Goal: Task Accomplishment & Management: Manage account settings

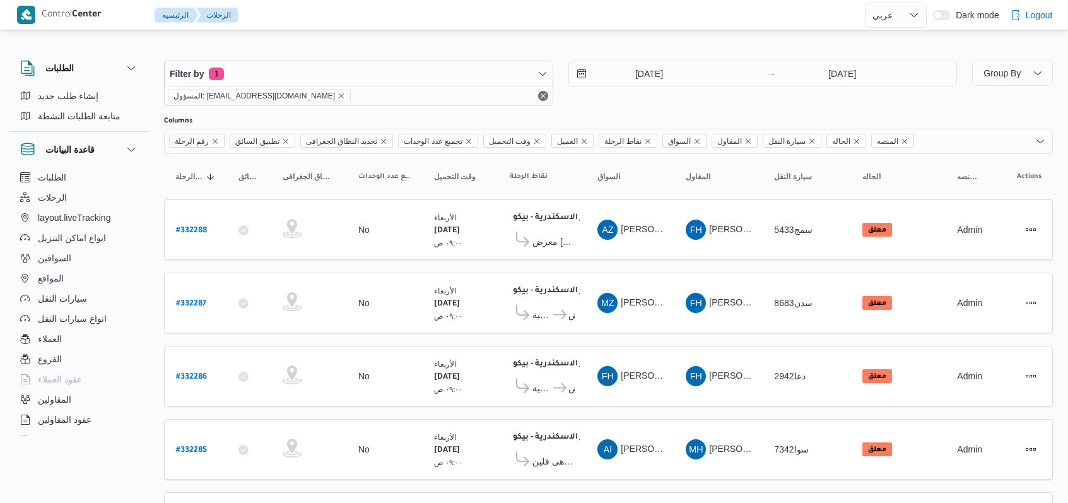
select select "ar"
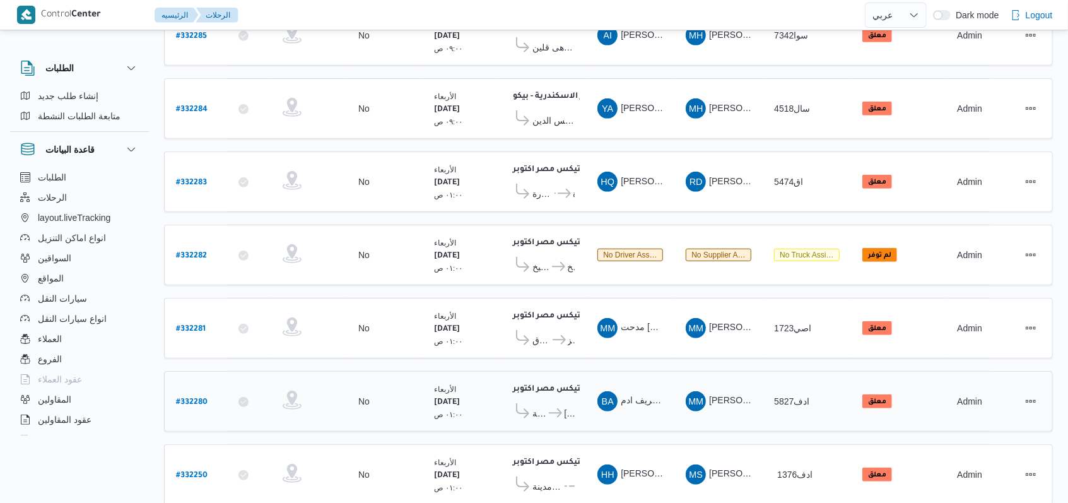
scroll to position [435, 0]
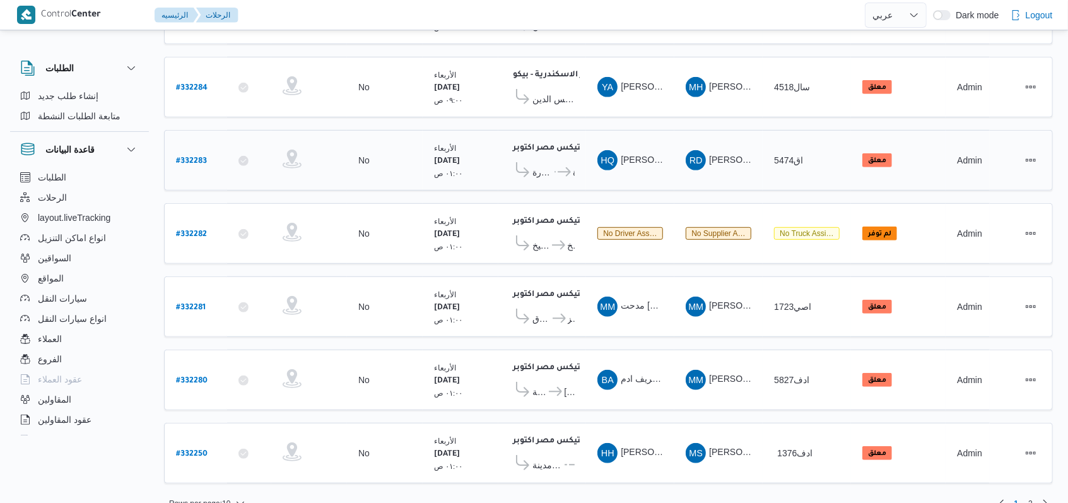
click at [203, 157] on b "# 332283" at bounding box center [191, 161] width 31 height 9
select select "ar"
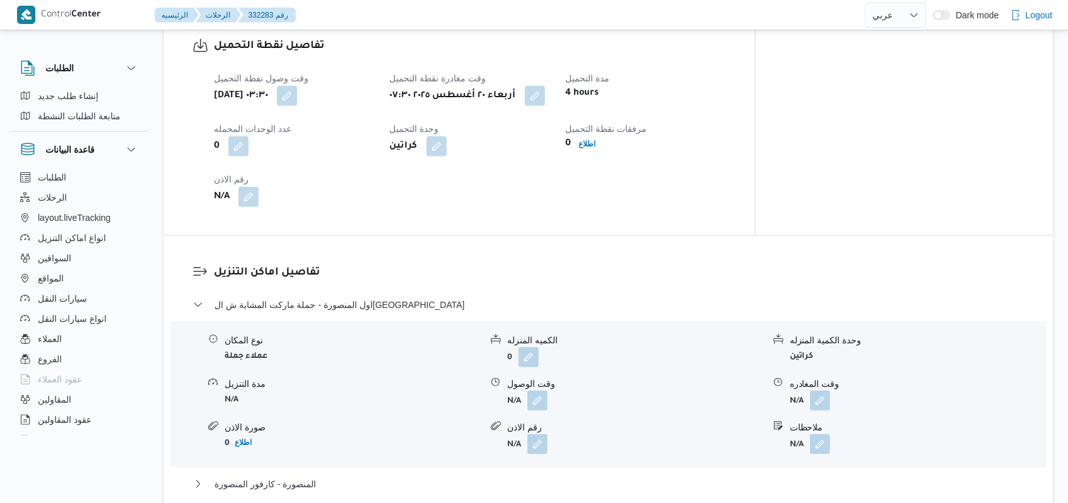
scroll to position [841, 0]
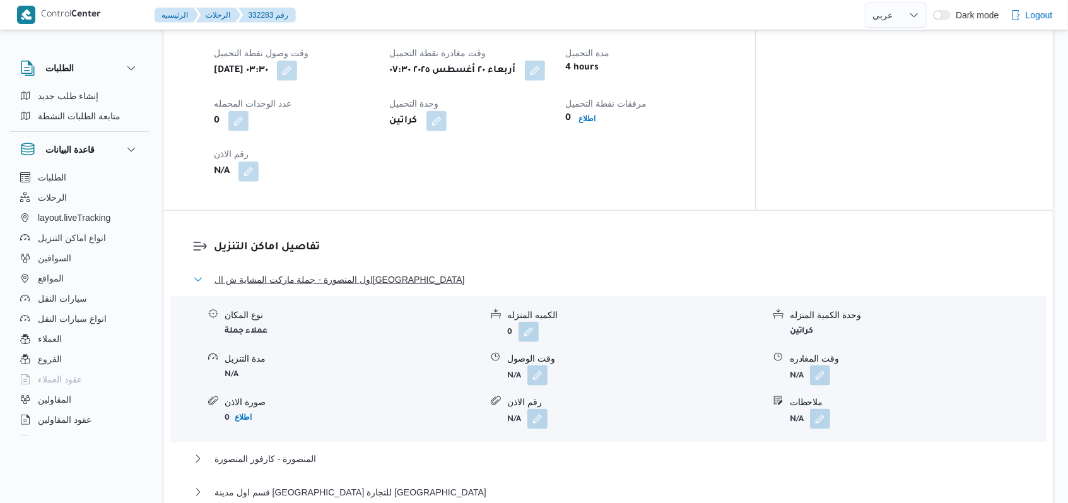
click at [369, 272] on span "اول المنصورة - جملة ماركت المشاية ش الجمهورية المنصورة" at bounding box center [340, 279] width 251 height 15
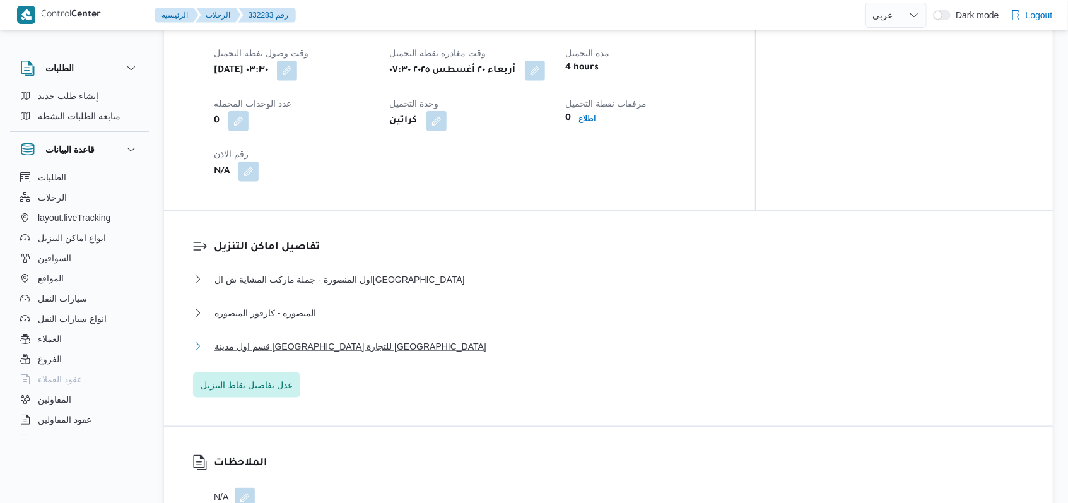
click at [361, 339] on span "قسم اول مدينة كفر الشيخ - قباء للتجارة كفر الشيخ" at bounding box center [351, 346] width 272 height 15
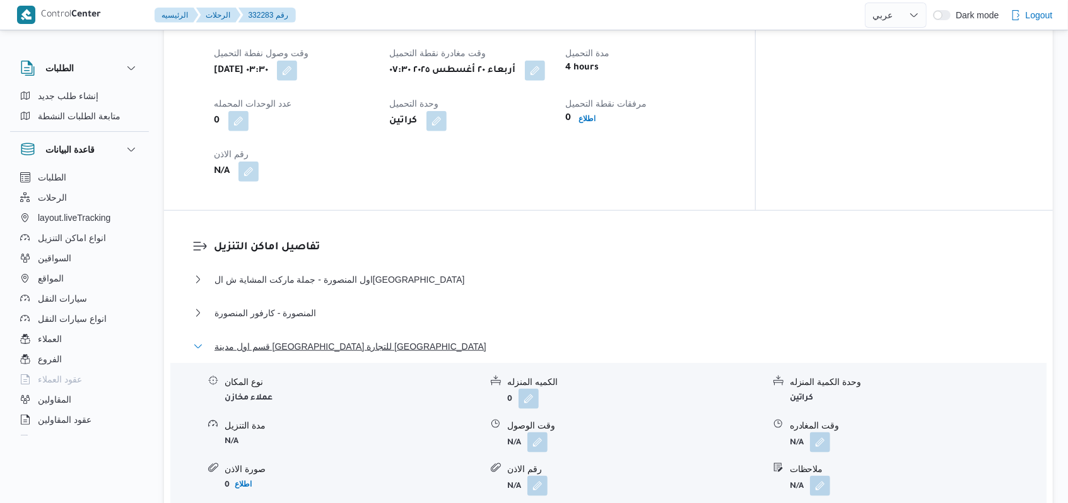
click at [361, 339] on span "قسم اول مدينة كفر الشيخ - قباء للتجارة كفر الشيخ" at bounding box center [351, 346] width 272 height 15
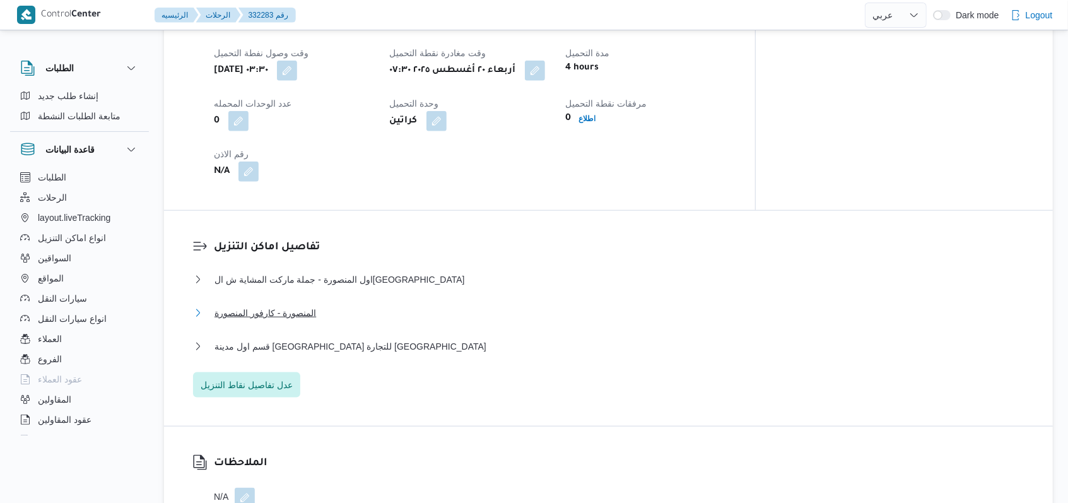
click at [334, 305] on button "المنصورة - كارفور المنصورة" at bounding box center [609, 312] width 832 height 15
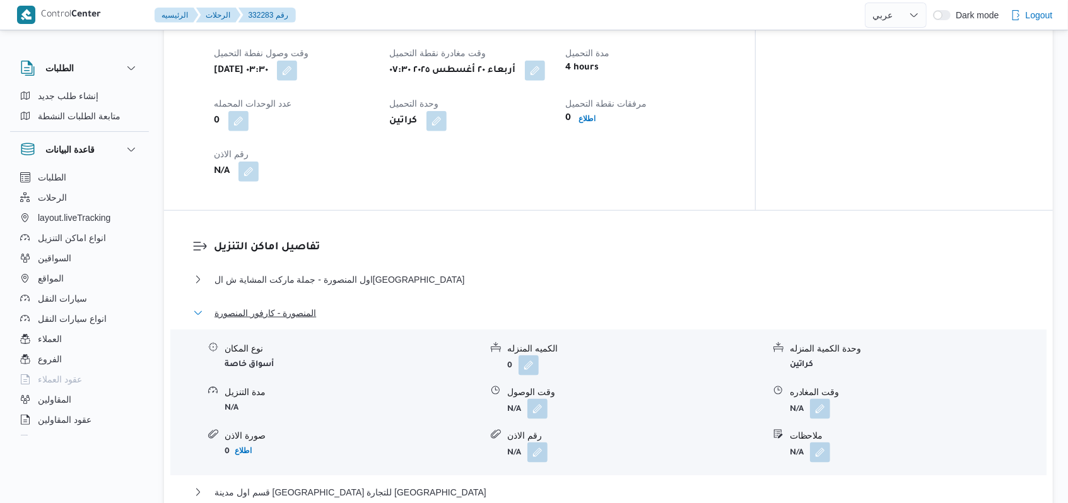
click at [334, 305] on button "المنصورة - كارفور المنصورة" at bounding box center [609, 312] width 832 height 15
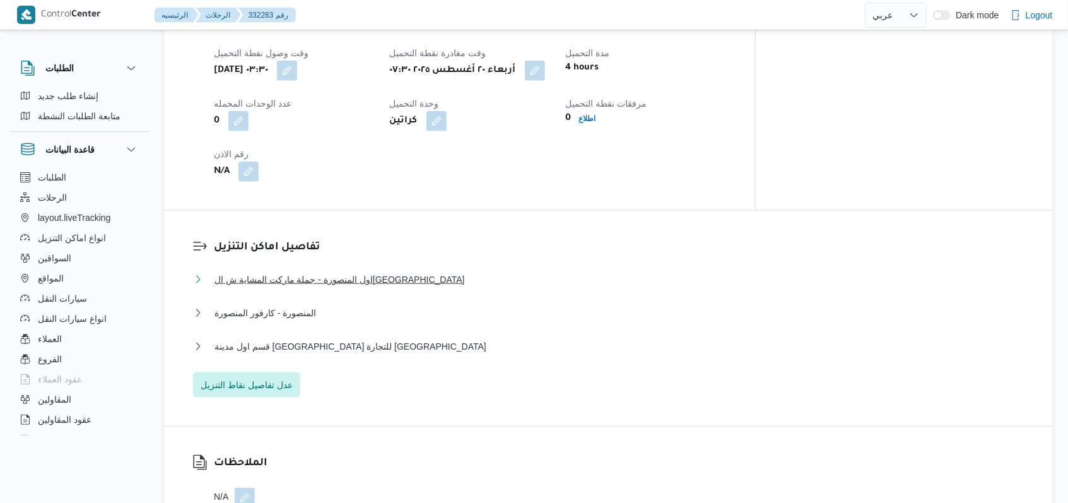
click at [362, 272] on span "اول المنصورة - جملة ماركت المشاية ش الجمهورية المنصورة" at bounding box center [340, 279] width 251 height 15
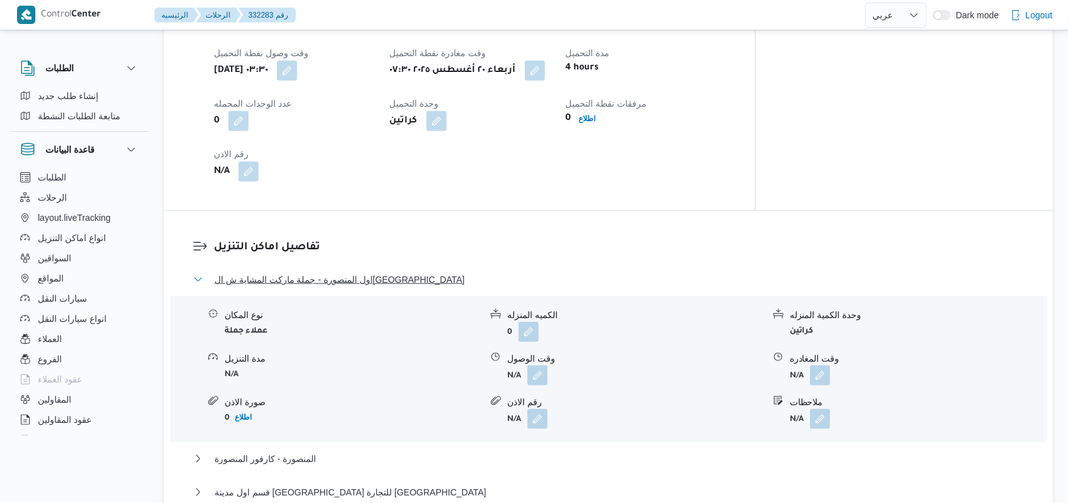
click at [362, 272] on span "اول المنصورة - جملة ماركت المشاية ش الجمهورية المنصورة" at bounding box center [340, 279] width 251 height 15
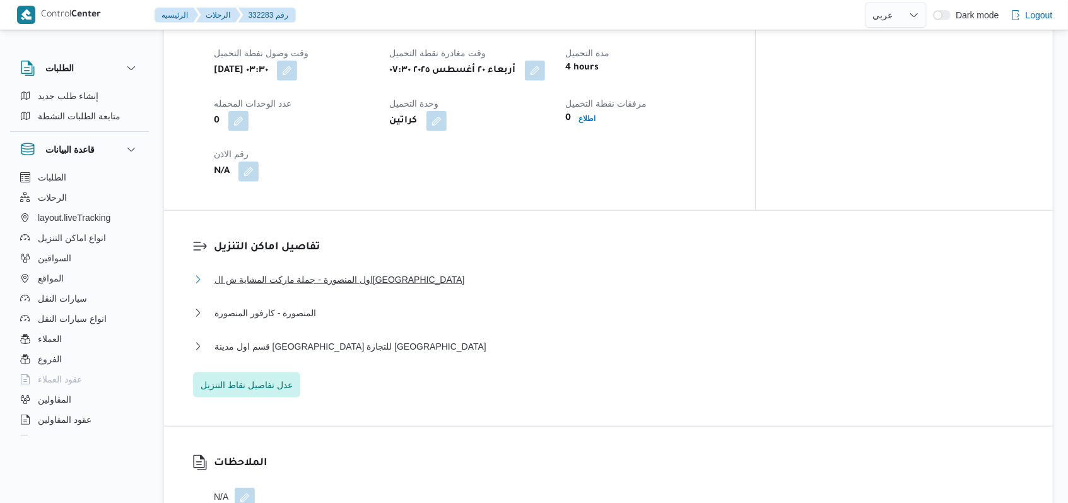
click at [361, 272] on span "اول المنصورة - جملة ماركت المشاية ش الجمهورية المنصورة" at bounding box center [340, 279] width 251 height 15
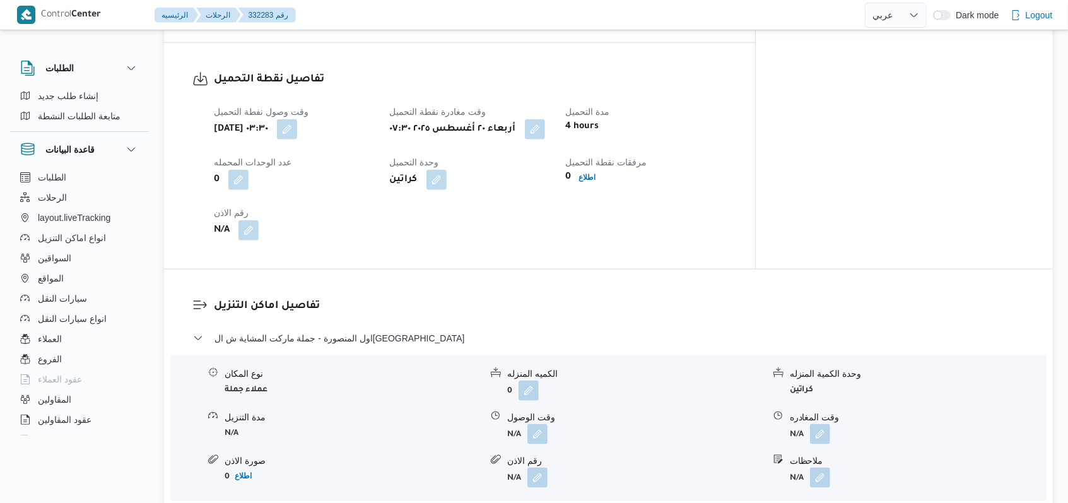
scroll to position [757, 0]
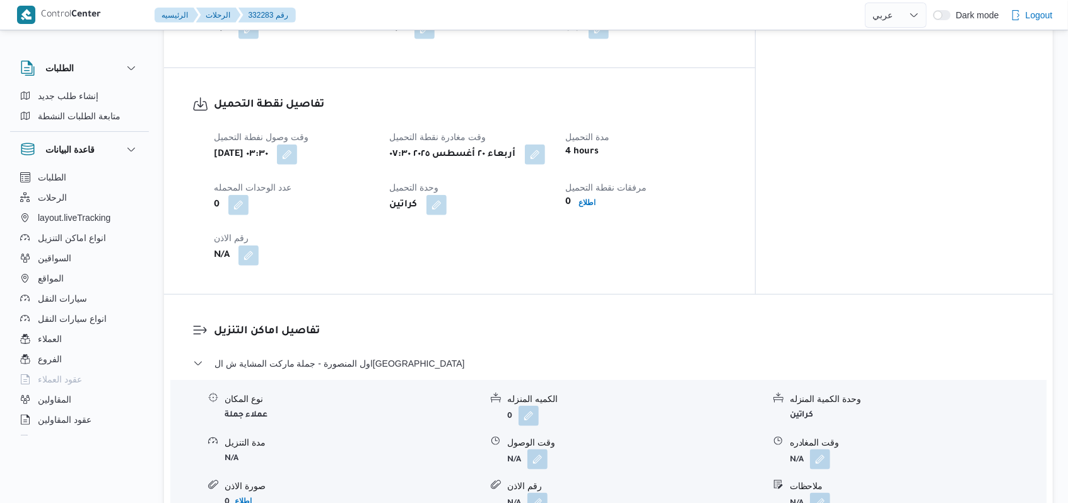
click at [535, 430] on div "نوع المكان عملاء جملة الكميه المنزله 0 وحدة الكمية المنزله كراتين مدة التنزيل N…" at bounding box center [608, 452] width 887 height 143
click at [541, 449] on button "button" at bounding box center [538, 459] width 20 height 20
click at [509, 376] on input "وقت الوصول" at bounding box center [503, 381] width 143 height 25
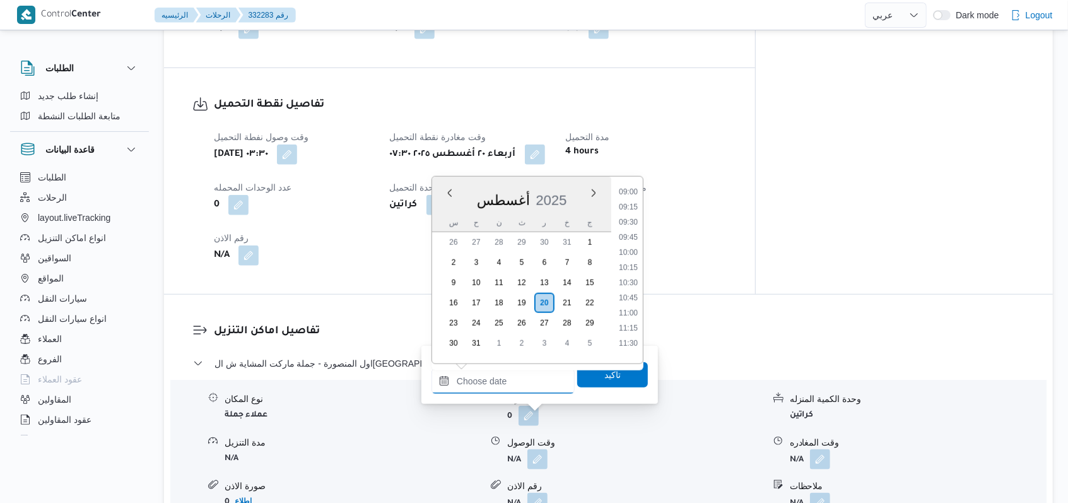
scroll to position [546, 0]
click at [632, 253] on li "10:00" at bounding box center [628, 253] width 29 height 13
type input "٢٠/٠٨/٢٠٢٥ ١٠:٠٠"
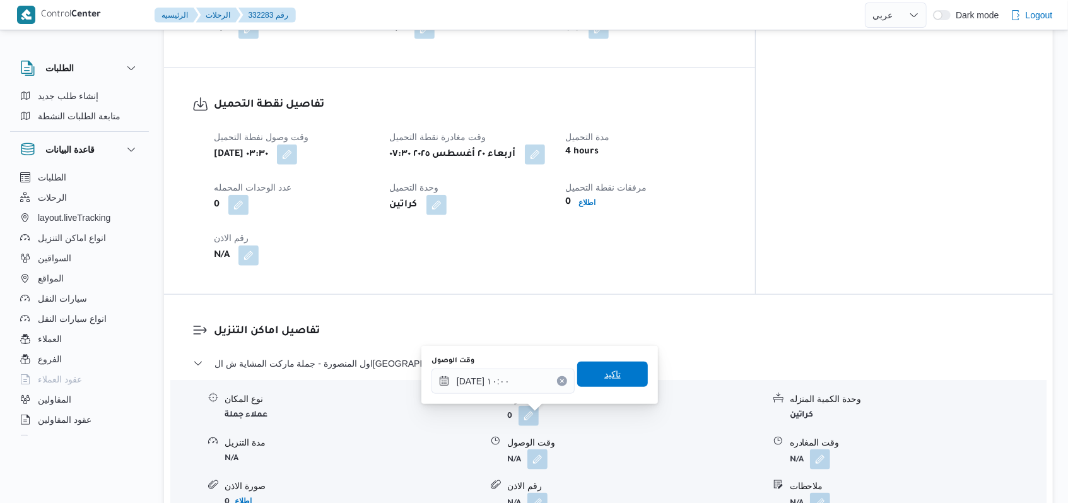
click at [607, 382] on span "تاكيد" at bounding box center [612, 374] width 71 height 25
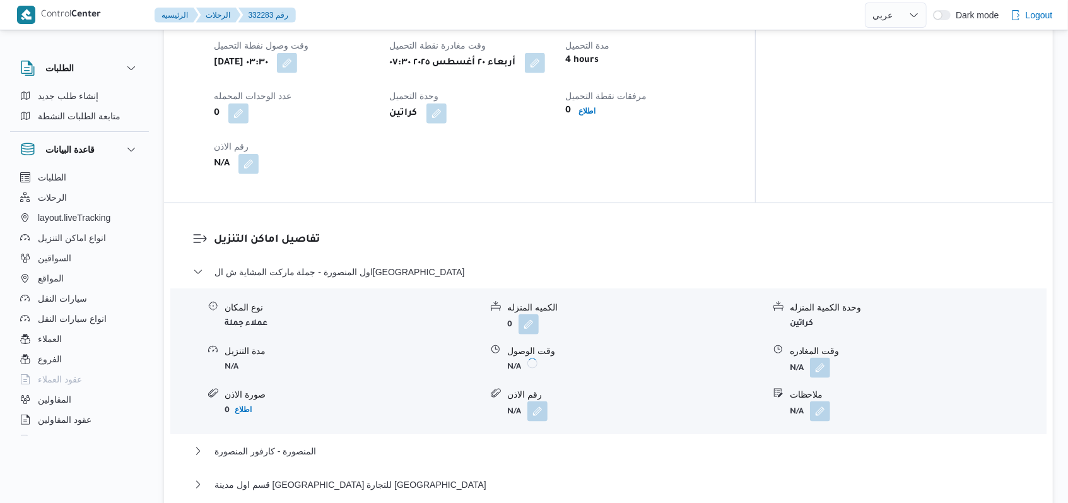
scroll to position [925, 0]
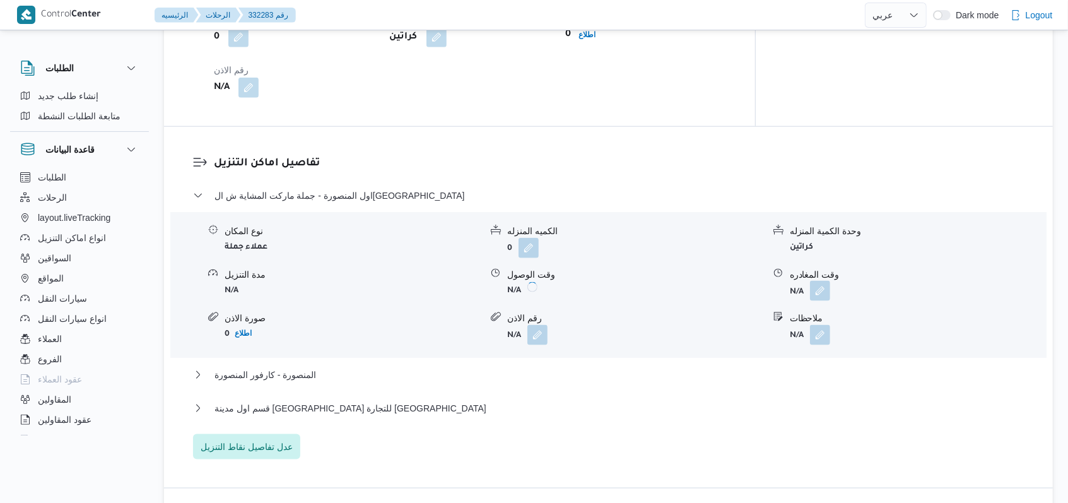
click at [816, 281] on button "button" at bounding box center [820, 291] width 20 height 20
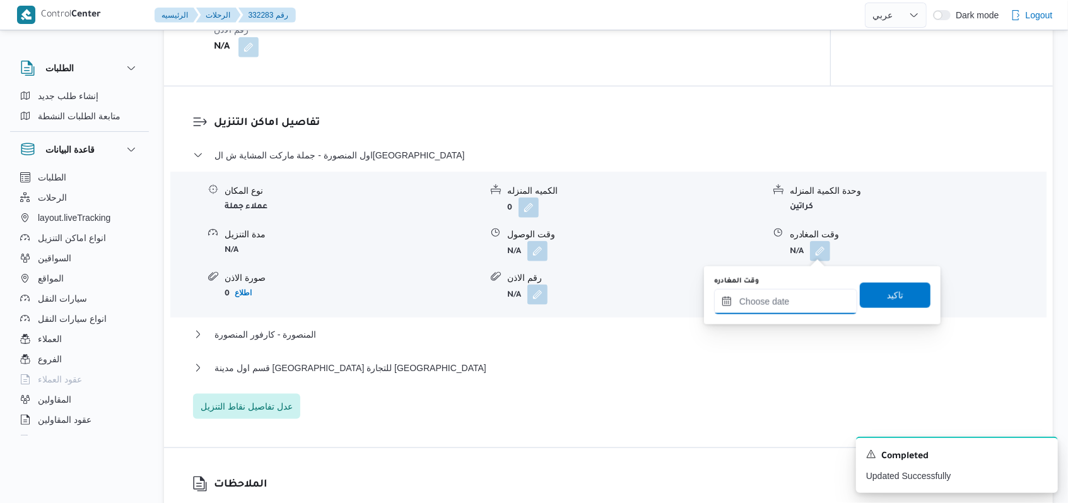
click at [787, 305] on input "وقت المغادره" at bounding box center [785, 301] width 143 height 25
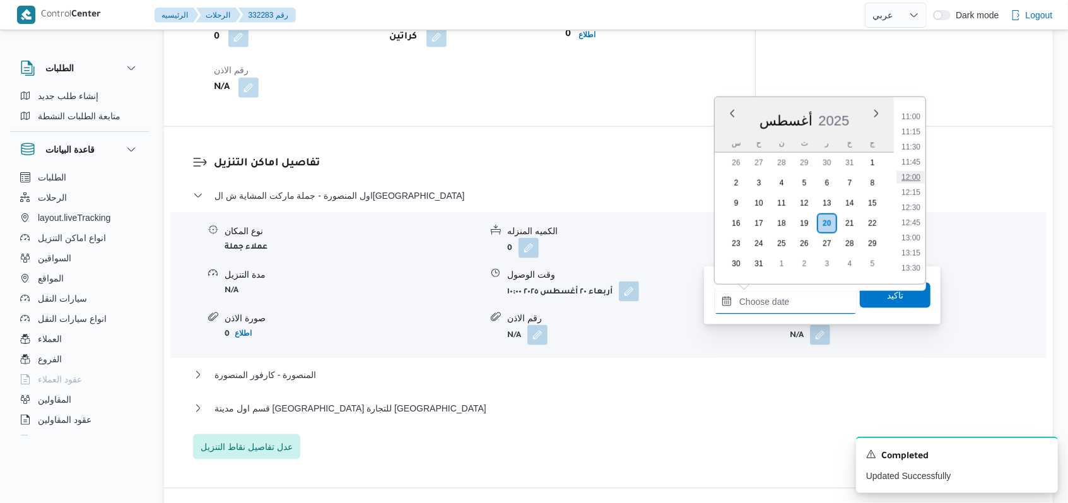
scroll to position [630, 0]
click at [902, 165] on li "11:15" at bounding box center [911, 164] width 29 height 13
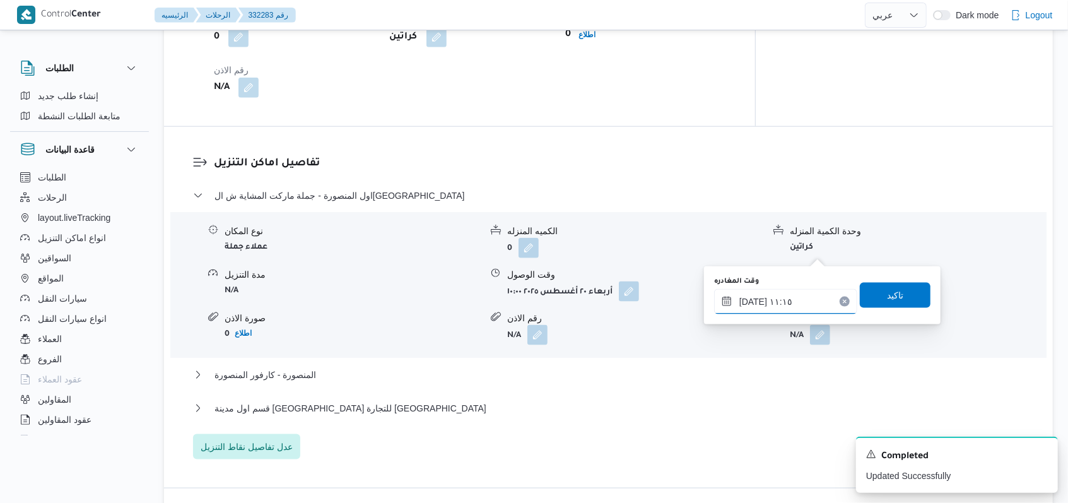
type input "٢٠/٠٨/٢٠٢٥ ١١:١٥"
click at [870, 292] on span "تاكيد" at bounding box center [895, 294] width 71 height 25
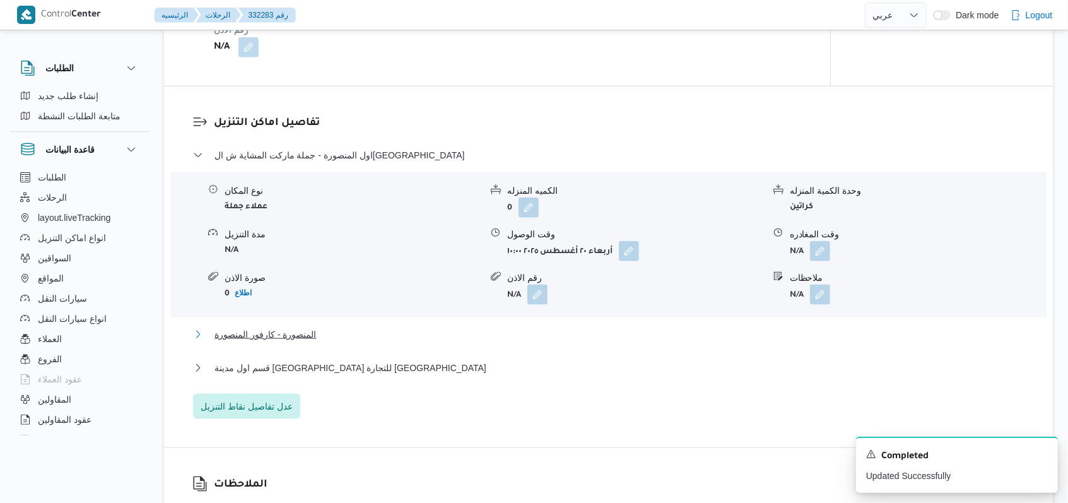
click at [312, 333] on span "المنصورة - كارفور المنصورة" at bounding box center [266, 334] width 102 height 15
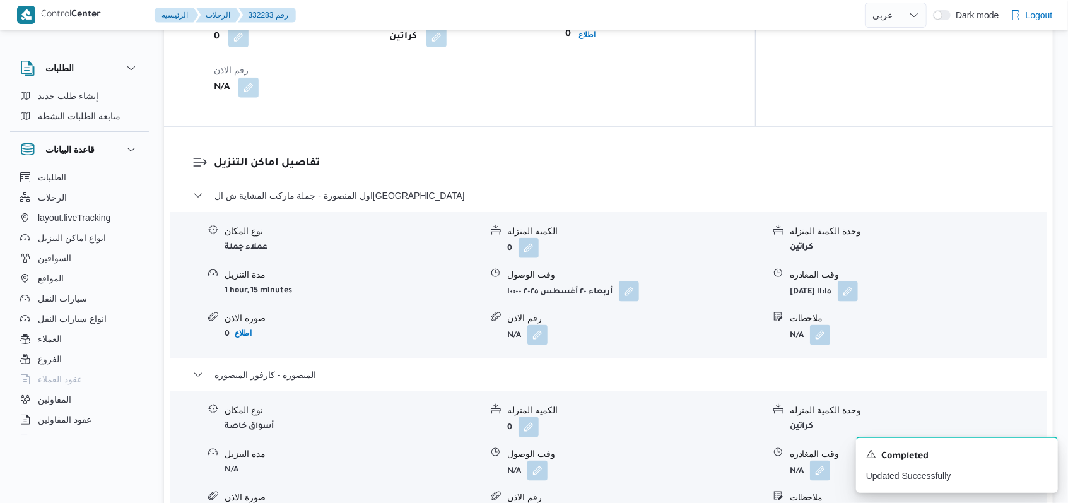
scroll to position [1094, 0]
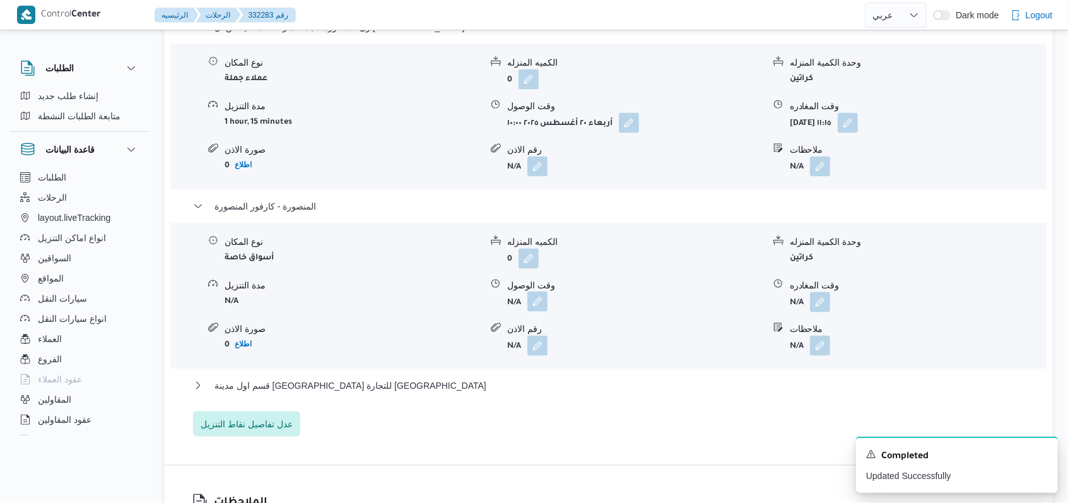
click at [529, 292] on button "button" at bounding box center [538, 302] width 20 height 20
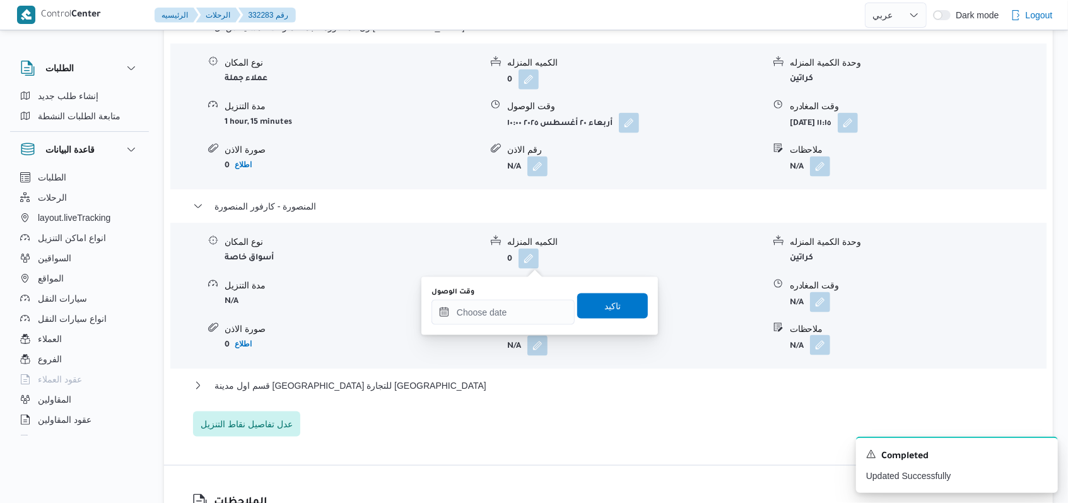
click at [821, 335] on button "button" at bounding box center [820, 345] width 20 height 20
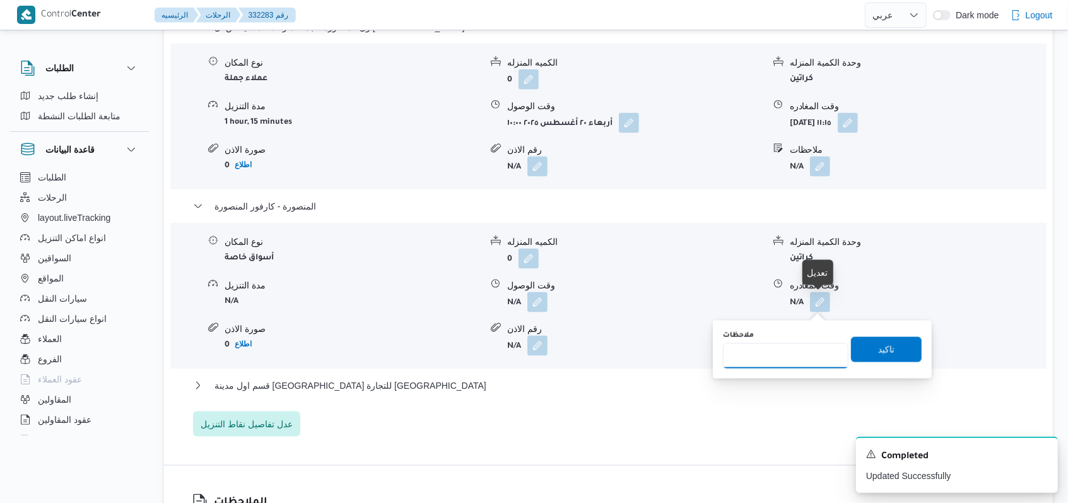
click at [782, 360] on input "ملاحظات" at bounding box center [786, 355] width 126 height 25
click at [756, 357] on input "الفرع مل يسلم" at bounding box center [786, 355] width 126 height 25
click at [755, 356] on input "الفرع مل يسلم" at bounding box center [786, 355] width 126 height 25
click at [754, 358] on input "الفرع مل يسلم" at bounding box center [786, 355] width 126 height 25
type input "الفرع لم يسلم"
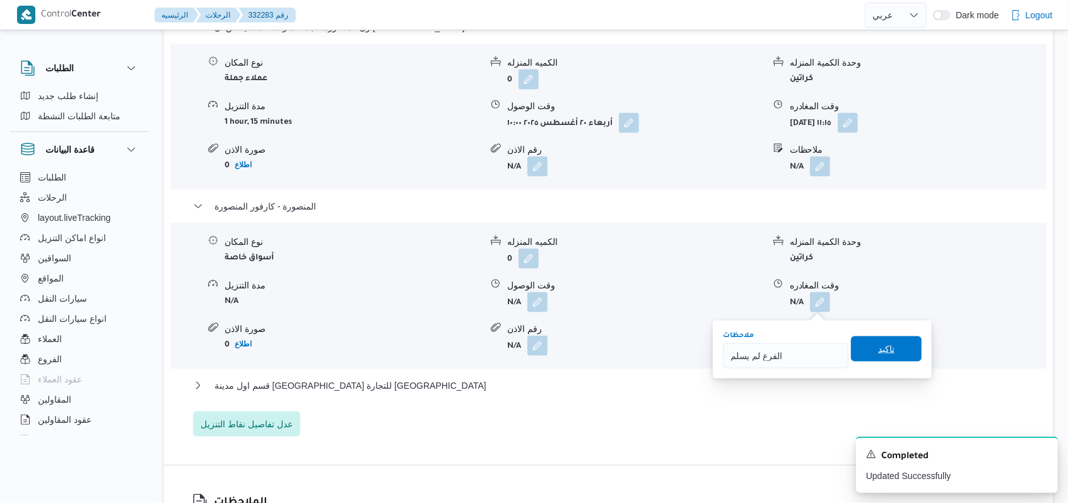
click at [878, 337] on div "تاكيد" at bounding box center [886, 349] width 71 height 25
click at [882, 353] on span "تاكيد" at bounding box center [886, 348] width 16 height 15
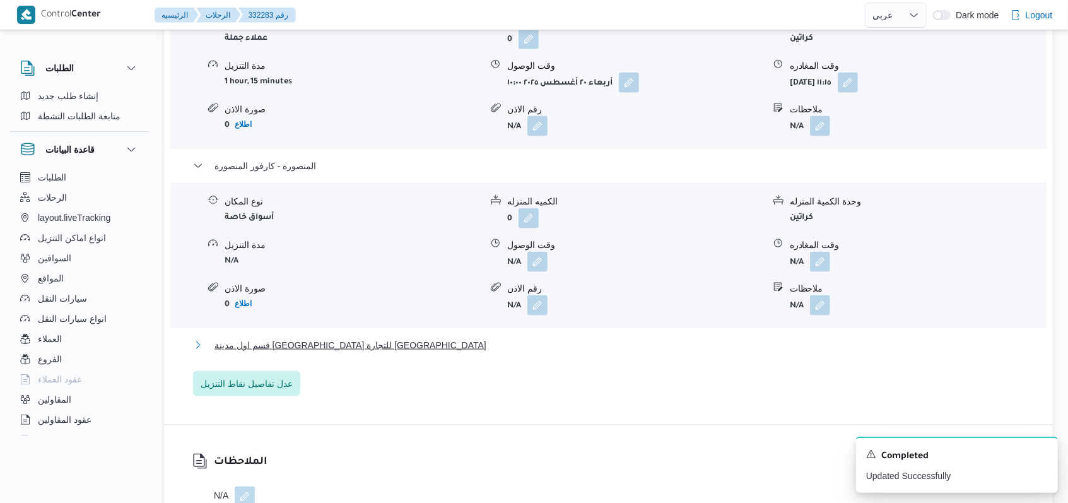
click at [368, 346] on span "قسم اول مدينة كفر الشيخ - قباء للتجارة كفر الشيخ" at bounding box center [351, 345] width 272 height 15
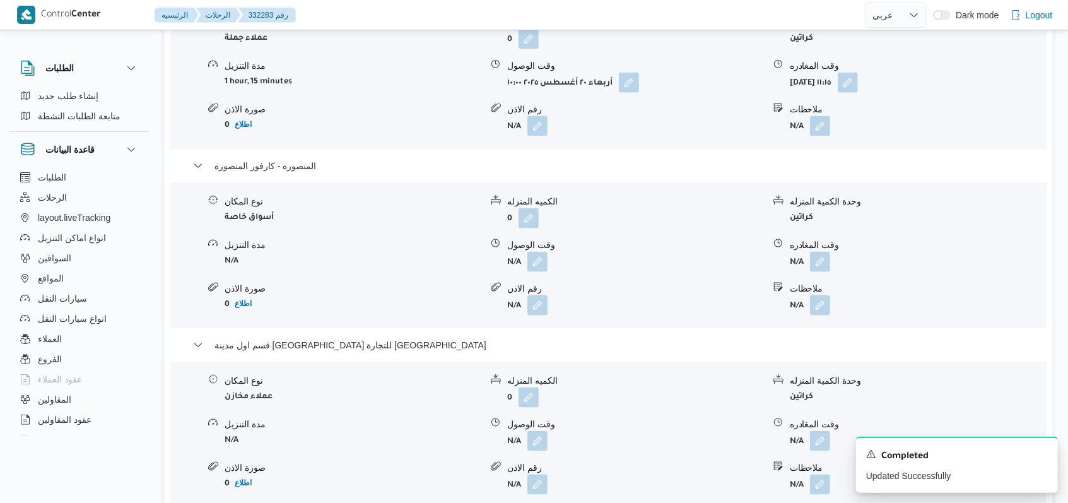
scroll to position [1177, 0]
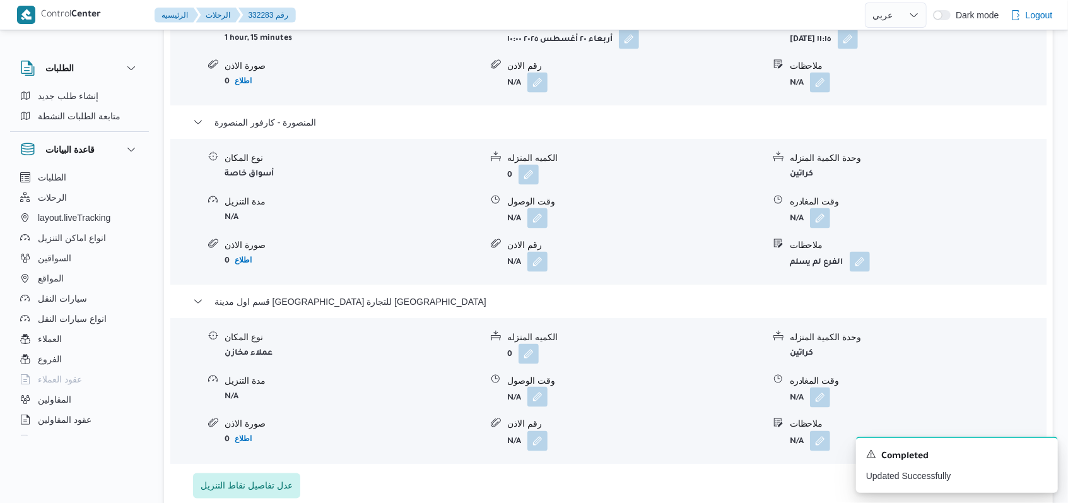
click at [535, 387] on button "button" at bounding box center [538, 397] width 20 height 20
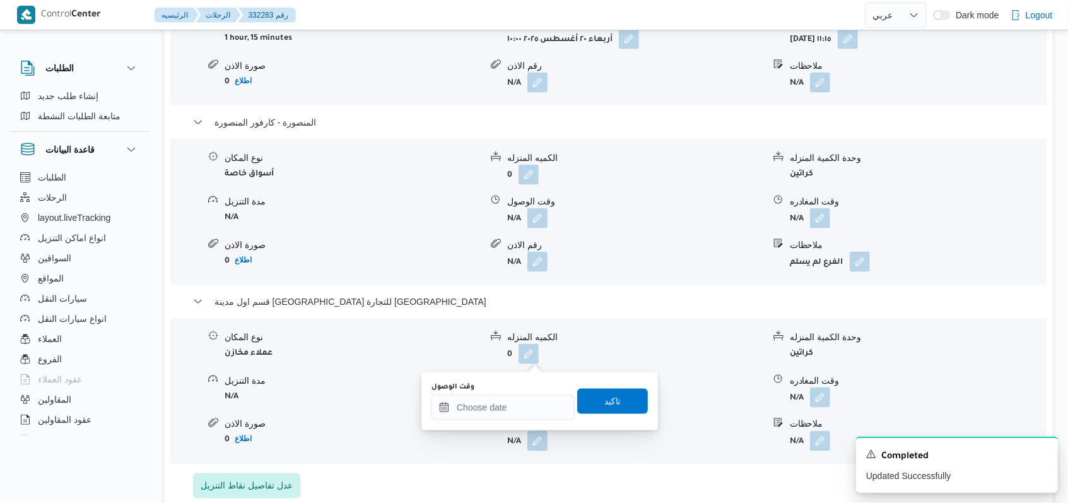
click at [516, 396] on div at bounding box center [503, 407] width 143 height 25
click at [530, 397] on div at bounding box center [503, 407] width 143 height 25
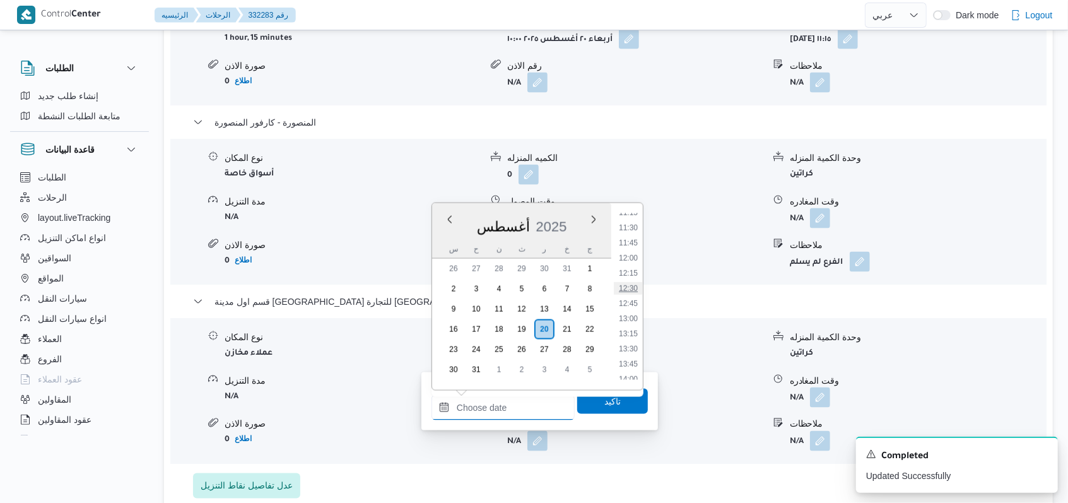
scroll to position [714, 0]
click at [633, 297] on li "13:00" at bounding box center [628, 292] width 29 height 13
type input "[DATE] ١٣:٠٠"
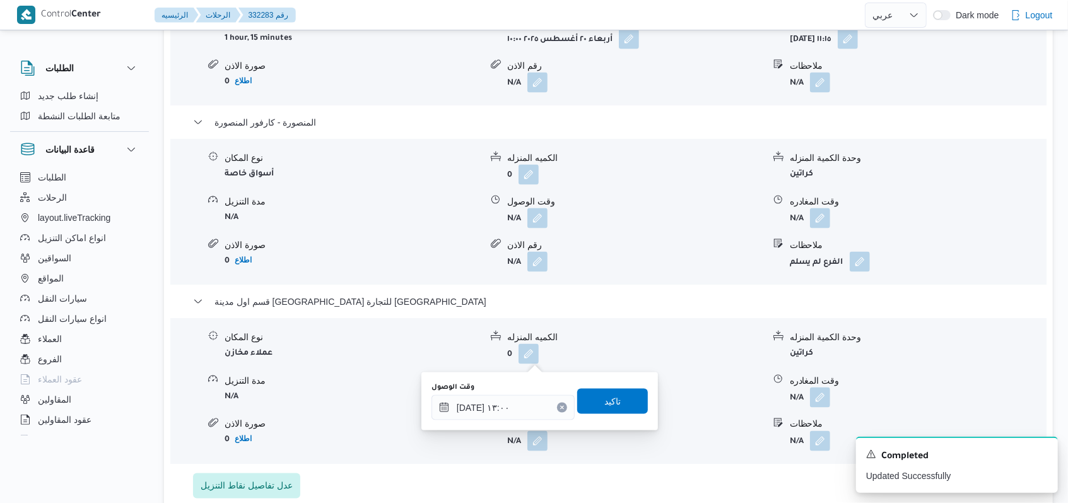
click at [622, 419] on div "وقت الوصول ٢٠/٠٨/٢٠٢٥ ١٣:٠٠ تاكيد" at bounding box center [539, 401] width 219 height 40
click at [621, 410] on span "تاكيد" at bounding box center [612, 400] width 71 height 25
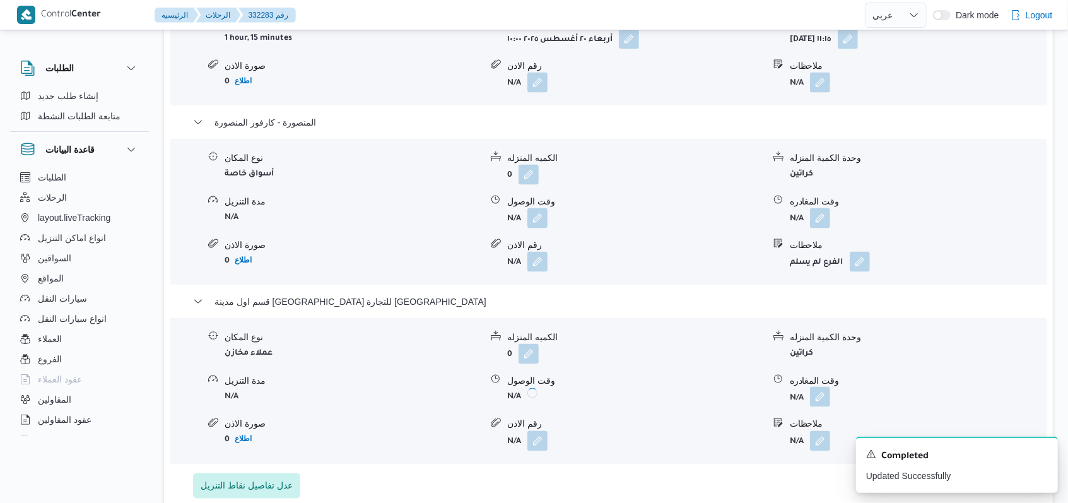
click at [815, 387] on button "button" at bounding box center [820, 397] width 20 height 20
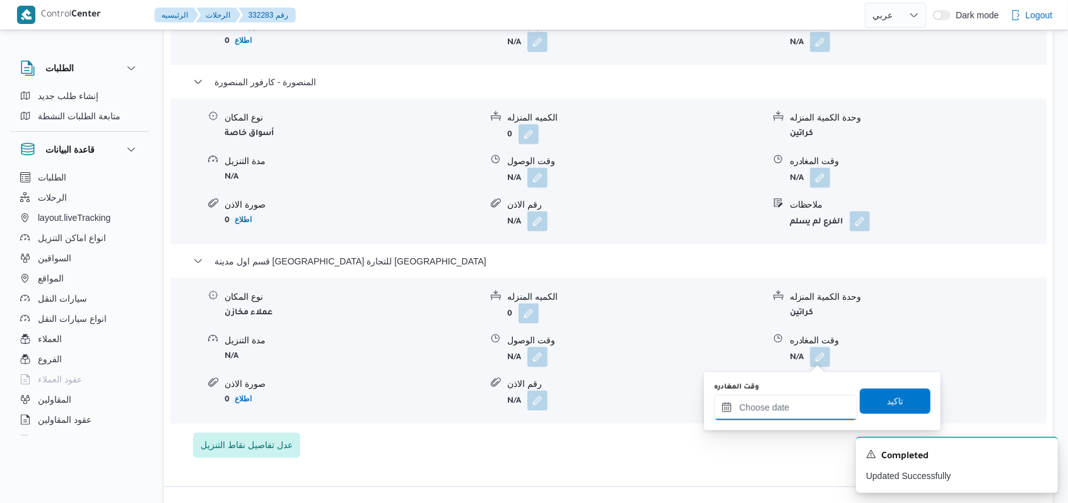
click at [775, 402] on input "وقت المغادره" at bounding box center [785, 407] width 143 height 25
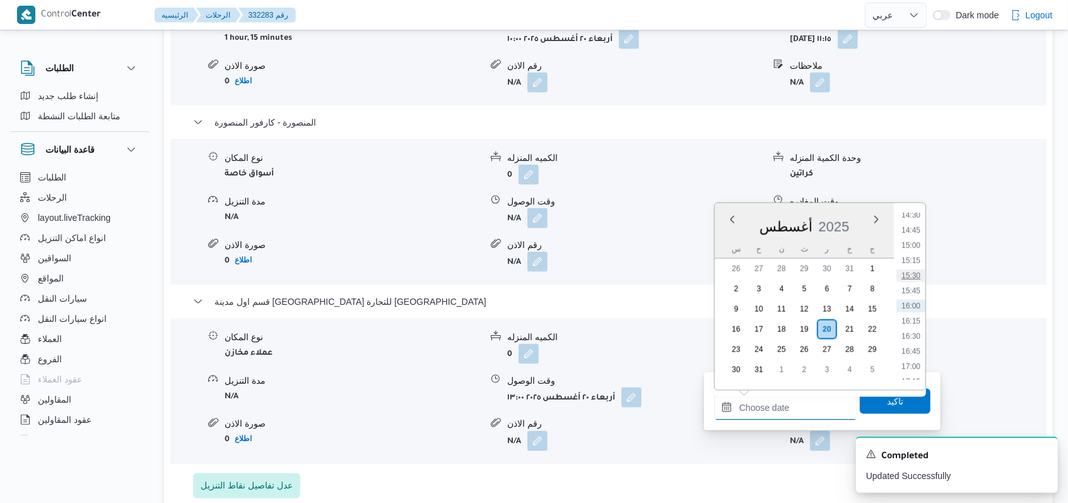
scroll to position [798, 0]
click at [916, 269] on li "14:00" at bounding box center [911, 269] width 29 height 13
type input "٢٠/٠٨/٢٠٢٥ ١٤:٠٠"
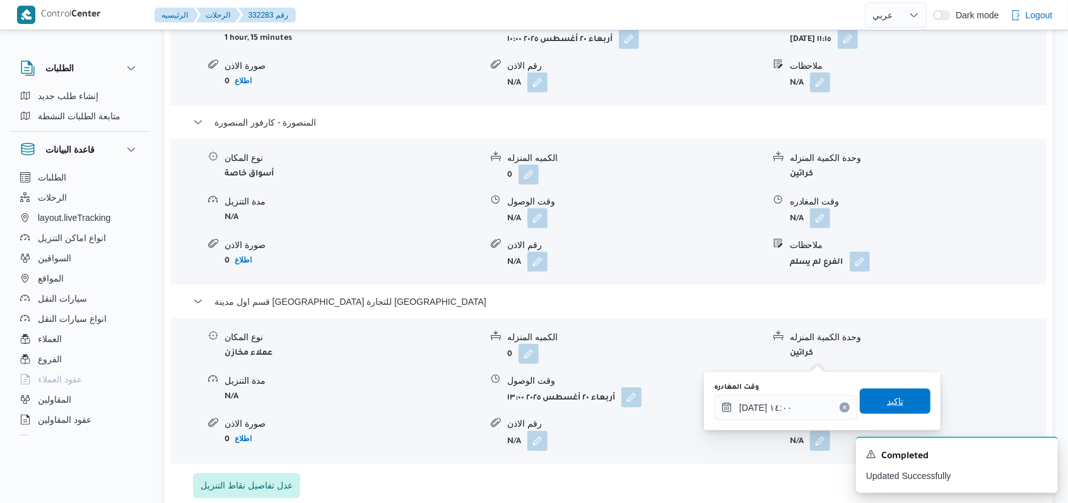
click at [887, 404] on span "تاكيد" at bounding box center [895, 401] width 16 height 15
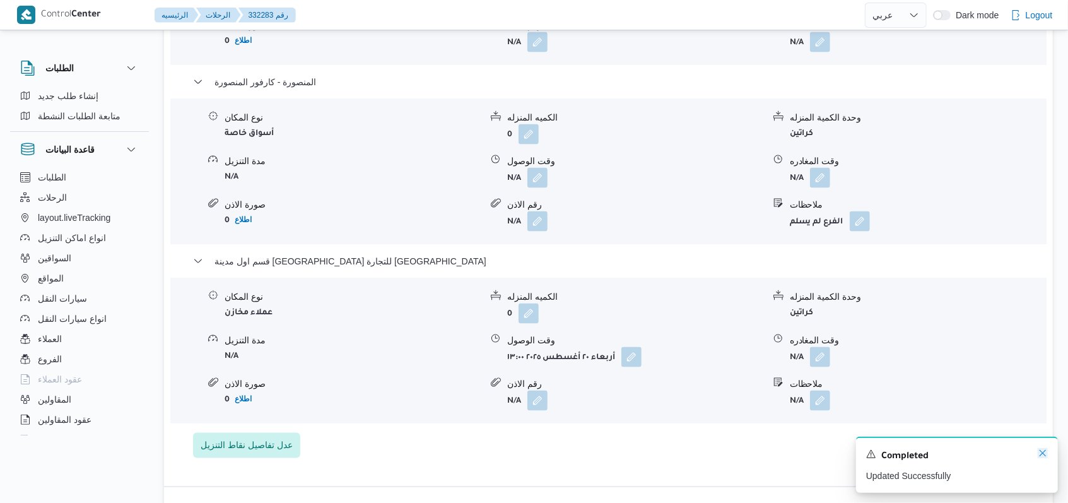
click at [1046, 456] on icon "Dismiss toast" at bounding box center [1043, 453] width 10 height 10
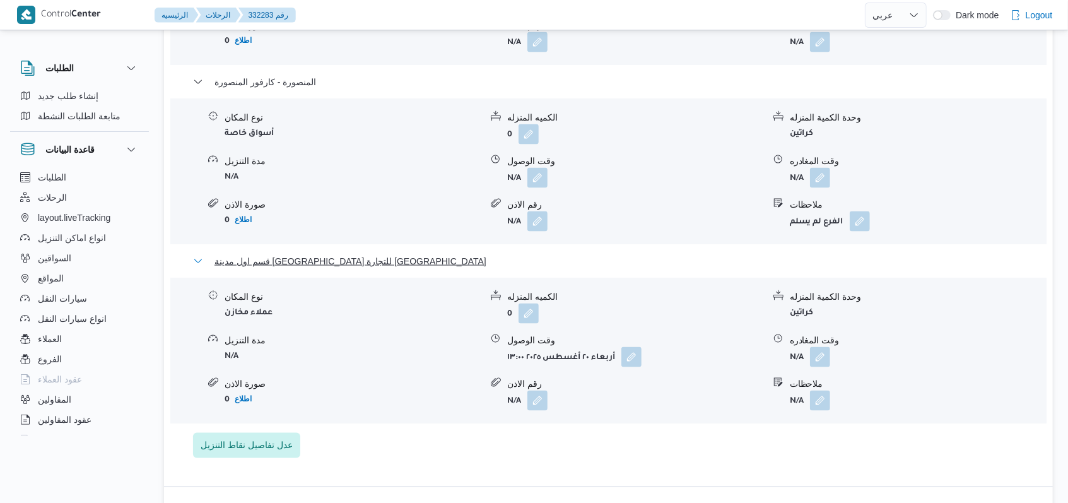
click at [406, 261] on button "قسم اول مدينة كفر الشيخ - قباء للتجارة كفر الشيخ" at bounding box center [609, 261] width 832 height 15
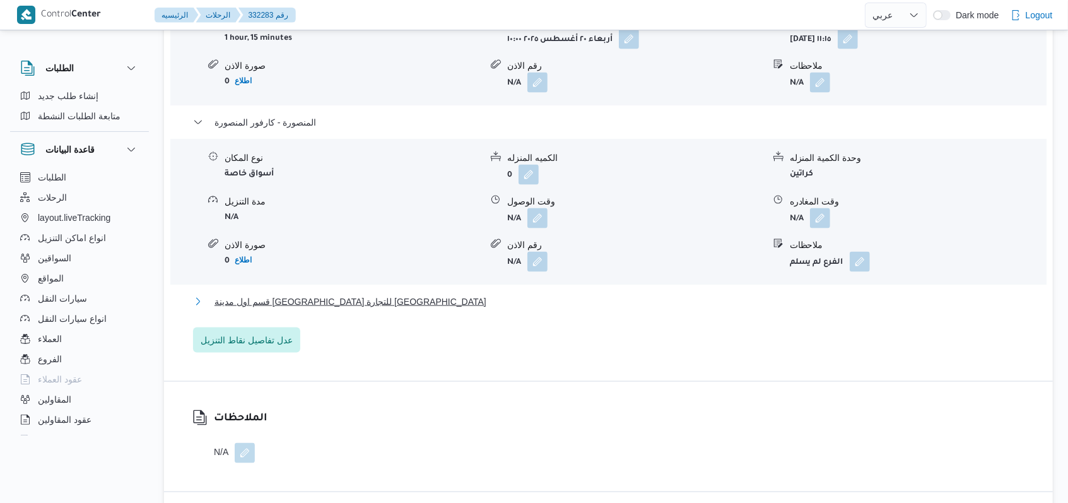
click at [406, 294] on button "قسم اول مدينة كفر الشيخ - قباء للتجارة كفر الشيخ" at bounding box center [609, 301] width 832 height 15
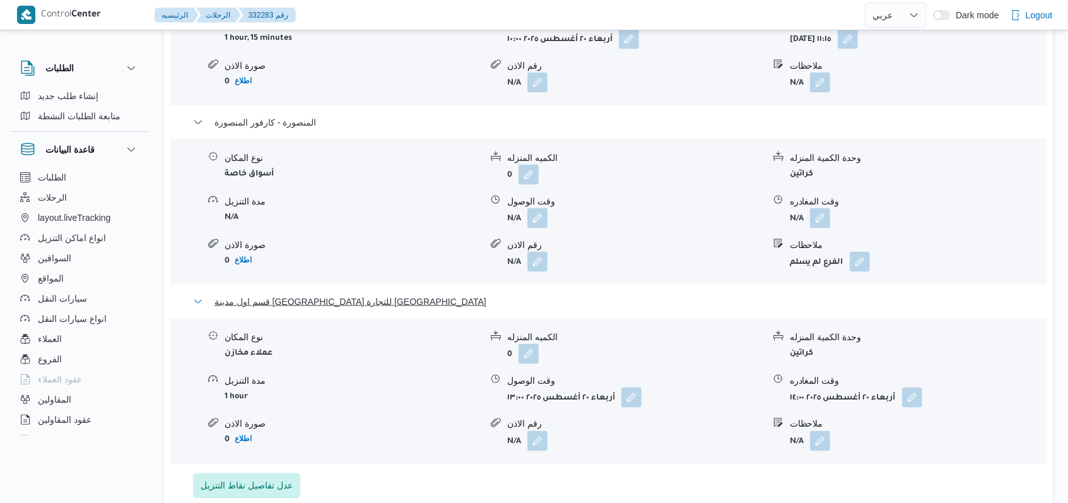
click at [405, 294] on button "قسم اول مدينة كفر الشيخ - قباء للتجارة كفر الشيخ" at bounding box center [609, 301] width 832 height 15
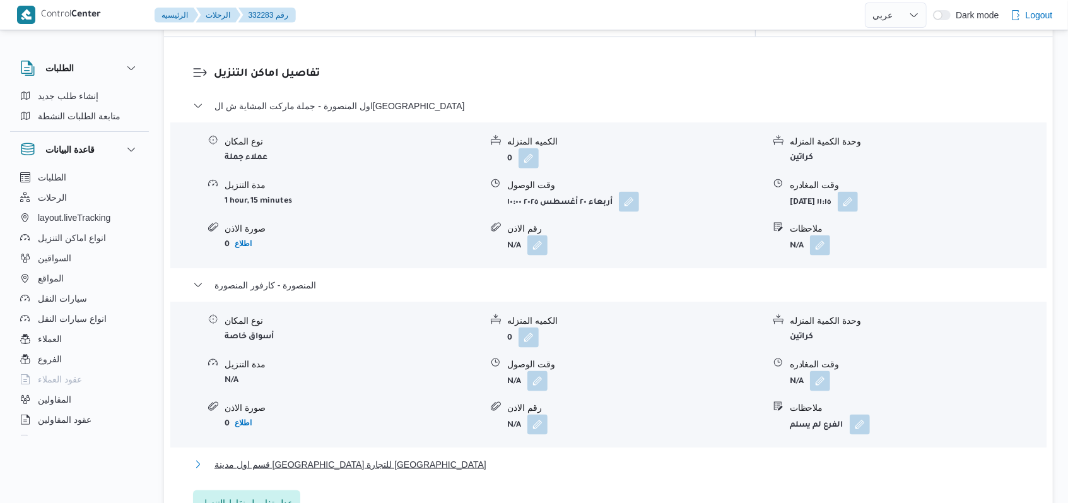
scroll to position [1010, 0]
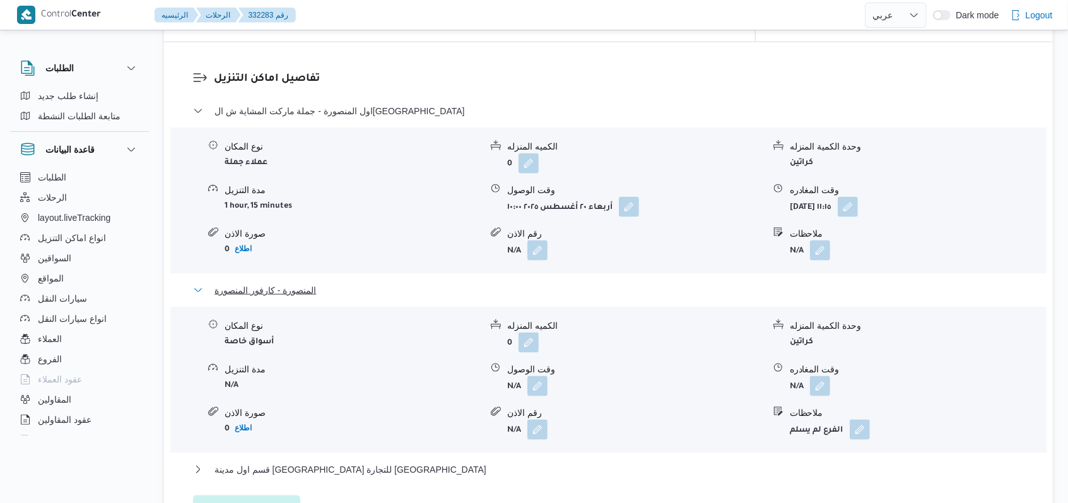
click at [310, 283] on span "المنصورة - كارفور المنصورة" at bounding box center [266, 290] width 102 height 15
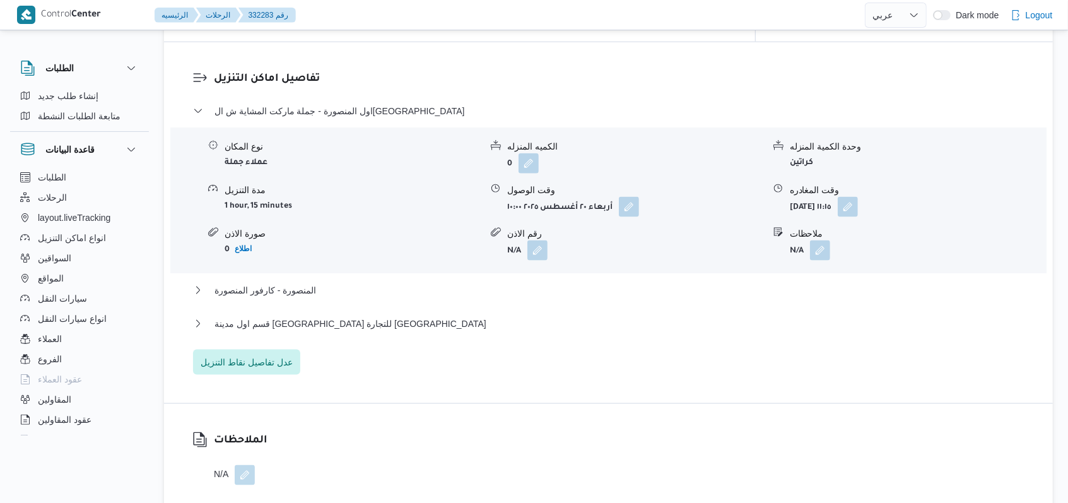
click at [423, 71] on dl "تفاصيل اماكن التنزيل اول المنصورة - جملة ماركت المشاية ش الجمهورية المنصورة نوع…" at bounding box center [619, 223] width 811 height 304
click at [424, 103] on span "اول المنصورة - جملة ماركت المشاية ش الجمهورية المنصورة" at bounding box center [340, 110] width 251 height 15
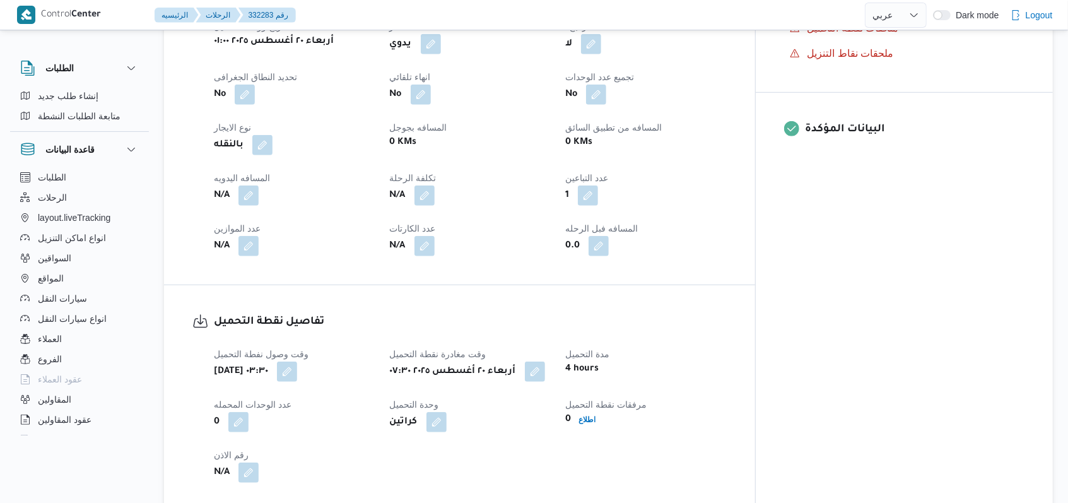
scroll to position [505, 0]
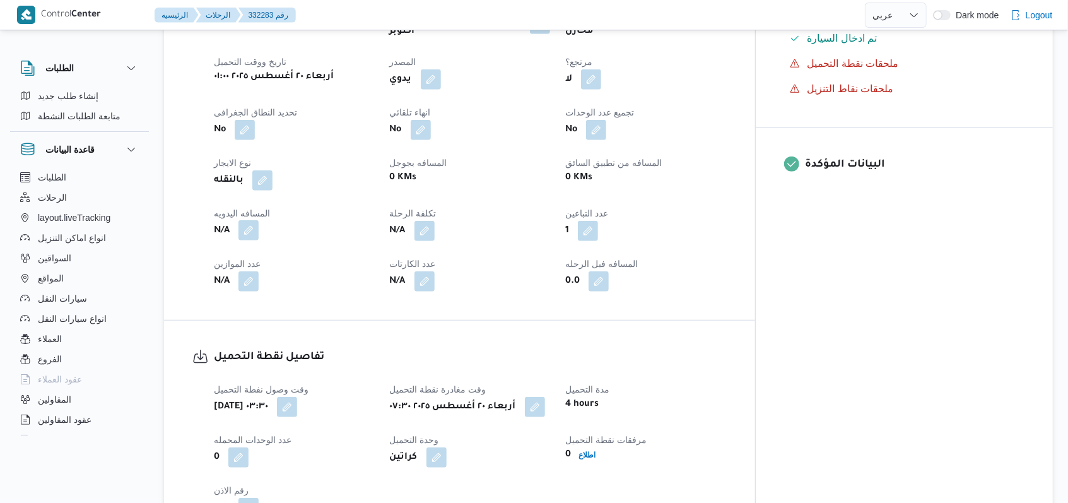
click at [244, 220] on button "button" at bounding box center [249, 230] width 20 height 20
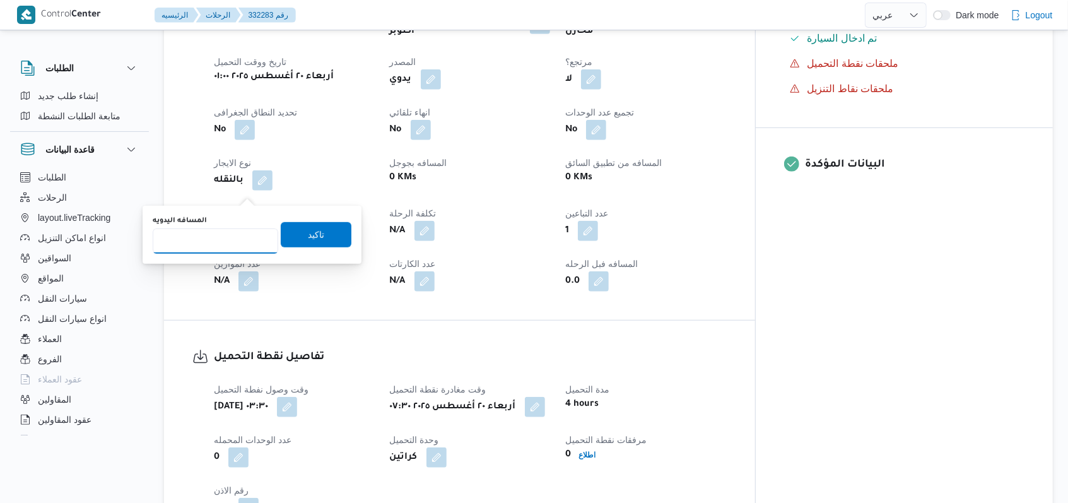
click at [215, 235] on input "المسافه اليدويه" at bounding box center [216, 240] width 126 height 25
type input "230"
click at [308, 231] on span "تاكيد" at bounding box center [316, 234] width 16 height 15
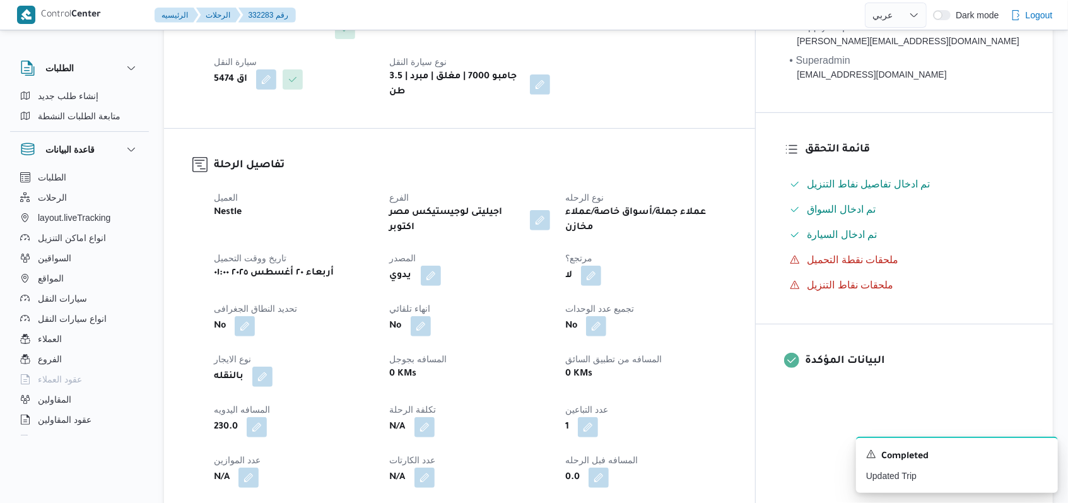
scroll to position [0, 0]
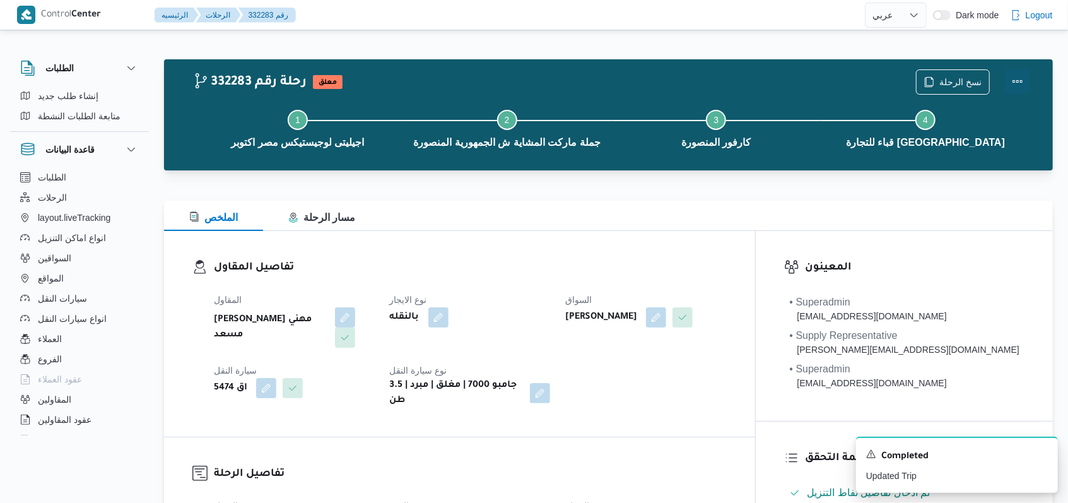
click at [1022, 81] on button "Actions" at bounding box center [1017, 81] width 25 height 25
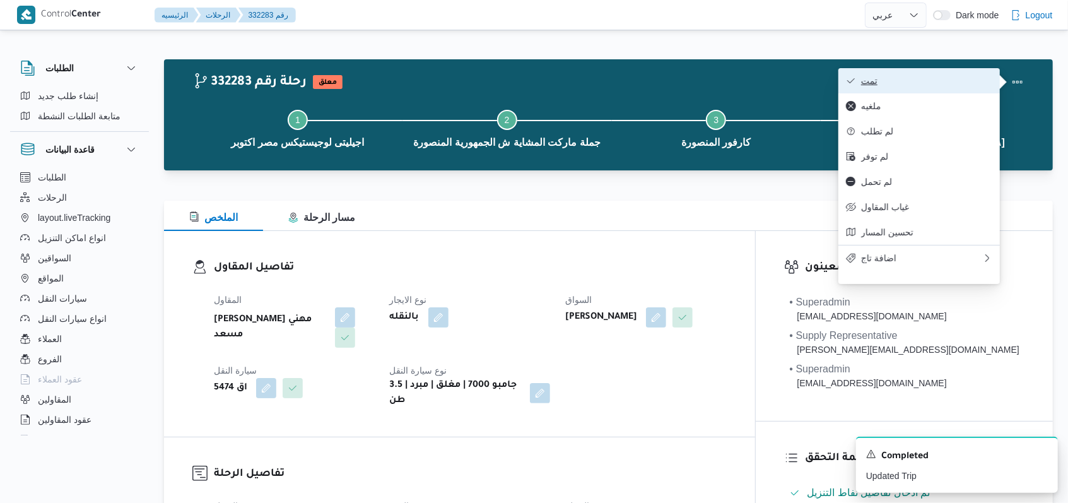
drag, startPoint x: 1015, startPoint y: 81, endPoint x: 936, endPoint y: 76, distance: 78.4
click at [936, 76] on span "تمت" at bounding box center [926, 81] width 131 height 10
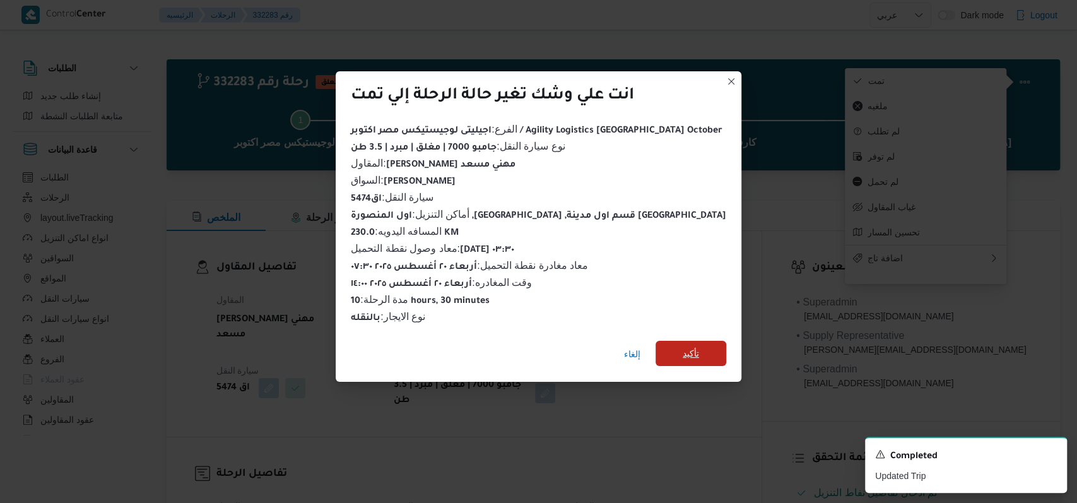
click at [683, 346] on span "تأكيد" at bounding box center [691, 353] width 16 height 15
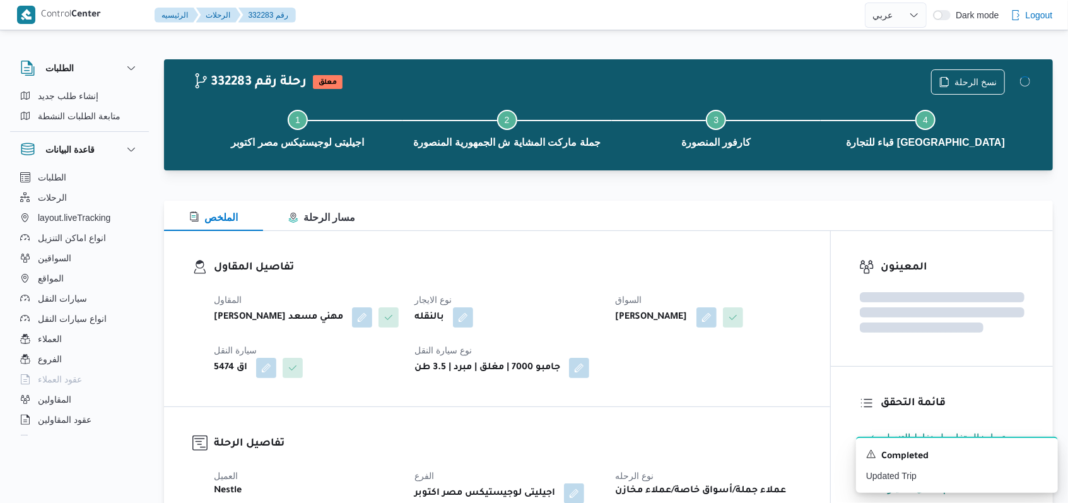
click at [541, 286] on div "المقاول راجح ضبع مهني مسعد نوع الايجار بالنقله السواق هشام قاسم محمود قاسم سيار…" at bounding box center [507, 335] width 603 height 101
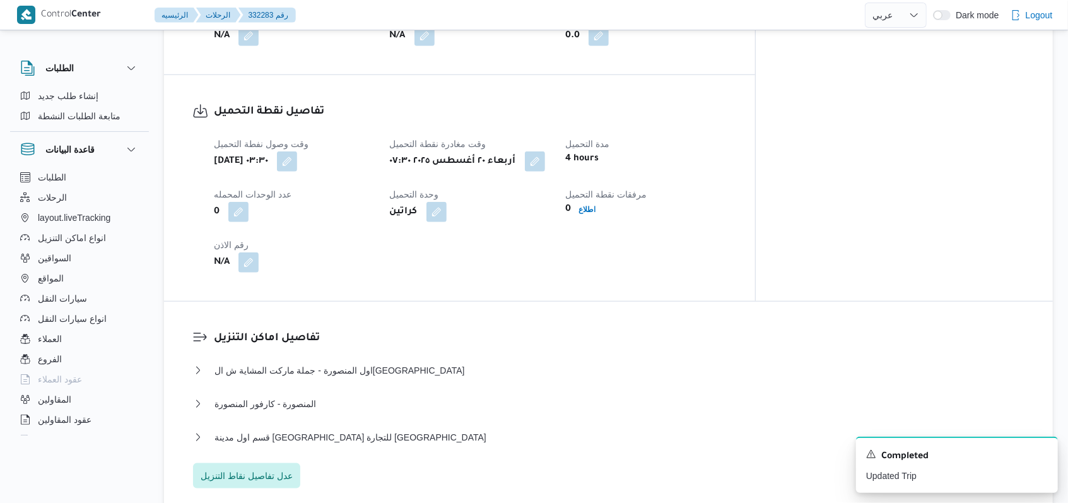
scroll to position [841, 0]
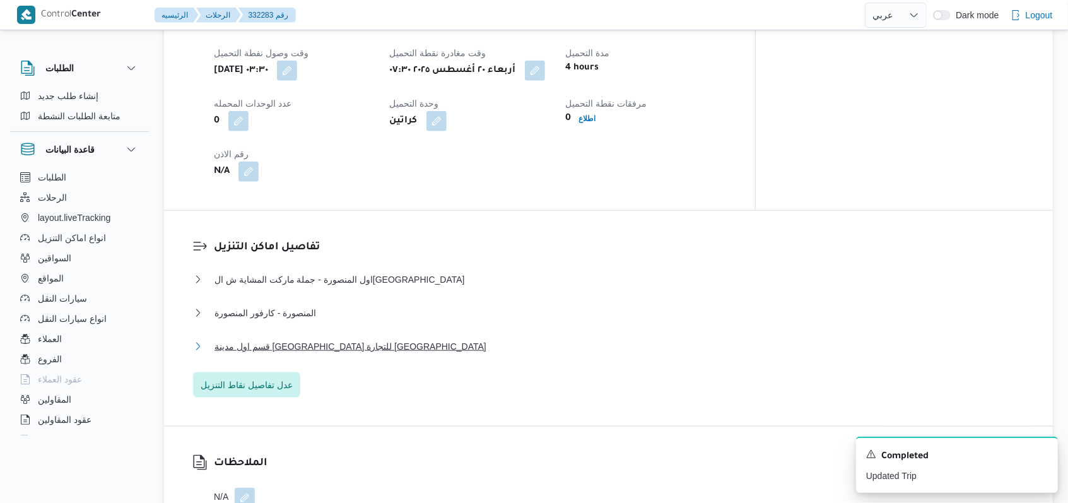
click at [324, 339] on span "قسم اول مدينة كفر الشيخ - قباء للتجارة كفر الشيخ" at bounding box center [351, 346] width 272 height 15
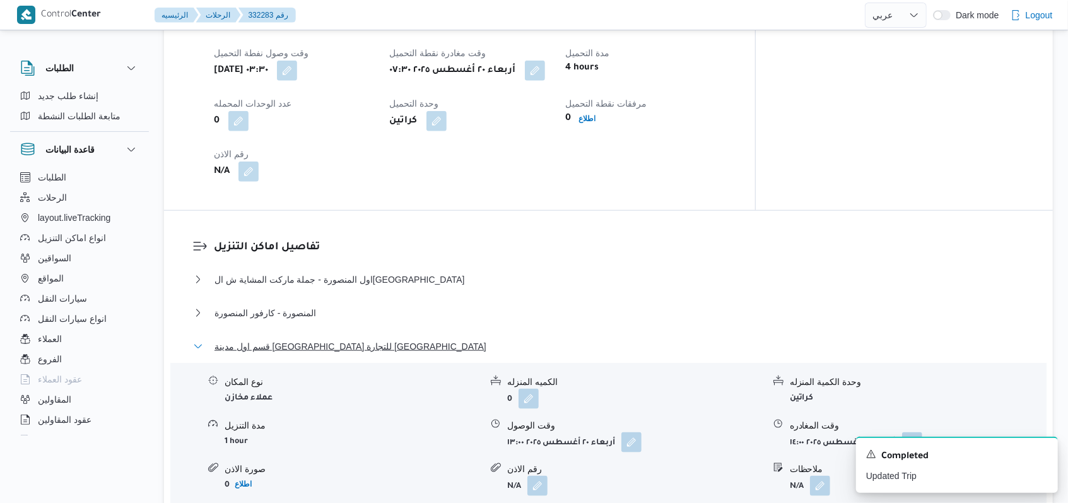
click at [324, 339] on span "قسم اول مدينة كفر الشيخ - قباء للتجارة كفر الشيخ" at bounding box center [351, 346] width 272 height 15
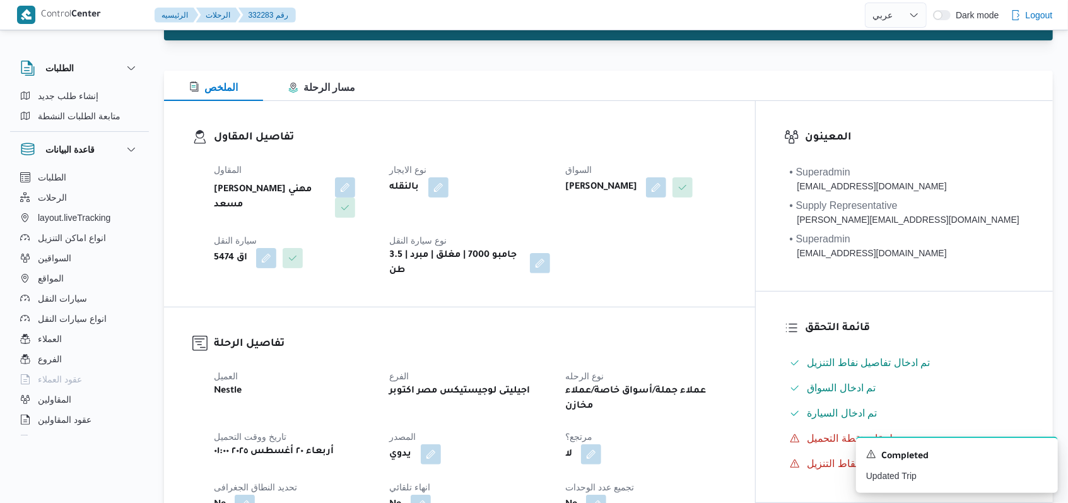
scroll to position [0, 0]
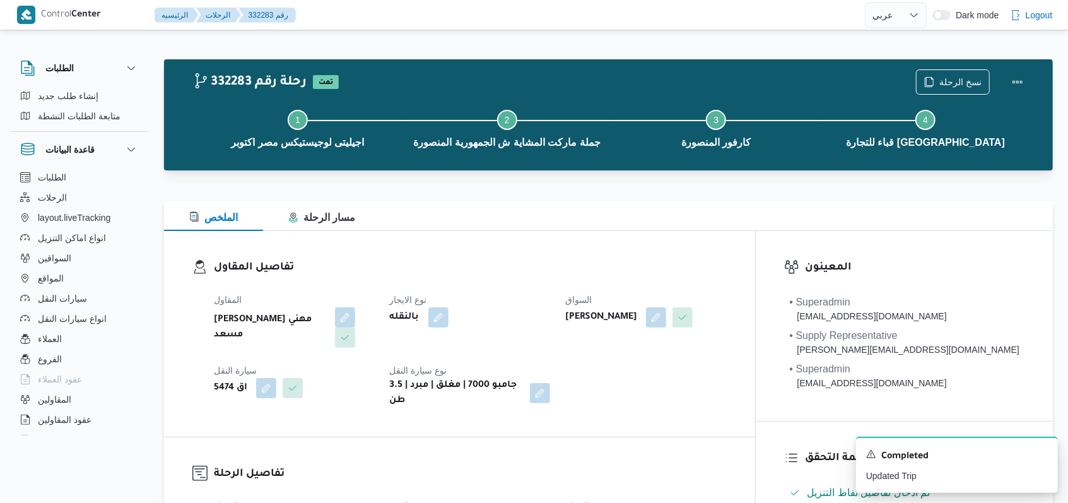
select select "ar"
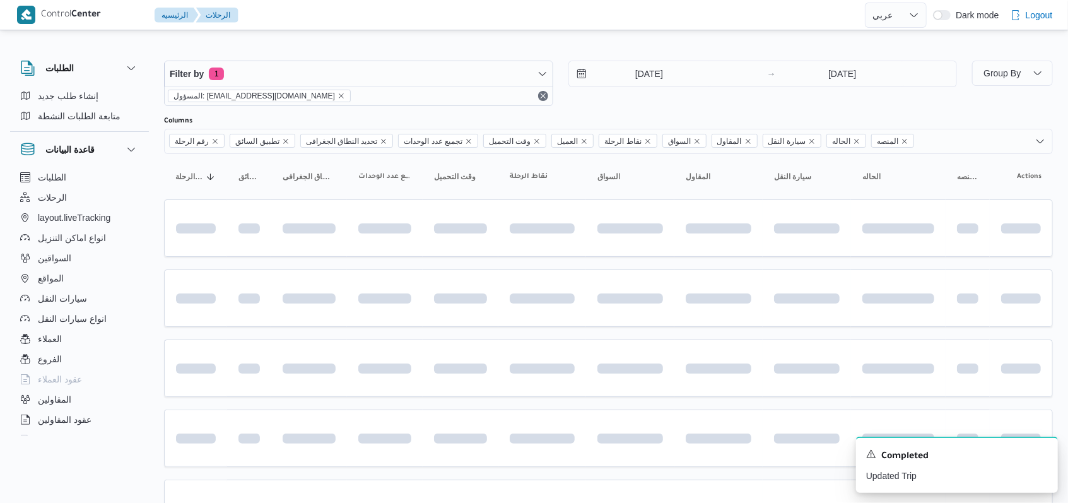
scroll to position [422, 0]
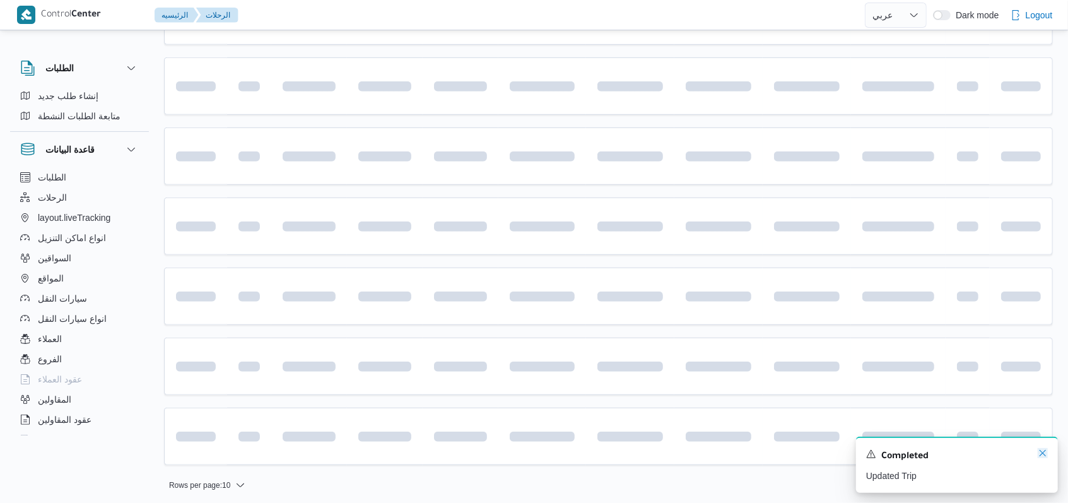
click at [1045, 455] on icon "Dismiss toast" at bounding box center [1043, 453] width 10 height 10
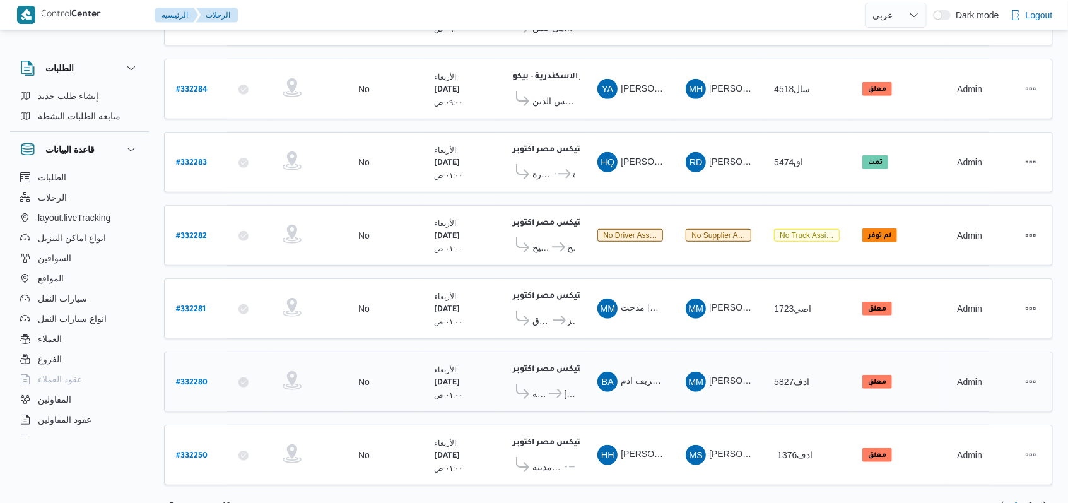
scroll to position [435, 0]
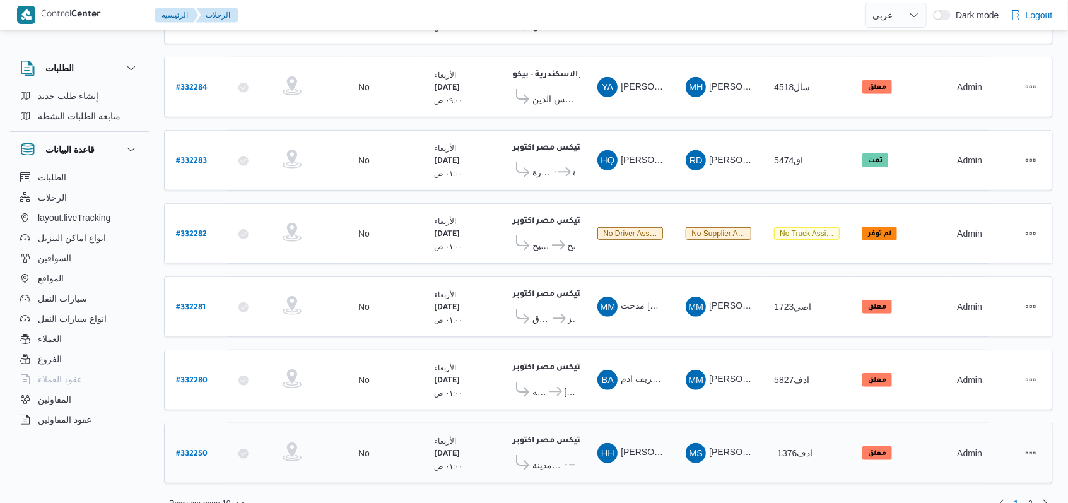
click at [181, 450] on b "# 332250" at bounding box center [192, 454] width 32 height 9
select select "ar"
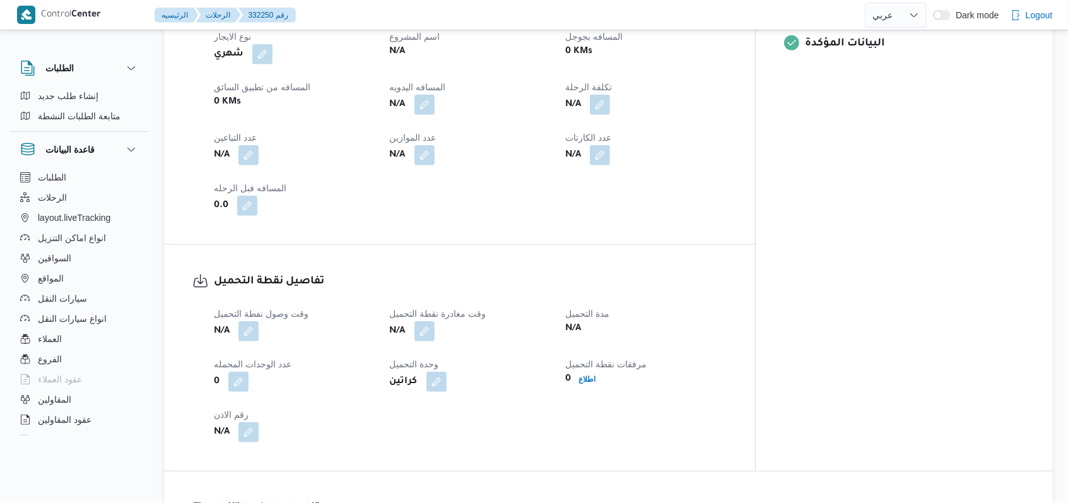
scroll to position [673, 0]
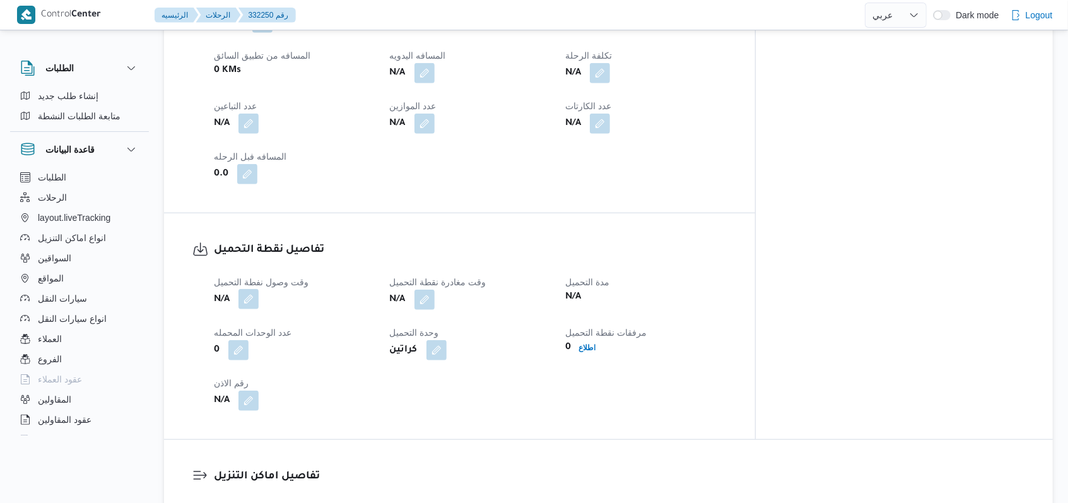
click at [259, 289] on button "button" at bounding box center [249, 299] width 20 height 20
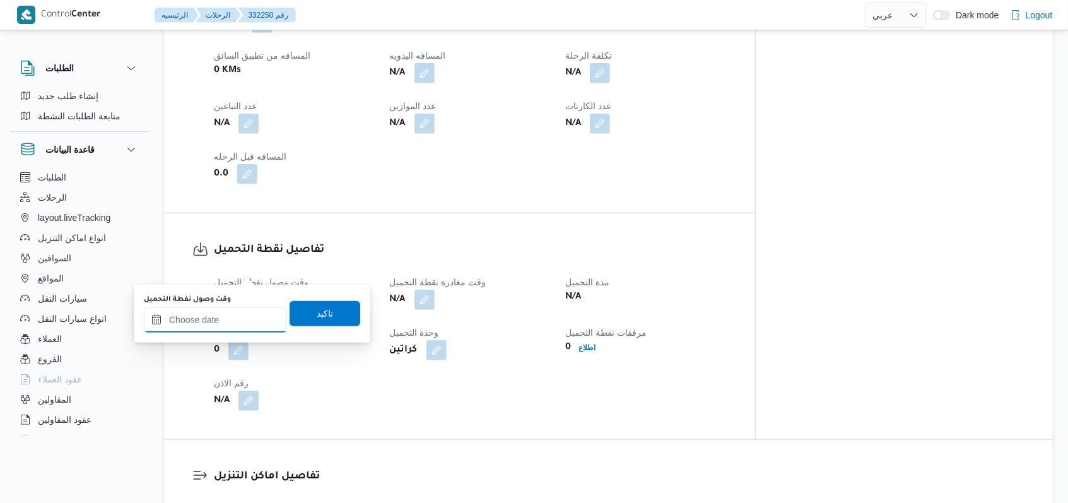
click at [233, 321] on input "وقت وصول نفطة التحميل" at bounding box center [215, 319] width 143 height 25
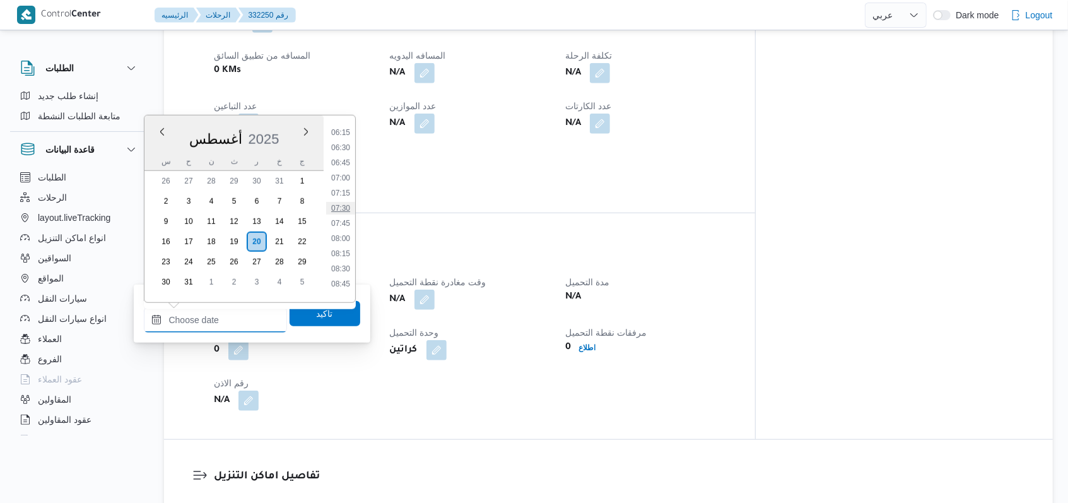
scroll to position [293, 0]
click at [346, 202] on li "06:00" at bounding box center [340, 202] width 29 height 13
type input "٢٠/٠٨/٢٠٢٥ ٠٦:٠٠"
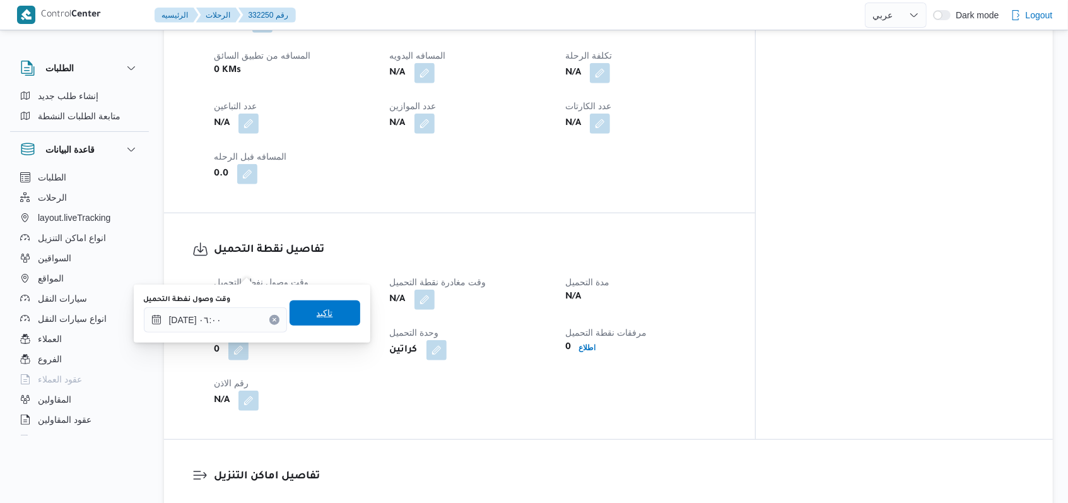
click at [318, 319] on span "تاكيد" at bounding box center [325, 312] width 16 height 15
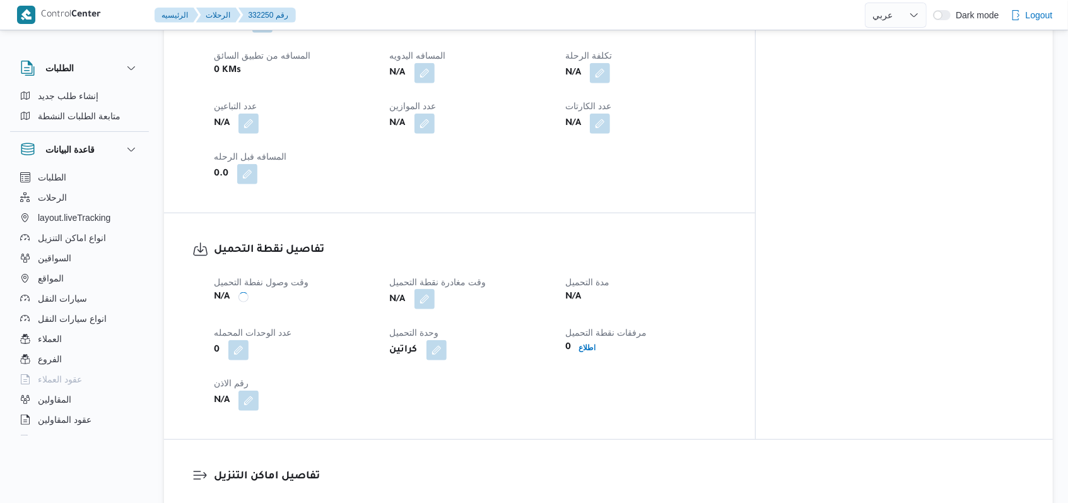
click at [435, 289] on button "button" at bounding box center [425, 299] width 20 height 20
click at [418, 343] on b "كراتين" at bounding box center [404, 350] width 28 height 15
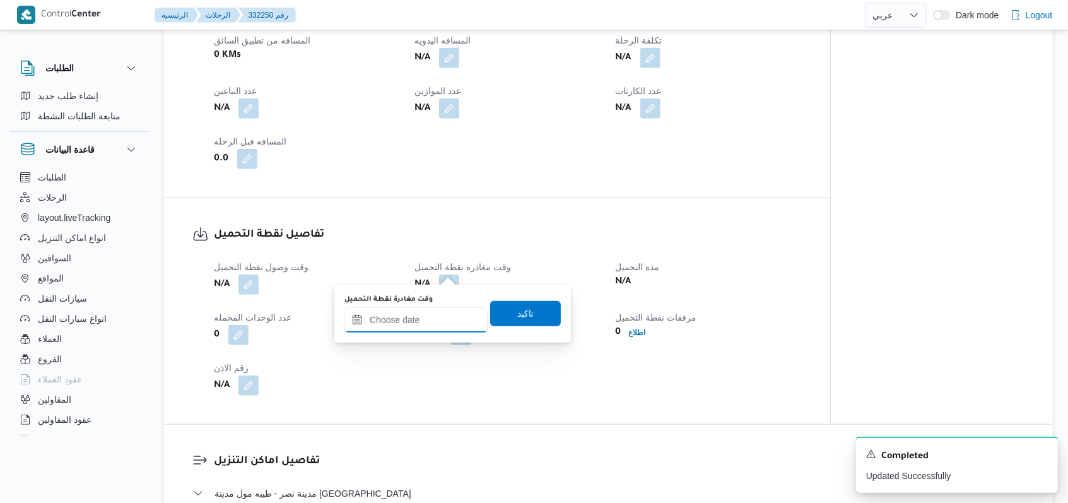
click at [437, 310] on div at bounding box center [416, 319] width 143 height 25
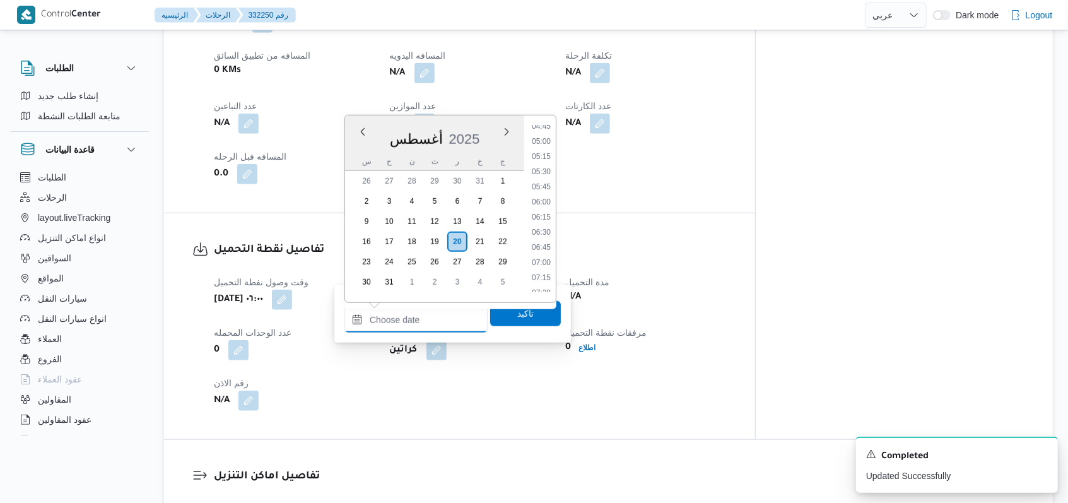
scroll to position [378, 0]
click at [538, 181] on li "07:00" at bounding box center [541, 178] width 29 height 13
type input "٢٠/٠٨/٢٠٢٥ ٠٧:٠٠"
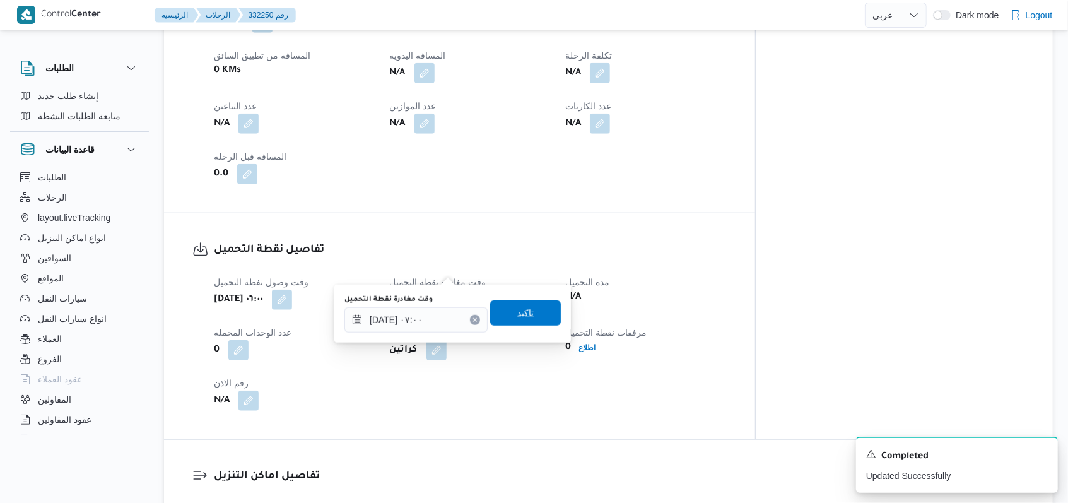
click at [509, 322] on span "تاكيد" at bounding box center [525, 312] width 71 height 25
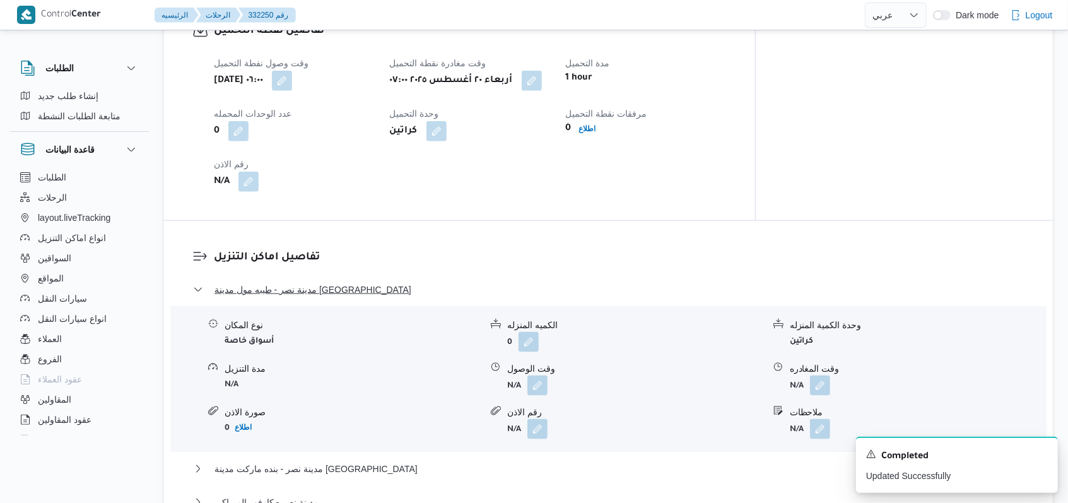
scroll to position [841, 0]
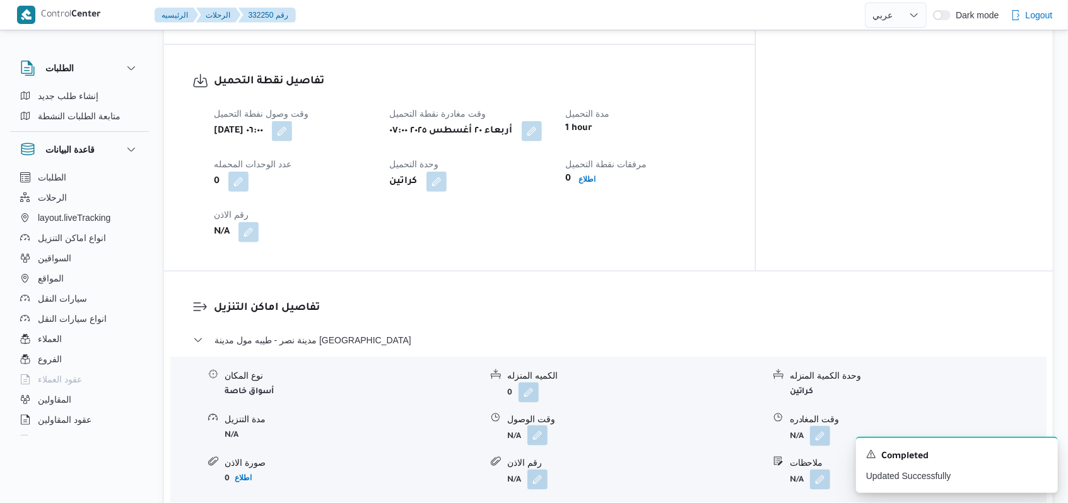
click at [536, 425] on button "button" at bounding box center [538, 435] width 20 height 20
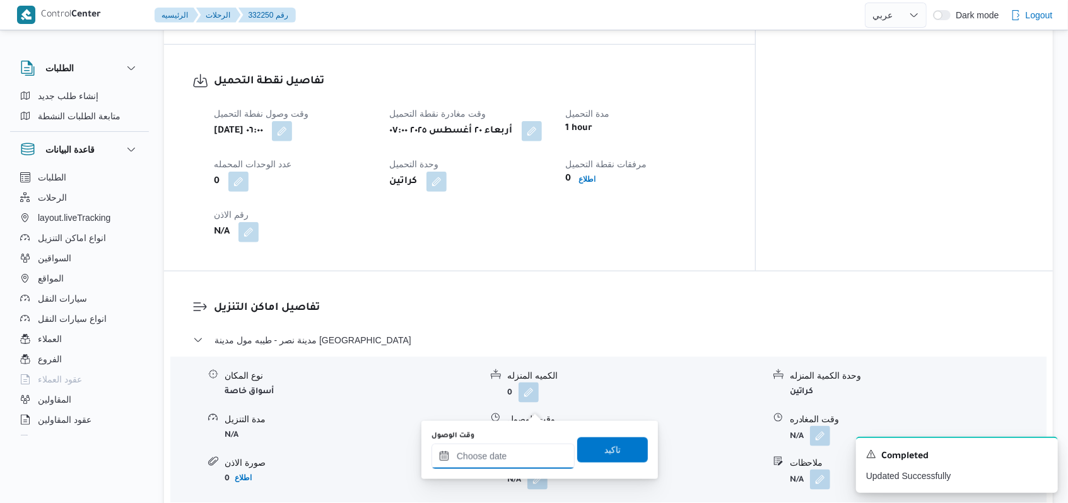
click at [500, 456] on input "وقت الوصول" at bounding box center [503, 456] width 143 height 25
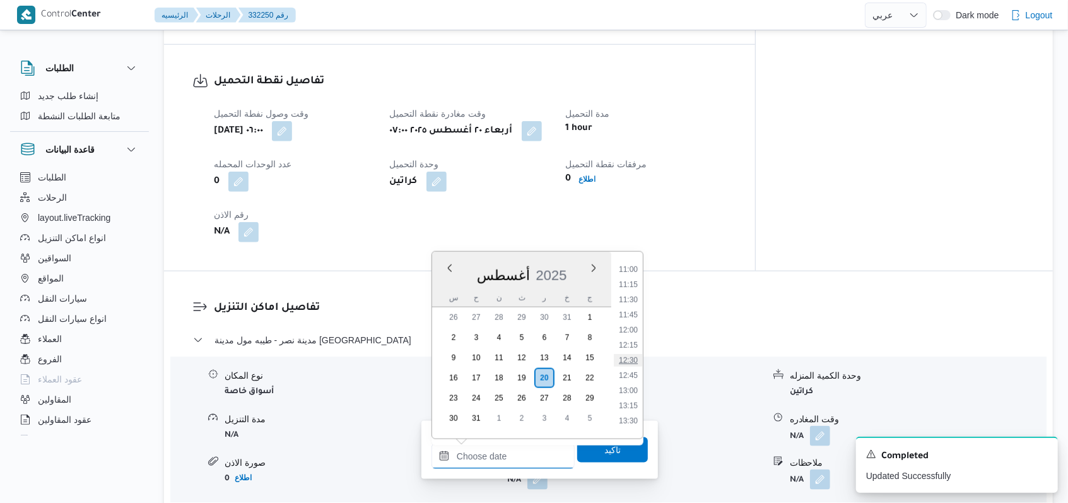
scroll to position [630, 0]
click at [632, 304] on li "11:00" at bounding box center [628, 304] width 29 height 13
type input "٢٠/٠٨/٢٠٢٥ ١١:٠٠"
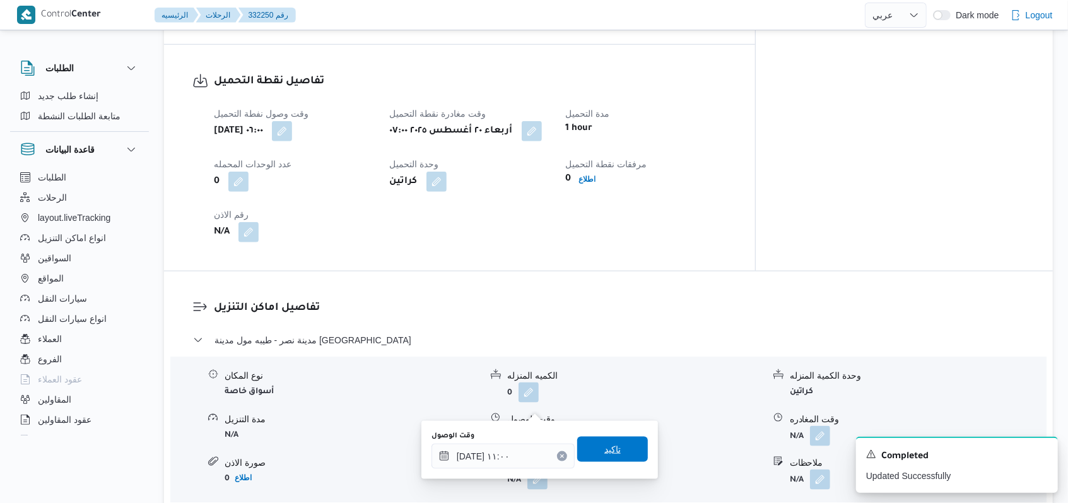
click at [604, 448] on span "تاكيد" at bounding box center [612, 449] width 16 height 15
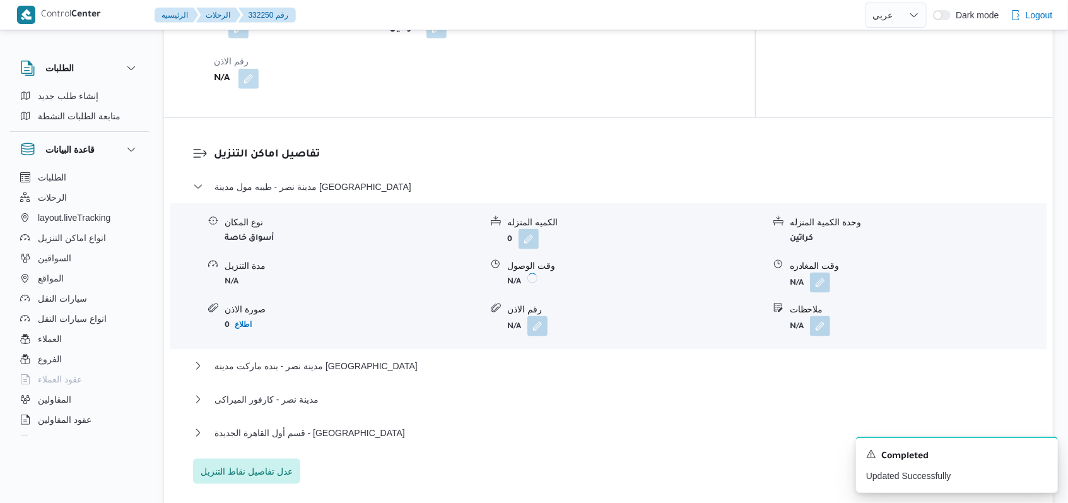
scroll to position [1094, 0]
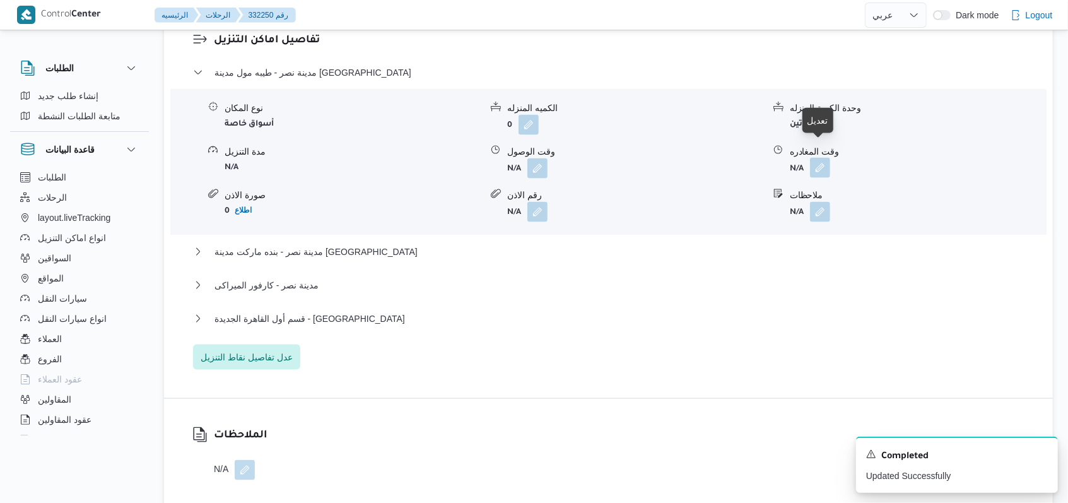
click at [813, 158] on button "button" at bounding box center [820, 168] width 20 height 20
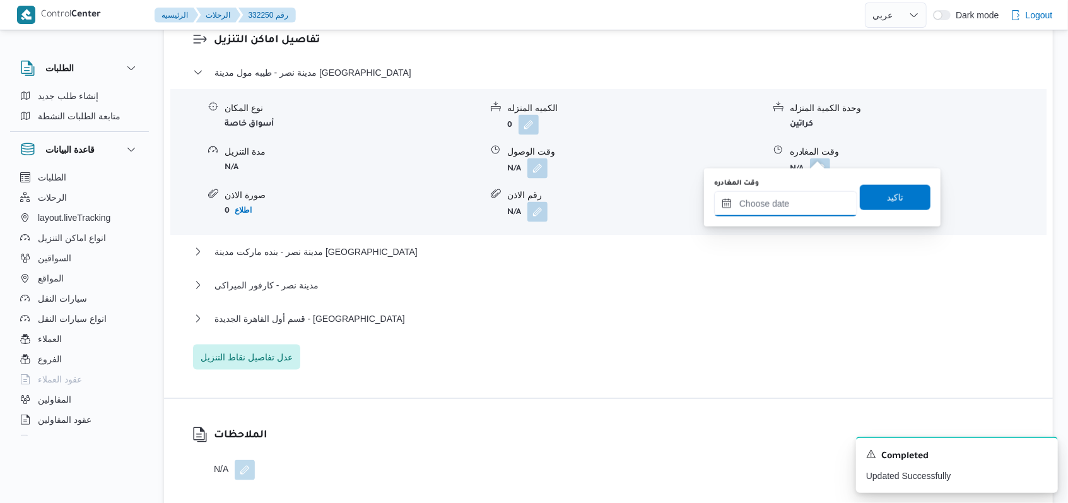
click at [789, 199] on input "وقت المغادره" at bounding box center [785, 203] width 143 height 25
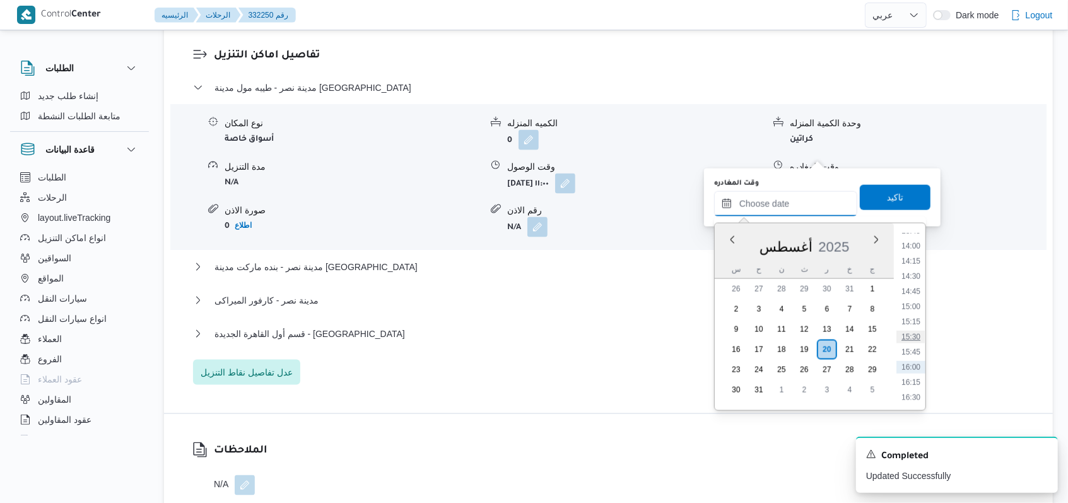
scroll to position [714, 0]
click at [914, 282] on li "12:30" at bounding box center [911, 282] width 29 height 13
type input "٢٠/٠٨/٢٠٢٥ ١٢:٣٠"
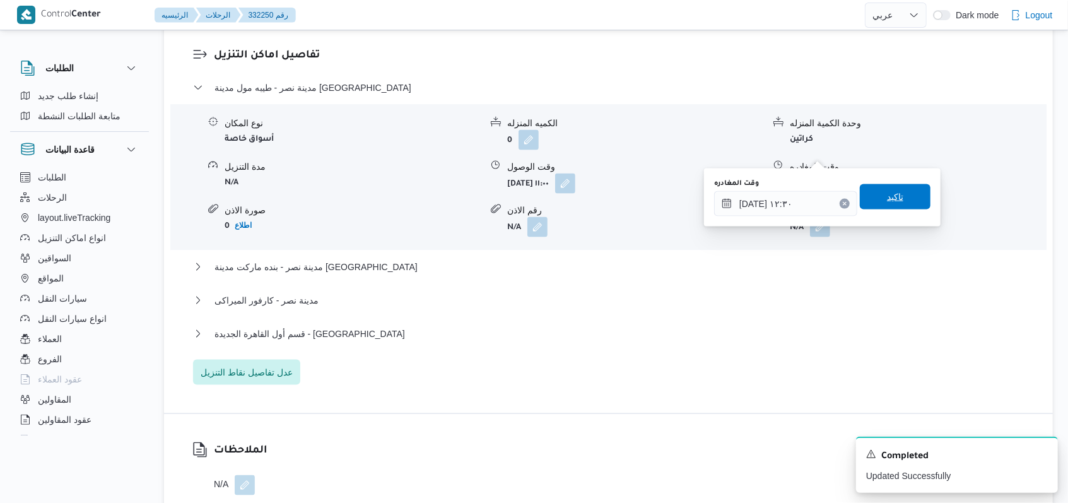
click at [892, 199] on span "تاكيد" at bounding box center [895, 196] width 16 height 15
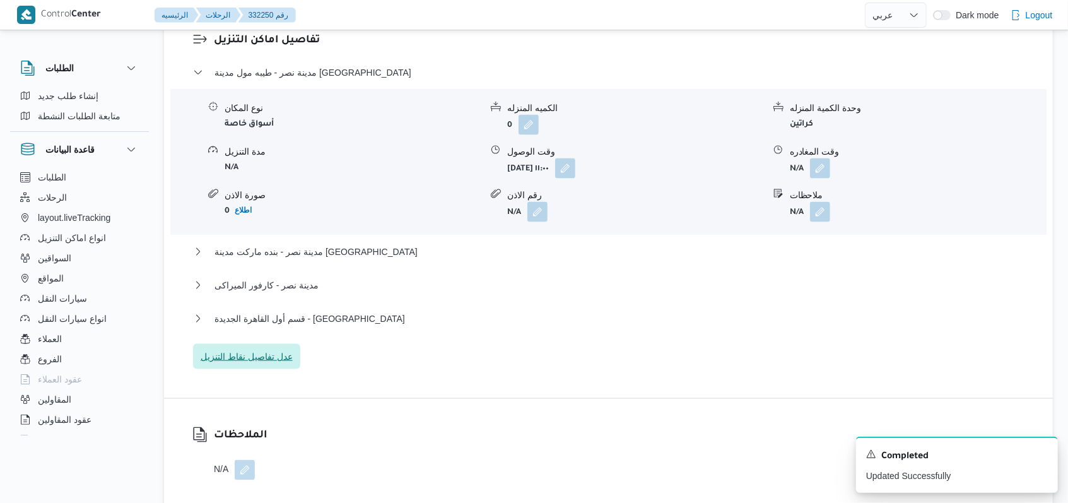
click at [244, 349] on span "عدل تفاصيل نقاط التنزيل" at bounding box center [247, 356] width 92 height 15
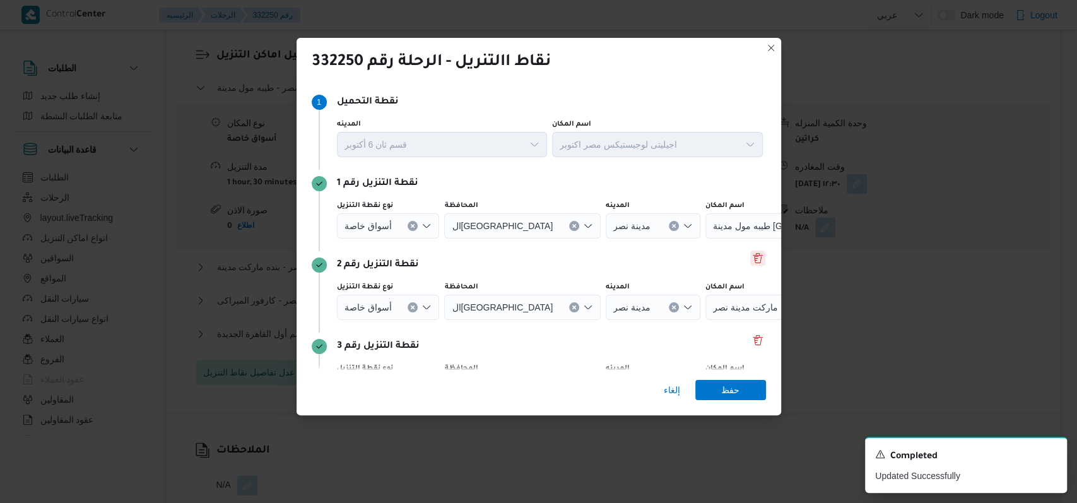
click at [754, 263] on button "Delete" at bounding box center [757, 258] width 15 height 15
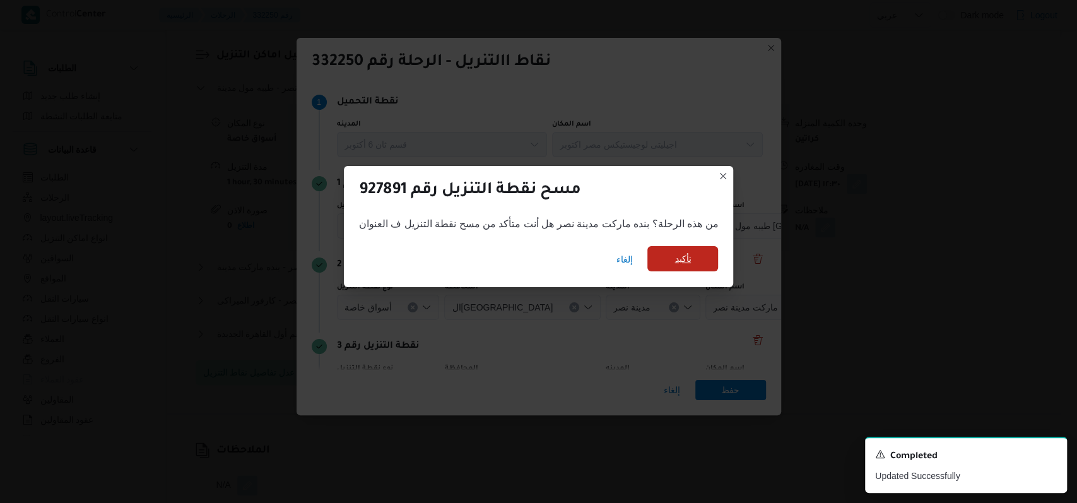
click at [695, 259] on span "تأكيد" at bounding box center [682, 258] width 71 height 25
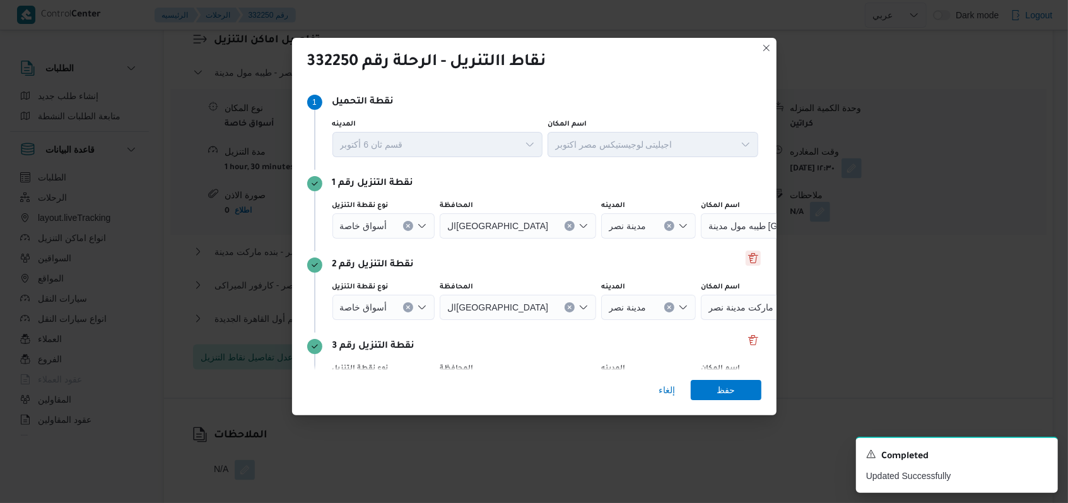
click at [746, 261] on button "Delete" at bounding box center [753, 258] width 15 height 15
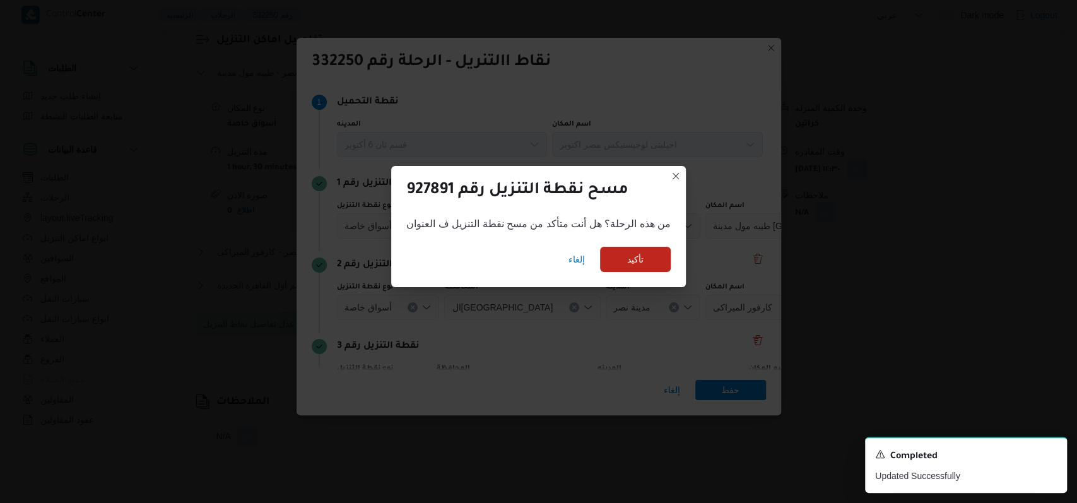
click at [681, 258] on div "إلغاء تأكيد" at bounding box center [538, 262] width 295 height 50
click at [646, 268] on span "تأكيد" at bounding box center [635, 258] width 71 height 25
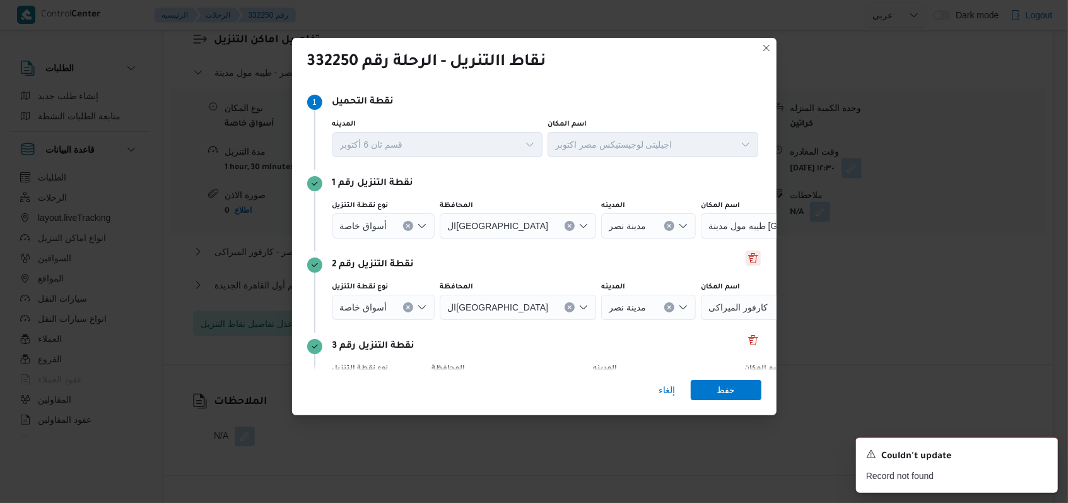
click at [746, 261] on button "Delete" at bounding box center [753, 258] width 15 height 15
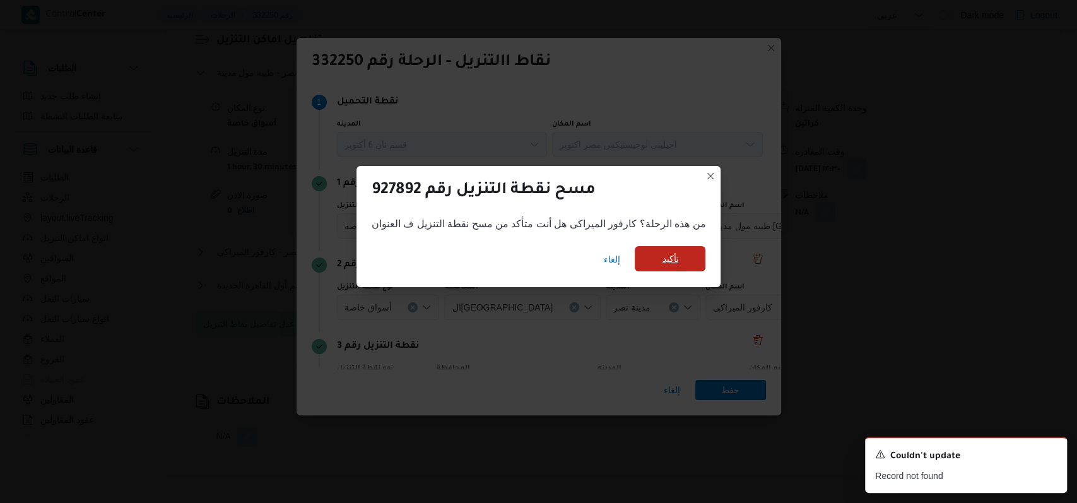
click at [668, 267] on span "تأكيد" at bounding box center [670, 258] width 71 height 25
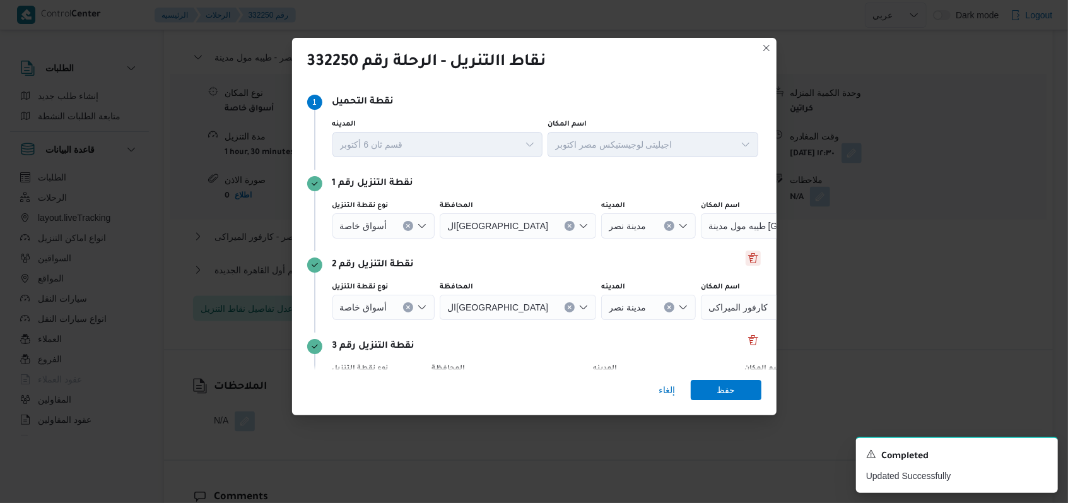
click at [746, 260] on button "Delete" at bounding box center [753, 258] width 15 height 15
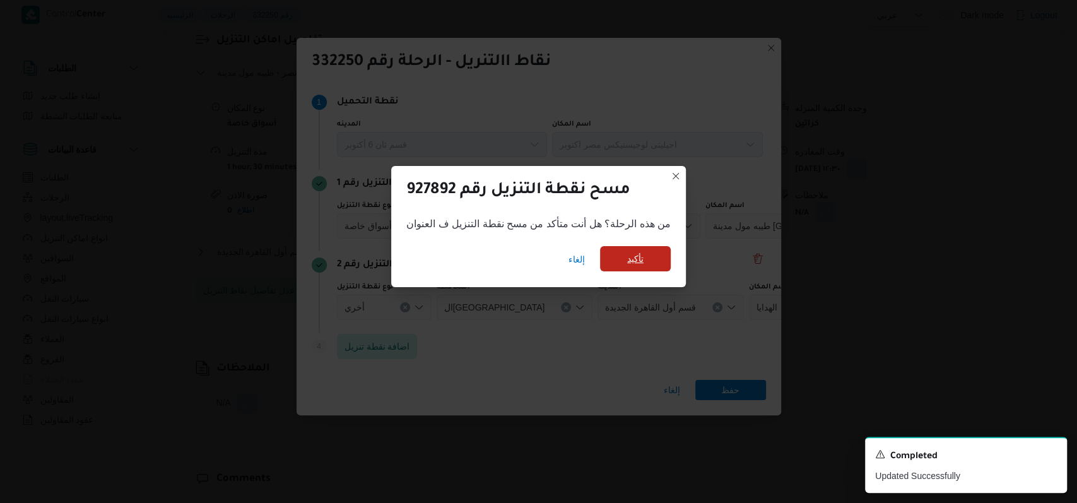
click at [651, 258] on span "تأكيد" at bounding box center [635, 258] width 71 height 25
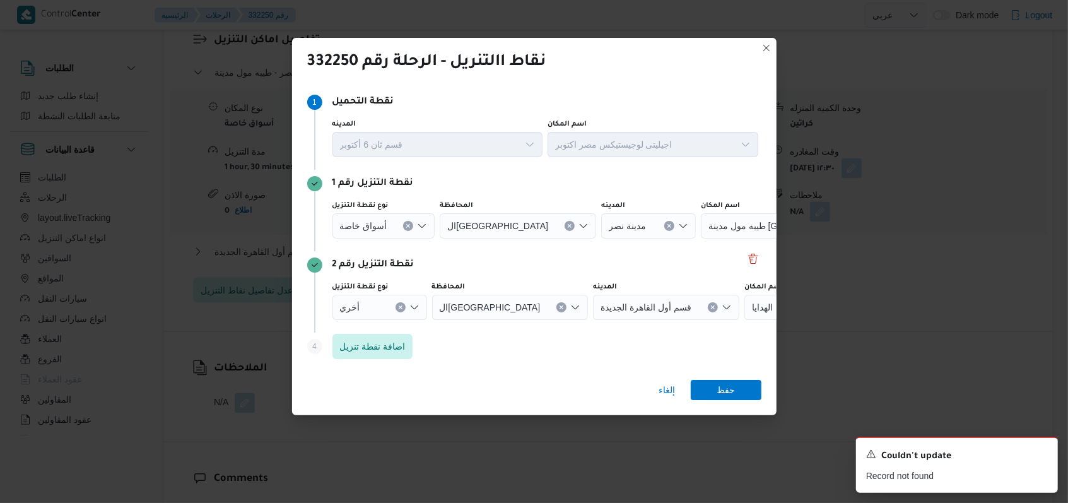
click at [670, 258] on div "نقطة التنزيل رقم 2" at bounding box center [534, 264] width 454 height 15
click at [748, 264] on button "Delete" at bounding box center [753, 258] width 15 height 15
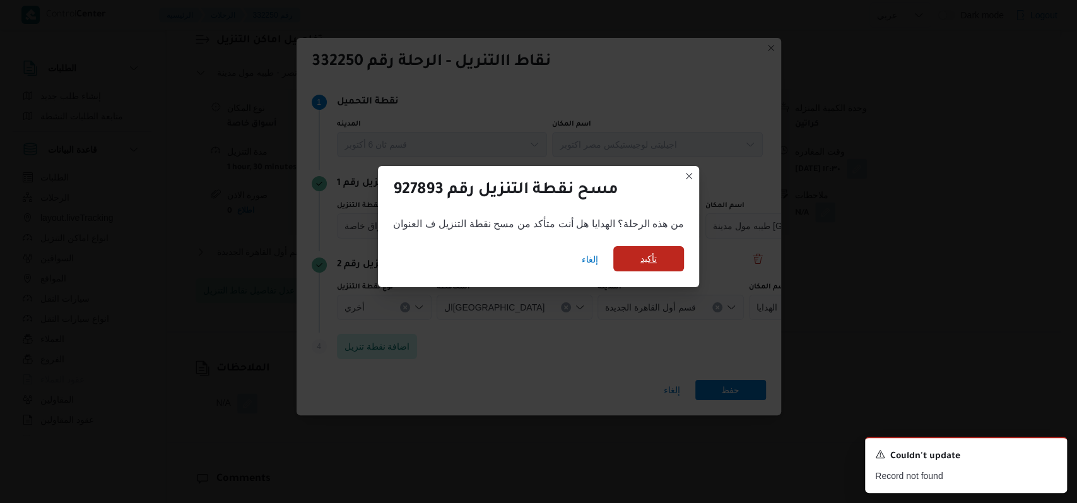
click at [680, 263] on span "تأكيد" at bounding box center [648, 258] width 71 height 25
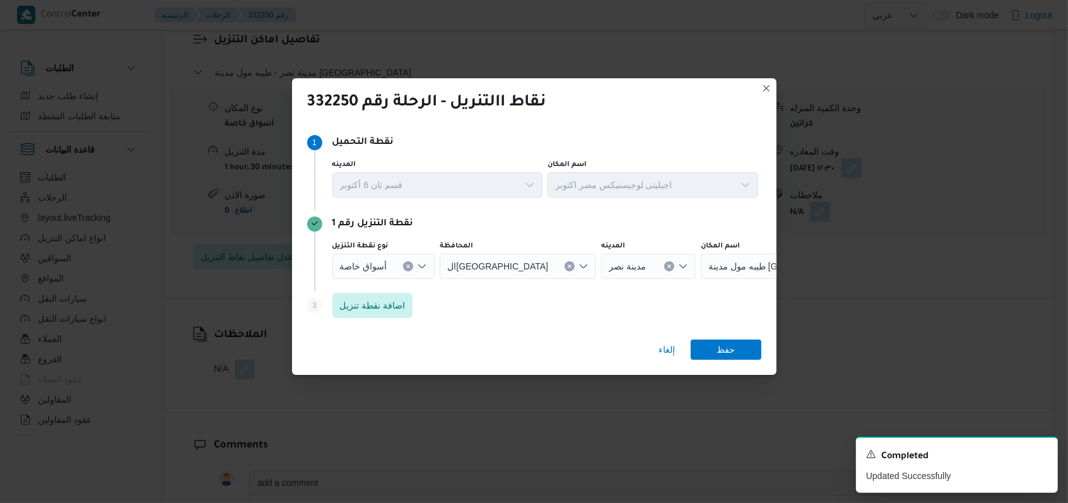
click at [667, 267] on icon "Clear input" at bounding box center [669, 266] width 5 height 5
type input "15"
click at [581, 309] on mark "15" at bounding box center [580, 307] width 10 height 10
click at [709, 271] on div "Search" at bounding box center [788, 266] width 158 height 25
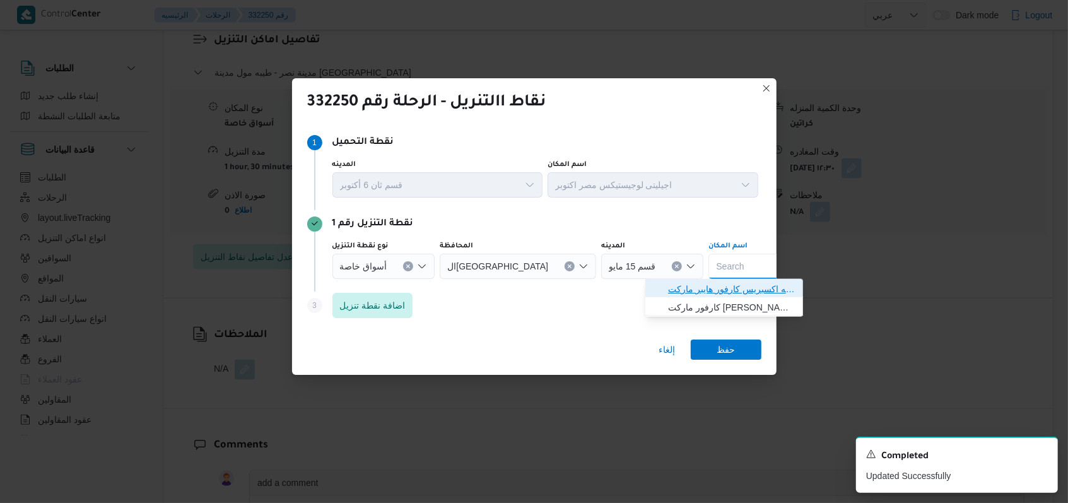
click at [685, 290] on span "سلسله اكسبريس كارفور هايبر ماركت 15 مايو | | الشياخة الأولى" at bounding box center [731, 288] width 127 height 15
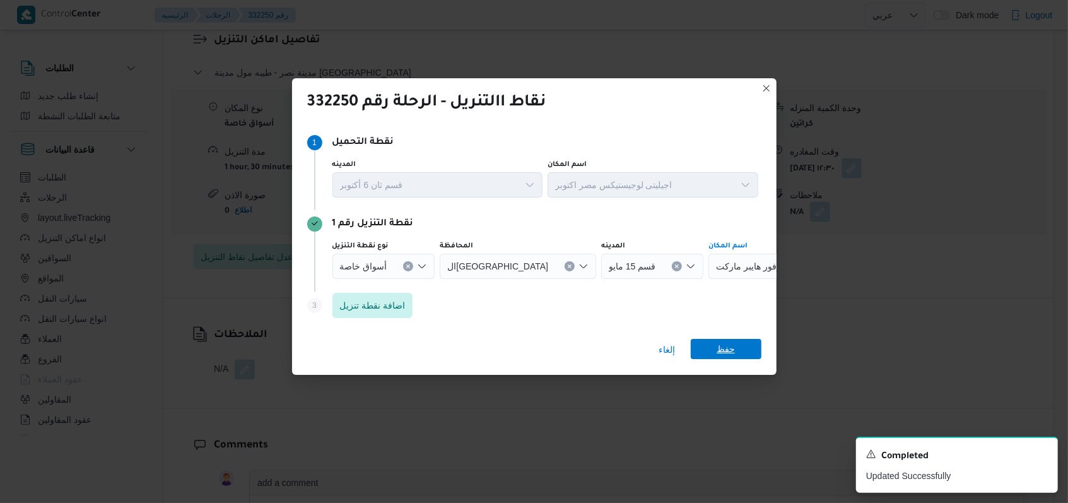
click at [717, 351] on span "حفظ" at bounding box center [726, 349] width 18 height 20
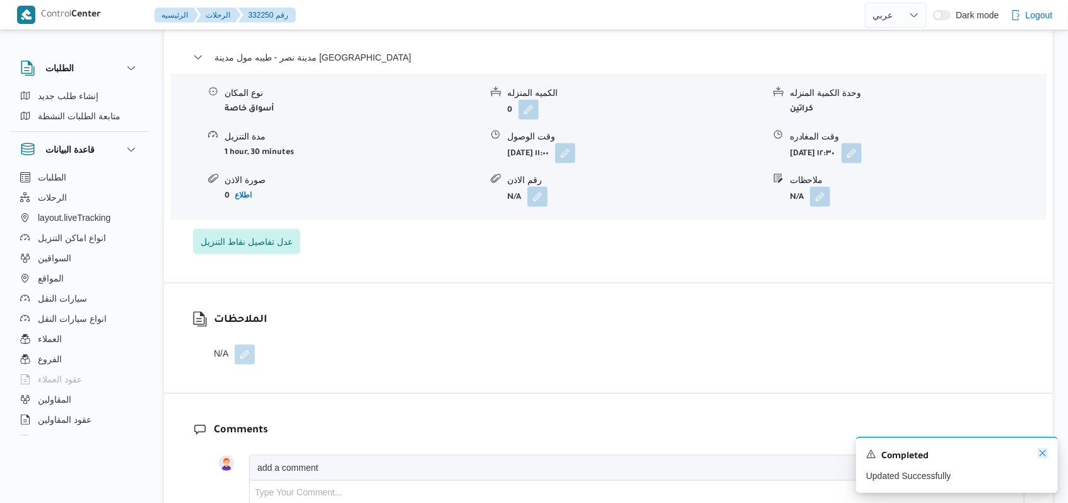
click at [1046, 455] on icon "Dismiss toast" at bounding box center [1043, 453] width 10 height 10
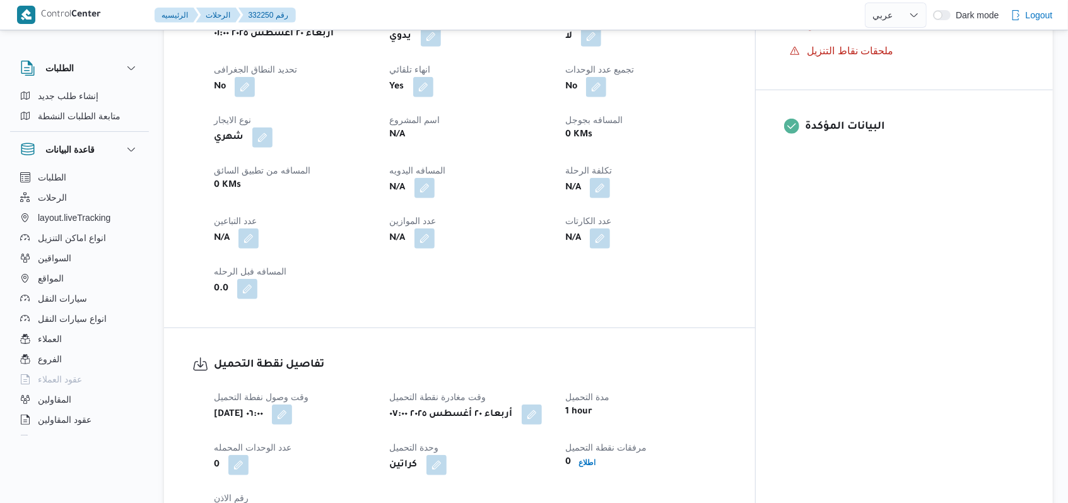
scroll to position [505, 0]
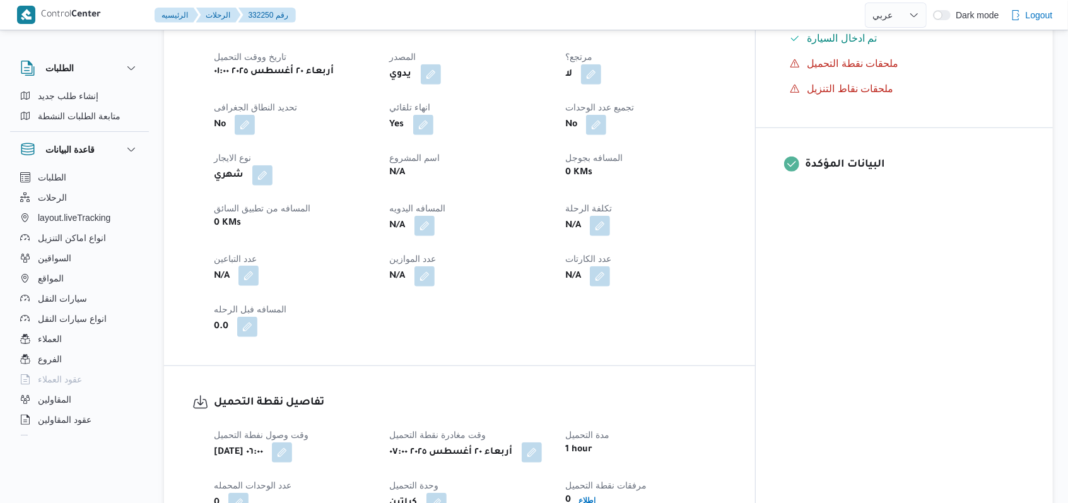
click at [247, 266] on button "button" at bounding box center [249, 276] width 20 height 20
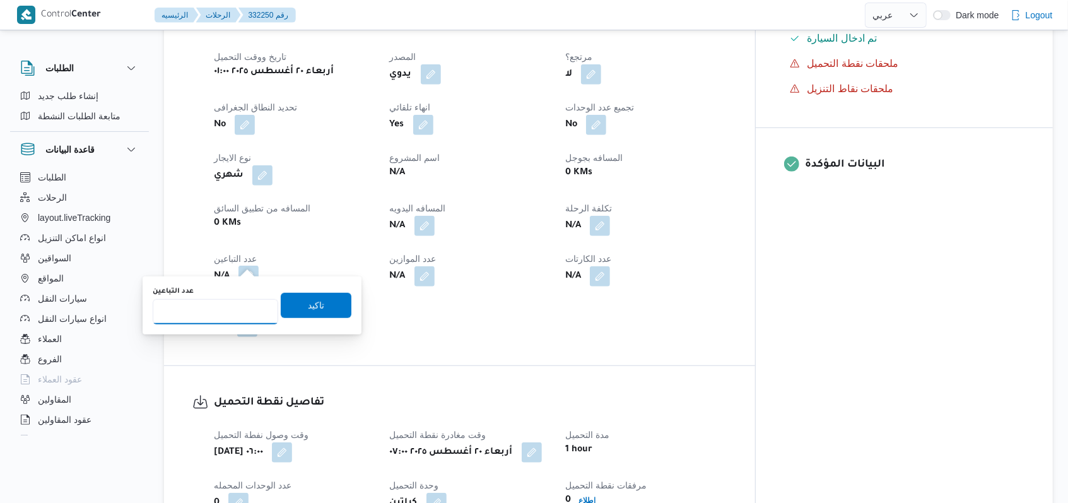
click at [218, 315] on input "عدد التباعين" at bounding box center [216, 311] width 126 height 25
type input "1"
click at [295, 307] on span "تاكيد" at bounding box center [316, 304] width 71 height 25
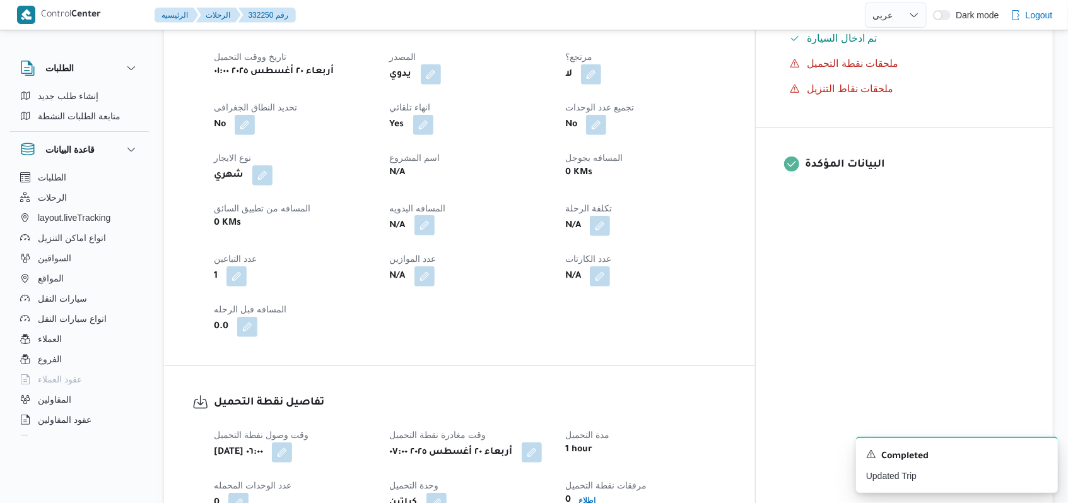
click at [435, 215] on button "button" at bounding box center [425, 225] width 20 height 20
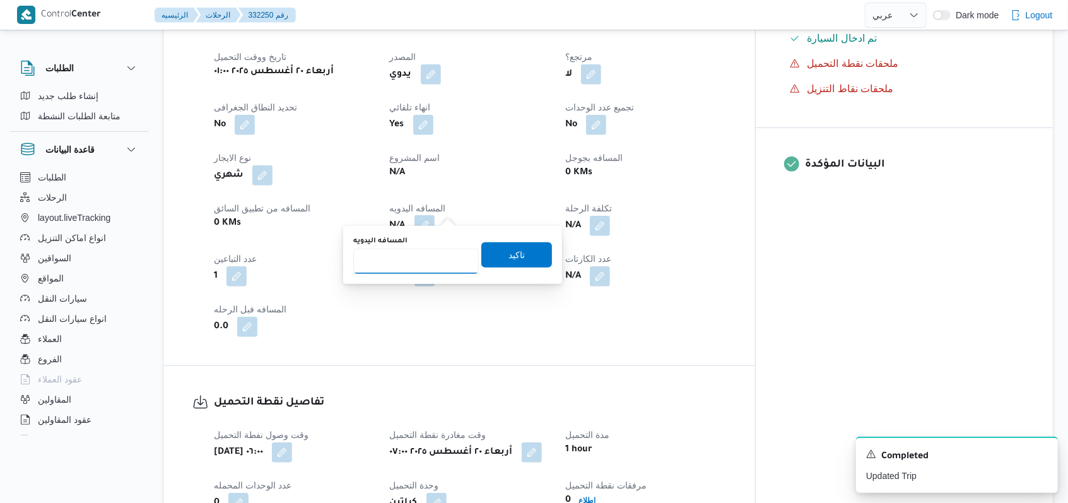
click at [423, 252] on input "المسافه اليدويه" at bounding box center [416, 261] width 126 height 25
type input "118"
click at [510, 252] on span "تاكيد" at bounding box center [517, 254] width 16 height 15
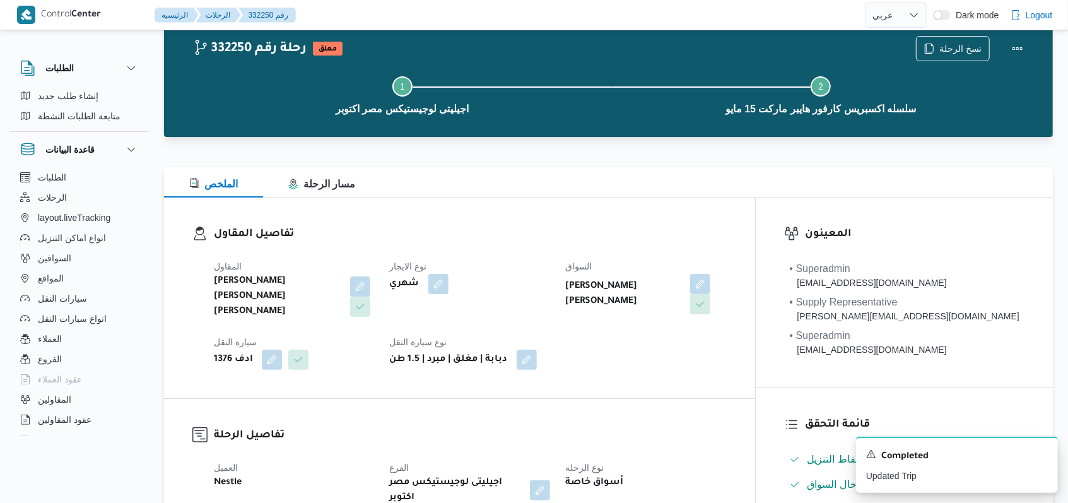
scroll to position [0, 0]
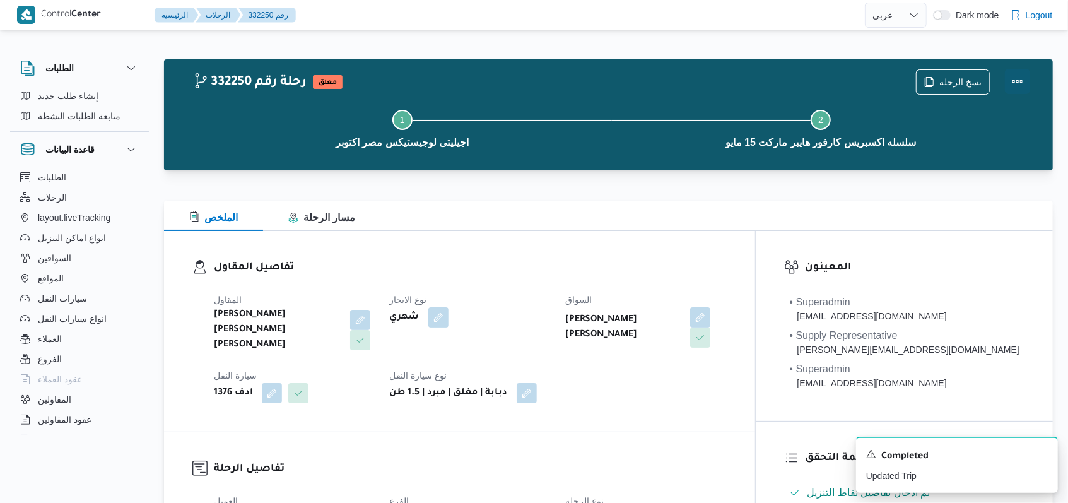
click at [1025, 80] on button "Actions" at bounding box center [1017, 81] width 25 height 25
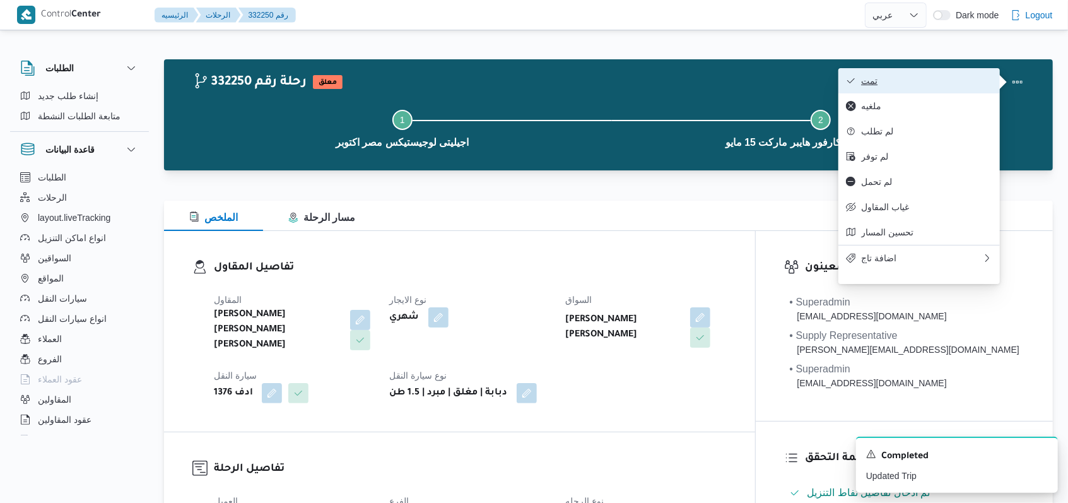
click at [954, 80] on span "تمت" at bounding box center [926, 81] width 131 height 10
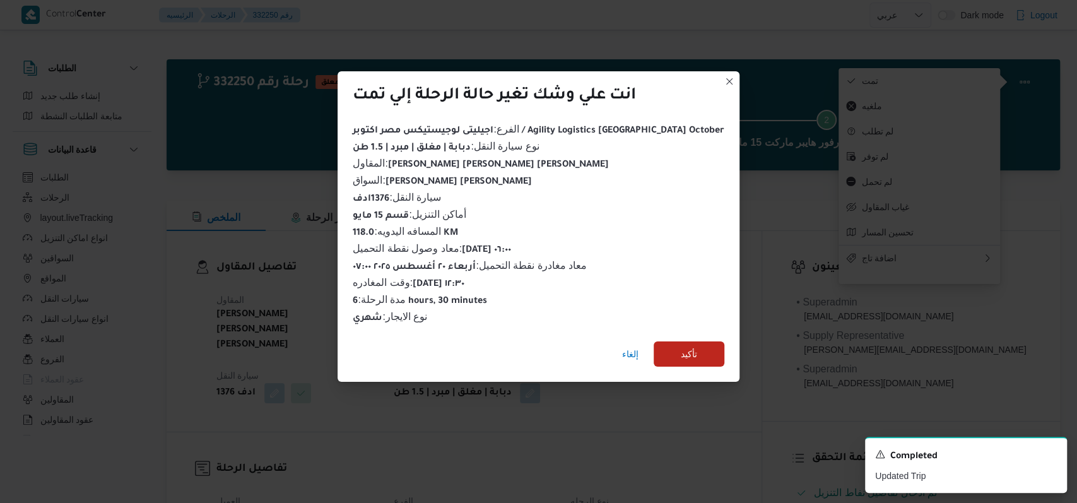
click at [543, 288] on div "الفرع : اجيليتى لوجيستيكس مصر اكتوبر / Agility Logistics Egypt October نوع سيار…" at bounding box center [538, 224] width 371 height 204
click at [681, 346] on span "تأكيد" at bounding box center [689, 353] width 16 height 15
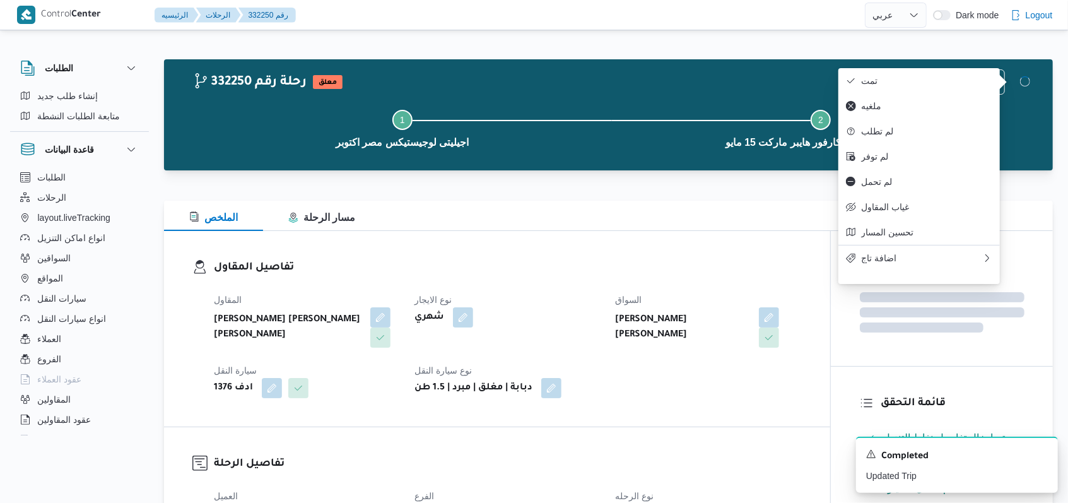
click at [779, 407] on div "تفاصيل المقاول المقاول محمد صلاح عبد الهادى عبد الحميد نوع الايجار شهري السواق …" at bounding box center [497, 329] width 666 height 196
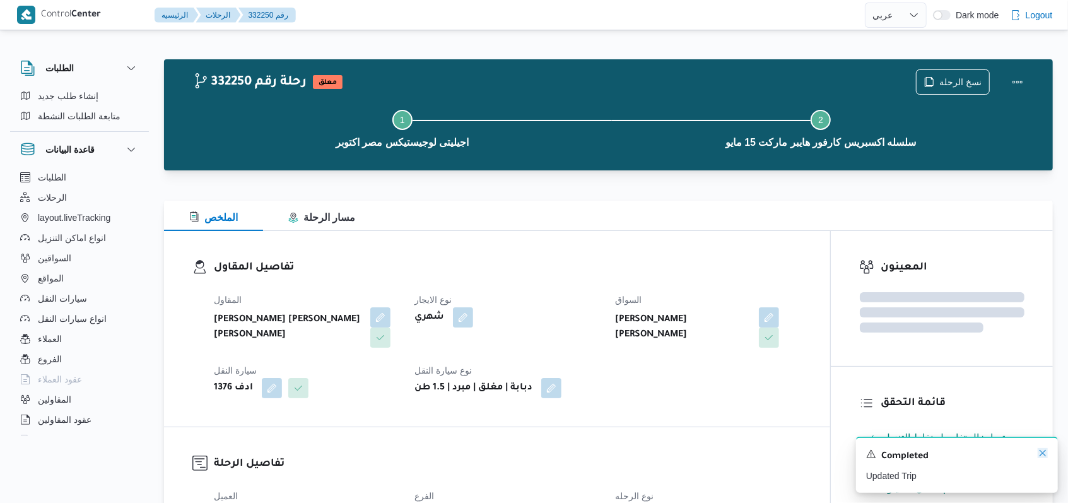
click at [1039, 452] on icon "Dismiss toast" at bounding box center [1043, 453] width 10 height 10
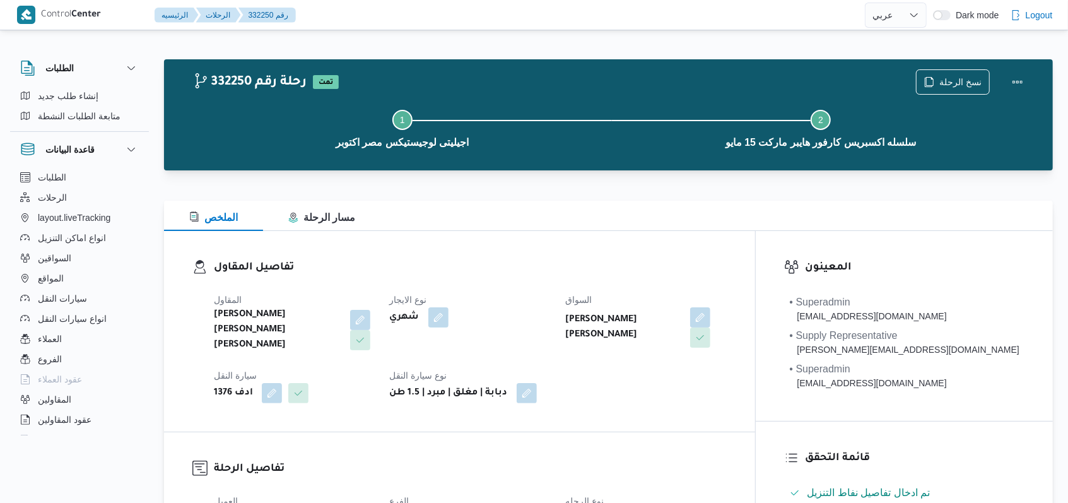
click at [590, 271] on h3 "تفاصيل المقاول" at bounding box center [470, 267] width 513 height 17
select select "ar"
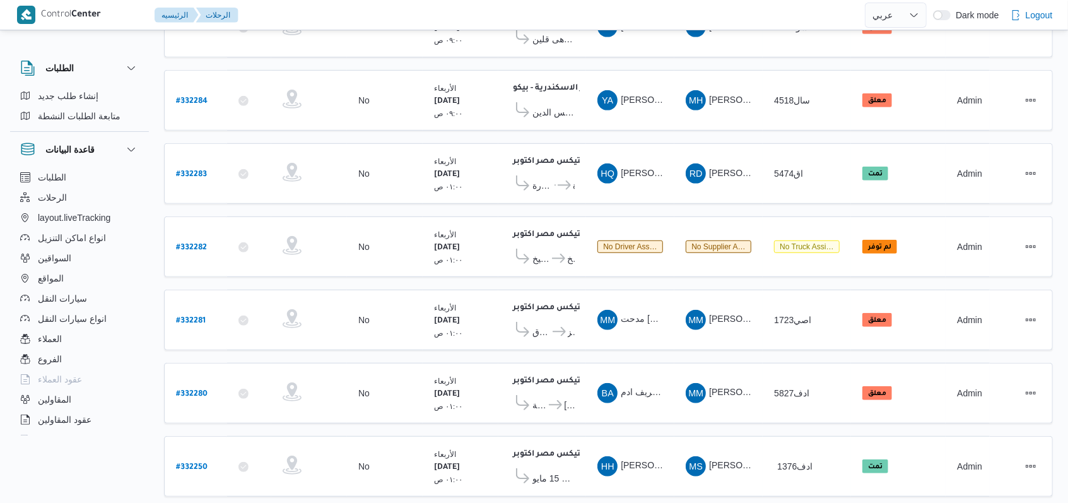
scroll to position [424, 0]
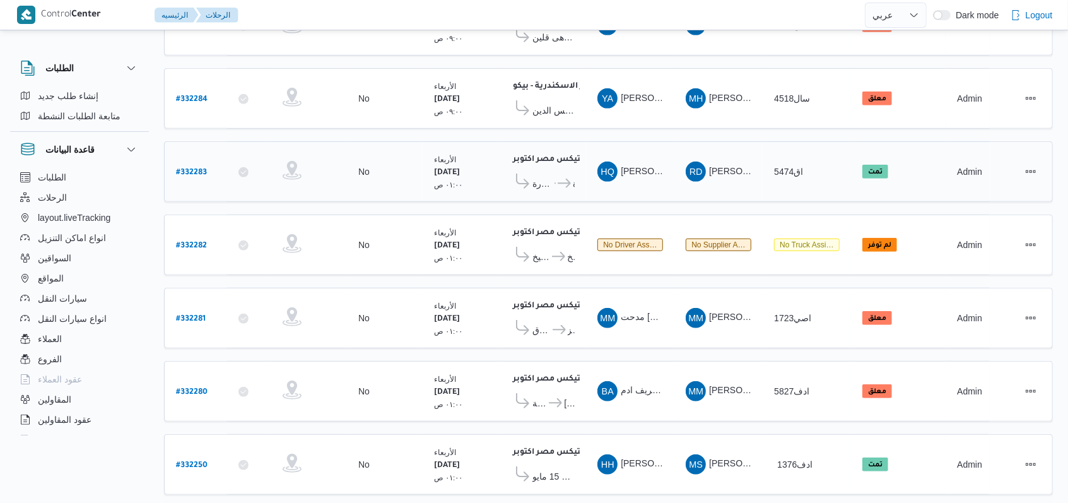
click at [191, 168] on b "# 332283" at bounding box center [191, 172] width 31 height 9
select select "ar"
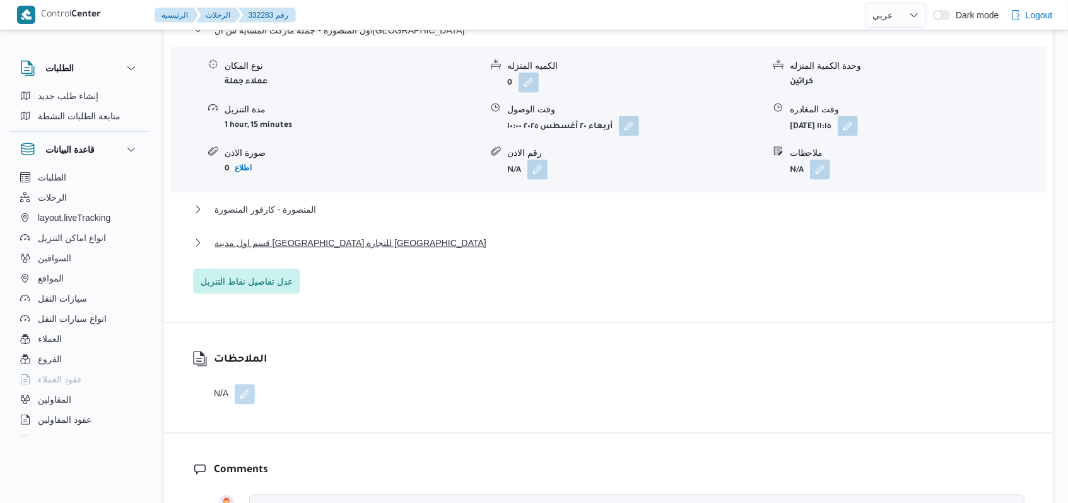
scroll to position [1097, 0]
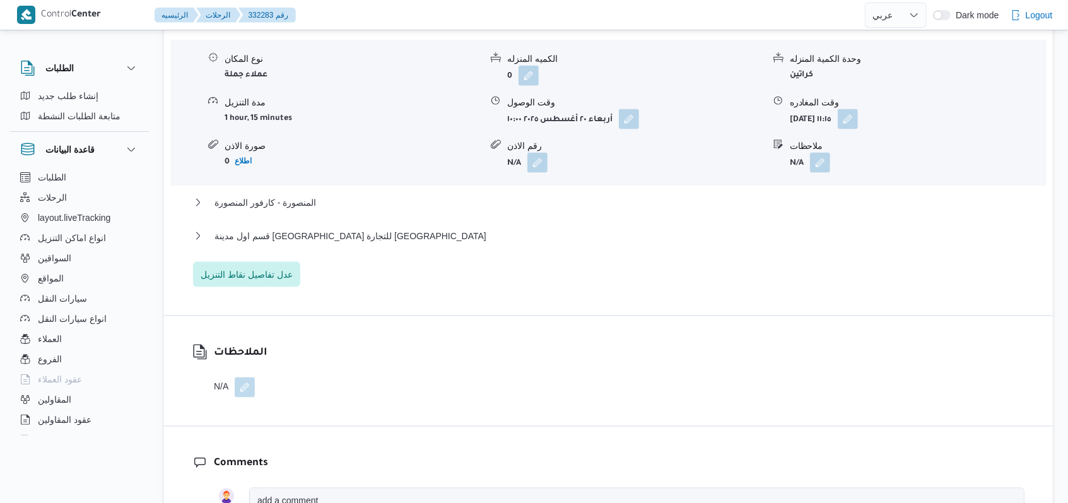
click at [292, 195] on div "المنصورة - كارفور المنصورة" at bounding box center [609, 207] width 832 height 24
click at [293, 195] on span "المنصورة - كارفور المنصورة" at bounding box center [266, 202] width 102 height 15
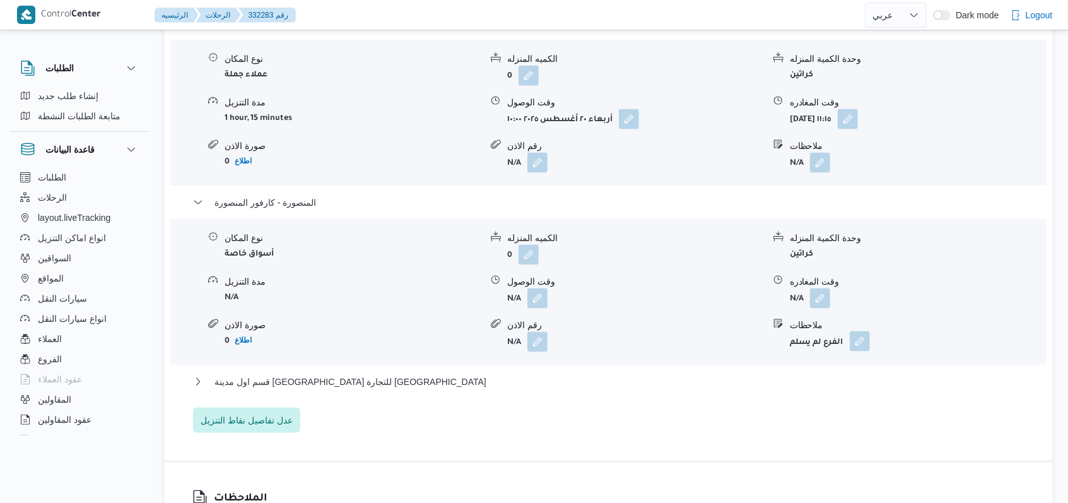
click at [869, 331] on button "button" at bounding box center [860, 341] width 20 height 20
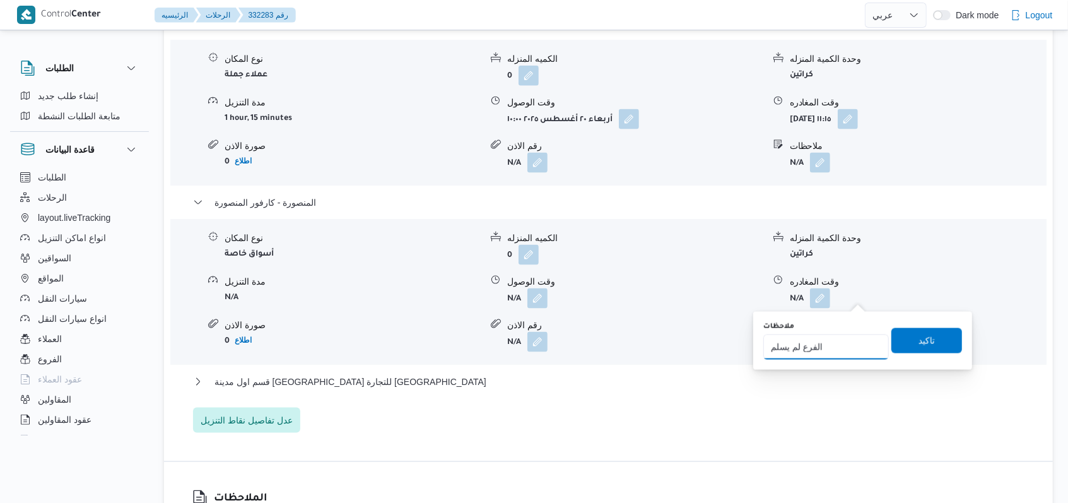
click at [855, 341] on input "الفرع لم يسلم" at bounding box center [827, 346] width 126 height 25
type input "الفرع مرجع بالكامل"
click at [919, 339] on span "تاكيد" at bounding box center [927, 340] width 16 height 15
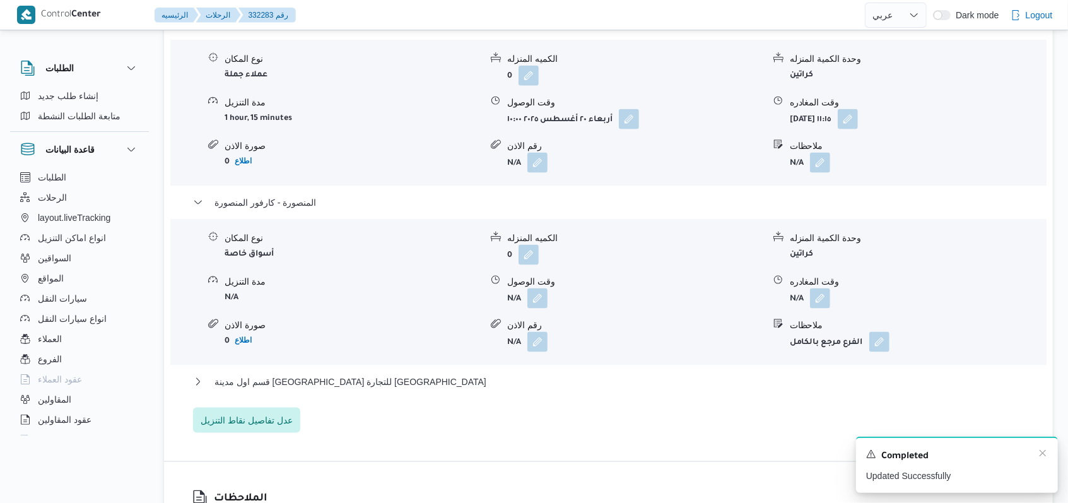
click at [1043, 459] on div "Completed" at bounding box center [957, 456] width 182 height 16
click at [1043, 455] on icon "Dismiss toast" at bounding box center [1043, 453] width 10 height 10
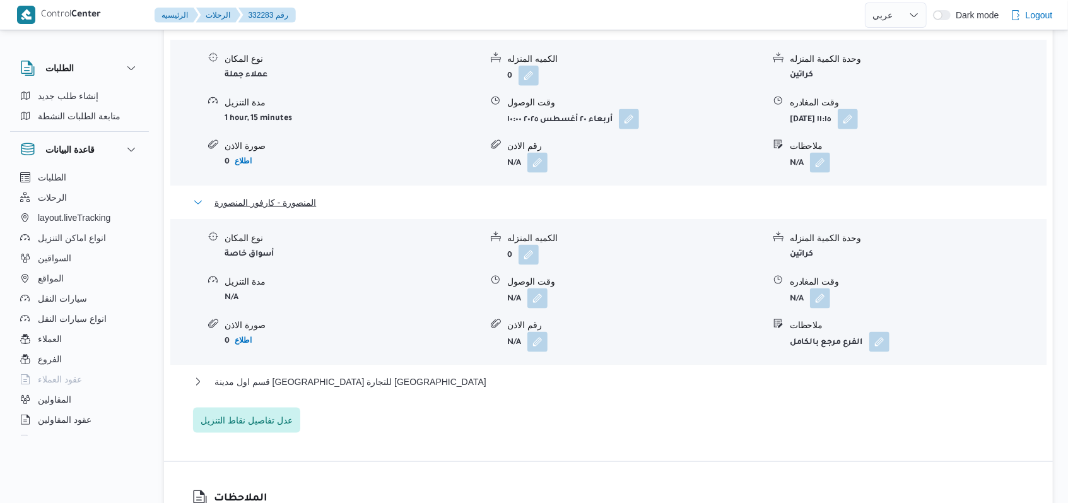
click at [262, 195] on span "المنصورة - كارفور المنصورة" at bounding box center [266, 202] width 102 height 15
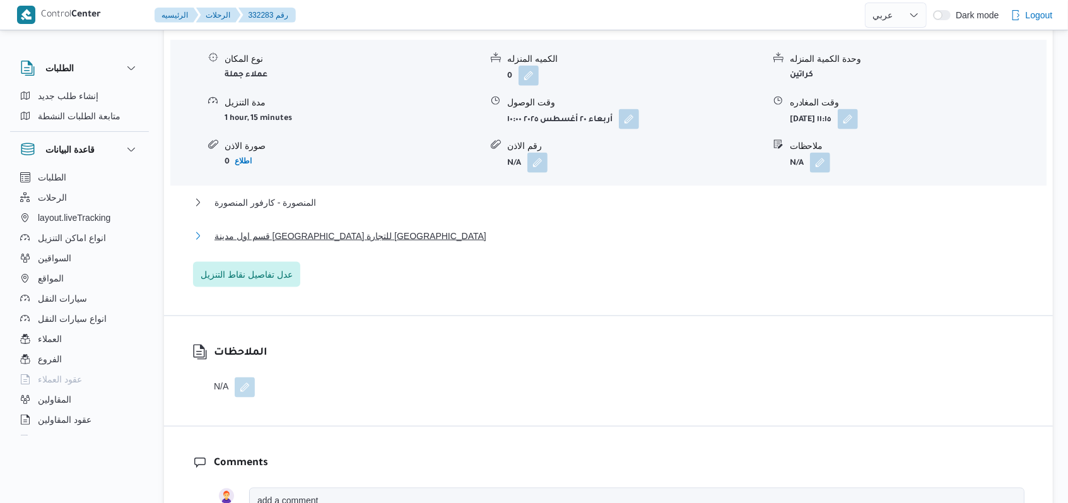
click at [300, 228] on span "قسم اول مدينة كفر الشيخ - قباء للتجارة كفر الشيخ" at bounding box center [351, 235] width 272 height 15
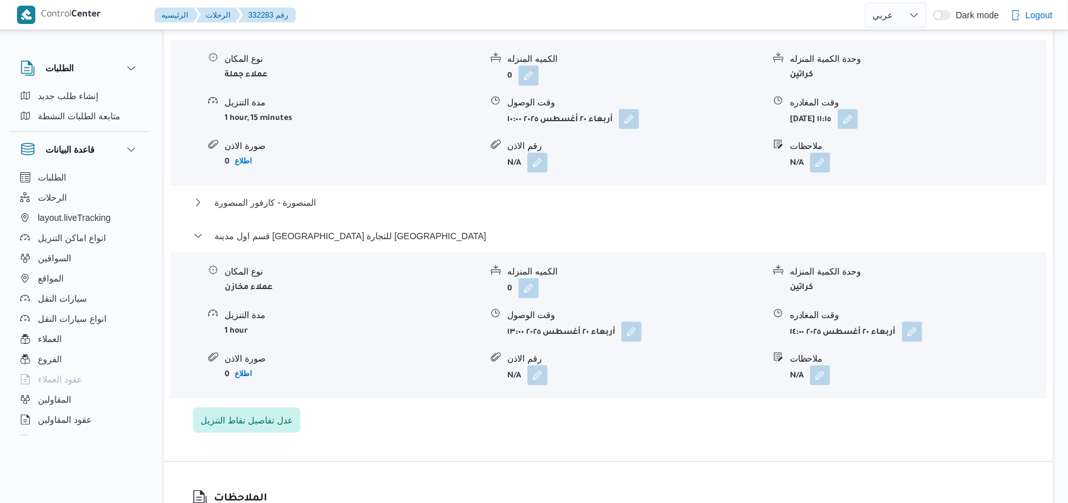
scroll to position [929, 0]
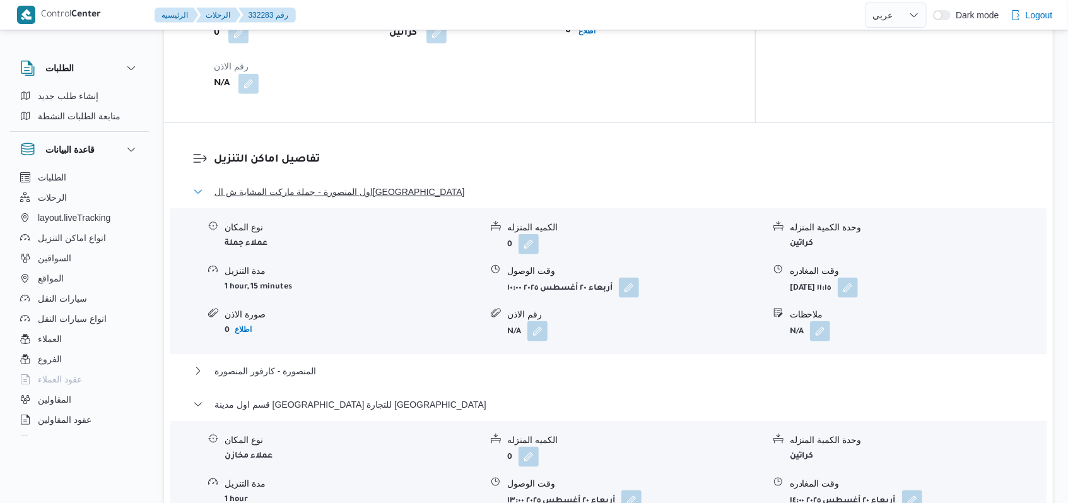
click at [338, 184] on span "اول المنصورة - جملة ماركت المشاية ش الجمهورية المنصورة" at bounding box center [340, 191] width 251 height 15
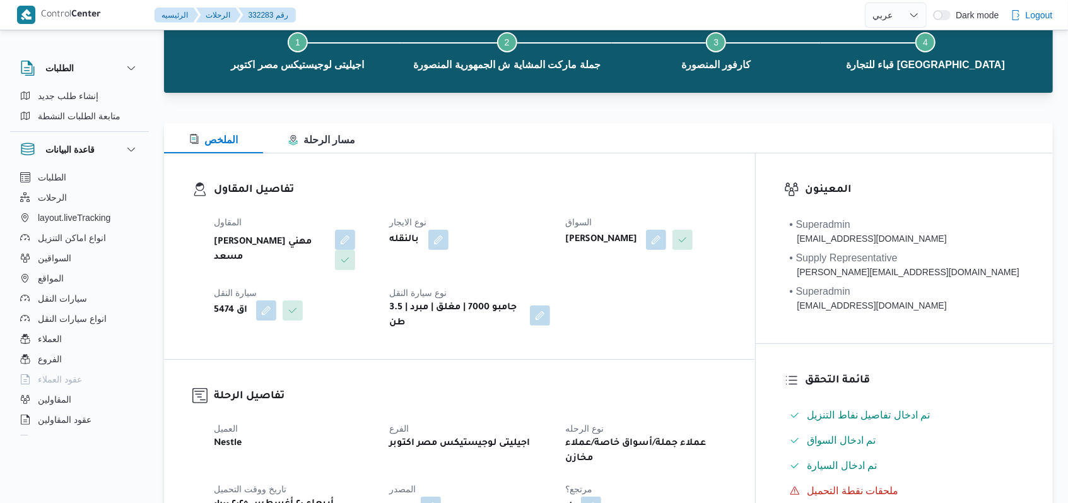
scroll to position [0, 0]
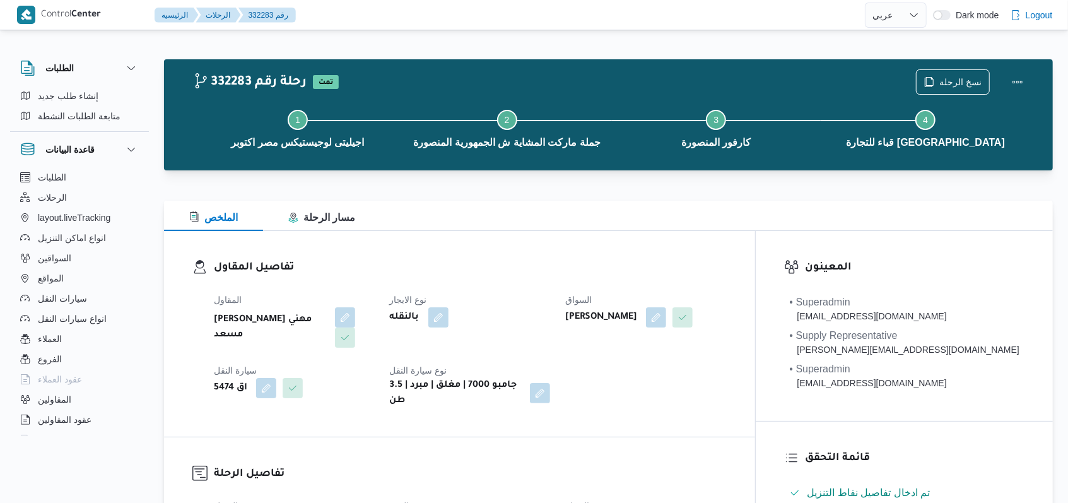
click at [505, 285] on div "المقاول راجح ضبع مهني مسعد نوع الايجار بالنقله السواق هشام قاسم محمود قاسم سيار…" at bounding box center [470, 350] width 528 height 131
select select "ar"
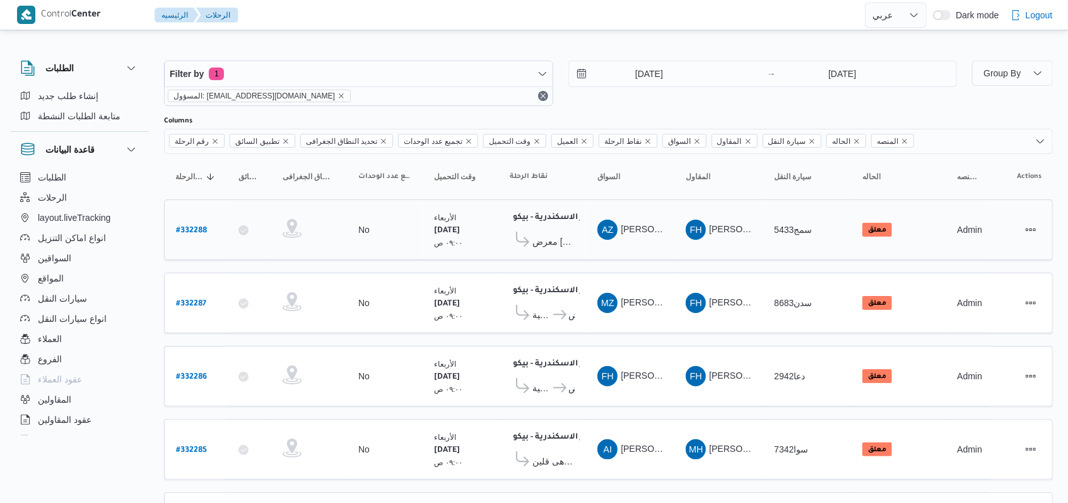
click at [191, 227] on b "# 332288" at bounding box center [191, 231] width 31 height 9
select select "ar"
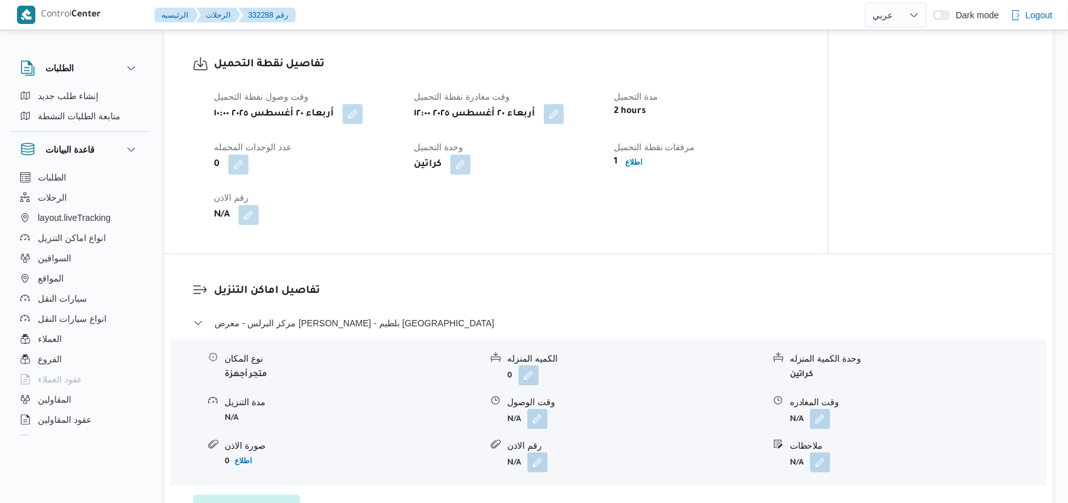
scroll to position [841, 0]
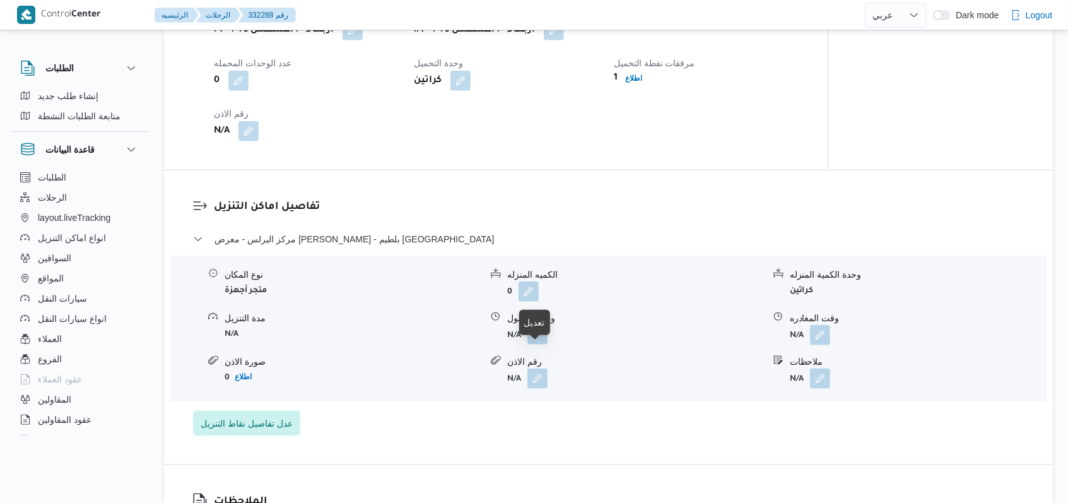
click at [538, 345] on button "button" at bounding box center [538, 334] width 20 height 20
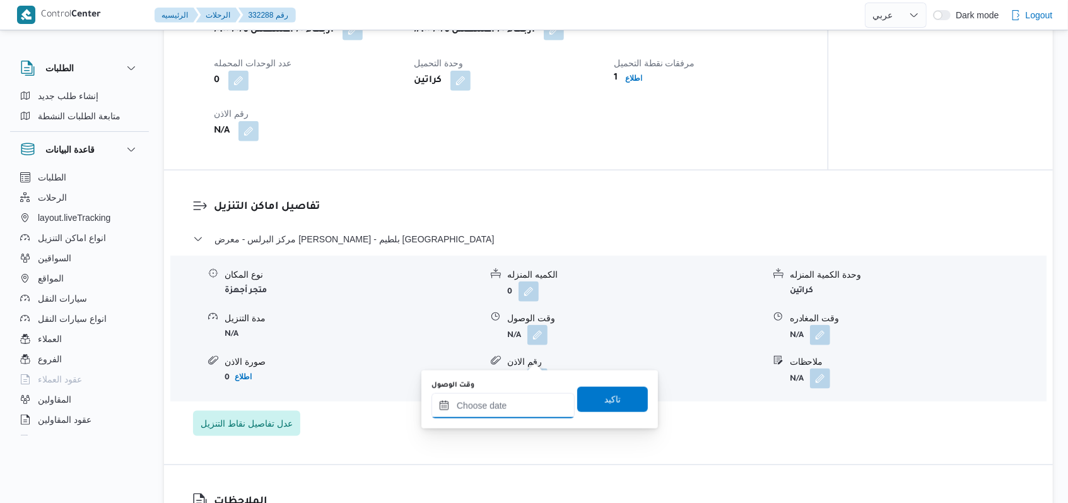
click at [510, 413] on input "وقت الوصول" at bounding box center [503, 405] width 143 height 25
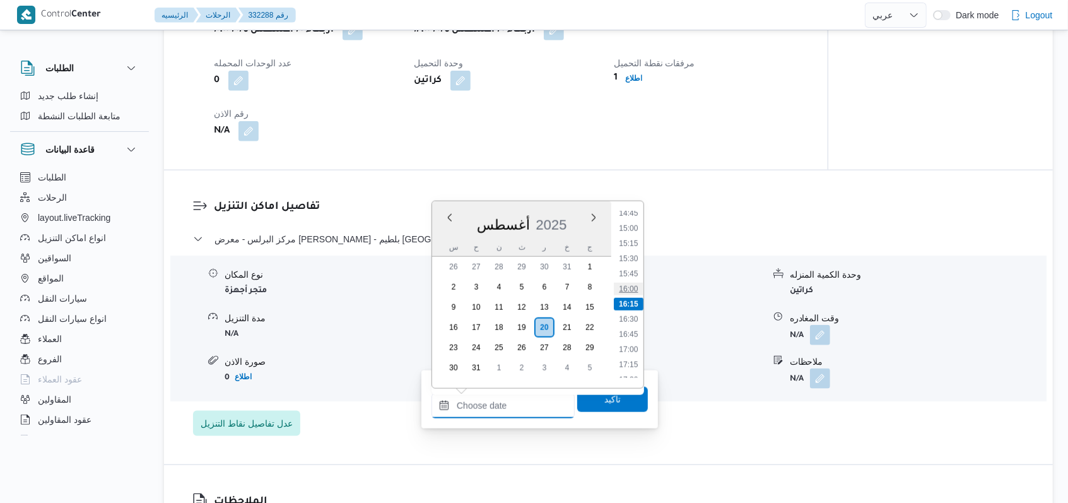
scroll to position [813, 0]
click at [637, 269] on li "14:15" at bounding box center [628, 267] width 29 height 13
type input "٢٠/٠٨/٢٠٢٥ ١٤:١٥"
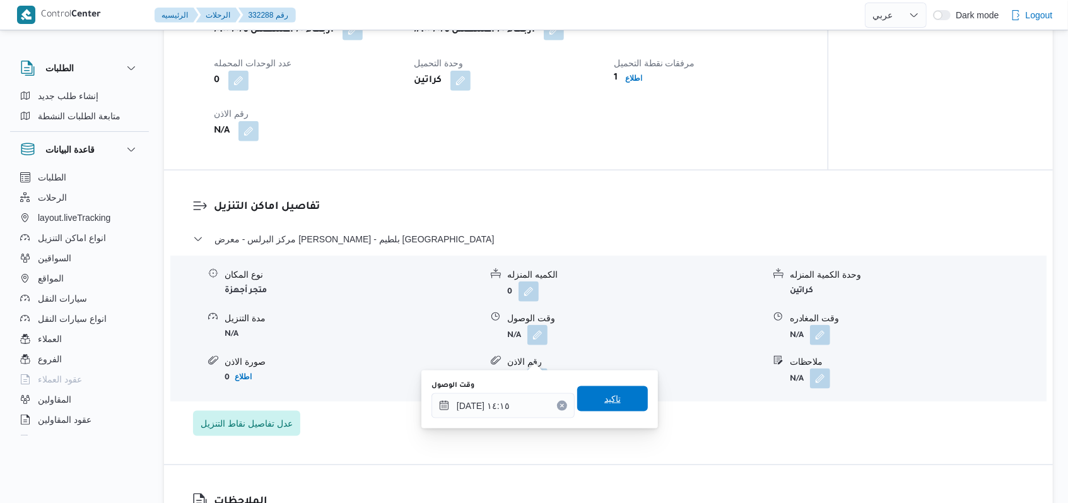
click at [604, 401] on span "تاكيد" at bounding box center [612, 398] width 16 height 15
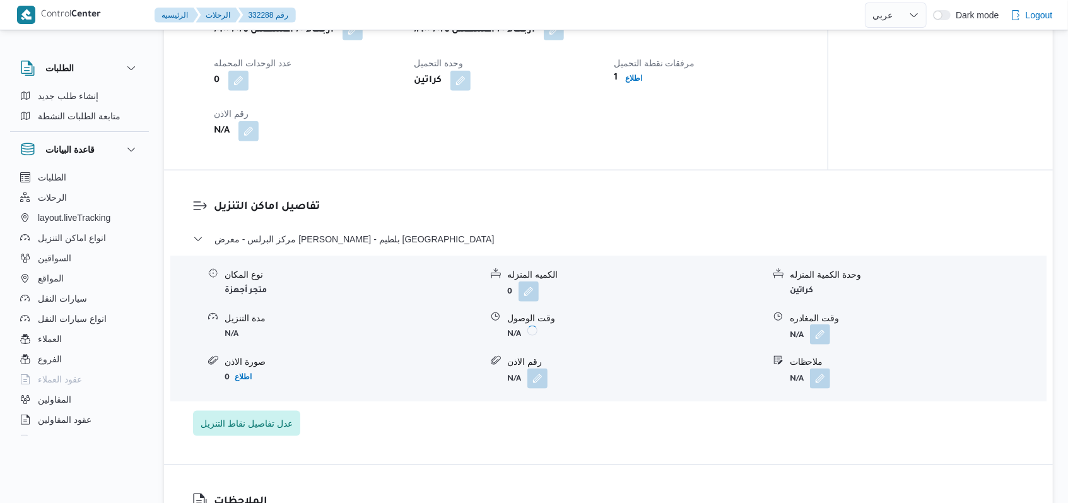
click at [826, 345] on button "button" at bounding box center [820, 334] width 20 height 20
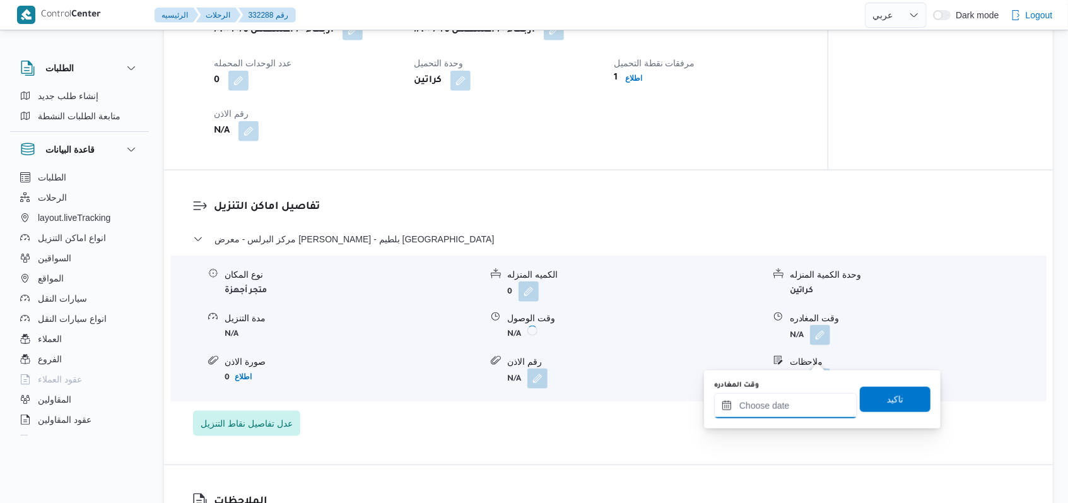
click at [787, 410] on input "وقت المغادره" at bounding box center [785, 405] width 143 height 25
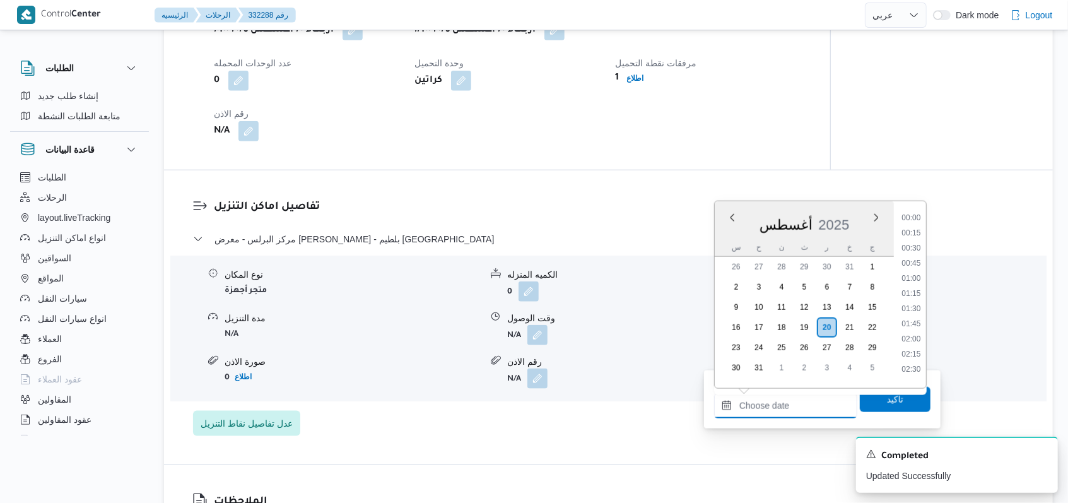
scroll to position [898, 0]
click at [918, 263] on li "15:30" at bounding box center [911, 258] width 29 height 13
type input "٢٠/٠٨/٢٠٢٥ ١٥:٣٠"
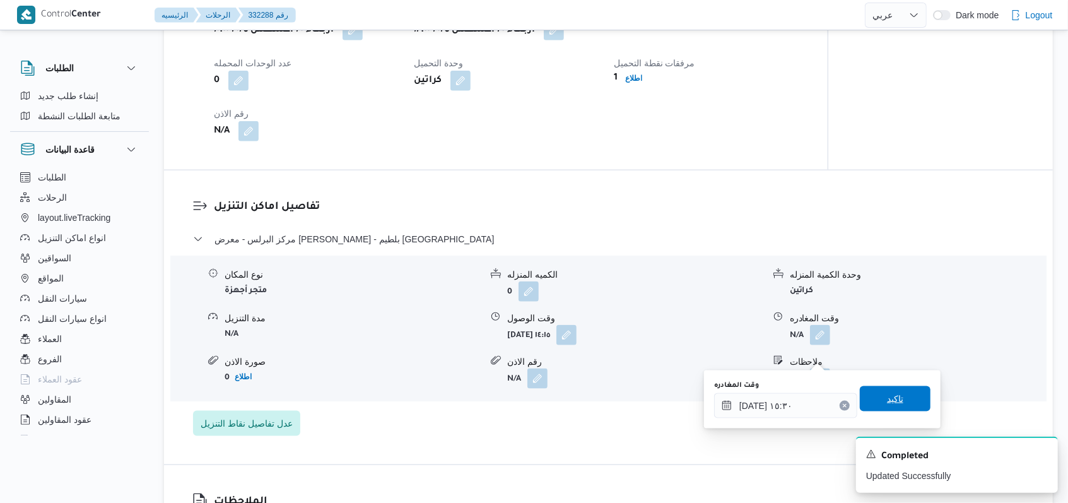
click at [887, 396] on span "تاكيد" at bounding box center [895, 398] width 16 height 15
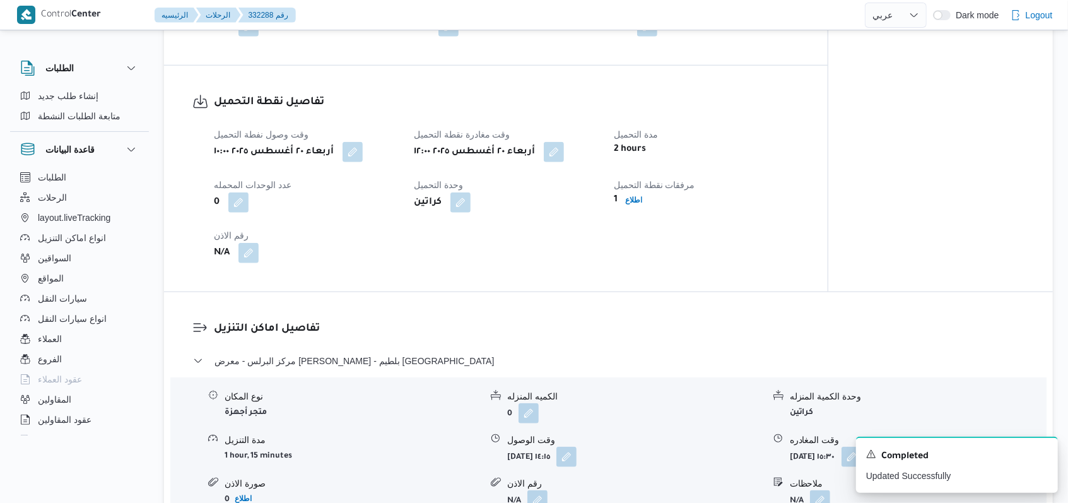
scroll to position [589, 0]
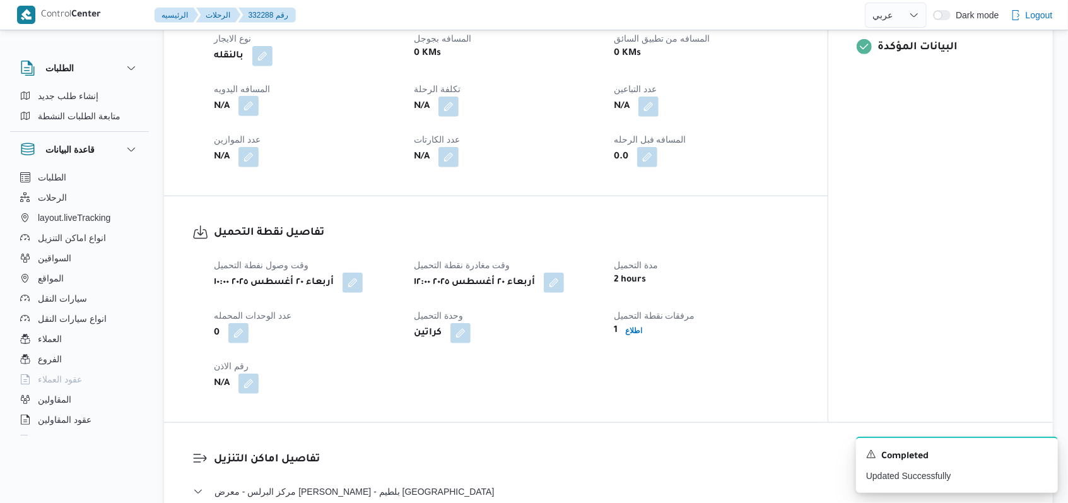
click at [257, 116] on button "button" at bounding box center [249, 106] width 20 height 20
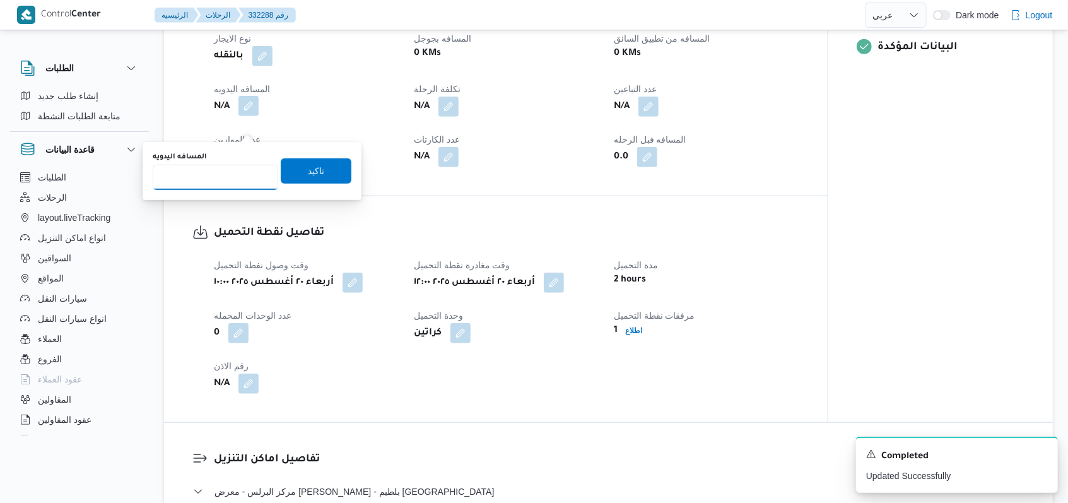
click at [225, 184] on input "المسافه اليدويه" at bounding box center [216, 177] width 126 height 25
type input "130"
click at [286, 168] on span "تاكيد" at bounding box center [316, 170] width 71 height 25
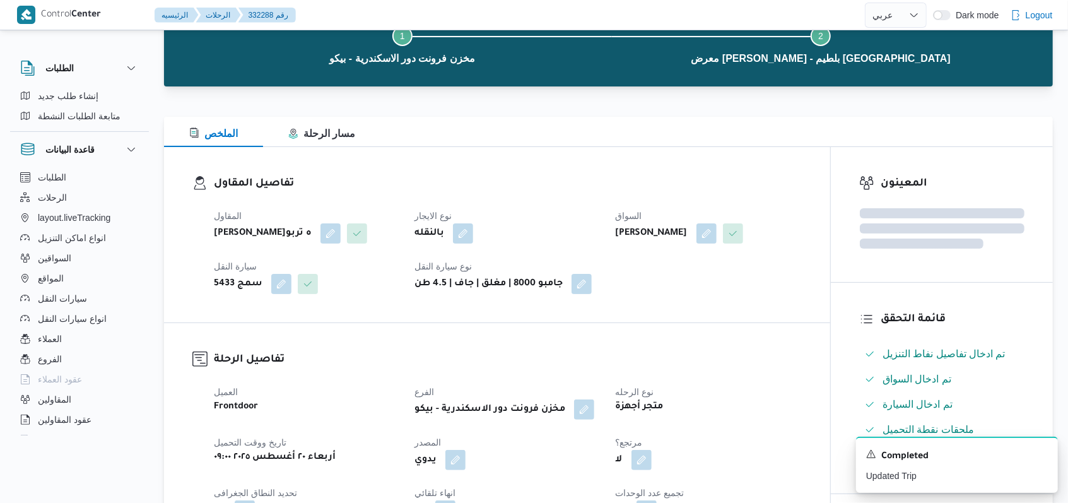
scroll to position [0, 0]
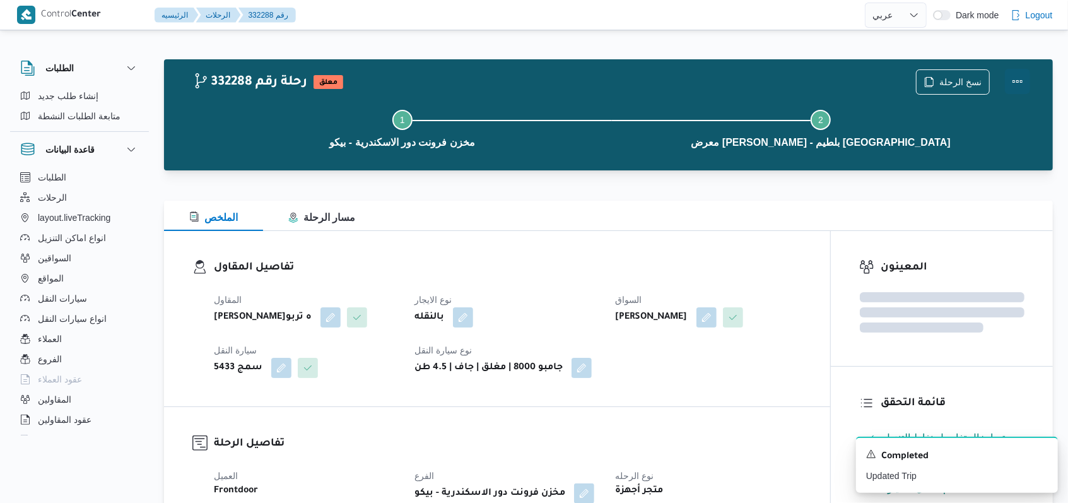
click at [1014, 79] on button "Actions" at bounding box center [1017, 81] width 25 height 25
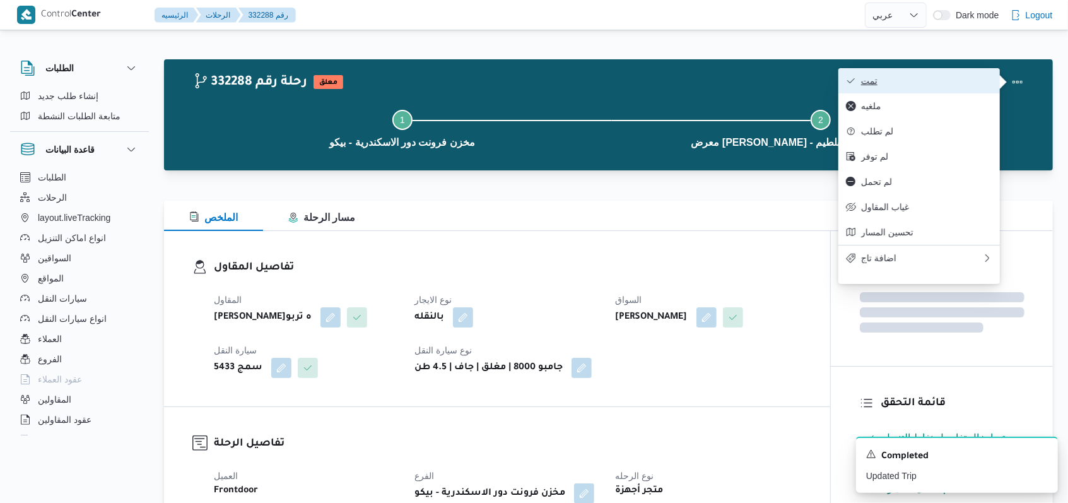
click at [958, 78] on span "تمت" at bounding box center [926, 81] width 131 height 10
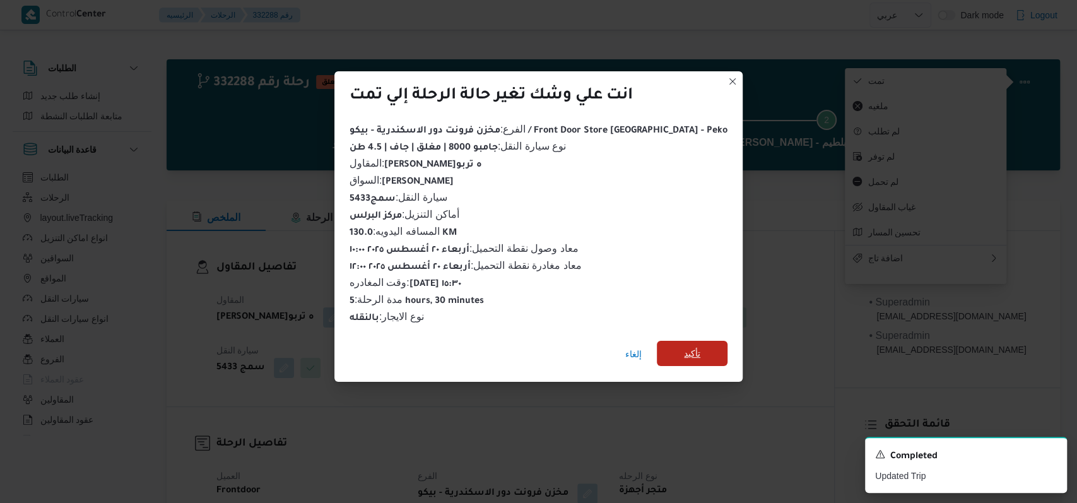
click at [680, 341] on span "تأكيد" at bounding box center [692, 353] width 71 height 25
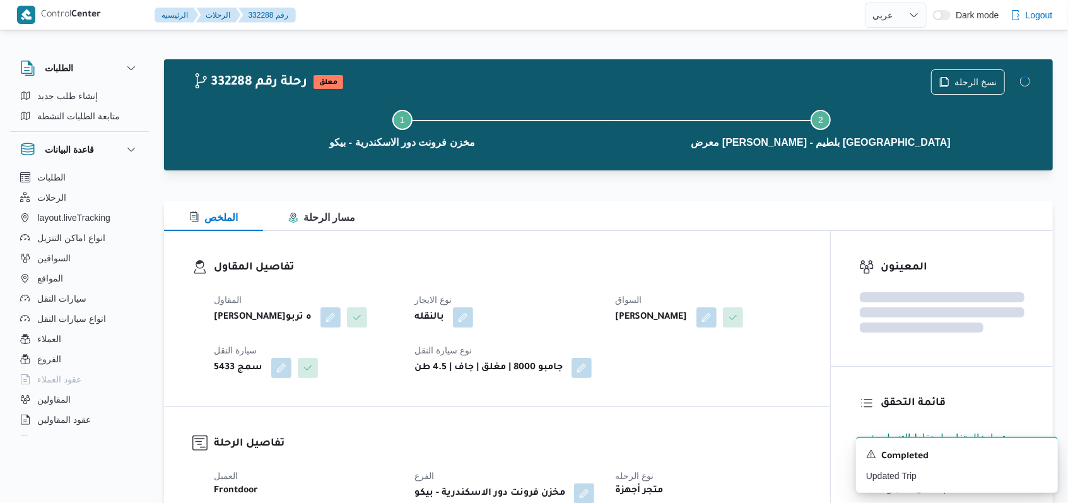
click at [550, 287] on div "المقاول فتحى حسن جلال ابو الحسن شركه تربو نوع الايجار بالنقله السواق ايمن زكريا…" at bounding box center [507, 335] width 603 height 101
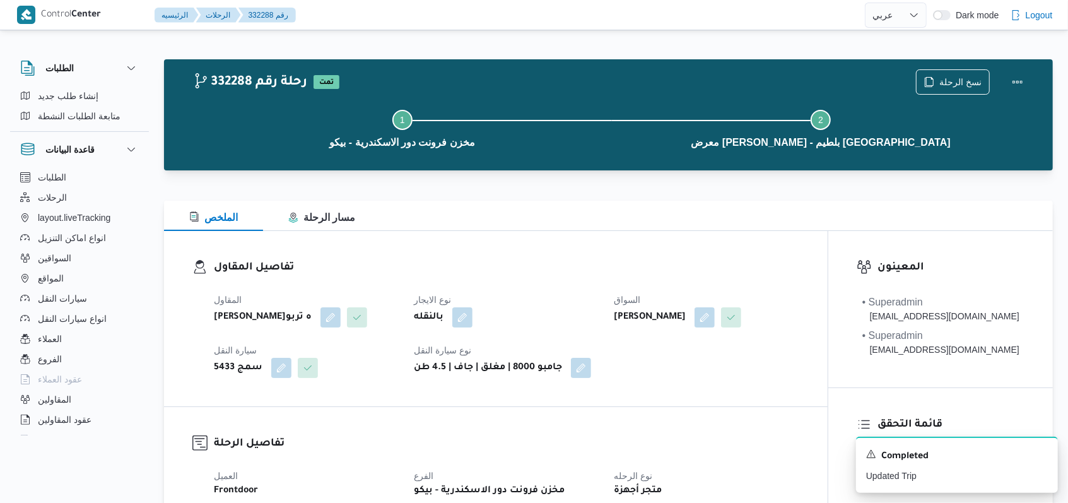
select select "ar"
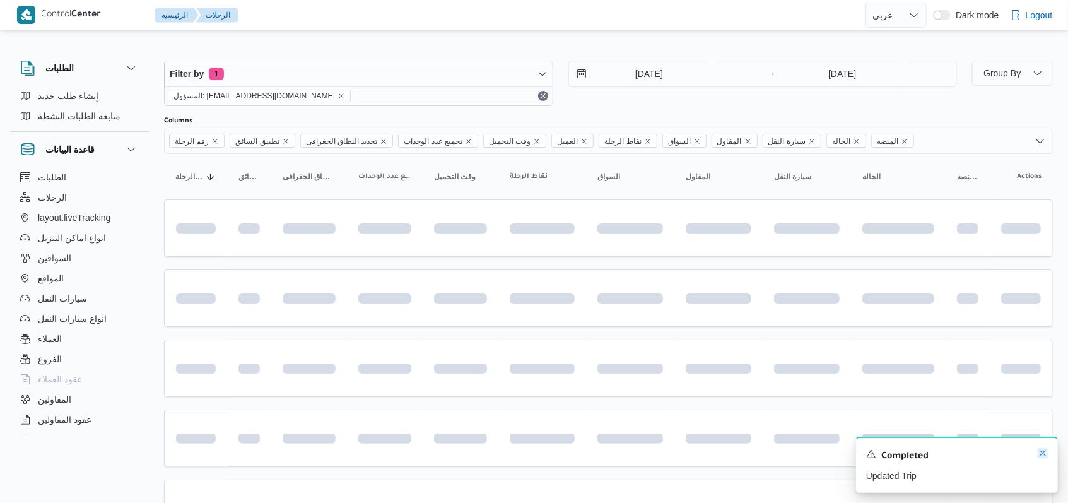
click at [1045, 456] on icon "Dismiss toast" at bounding box center [1043, 453] width 10 height 10
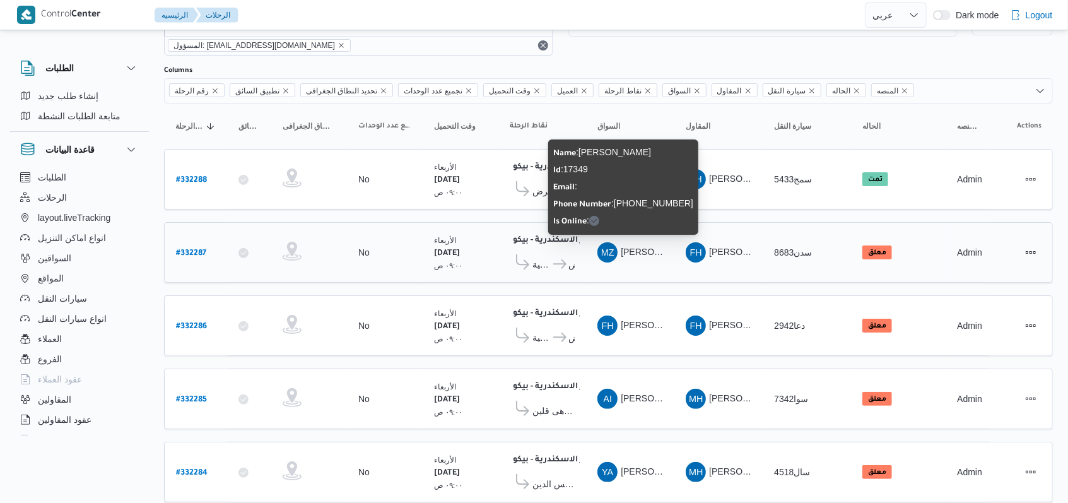
scroll to position [84, 0]
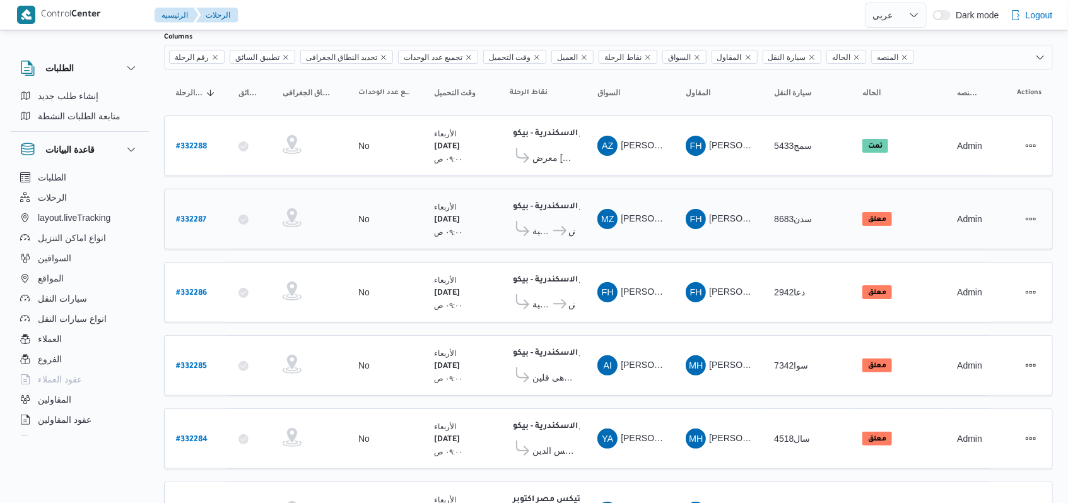
click at [202, 216] on b "# 332287" at bounding box center [191, 220] width 30 height 9
select select "ar"
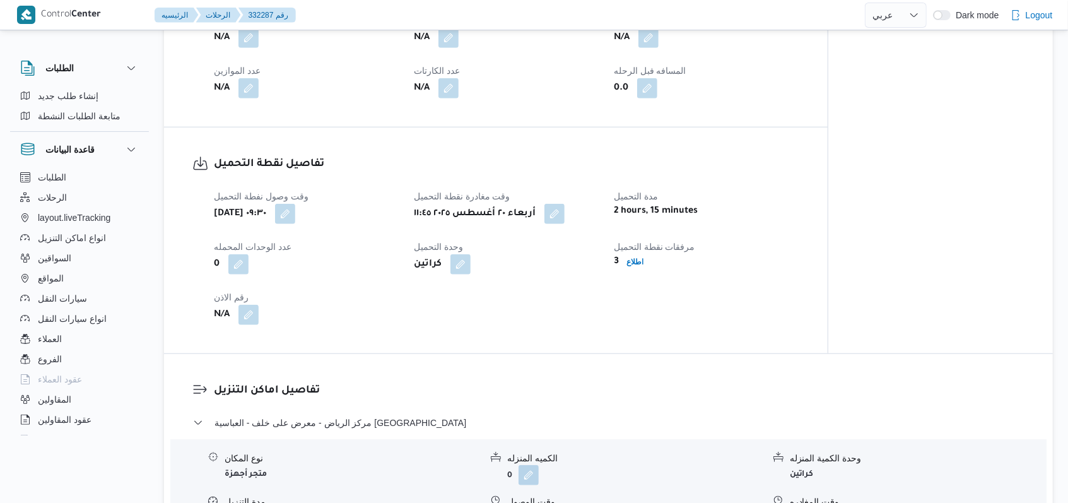
scroll to position [505, 0]
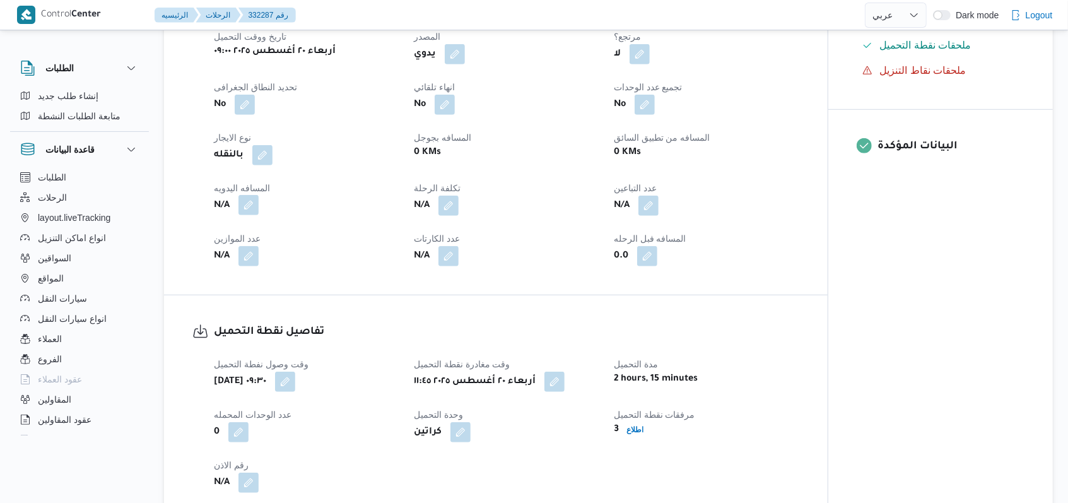
click at [245, 206] on button "button" at bounding box center [249, 205] width 20 height 20
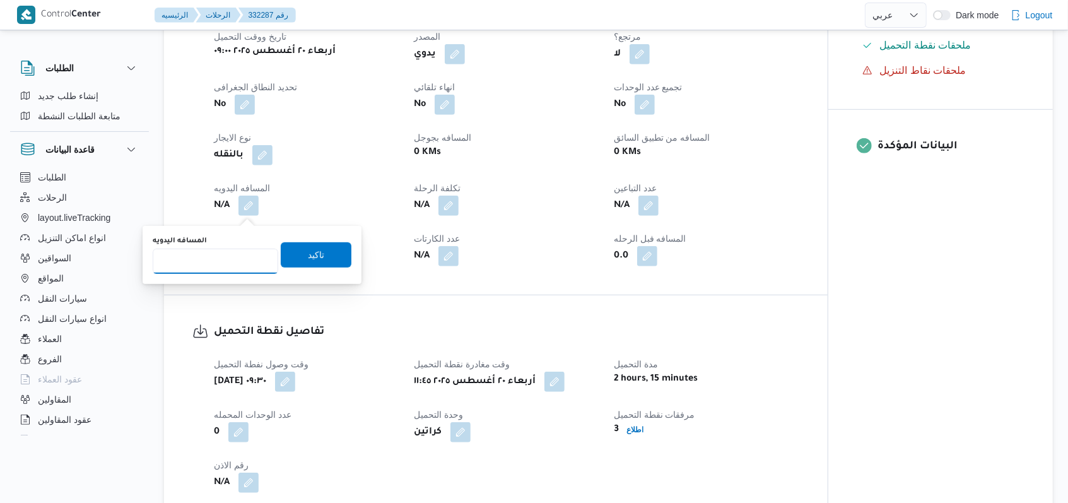
click at [199, 271] on input "المسافه اليدويه" at bounding box center [216, 261] width 126 height 25
type input "185"
click at [313, 252] on span "تاكيد" at bounding box center [316, 254] width 16 height 15
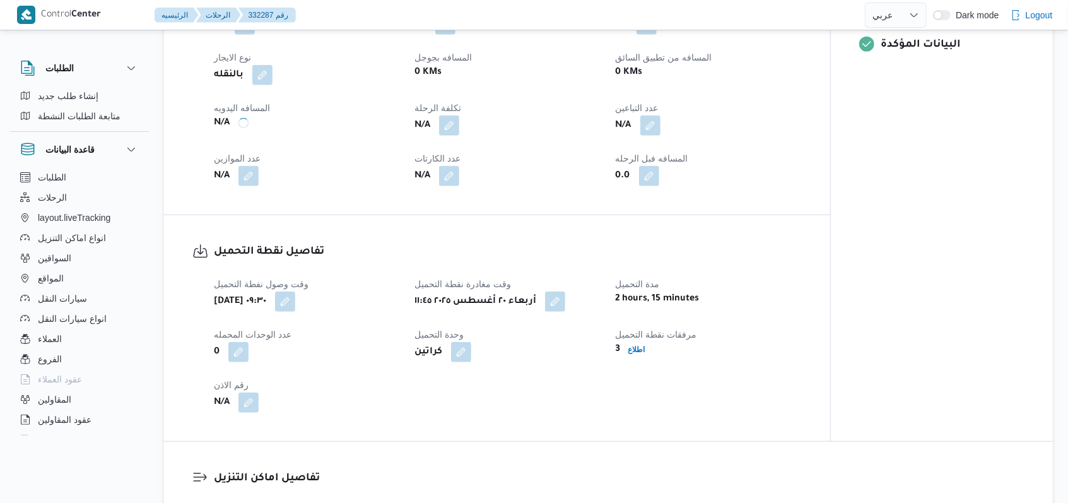
scroll to position [841, 0]
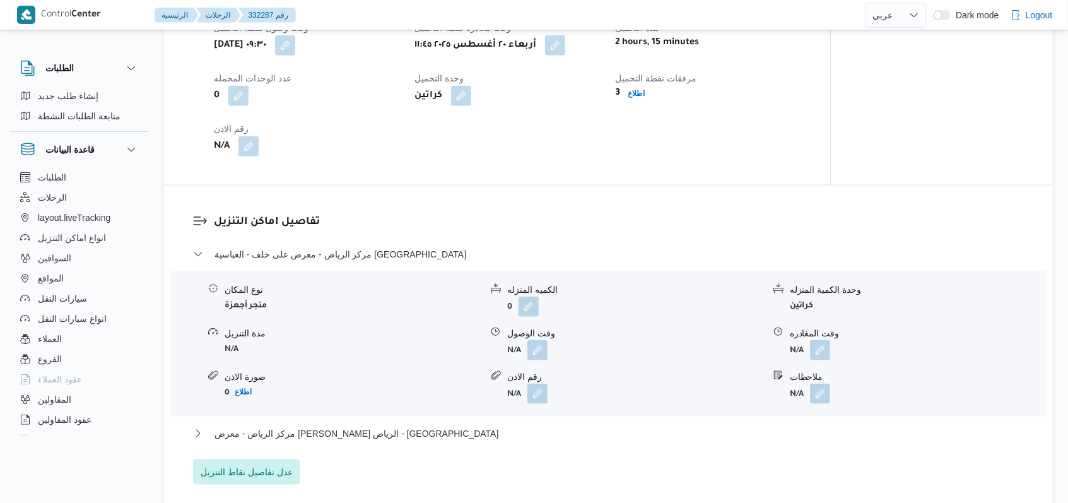
click at [530, 358] on button "button" at bounding box center [538, 350] width 20 height 20
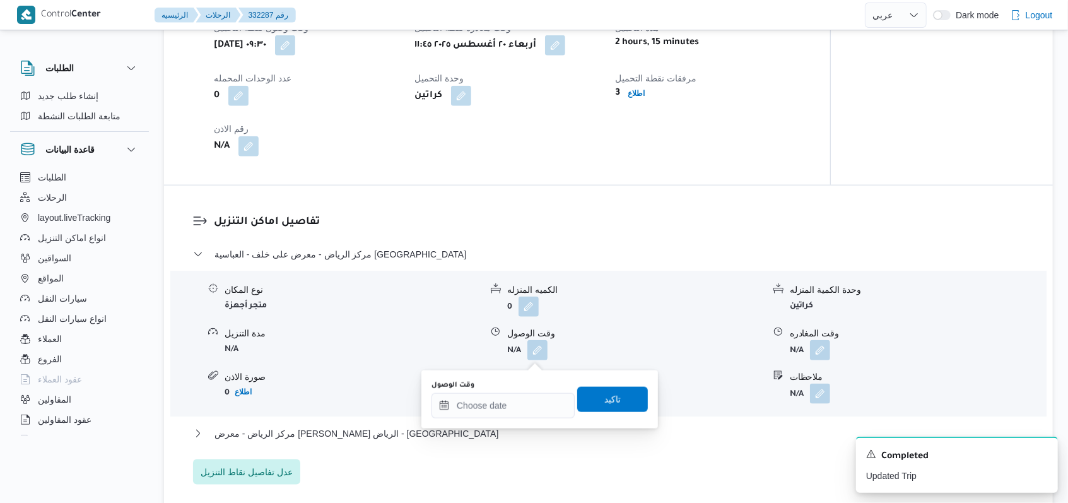
click at [502, 427] on div "You are in a dialog. To close this dialog, hit escape. وقت الوصول تاكيد" at bounding box center [540, 399] width 237 height 58
click at [510, 413] on input "وقت الوصول" at bounding box center [503, 405] width 143 height 25
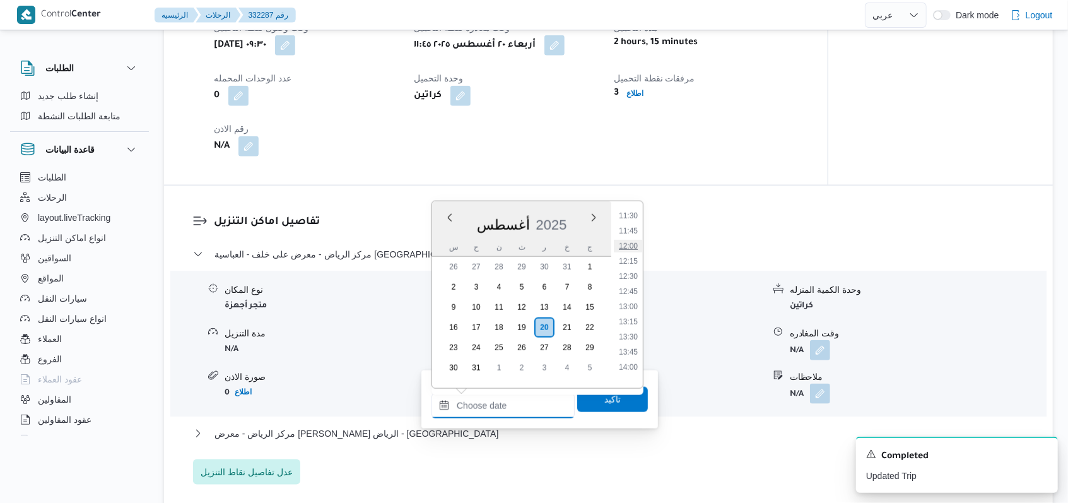
scroll to position [646, 0]
click at [633, 362] on li "13:00" at bounding box center [628, 359] width 29 height 13
type input "[DATE] ١٣:٠٠"
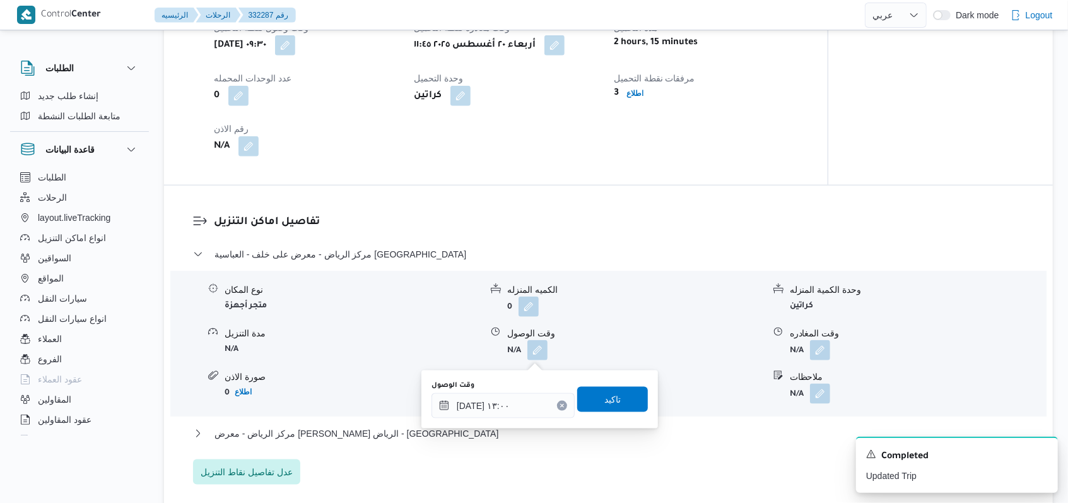
click at [604, 413] on div "وقت الوصول ٢٠/٠٨/٢٠٢٥ ١٣:٠٠ تاكيد" at bounding box center [539, 399] width 219 height 40
click at [610, 405] on span "تاكيد" at bounding box center [612, 398] width 16 height 15
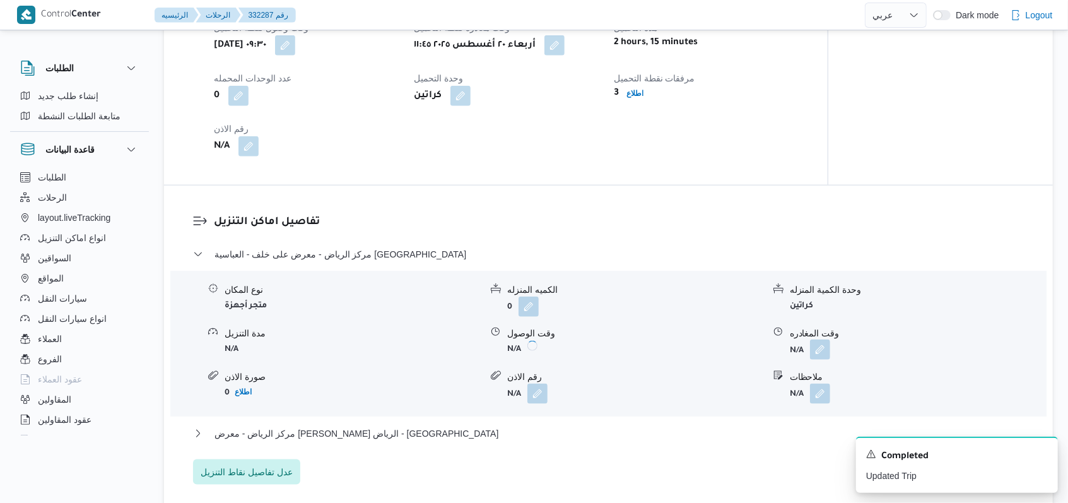
click at [825, 351] on button "button" at bounding box center [820, 349] width 20 height 20
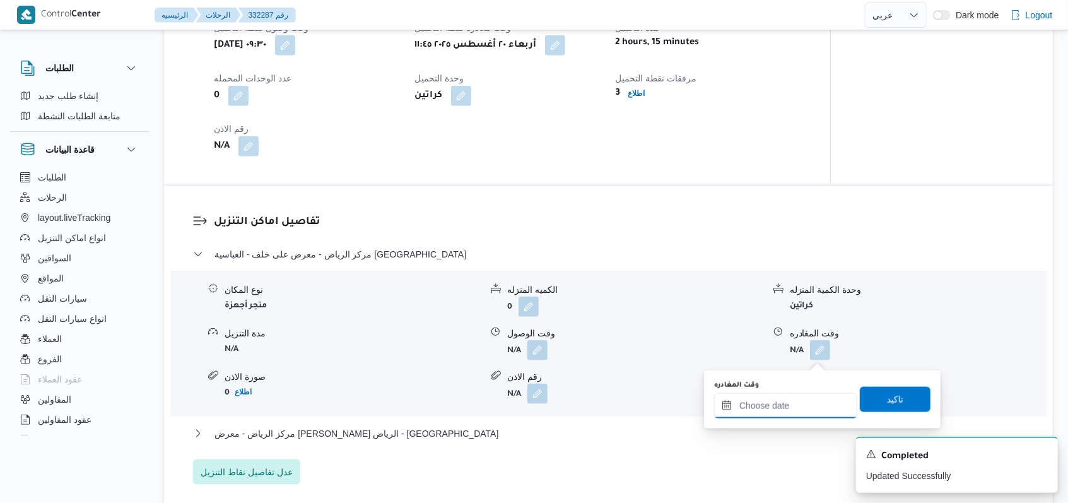
click at [794, 408] on input "وقت المغادره" at bounding box center [785, 405] width 143 height 25
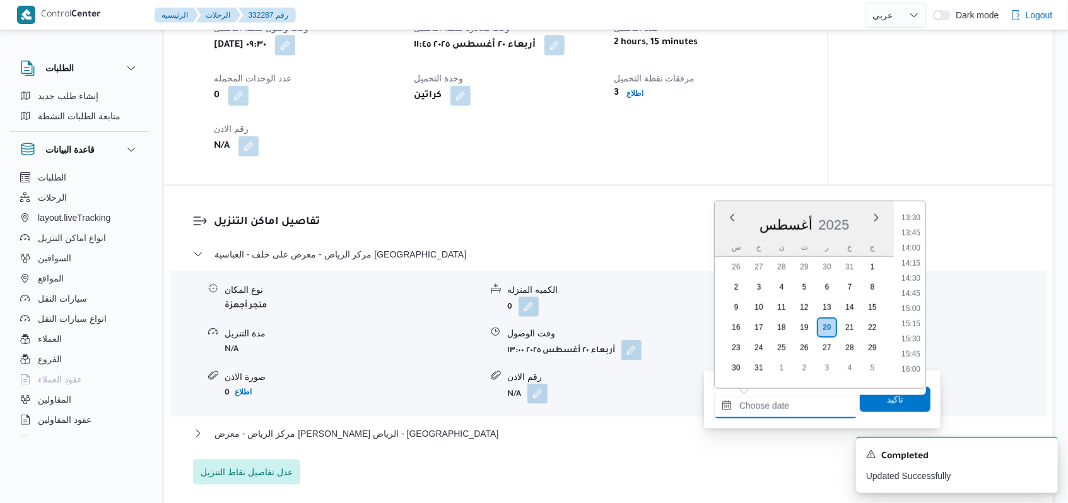
scroll to position [813, 0]
click at [917, 269] on li "14:15" at bounding box center [911, 267] width 29 height 13
type input "٢٠/٠٨/٢٠٢٥ ١٤:١٥"
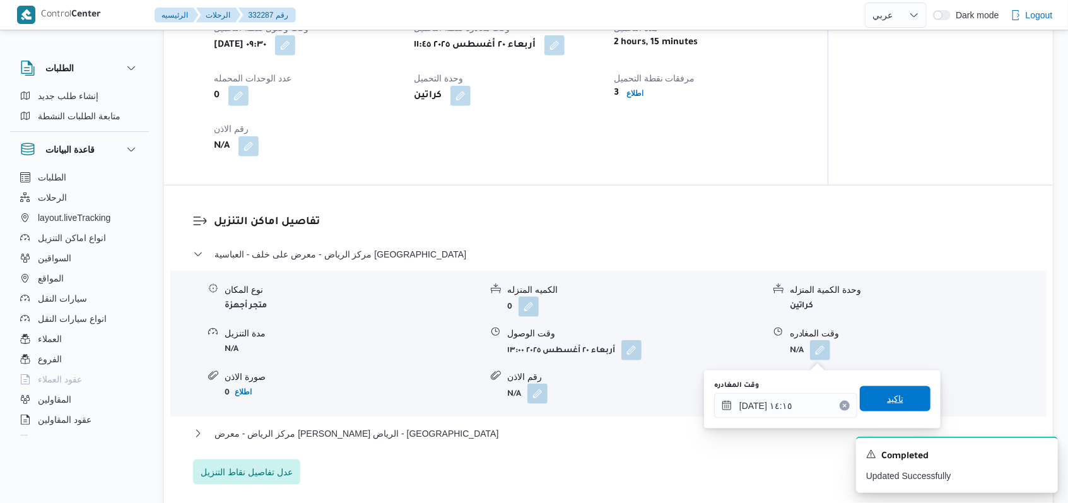
click at [899, 397] on span "تاكيد" at bounding box center [895, 398] width 71 height 25
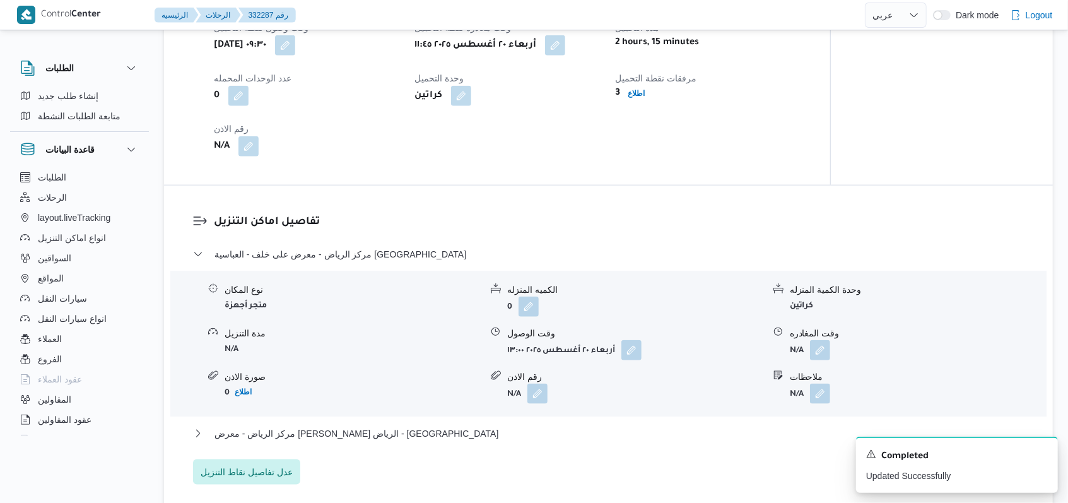
scroll to position [1010, 0]
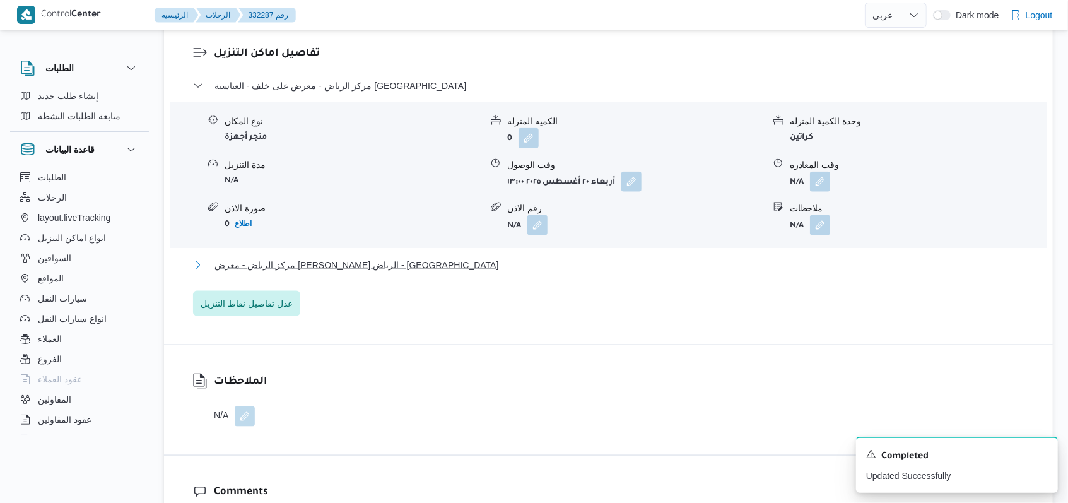
click at [410, 270] on span "مركز الرياض - معرض فوزى عبدالفتاح العباسية الرياض - كفر الشيخ" at bounding box center [357, 264] width 284 height 15
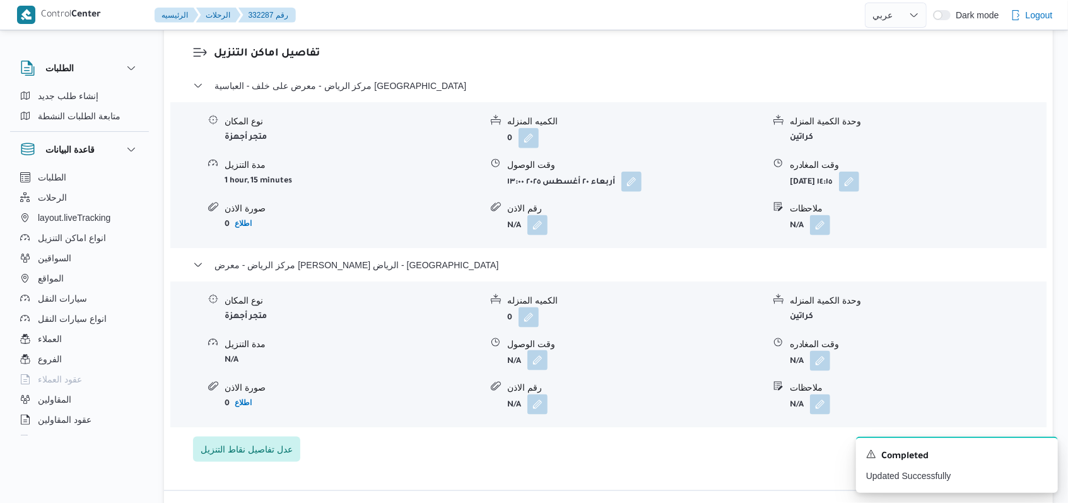
click at [538, 370] on button "button" at bounding box center [538, 360] width 20 height 20
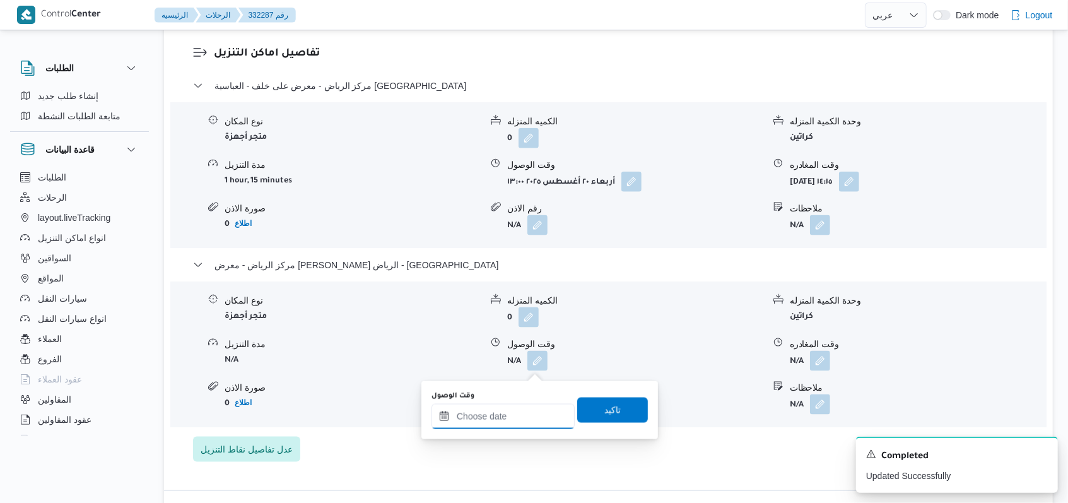
click at [510, 422] on input "وقت الوصول" at bounding box center [503, 416] width 143 height 25
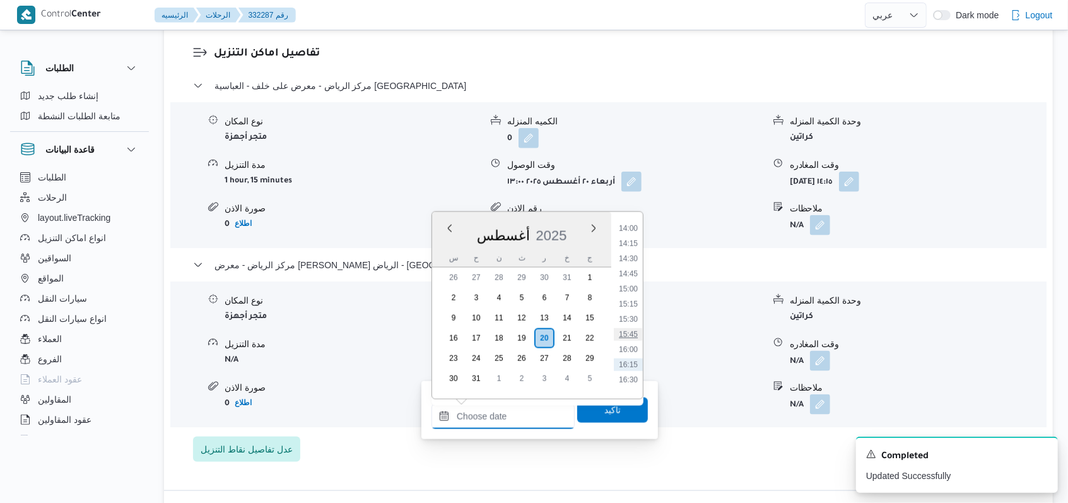
scroll to position [813, 0]
click at [632, 310] on li "14:45" at bounding box center [628, 308] width 29 height 13
type input "٢٠/٠٨/٢٠٢٥ ١٤:٤٥"
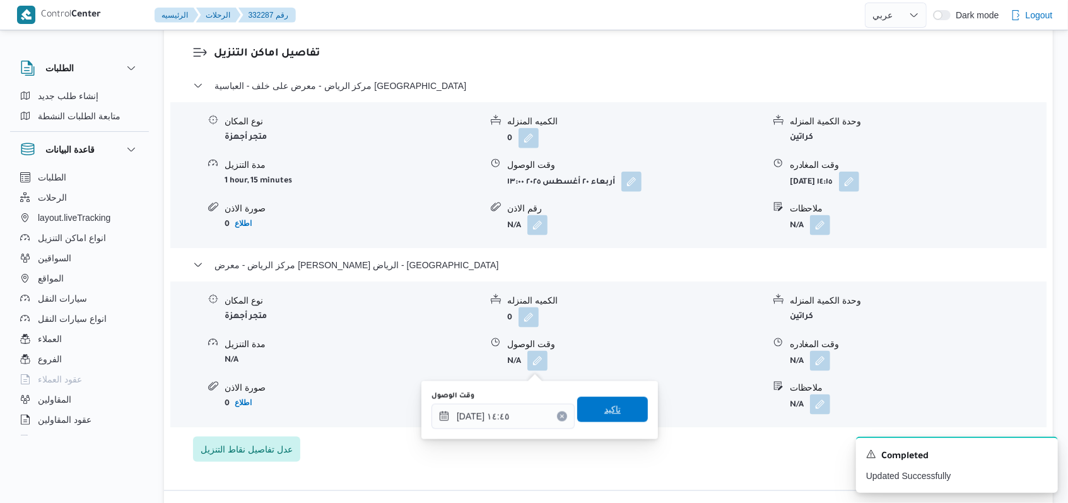
click at [611, 412] on span "تاكيد" at bounding box center [612, 409] width 71 height 25
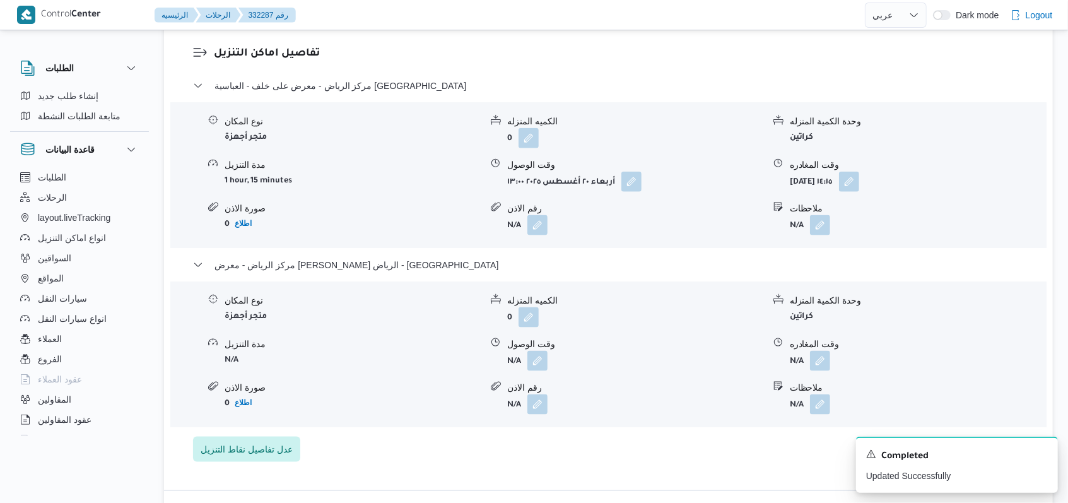
click at [808, 370] on span at bounding box center [817, 361] width 27 height 20
click at [820, 366] on button "button" at bounding box center [820, 360] width 20 height 20
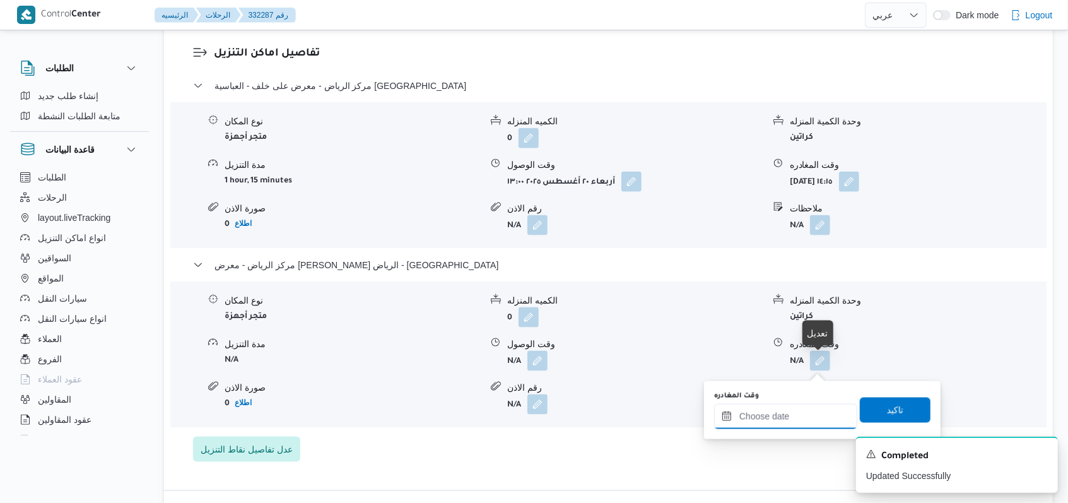
click at [787, 416] on input "وقت المغادره" at bounding box center [785, 416] width 143 height 25
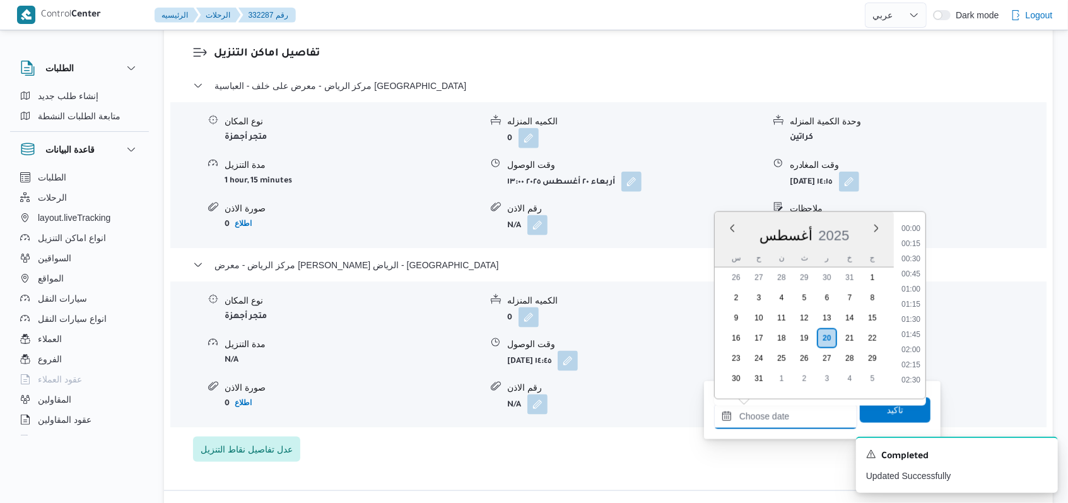
scroll to position [898, 0]
click at [919, 302] on li "16:00" at bounding box center [911, 299] width 29 height 13
type input "٢٠/٠٨/٢٠٢٥ ١٦:٠٠"
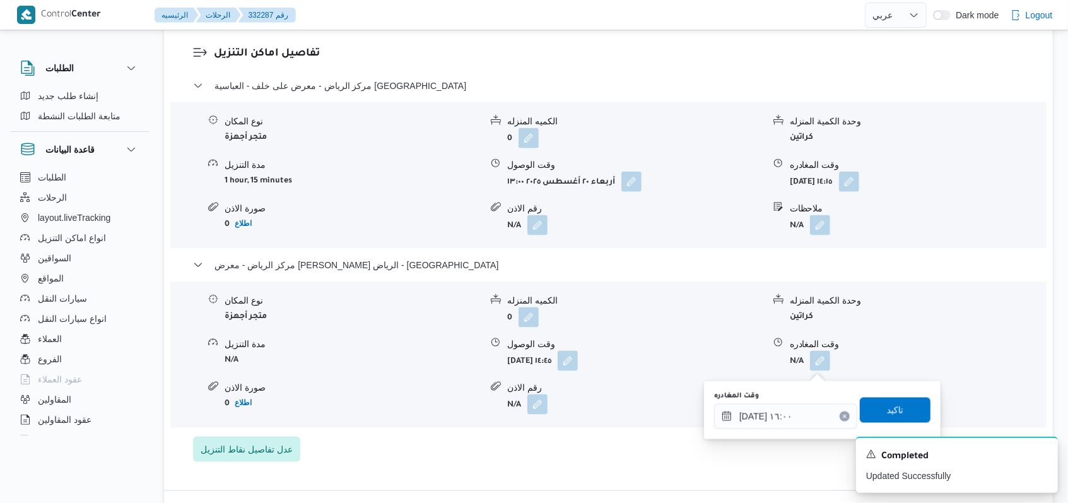
click at [888, 390] on div "وقت المغادره ٢٠/٠٨/٢٠٢٥ ١٦:٠٠ تاكيد" at bounding box center [822, 410] width 219 height 40
click at [888, 405] on span "تاكيد" at bounding box center [895, 409] width 16 height 15
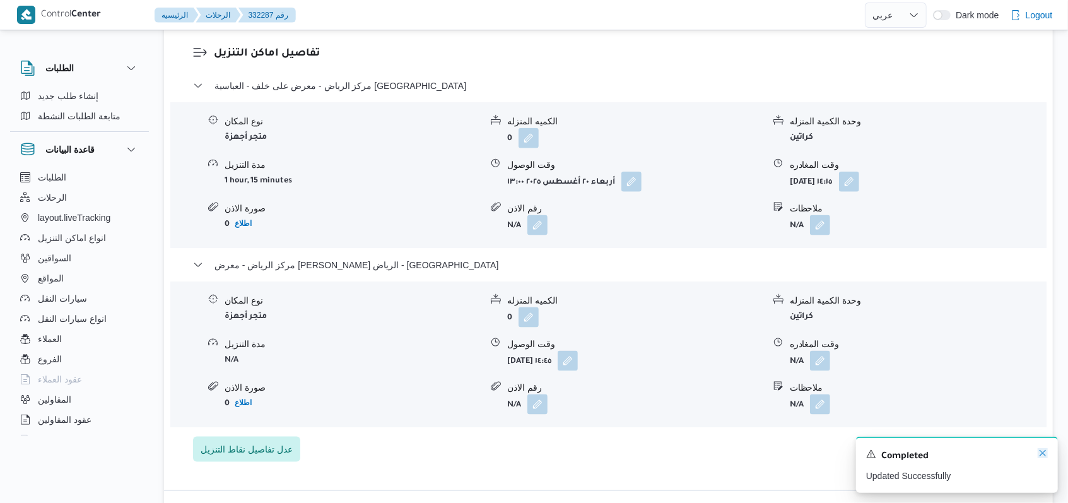
click at [1046, 456] on icon "Dismiss toast" at bounding box center [1043, 453] width 10 height 10
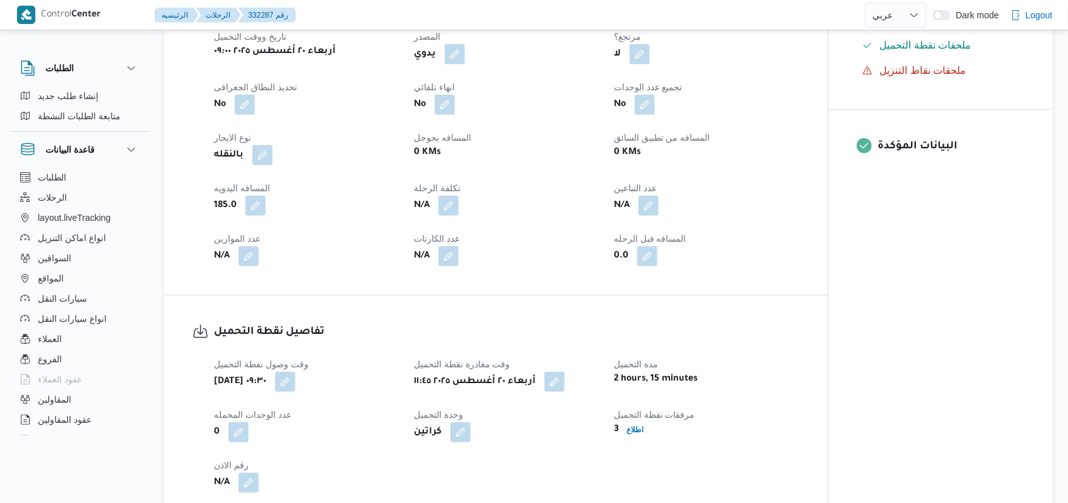
scroll to position [0, 0]
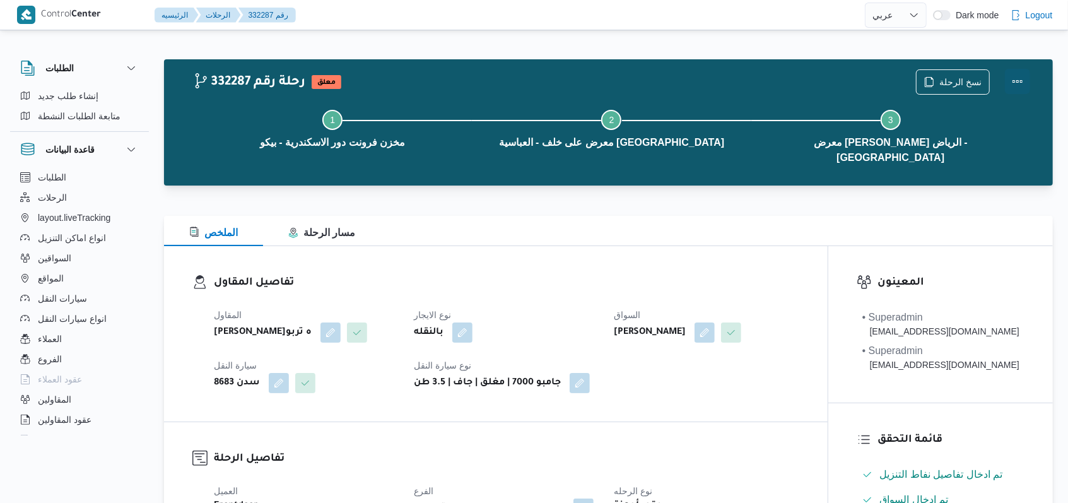
click at [1028, 81] on button "Actions" at bounding box center [1017, 81] width 25 height 25
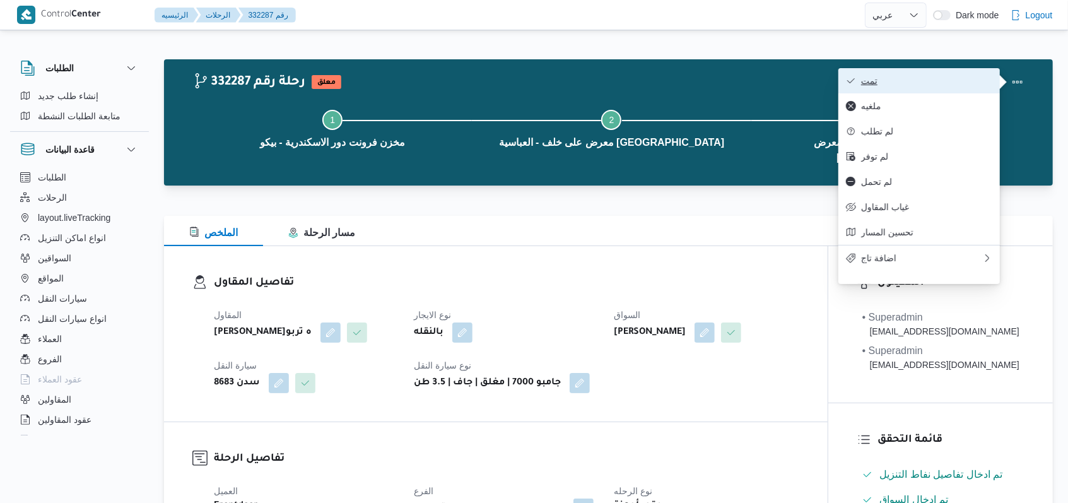
click at [951, 78] on span "تمت" at bounding box center [926, 81] width 131 height 10
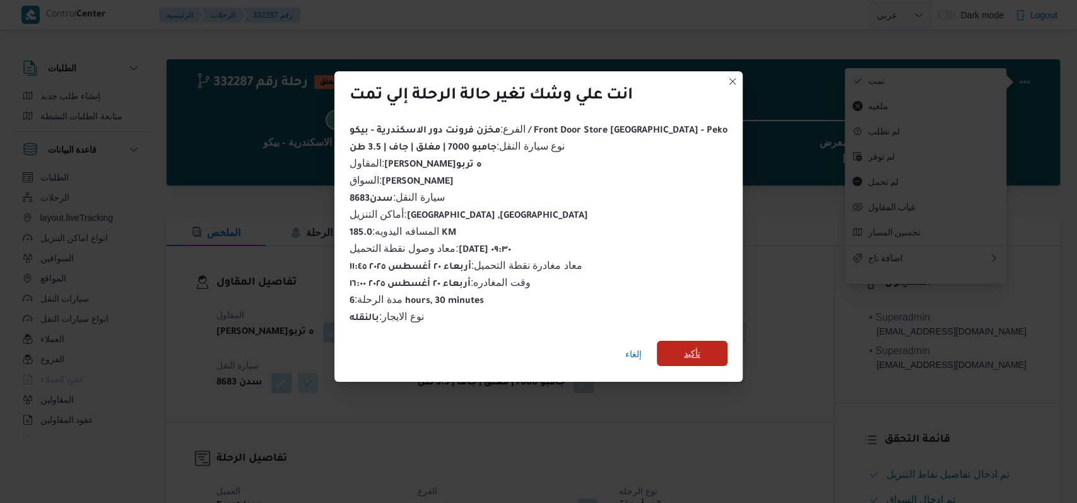
click at [684, 346] on span "تأكيد" at bounding box center [692, 353] width 16 height 15
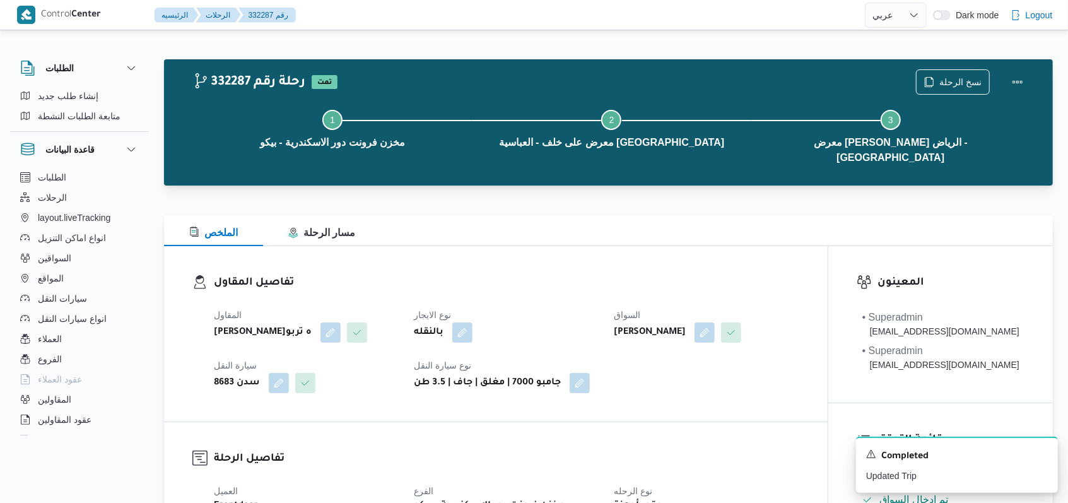
select select "ar"
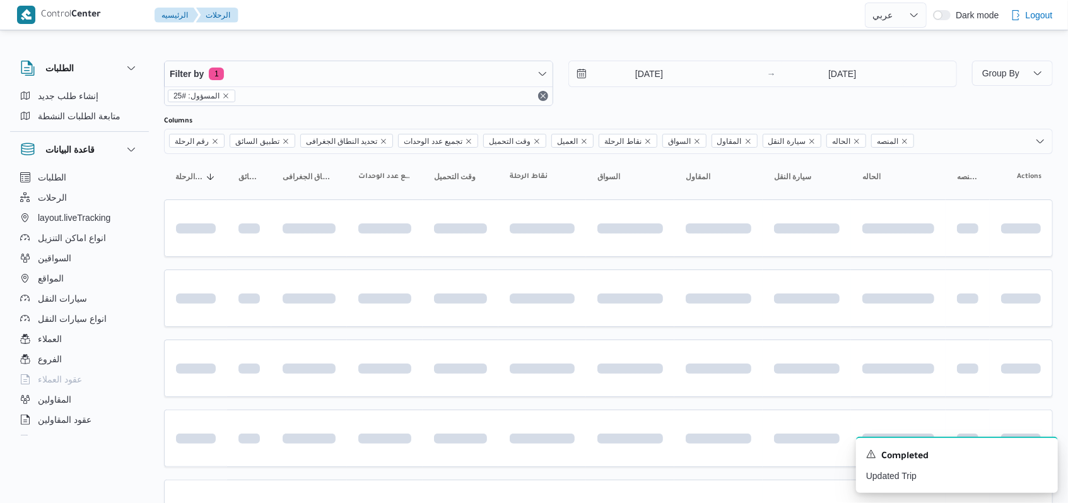
scroll to position [84, 0]
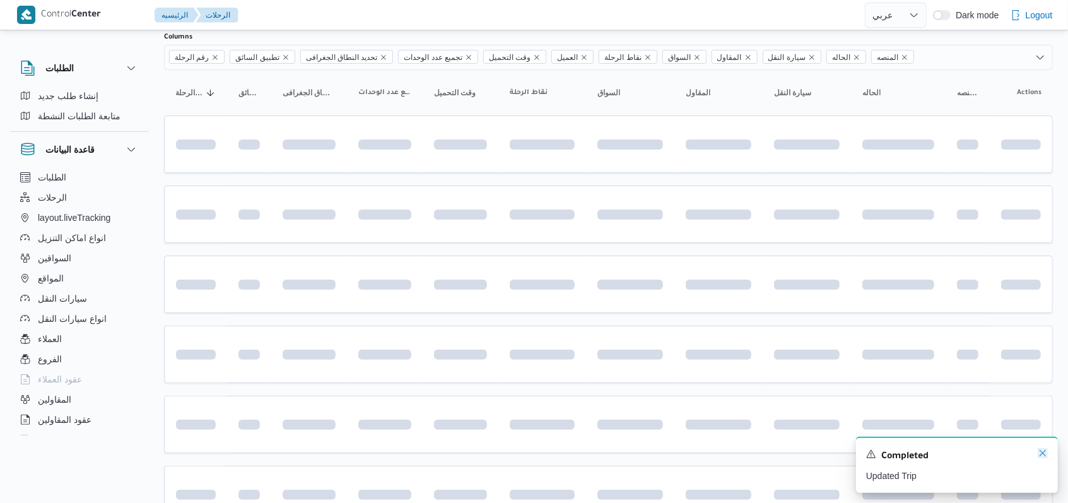
click at [1040, 456] on icon "Dismiss toast" at bounding box center [1043, 453] width 6 height 6
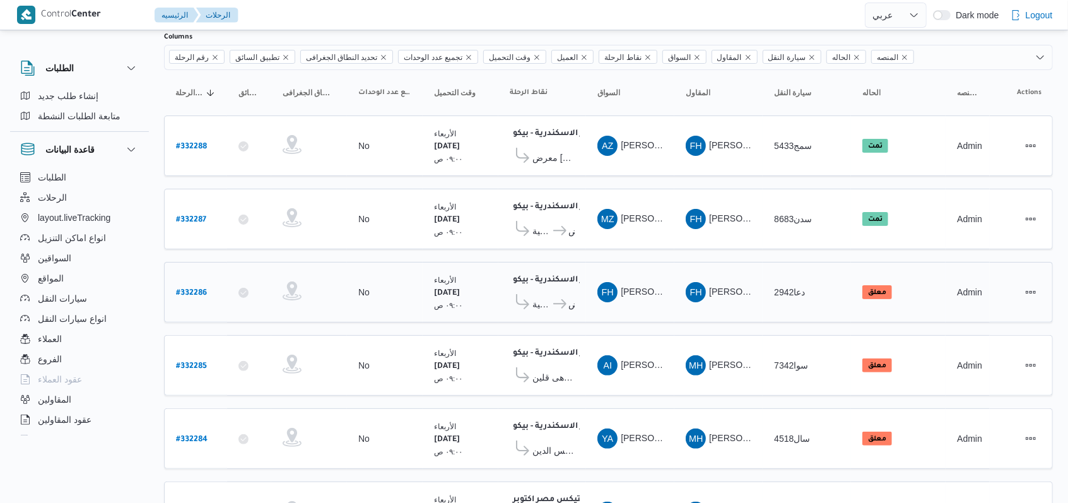
click at [196, 289] on b "# 332286" at bounding box center [191, 293] width 31 height 9
select select "ar"
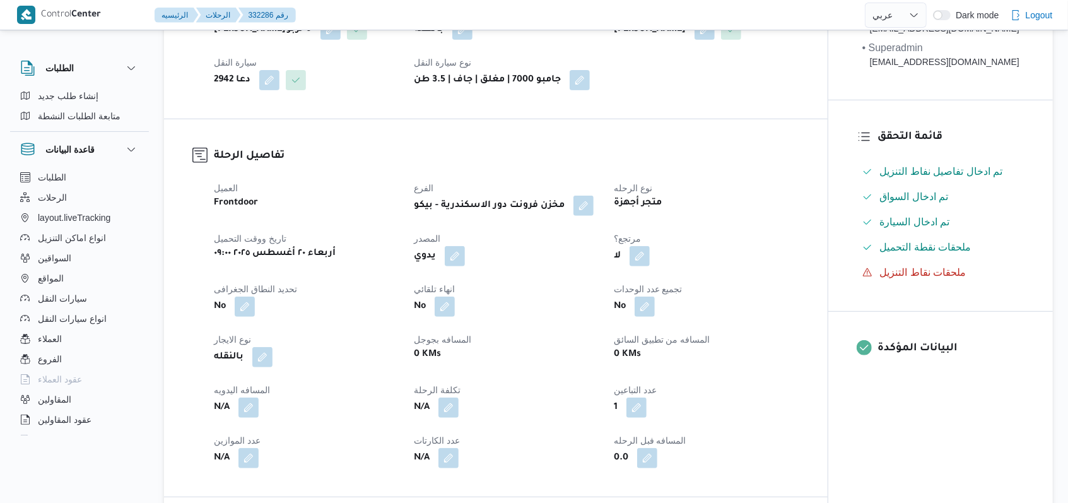
scroll to position [420, 0]
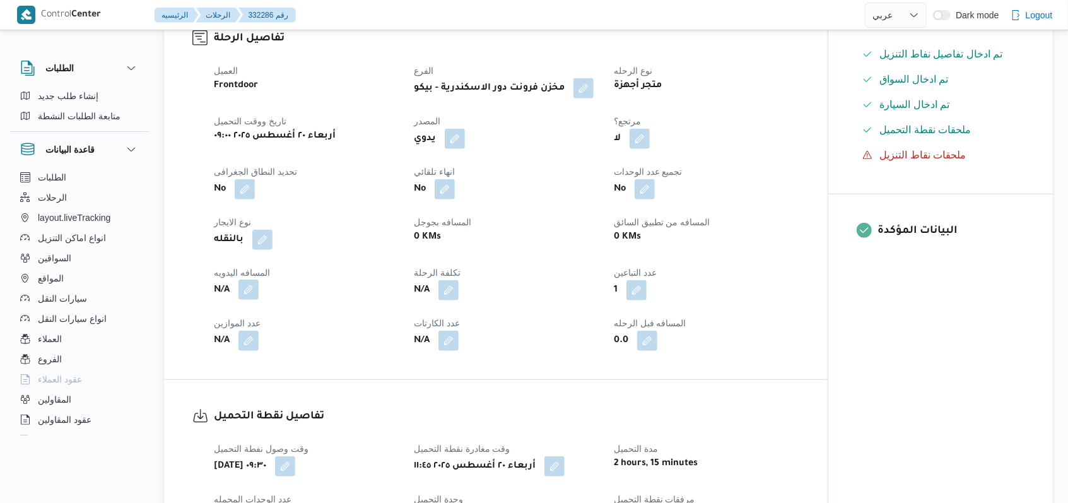
click at [250, 291] on button "button" at bounding box center [249, 290] width 20 height 20
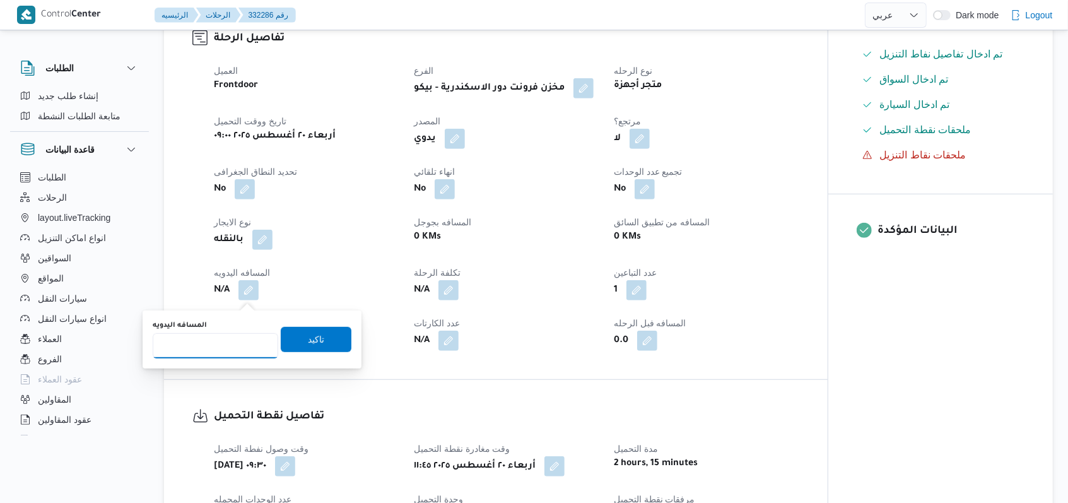
click at [221, 350] on input "المسافه اليدويه" at bounding box center [216, 345] width 126 height 25
type input "185"
click at [308, 338] on span "تاكيد" at bounding box center [316, 338] width 16 height 15
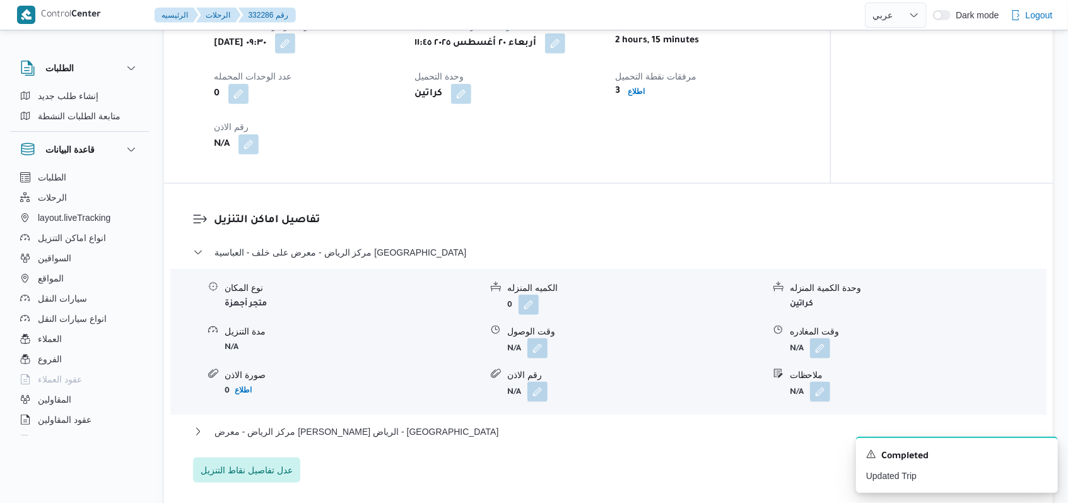
scroll to position [925, 0]
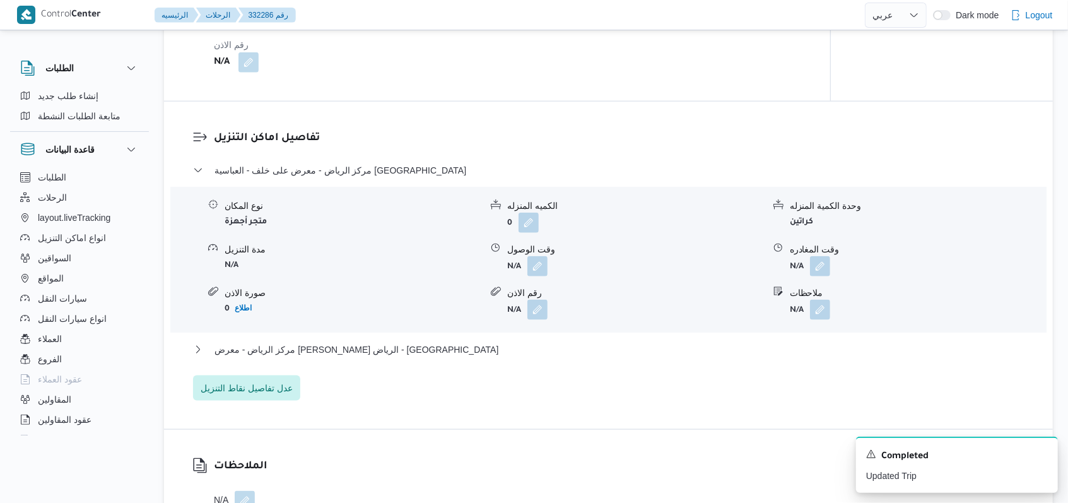
click at [539, 271] on button "button" at bounding box center [538, 266] width 20 height 20
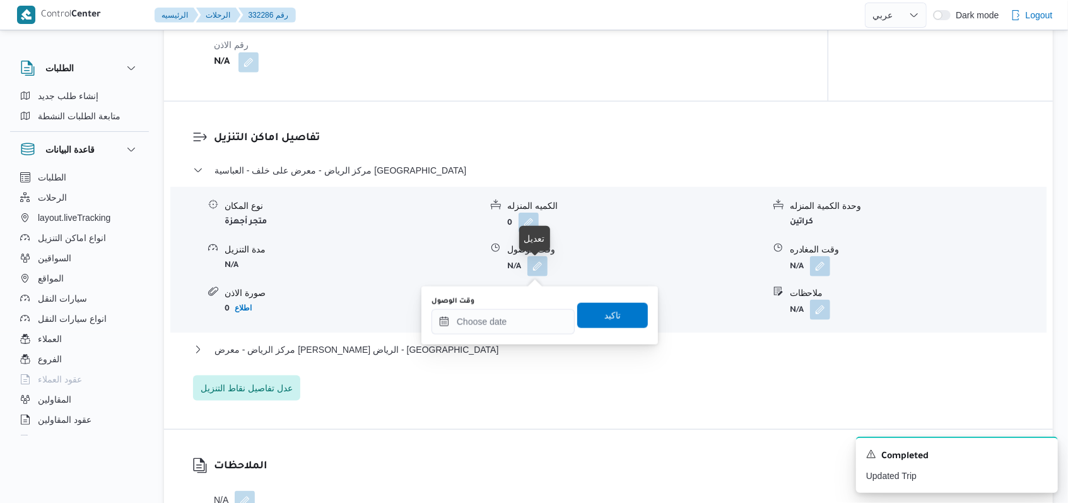
click at [508, 315] on body "Control Center الرئيسيه الرحلات 332286 رقم English عربي Dark mode Logout الطلبا…" at bounding box center [534, 200] width 1068 height 2251
click at [524, 324] on input "وقت الوصول" at bounding box center [503, 321] width 143 height 25
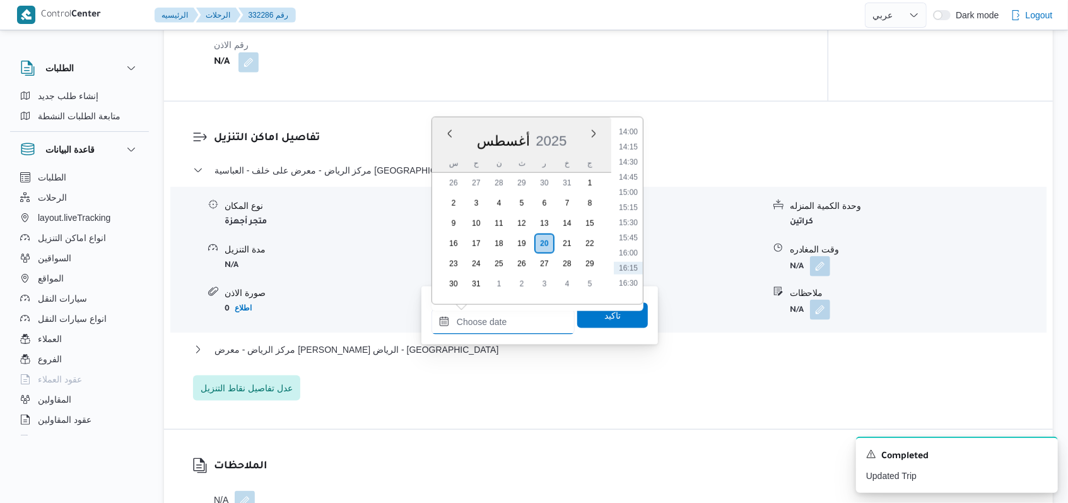
scroll to position [813, 0]
click at [637, 171] on li "14:00" at bounding box center [628, 168] width 29 height 13
type input "٢٠/٠٨/٢٠٢٥ ١٤:٠٠"
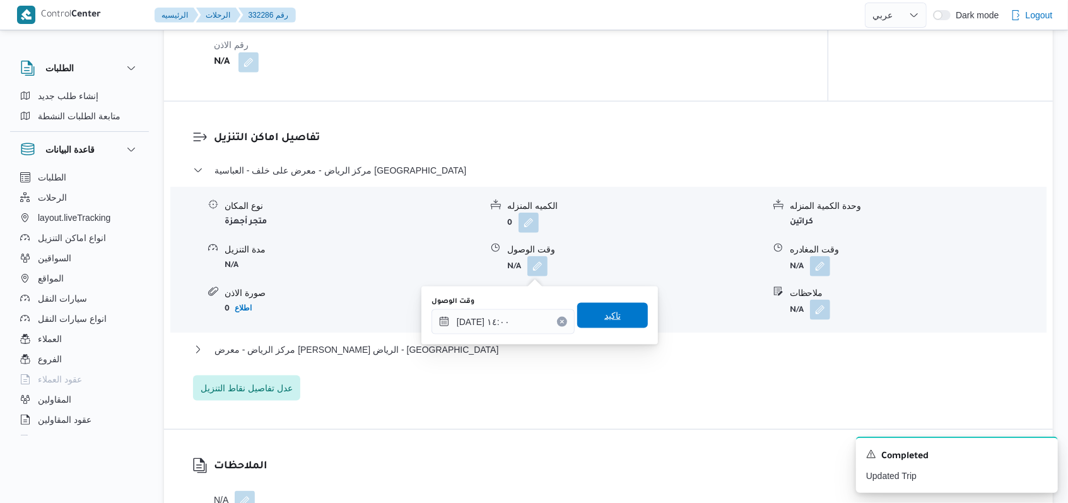
click at [615, 312] on span "تاكيد" at bounding box center [612, 315] width 71 height 25
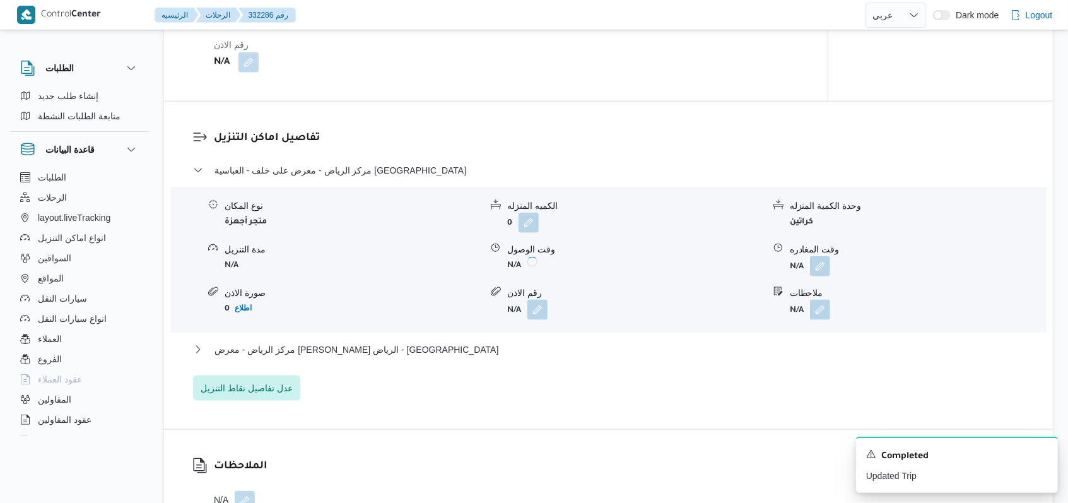
click at [822, 284] on div "نوع المكان متجر أجهزة الكميه المنزله 0 وحدة الكمية المنزله كراتين مدة التنزيل N…" at bounding box center [608, 259] width 887 height 143
click at [822, 276] on button "button" at bounding box center [820, 266] width 20 height 20
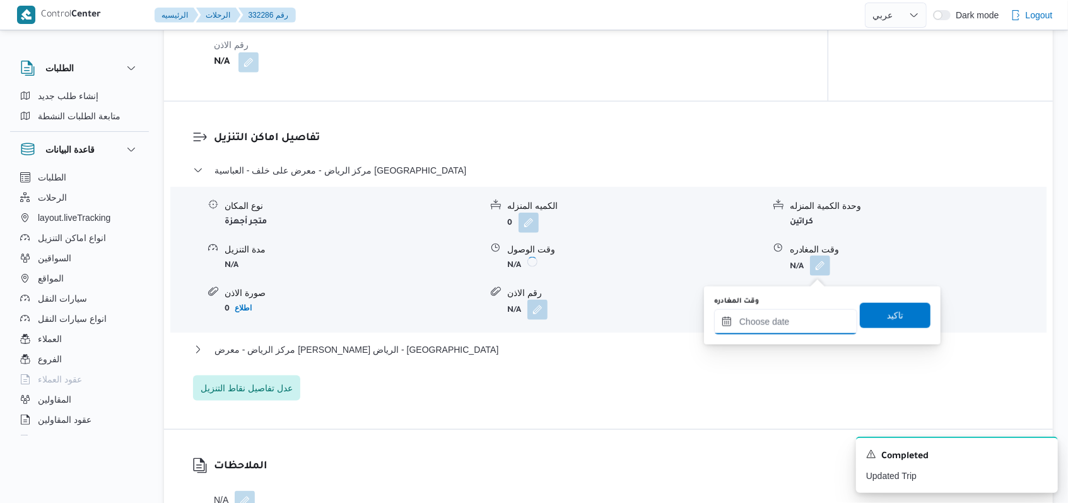
click at [795, 324] on input "وقت المغادره" at bounding box center [785, 321] width 143 height 25
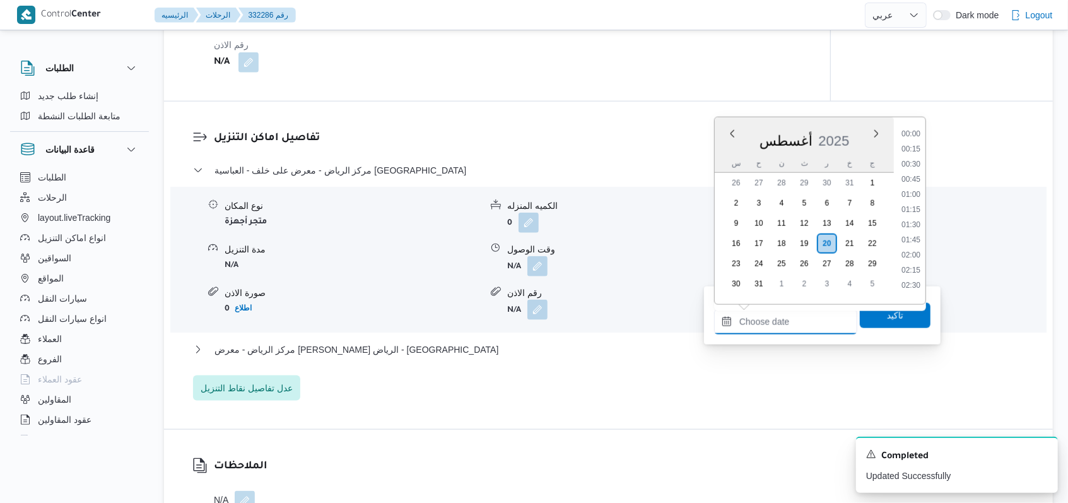
scroll to position [898, 0]
click at [921, 144] on li "15:00" at bounding box center [911, 144] width 29 height 13
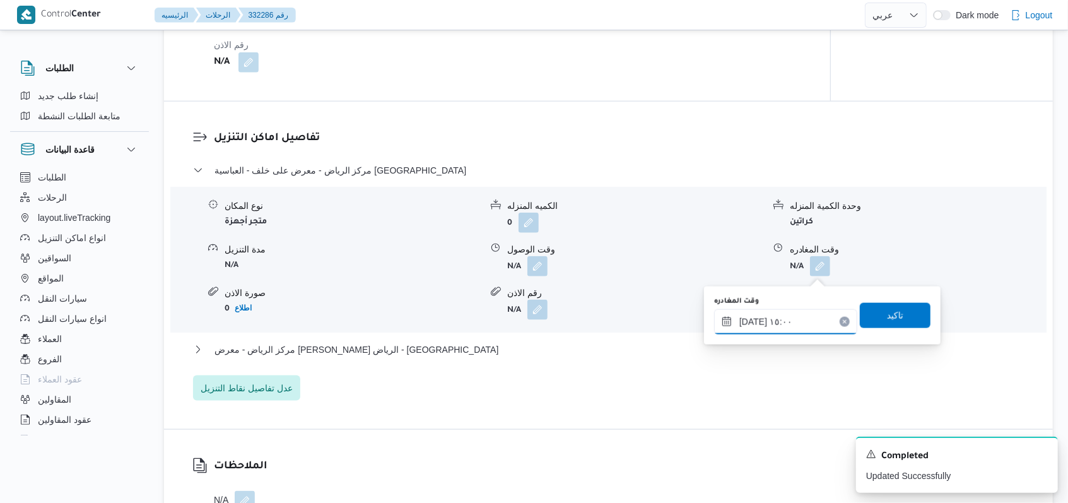
type input "٢٠/٠٨/٢٠٢٥ ١٥:٠٠"
click at [899, 326] on span "تاكيد" at bounding box center [895, 314] width 71 height 25
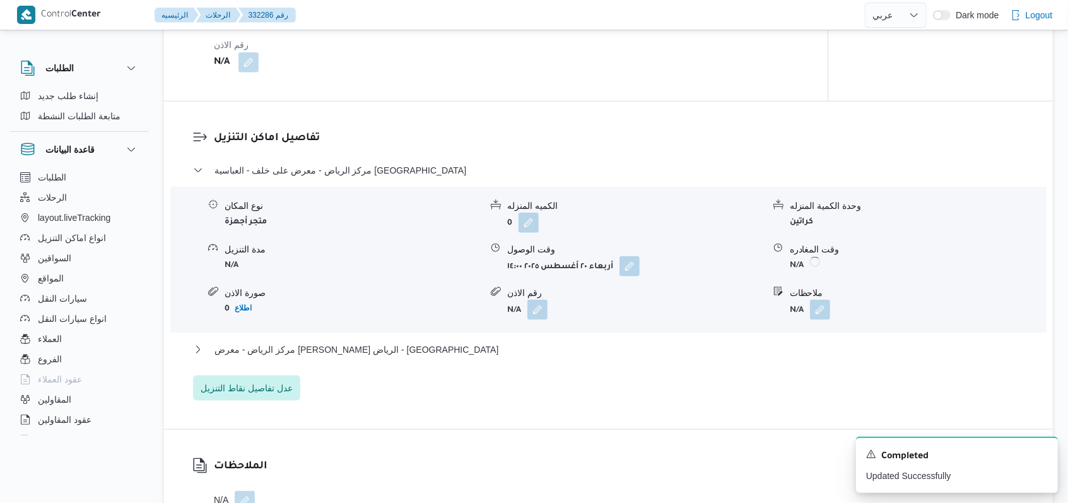
click at [899, 316] on form "N/A" at bounding box center [918, 310] width 256 height 20
click at [423, 346] on span "مركز الرياض - معرض فوزى عبدالفتاح العباسية الرياض - كفر الشيخ" at bounding box center [357, 349] width 284 height 15
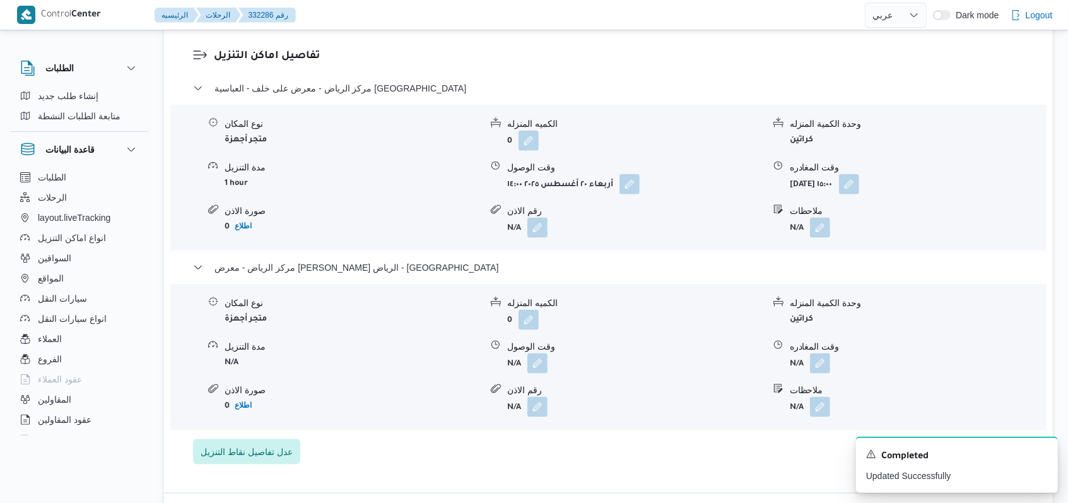
scroll to position [1094, 0]
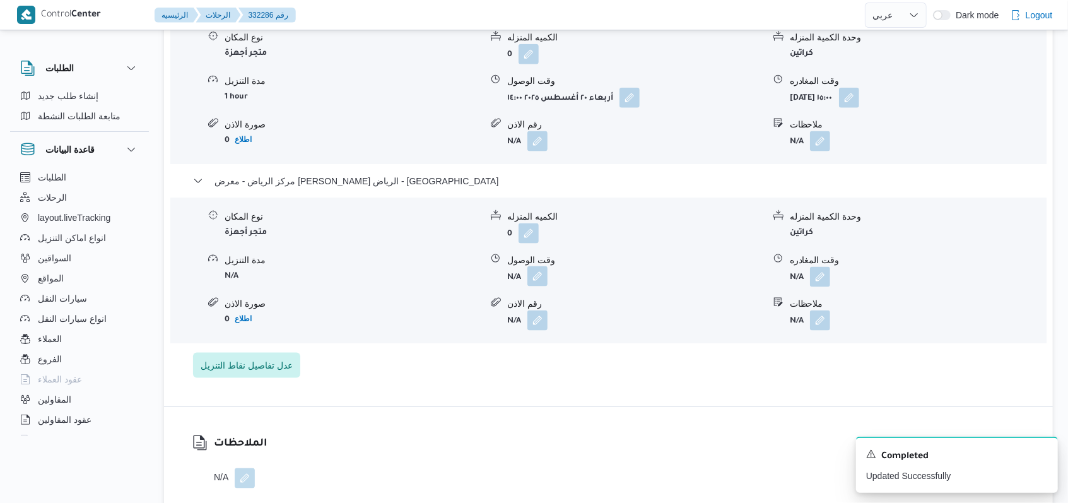
click at [544, 280] on button "button" at bounding box center [538, 276] width 20 height 20
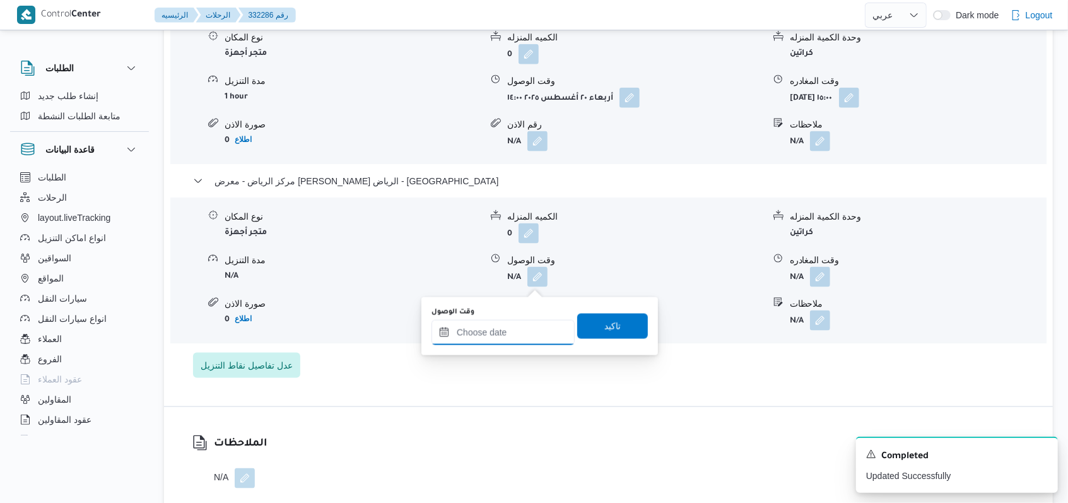
click at [495, 331] on input "وقت الوصول" at bounding box center [503, 332] width 143 height 25
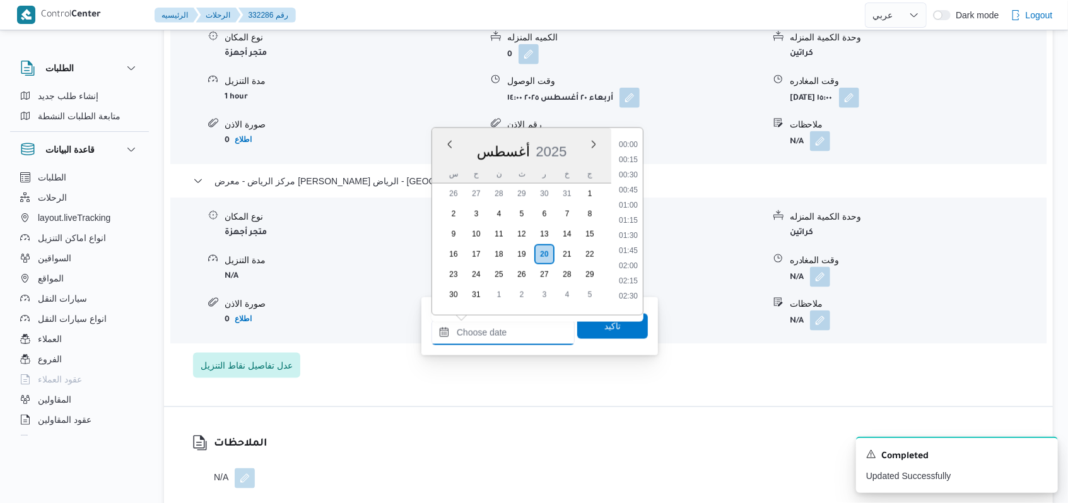
scroll to position [898, 0]
click at [633, 189] on li "15:30" at bounding box center [628, 185] width 29 height 13
type input "٢٠/٠٨/٢٠٢٥ ١٥:٣٠"
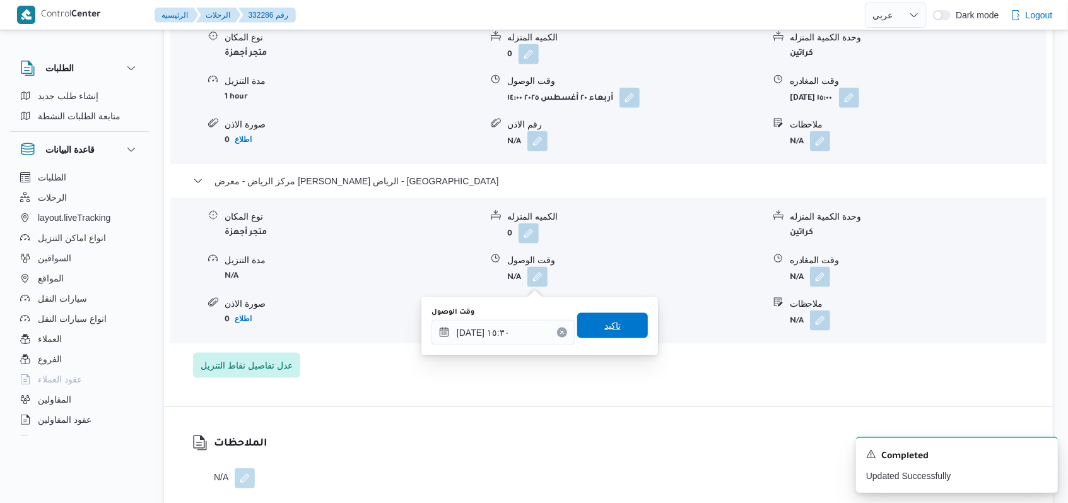
click at [612, 320] on span "تاكيد" at bounding box center [612, 325] width 71 height 25
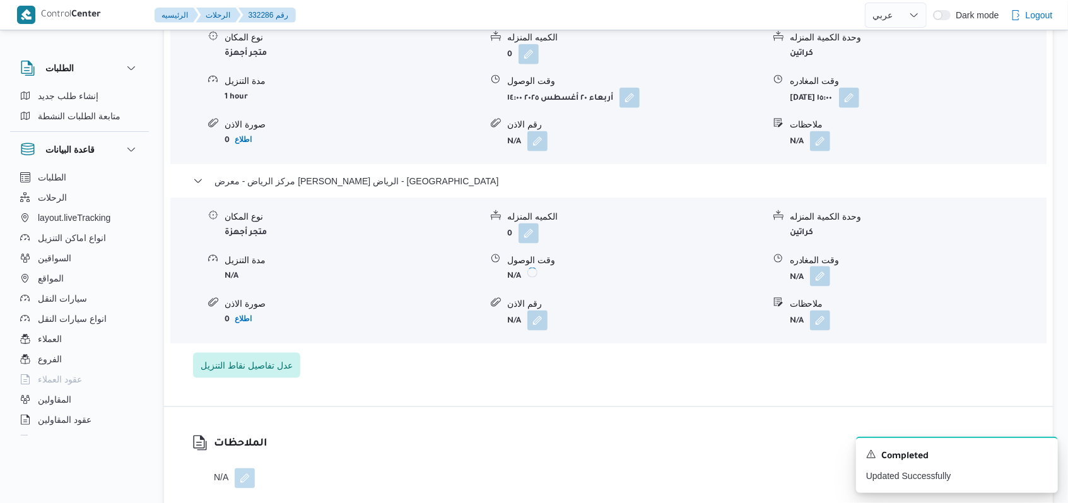
click at [830, 280] on button "button" at bounding box center [820, 276] width 20 height 20
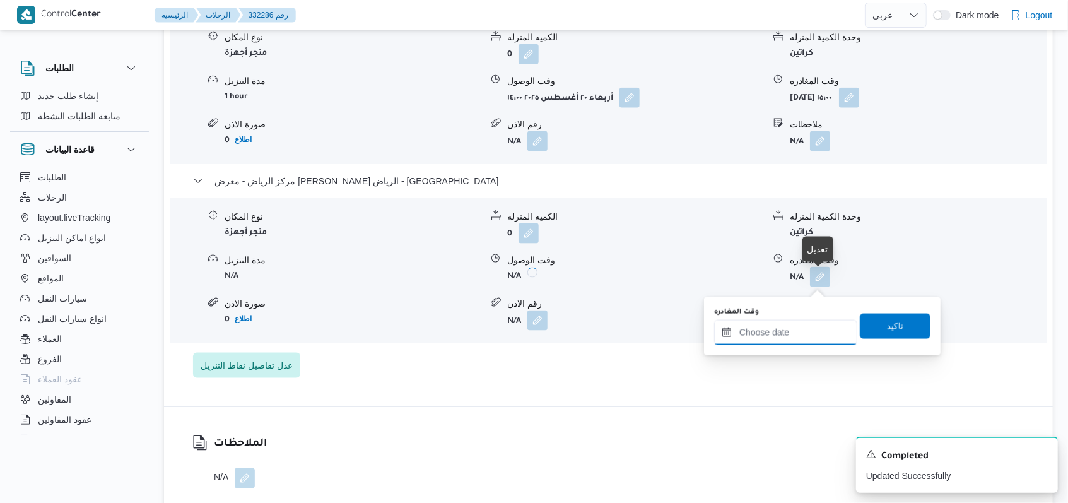
click at [793, 327] on input "وقت المغادره" at bounding box center [785, 332] width 143 height 25
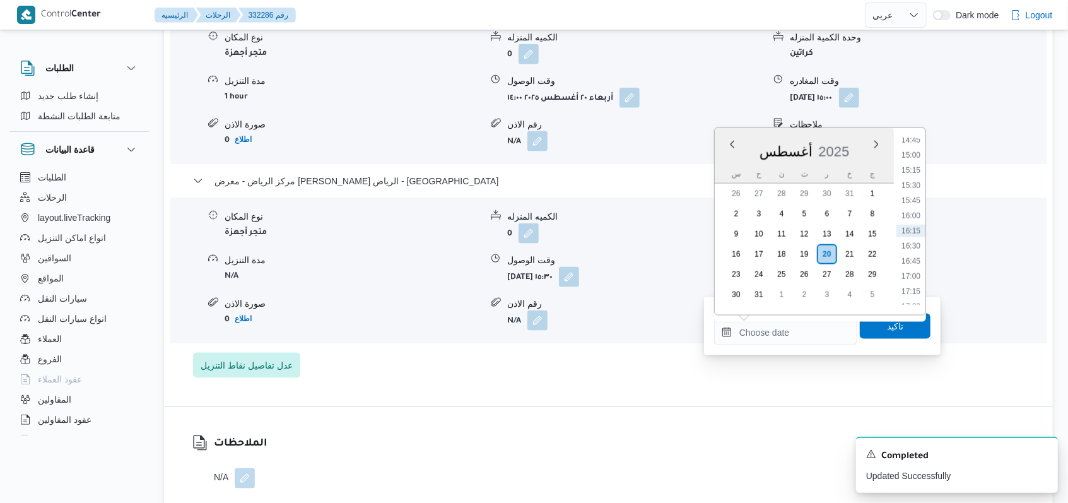
click at [704, 406] on div "تفاصيل اماكن التنزيل مركز الرياض - معرض على خلف - العباسية كفر الشيخ نوع المكان…" at bounding box center [608, 169] width 889 height 473
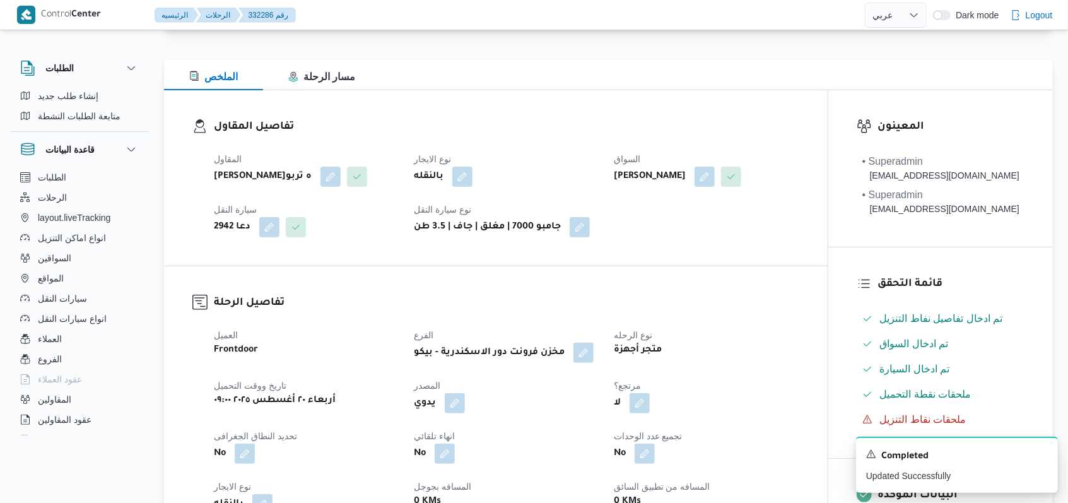
scroll to position [0, 0]
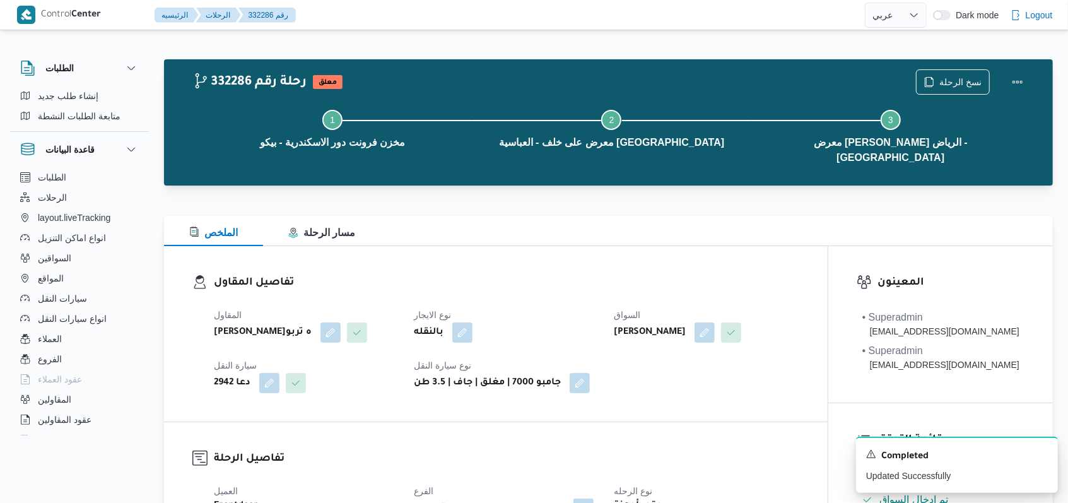
select select "ar"
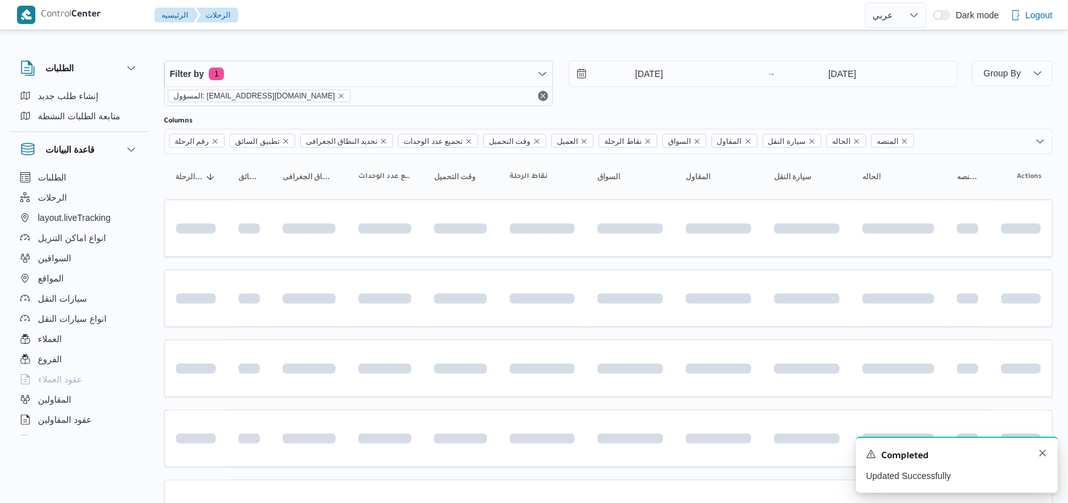
scroll to position [84, 0]
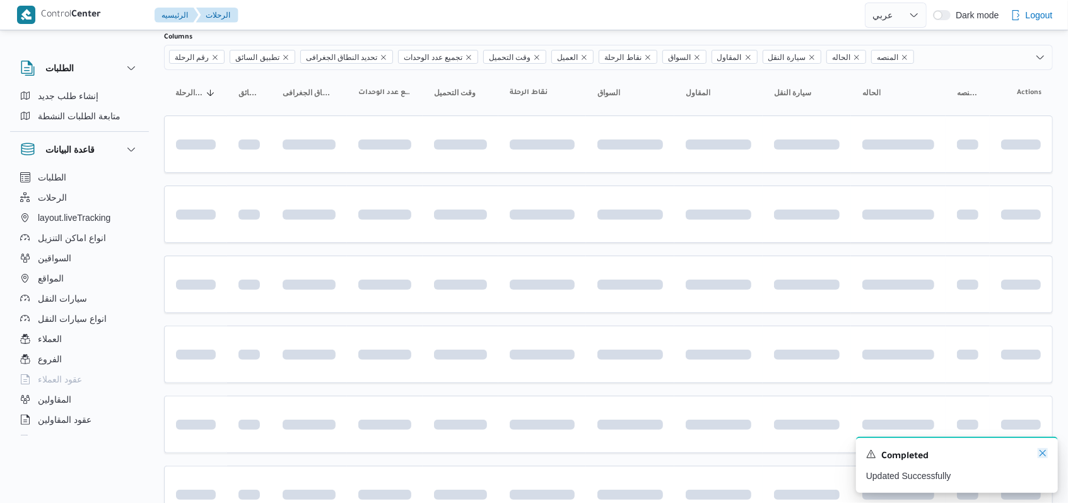
click at [1045, 457] on icon "Dismiss toast" at bounding box center [1043, 453] width 10 height 10
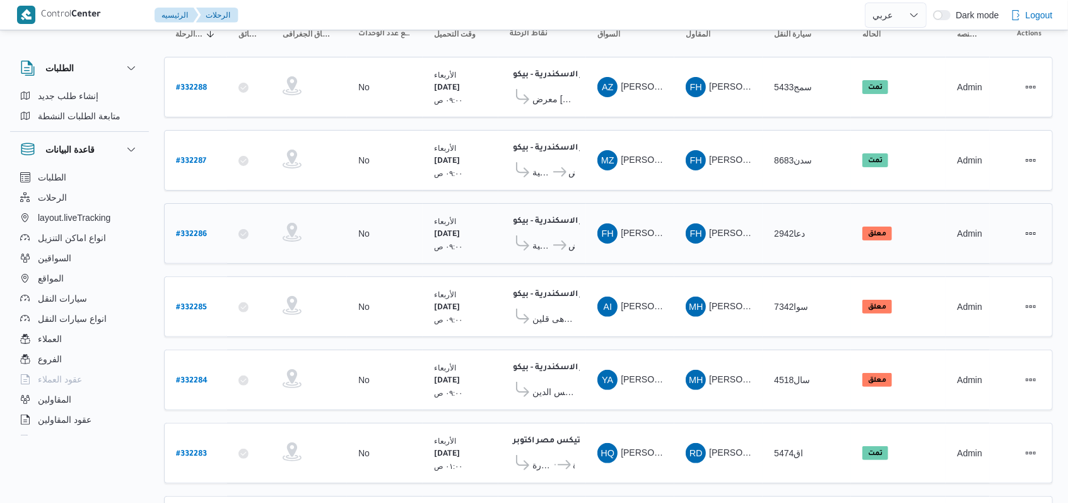
scroll to position [168, 0]
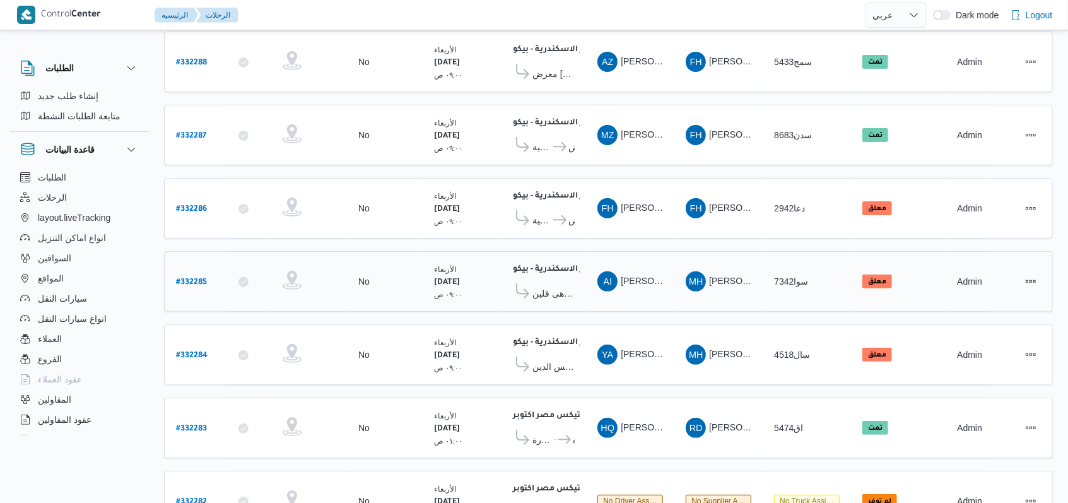
click at [199, 278] on b "# 332285" at bounding box center [191, 282] width 31 height 9
select select "ar"
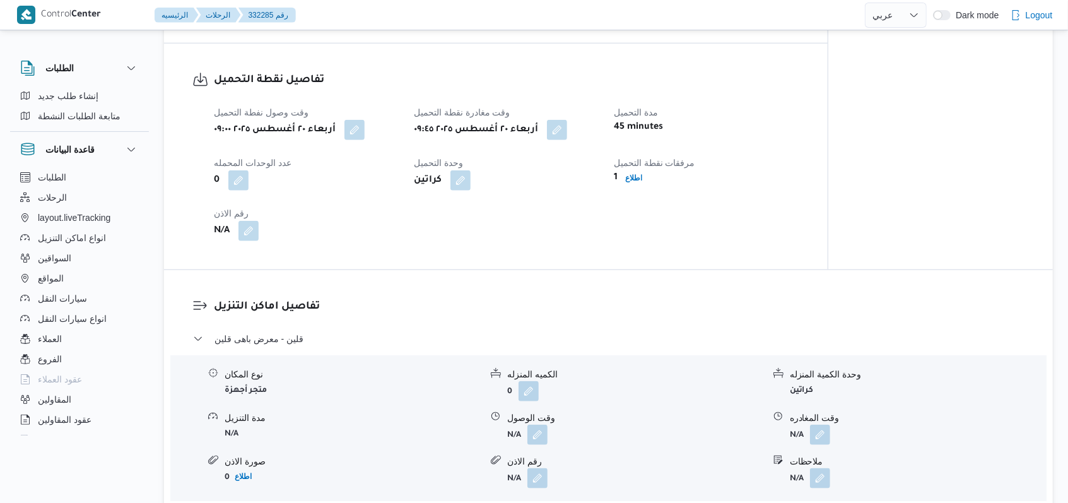
scroll to position [757, 0]
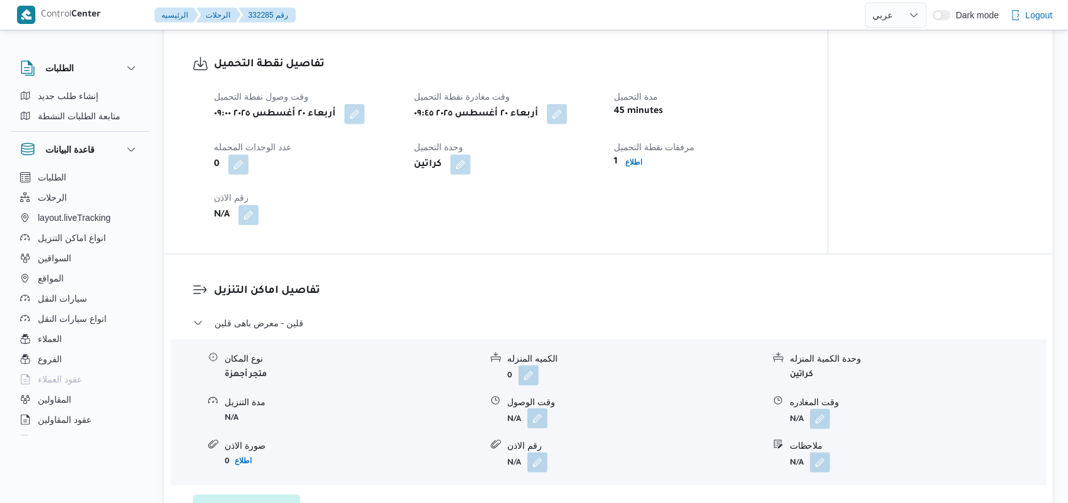
click at [543, 420] on button "button" at bounding box center [538, 418] width 20 height 20
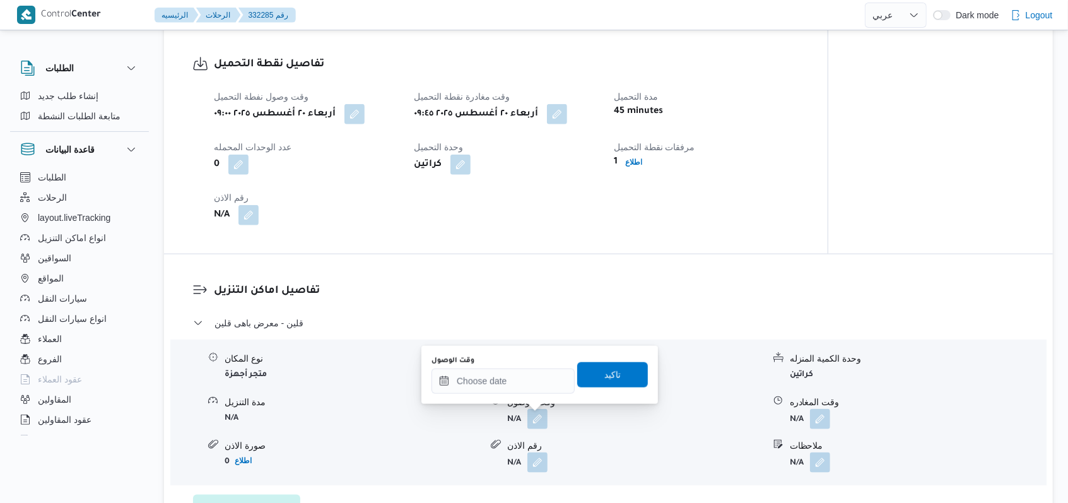
click at [522, 461] on span at bounding box center [534, 462] width 27 height 20
click at [514, 390] on input "وقت الوصول" at bounding box center [503, 381] width 143 height 25
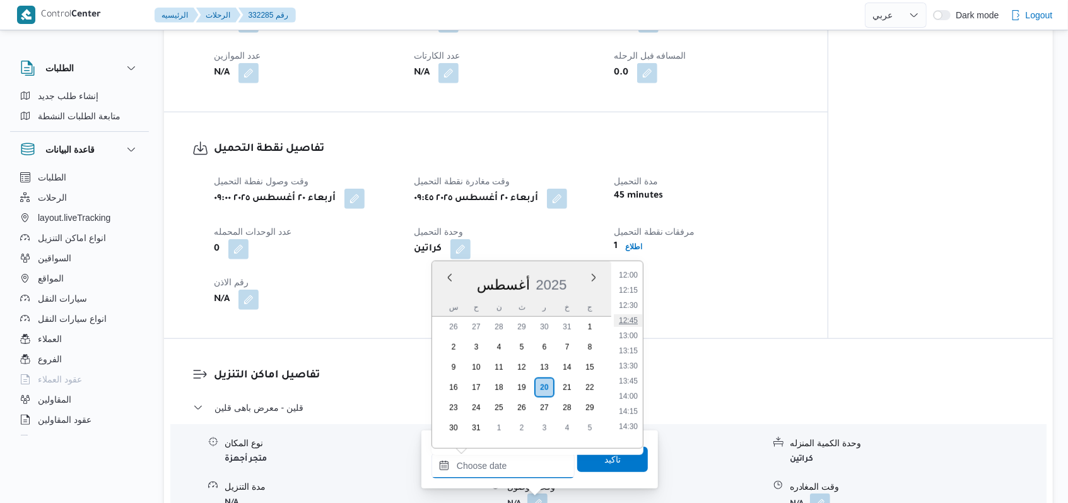
scroll to position [646, 0]
click at [636, 358] on li "12:00" at bounding box center [628, 359] width 29 height 13
type input "[DATE] ١٢:٠٠"
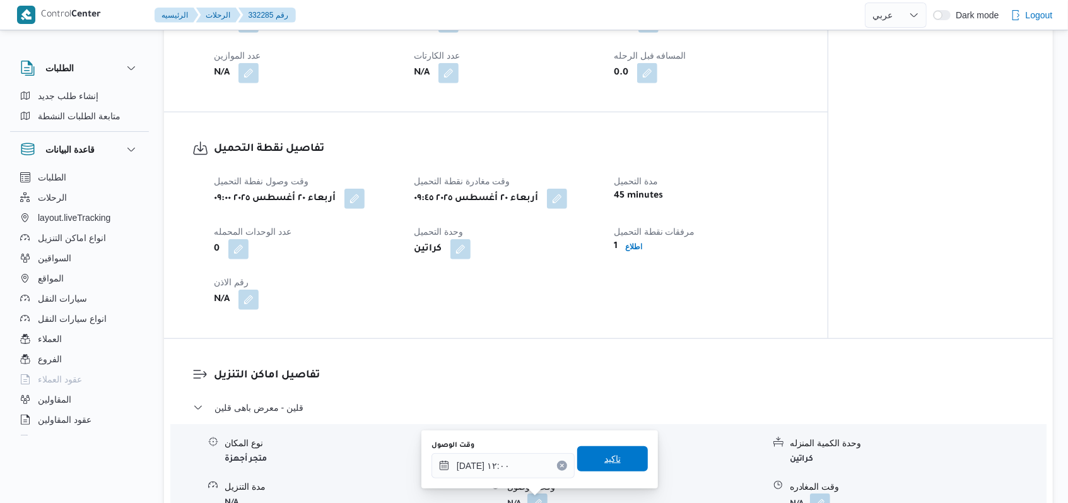
click at [587, 449] on span "تاكيد" at bounding box center [612, 458] width 71 height 25
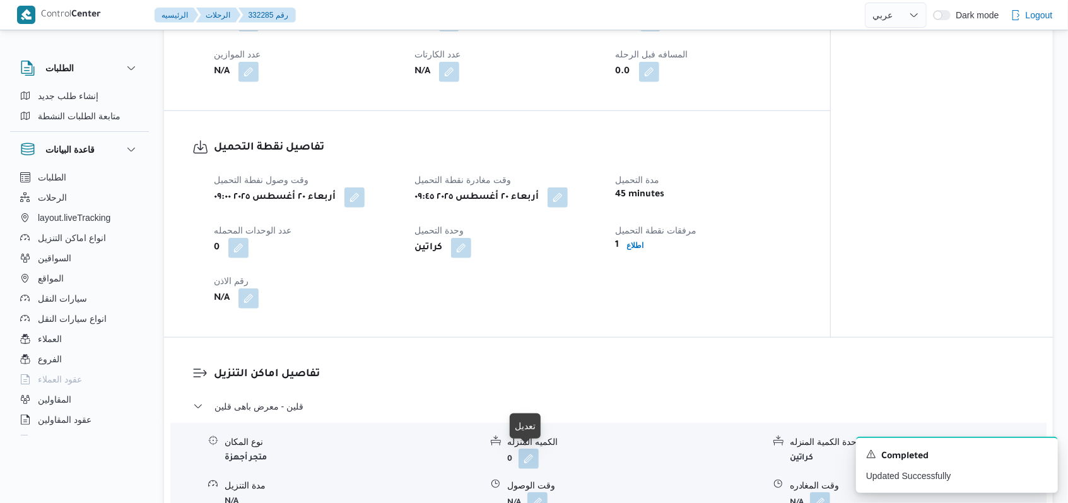
scroll to position [841, 0]
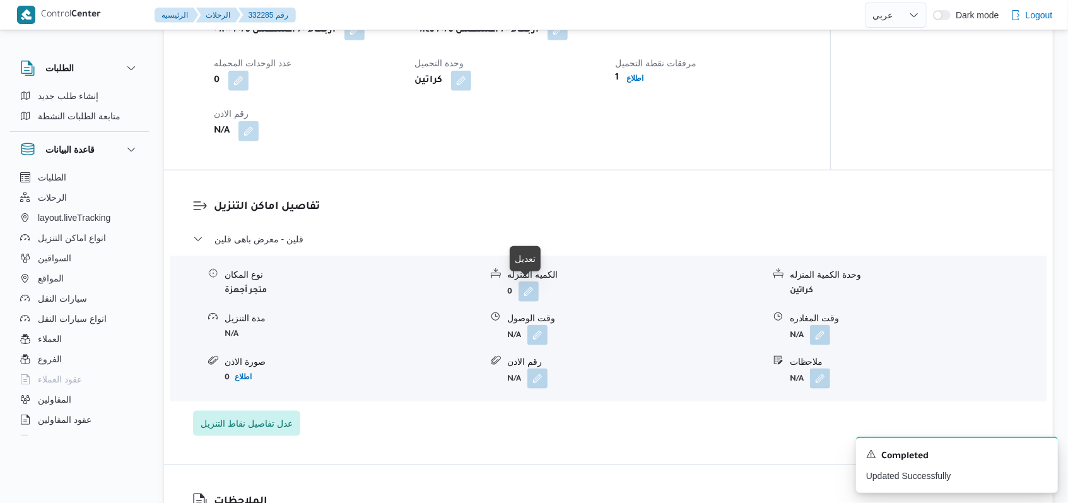
click at [833, 341] on form "N/A" at bounding box center [918, 335] width 256 height 20
click at [827, 335] on button "button" at bounding box center [820, 334] width 20 height 20
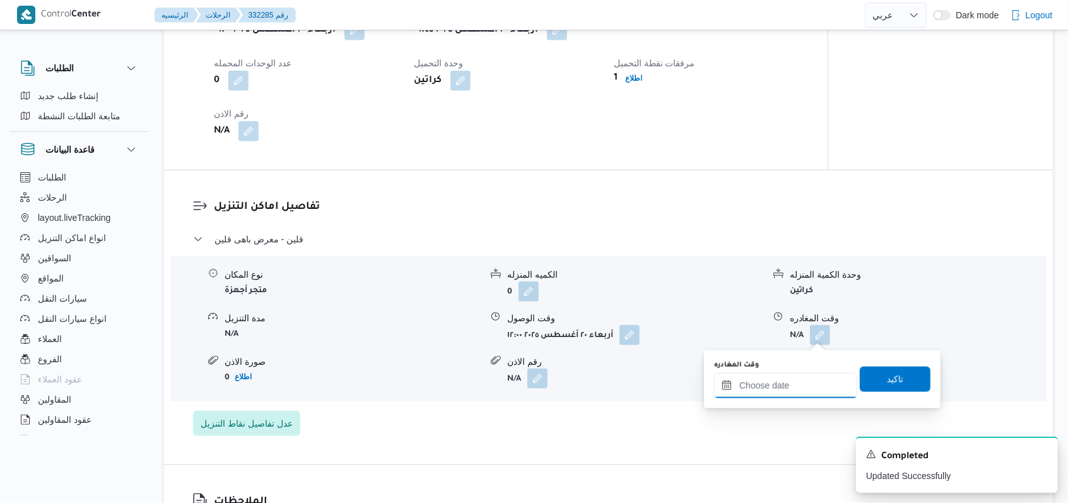
click at [805, 374] on input "وقت المغادره" at bounding box center [785, 385] width 143 height 25
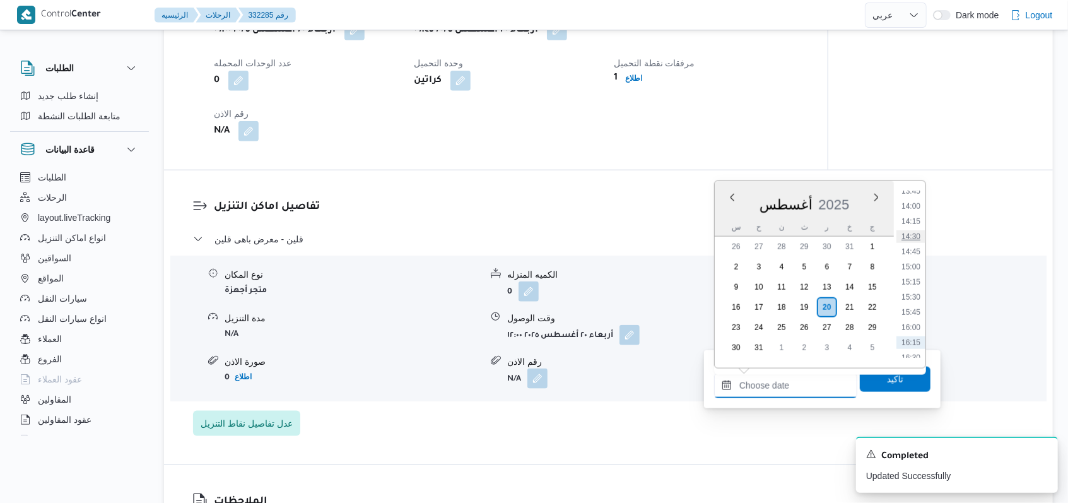
scroll to position [813, 0]
click at [917, 257] on li "14:30" at bounding box center [911, 262] width 29 height 13
type input "٢٠/٠٨/٢٠٢٥ ١٤:٣٠"
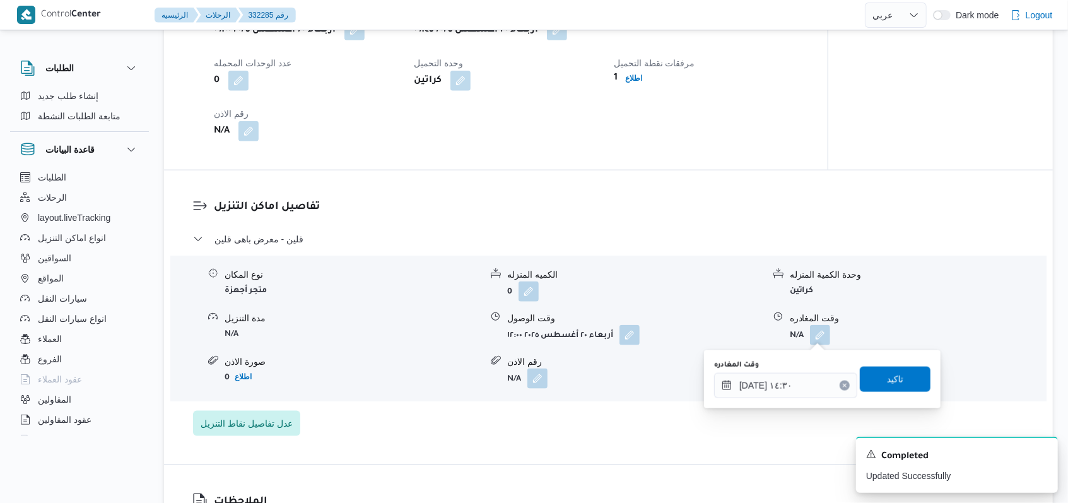
click at [902, 362] on div "وقت المغادره ٢٠/٠٨/٢٠٢٥ ١٤:٣٠ تاكيد" at bounding box center [822, 379] width 219 height 40
click at [900, 369] on span "تاكيد" at bounding box center [895, 379] width 71 height 25
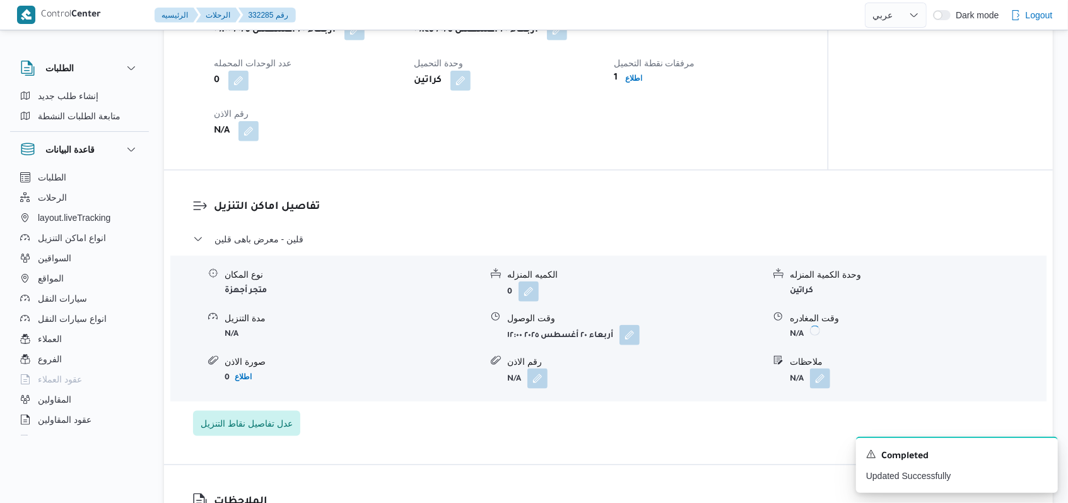
scroll to position [420, 0]
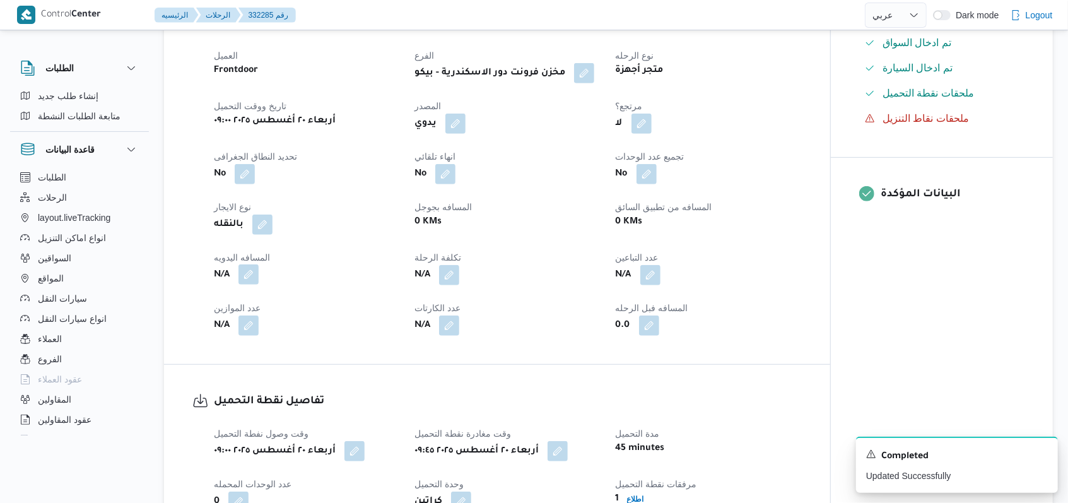
click at [254, 274] on button "button" at bounding box center [249, 274] width 20 height 20
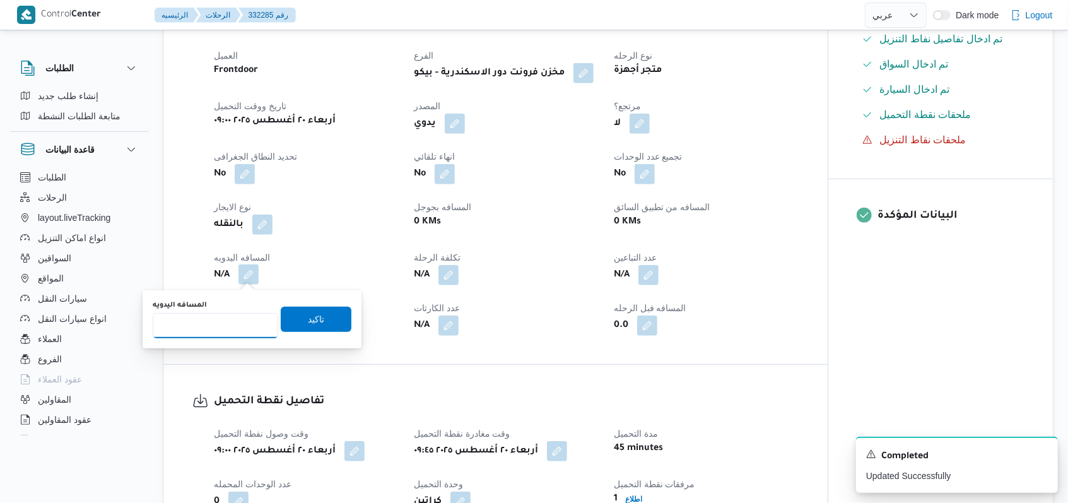
click at [222, 329] on input "المسافه اليدويه" at bounding box center [216, 325] width 126 height 25
type input "110"
click at [308, 312] on span "تاكيد" at bounding box center [316, 319] width 16 height 15
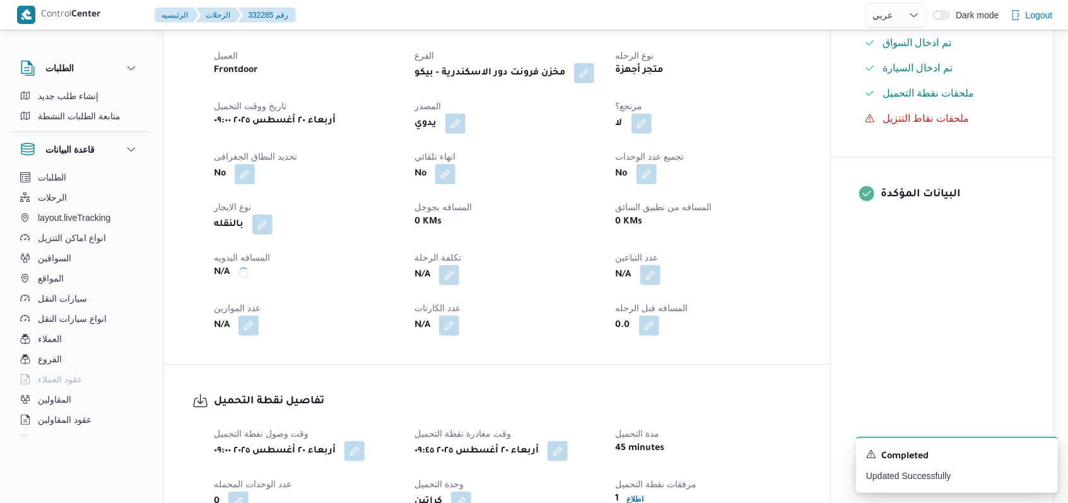
scroll to position [0, 0]
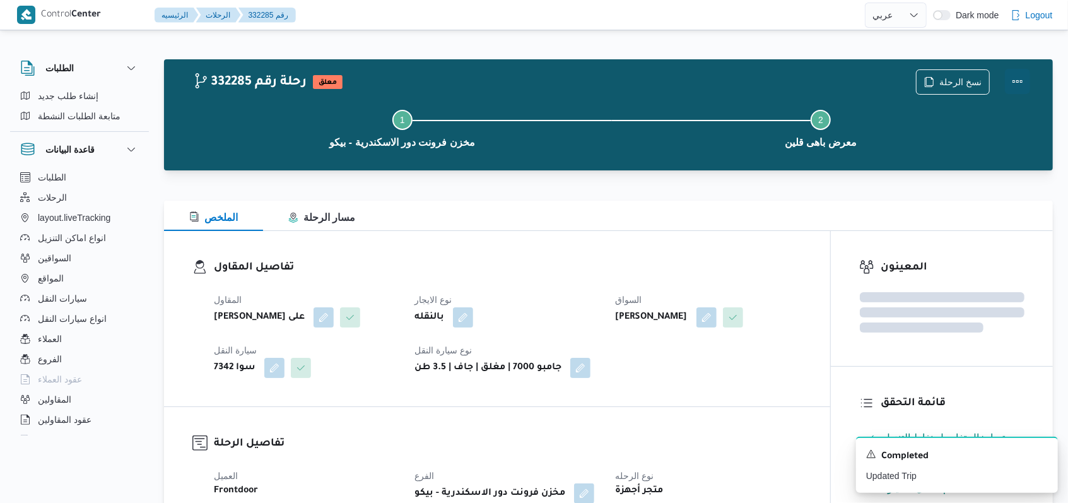
click at [1017, 83] on button "Actions" at bounding box center [1017, 81] width 25 height 25
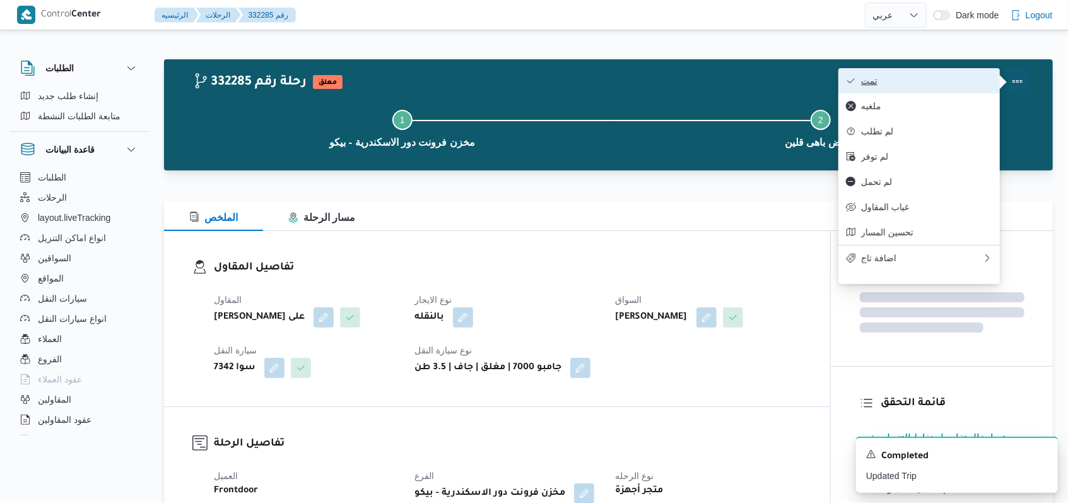
click at [980, 83] on span "تمت" at bounding box center [926, 81] width 131 height 10
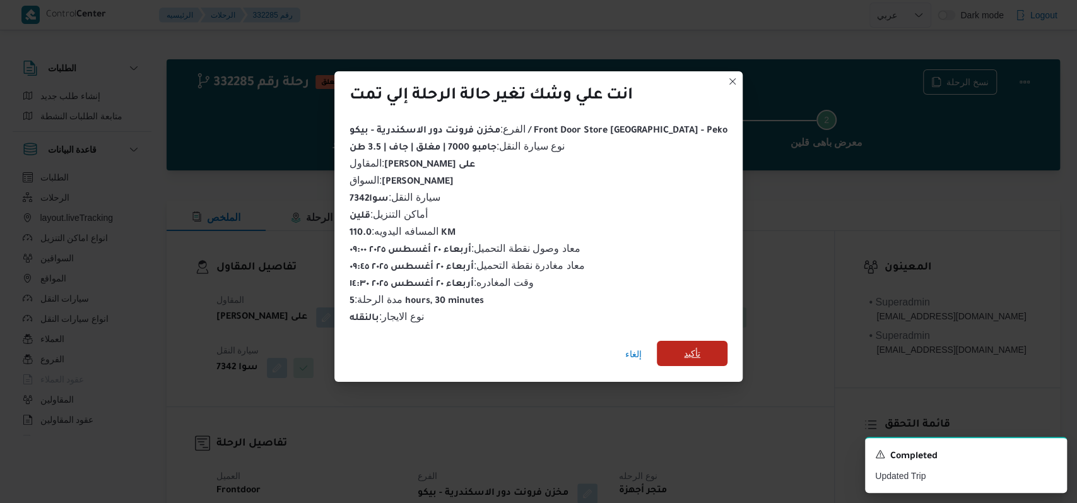
click at [684, 346] on span "تأكيد" at bounding box center [692, 353] width 16 height 15
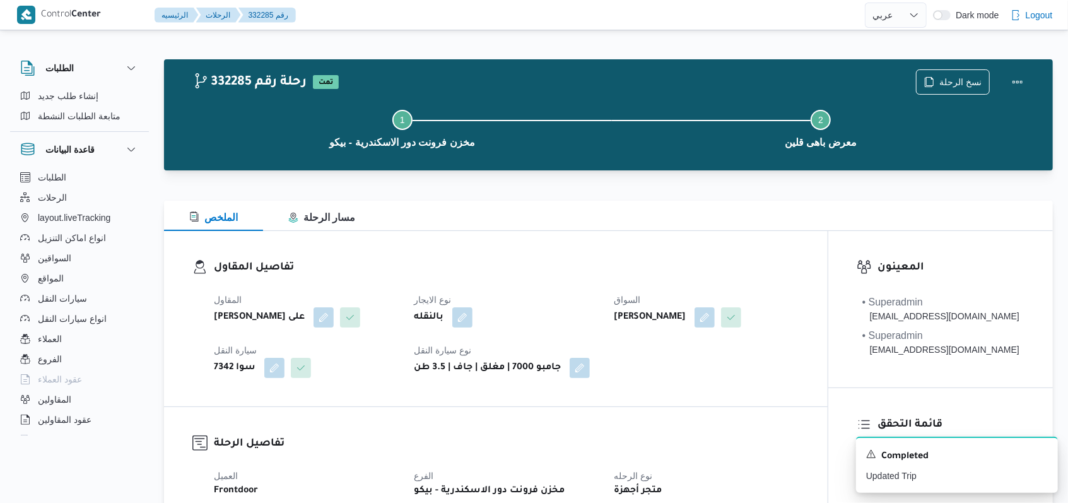
select select "ar"
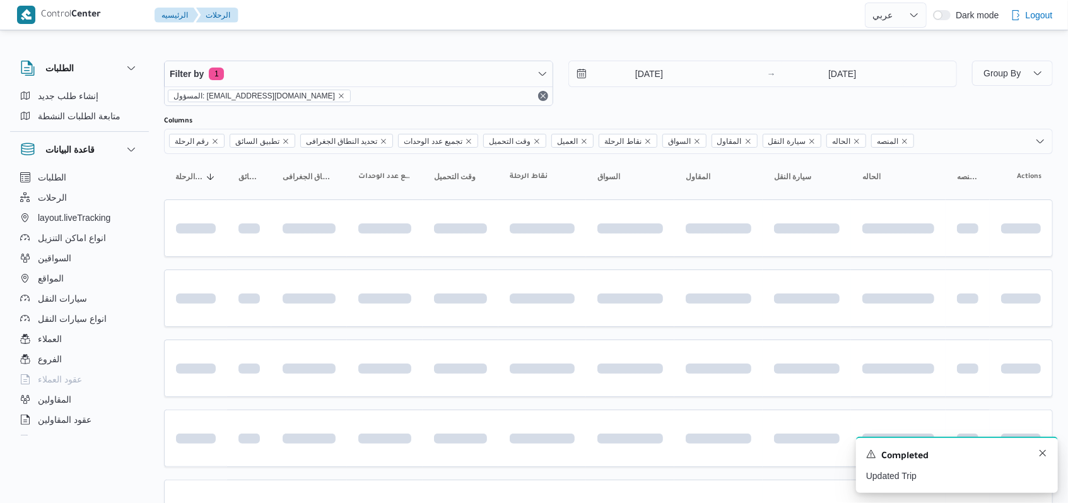
scroll to position [168, 0]
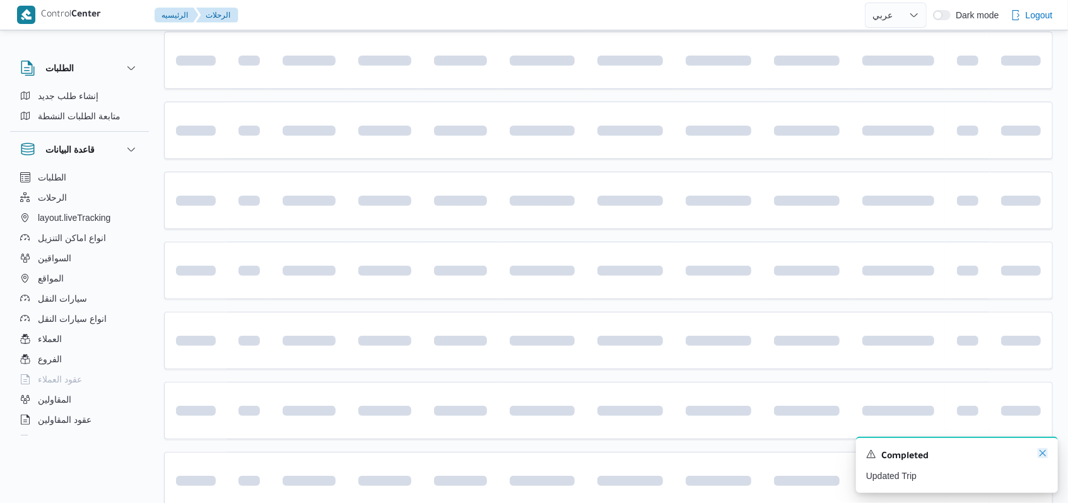
click at [1044, 456] on icon "Dismiss toast" at bounding box center [1043, 453] width 10 height 10
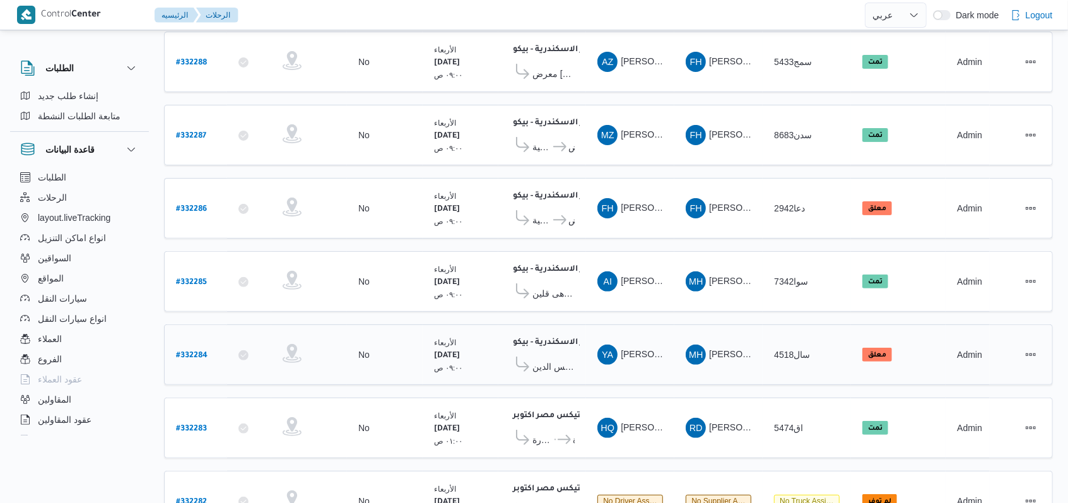
click at [180, 351] on b "# 332284" at bounding box center [192, 355] width 32 height 9
select select "ar"
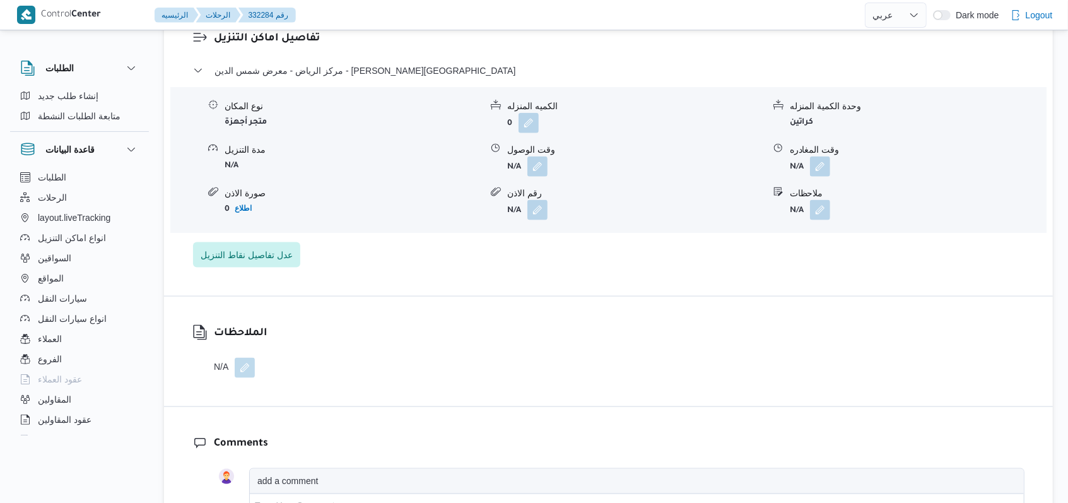
scroll to position [925, 0]
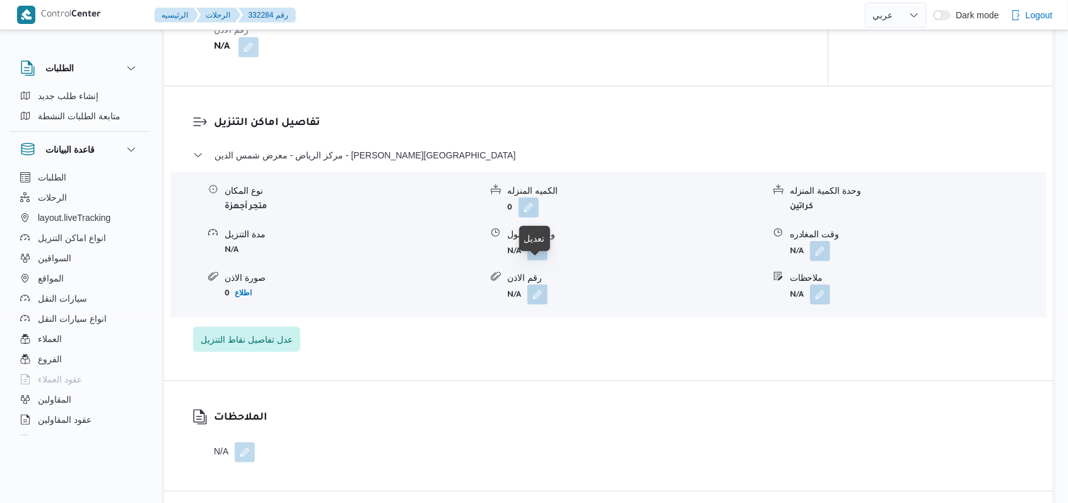
click at [537, 261] on button "button" at bounding box center [538, 250] width 20 height 20
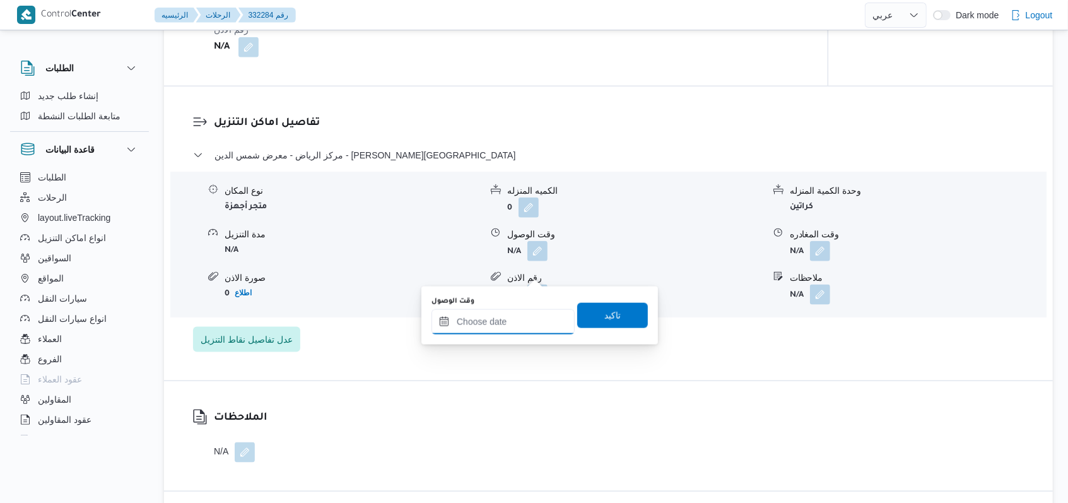
click at [502, 331] on input "وقت الوصول" at bounding box center [503, 321] width 143 height 25
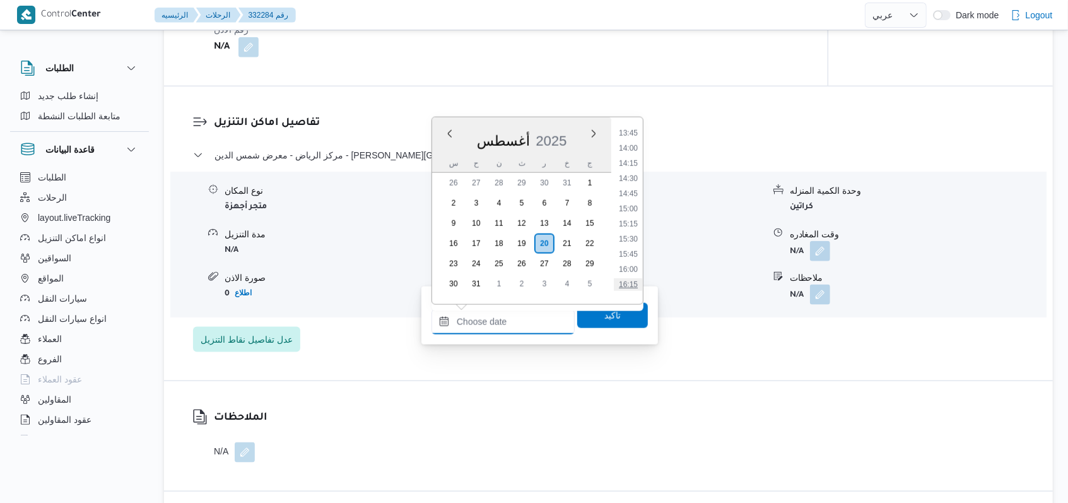
scroll to position [729, 0]
click at [637, 165] on li "12:30" at bounding box center [628, 161] width 29 height 13
type input "٢٠/٠٨/٢٠٢٥ ١٢:٣٠"
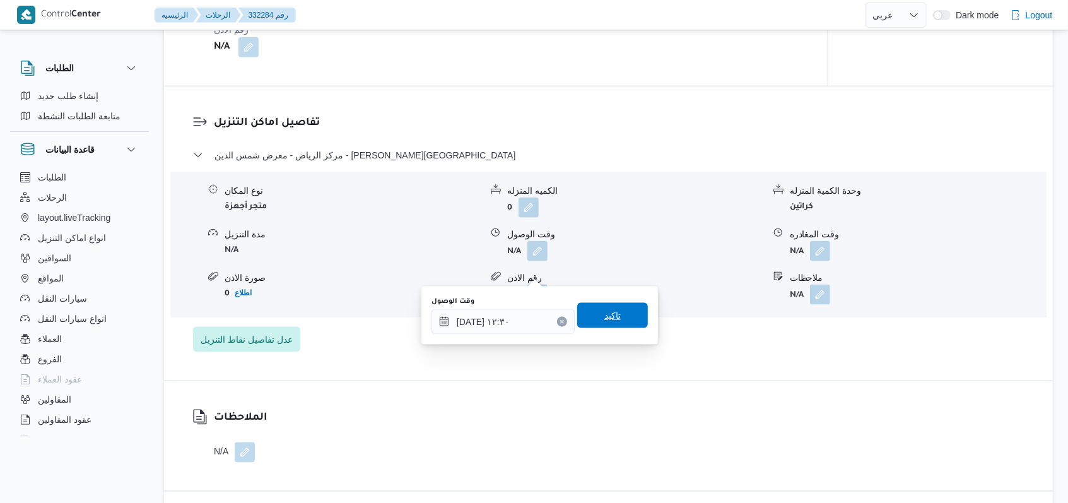
click at [604, 315] on span "تاكيد" at bounding box center [612, 315] width 16 height 15
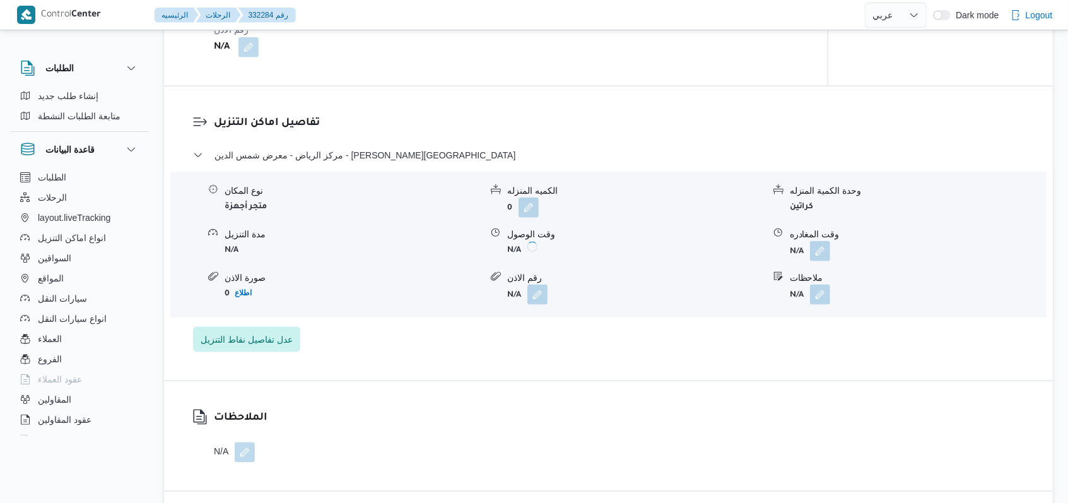
click at [827, 261] on button "button" at bounding box center [820, 251] width 20 height 20
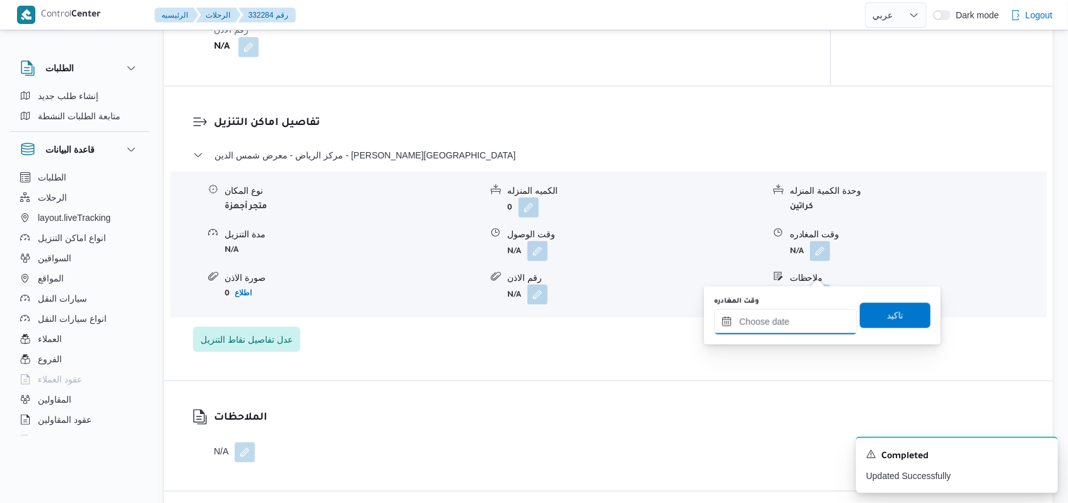
click at [789, 324] on input "وقت المغادره" at bounding box center [785, 321] width 143 height 25
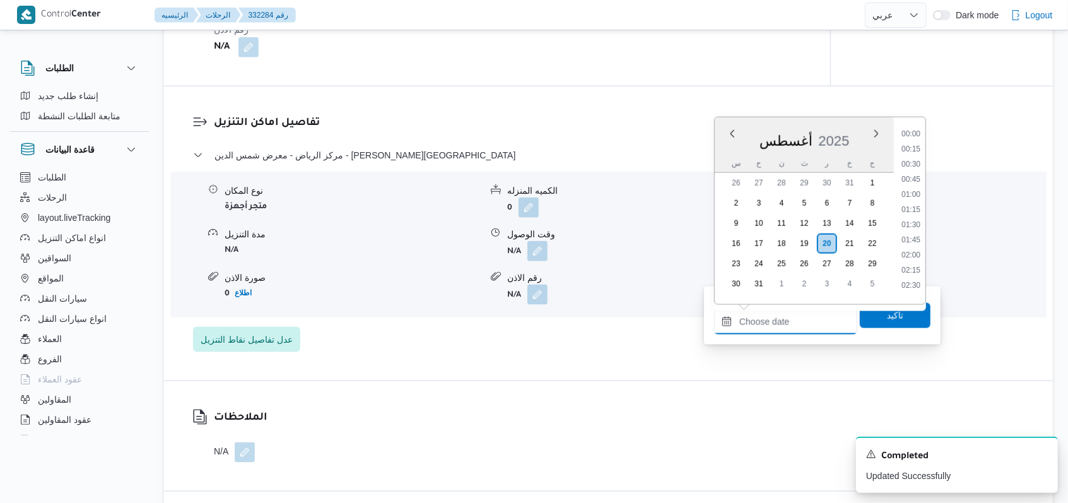
scroll to position [898, 0]
click at [913, 175] on li "15:30" at bounding box center [911, 174] width 29 height 13
type input "٢٠/٠٨/٢٠٢٥ ١٥:٣٠"
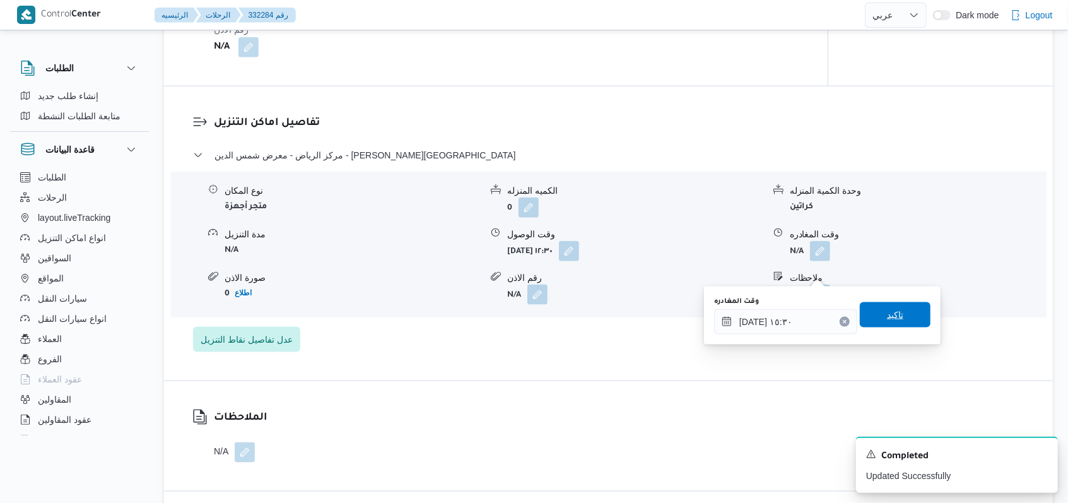
click at [893, 326] on span "تاكيد" at bounding box center [895, 314] width 71 height 25
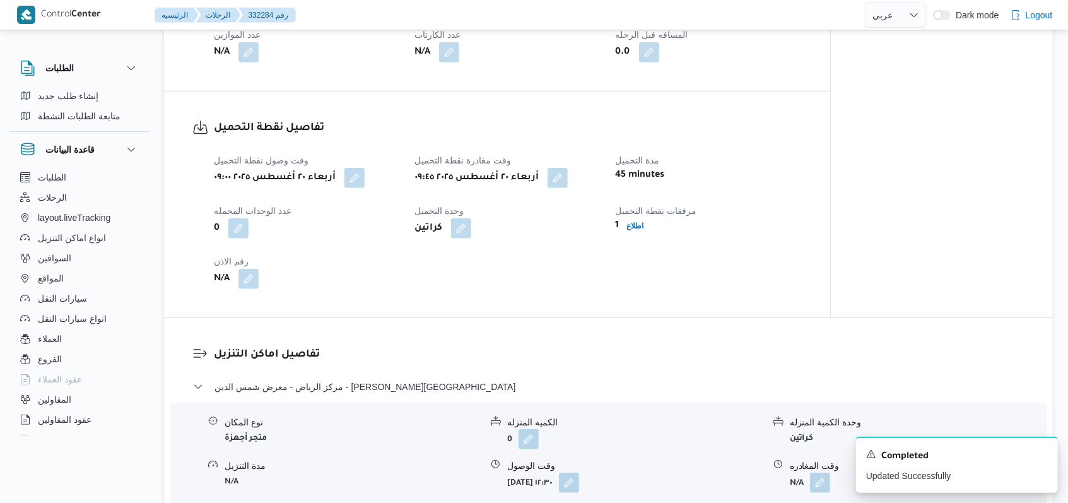
scroll to position [505, 0]
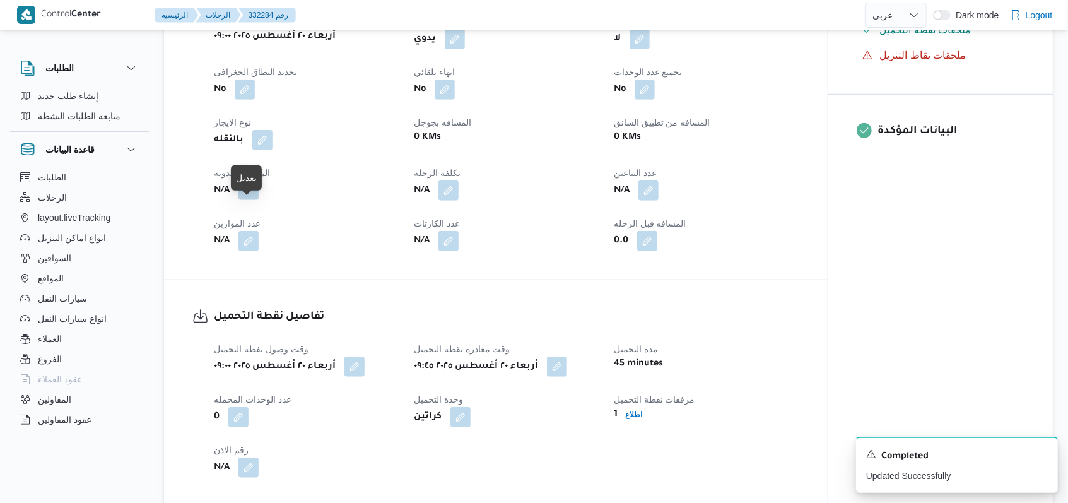
click at [250, 200] on button "button" at bounding box center [249, 190] width 20 height 20
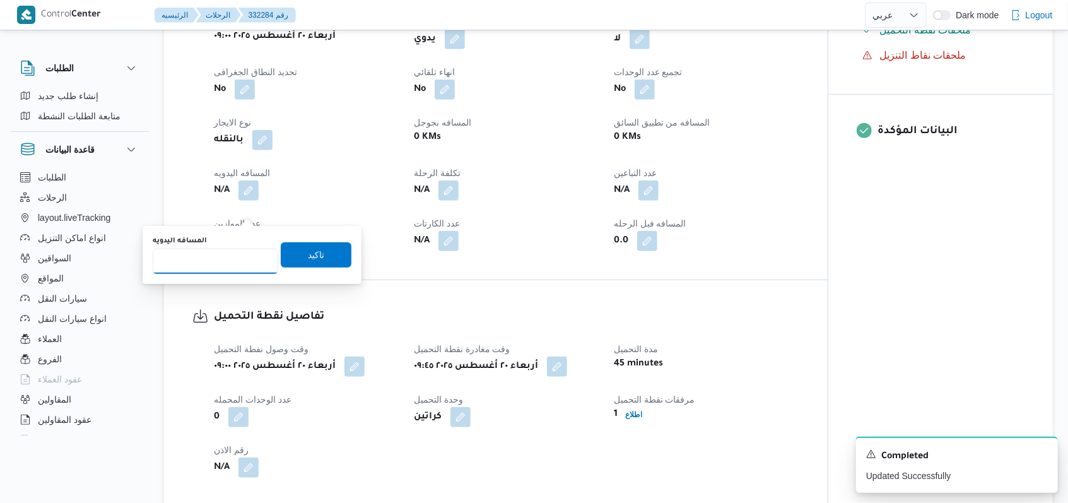
click at [228, 261] on input "المسافه اليدويه" at bounding box center [216, 261] width 126 height 25
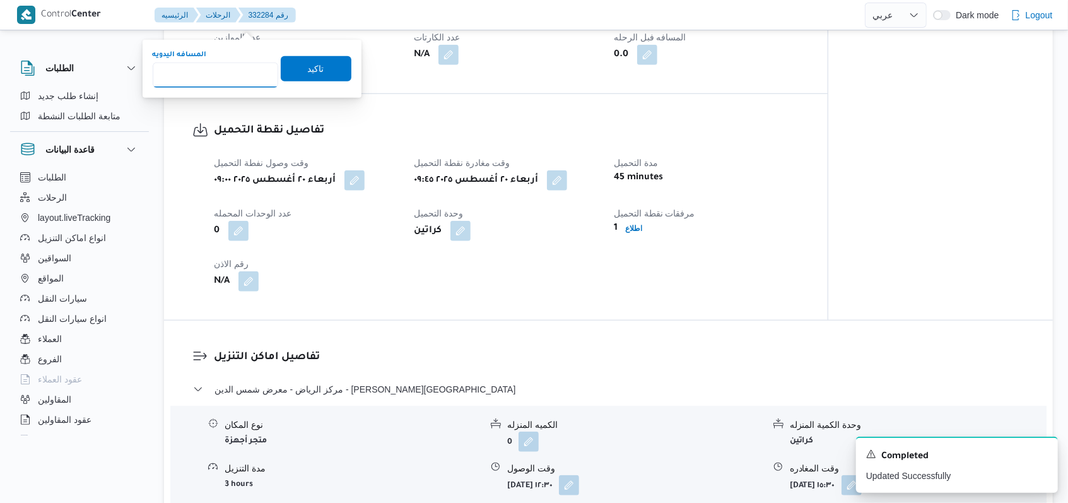
scroll to position [589, 0]
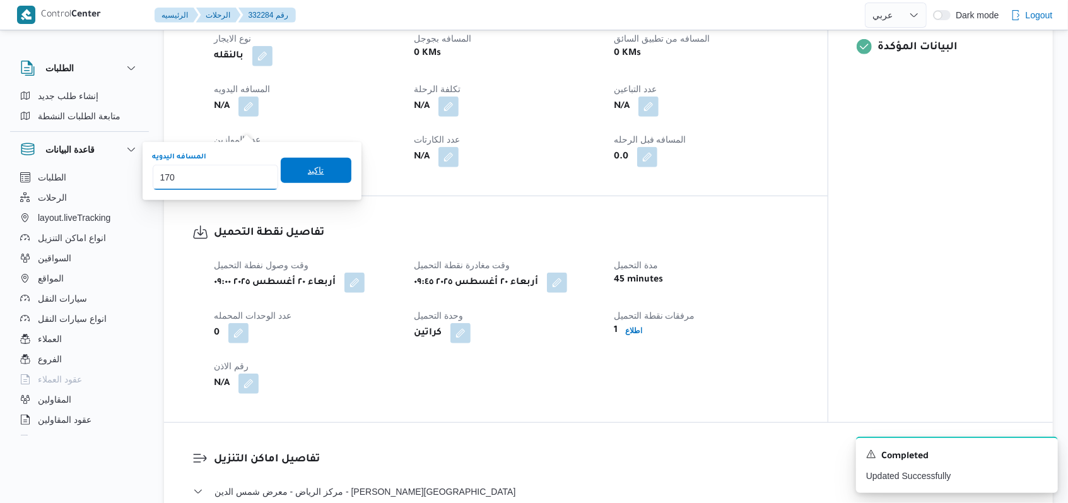
type input "170"
click at [310, 174] on span "تاكيد" at bounding box center [316, 170] width 16 height 15
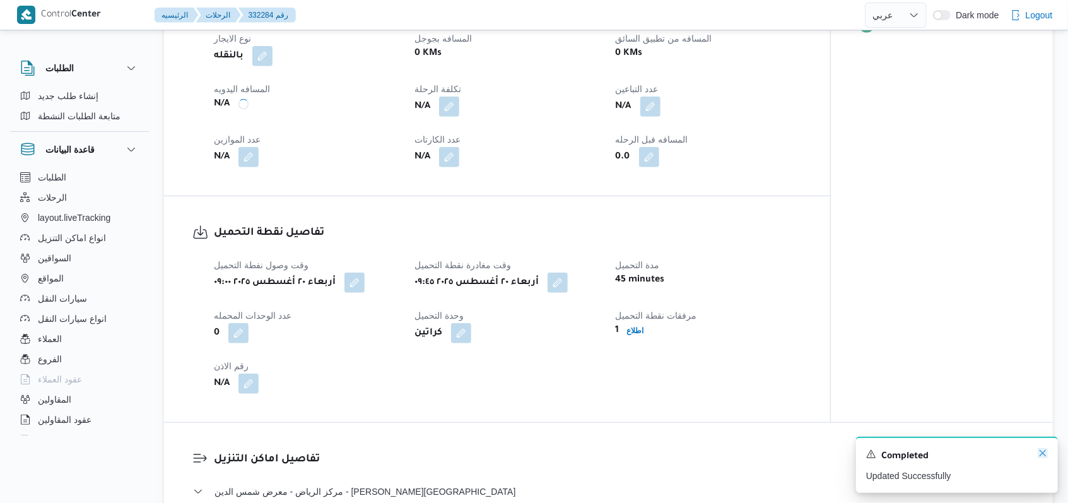
click at [1045, 454] on icon "Dismiss toast" at bounding box center [1043, 453] width 10 height 10
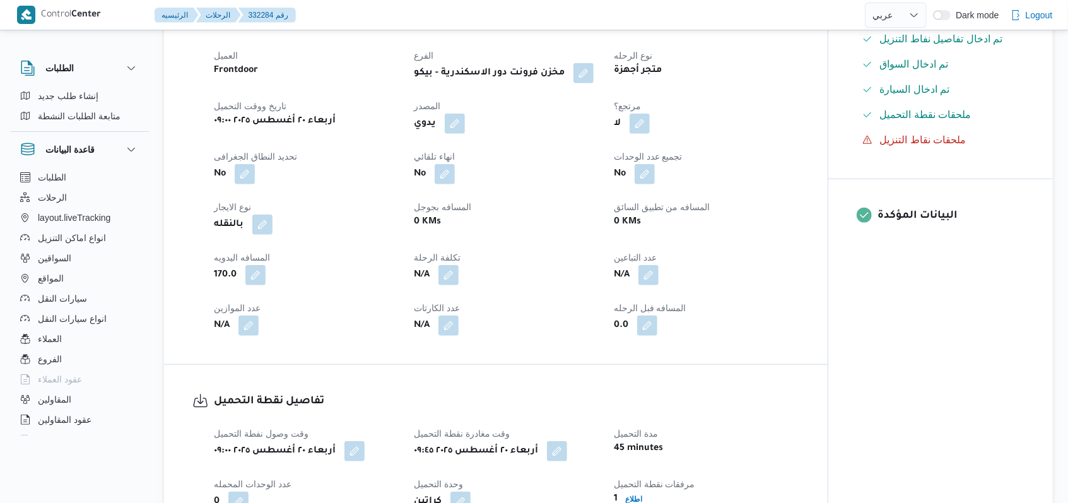
scroll to position [0, 0]
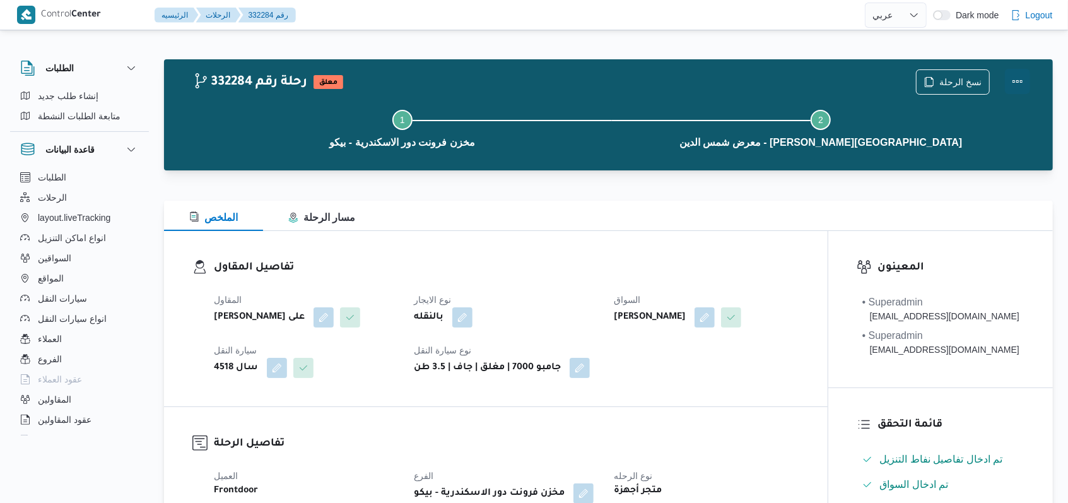
click at [1013, 78] on button "Actions" at bounding box center [1017, 81] width 25 height 25
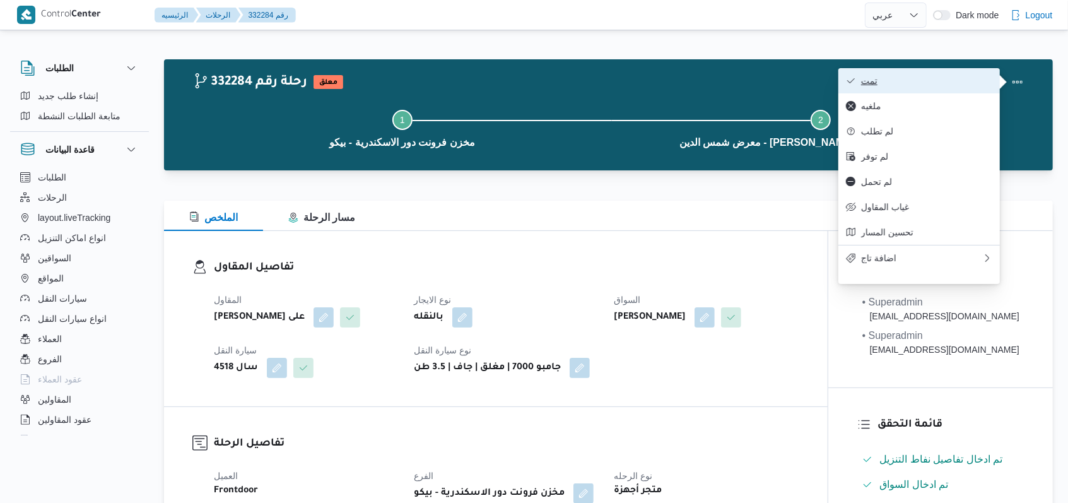
click at [943, 78] on span "تمت" at bounding box center [926, 81] width 131 height 10
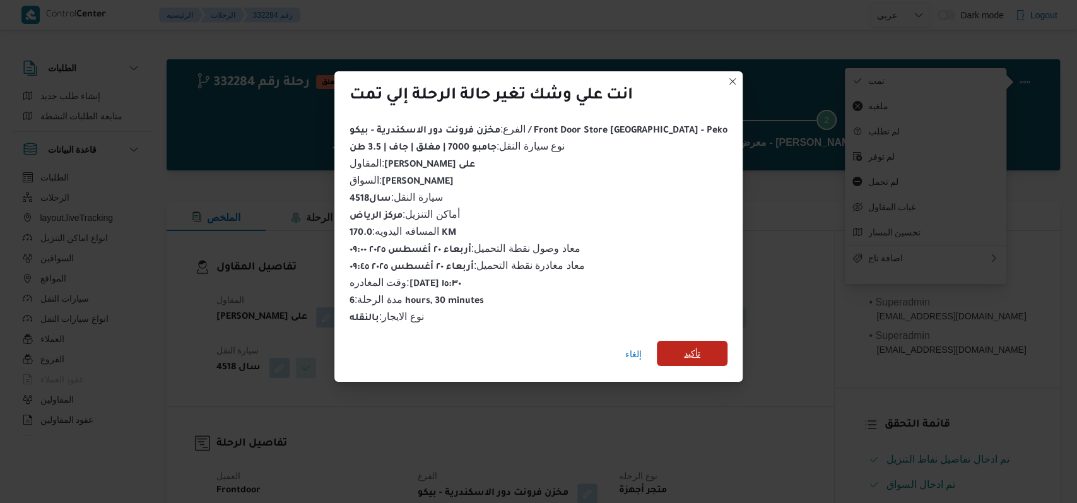
click at [684, 346] on span "تأكيد" at bounding box center [692, 353] width 16 height 15
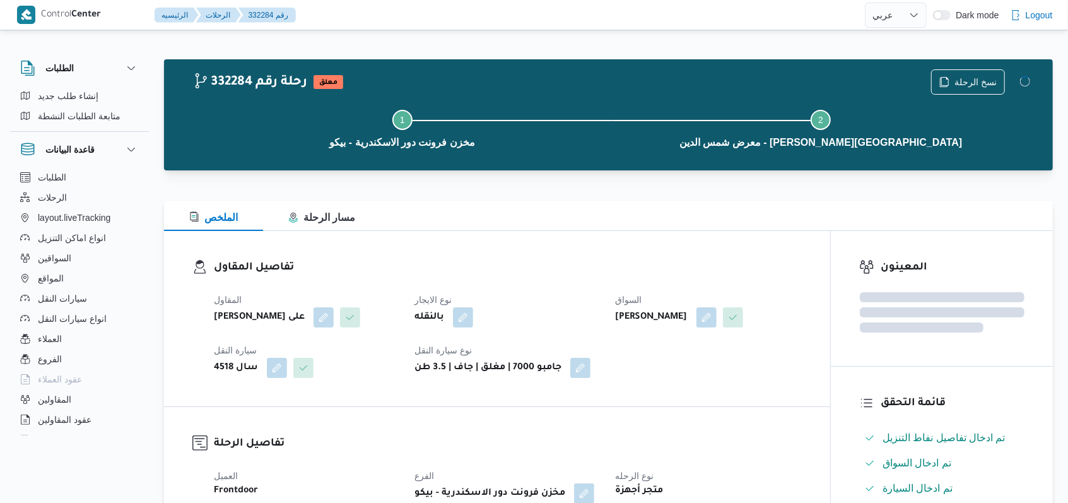
click at [545, 286] on div "المقاول مروه حسام الدين سعد على نوع الايجار بالنقله السواق ياسر عبدالجواد الجمي…" at bounding box center [507, 335] width 603 height 101
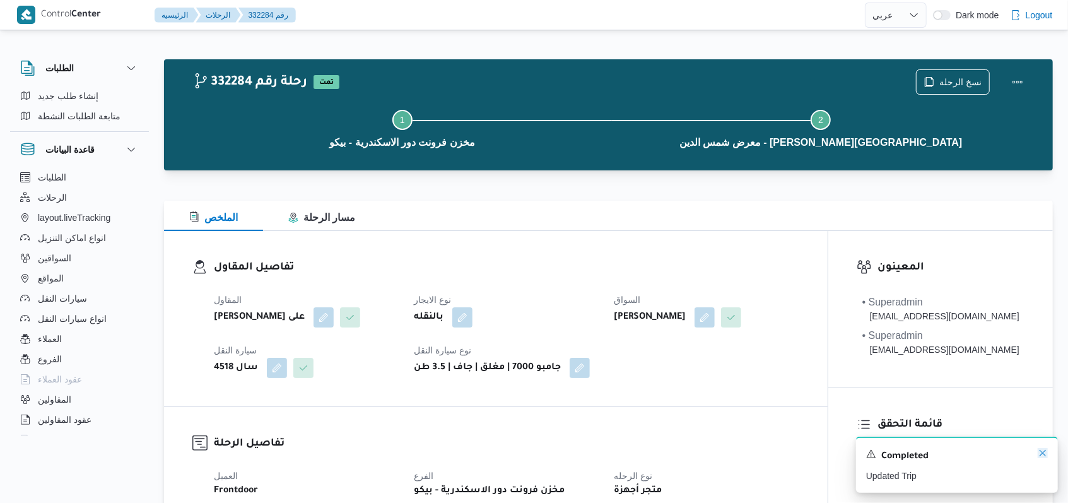
click at [1041, 452] on icon "Dismiss toast" at bounding box center [1043, 453] width 6 height 6
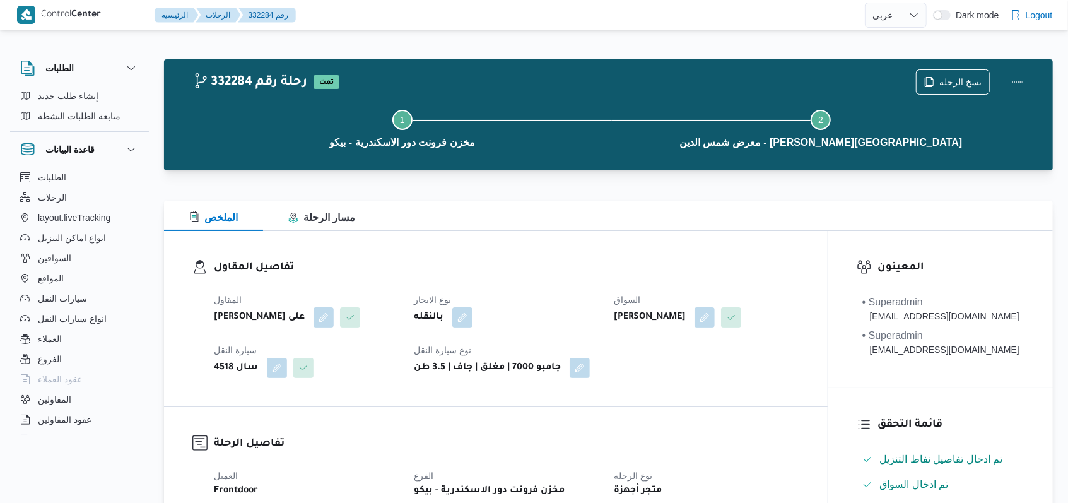
click at [512, 319] on div "بالنقله" at bounding box center [506, 317] width 187 height 23
select select "ar"
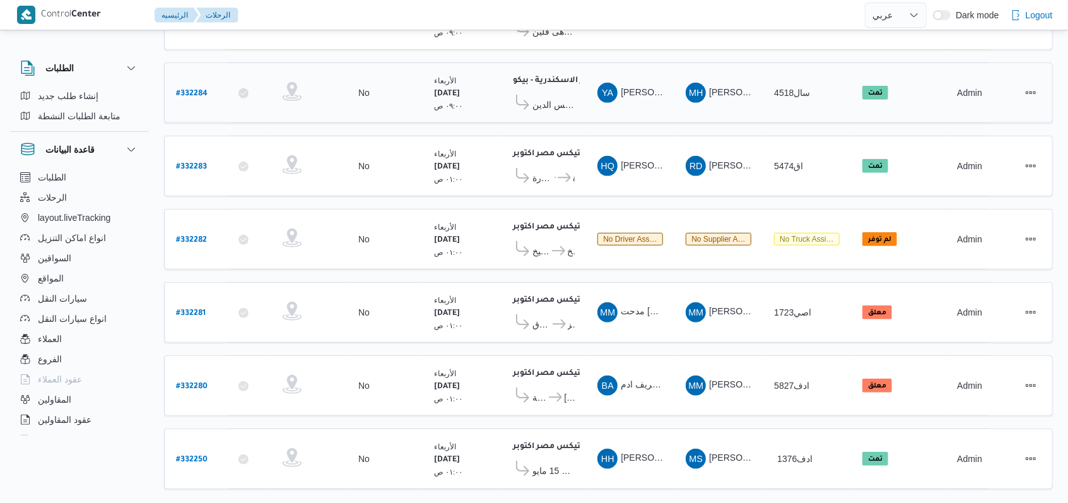
scroll to position [435, 0]
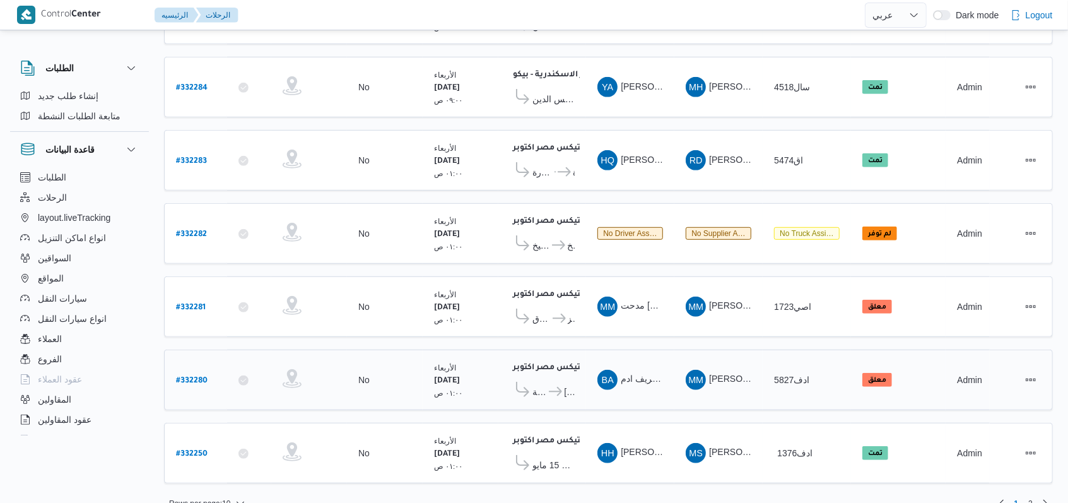
click at [194, 377] on b "# 332280" at bounding box center [192, 381] width 32 height 9
select select "ar"
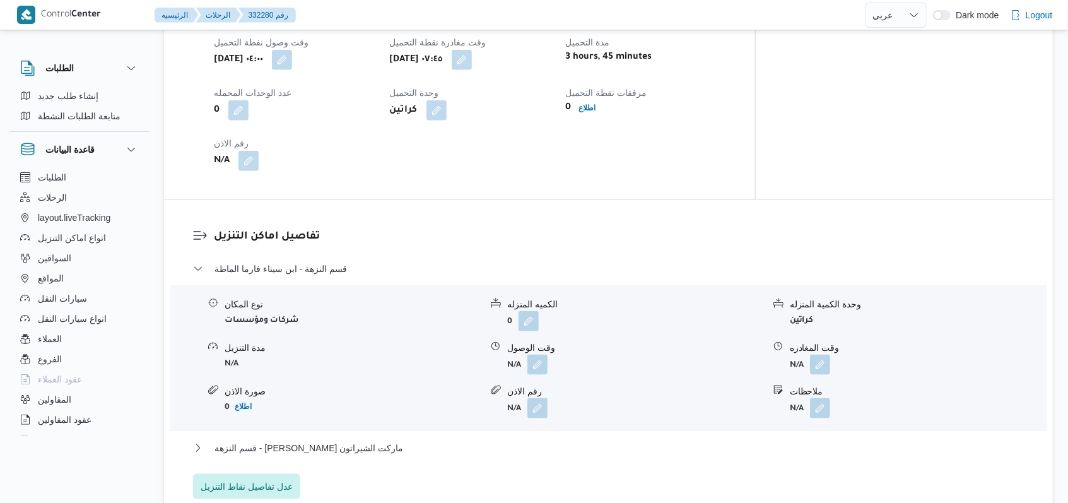
scroll to position [925, 0]
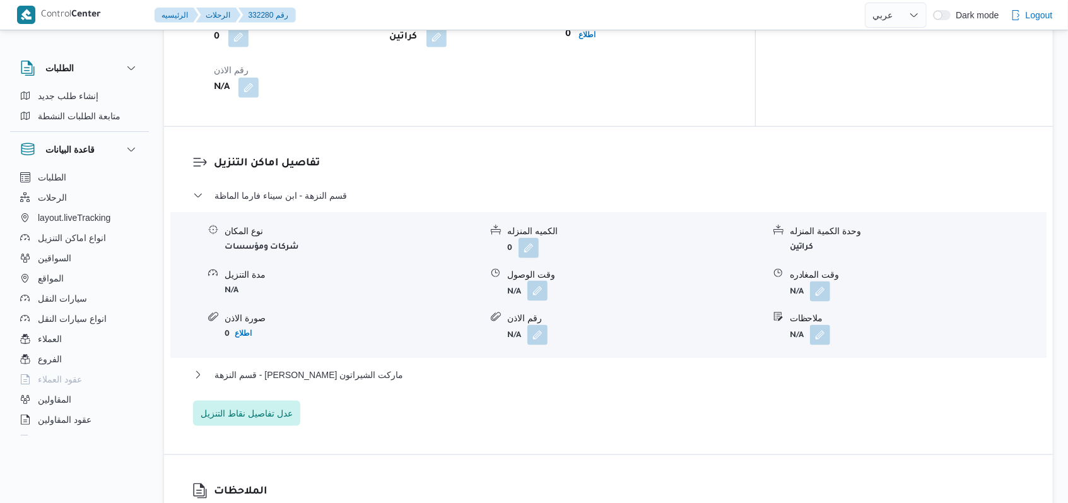
click at [537, 281] on button "button" at bounding box center [538, 291] width 20 height 20
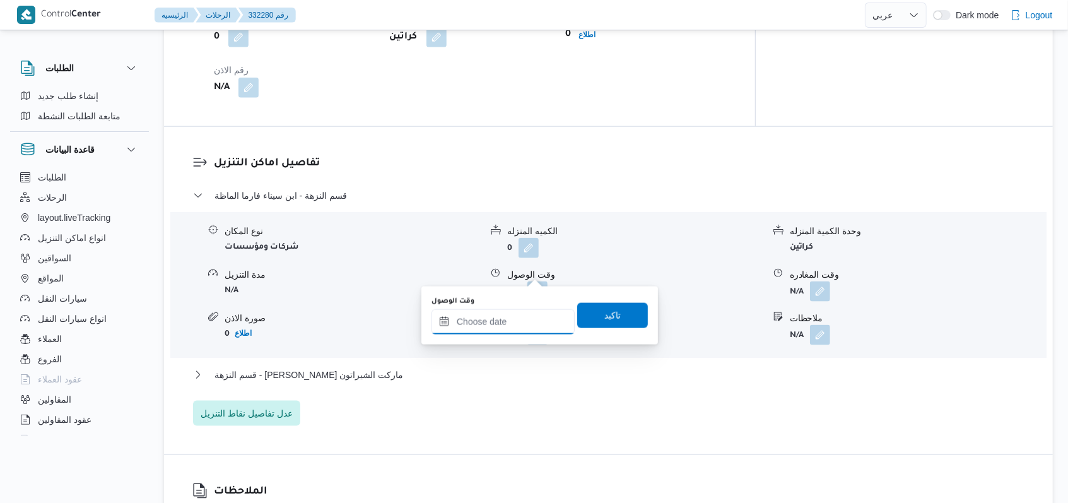
click at [506, 327] on input "وقت الوصول" at bounding box center [503, 321] width 143 height 25
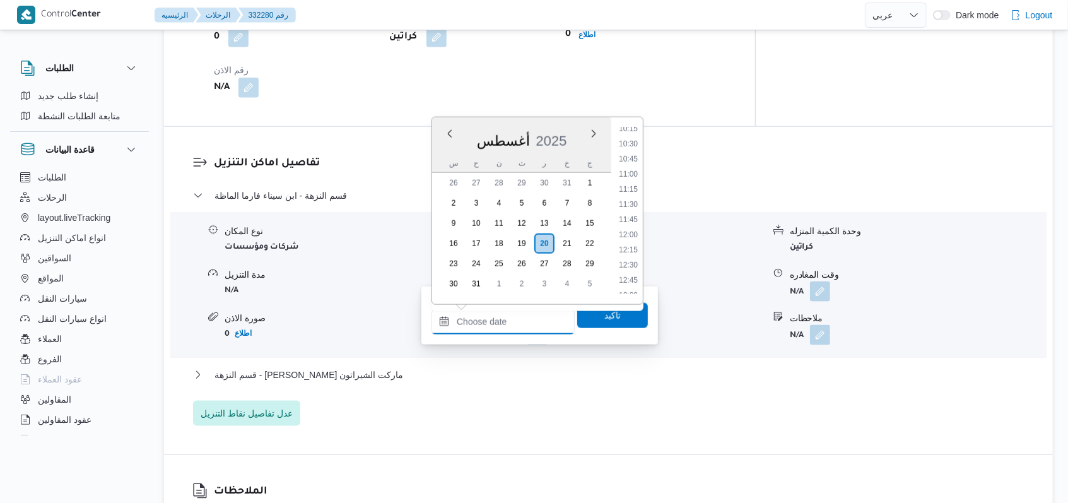
scroll to position [561, 0]
click at [637, 151] on li "09:30" at bounding box center [628, 148] width 29 height 13
type input "٢٠/٠٨/٢٠٢٥ ٠٩:٣٠"
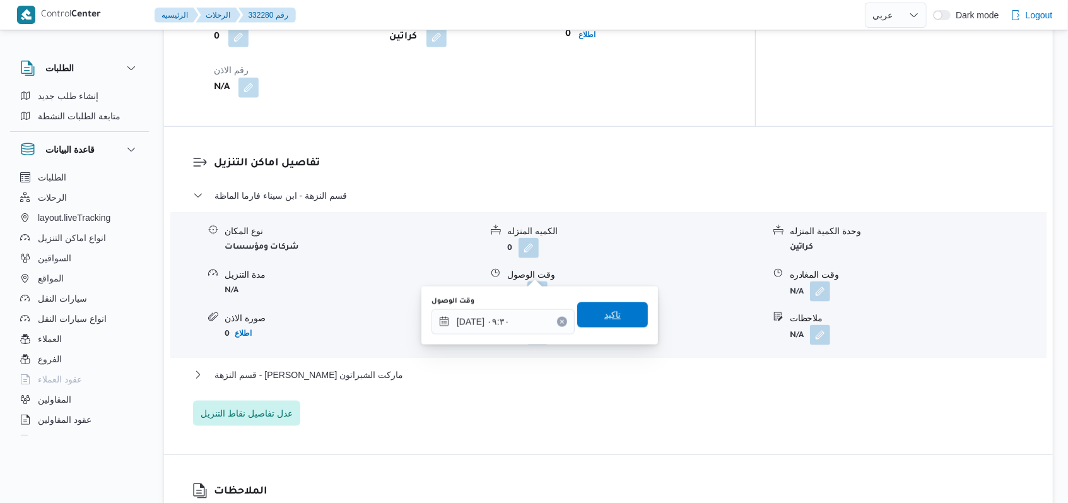
click at [604, 310] on span "تاكيد" at bounding box center [612, 314] width 16 height 15
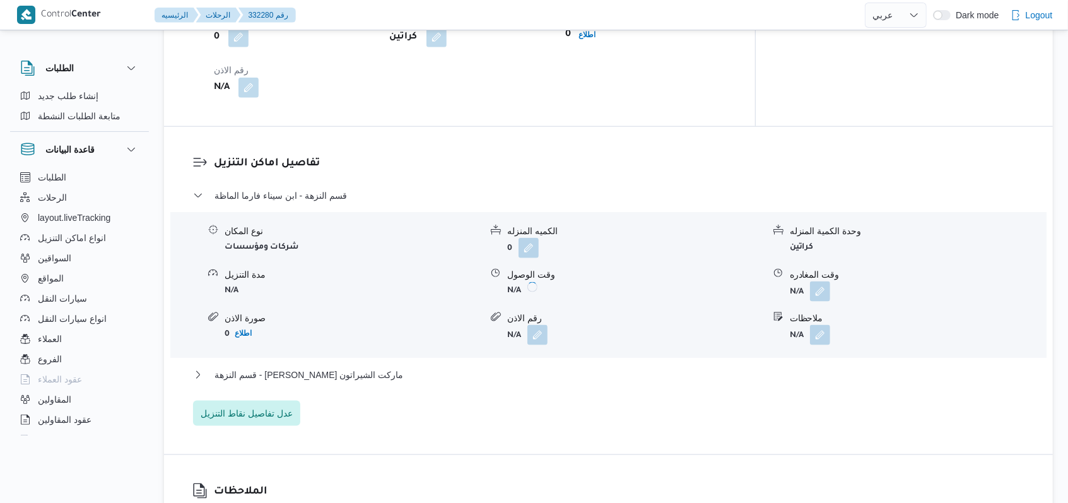
click at [823, 281] on button "button" at bounding box center [820, 291] width 20 height 20
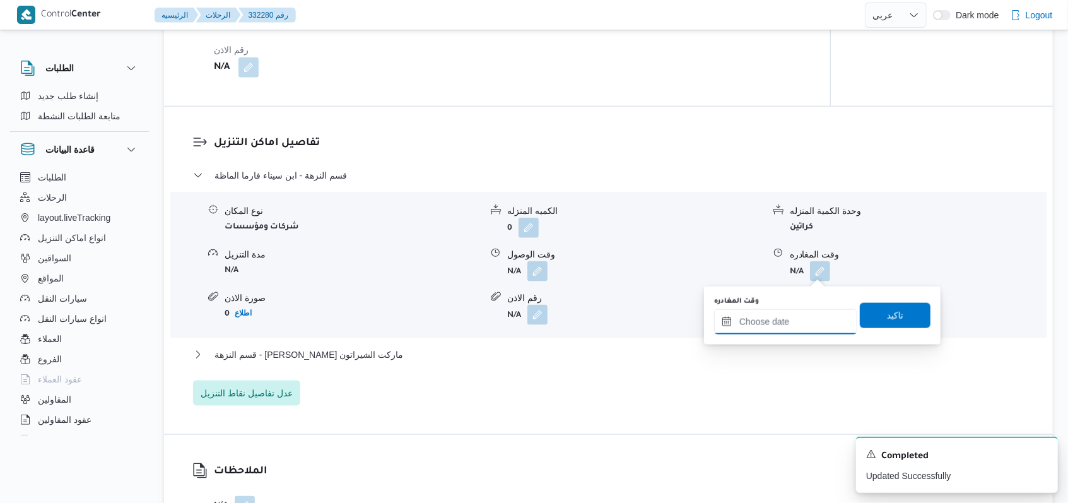
click at [803, 324] on input "وقت المغادره" at bounding box center [785, 321] width 143 height 25
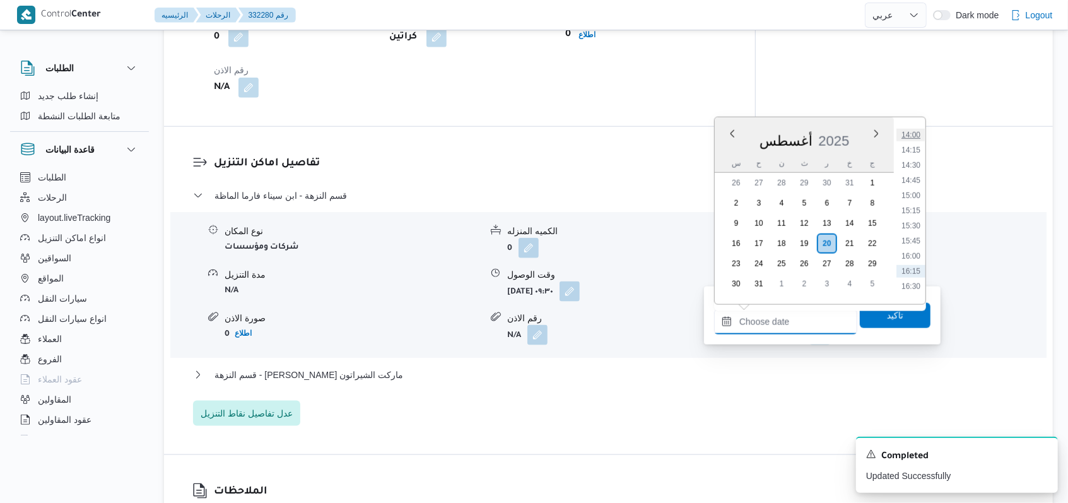
scroll to position [813, 0]
click at [920, 136] on li "13:30" at bounding box center [911, 138] width 29 height 13
type input "٢٠/٠٨/٢٠٢٥ ١٣:٣٠"
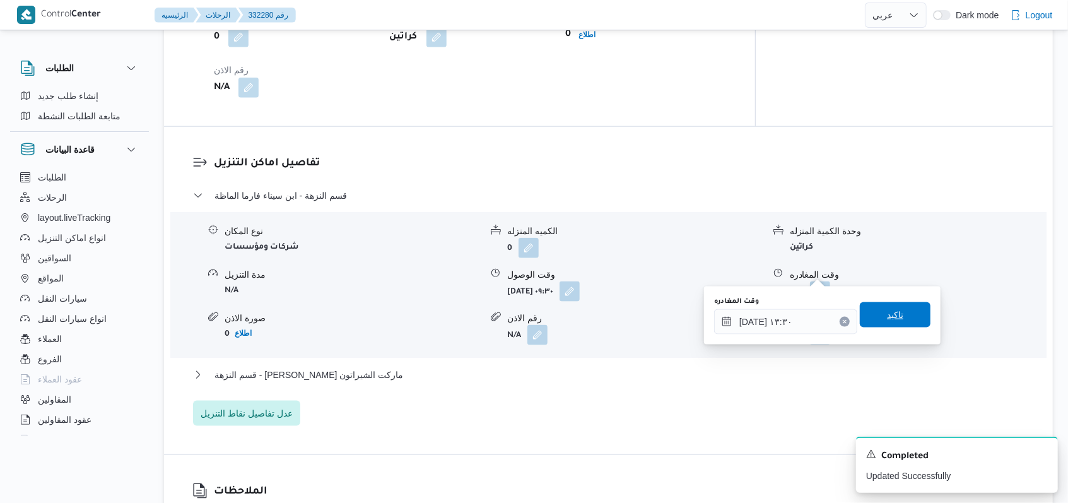
click at [888, 312] on span "تاكيد" at bounding box center [895, 314] width 16 height 15
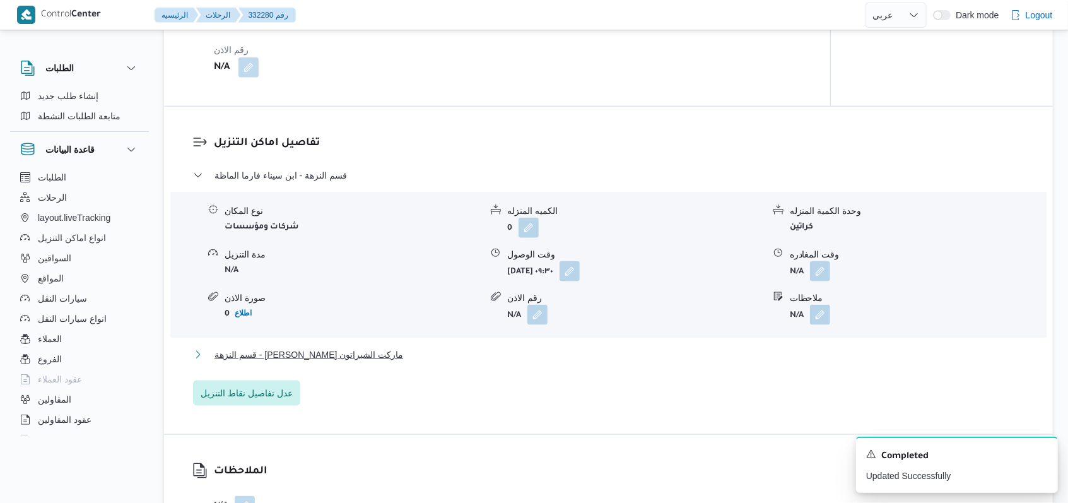
click at [322, 357] on span "قسم النزهة - لولو هايبر ماركت الشيراتون" at bounding box center [309, 354] width 189 height 15
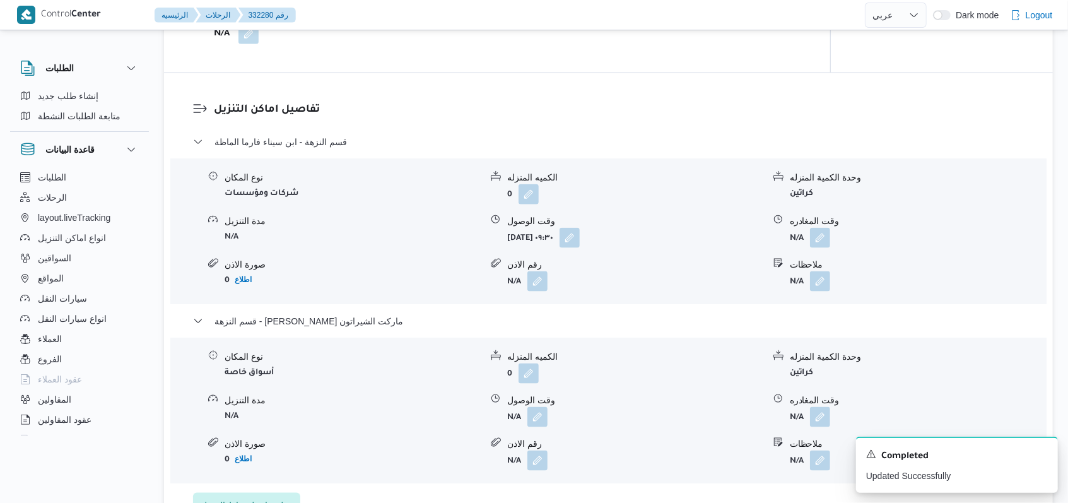
scroll to position [1010, 0]
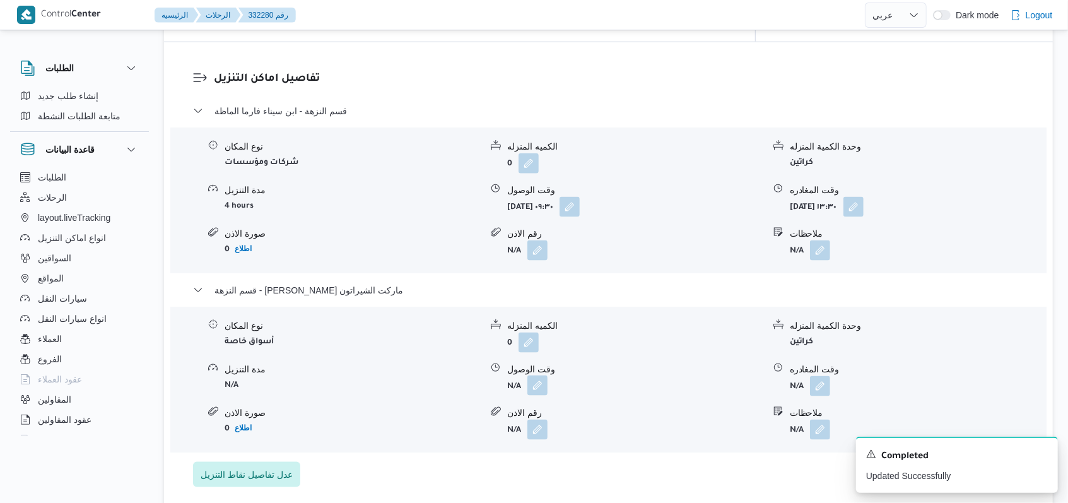
click at [537, 375] on button "button" at bounding box center [538, 385] width 20 height 20
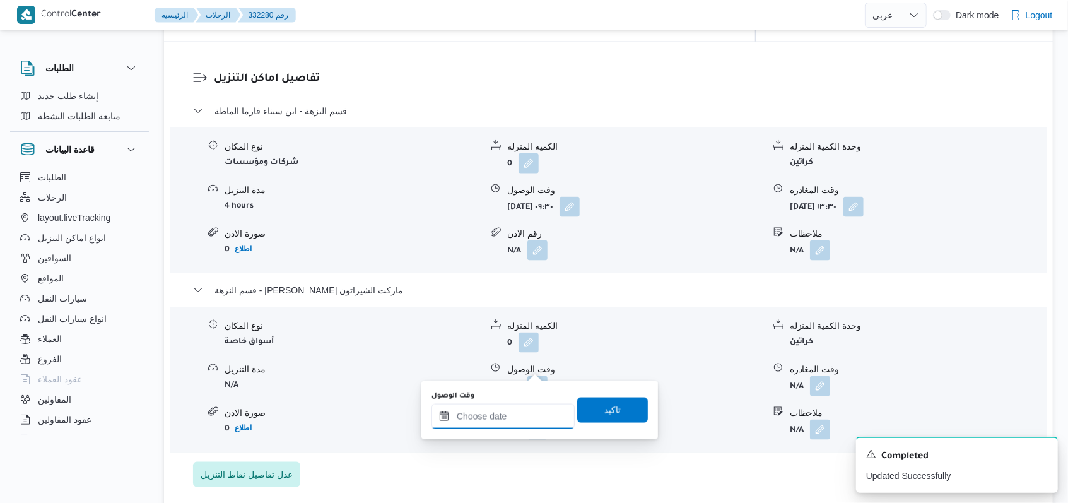
click at [512, 418] on input "وقت الوصول" at bounding box center [503, 416] width 143 height 25
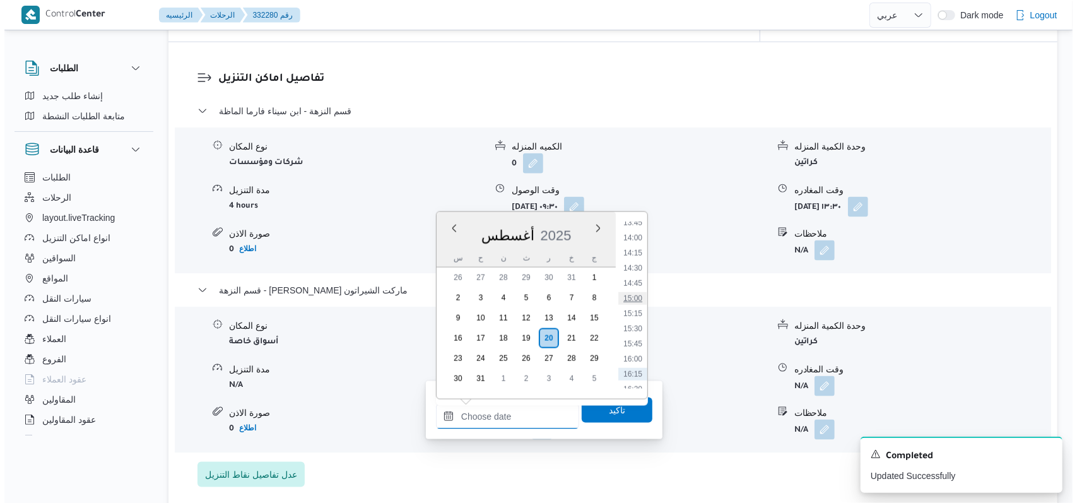
scroll to position [813, 0]
click at [636, 257] on li "14:00" at bounding box center [628, 263] width 29 height 13
type input "٢٠/٠٨/٢٠٢٥ ١٤:٠٠"
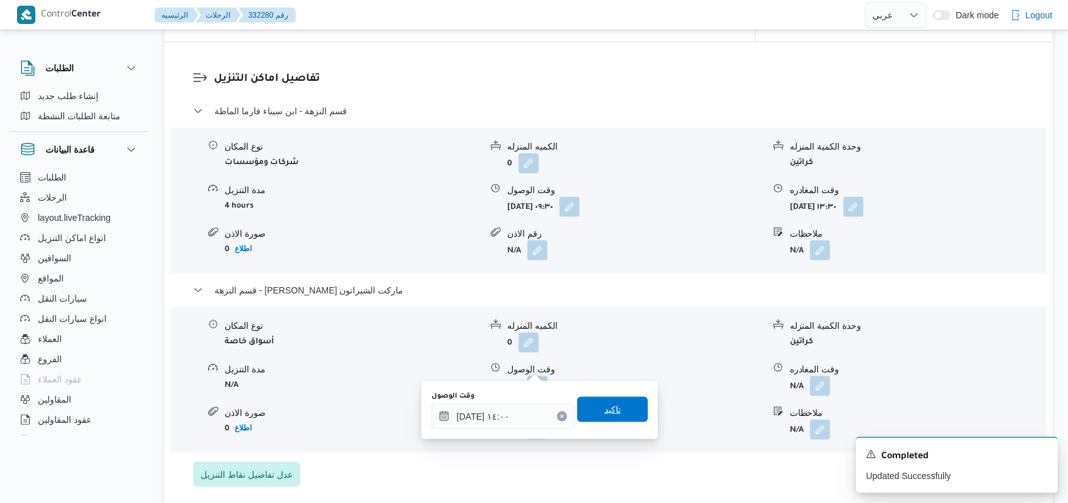
click at [617, 404] on span "تاكيد" at bounding box center [612, 409] width 71 height 25
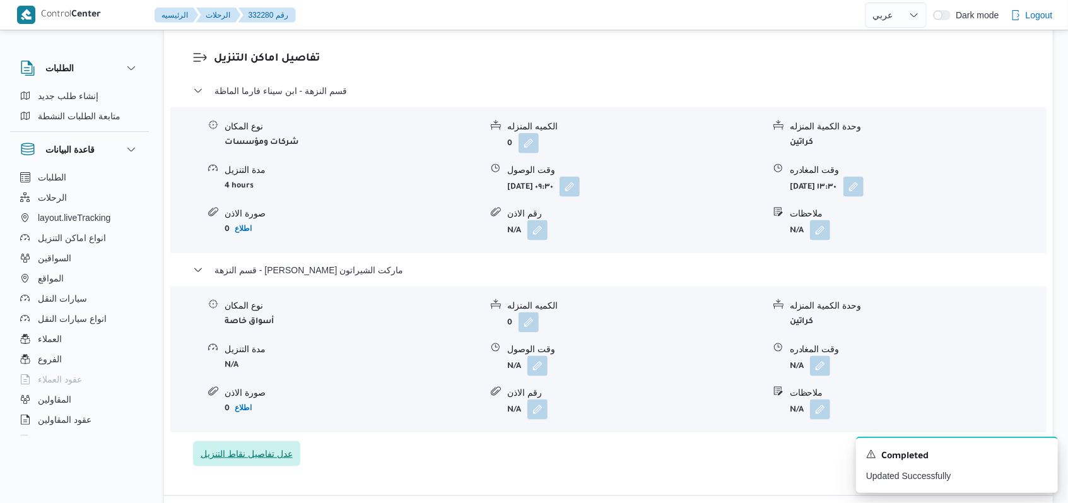
click at [273, 457] on span "عدل تفاصيل نقاط التنزيل" at bounding box center [247, 453] width 92 height 15
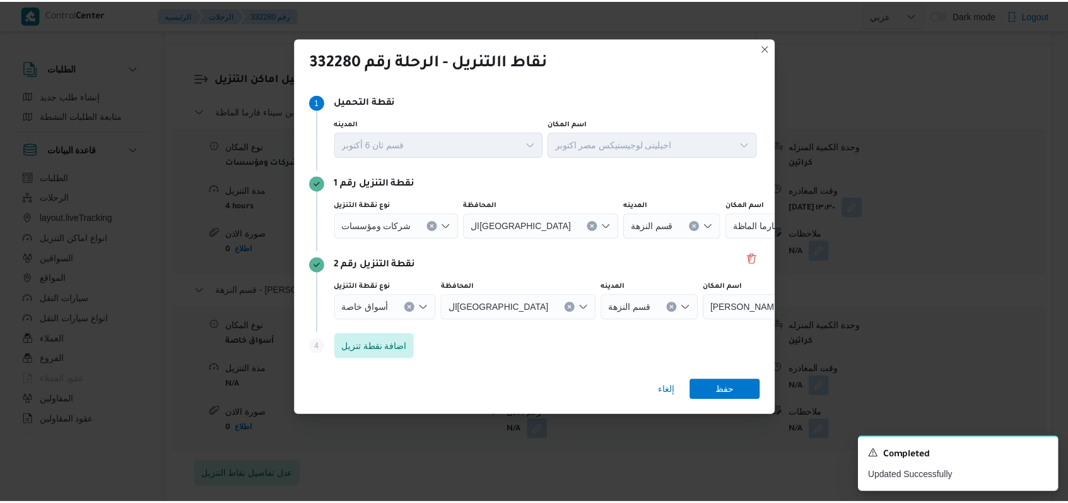
scroll to position [0, 0]
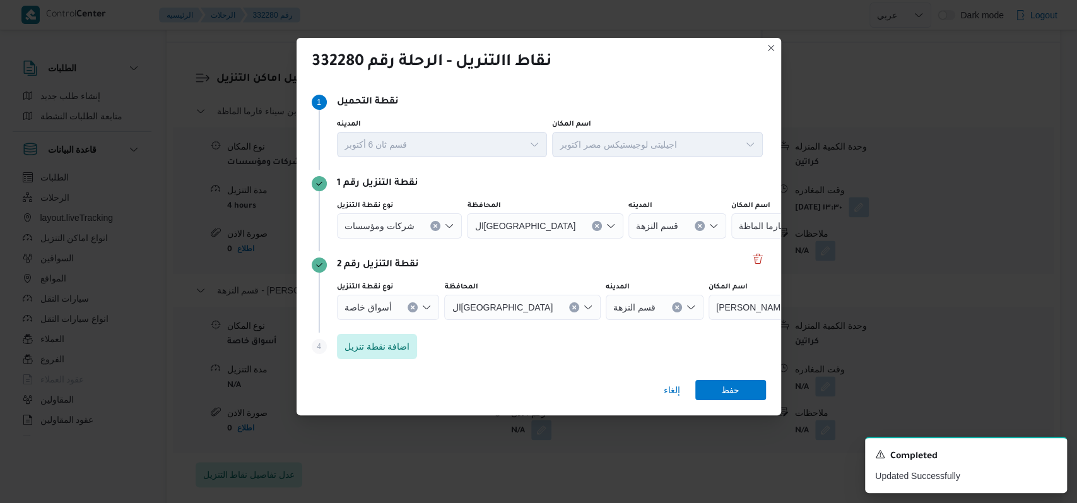
click at [433, 228] on icon "Clear input" at bounding box center [435, 225] width 5 height 5
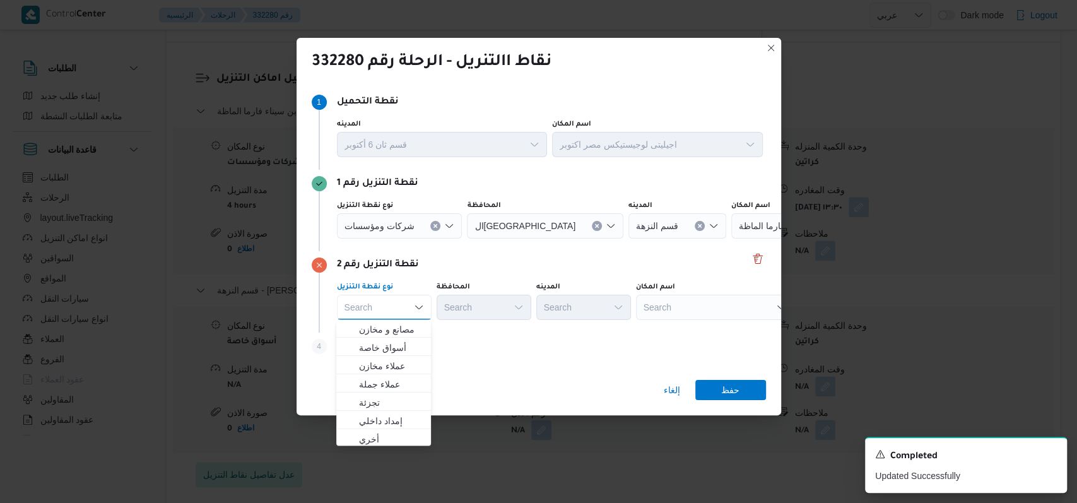
click at [435, 224] on button "Clear input" at bounding box center [435, 226] width 10 height 10
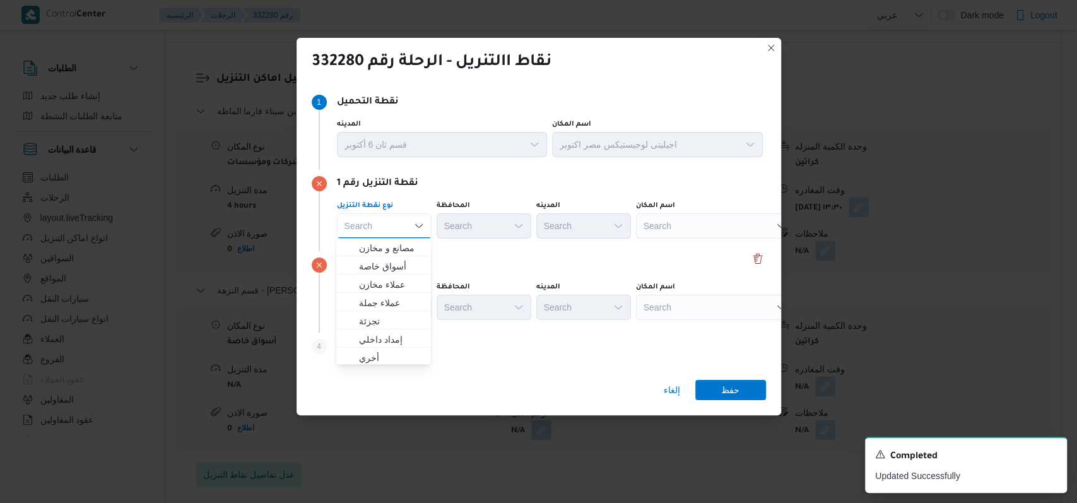
click at [671, 220] on div "Search" at bounding box center [715, 225] width 158 height 25
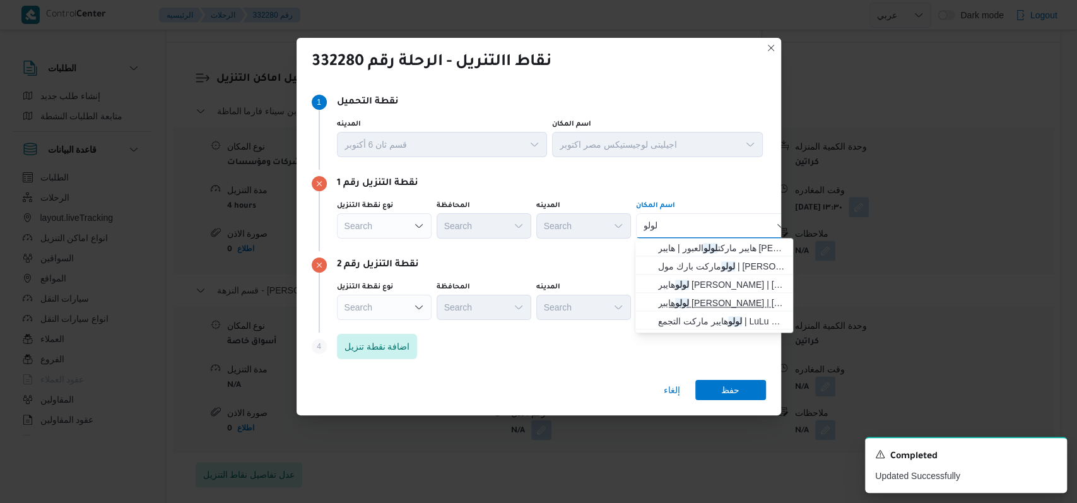
type input "لولو"
click at [697, 300] on span "لولو هايبر ماركت الشيراتون | لولو هايبر ماركت - الشيراتون | شيراتون المطار" at bounding box center [721, 302] width 127 height 15
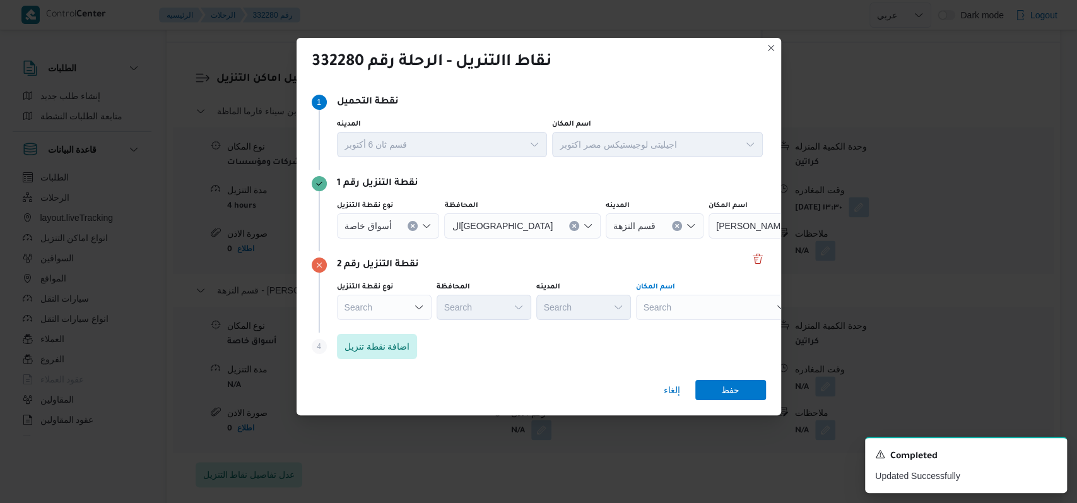
click at [709, 239] on div "Search" at bounding box center [788, 225] width 158 height 25
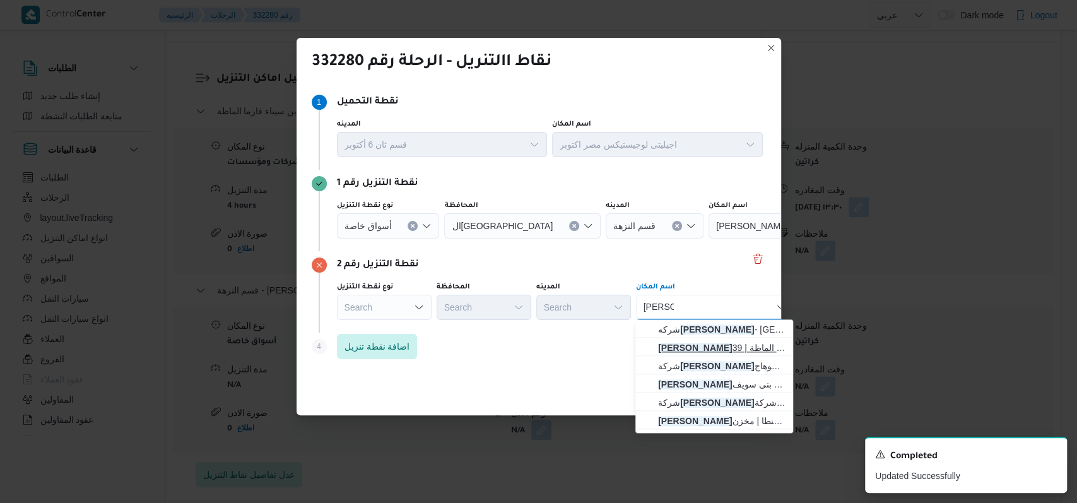
type input "ابن سينا"
click at [714, 346] on span "ابن سينا ء فارما الماظة | 39PH+7M4 | شيراتون المطار" at bounding box center [721, 347] width 127 height 15
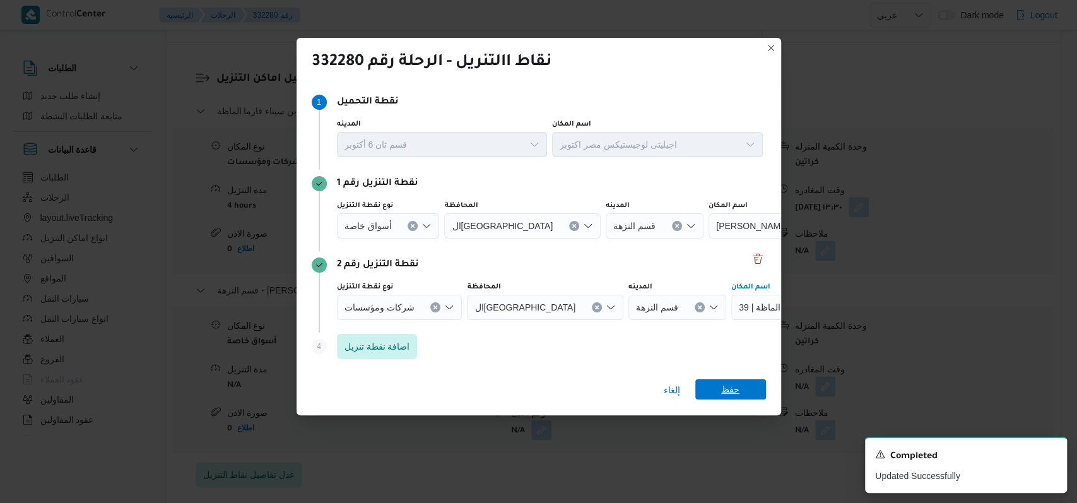
click at [733, 385] on span "حفظ" at bounding box center [730, 389] width 18 height 20
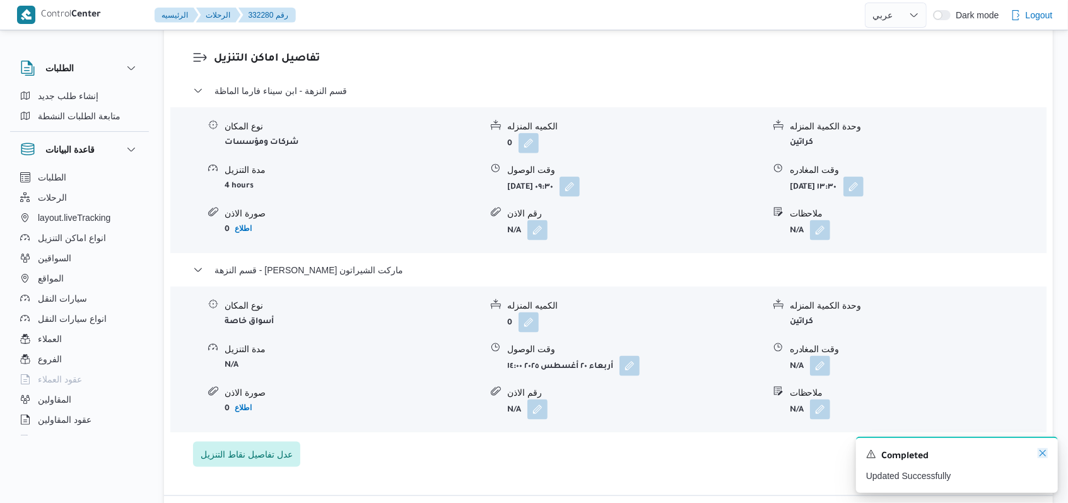
click at [1047, 457] on icon "Dismiss toast" at bounding box center [1043, 453] width 10 height 10
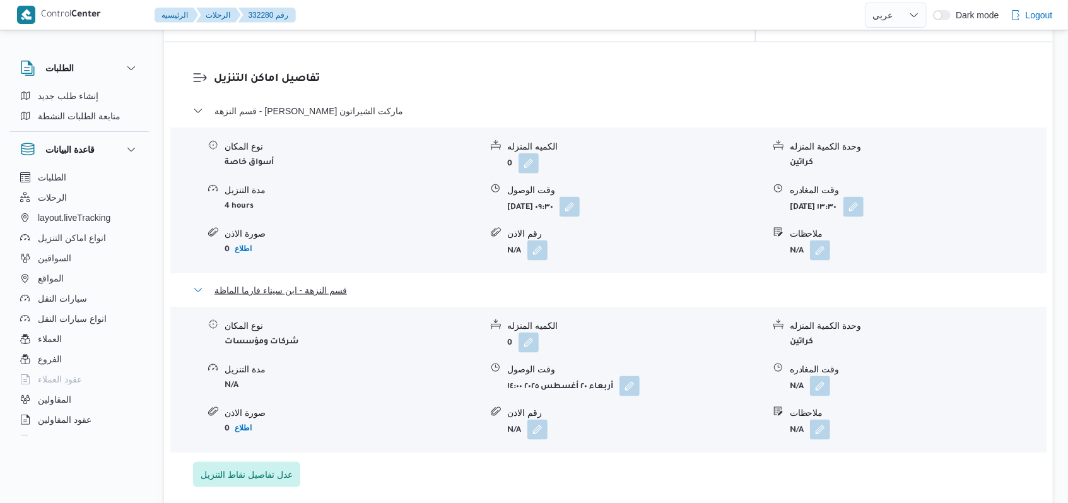
click at [341, 283] on span "قسم النزهة - ابن سيناء فارما الماظة" at bounding box center [281, 290] width 133 height 15
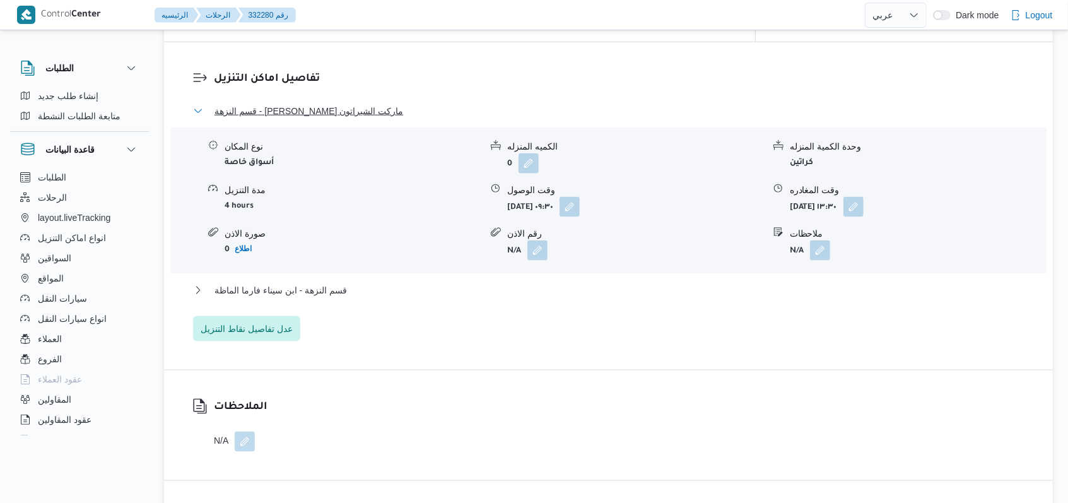
click at [339, 103] on span "قسم النزهة - لولو هايبر ماركت الشيراتون" at bounding box center [309, 110] width 189 height 15
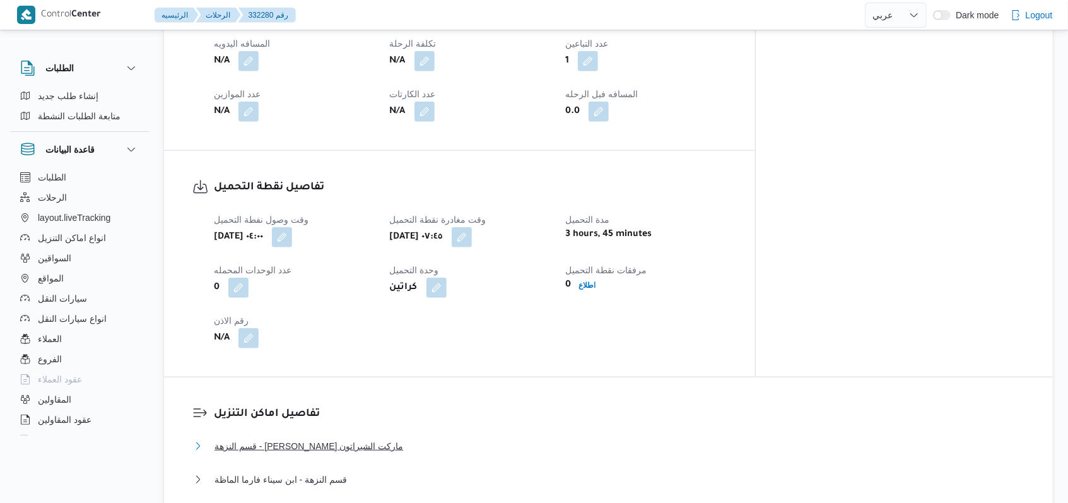
scroll to position [505, 0]
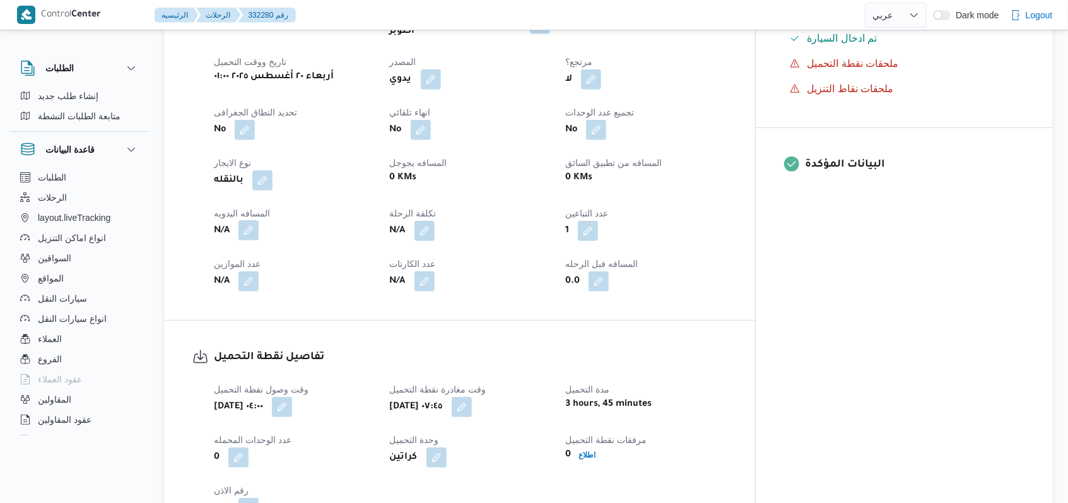
click at [252, 220] on button "button" at bounding box center [249, 230] width 20 height 20
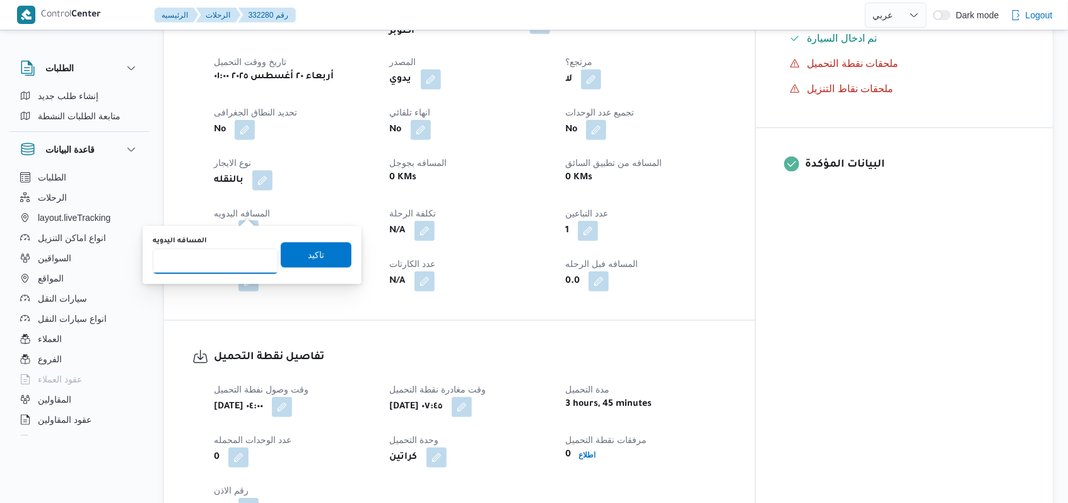
click at [229, 254] on input "المسافه اليدويه" at bounding box center [216, 261] width 126 height 25
type input "68"
click at [308, 256] on span "تاكيد" at bounding box center [316, 254] width 16 height 15
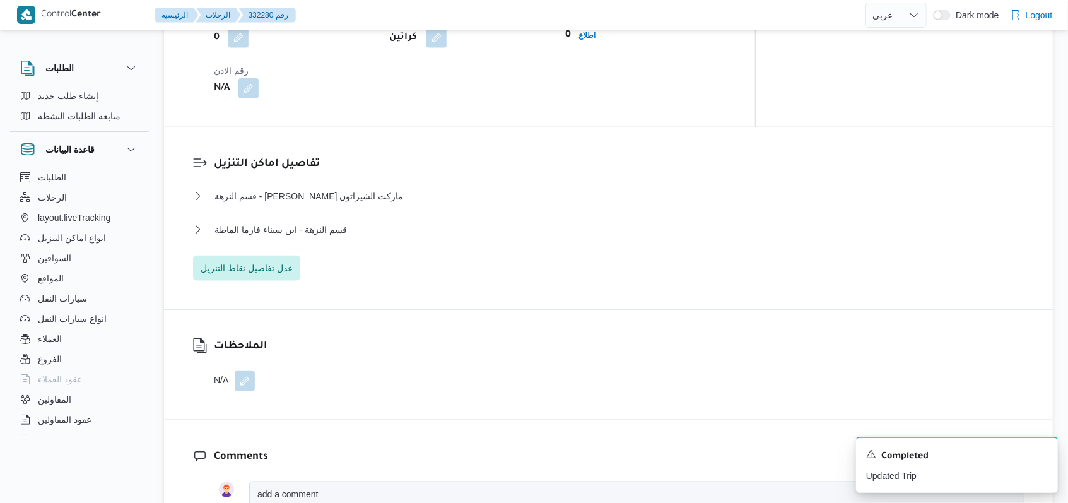
scroll to position [925, 0]
click at [353, 221] on div "قسم النزهة - ابن سيناء فارما الماظة" at bounding box center [609, 233] width 832 height 24
click at [321, 221] on span "قسم النزهة - ابن سيناء فارما الماظة" at bounding box center [281, 228] width 133 height 15
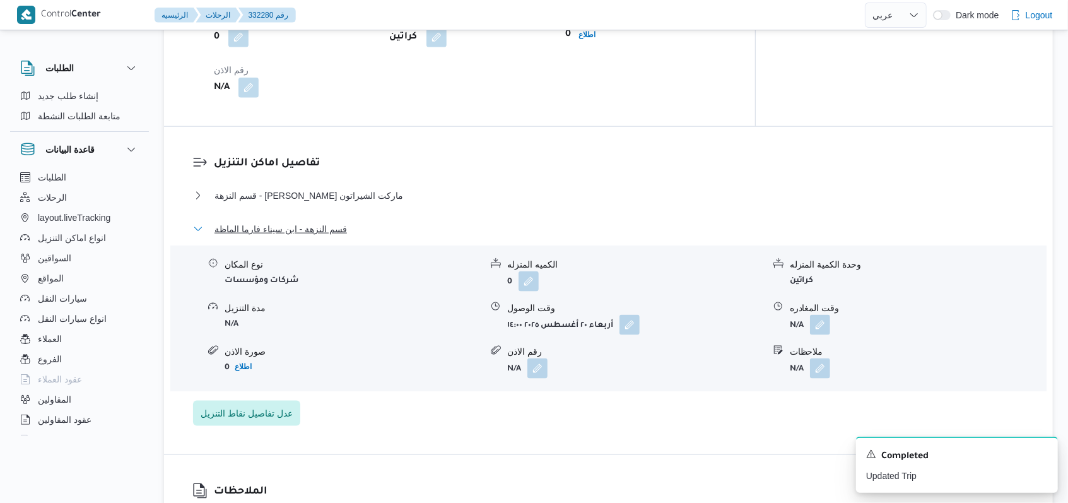
click at [321, 221] on span "قسم النزهة - ابن سيناء فارما الماظة" at bounding box center [281, 228] width 133 height 15
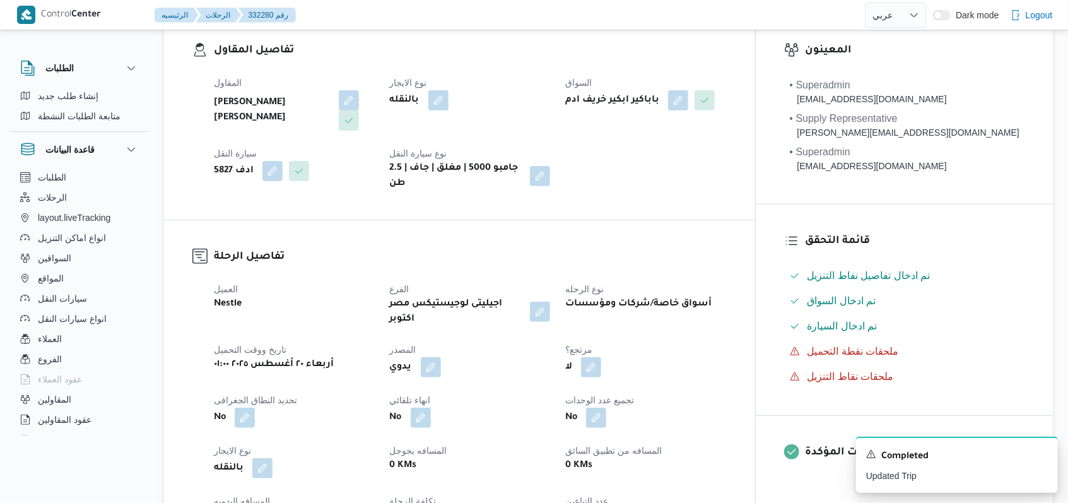
scroll to position [0, 0]
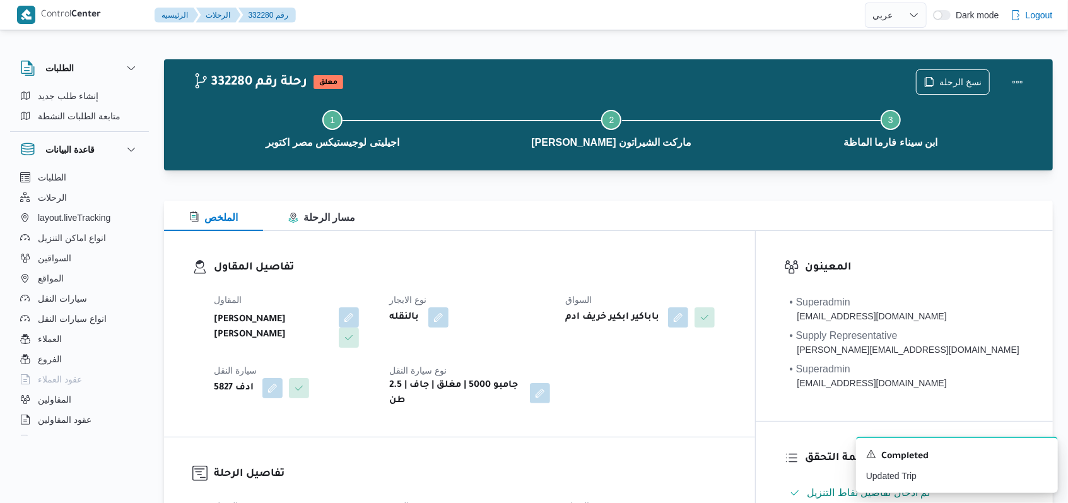
select select "ar"
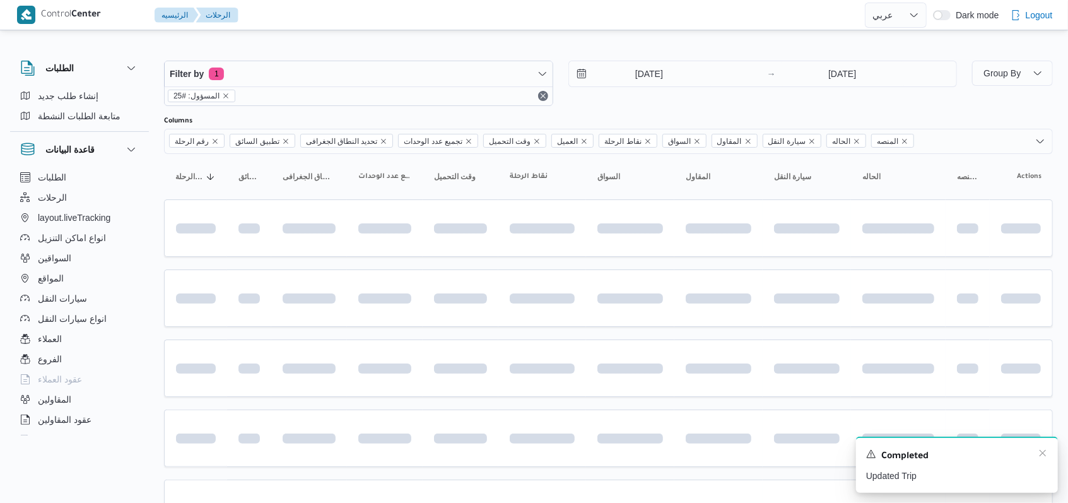
scroll to position [422, 0]
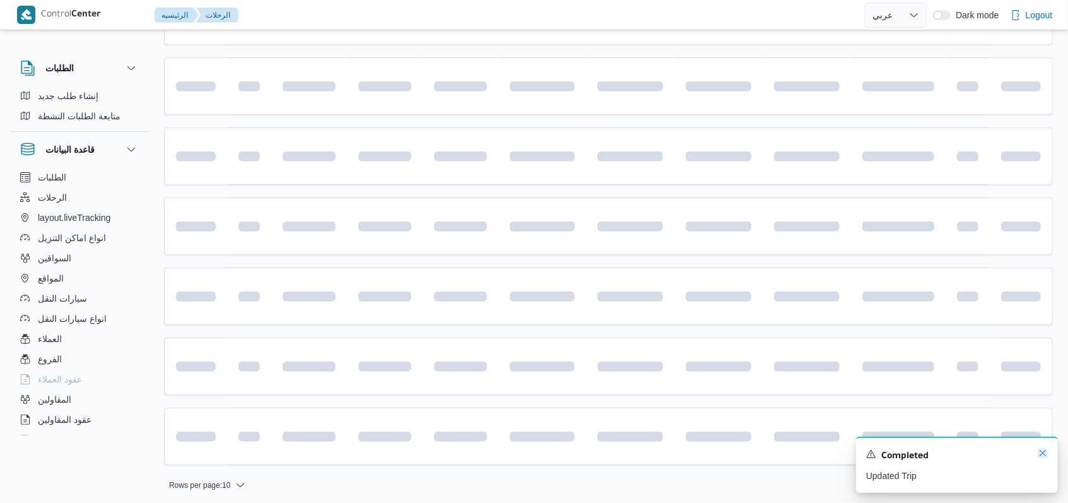
click at [1042, 455] on icon "Dismiss toast" at bounding box center [1043, 453] width 10 height 10
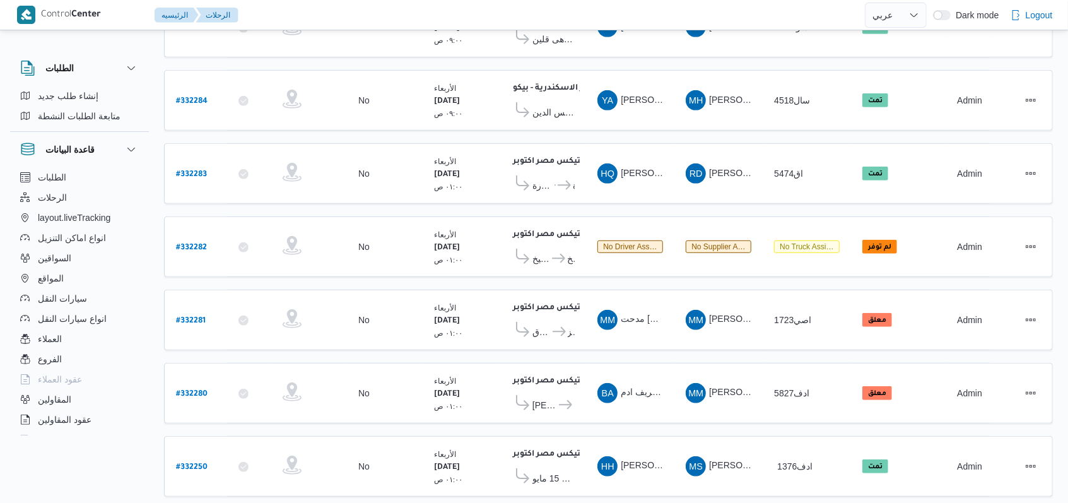
scroll to position [424, 0]
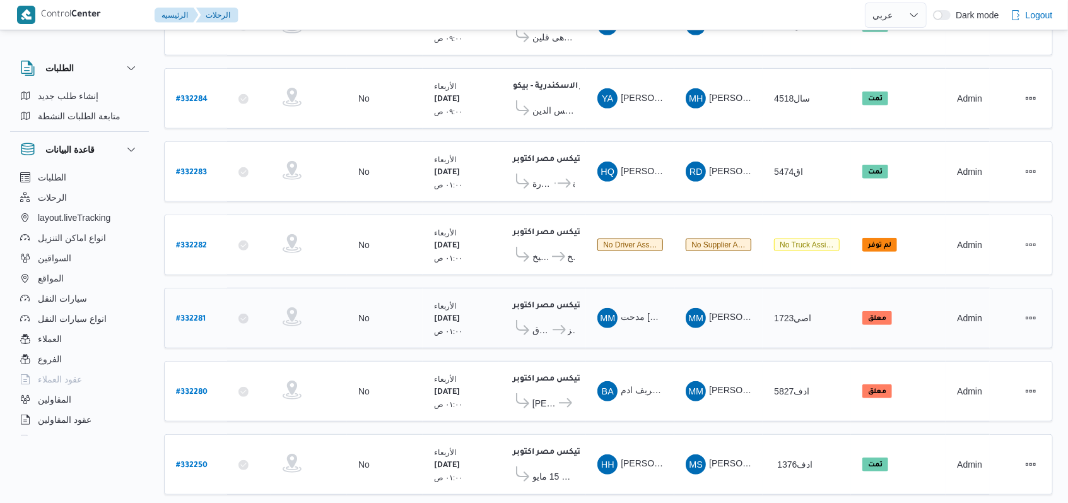
click at [187, 315] on b "# 332281" at bounding box center [191, 319] width 30 height 9
select select "ar"
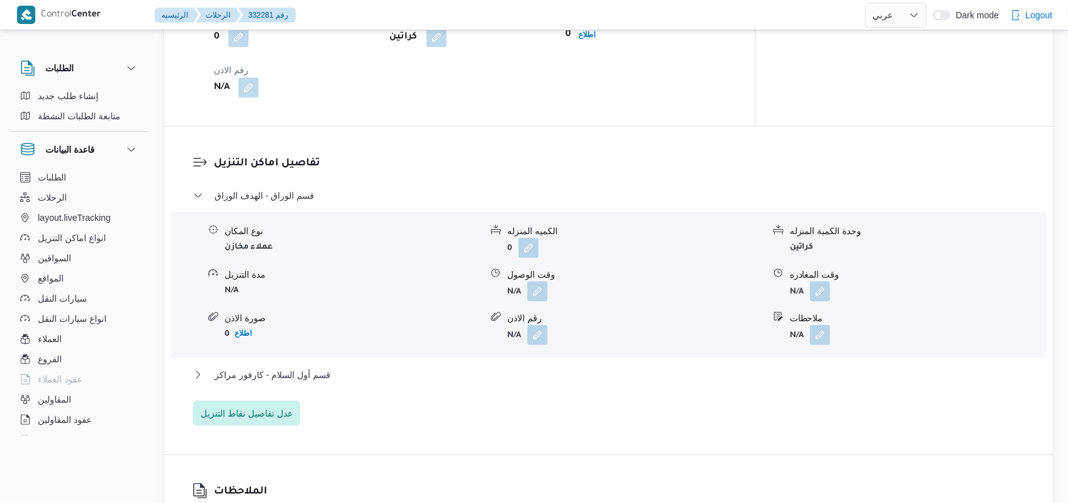
scroll to position [841, 0]
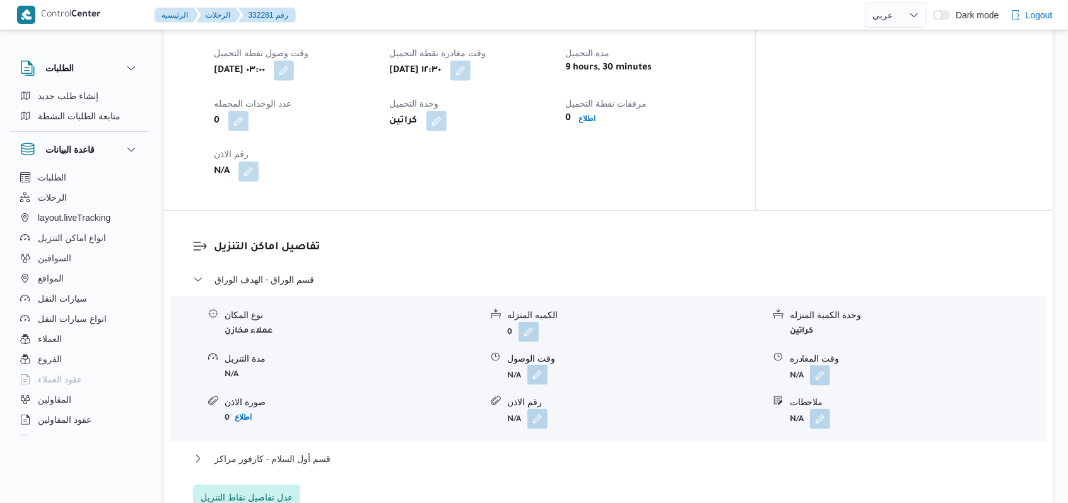
click at [540, 365] on button "button" at bounding box center [538, 375] width 20 height 20
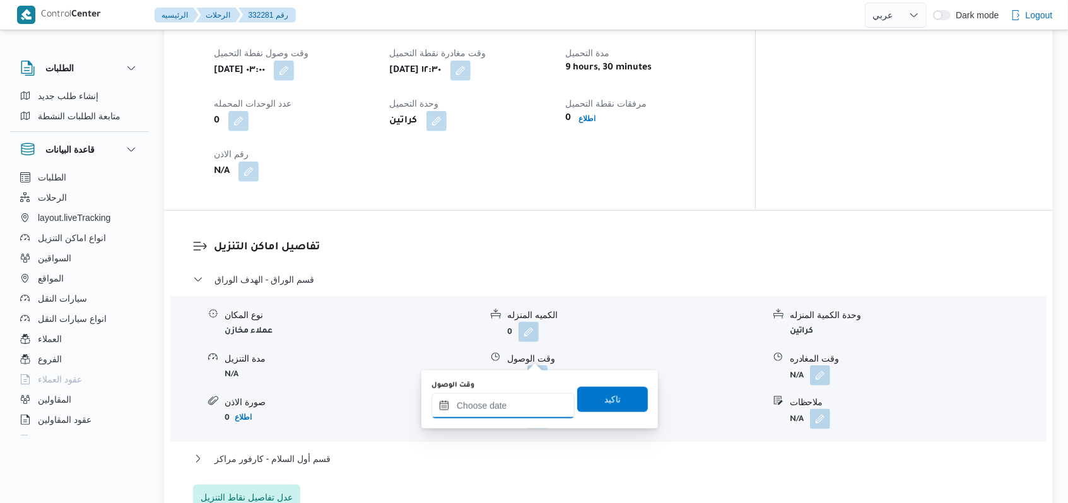
click at [502, 404] on input "وقت الوصول" at bounding box center [503, 405] width 143 height 25
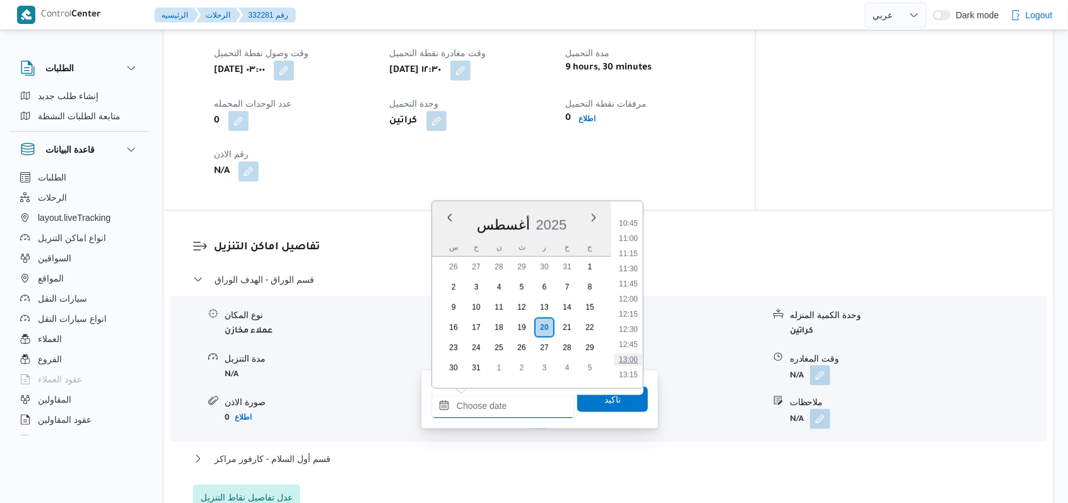
scroll to position [729, 0]
click at [632, 322] on li "13:45" at bounding box center [628, 321] width 29 height 13
type input "٢٠/٠٨/٢٠٢٥ ١٣:٤٥"
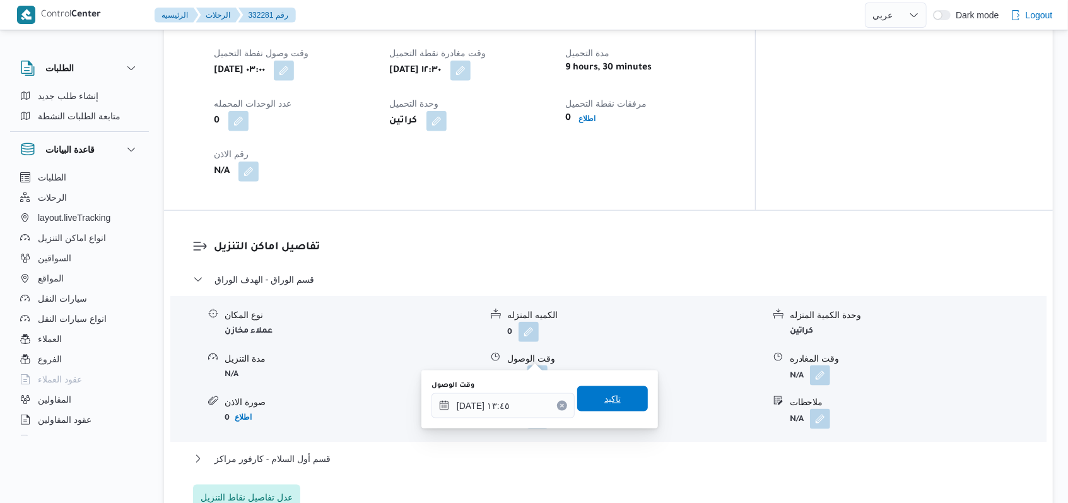
click at [594, 409] on span "تاكيد" at bounding box center [612, 398] width 71 height 25
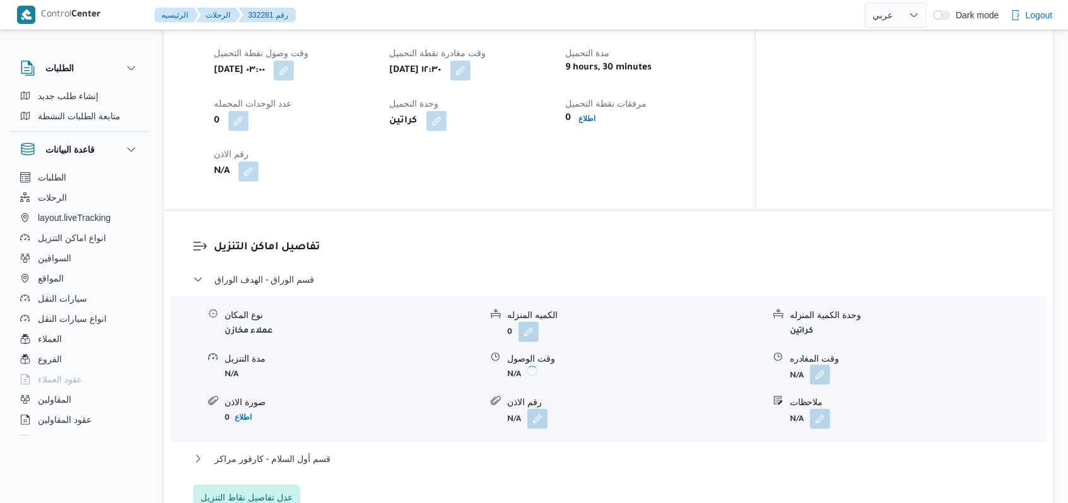
click at [813, 365] on button "button" at bounding box center [820, 375] width 20 height 20
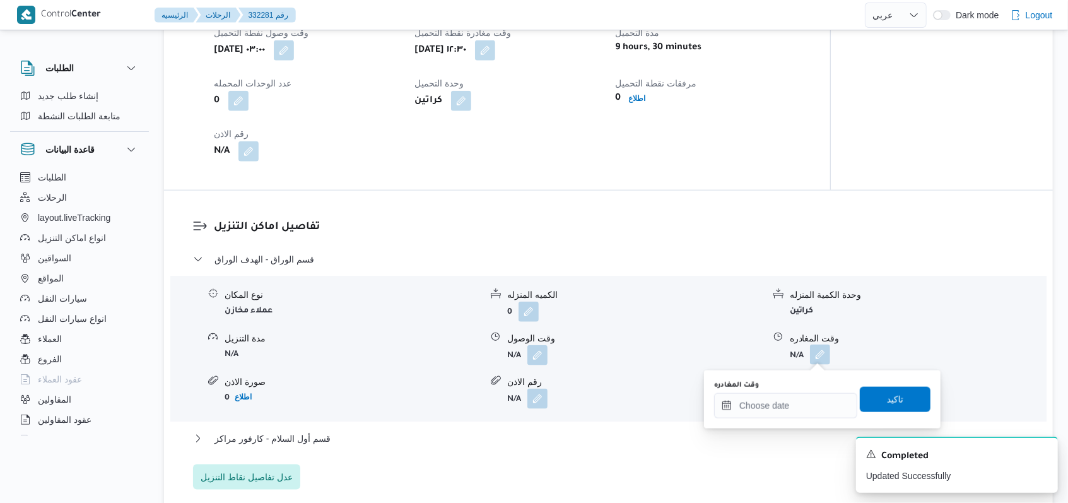
click at [823, 355] on button "button" at bounding box center [820, 355] width 20 height 20
click at [787, 413] on input "وقت المغادره" at bounding box center [785, 405] width 143 height 25
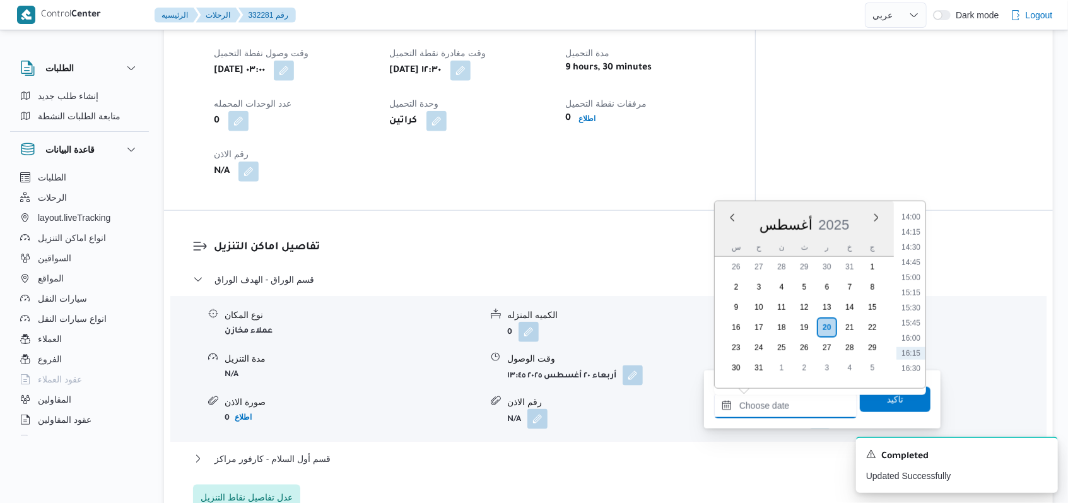
scroll to position [813, 0]
click at [914, 308] on li "15:00" at bounding box center [911, 313] width 29 height 13
type input "٢٠/٠٨/٢٠٢٥ ١٥:٠٠"
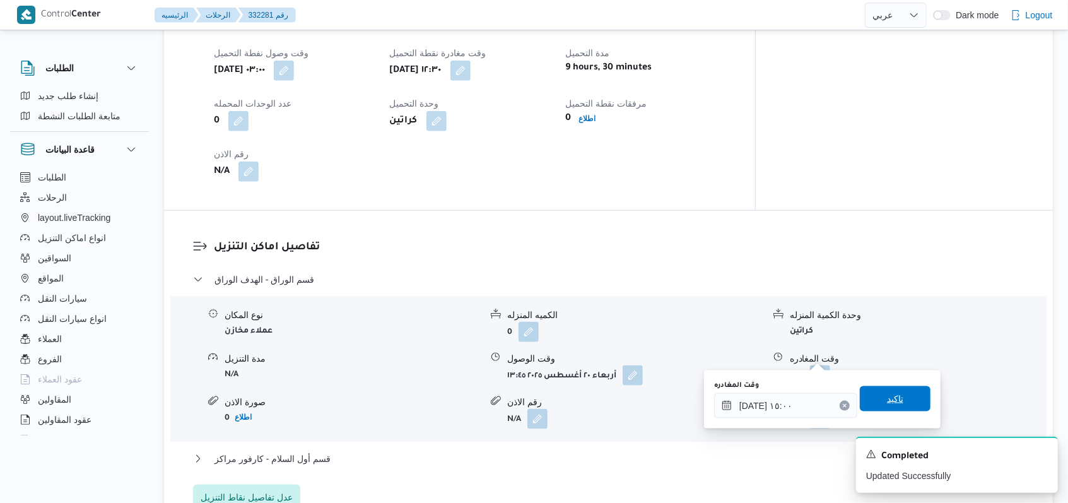
click at [890, 401] on span "تاكيد" at bounding box center [895, 398] width 16 height 15
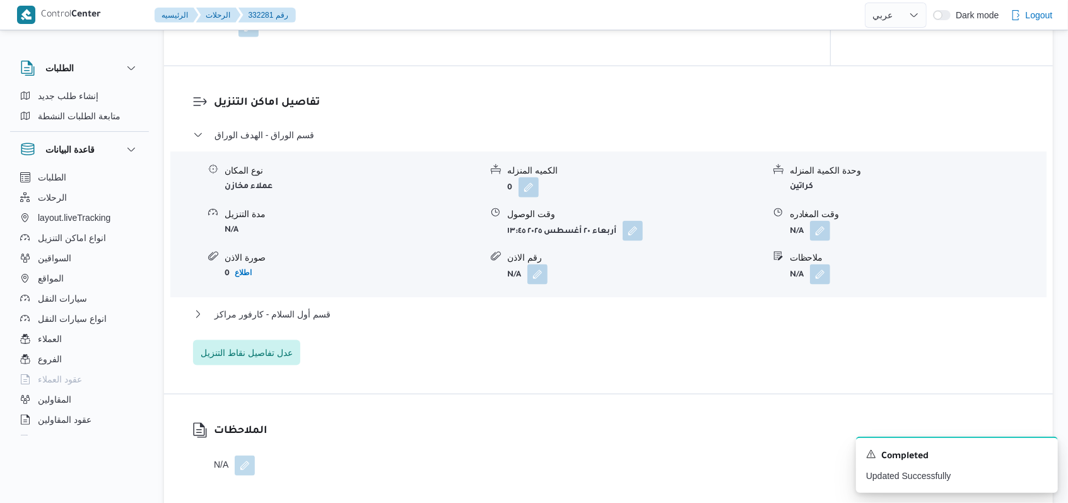
scroll to position [1094, 0]
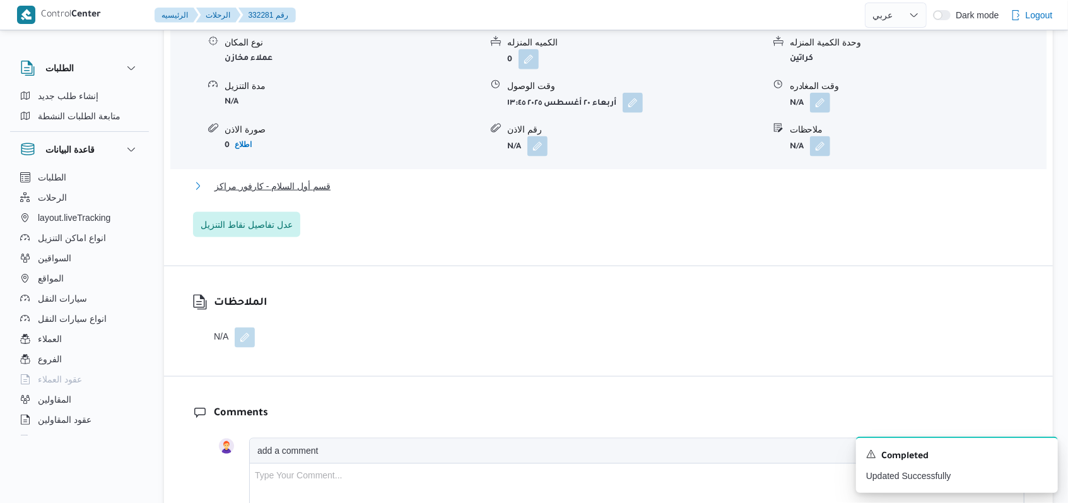
click at [297, 179] on span "قسم أول السلام - كارفور مراكز" at bounding box center [273, 186] width 116 height 15
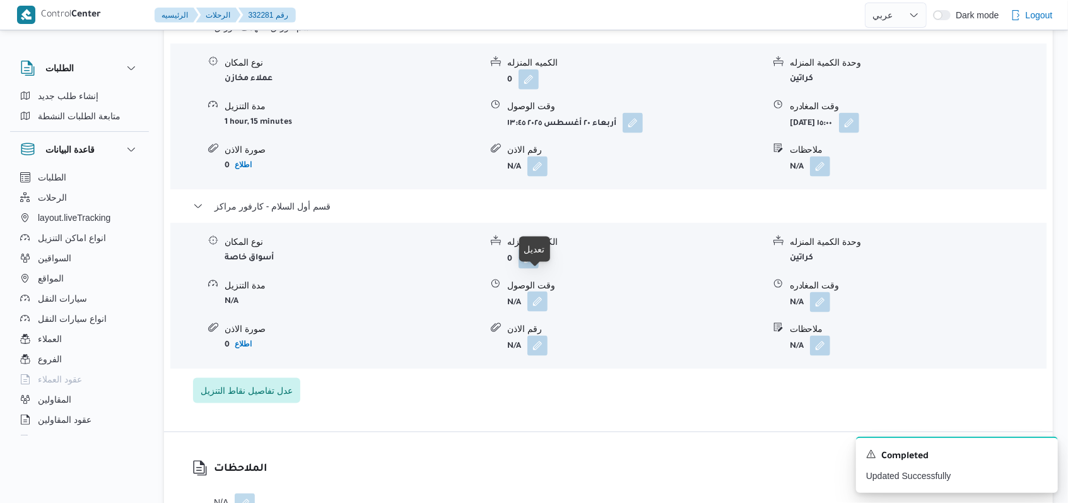
click at [533, 292] on button "button" at bounding box center [538, 302] width 20 height 20
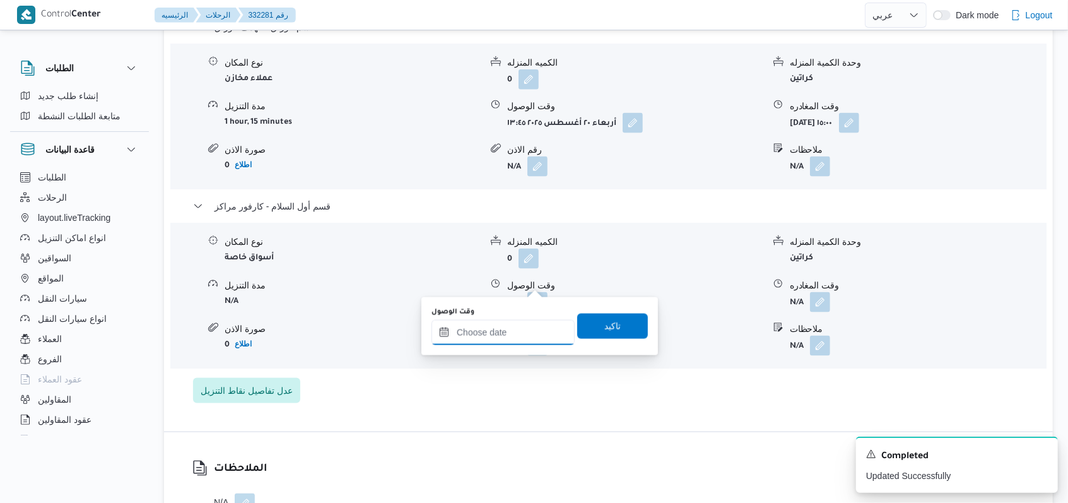
click at [500, 345] on input "وقت الوصول" at bounding box center [503, 332] width 143 height 25
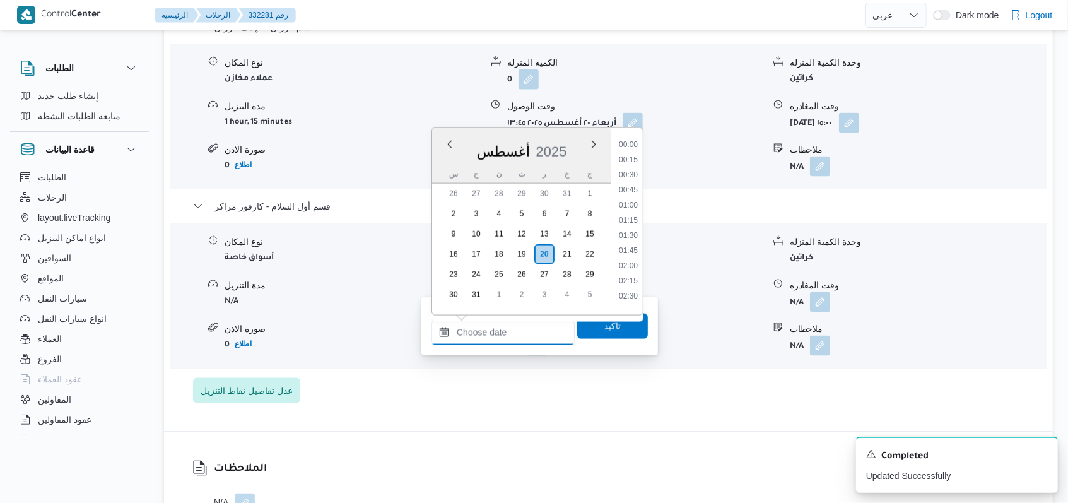
scroll to position [898, 0]
click at [632, 201] on li "15:45" at bounding box center [628, 200] width 29 height 13
type input "٢٠/٠٨/٢٠٢٥ ١٥:٤٥"
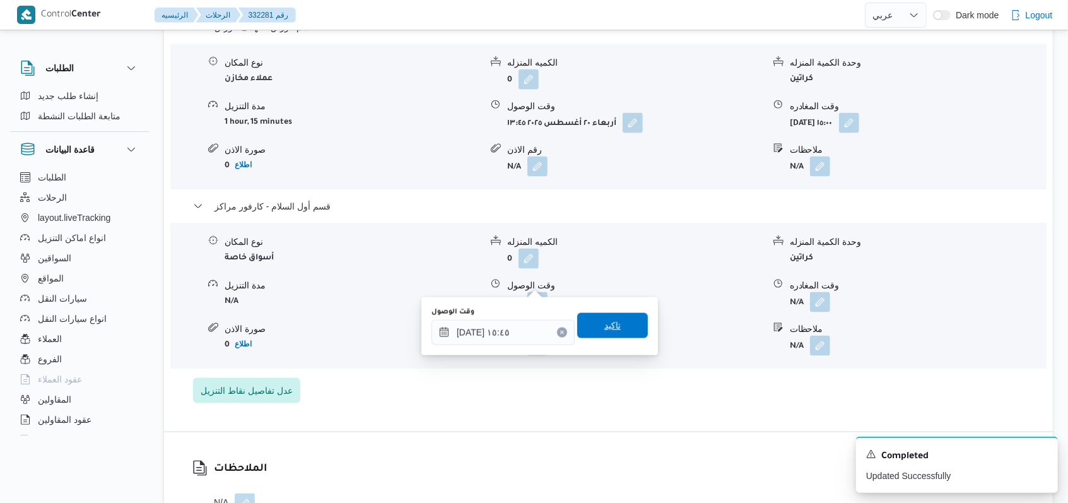
click at [606, 334] on span "تاكيد" at bounding box center [612, 325] width 71 height 25
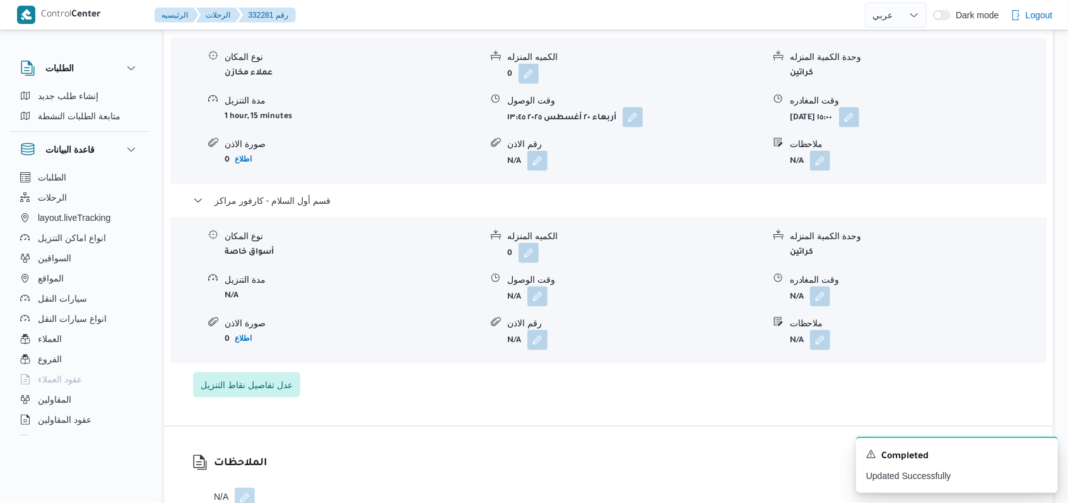
scroll to position [925, 0]
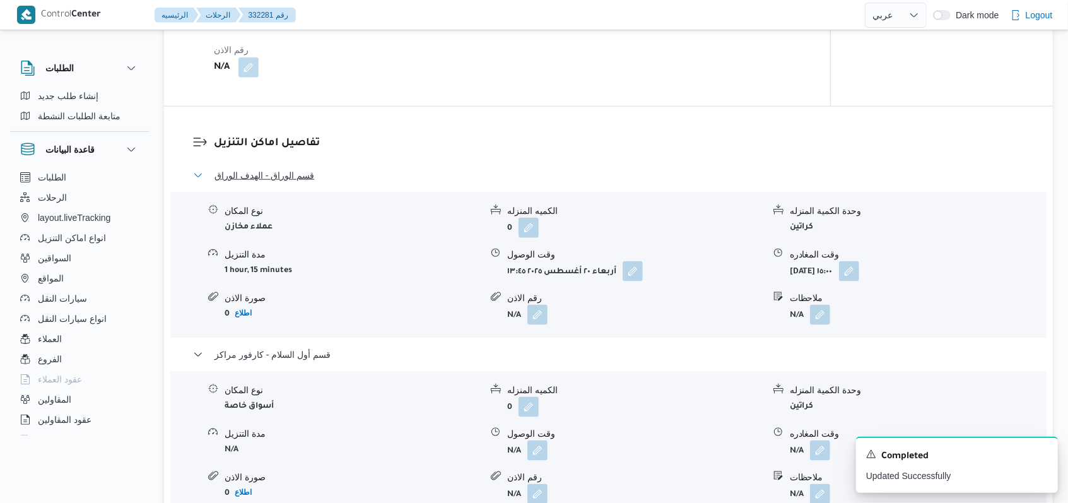
click at [286, 168] on span "قسم الوراق - الهدف الوراق" at bounding box center [265, 175] width 100 height 15
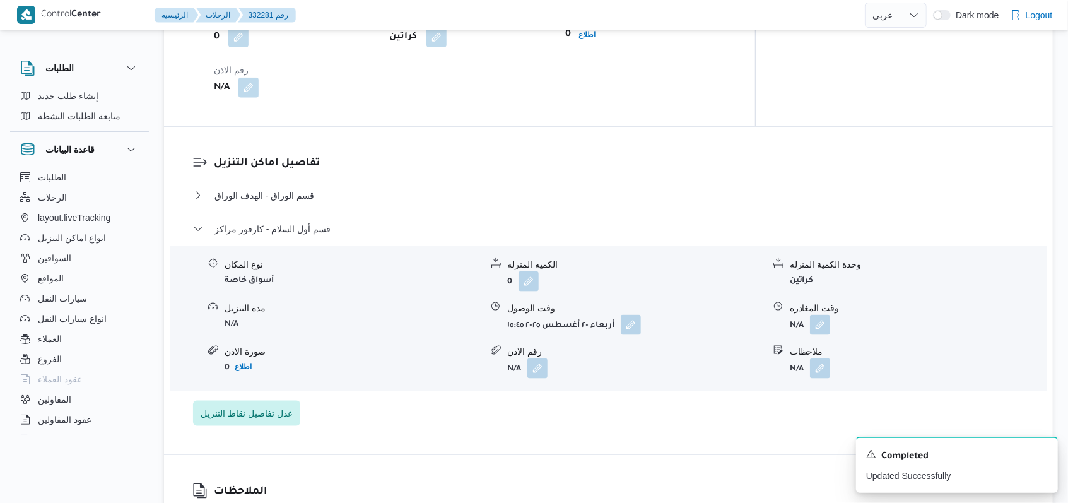
click at [286, 221] on div "قسم أول السلام - كارفور مراكز" at bounding box center [609, 233] width 832 height 24
click at [305, 221] on span "قسم أول السلام - كارفور مراكز" at bounding box center [273, 228] width 116 height 15
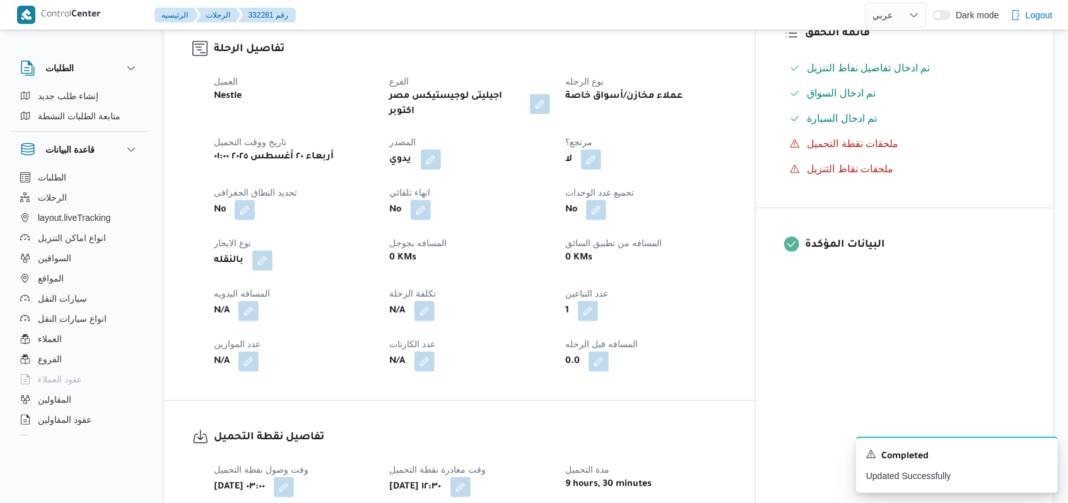
scroll to position [420, 0]
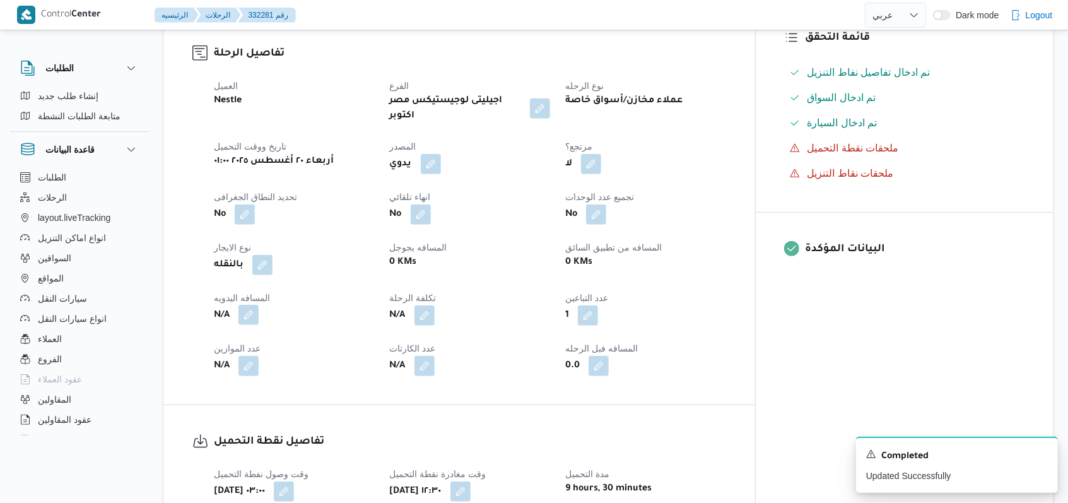
click at [256, 305] on button "button" at bounding box center [249, 315] width 20 height 20
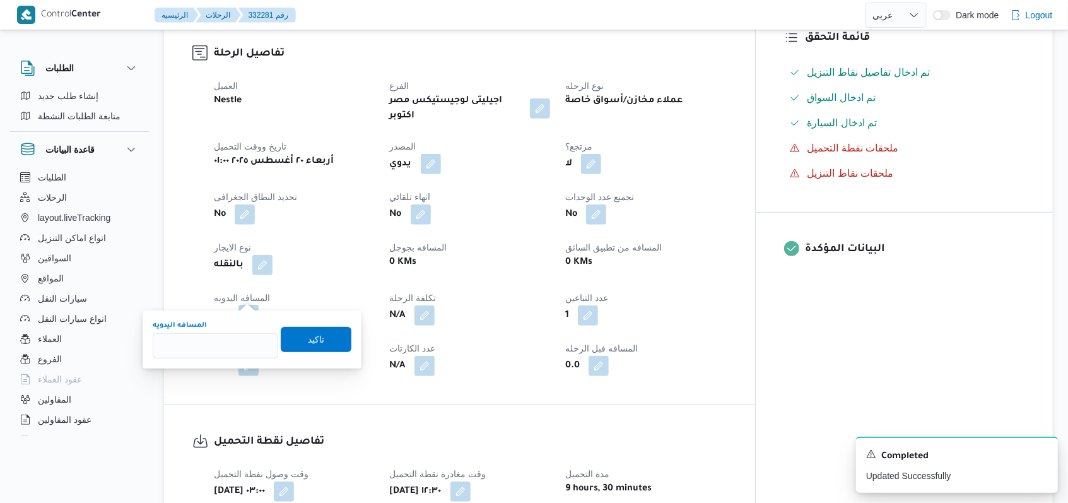
click at [201, 346] on input "المسافه اليدويه" at bounding box center [216, 345] width 126 height 25
type input "100"
click at [304, 346] on span "تاكيد" at bounding box center [316, 339] width 71 height 25
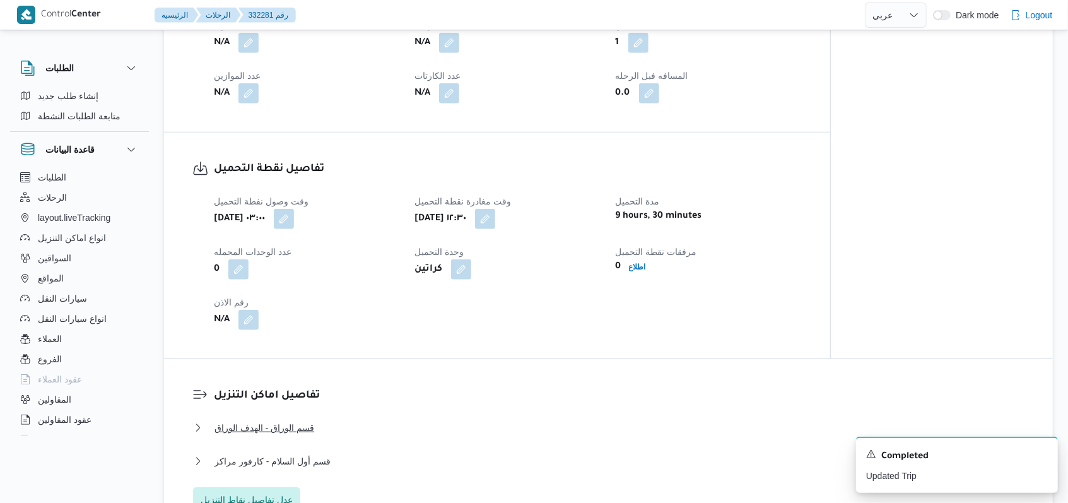
scroll to position [841, 0]
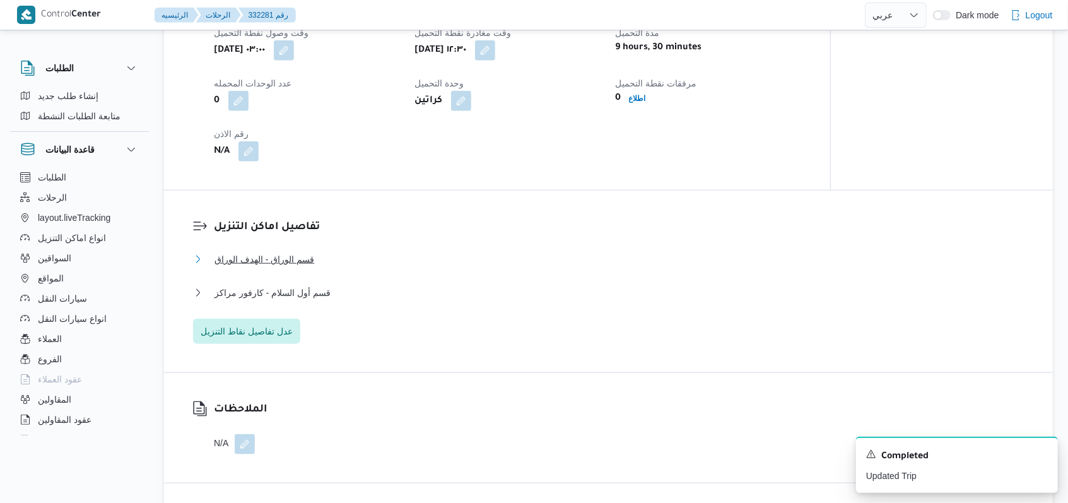
click at [288, 260] on span "قسم الوراق - الهدف الوراق" at bounding box center [265, 259] width 100 height 15
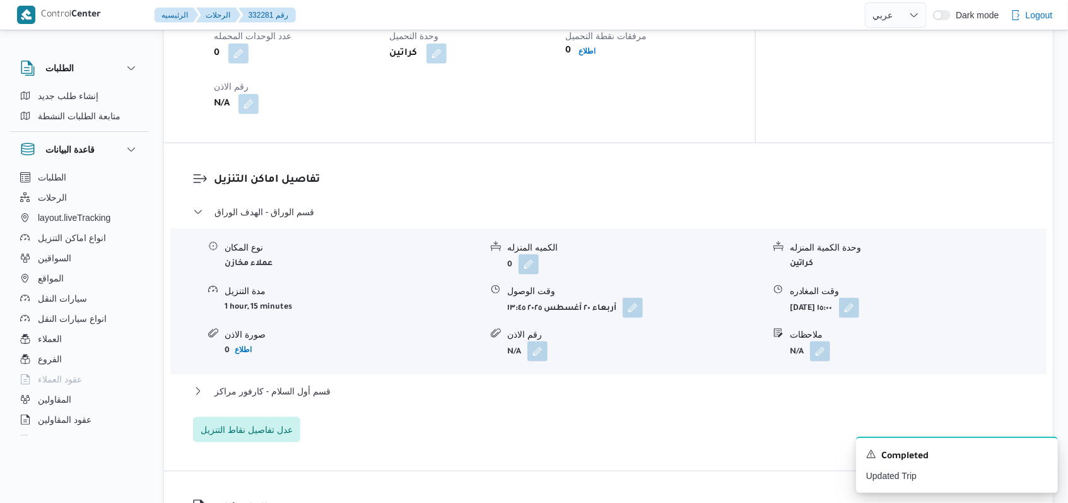
scroll to position [1010, 0]
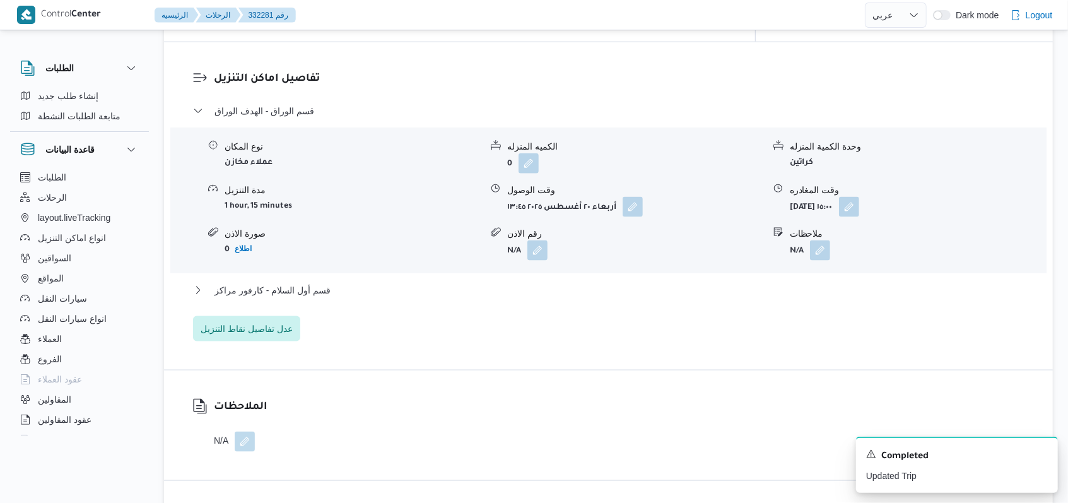
click at [314, 283] on div "قسم أول السلام - كارفور مراكز" at bounding box center [609, 295] width 832 height 24
click at [311, 283] on span "قسم أول السلام - كارفور مراكز" at bounding box center [273, 290] width 116 height 15
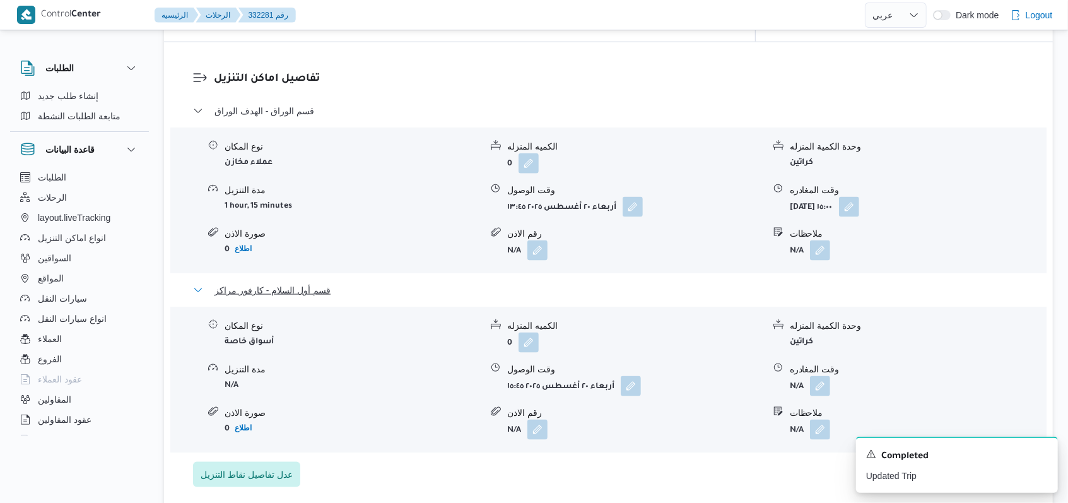
click at [311, 283] on span "قسم أول السلام - كارفور مراكز" at bounding box center [273, 290] width 116 height 15
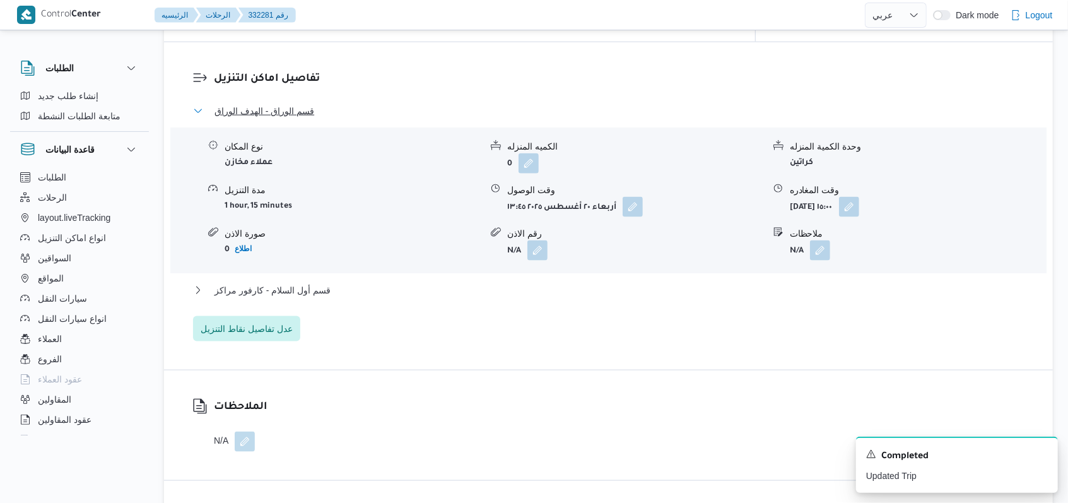
click at [300, 103] on span "قسم الوراق - الهدف الوراق" at bounding box center [265, 110] width 100 height 15
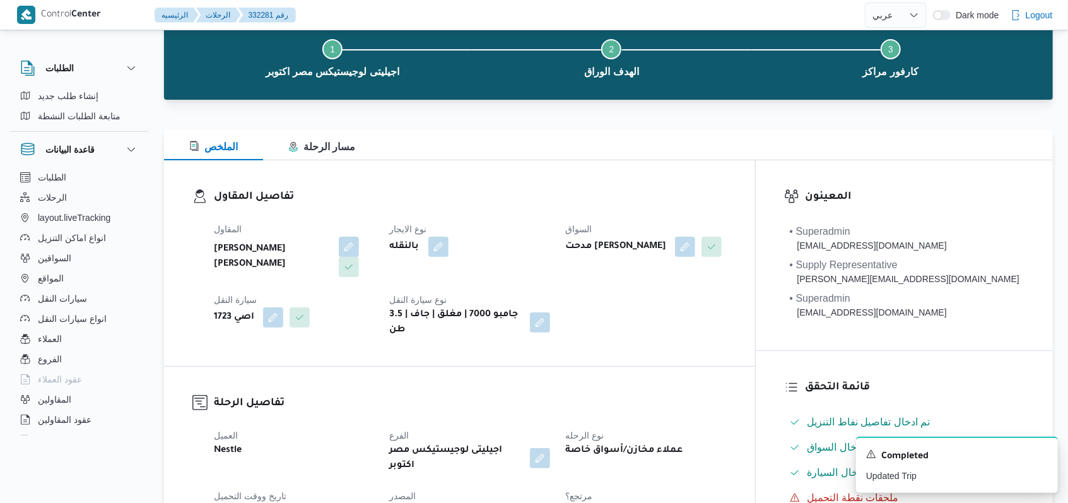
scroll to position [0, 0]
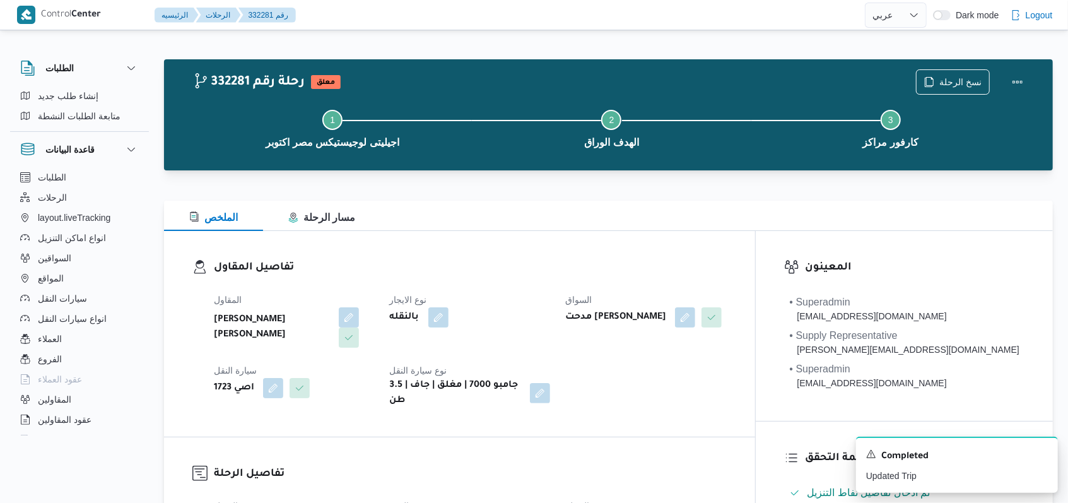
select select "ar"
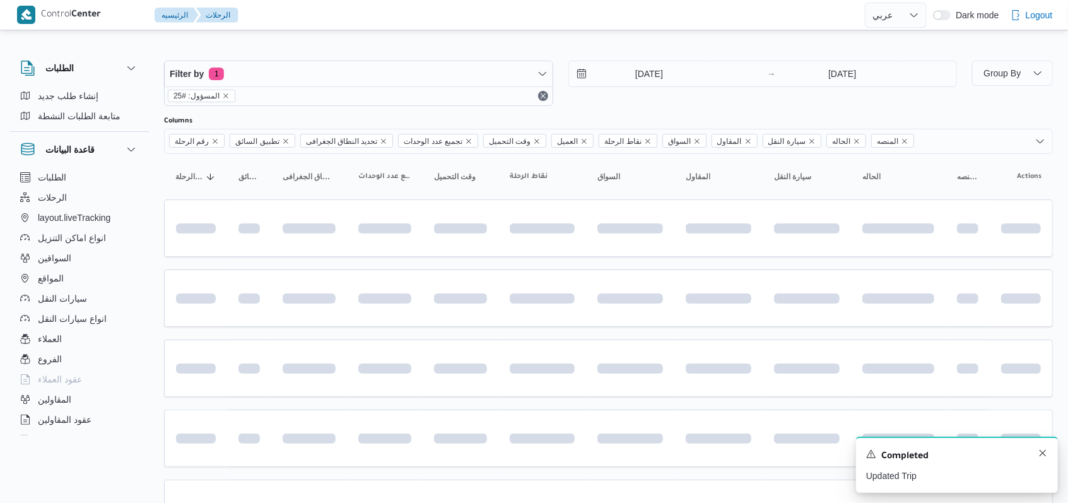
scroll to position [422, 0]
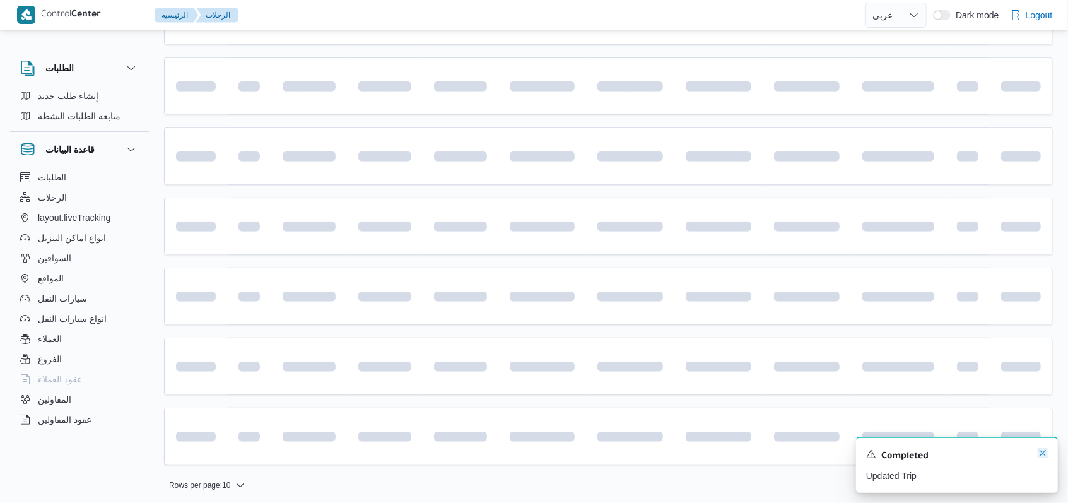
click at [1044, 458] on icon "Dismiss toast" at bounding box center [1043, 453] width 10 height 10
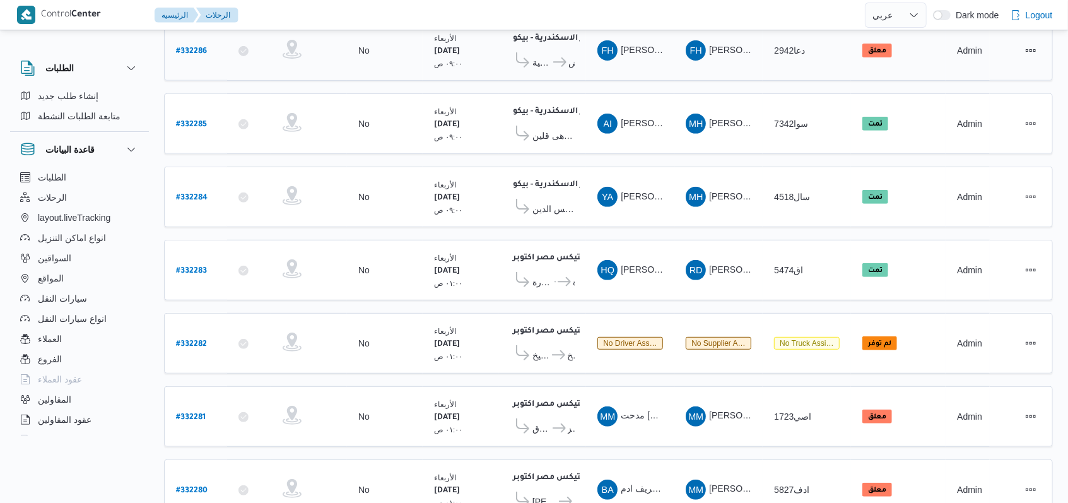
scroll to position [435, 0]
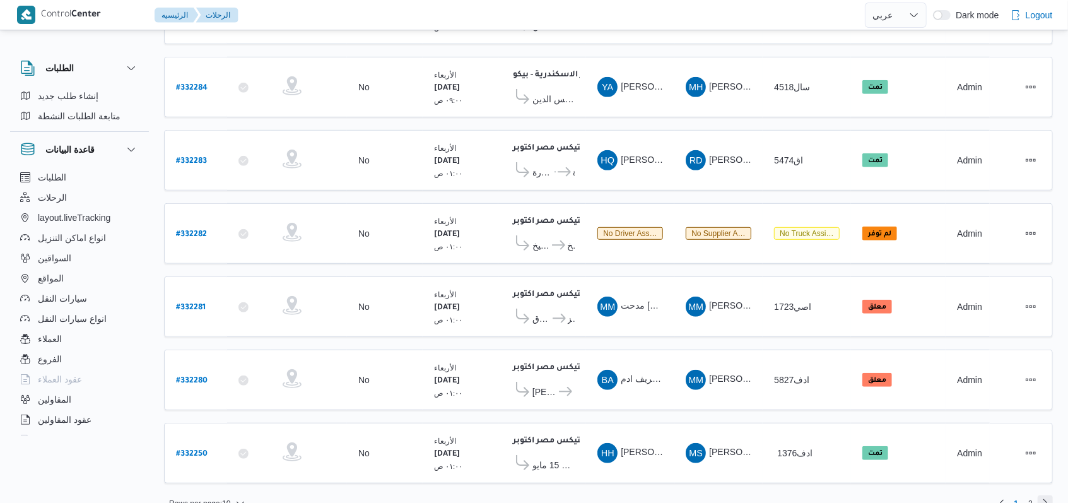
click at [1041, 495] on link "Next page, 2" at bounding box center [1045, 502] width 15 height 15
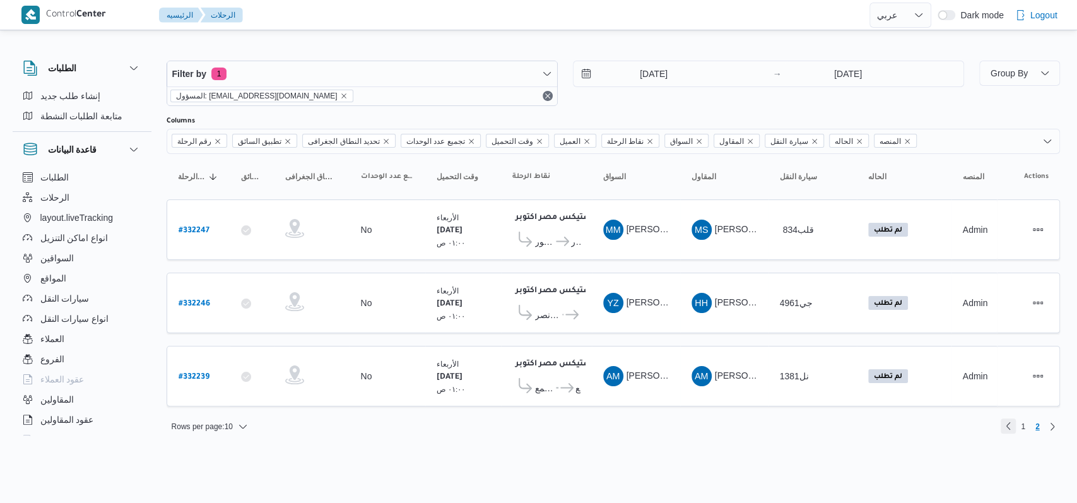
click at [1013, 420] on link "Previous page, 1" at bounding box center [1008, 425] width 15 height 15
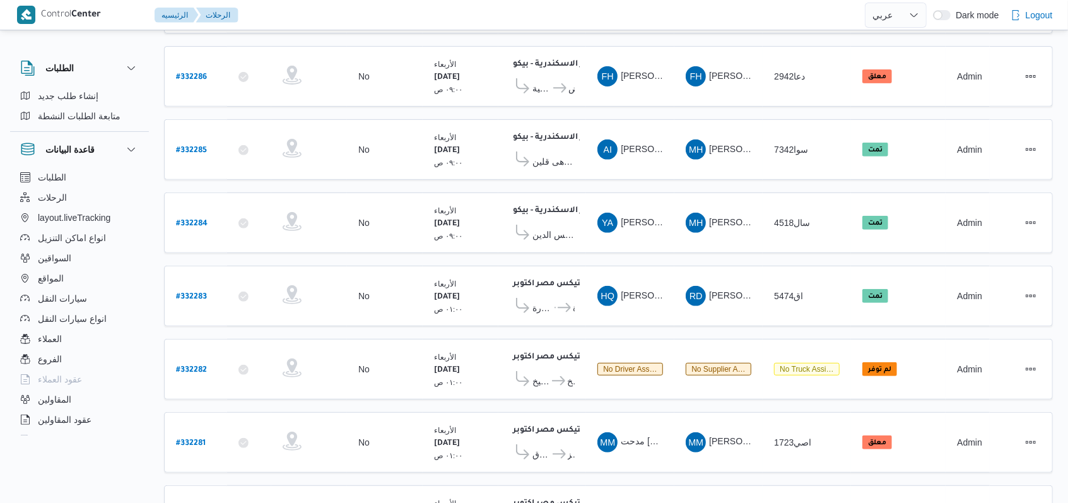
scroll to position [435, 0]
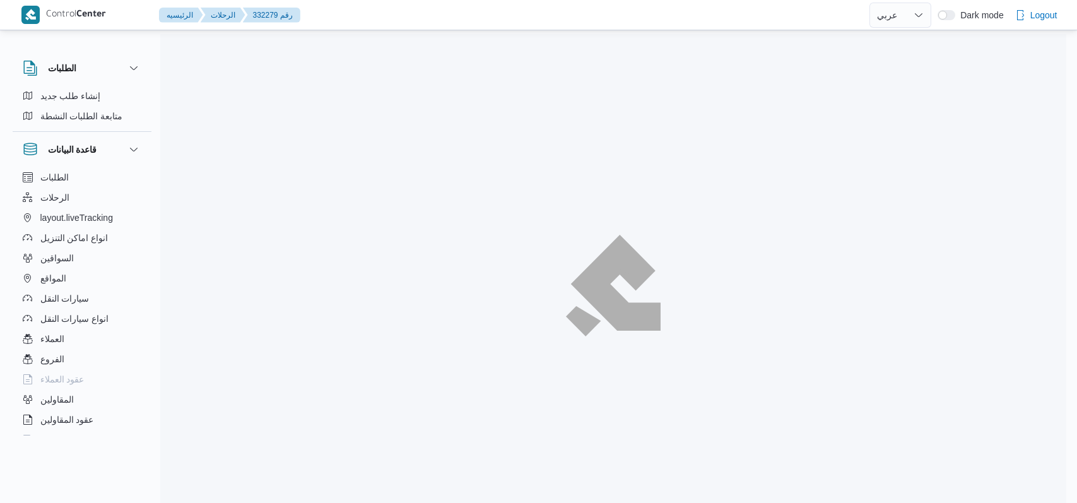
select select "ar"
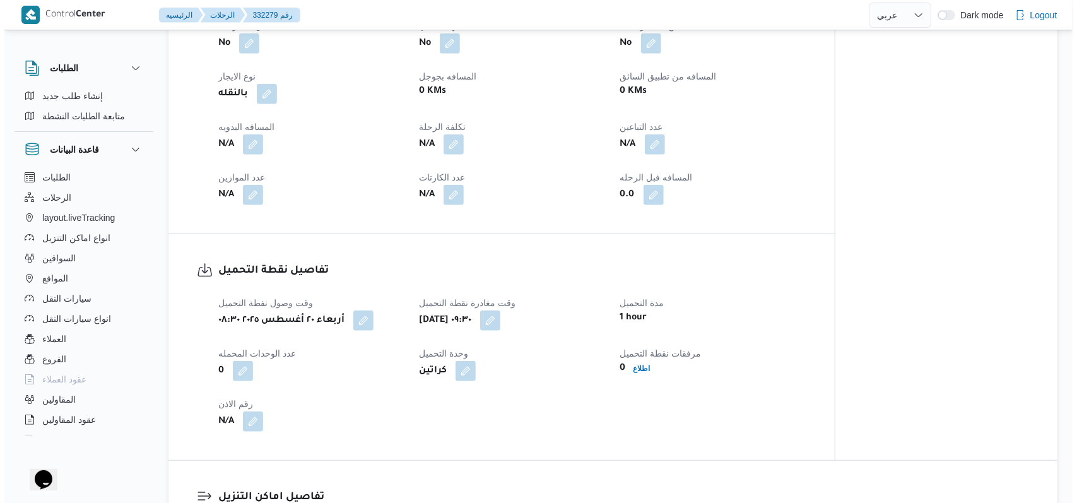
scroll to position [841, 0]
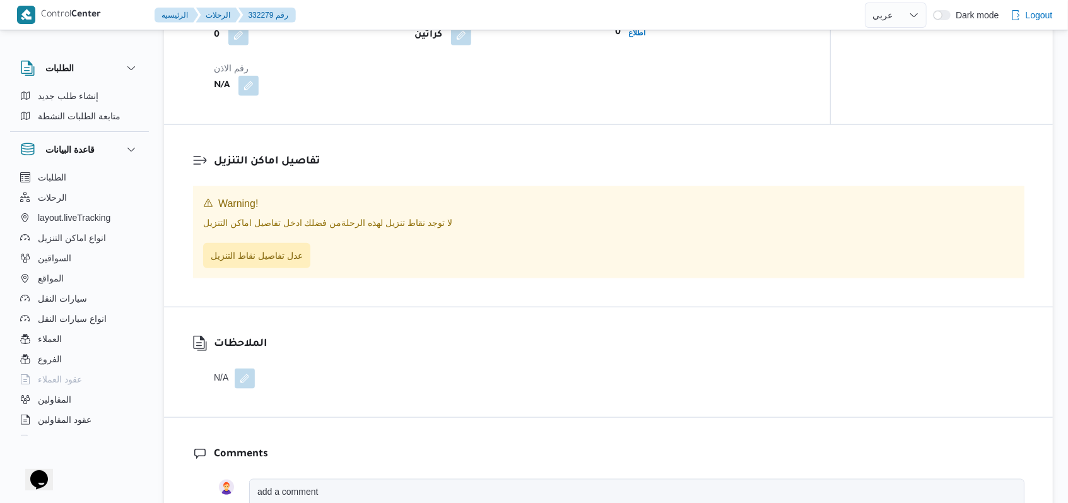
click at [285, 252] on div "Warning! لا توجد نقاط تنزيل لهذه الرحلة من فضلك ادخل تفاصيل اماكن التنزيل عدل ت…" at bounding box center [609, 232] width 832 height 92
click at [285, 247] on span "عدل تفاصيل نقاط التنزيل" at bounding box center [257, 254] width 92 height 15
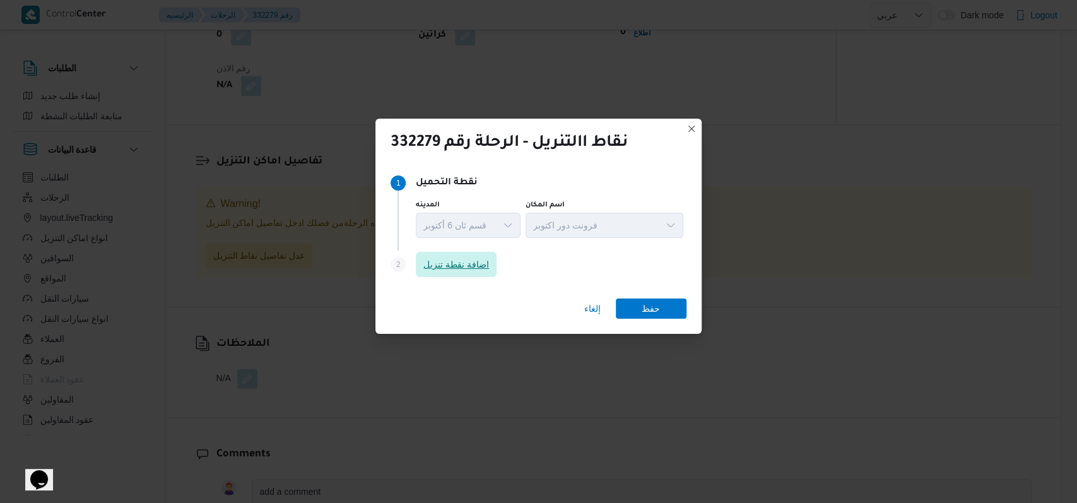
click at [468, 270] on span "اضافة نقطة تنزيل" at bounding box center [456, 264] width 66 height 15
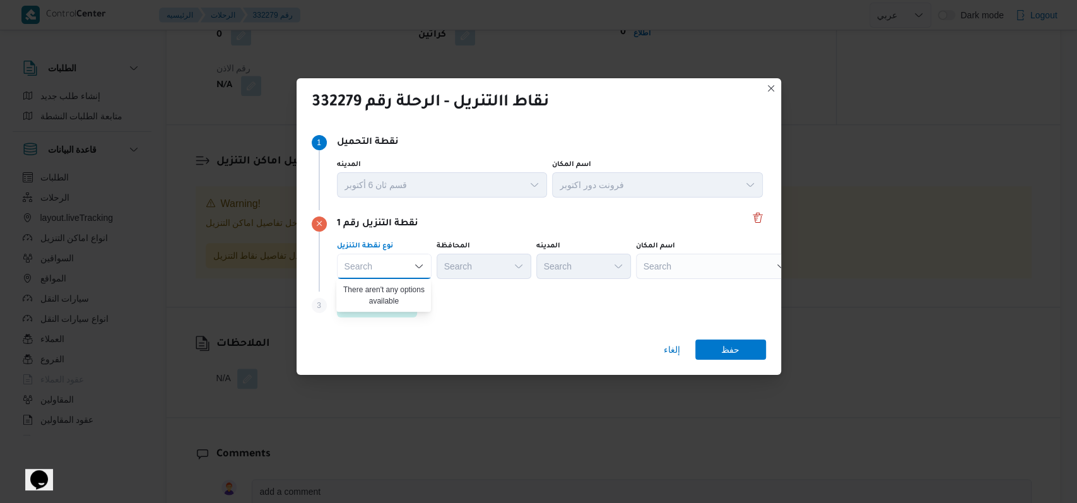
click at [475, 303] on div "Step 3 is disabled 3 اضافة نقطة تنزيل" at bounding box center [539, 308] width 454 height 33
click at [363, 303] on span "اضافة نقطة تنزيل" at bounding box center [378, 304] width 66 height 15
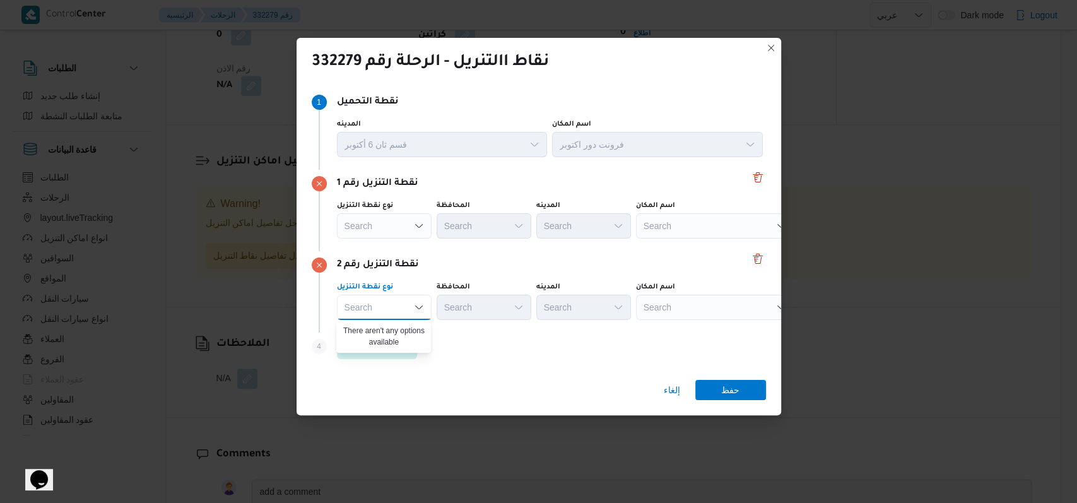
click at [461, 270] on div "نقطة التنزيل رقم 2" at bounding box center [539, 264] width 454 height 15
click at [389, 349] on span "اضافة نقطة تنزيل" at bounding box center [378, 345] width 66 height 15
click at [337, 339] on div "Step 4 is disabled 4" at bounding box center [324, 349] width 25 height 20
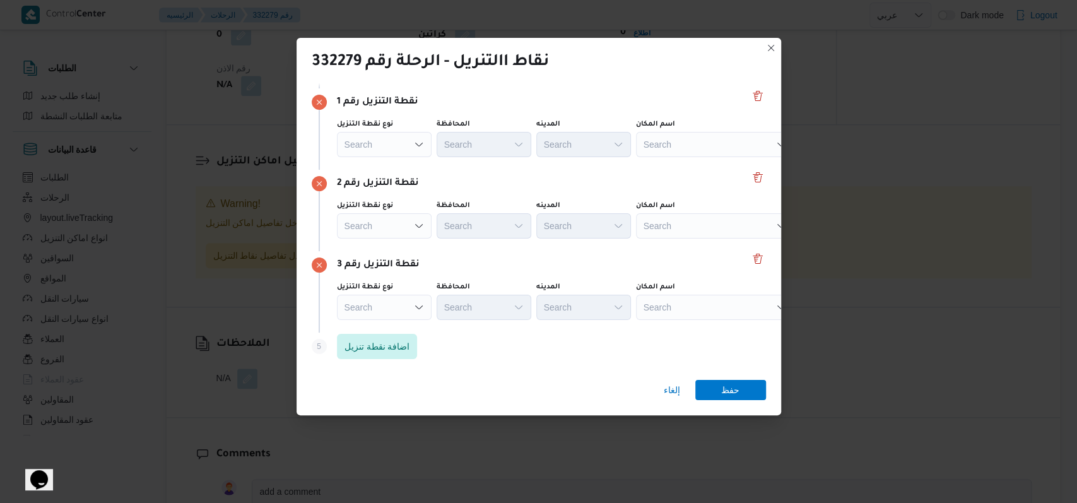
click at [419, 157] on div "Search" at bounding box center [384, 144] width 95 height 25
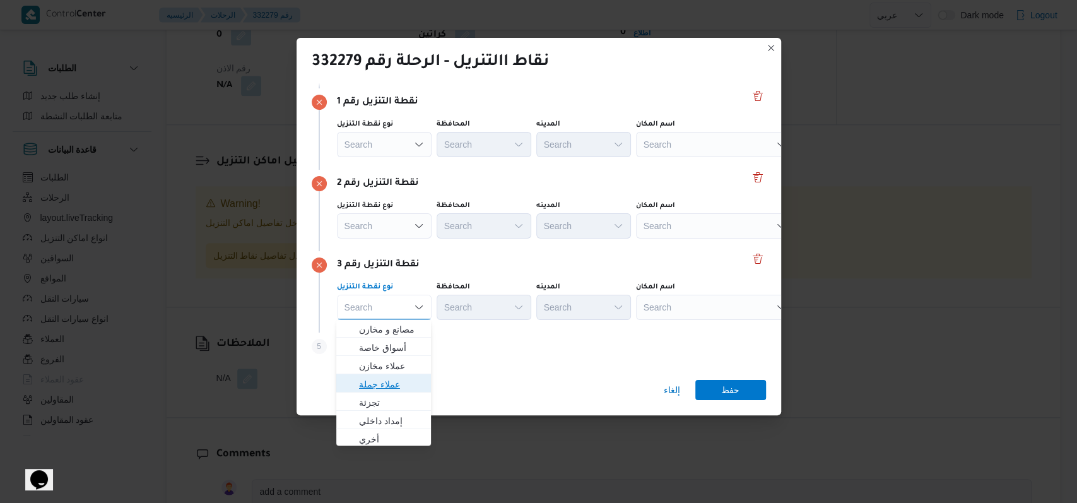
click at [396, 386] on span "عملاء جملة" at bounding box center [391, 384] width 64 height 15
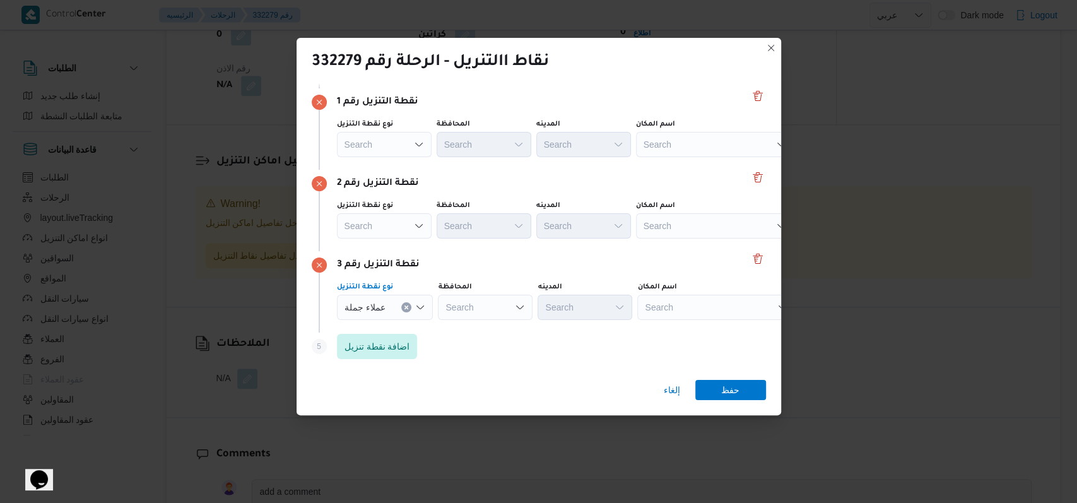
click at [495, 307] on div "Search" at bounding box center [485, 307] width 95 height 25
type input "الق"
click at [494, 314] on div "الق الق Combo box. Selected. الق. Selected. Combo box input. Search. Type some …" at bounding box center [485, 307] width 95 height 25
click at [489, 350] on span "الق ليوبية" at bounding box center [491, 347] width 64 height 15
click at [584, 307] on div "Search" at bounding box center [585, 307] width 95 height 25
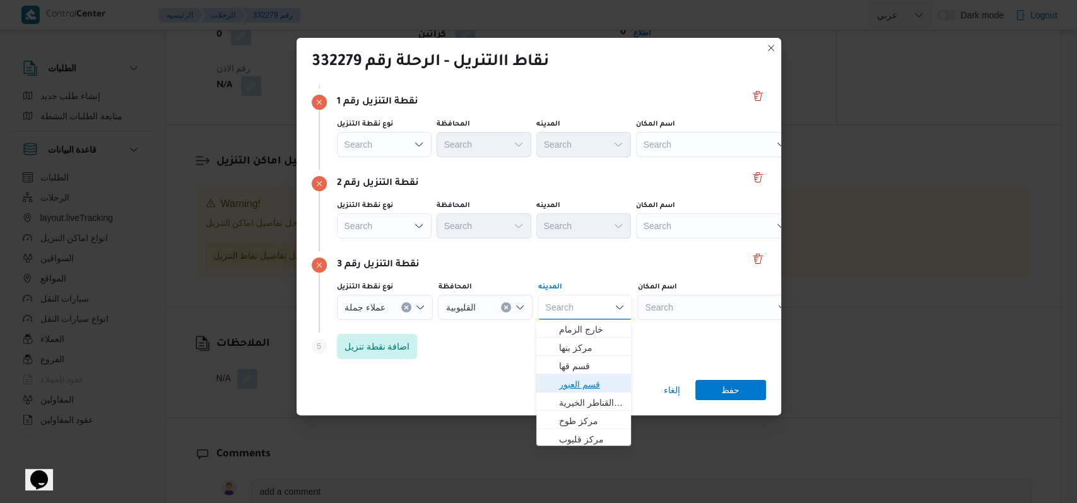
click at [588, 384] on span "قسم العبور" at bounding box center [591, 384] width 64 height 15
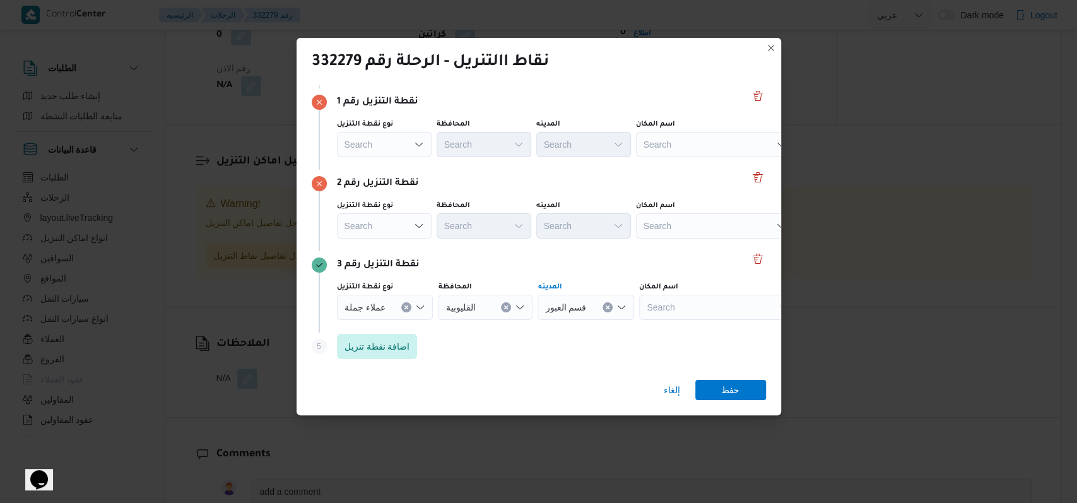
click at [587, 265] on div "نقطة التنزيل رقم 3" at bounding box center [539, 264] width 454 height 15
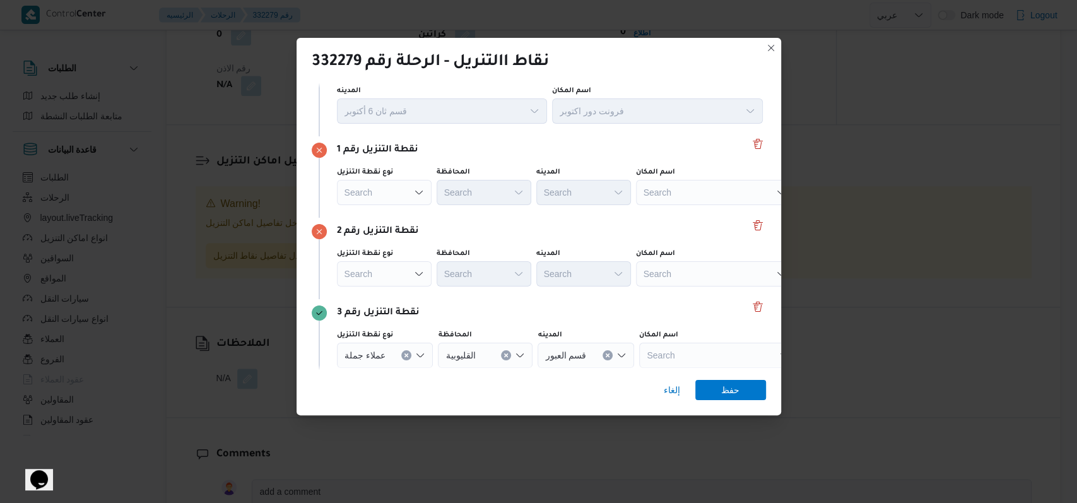
scroll to position [0, 0]
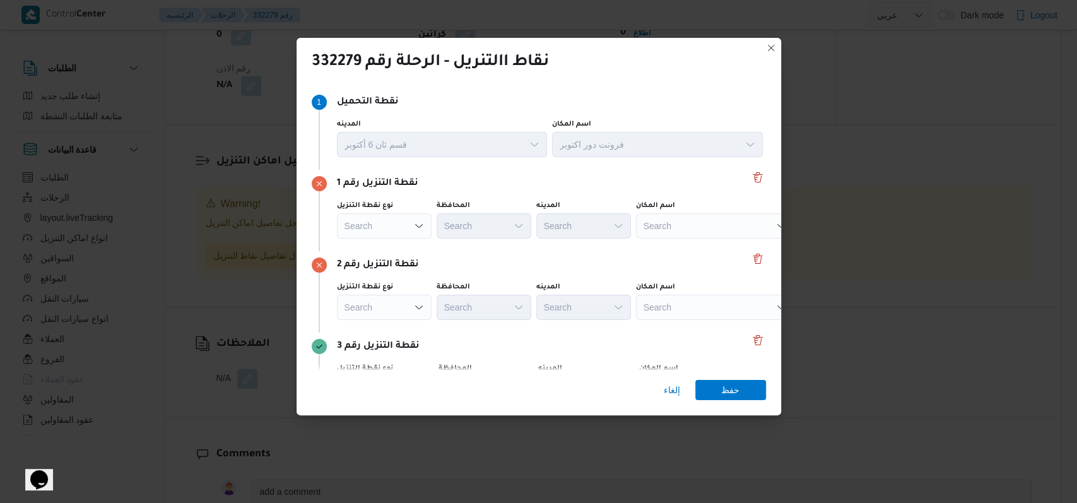
click at [399, 227] on div "Search" at bounding box center [384, 225] width 95 height 25
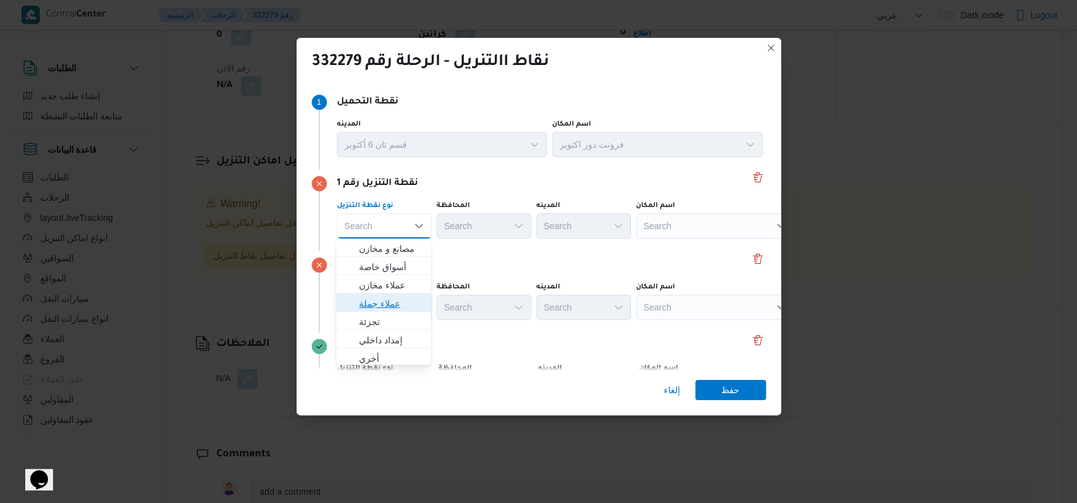
click at [395, 303] on span "عملاء جملة" at bounding box center [391, 303] width 64 height 15
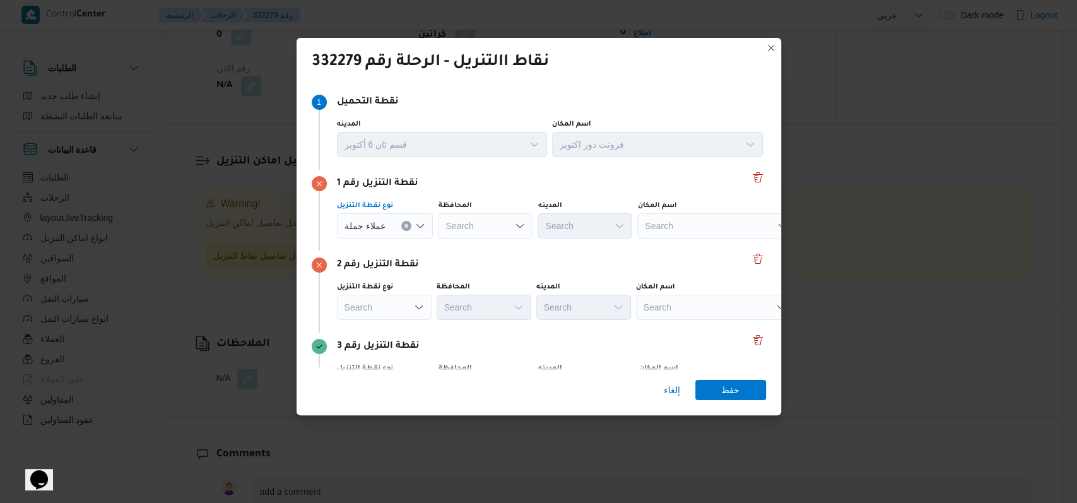
click at [395, 239] on div "Search" at bounding box center [385, 225] width 97 height 25
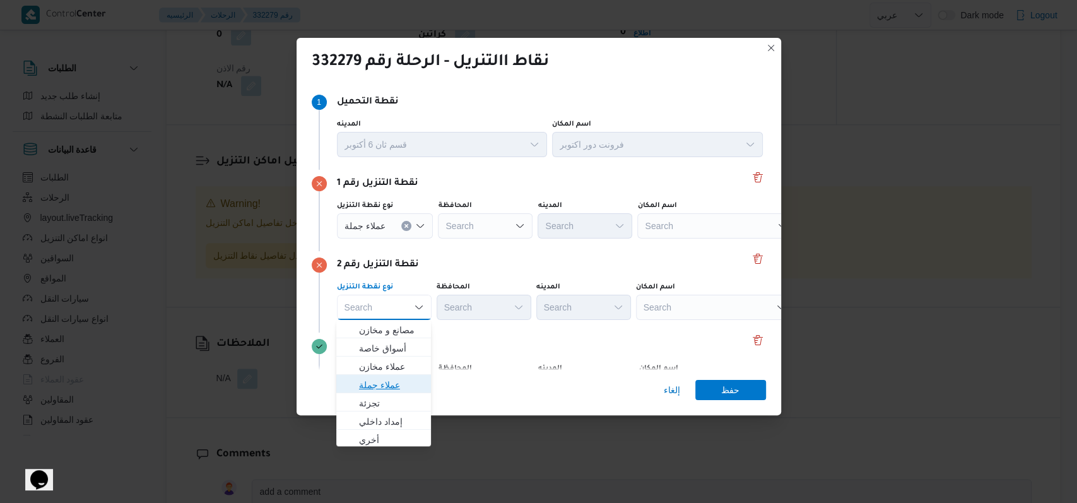
click at [389, 382] on span "عملاء جملة" at bounding box center [391, 384] width 64 height 15
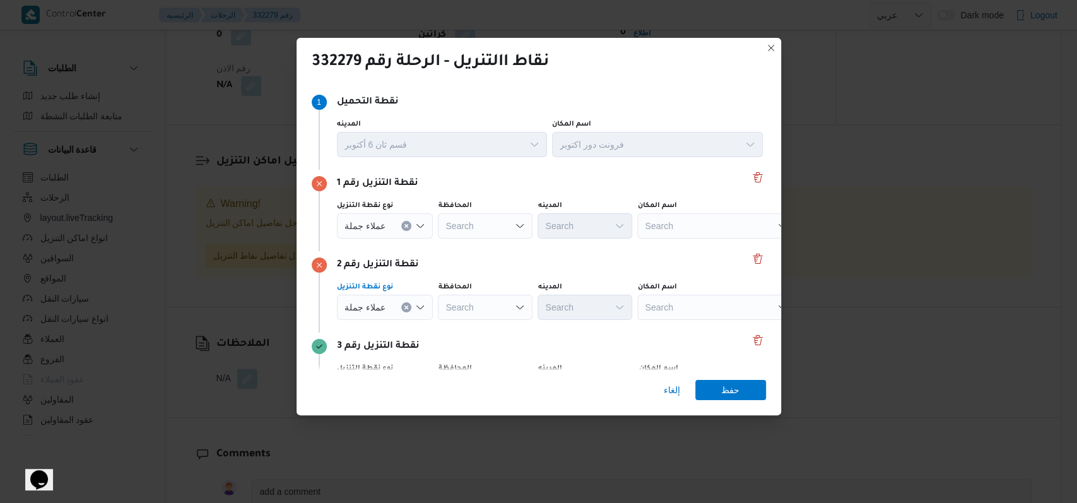
click at [477, 230] on div "Search" at bounding box center [485, 225] width 95 height 25
type input "الجيز"
click at [492, 250] on span "الجيز ة" at bounding box center [491, 248] width 64 height 15
click at [488, 239] on div "Search" at bounding box center [485, 225] width 95 height 25
type input "الجيز"
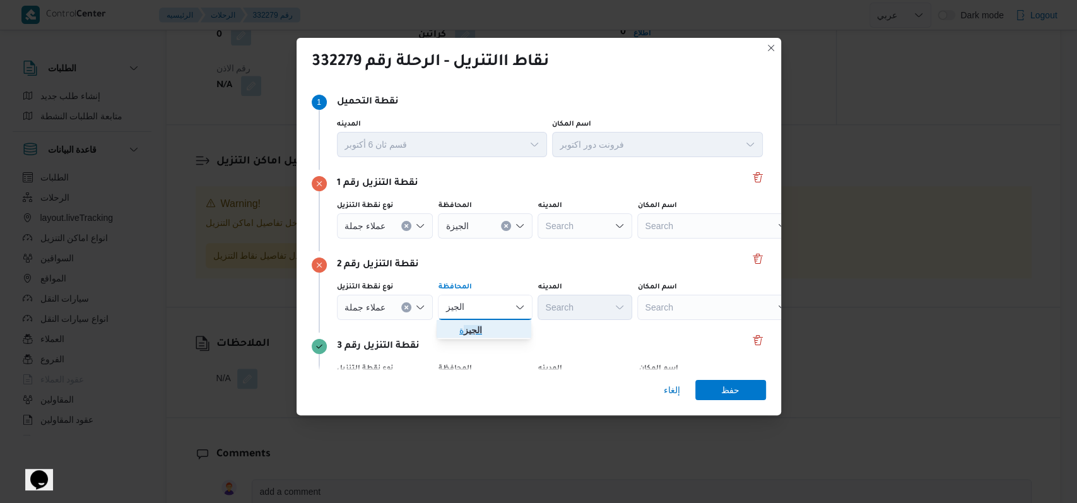
click at [488, 326] on span "الجيز ة" at bounding box center [491, 329] width 64 height 15
click at [570, 233] on div "Search" at bounding box center [585, 225] width 95 height 25
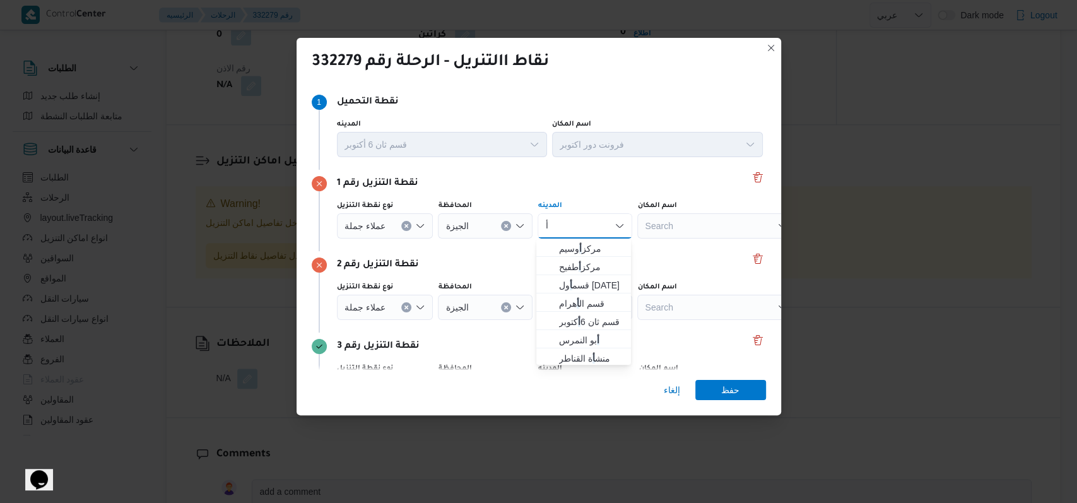
type input "أ"
click at [574, 237] on div "أ أ" at bounding box center [585, 225] width 95 height 25
click at [574, 230] on div "أ أ Combo box. Selected. أ. Selected. Combo box input. Search. Type some text o…" at bounding box center [585, 225] width 95 height 25
click at [590, 285] on span "قسم أ ول 6 أكتوبر" at bounding box center [591, 285] width 64 height 15
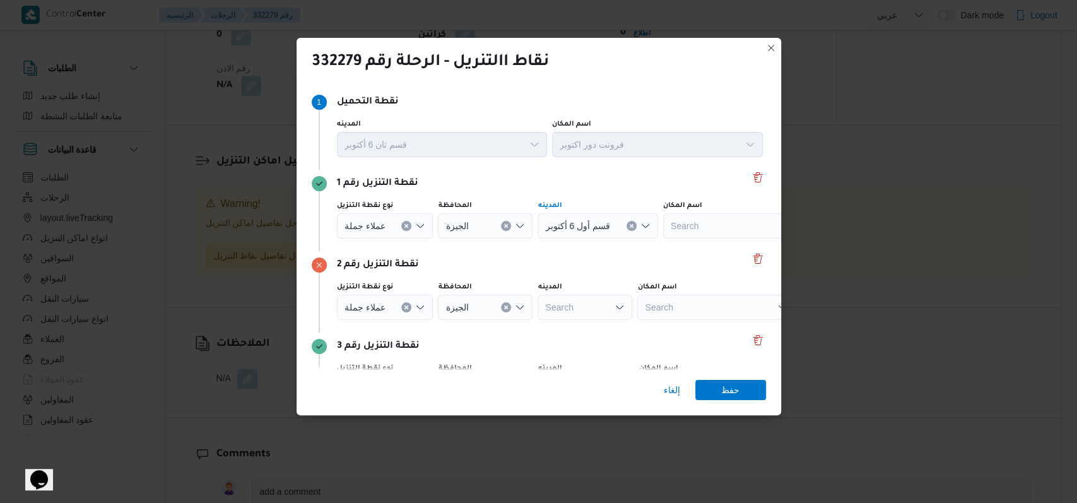
click at [584, 239] on div "Search" at bounding box center [598, 225] width 120 height 25
type input "كرد"
click at [586, 351] on span "كرد اسه" at bounding box center [591, 348] width 64 height 15
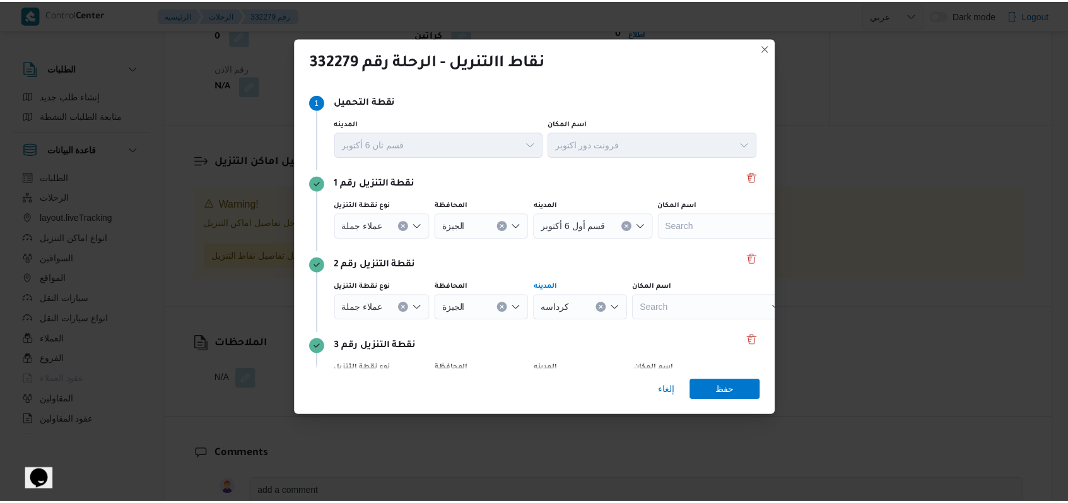
scroll to position [81, 0]
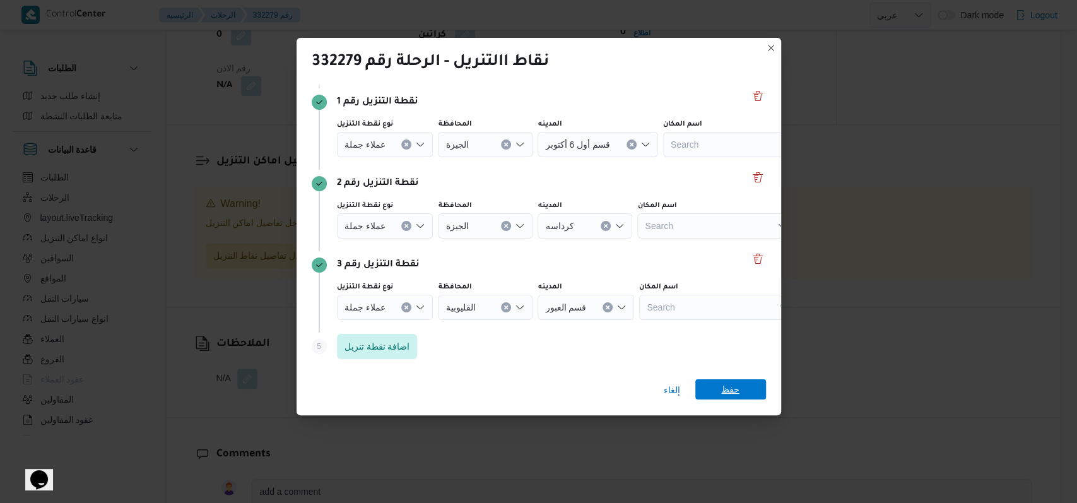
click at [741, 394] on span "حفظ" at bounding box center [730, 389] width 71 height 20
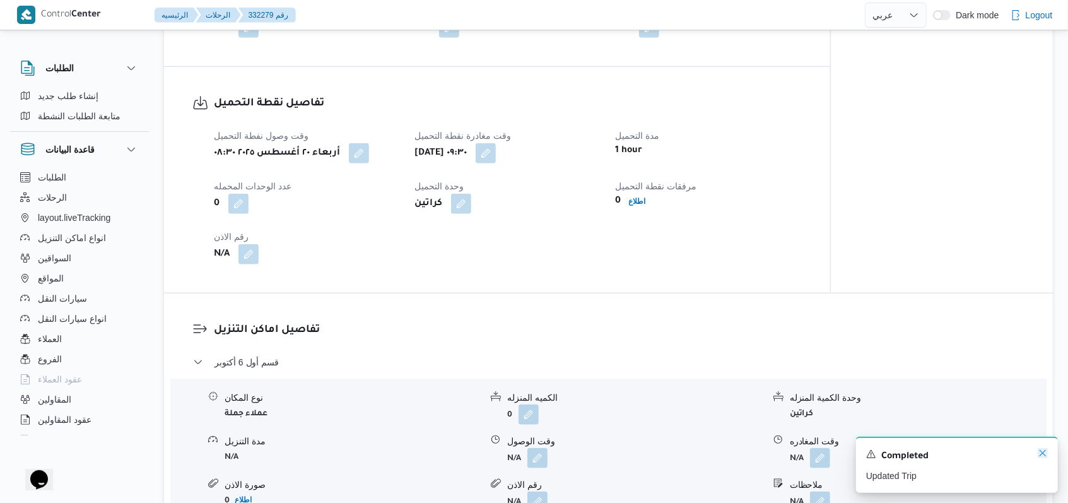
click at [1043, 458] on icon "Dismiss toast" at bounding box center [1043, 453] width 10 height 10
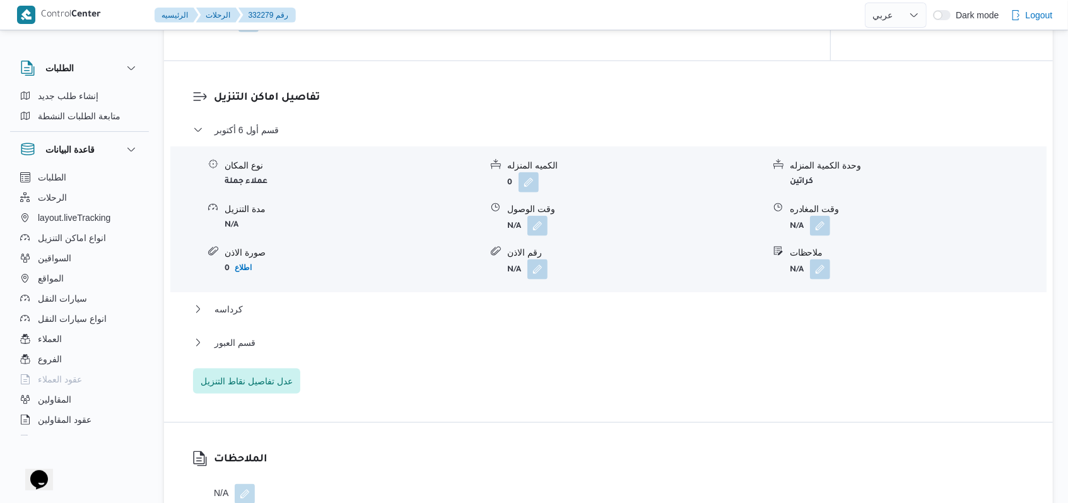
scroll to position [1075, 0]
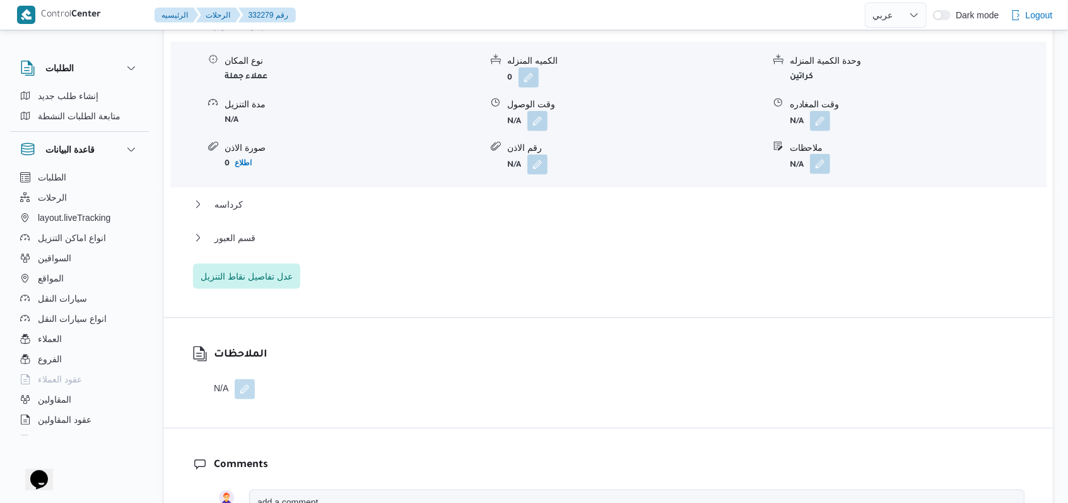
click at [815, 154] on button "button" at bounding box center [820, 164] width 20 height 20
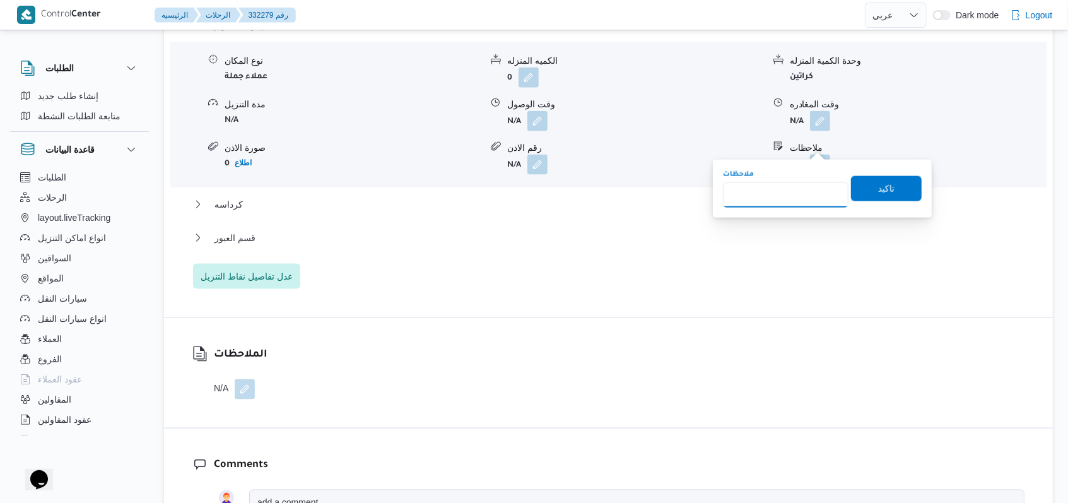
click at [786, 192] on input "ملاحظات" at bounding box center [786, 194] width 126 height 25
type input "الحى السادس لاستلام اذون"
click at [885, 186] on span "تاكيد" at bounding box center [886, 187] width 71 height 25
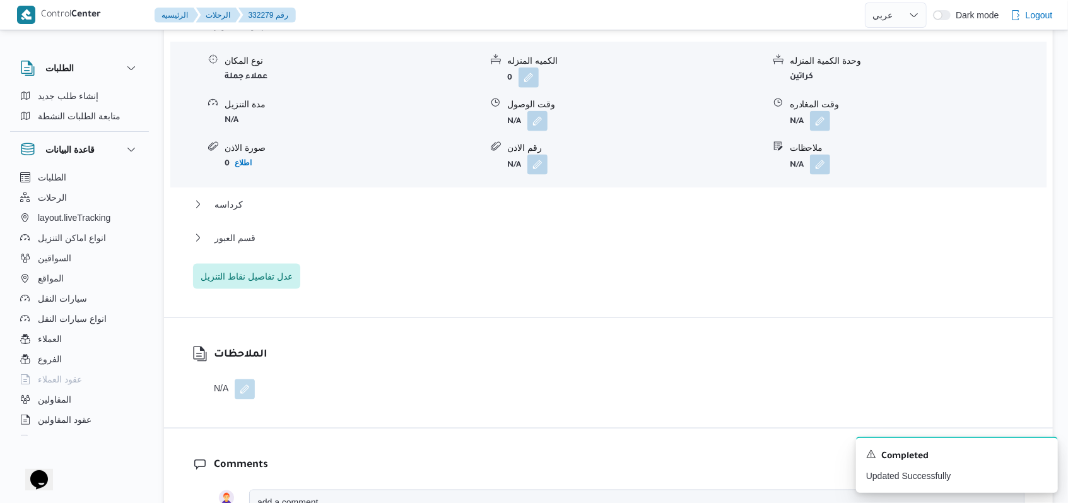
scroll to position [907, 0]
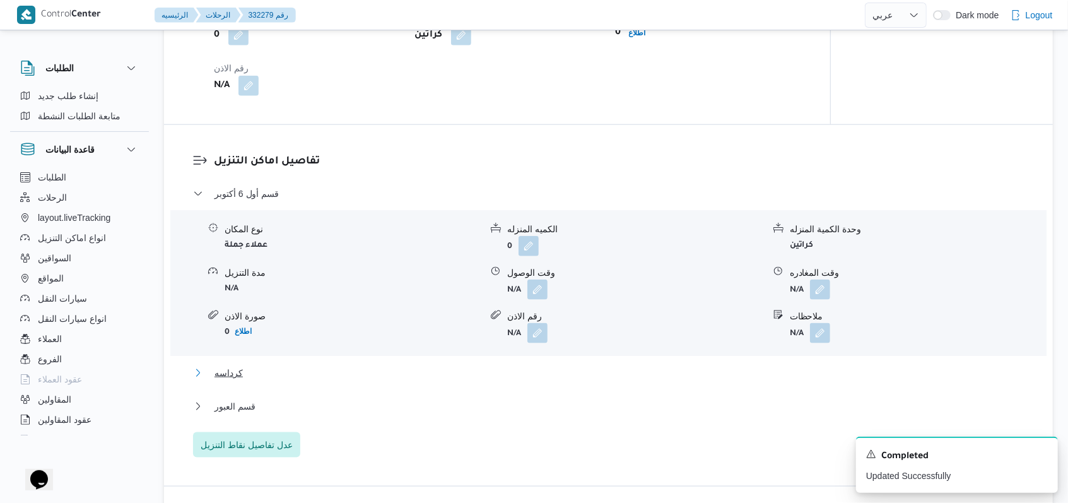
click at [232, 365] on span "كرداسه" at bounding box center [229, 372] width 28 height 15
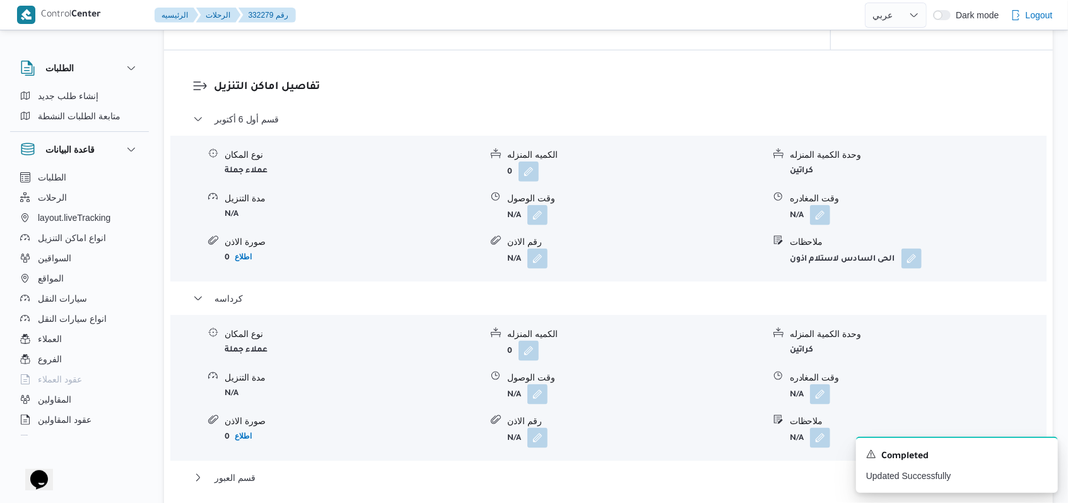
scroll to position [1075, 0]
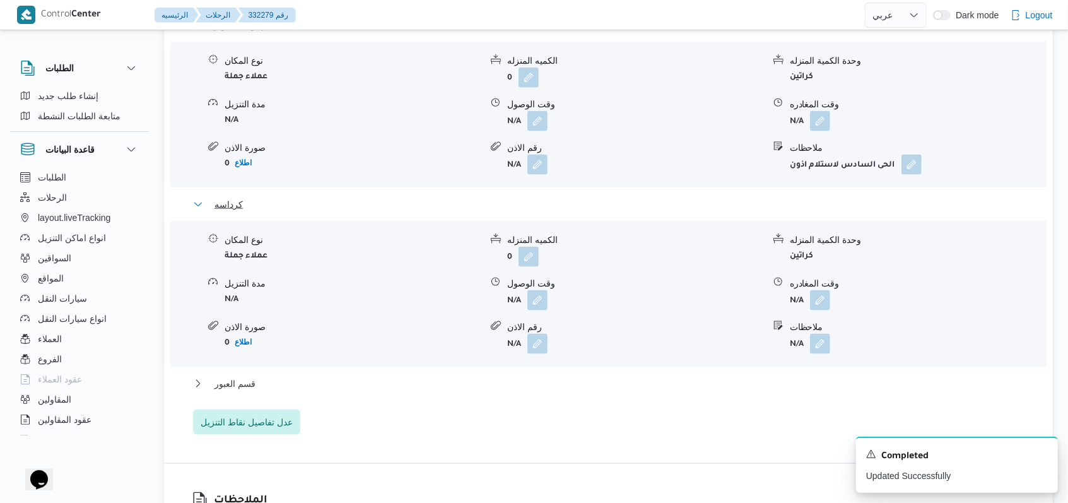
click at [215, 197] on span "كرداسه" at bounding box center [229, 204] width 28 height 15
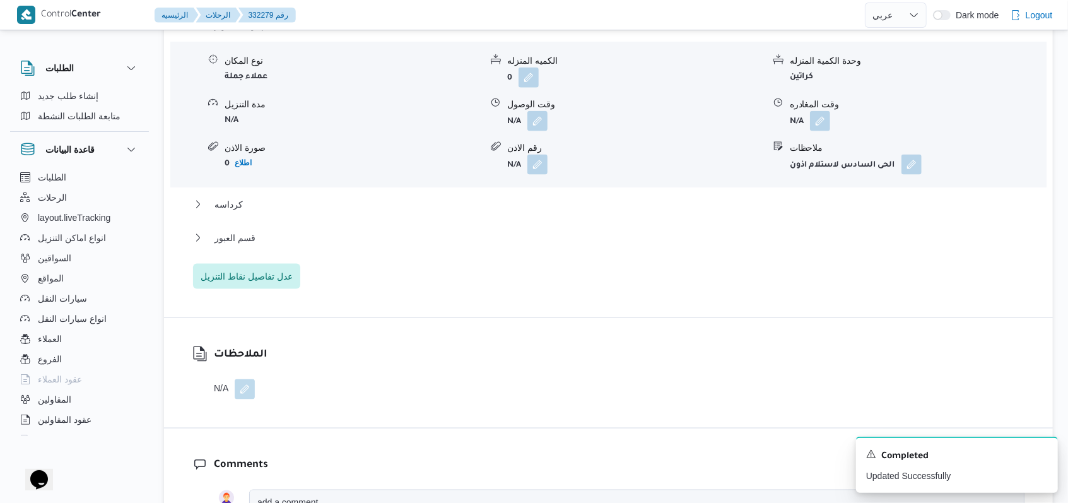
click at [243, 197] on div "كرداسه" at bounding box center [609, 209] width 832 height 24
click at [233, 197] on span "كرداسه" at bounding box center [229, 204] width 28 height 15
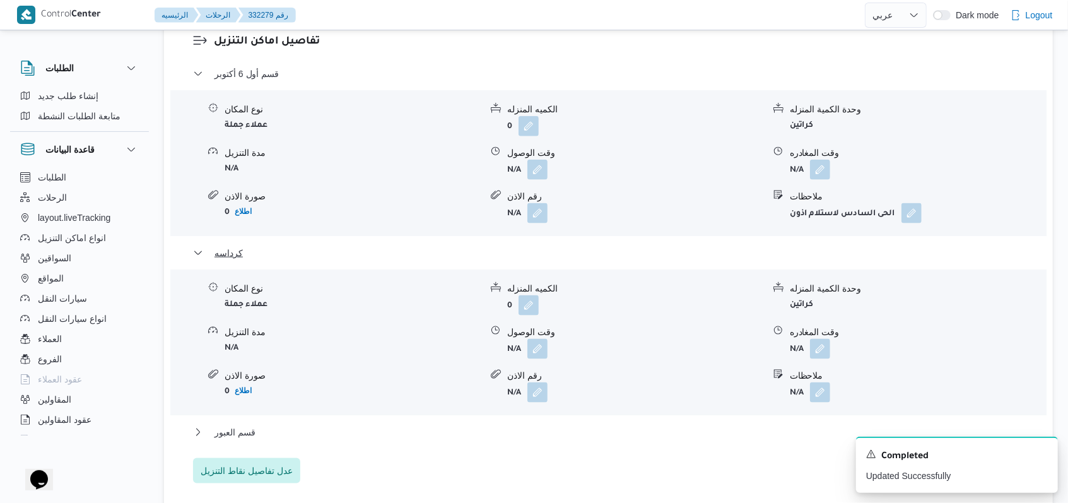
scroll to position [991, 0]
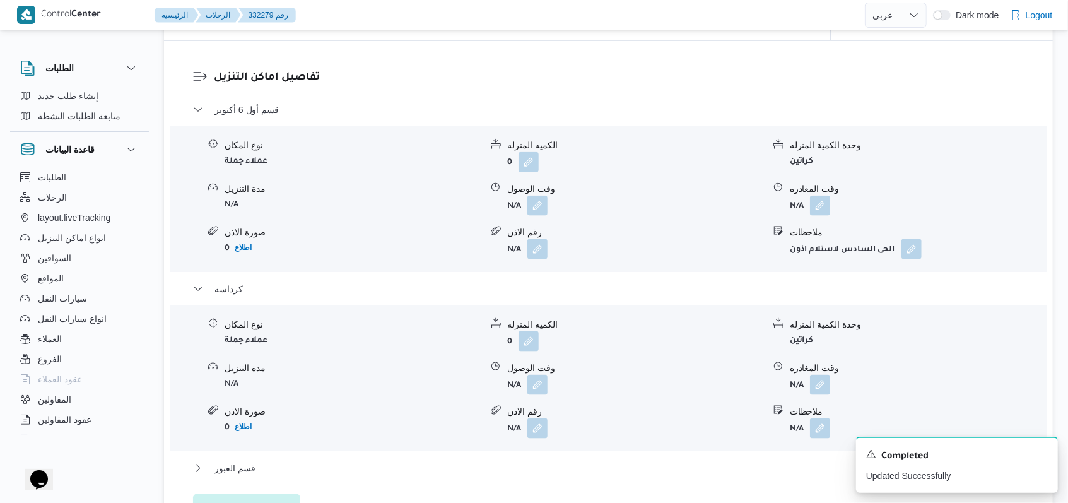
click at [256, 102] on div "قسم أول 6 أكتوبر" at bounding box center [609, 114] width 832 height 24
click at [262, 102] on span "قسم أول 6 أكتوبر" at bounding box center [247, 109] width 64 height 15
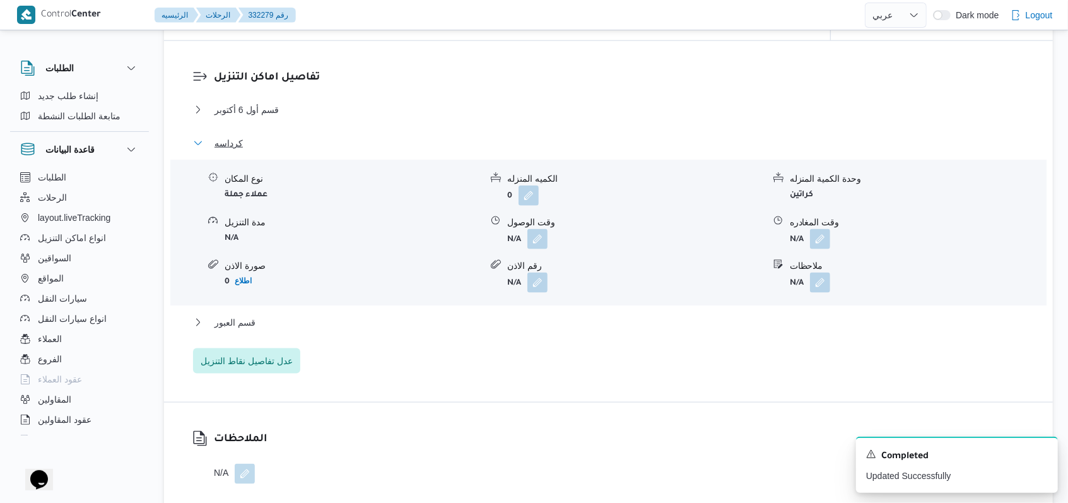
click at [240, 136] on button "كرداسه" at bounding box center [609, 143] width 832 height 15
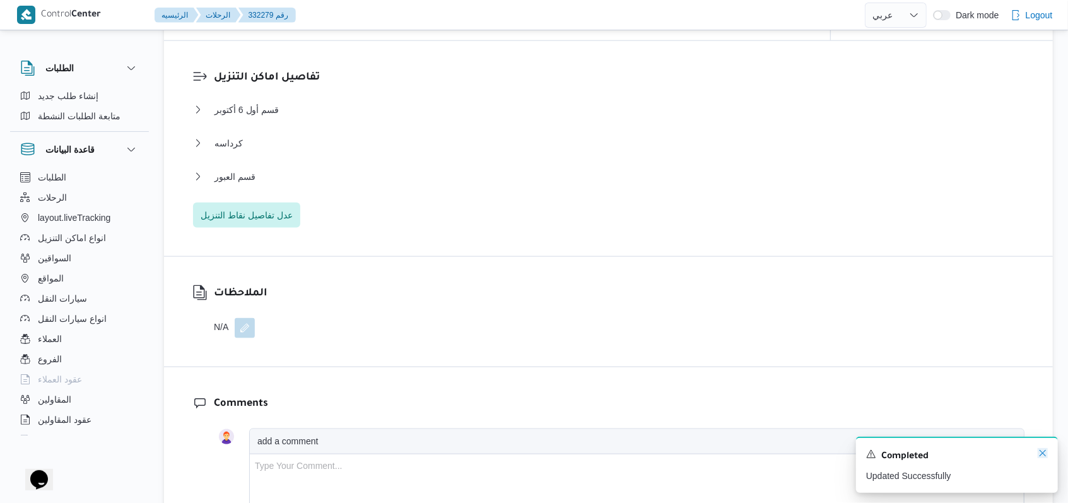
click at [1040, 458] on icon "Dismiss toast" at bounding box center [1043, 453] width 10 height 10
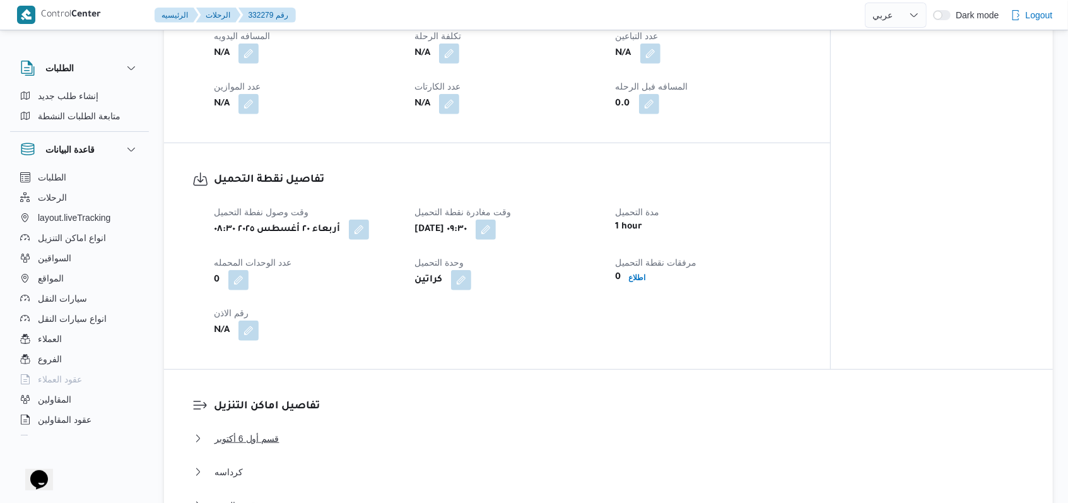
scroll to position [757, 0]
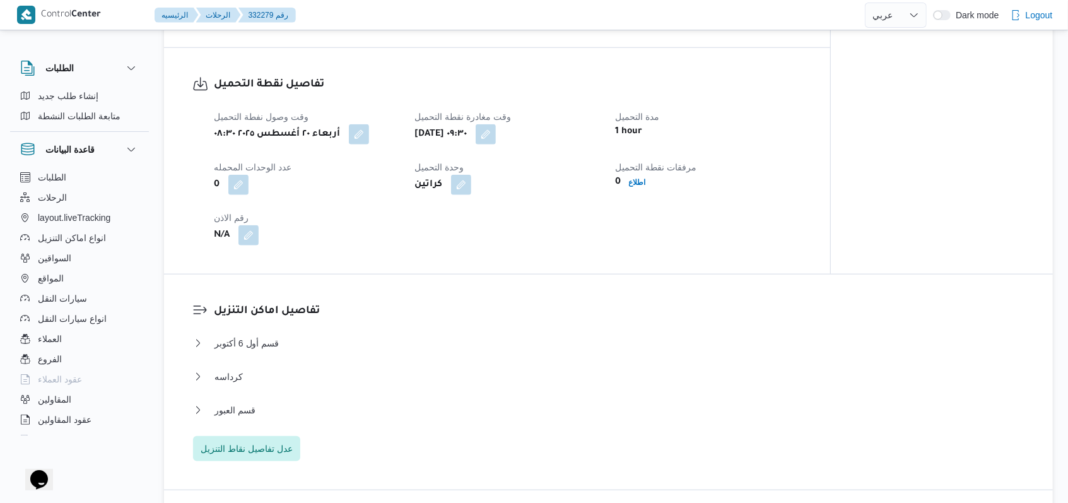
click at [257, 336] on div "قسم أول 6 أكتوبر" at bounding box center [609, 348] width 832 height 24
click at [264, 336] on span "قسم أول 6 أكتوبر" at bounding box center [247, 343] width 64 height 15
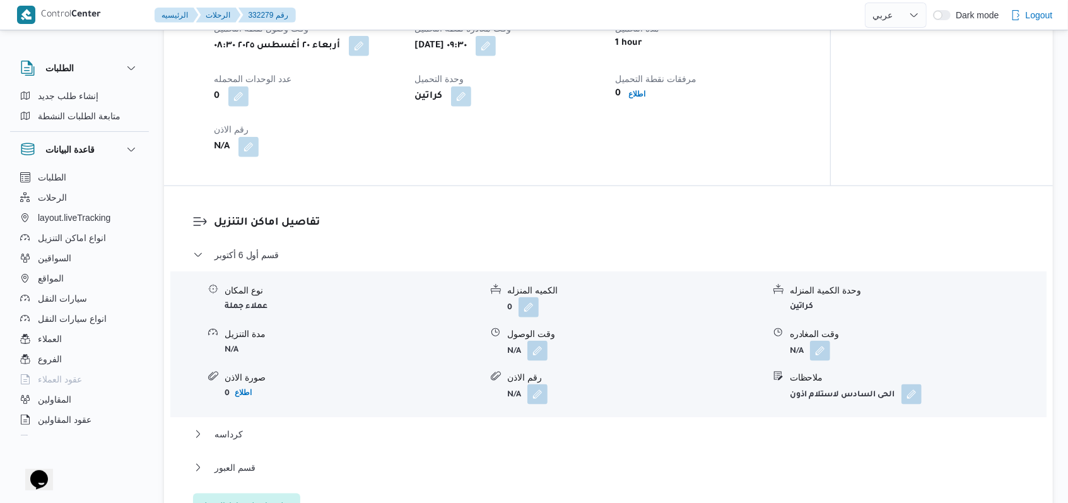
scroll to position [925, 0]
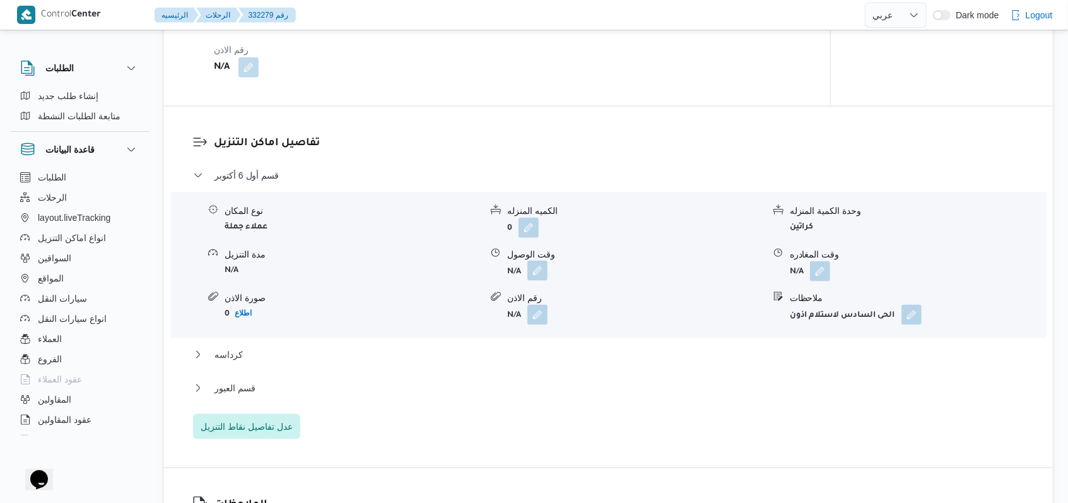
click at [546, 261] on button "button" at bounding box center [538, 271] width 20 height 20
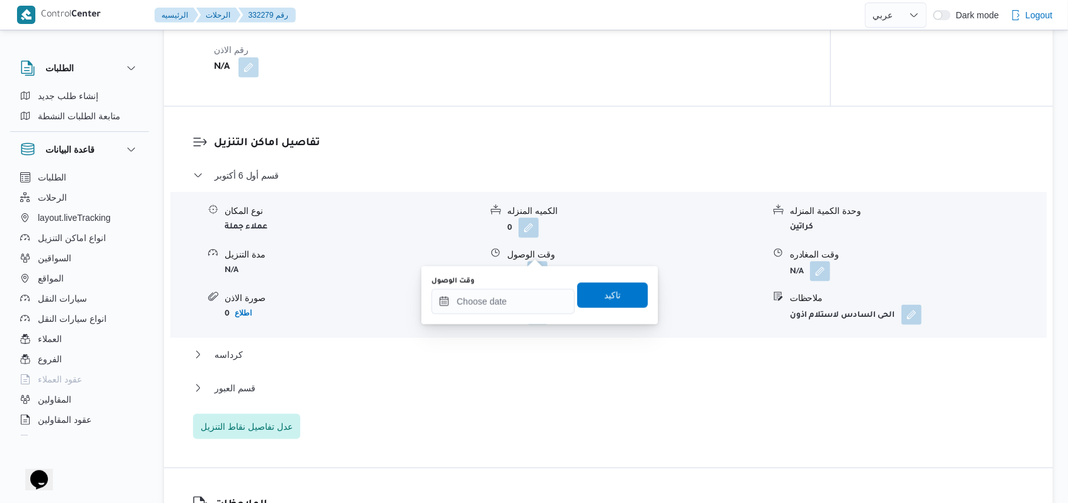
click at [495, 315] on div "You are in a dialog. To close this dialog, hit escape. وقت الوصول تاكيد" at bounding box center [540, 295] width 237 height 58
click at [501, 305] on input "وقت الوصول" at bounding box center [503, 301] width 143 height 25
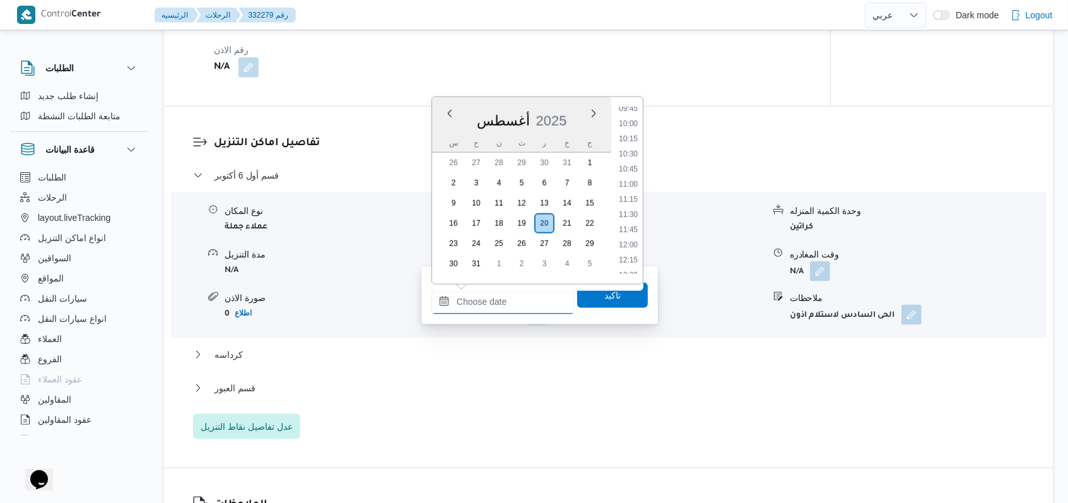
scroll to position [561, 0]
click at [634, 174] on li "10:15" at bounding box center [628, 173] width 29 height 13
type input "٢٠/٠٨/٢٠٢٥ ١٠:١٥"
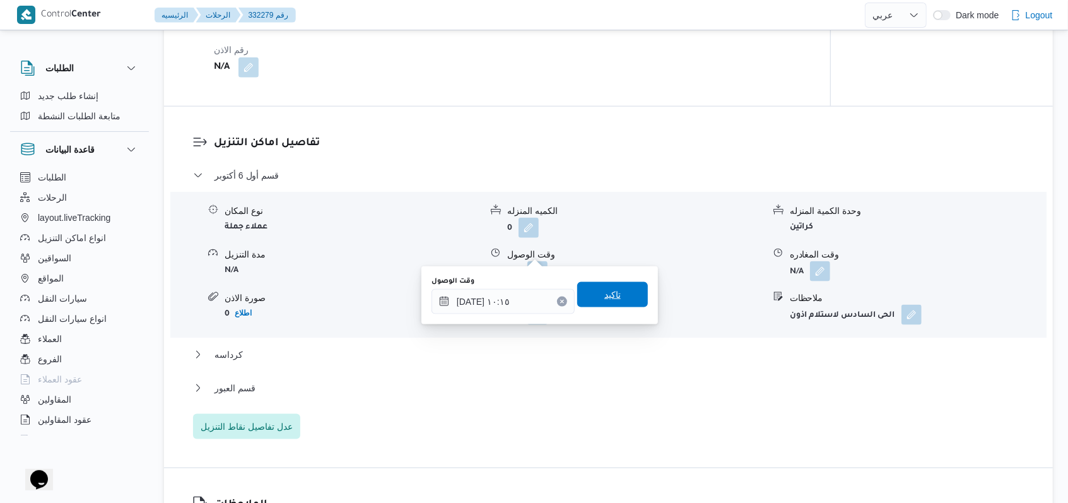
click at [613, 288] on span "تاكيد" at bounding box center [612, 294] width 71 height 25
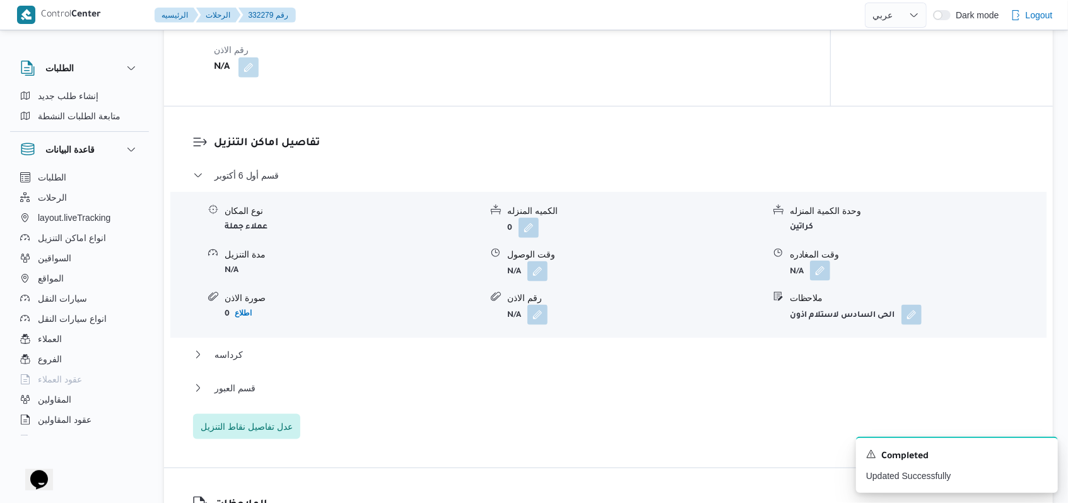
click at [821, 261] on button "button" at bounding box center [820, 271] width 20 height 20
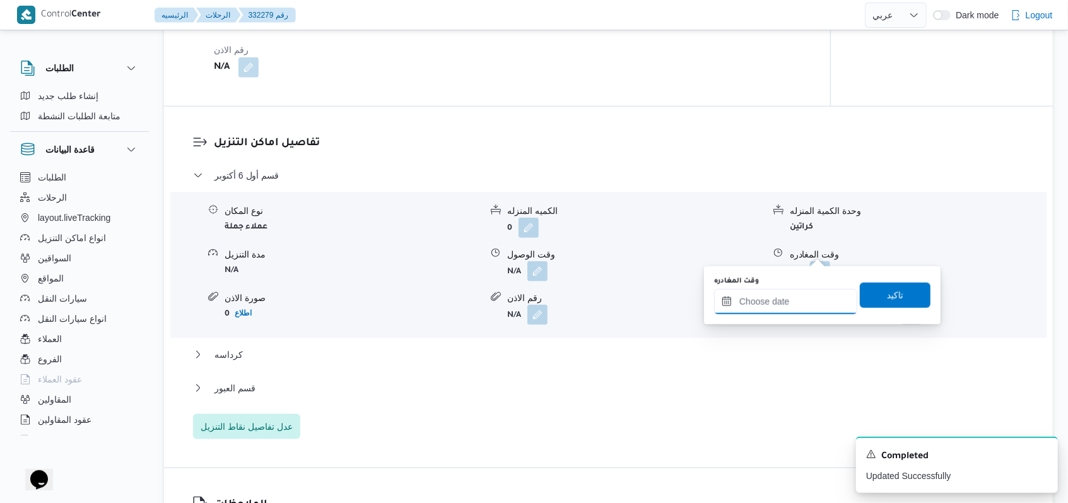
click at [793, 296] on input "وقت المغادره" at bounding box center [785, 301] width 143 height 25
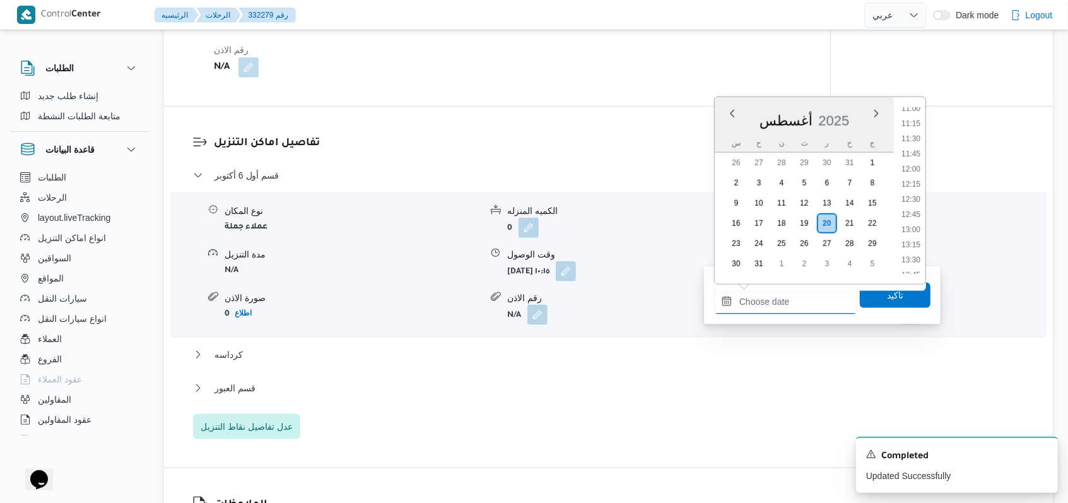
scroll to position [646, 0]
click at [912, 134] on li "11:00" at bounding box center [911, 134] width 29 height 13
type input "٢٠/٠٨/٢٠٢٥ ١١:٠٠"
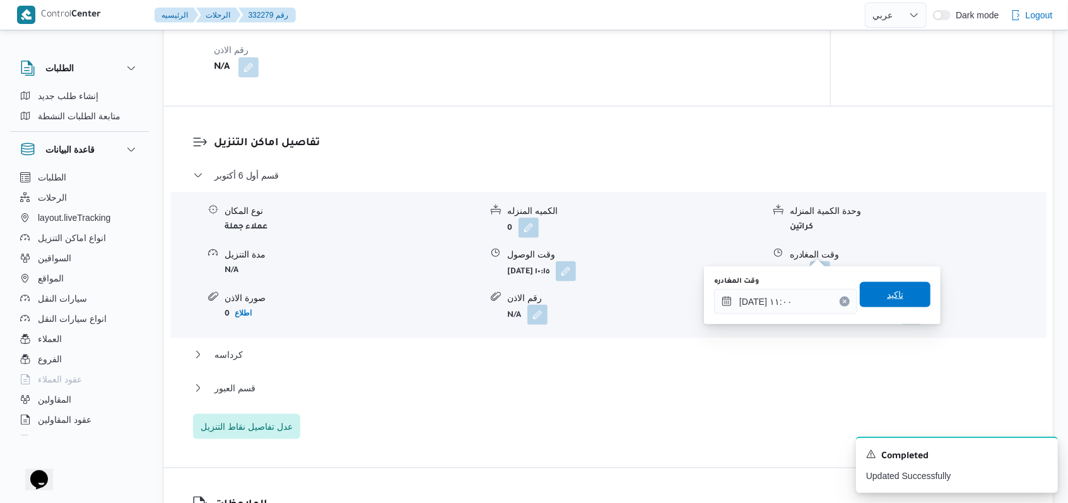
click at [887, 296] on span "تاكيد" at bounding box center [895, 294] width 16 height 15
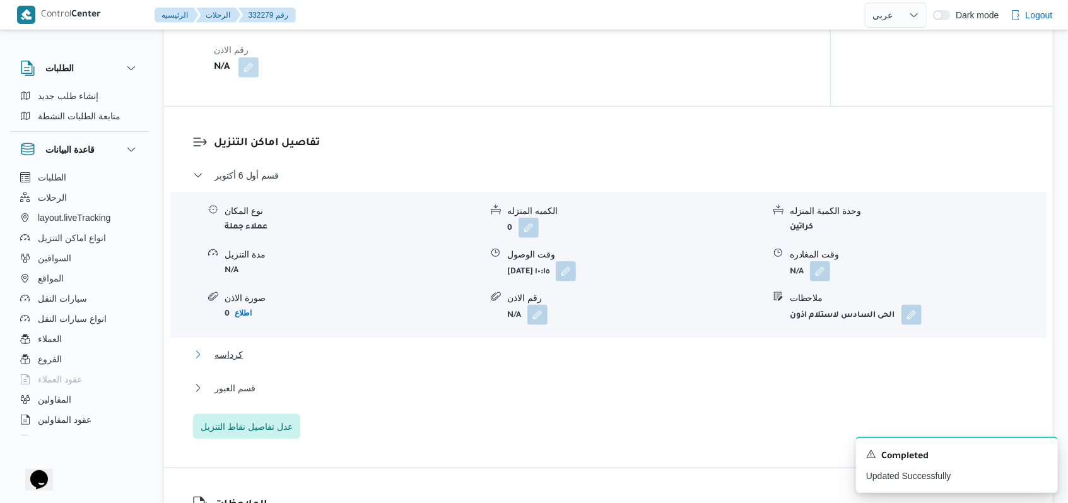
click at [244, 347] on button "كرداسه" at bounding box center [609, 354] width 832 height 15
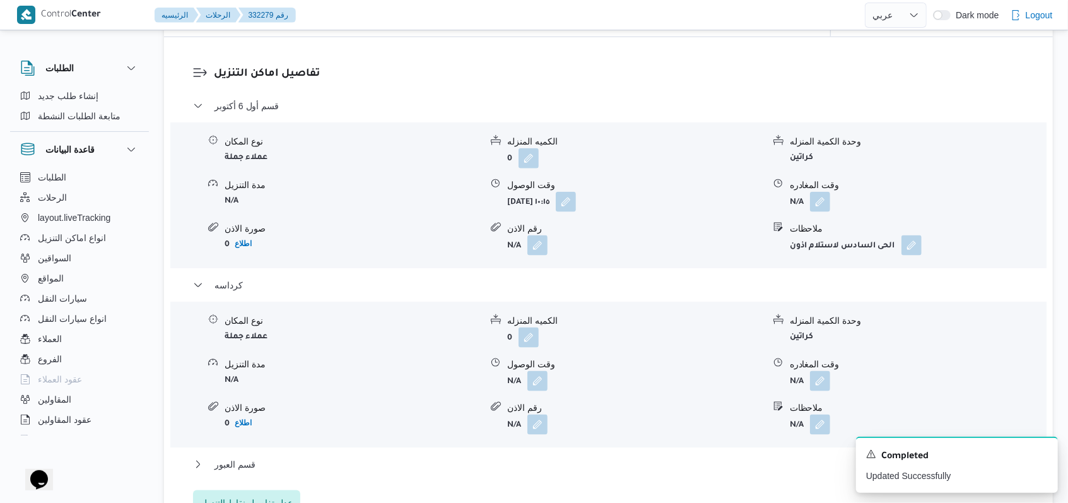
scroll to position [1010, 0]
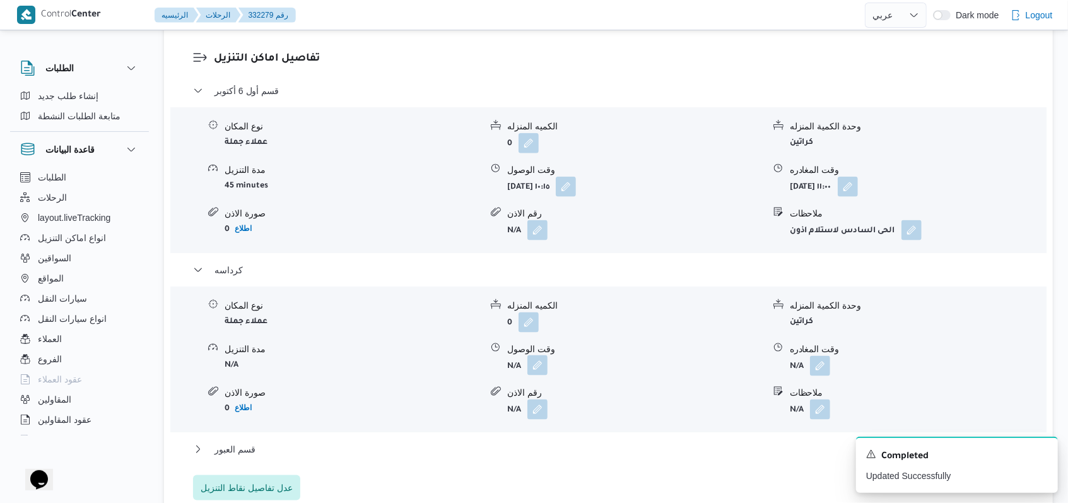
click at [534, 355] on button "button" at bounding box center [538, 365] width 20 height 20
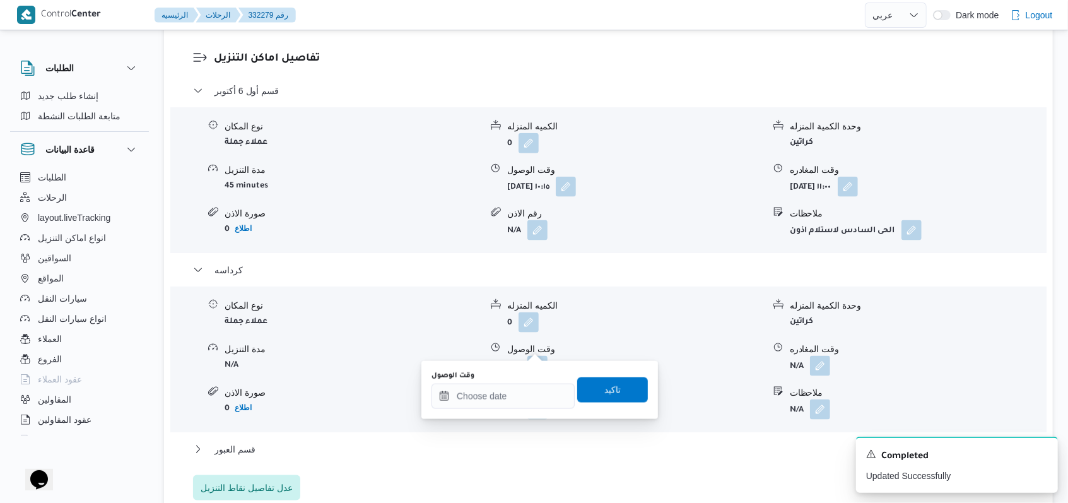
click at [486, 381] on div "وقت الوصول" at bounding box center [503, 390] width 143 height 38
click at [497, 393] on input "وقت الوصول" at bounding box center [503, 396] width 143 height 25
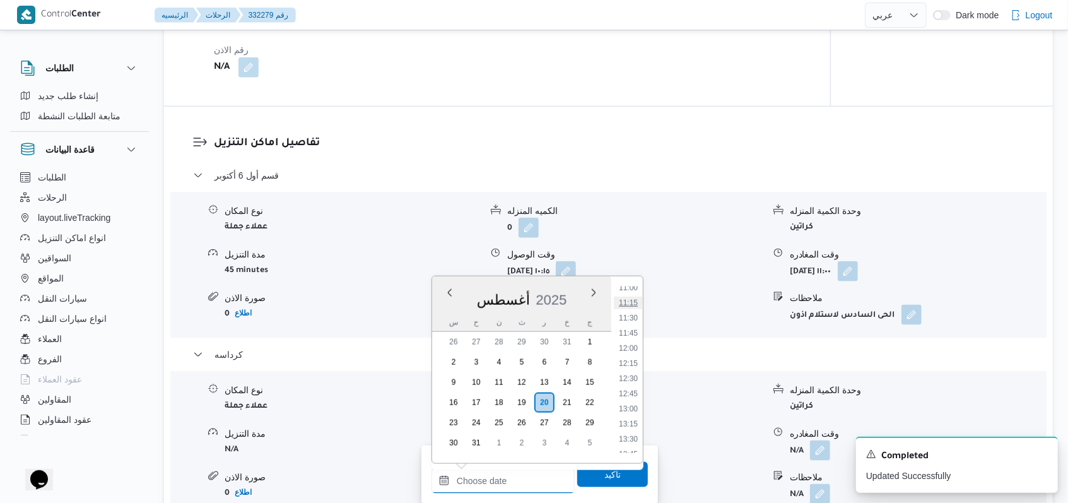
scroll to position [646, 0]
click at [631, 338] on li "11:30" at bounding box center [628, 344] width 29 height 13
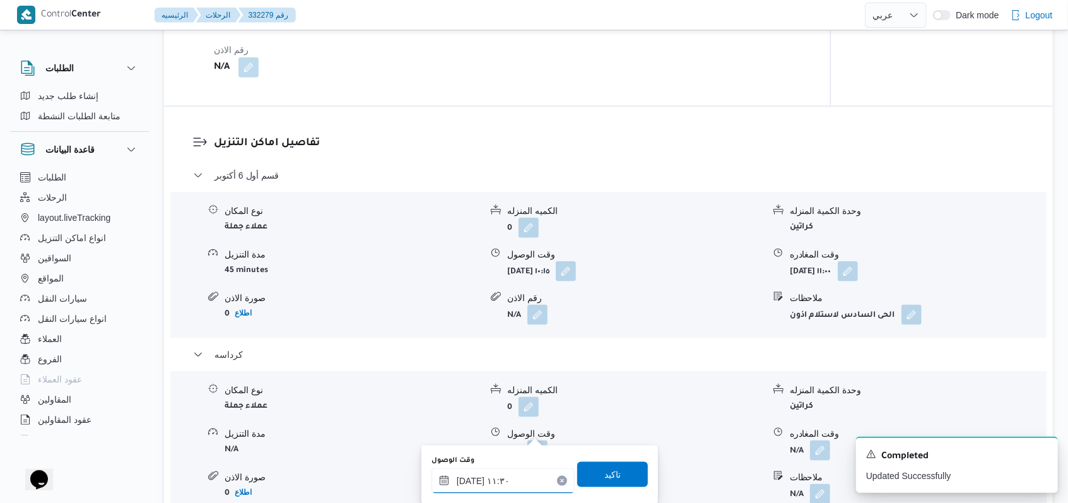
type input "٢٠/٠٨/٢٠٢٥ ١١:٣٠"
click at [604, 469] on span "تاكيد" at bounding box center [612, 473] width 16 height 15
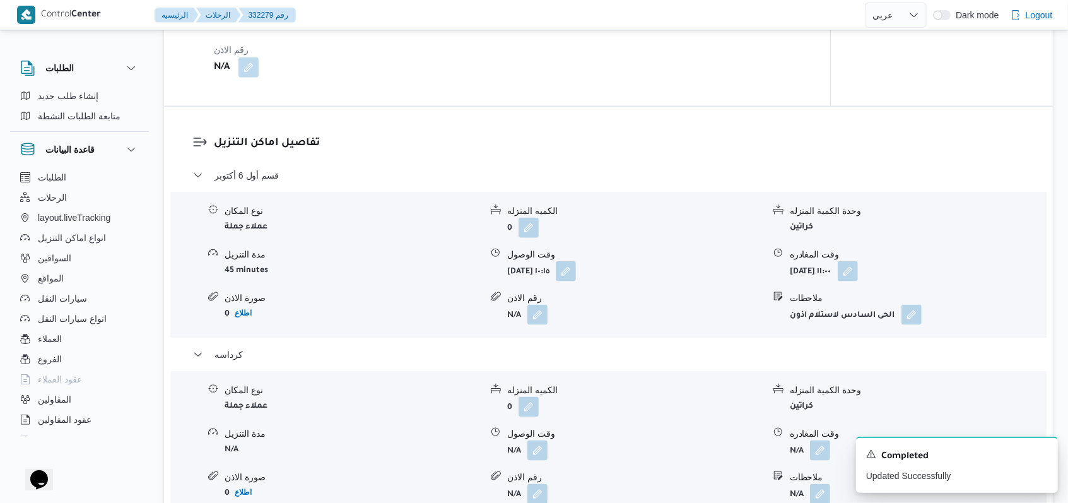
scroll to position [1177, 0]
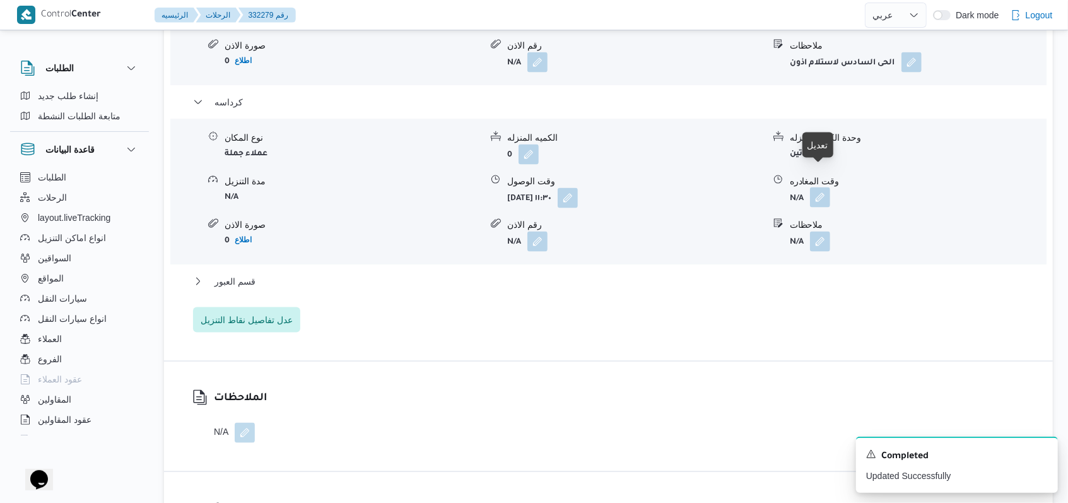
click at [821, 187] on button "button" at bounding box center [820, 197] width 20 height 20
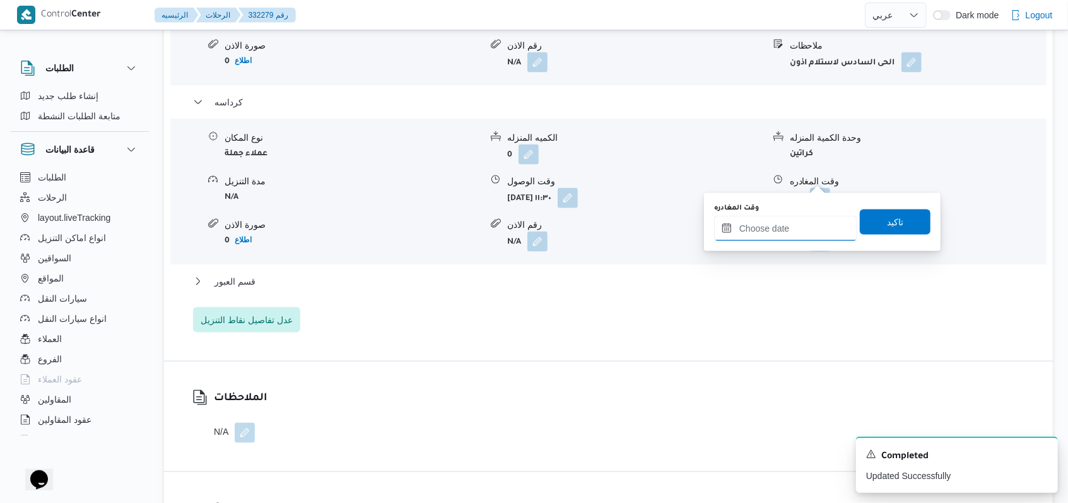
click at [784, 232] on input "وقت المغادره" at bounding box center [785, 228] width 143 height 25
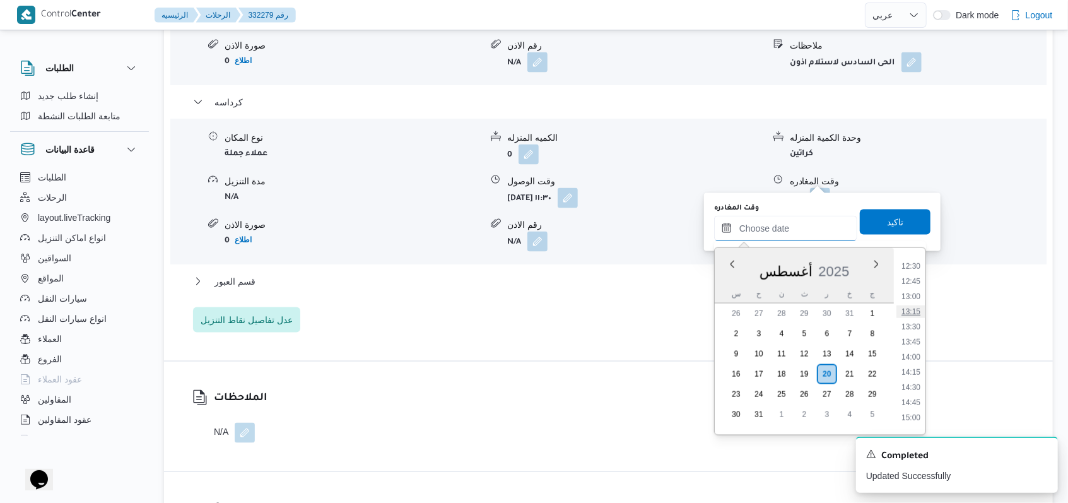
scroll to position [729, 0]
click at [912, 280] on li "12:15" at bounding box center [911, 277] width 29 height 13
type input "٢٠/٠٨/٢٠٢٥ ١٢:١٥"
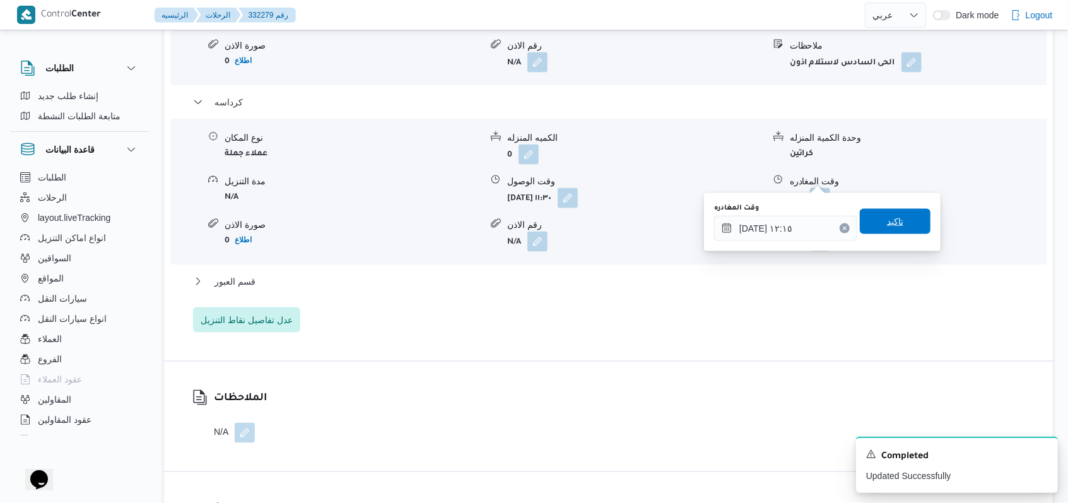
click at [895, 220] on span "تاكيد" at bounding box center [895, 221] width 71 height 25
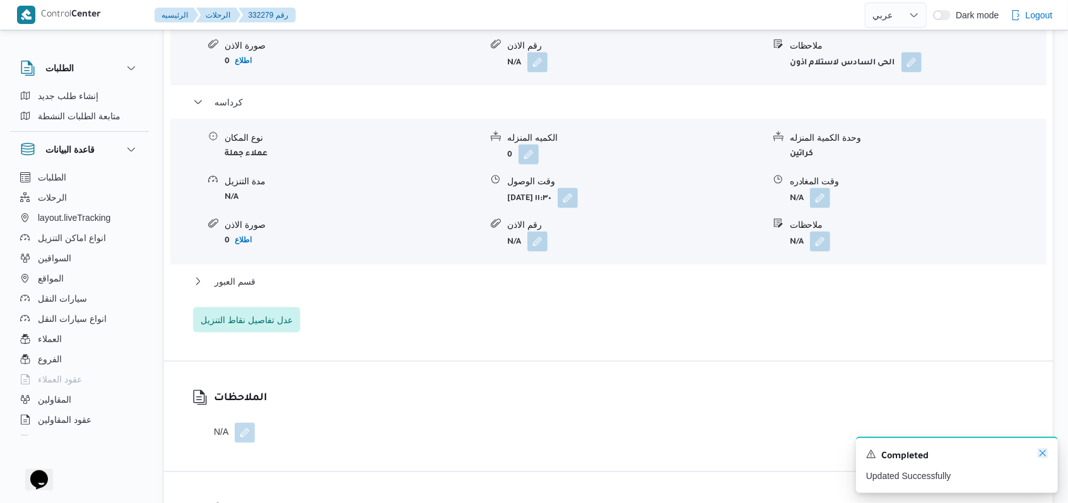
click at [1042, 452] on icon "Dismiss toast" at bounding box center [1043, 453] width 10 height 10
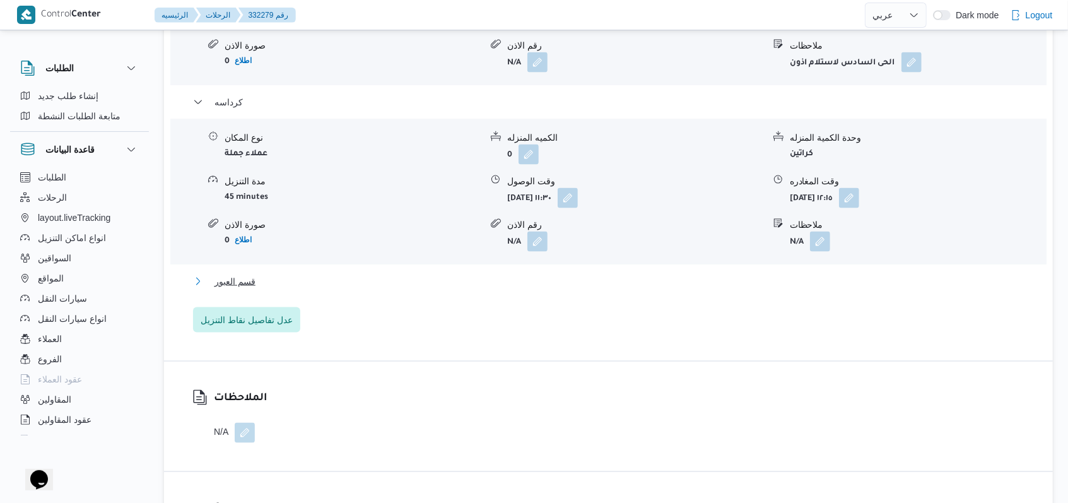
click at [249, 274] on span "قسم العبور" at bounding box center [235, 281] width 41 height 15
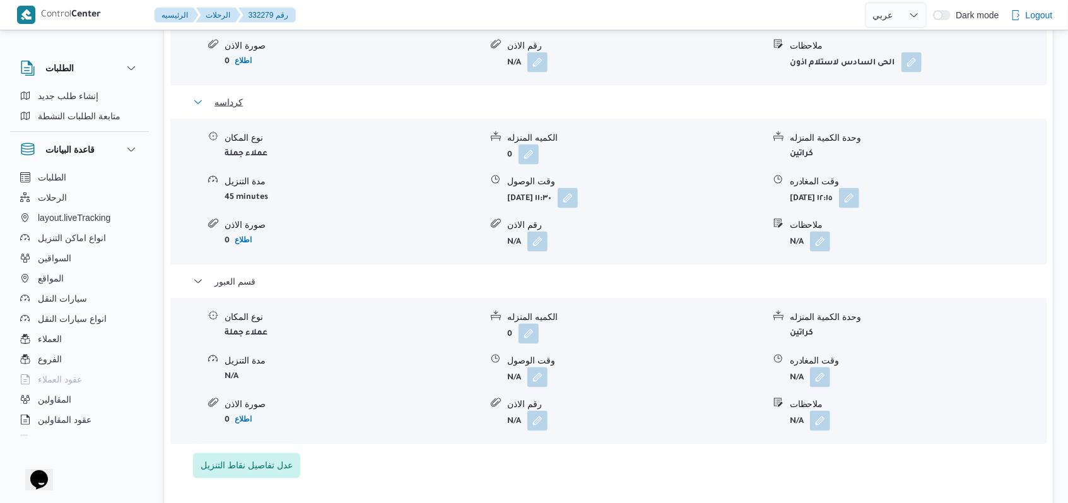
click at [228, 95] on span "كرداسه" at bounding box center [229, 102] width 28 height 15
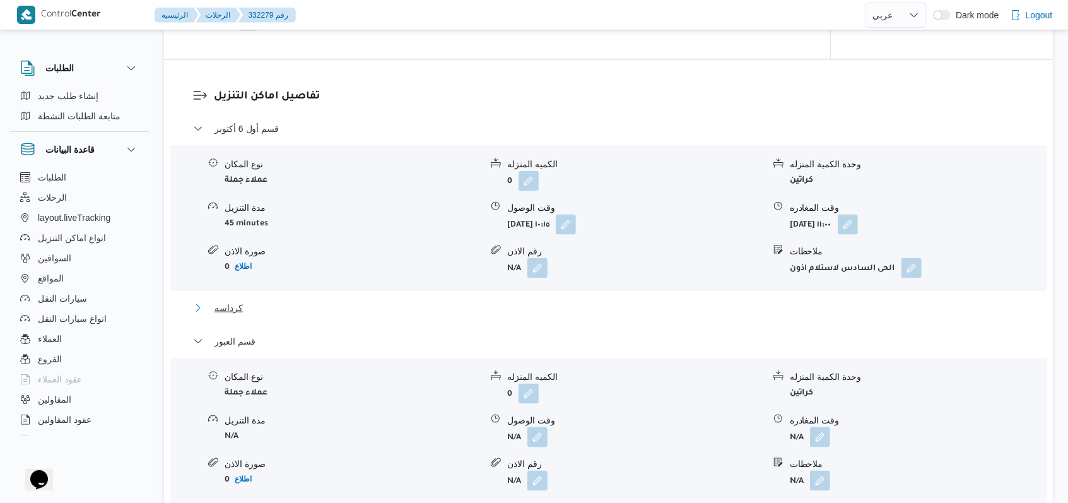
scroll to position [925, 0]
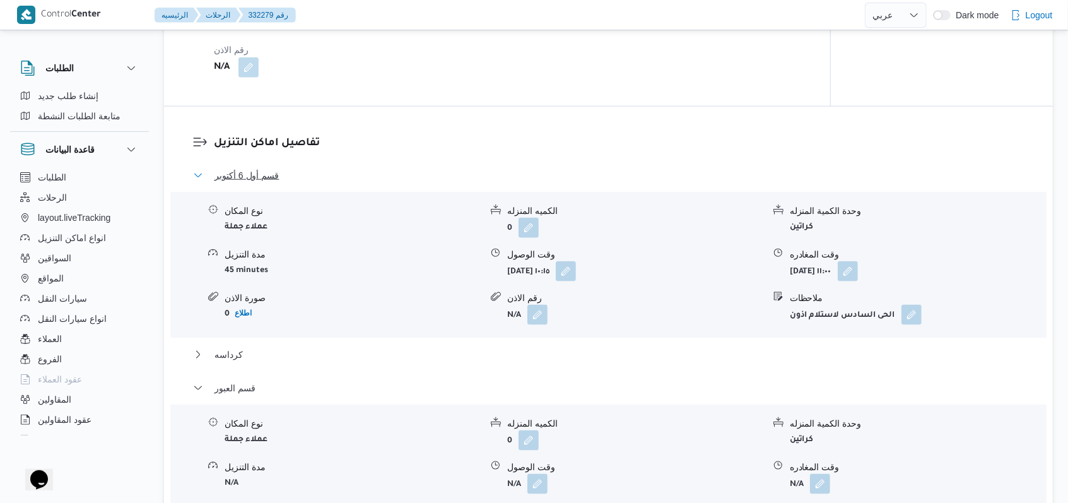
click at [274, 168] on span "قسم أول 6 أكتوبر" at bounding box center [247, 175] width 64 height 15
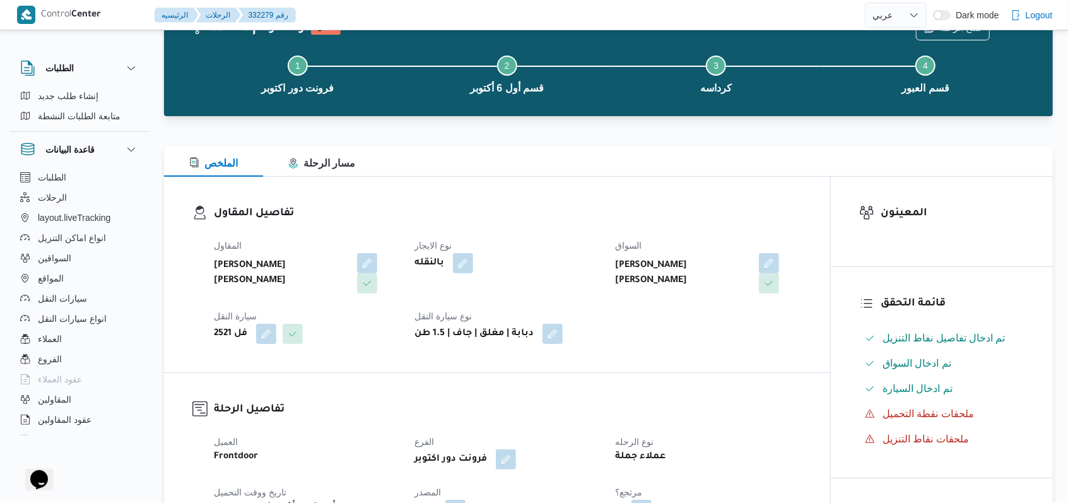
scroll to position [0, 0]
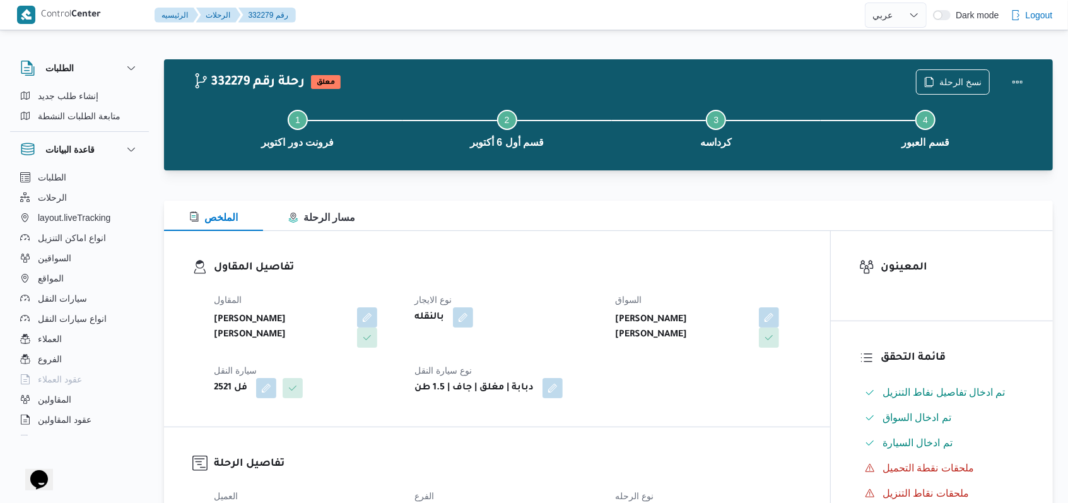
click at [509, 290] on div "المقاول محمد احمد محمد سليم نوع الايجار بالنقله السواق محمد احمد محمد سليم سيار…" at bounding box center [507, 345] width 603 height 121
select select "ar"
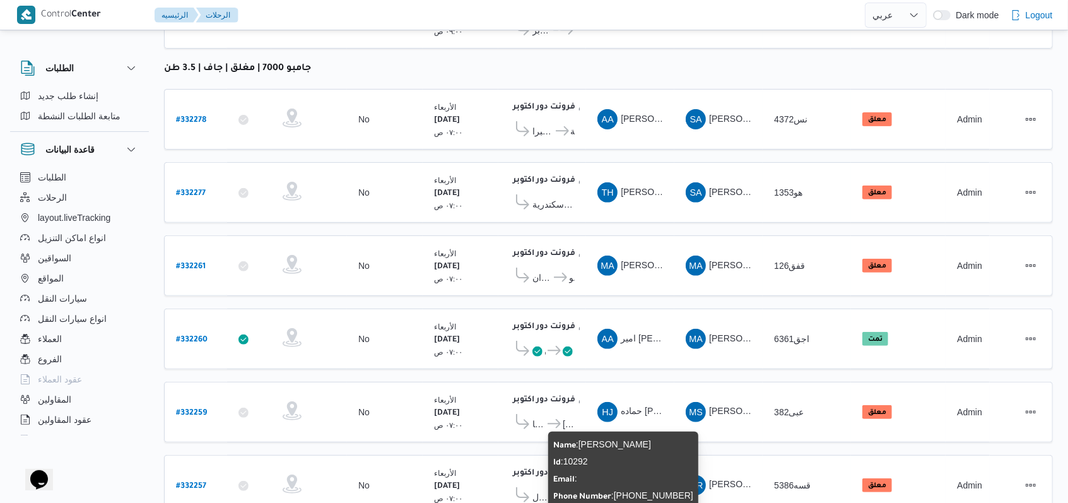
scroll to position [420, 0]
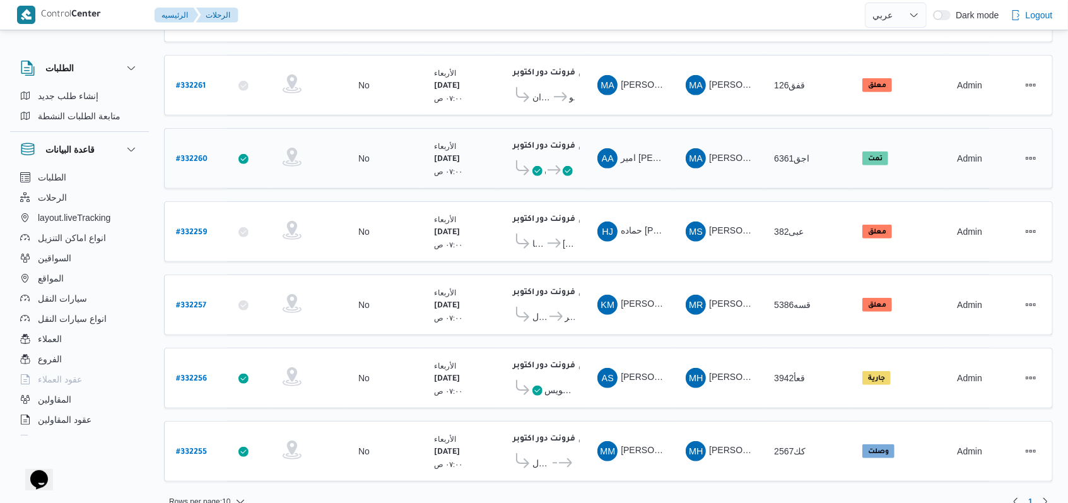
click at [560, 165] on icon at bounding box center [554, 169] width 13 height 9
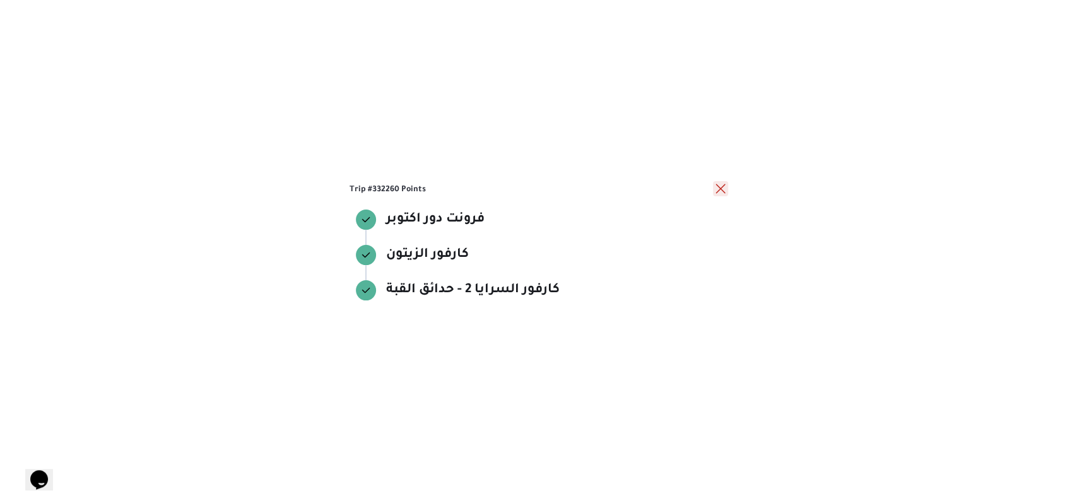
click at [722, 188] on button "close" at bounding box center [720, 188] width 15 height 15
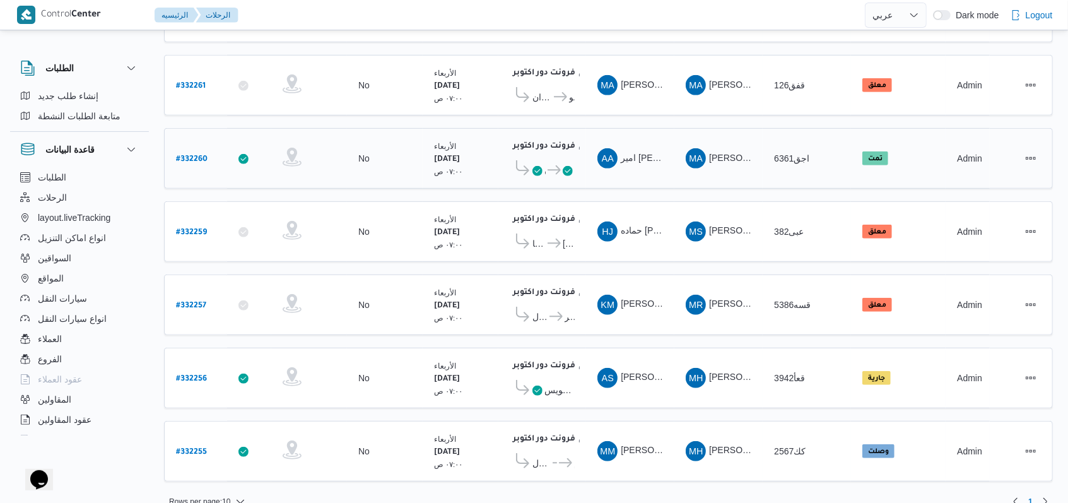
click at [190, 155] on b "# 332260" at bounding box center [192, 159] width 32 height 9
select select "ar"
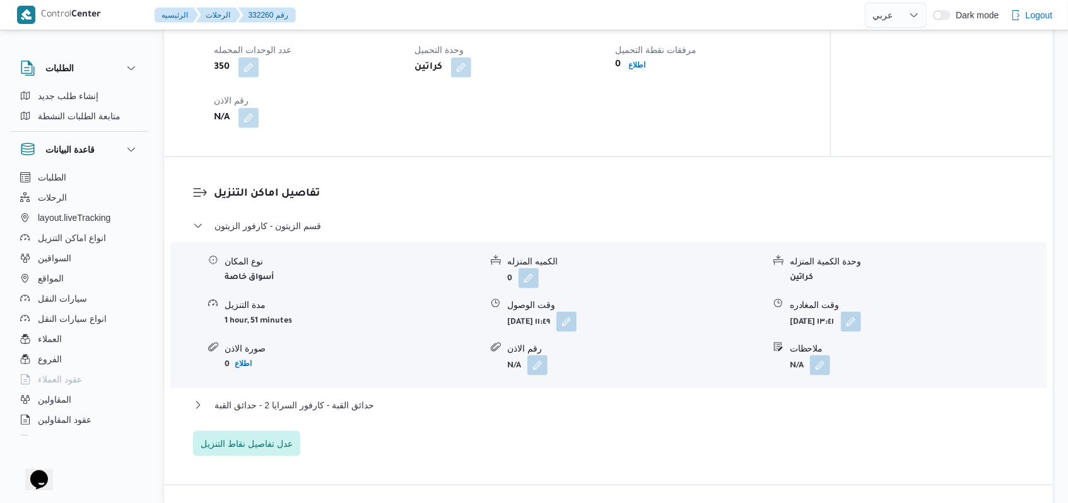
scroll to position [925, 0]
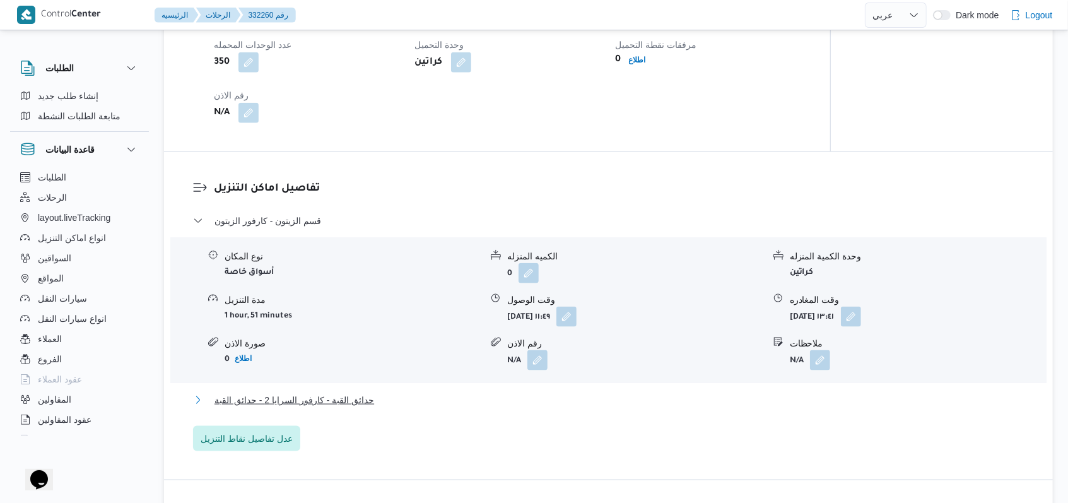
click at [317, 393] on span "حدائق القبة - كارفور السرايا 2 - حدائق القبة" at bounding box center [295, 399] width 160 height 15
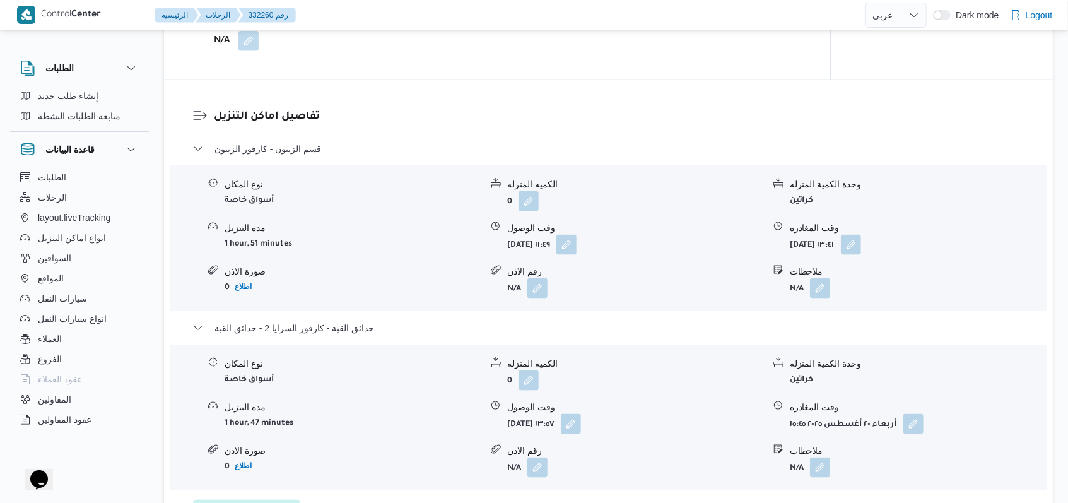
scroll to position [1094, 0]
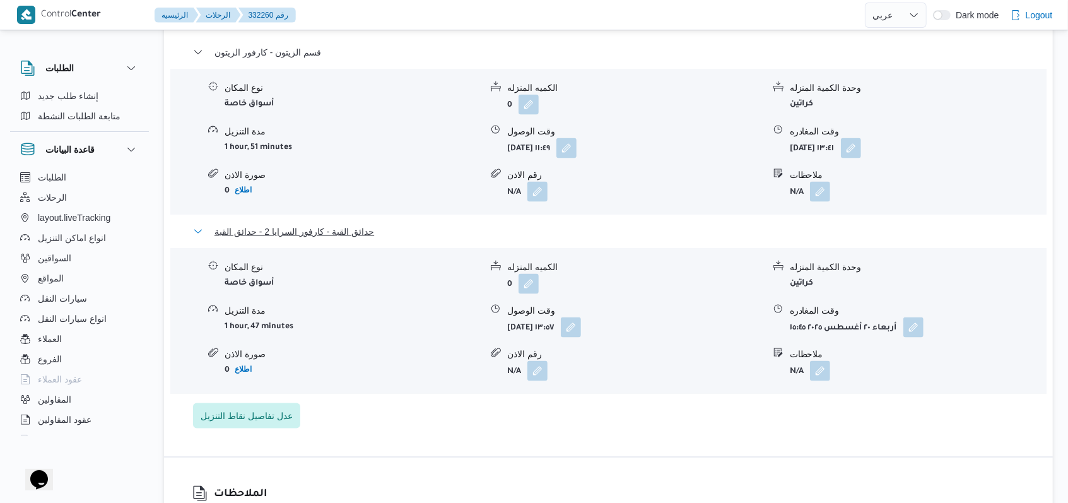
click at [342, 230] on span "حدائق القبة - كارفور السرايا 2 - حدائق القبة" at bounding box center [295, 231] width 160 height 15
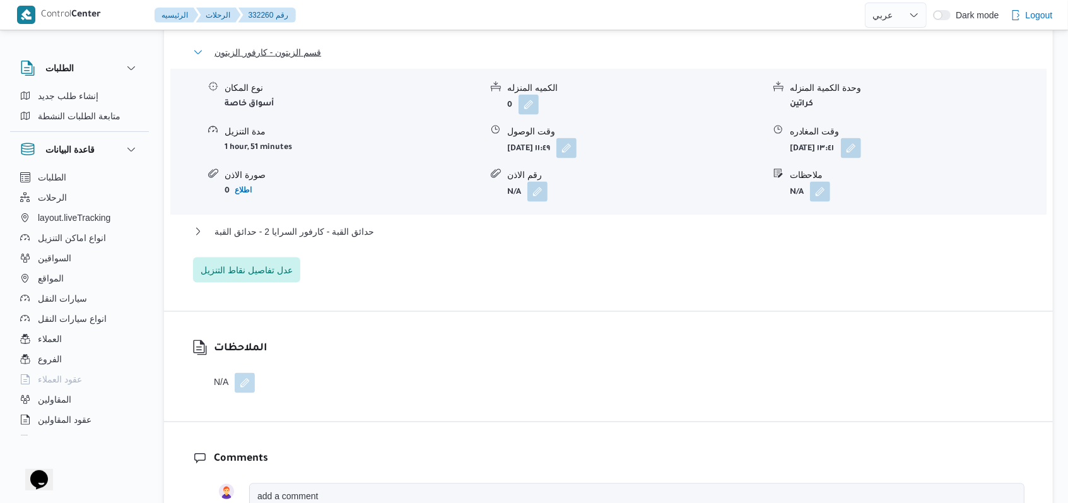
click at [295, 58] on span "قسم الزيتون - كارفور الزيتون" at bounding box center [268, 52] width 107 height 15
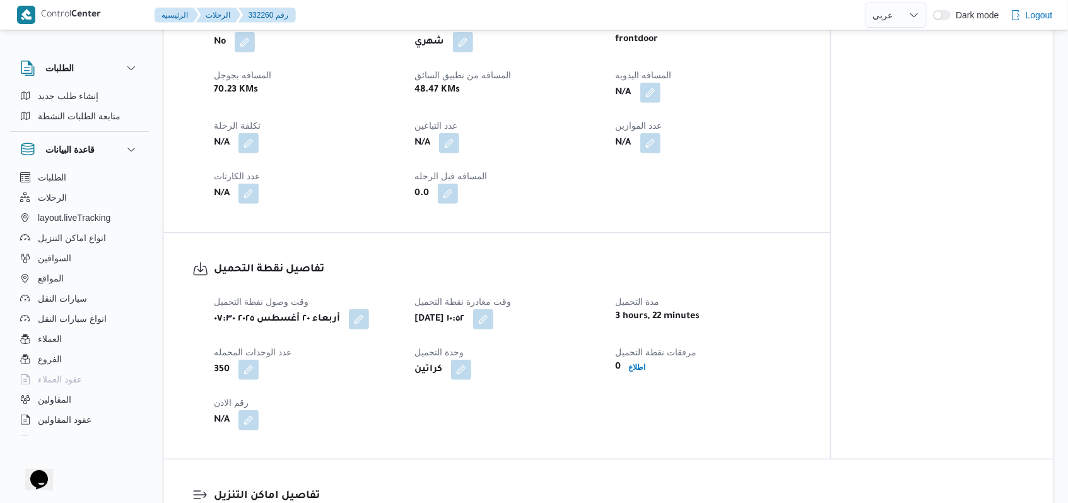
scroll to position [420, 0]
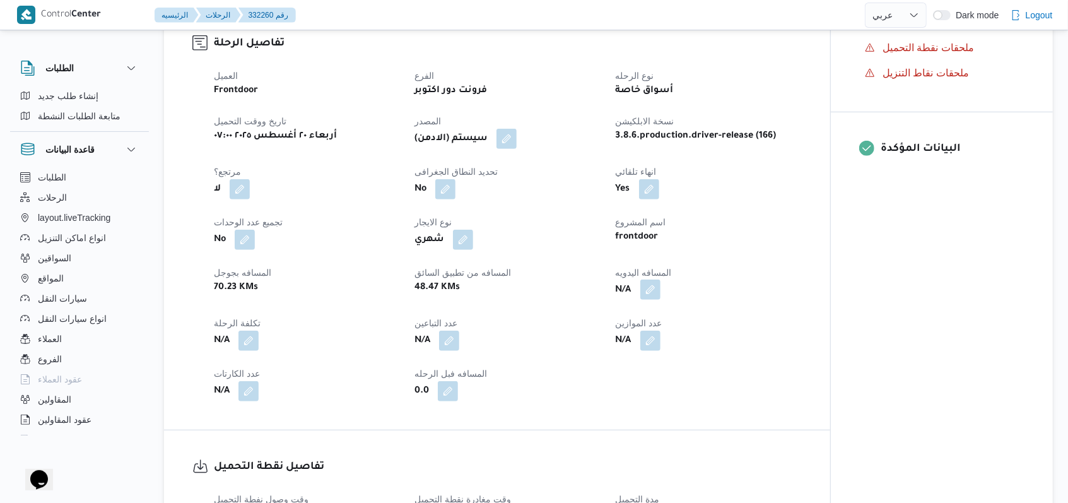
click at [651, 292] on button "button" at bounding box center [650, 290] width 20 height 20
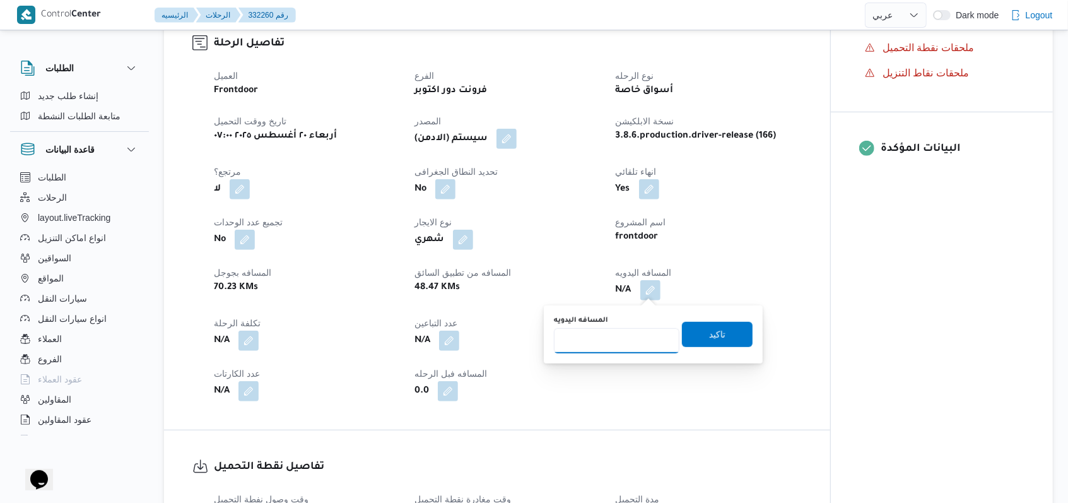
click at [611, 345] on input "المسافه اليدويه" at bounding box center [617, 340] width 126 height 25
type input "130"
click at [682, 339] on span "تاكيد" at bounding box center [717, 333] width 71 height 25
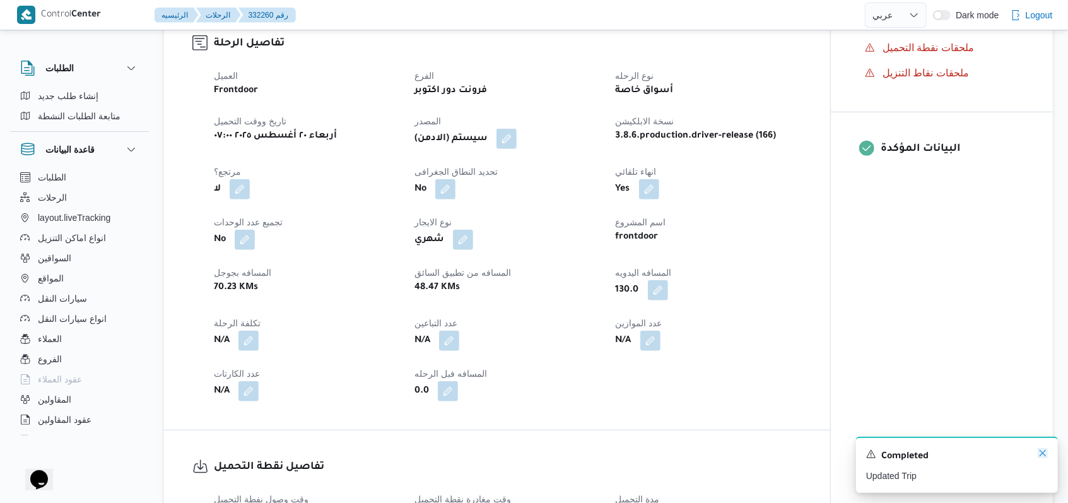
click at [1039, 458] on icon "Dismiss toast" at bounding box center [1043, 453] width 10 height 10
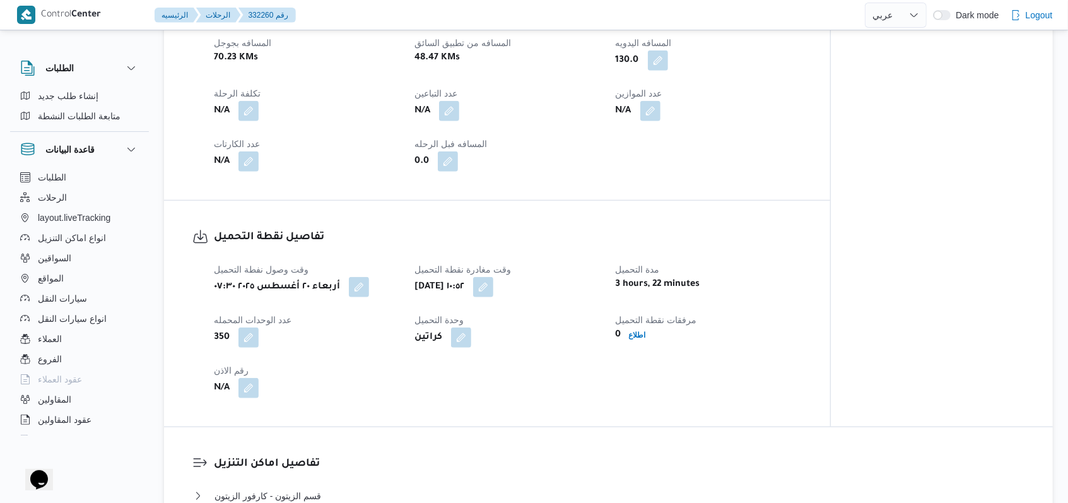
scroll to position [841, 0]
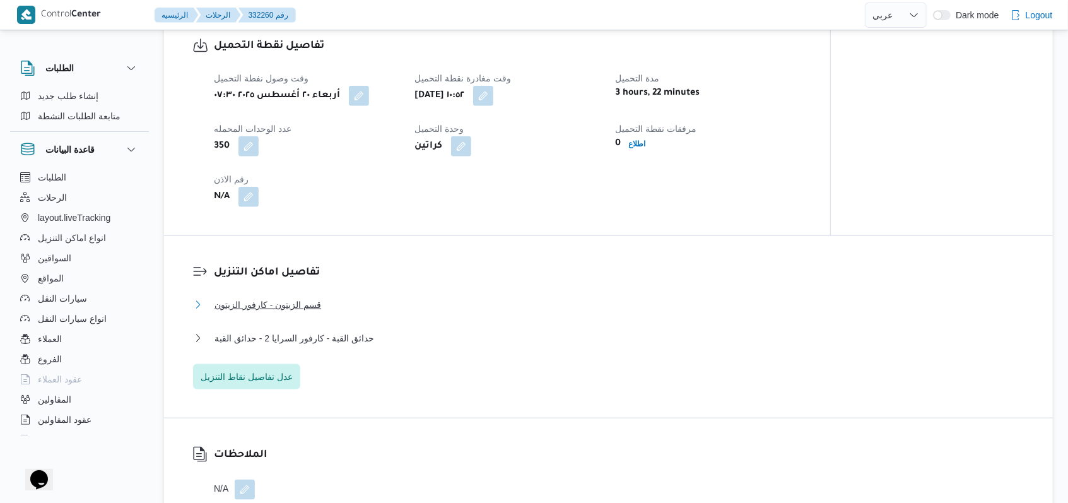
click at [313, 305] on span "قسم الزيتون - كارفور الزيتون" at bounding box center [268, 304] width 107 height 15
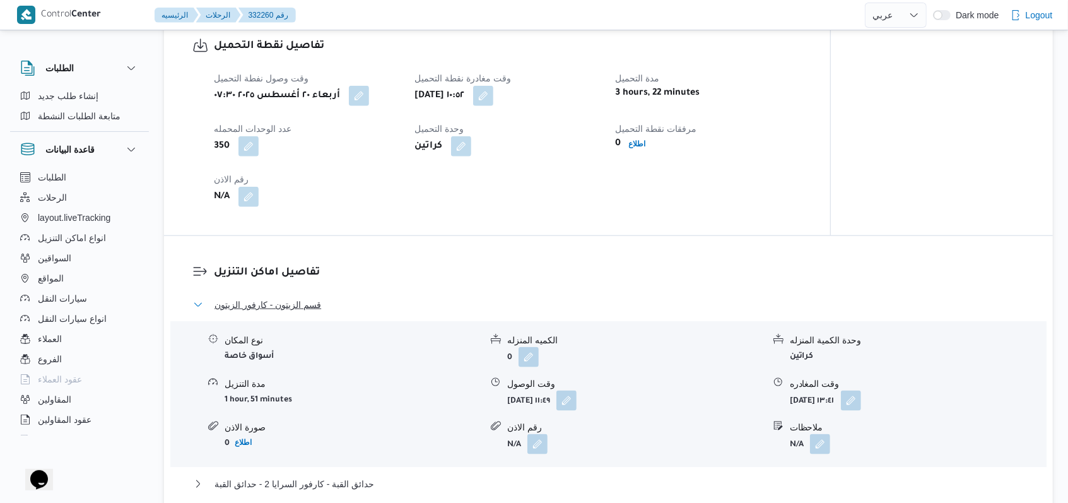
click at [313, 305] on span "قسم الزيتون - كارفور الزيتون" at bounding box center [268, 304] width 107 height 15
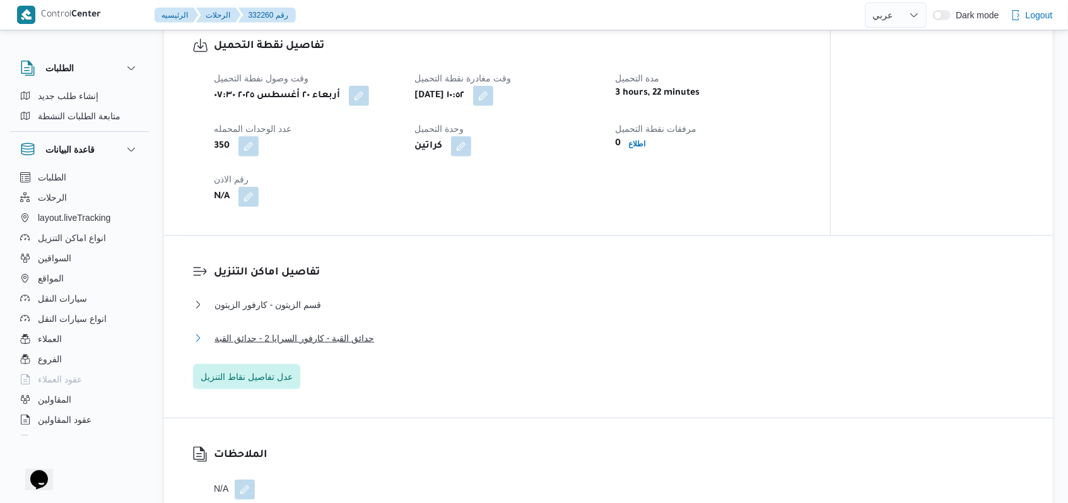
click at [355, 342] on span "حدائق القبة - كارفور السرايا 2 - حدائق القبة" at bounding box center [295, 338] width 160 height 15
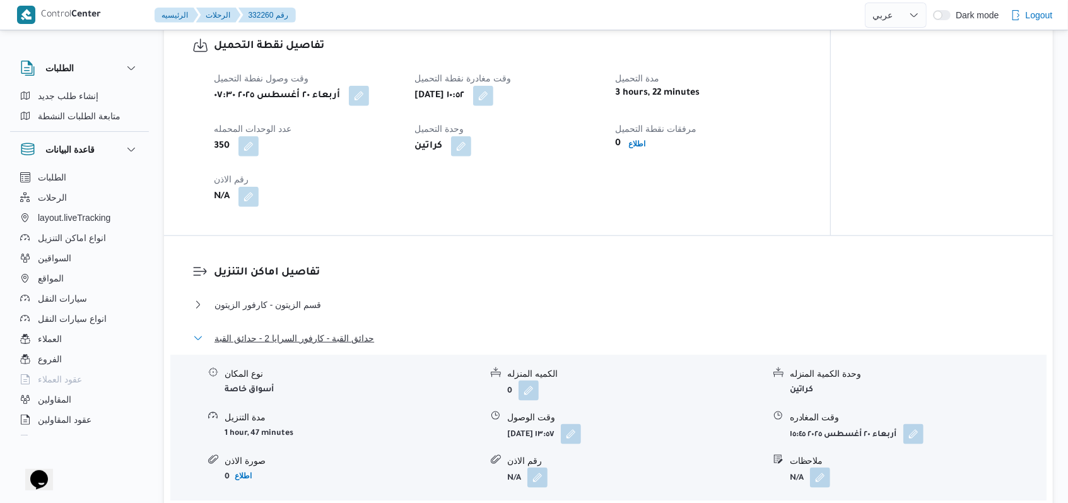
click at [355, 342] on span "حدائق القبة - كارفور السرايا 2 - حدائق القبة" at bounding box center [295, 338] width 160 height 15
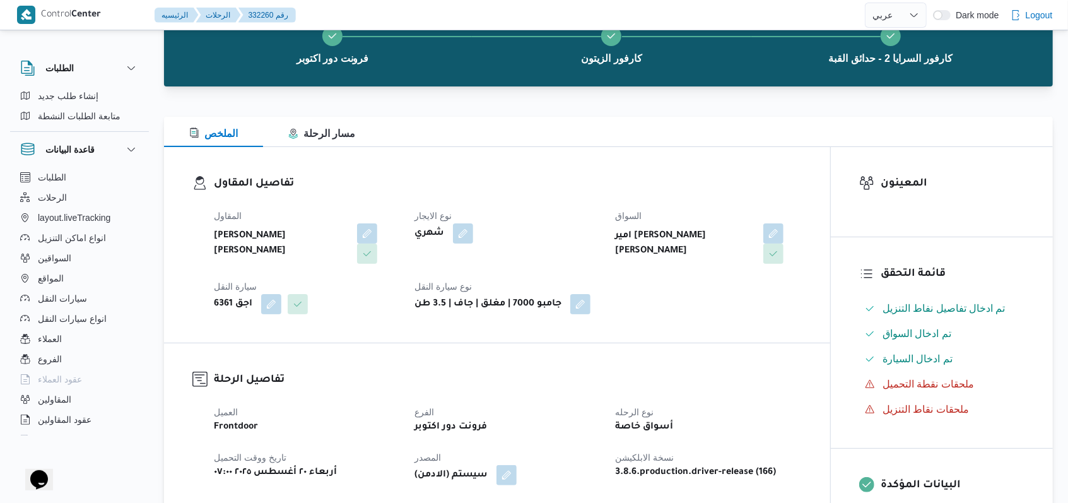
scroll to position [0, 0]
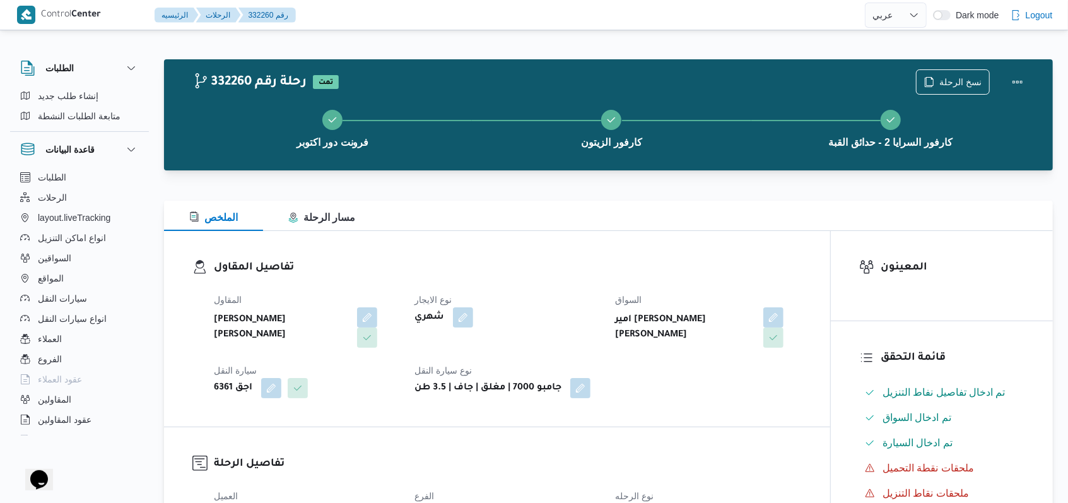
click at [555, 329] on div "نوع الايجار شهري" at bounding box center [508, 320] width 186 height 56
select select "ar"
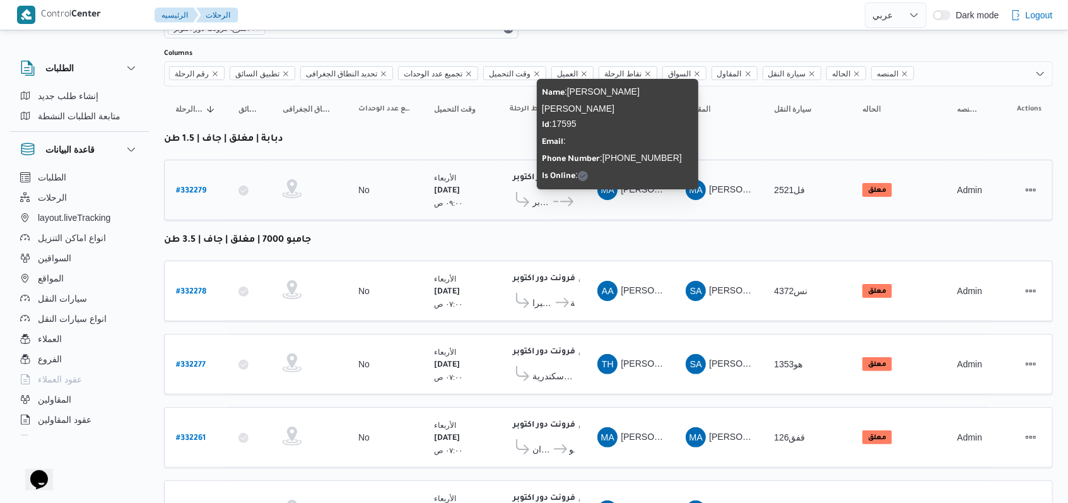
scroll to position [168, 0]
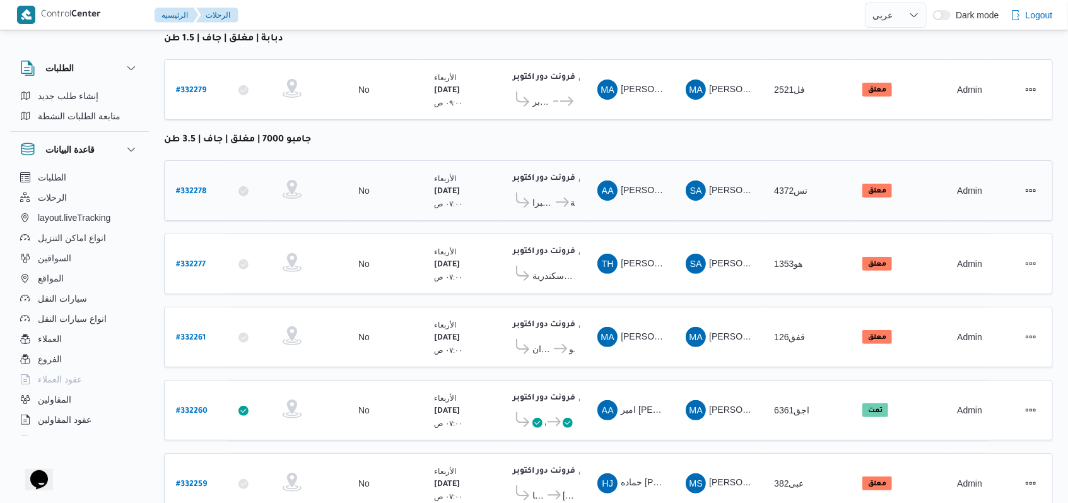
click at [199, 187] on b "# 332278" at bounding box center [191, 191] width 30 height 9
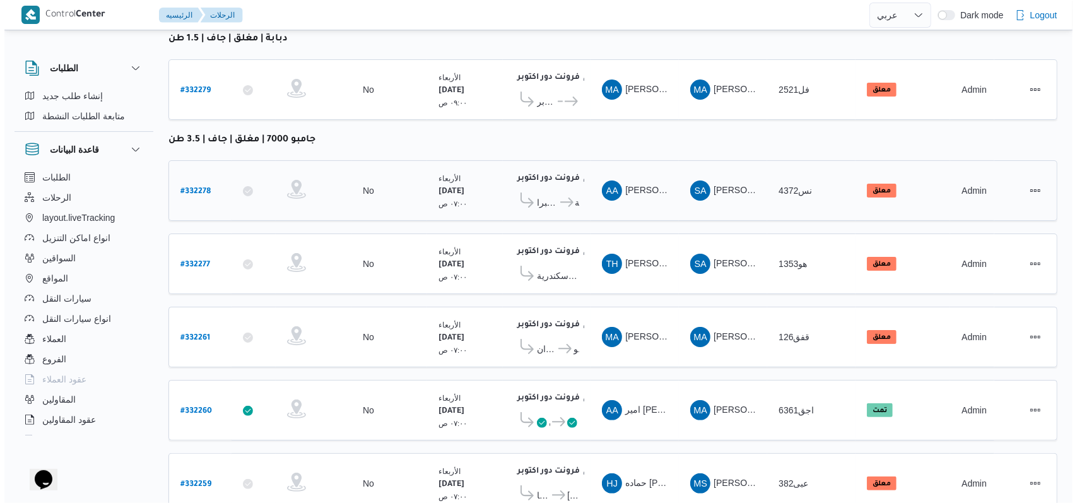
scroll to position [34, 0]
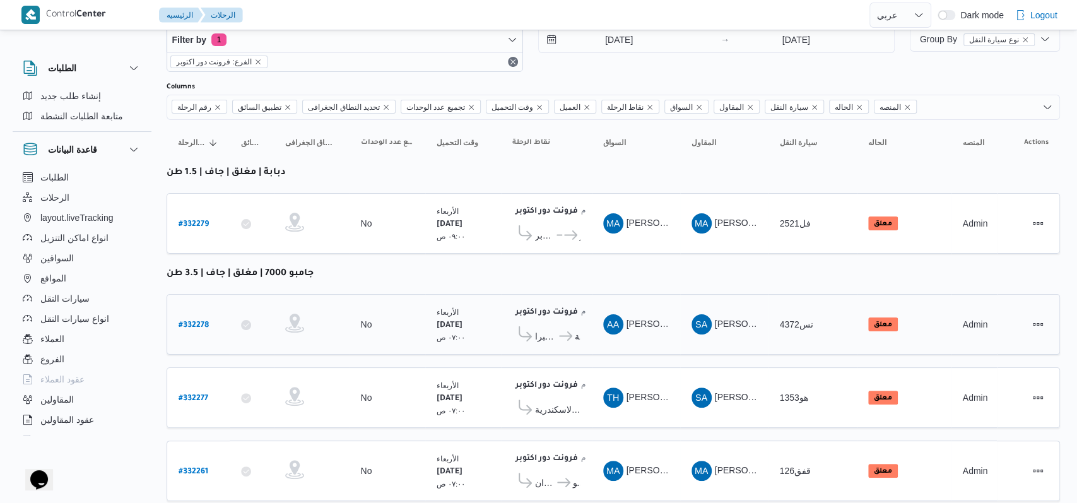
select select "ar"
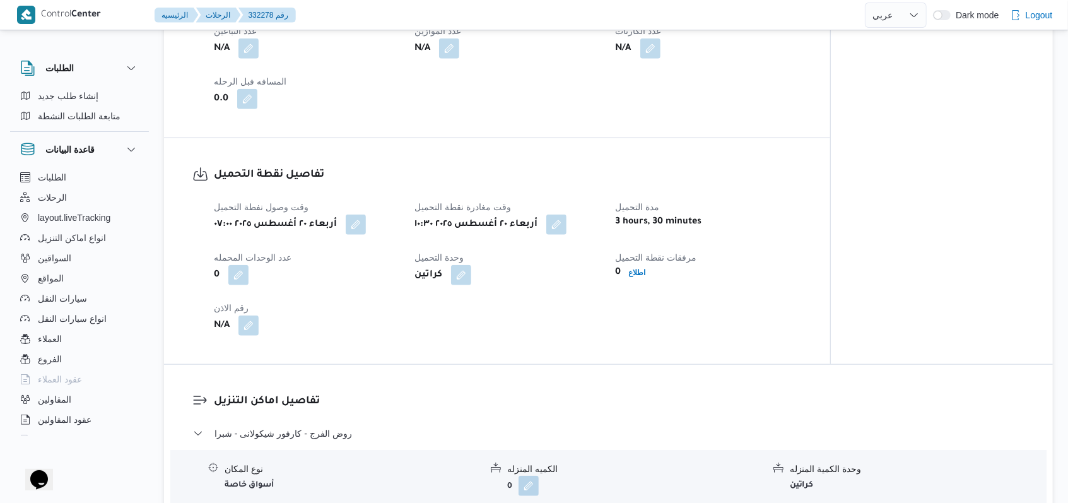
scroll to position [841, 0]
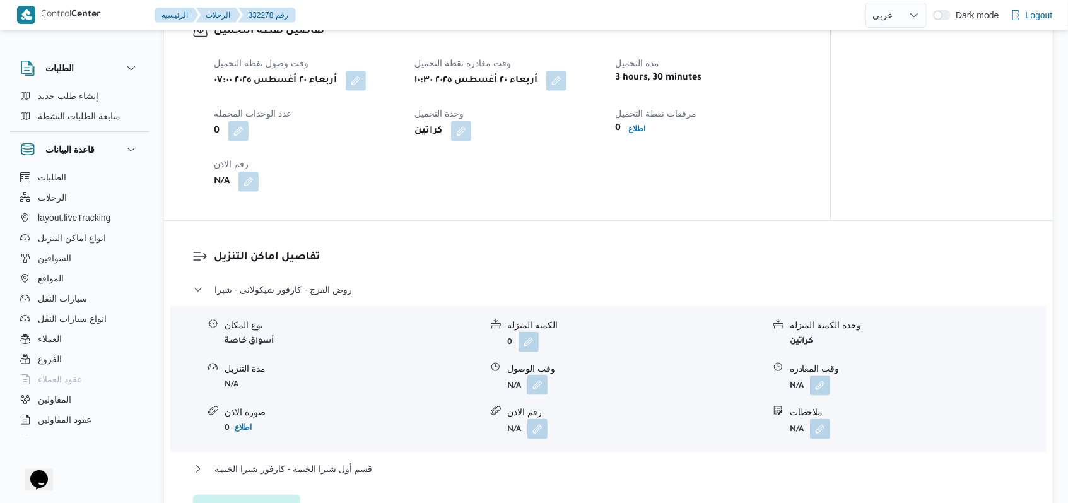
click at [540, 386] on button "button" at bounding box center [538, 385] width 20 height 20
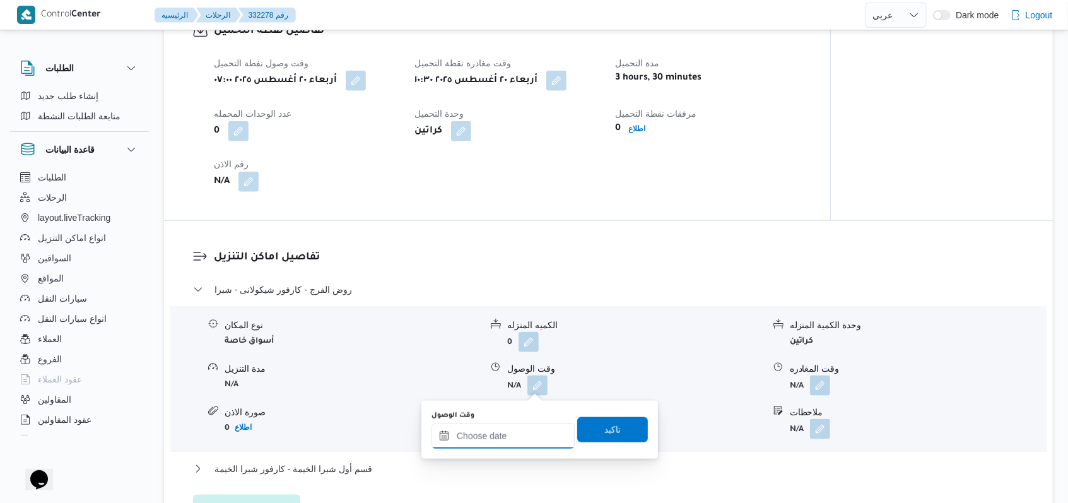
click at [501, 432] on input "وقت الوصول" at bounding box center [503, 435] width 143 height 25
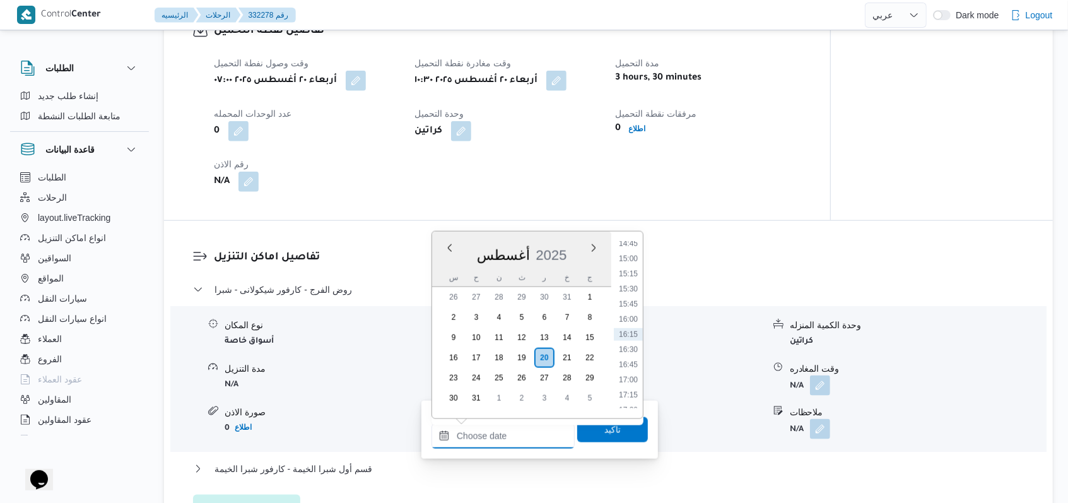
scroll to position [646, 0]
click at [629, 316] on li "11:45" at bounding box center [628, 314] width 29 height 13
type input "٢٠/٠٨/٢٠٢٥ ١١:٤٥"
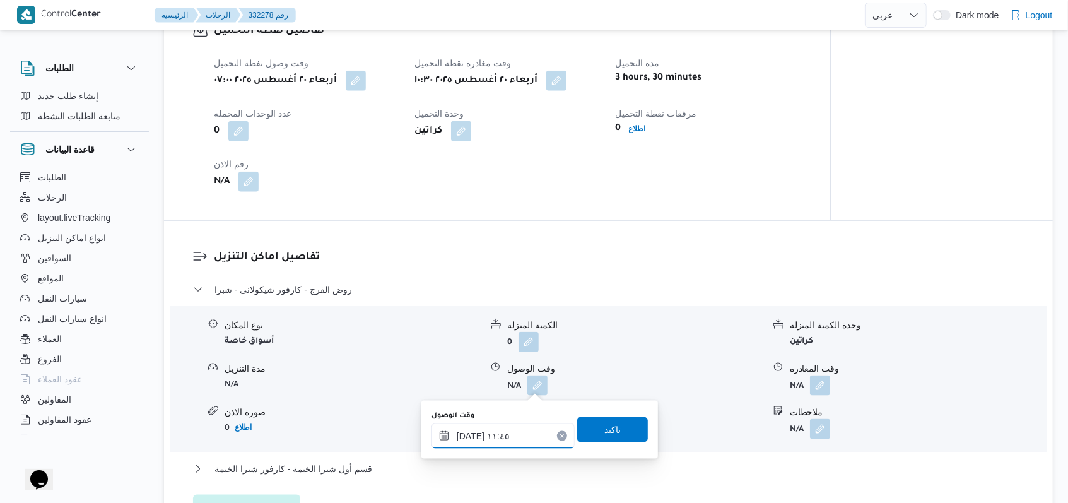
scroll to position [925, 0]
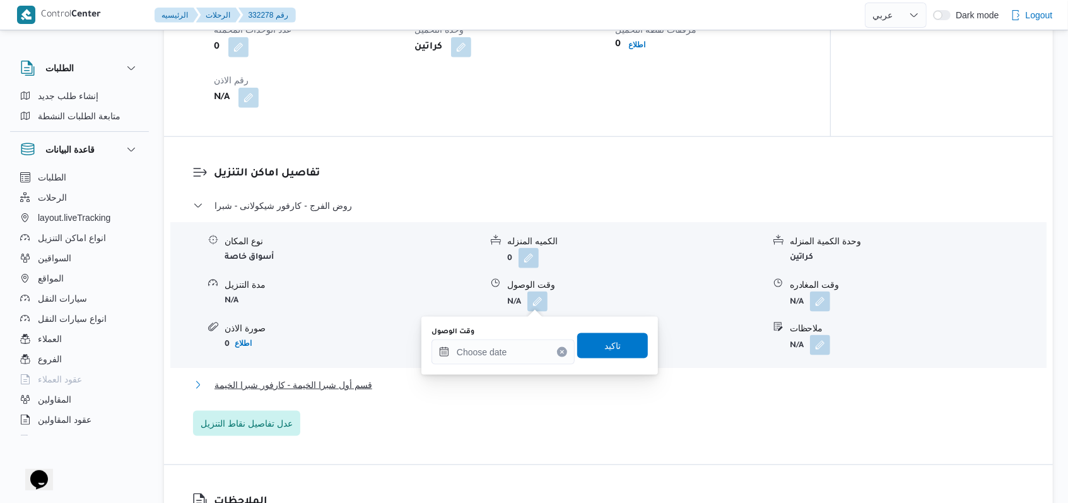
click at [361, 389] on span "قسم أول شبرا الخيمة - كارفور شبرا الخيمة" at bounding box center [294, 384] width 158 height 15
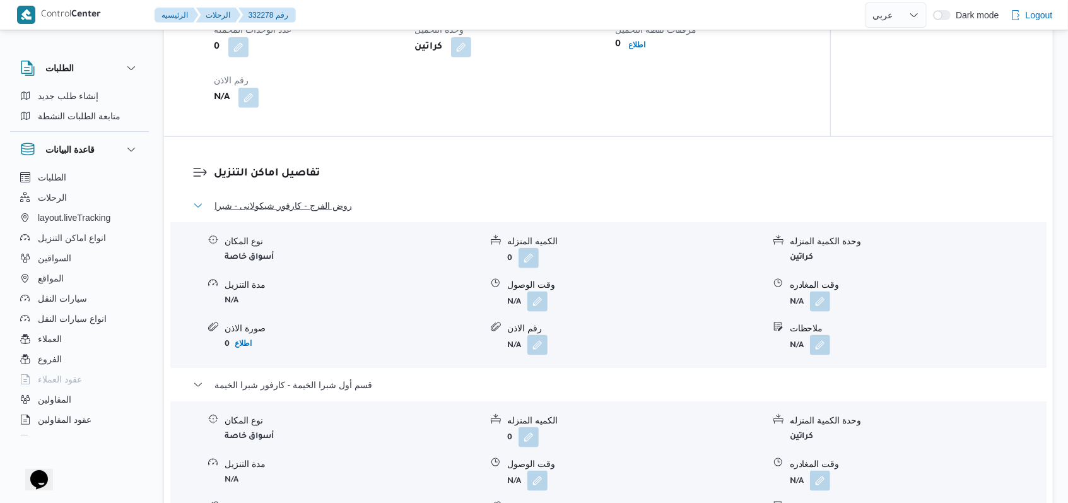
click at [305, 199] on span "روض الفرج - كارفور شيكولانى - شبرا" at bounding box center [284, 205] width 138 height 15
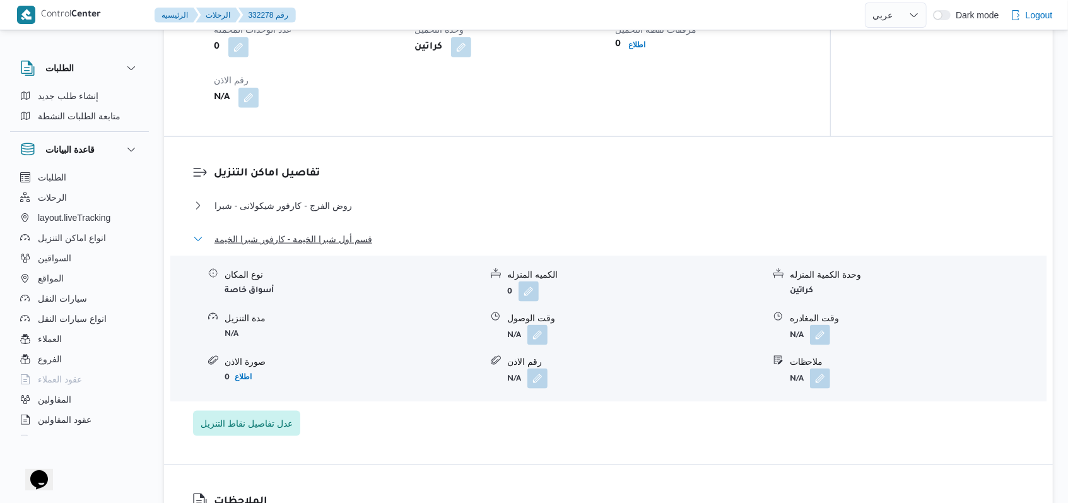
click at [346, 240] on span "قسم أول شبرا الخيمة - كارفور شبرا الخيمة" at bounding box center [294, 239] width 158 height 15
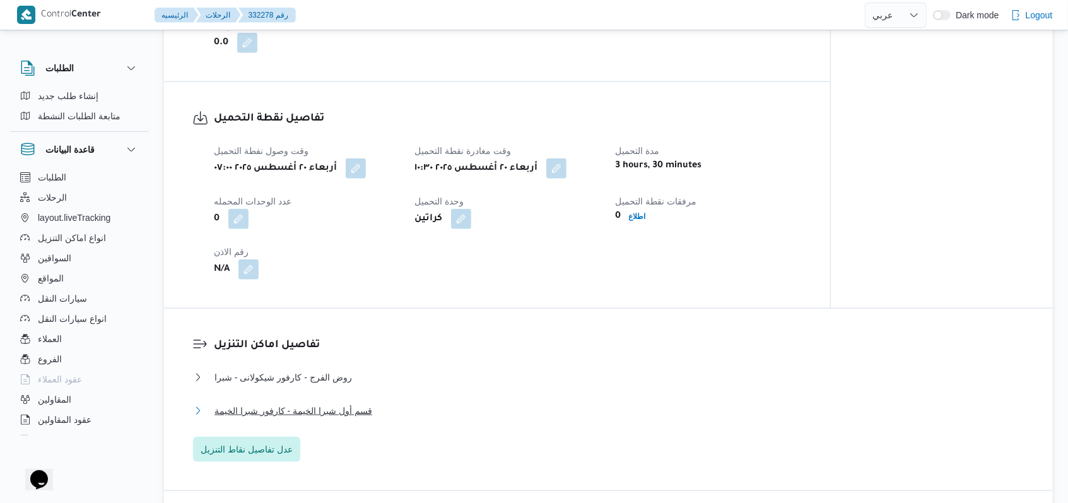
scroll to position [757, 0]
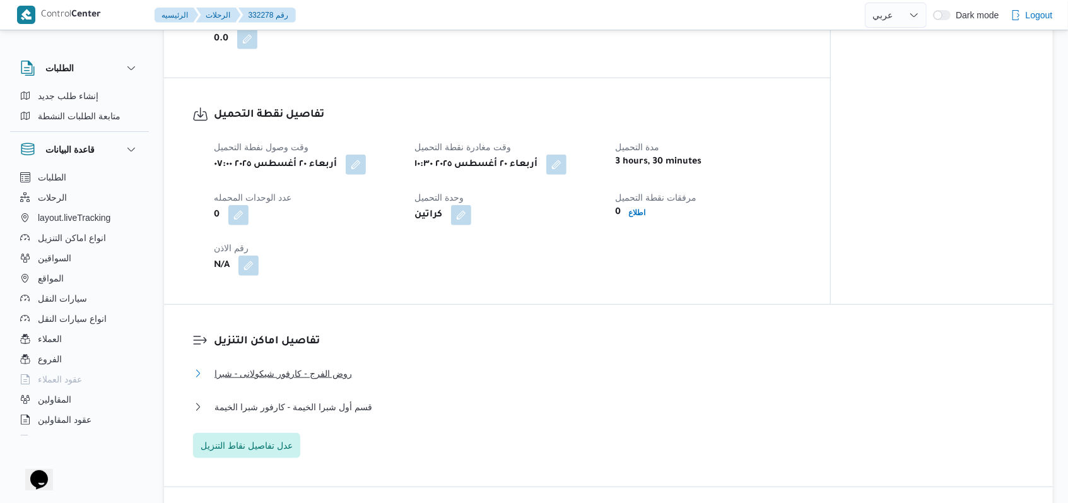
click at [336, 371] on span "روض الفرج - كارفور شيكولانى - شبرا" at bounding box center [284, 373] width 138 height 15
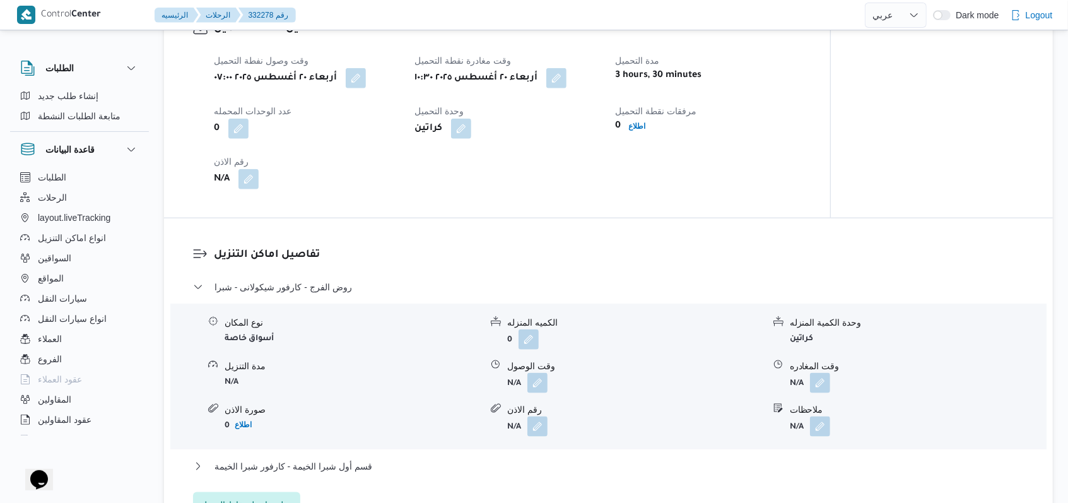
scroll to position [925, 0]
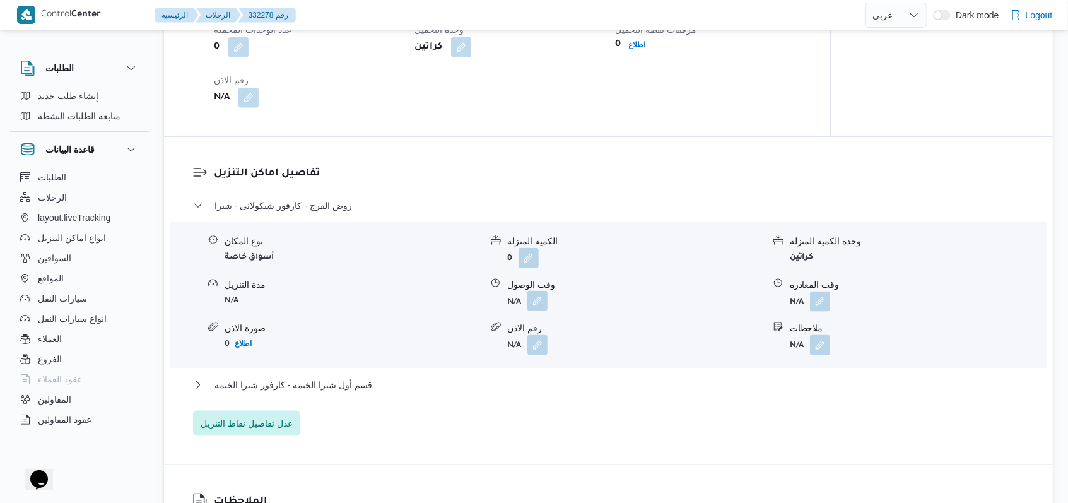
click at [534, 300] on button "button" at bounding box center [538, 301] width 20 height 20
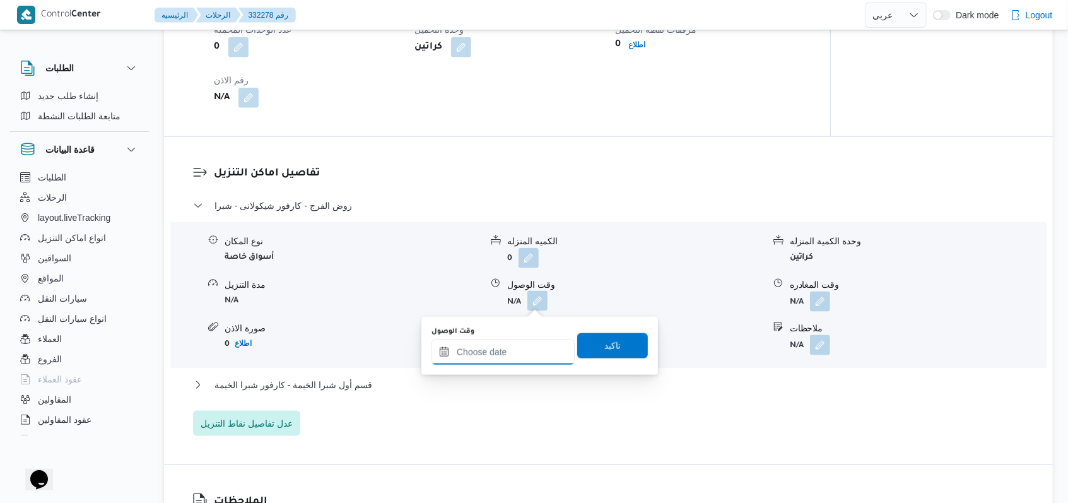
click at [510, 358] on input "وقت الوصول" at bounding box center [503, 351] width 143 height 25
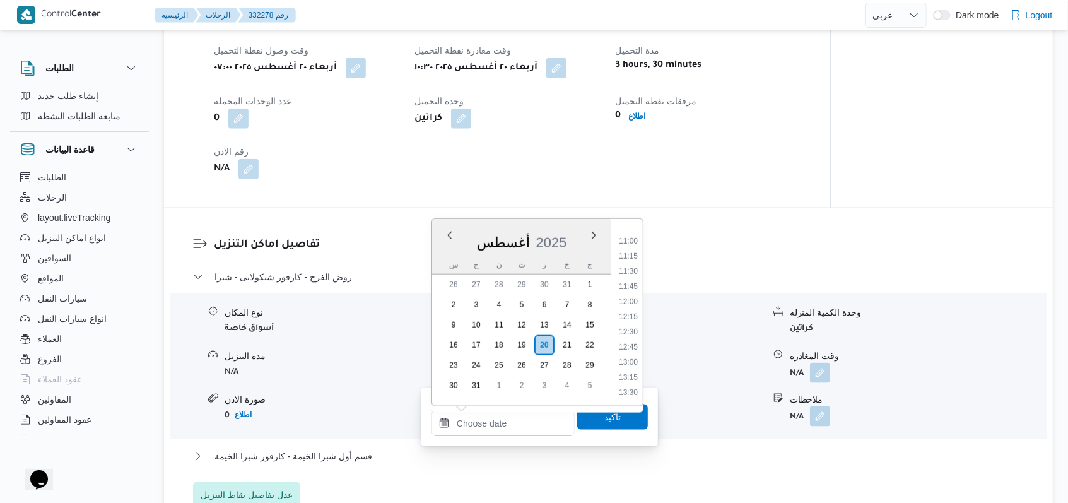
scroll to position [841, 0]
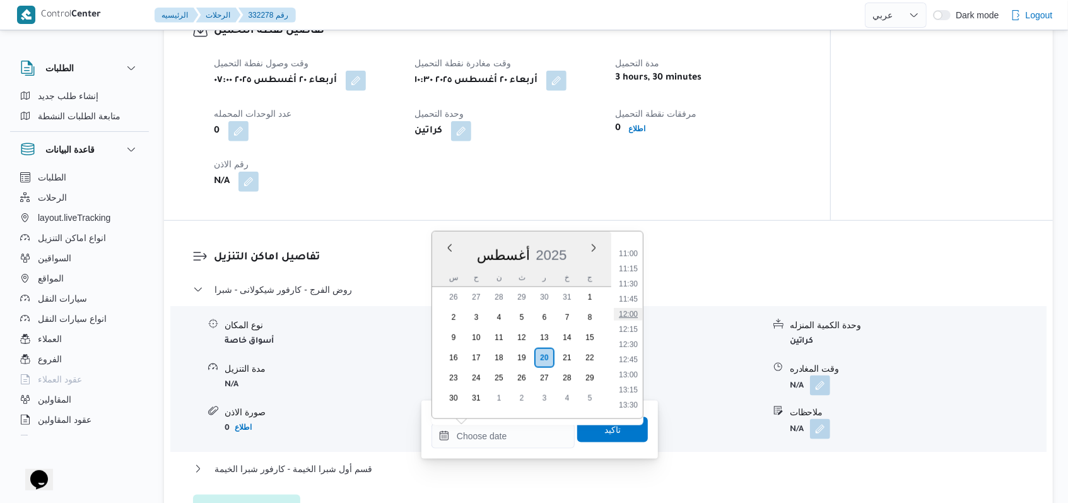
click at [630, 310] on li "12:00" at bounding box center [628, 314] width 29 height 13
type input "[DATE] ١٢:٠٠"
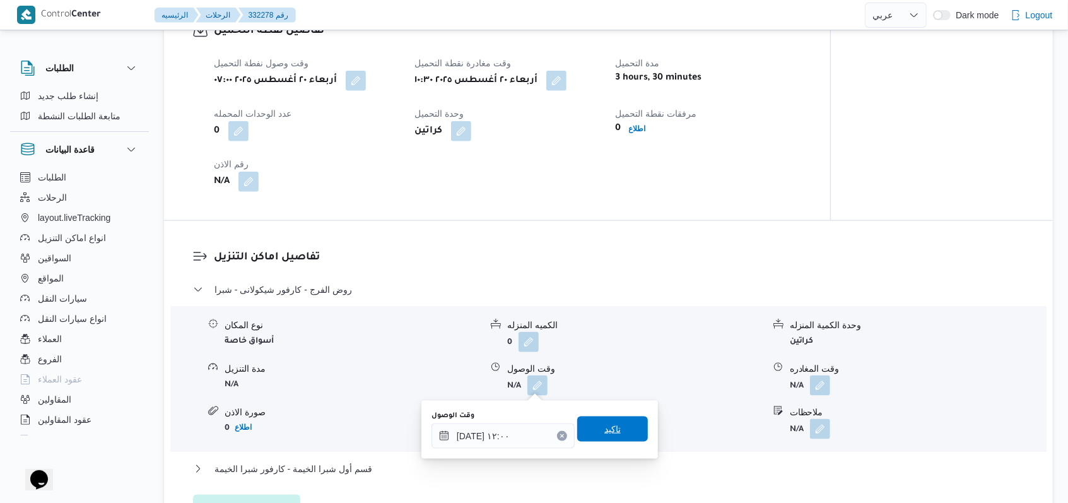
click at [610, 427] on span "تاكيد" at bounding box center [612, 429] width 16 height 15
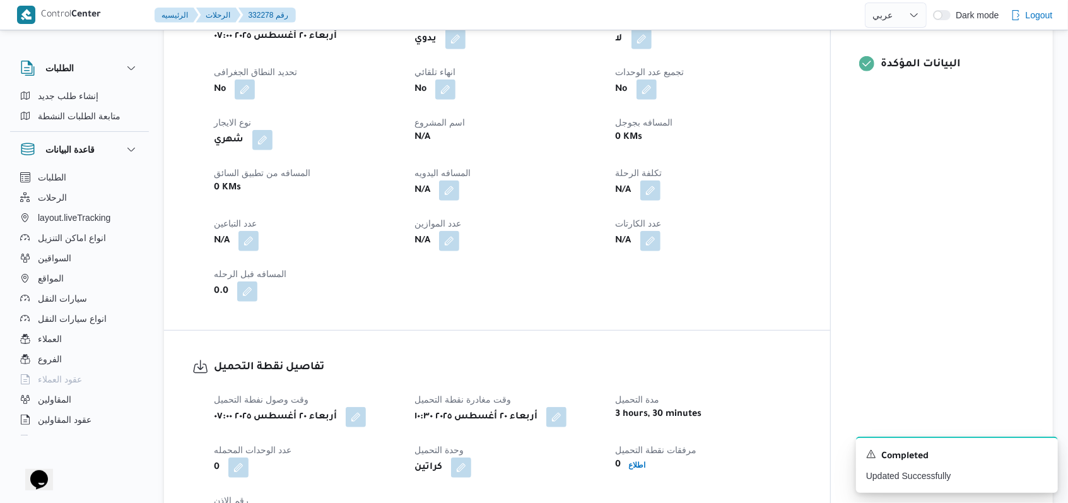
scroll to position [420, 0]
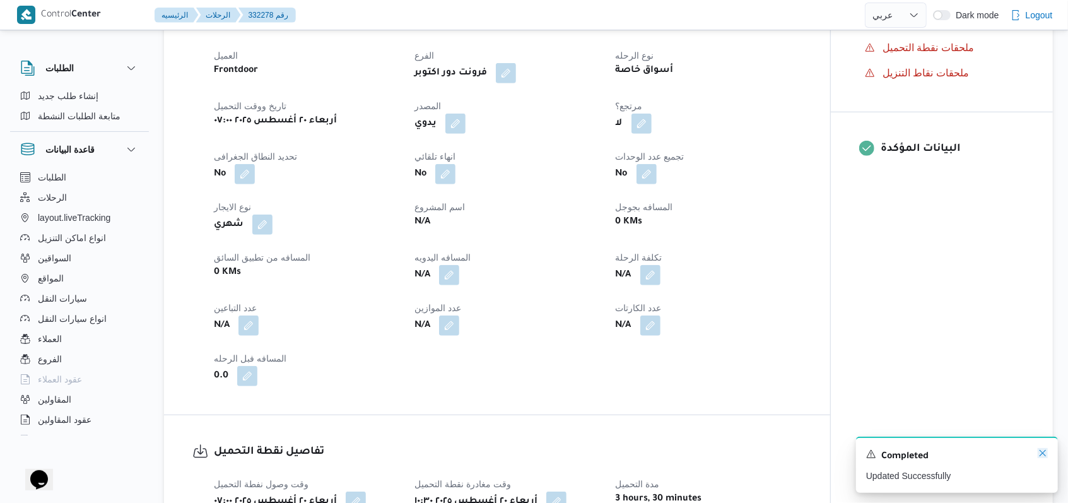
click at [1044, 456] on icon "Dismiss toast" at bounding box center [1043, 453] width 6 height 6
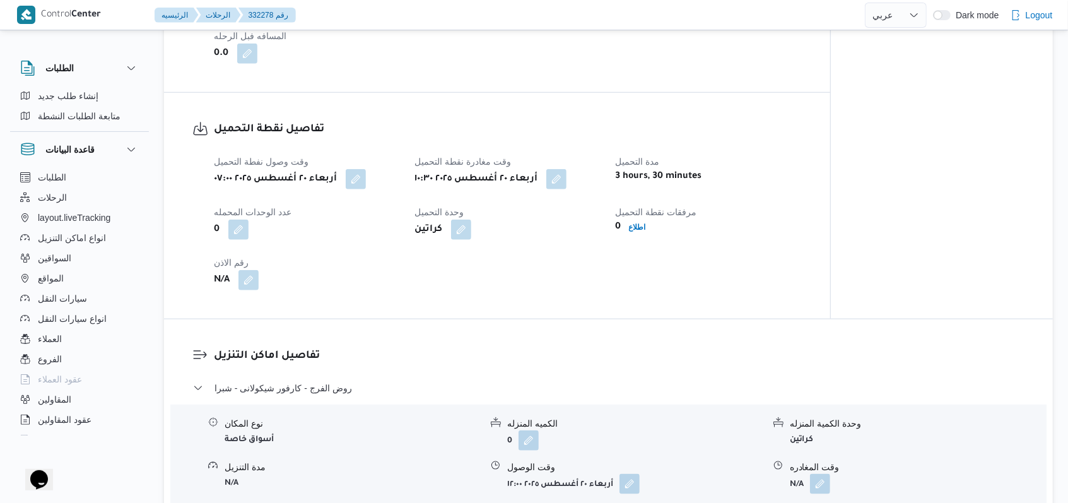
scroll to position [925, 0]
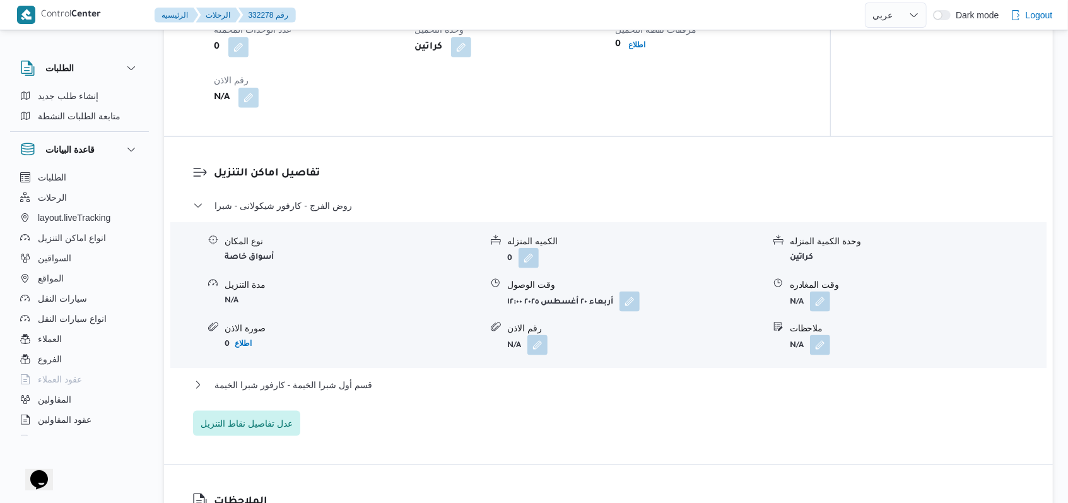
select select "ar"
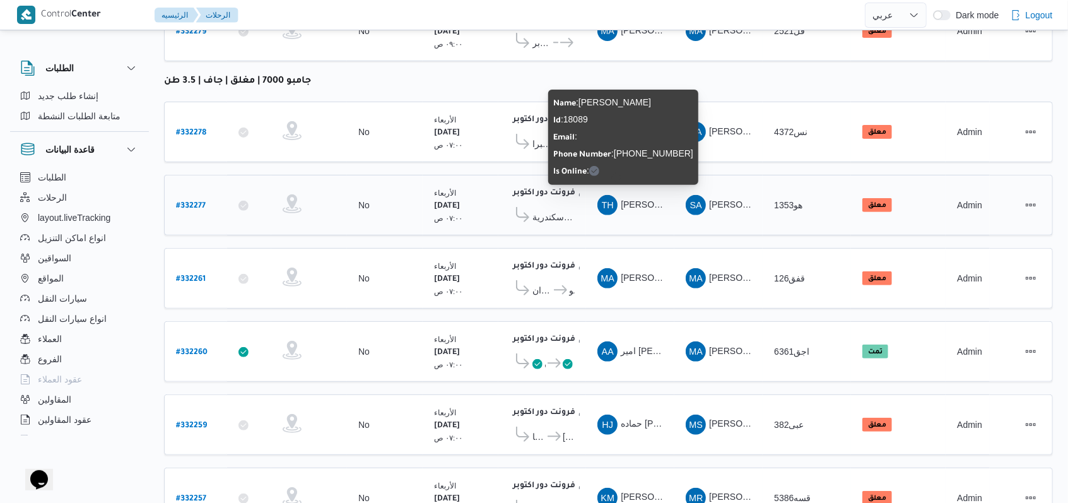
scroll to position [252, 0]
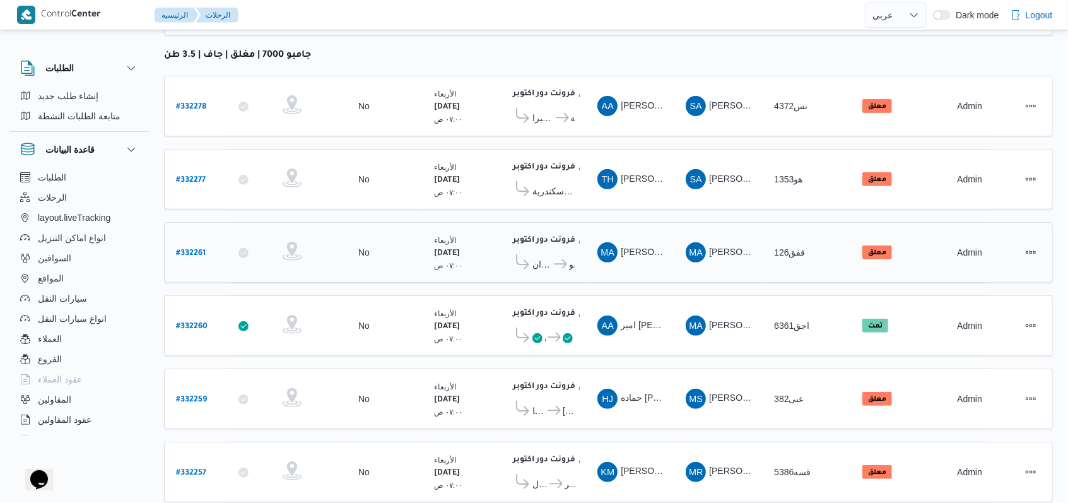
click at [542, 257] on span "كارفور حلوان" at bounding box center [543, 264] width 20 height 15
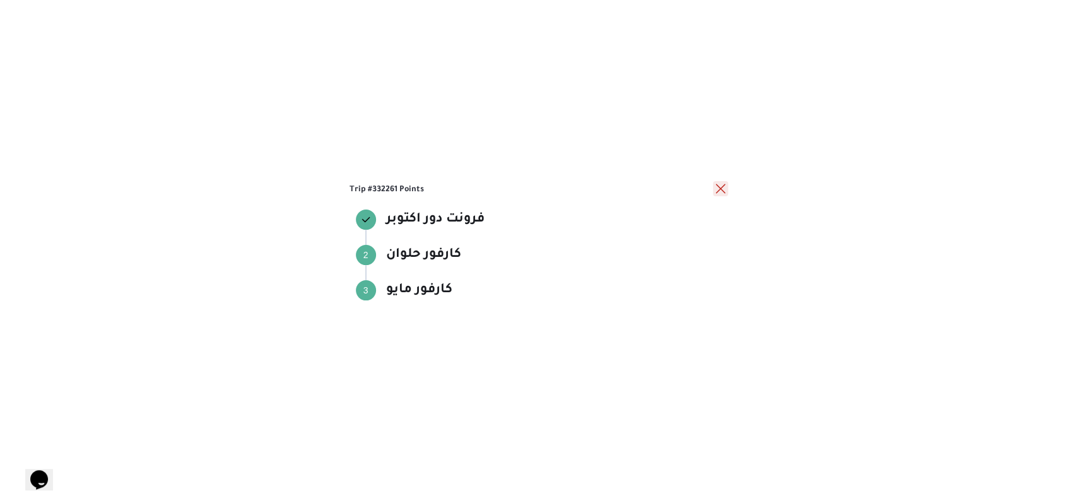
click at [713, 193] on button "close" at bounding box center [720, 188] width 15 height 15
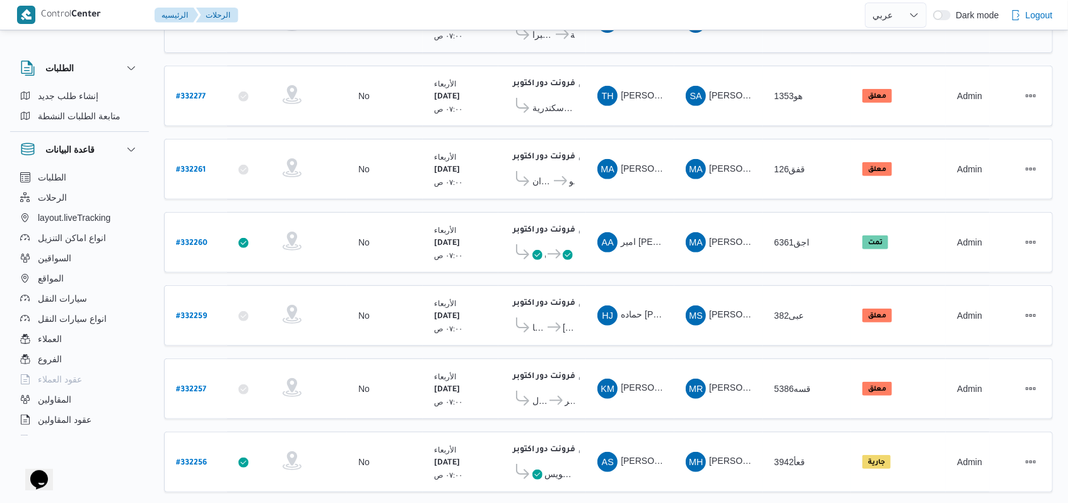
scroll to position [420, 0]
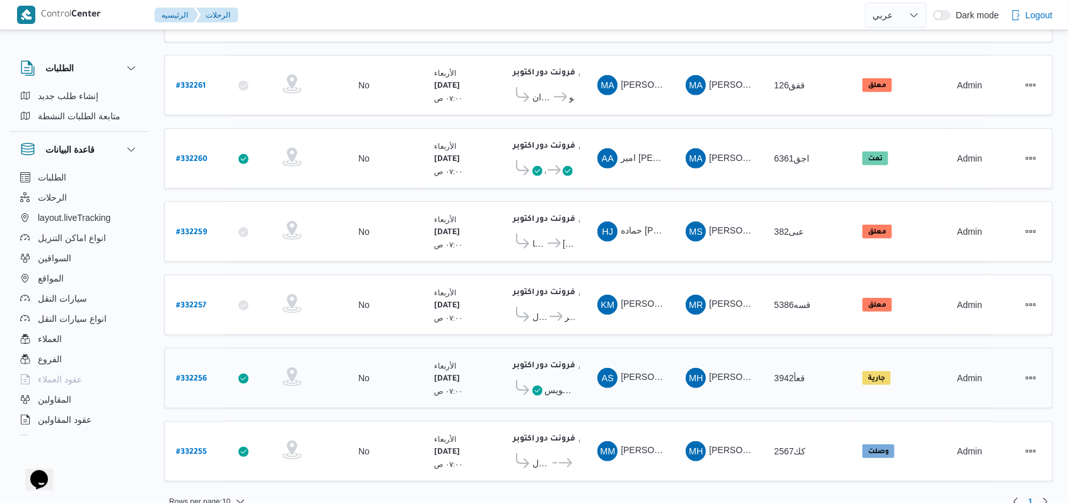
click at [560, 382] on span "كارفور السويس" at bounding box center [560, 389] width 30 height 15
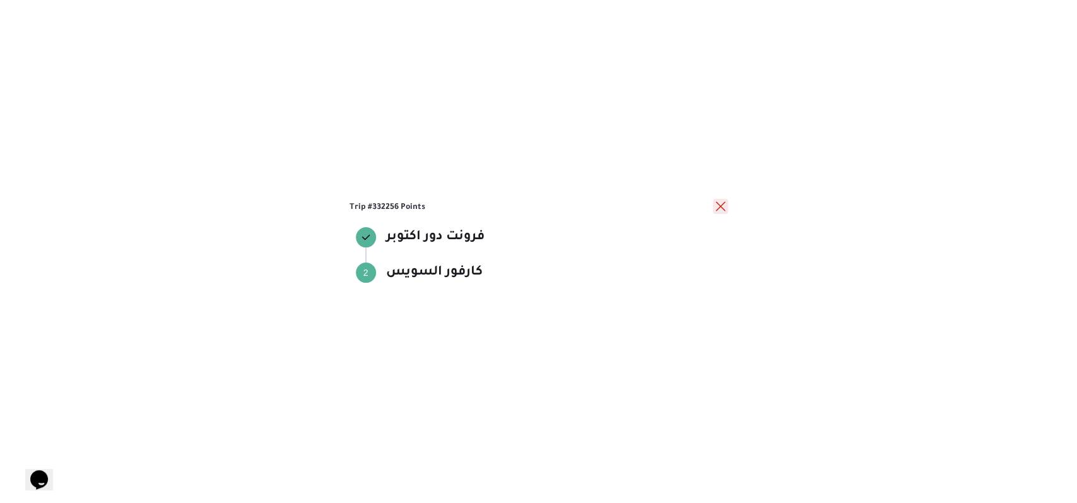
click at [718, 206] on button "close" at bounding box center [720, 206] width 15 height 15
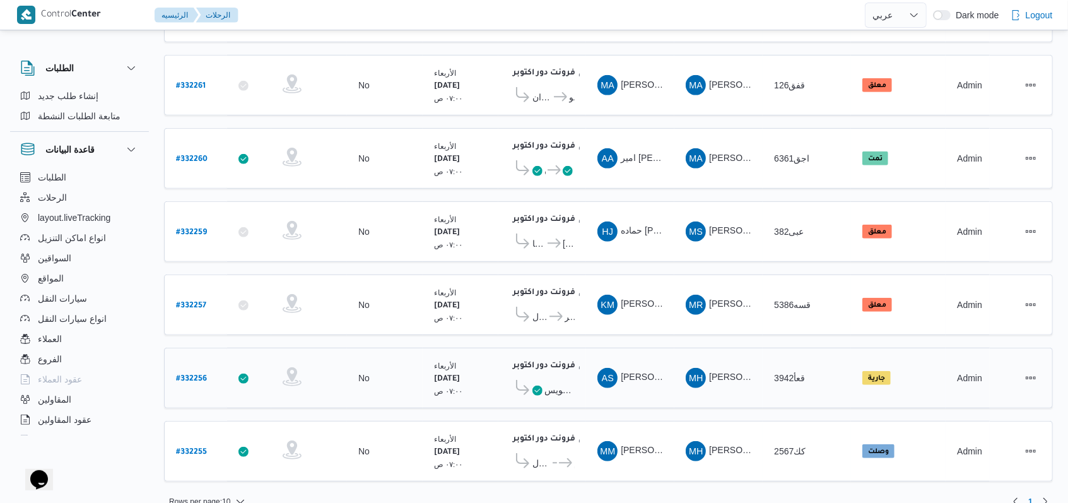
click at [192, 375] on b "# 332256" at bounding box center [191, 379] width 31 height 9
select select "ar"
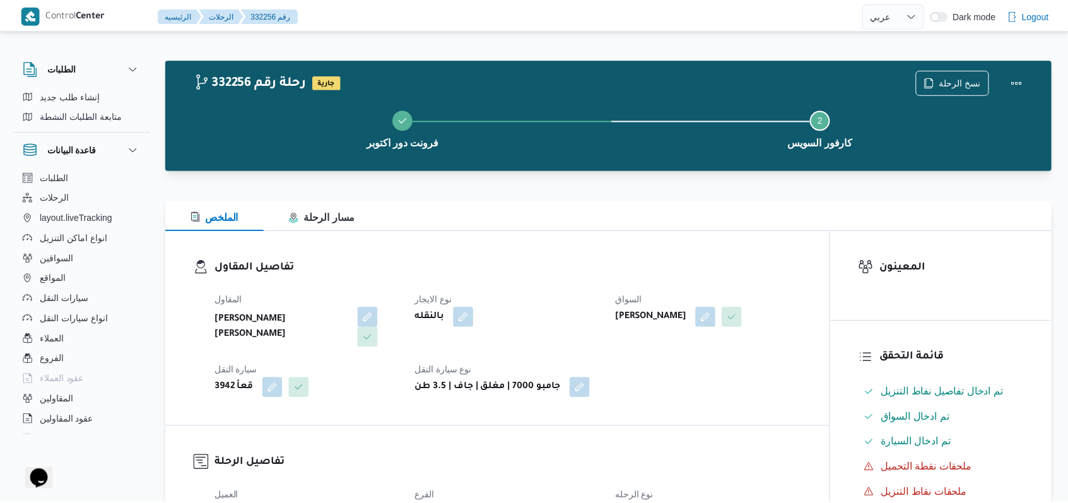
scroll to position [841, 0]
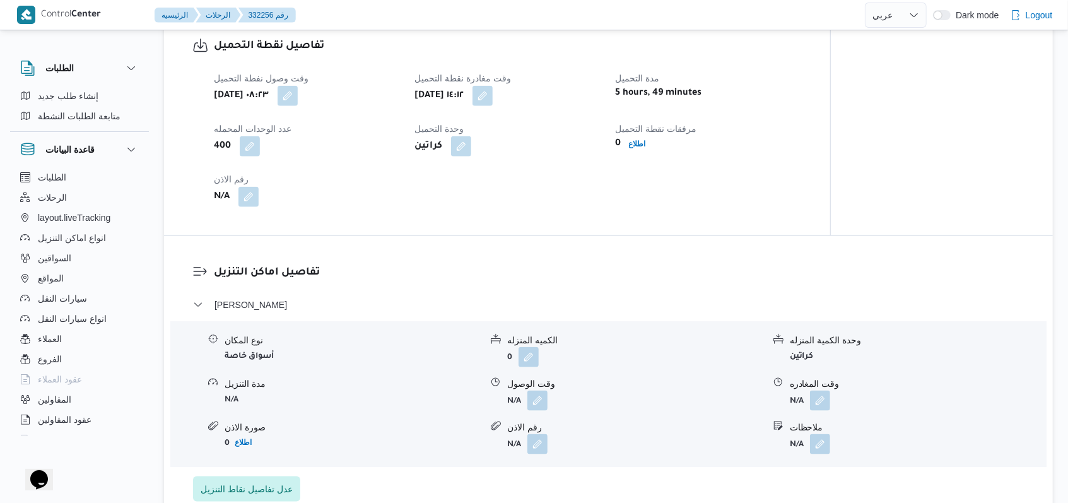
select select "ar"
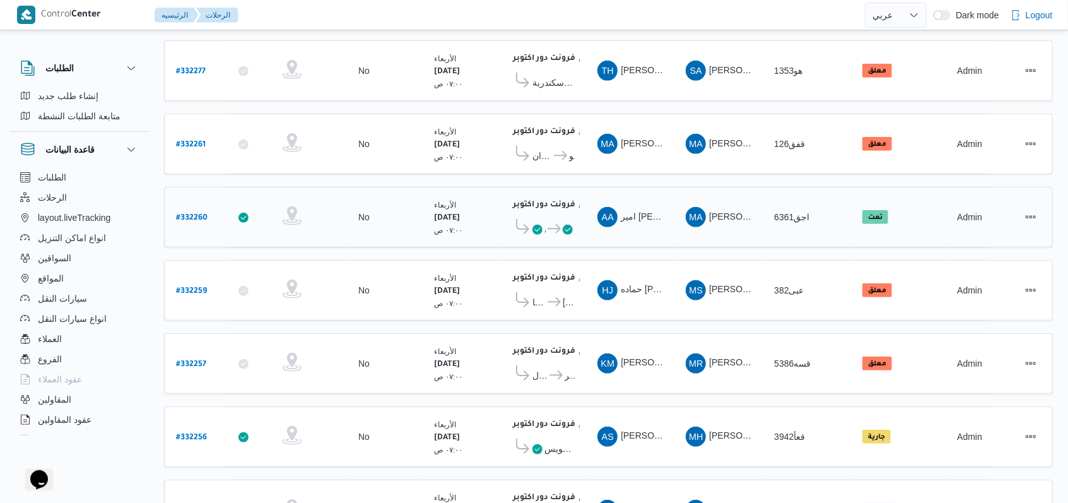
scroll to position [336, 0]
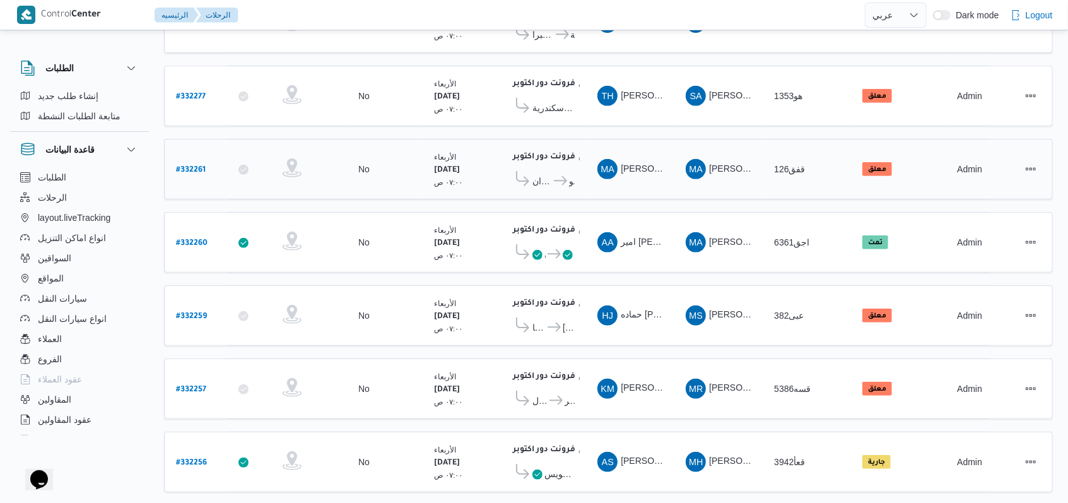
click at [187, 166] on b "# 332261" at bounding box center [191, 170] width 30 height 9
select select "ar"
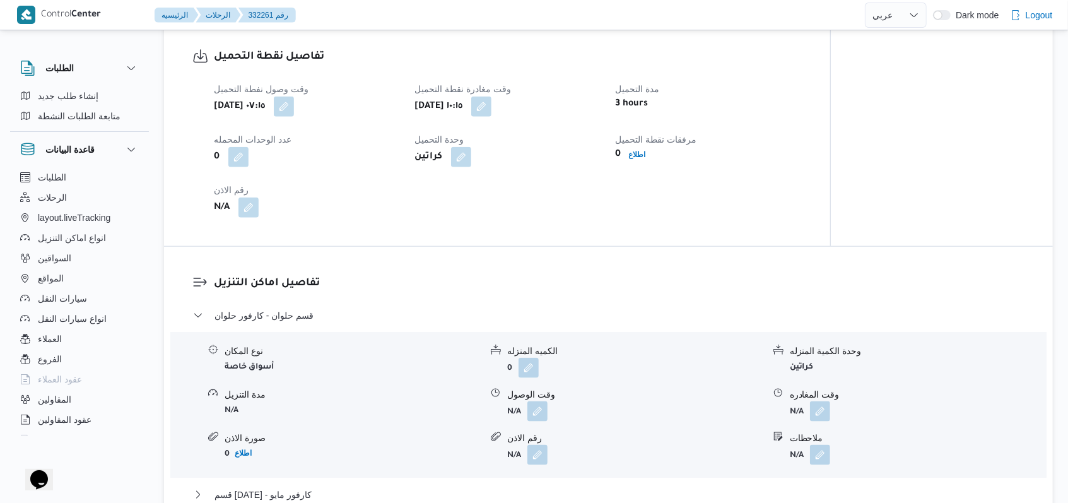
scroll to position [841, 0]
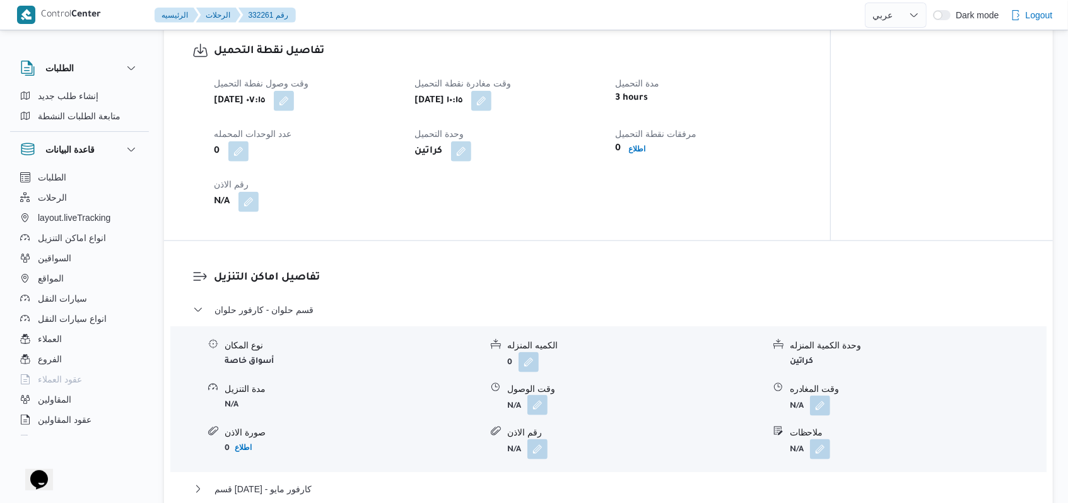
click at [544, 412] on button "button" at bounding box center [538, 405] width 20 height 20
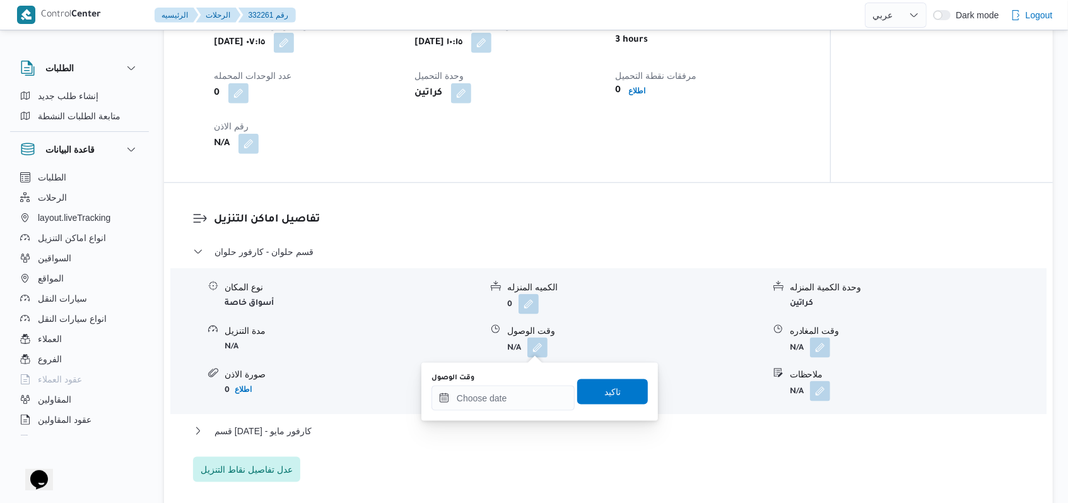
scroll to position [925, 0]
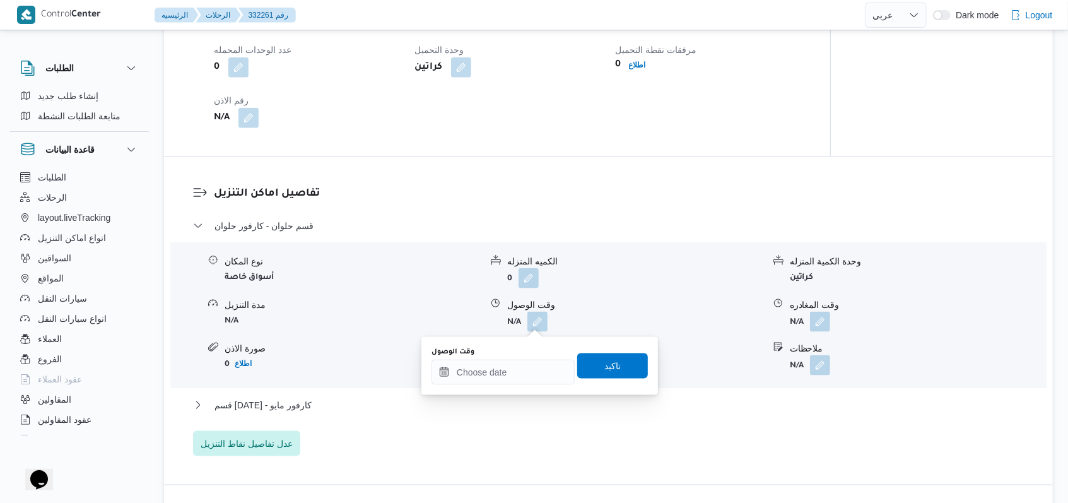
click at [505, 386] on div "You are in a dialog. To close this dialog, hit escape. وقت الوصول تاكيد" at bounding box center [540, 366] width 237 height 58
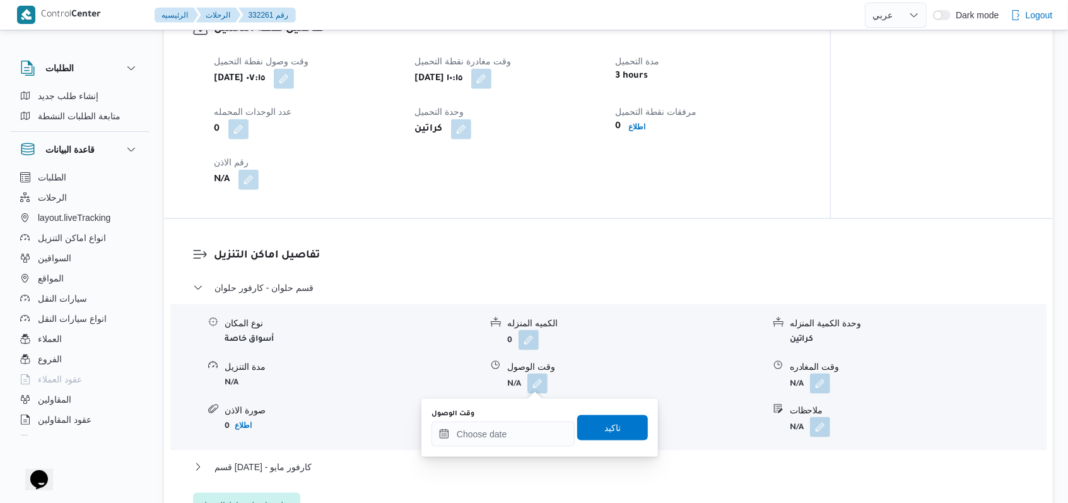
scroll to position [841, 0]
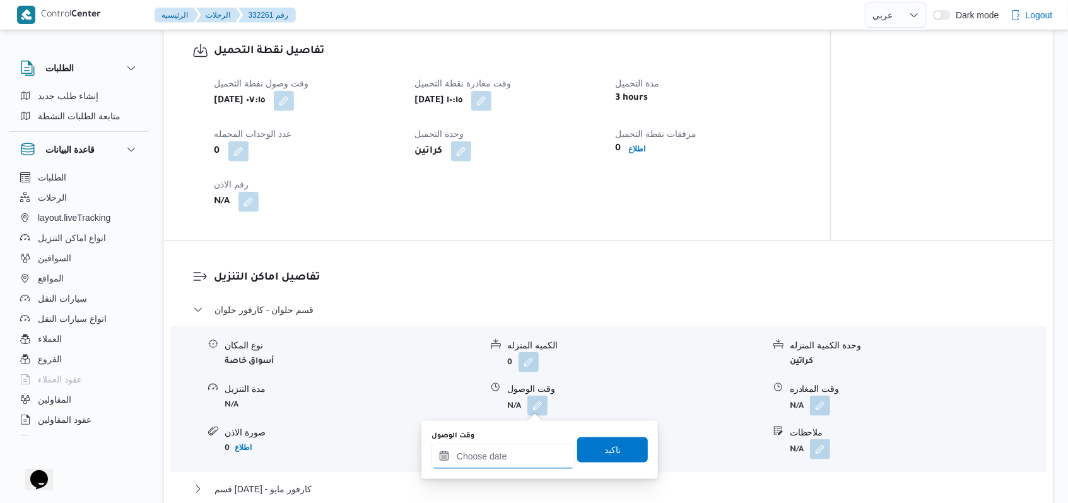
click at [512, 448] on div at bounding box center [503, 456] width 143 height 25
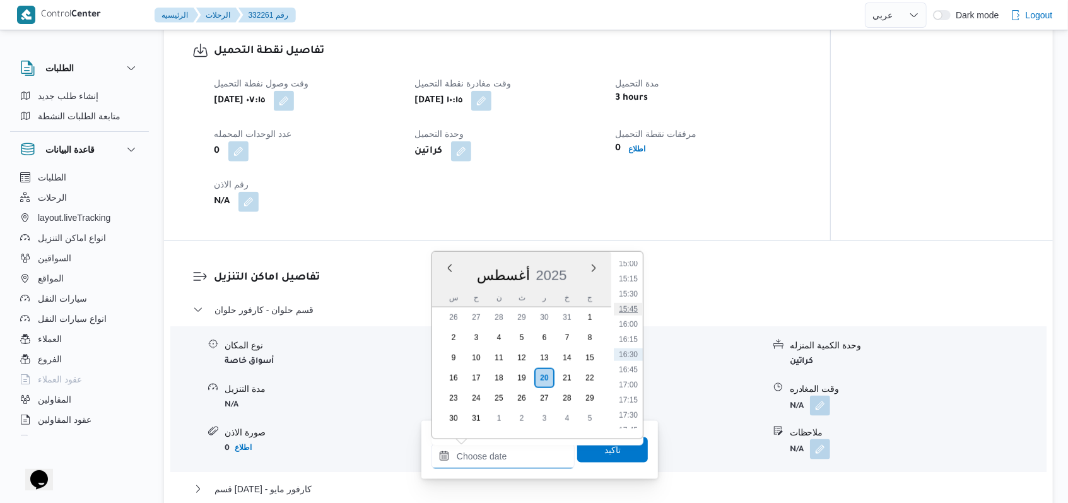
scroll to position [661, 0]
click at [637, 308] on li "11:30" at bounding box center [628, 304] width 29 height 13
type input "٢٠/٠٨/٢٠٢٥ ١١:٣٠"
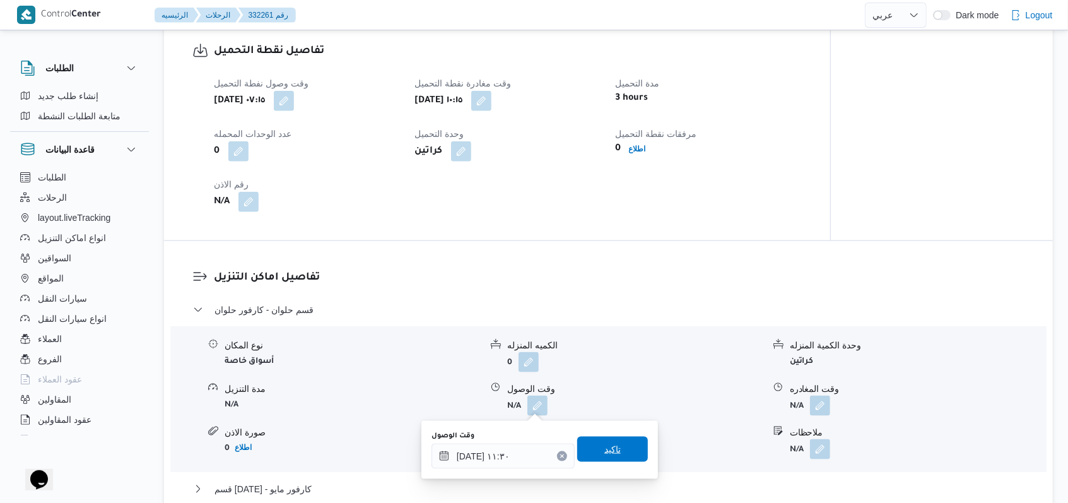
click at [604, 452] on span "تاكيد" at bounding box center [612, 449] width 16 height 15
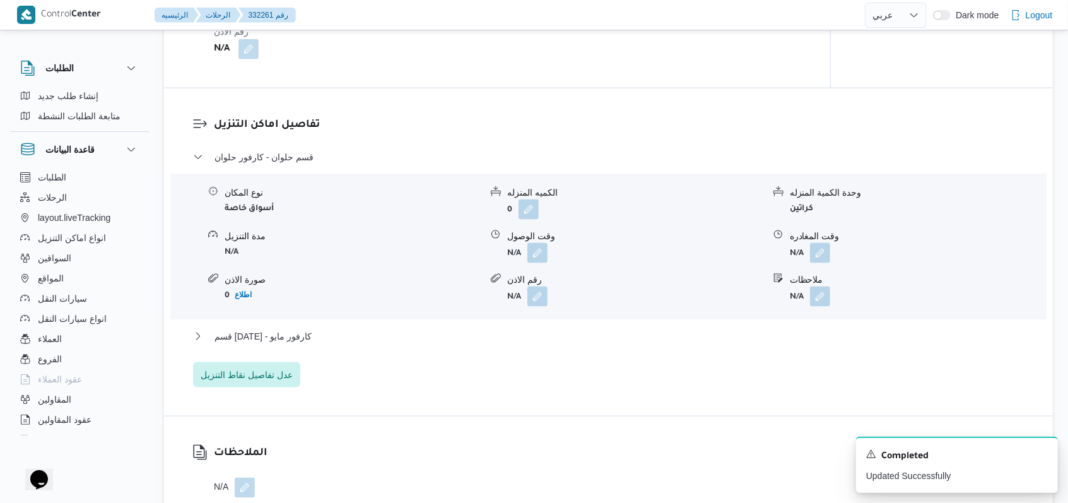
scroll to position [1010, 0]
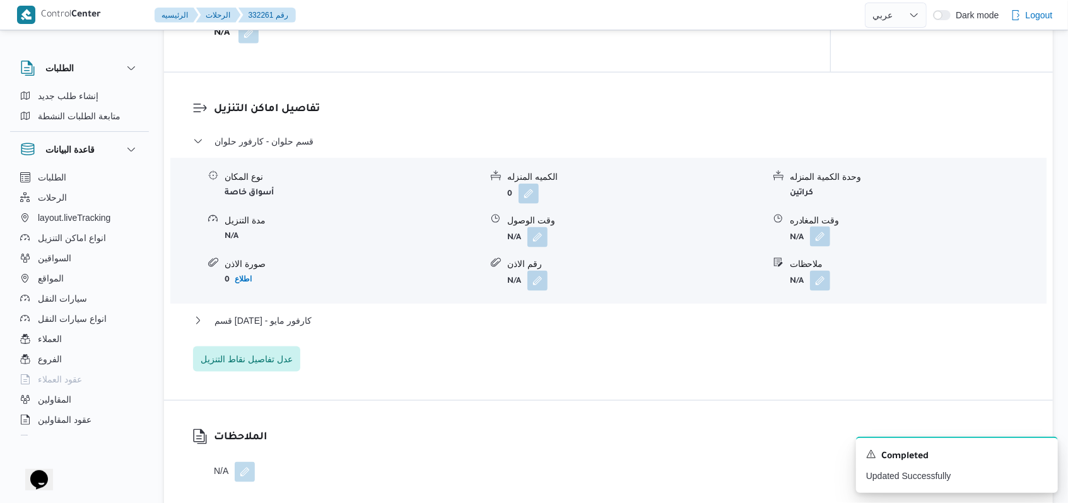
click at [815, 238] on button "button" at bounding box center [820, 237] width 20 height 20
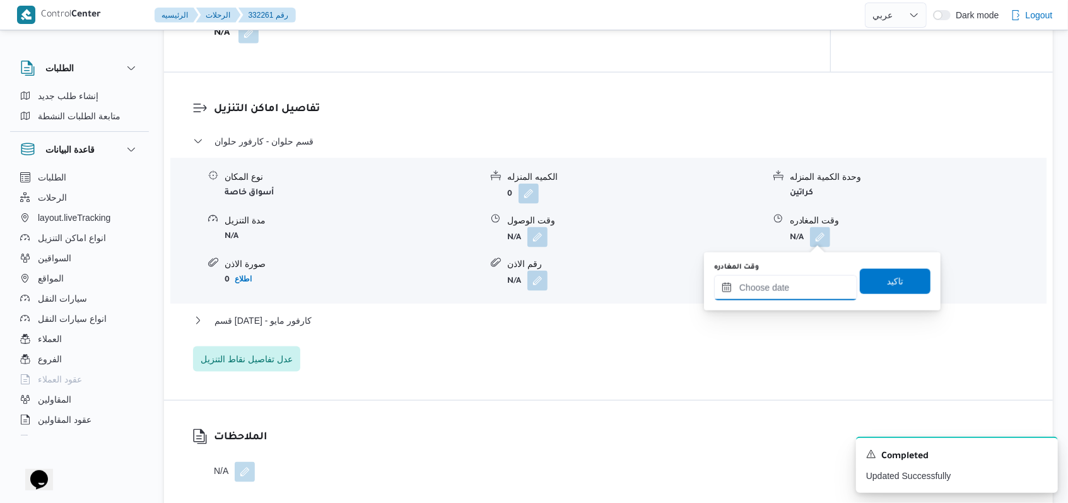
click at [784, 297] on input "وقت المغادره" at bounding box center [785, 287] width 143 height 25
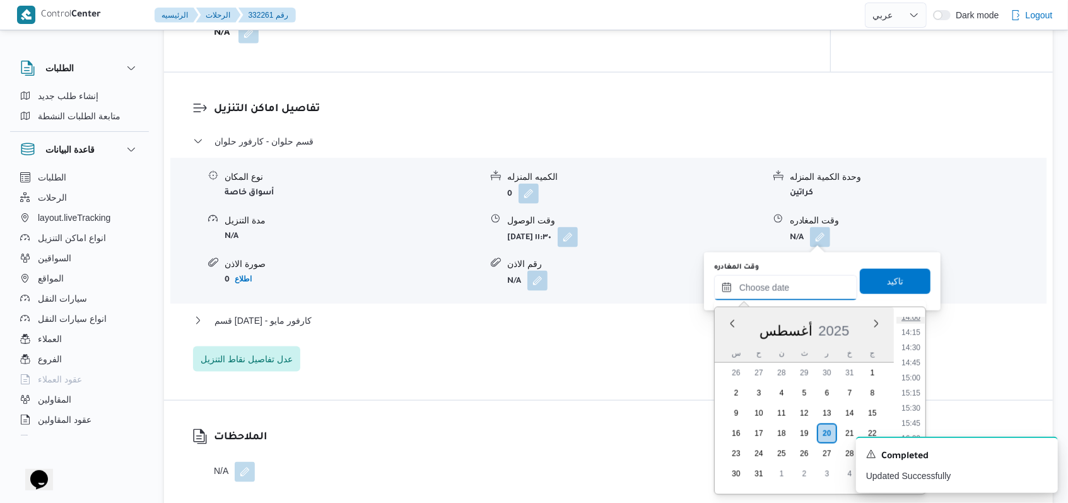
scroll to position [828, 0]
click at [914, 342] on li "14:00" at bounding box center [911, 343] width 29 height 13
type input "٢٠/٠٨/٢٠٢٥ ١٤:٠٠"
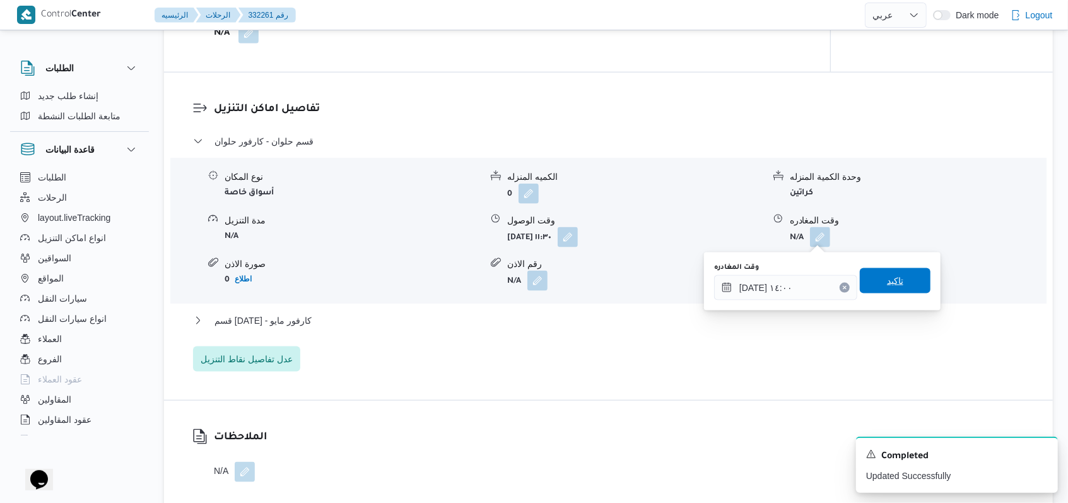
click at [904, 286] on span "تاكيد" at bounding box center [895, 280] width 71 height 25
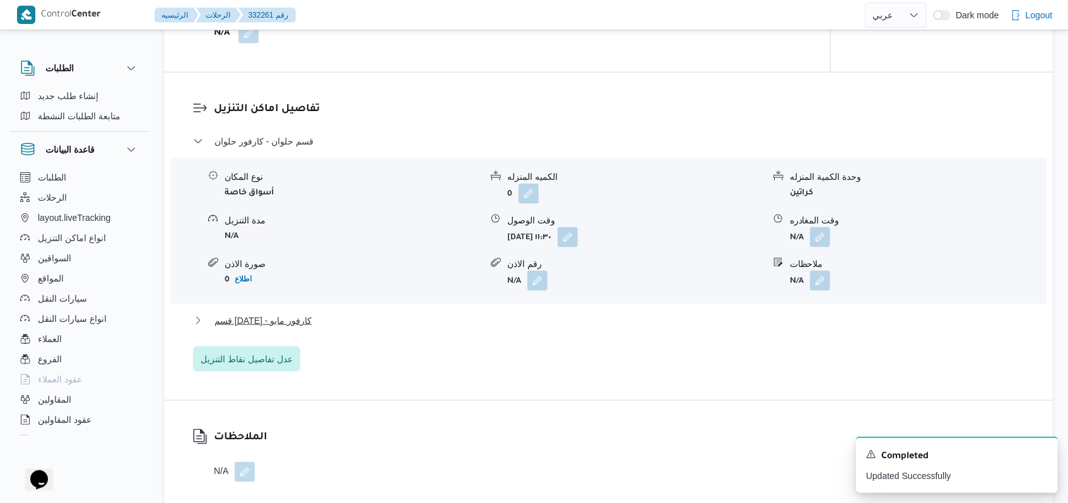
click at [304, 321] on span "قسم 15 مايو - كارفور مايو" at bounding box center [263, 320] width 97 height 15
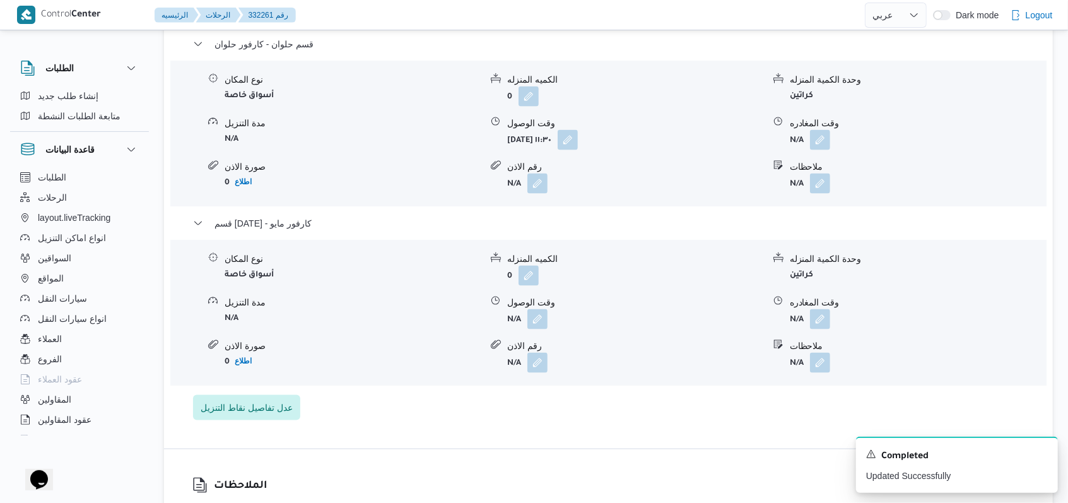
scroll to position [1177, 0]
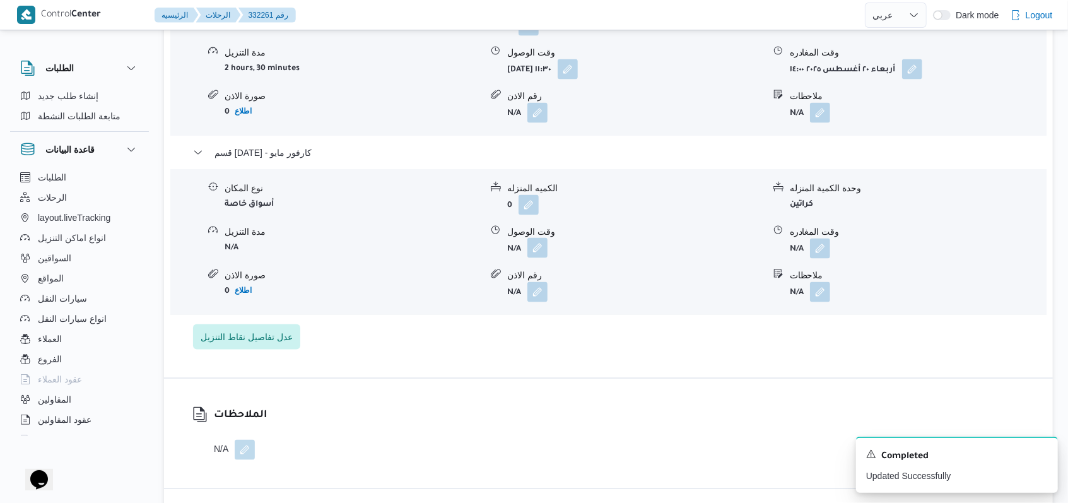
click at [540, 240] on button "button" at bounding box center [538, 248] width 20 height 20
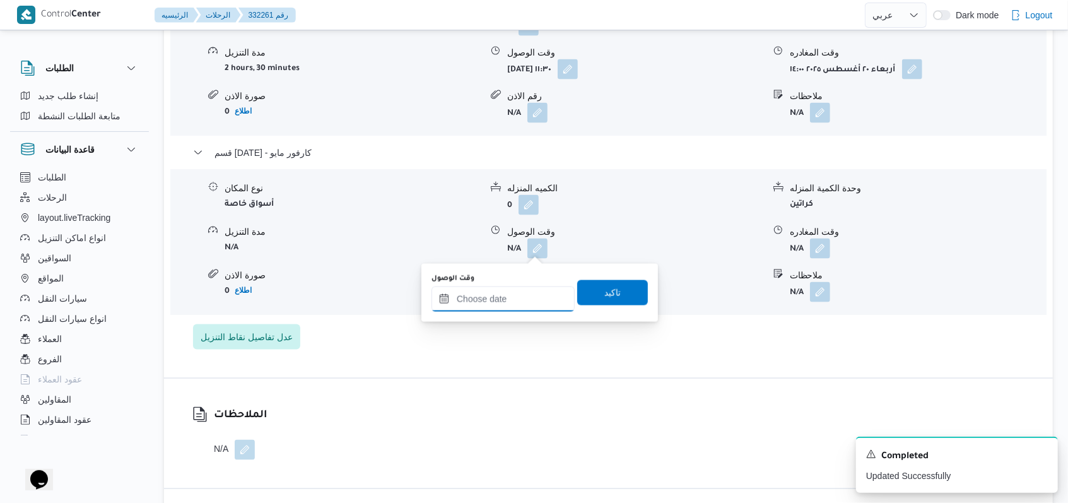
click at [515, 302] on input "وقت الوصول" at bounding box center [503, 298] width 143 height 25
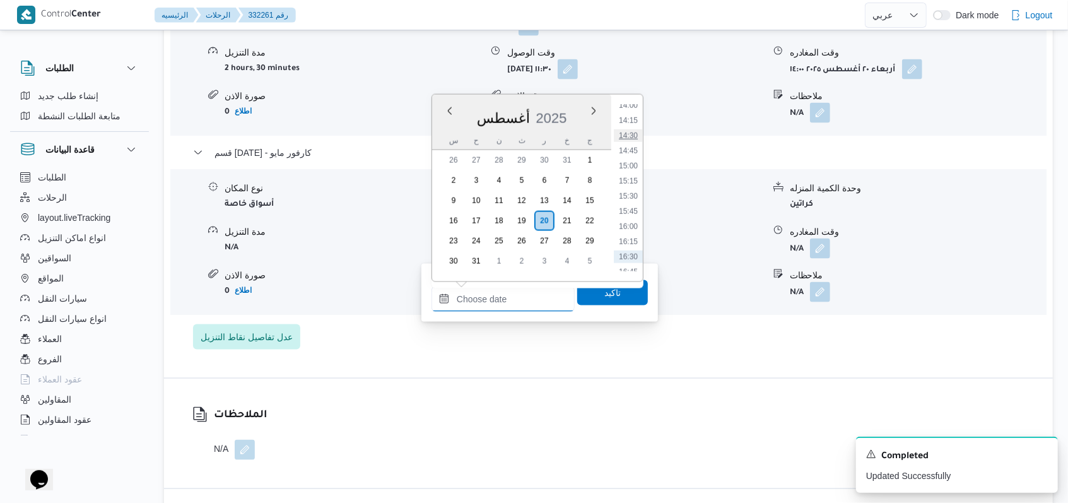
scroll to position [828, 0]
click at [638, 164] on li "14:30" at bounding box center [628, 161] width 29 height 13
type input "٢٠/٠٨/٢٠٢٥ ١٤:٣٠"
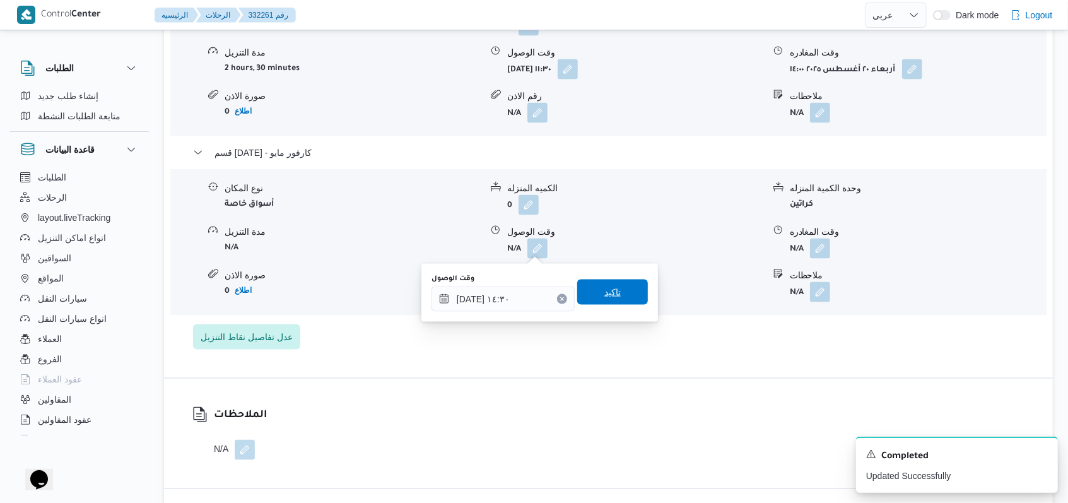
click at [606, 299] on span "تاكيد" at bounding box center [612, 292] width 16 height 15
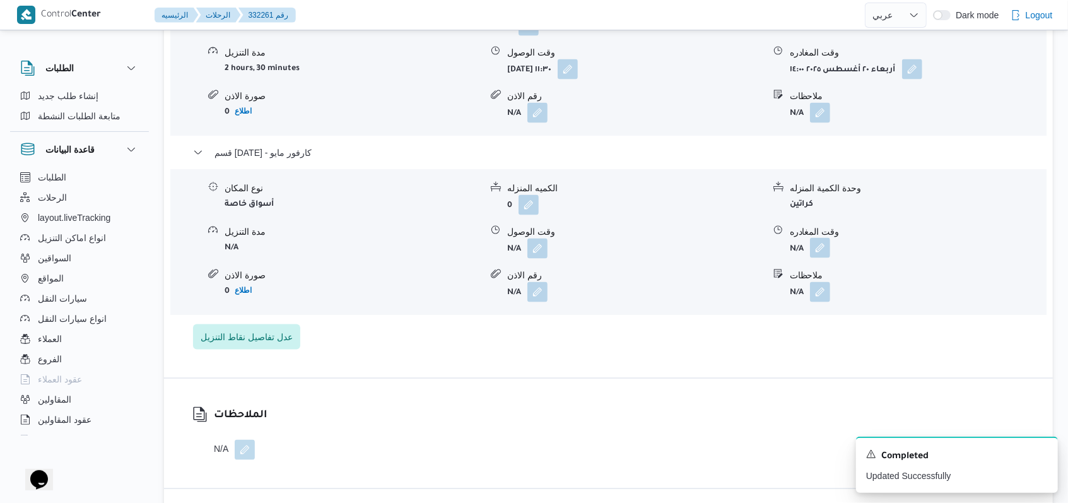
click at [820, 245] on button "button" at bounding box center [820, 248] width 20 height 20
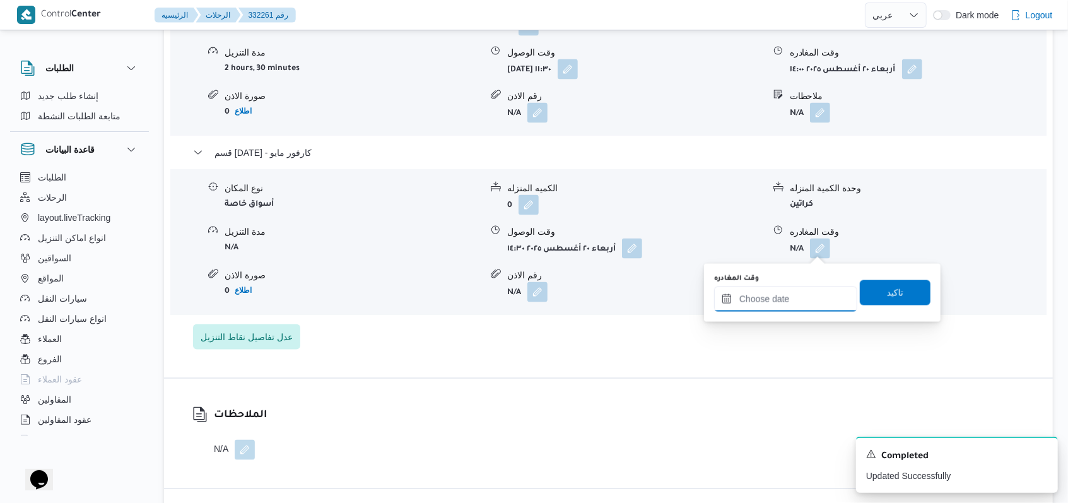
click at [784, 305] on input "وقت المغادره" at bounding box center [785, 298] width 143 height 25
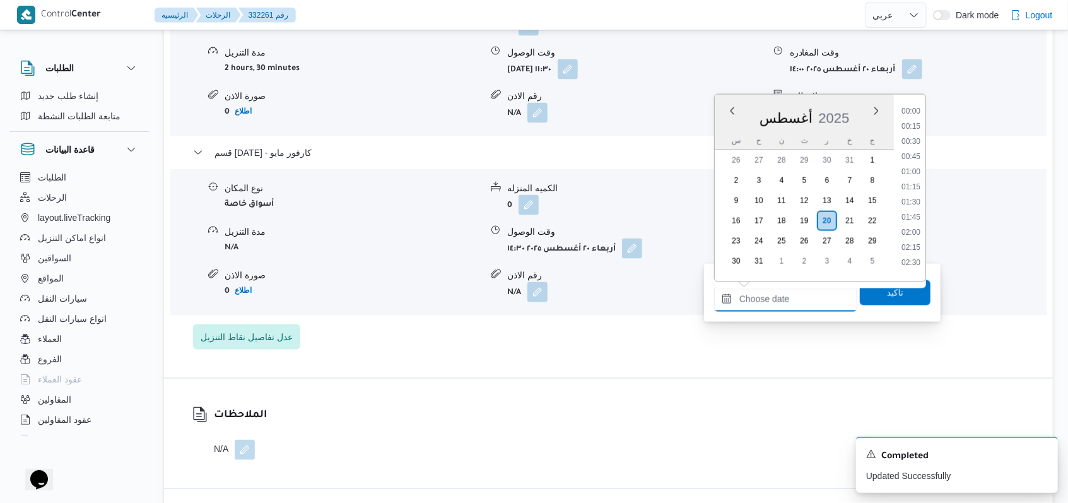
scroll to position [913, 0]
click at [922, 189] on ul "00:00 00:15 00:30 00:45 01:00 01:15 01:30 01:45 02:00 02:15 02:30 02:45 03:00 0…" at bounding box center [911, 188] width 29 height 167
click at [917, 196] on li "16:30" at bounding box center [911, 197] width 29 height 13
type input "[DATE] ١٦:٣٠"
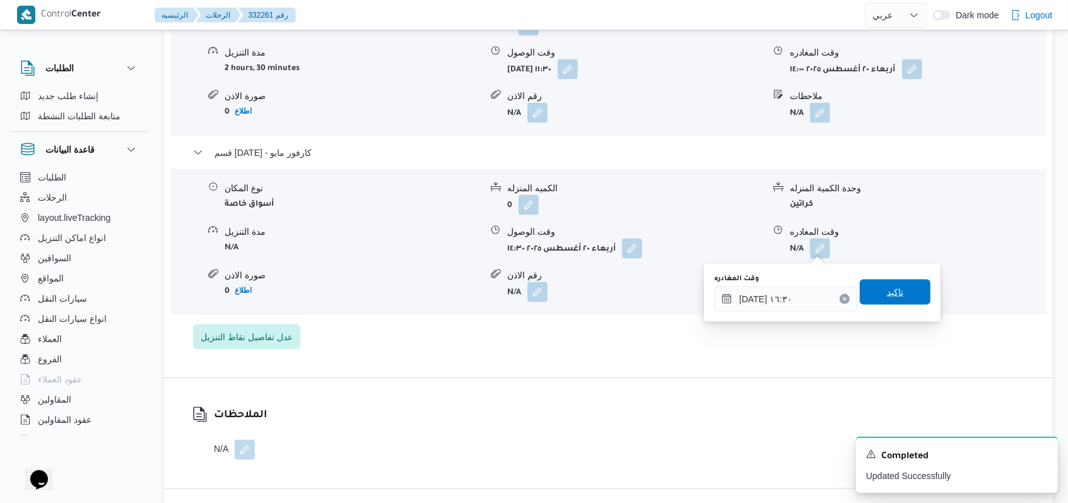
click at [907, 283] on span "تاكيد" at bounding box center [895, 292] width 71 height 25
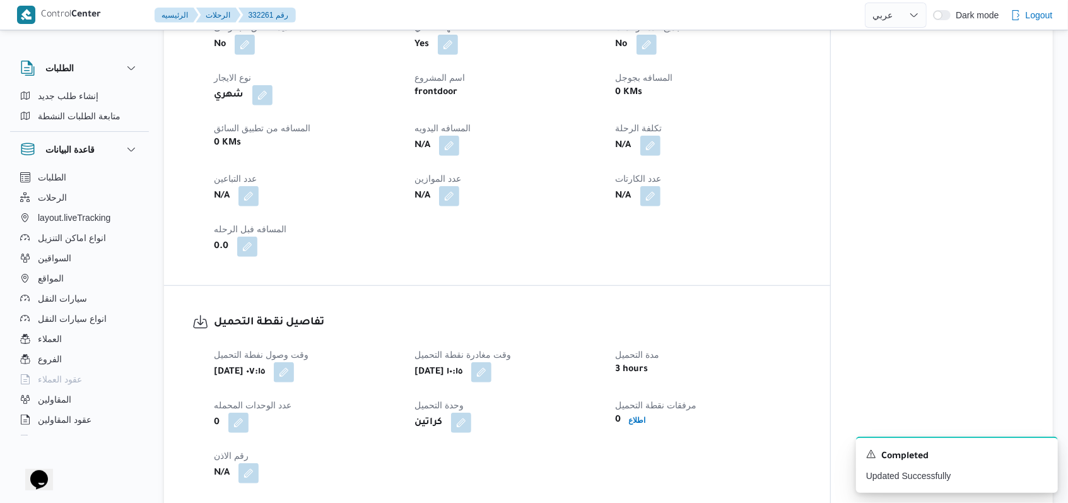
scroll to position [420, 0]
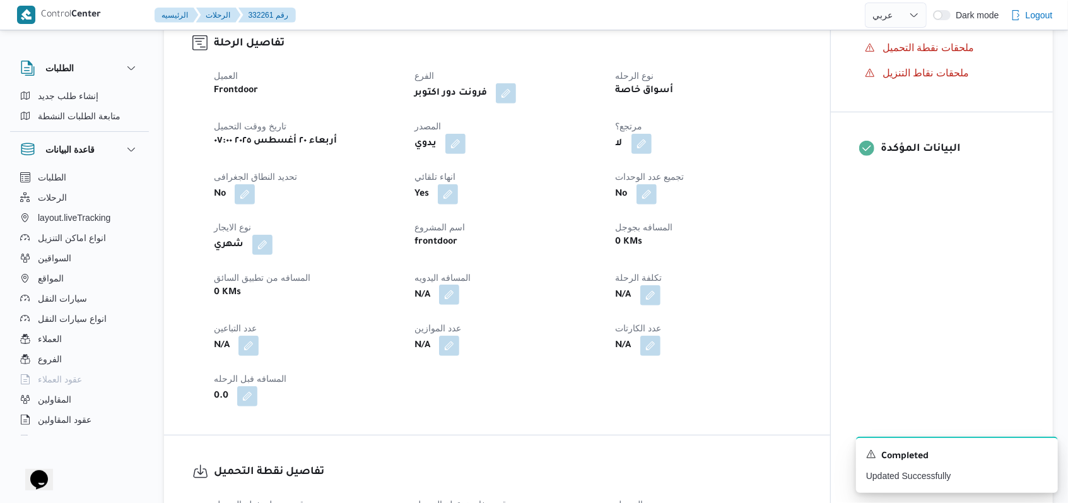
click at [444, 293] on button "button" at bounding box center [449, 295] width 20 height 20
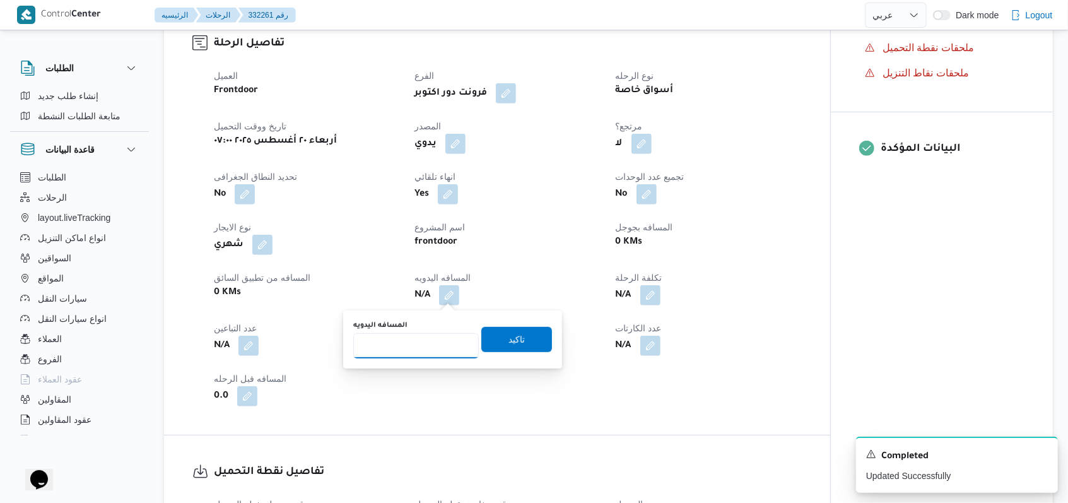
click at [391, 343] on input "المسافه اليدويه" at bounding box center [416, 345] width 126 height 25
type input "125"
click at [519, 353] on div "المسافه اليدويه 125 تاكيد" at bounding box center [452, 339] width 201 height 40
click at [520, 331] on span "تاكيد" at bounding box center [516, 338] width 71 height 25
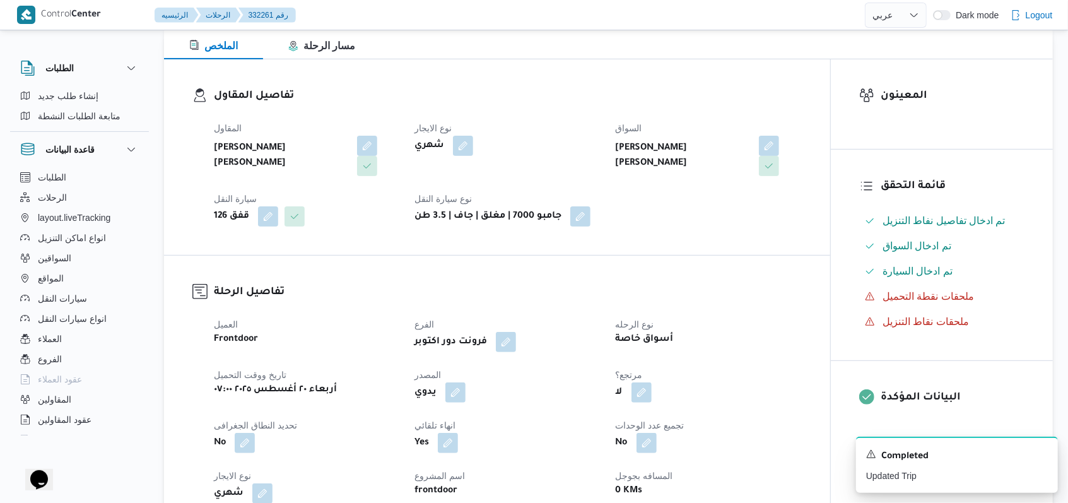
scroll to position [0, 0]
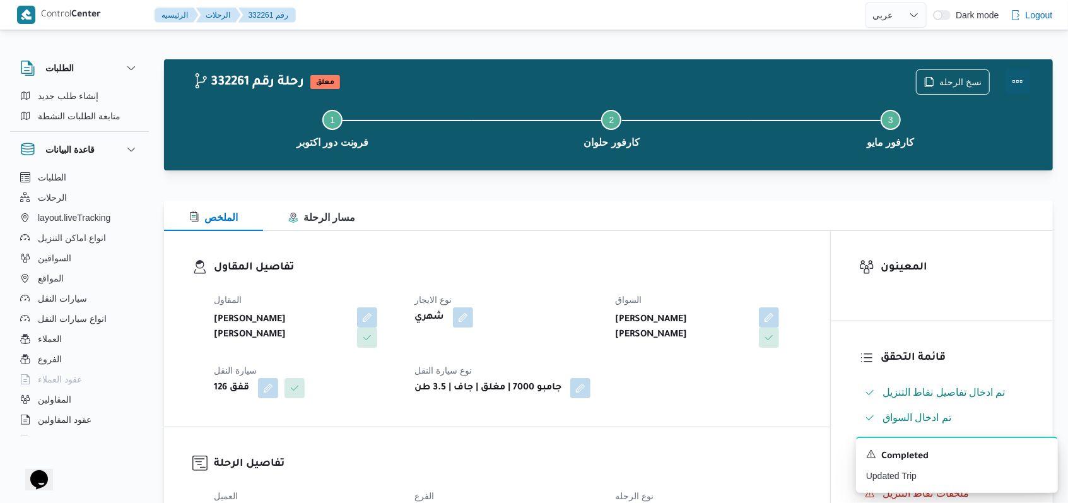
click at [1015, 83] on button "Actions" at bounding box center [1017, 81] width 25 height 25
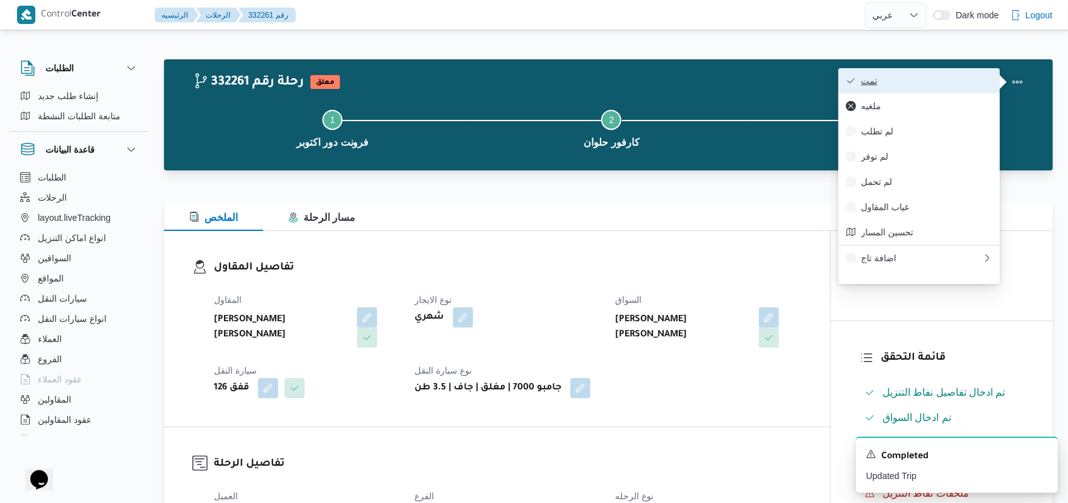
click at [948, 88] on button "تمت" at bounding box center [920, 80] width 162 height 25
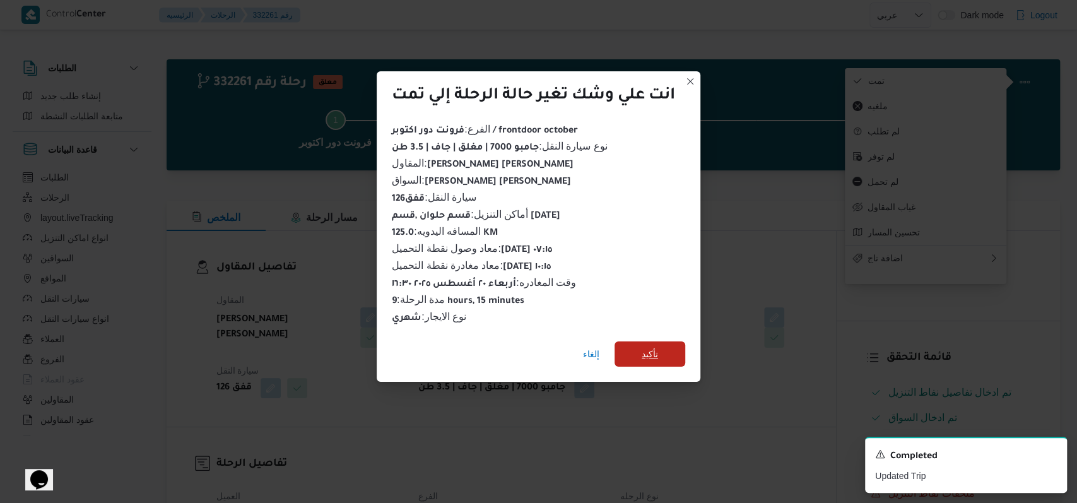
click at [646, 341] on span "تأكيد" at bounding box center [650, 353] width 71 height 25
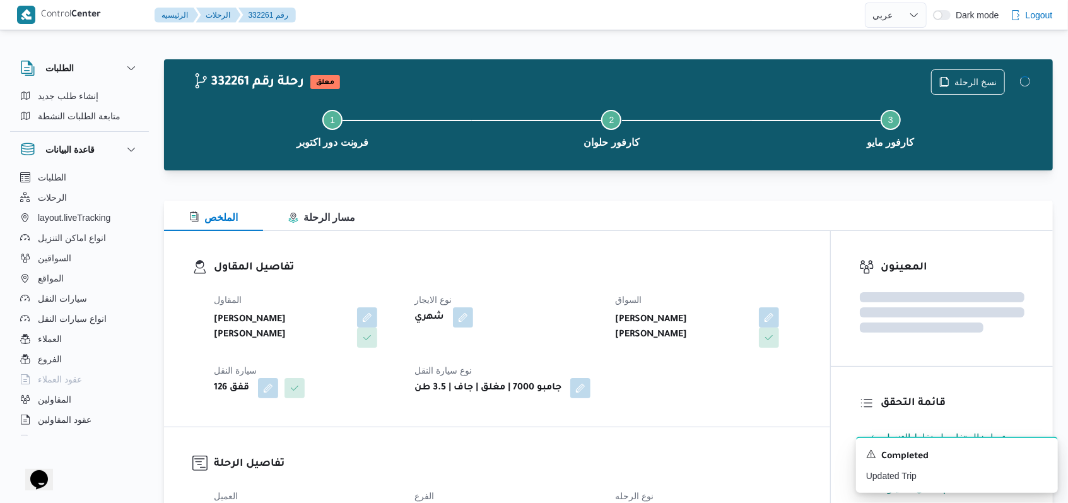
click at [680, 389] on div "المقاول محمد عبدالمنعم هاشم اسماعيل نوع الايجار شهري السواق محمد التيجانى حامد …" at bounding box center [507, 345] width 603 height 121
click at [1043, 454] on icon "Dismiss toast" at bounding box center [1043, 453] width 10 height 10
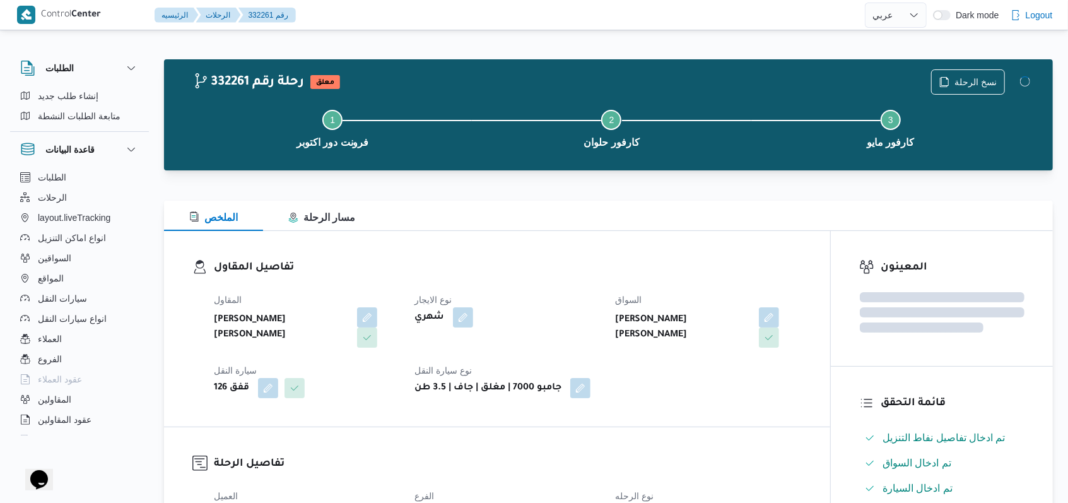
click at [527, 255] on div "تفاصيل المقاول المقاول محمد عبدالمنعم هاشم اسماعيل نوع الايجار شهري السواق محمد…" at bounding box center [497, 329] width 666 height 196
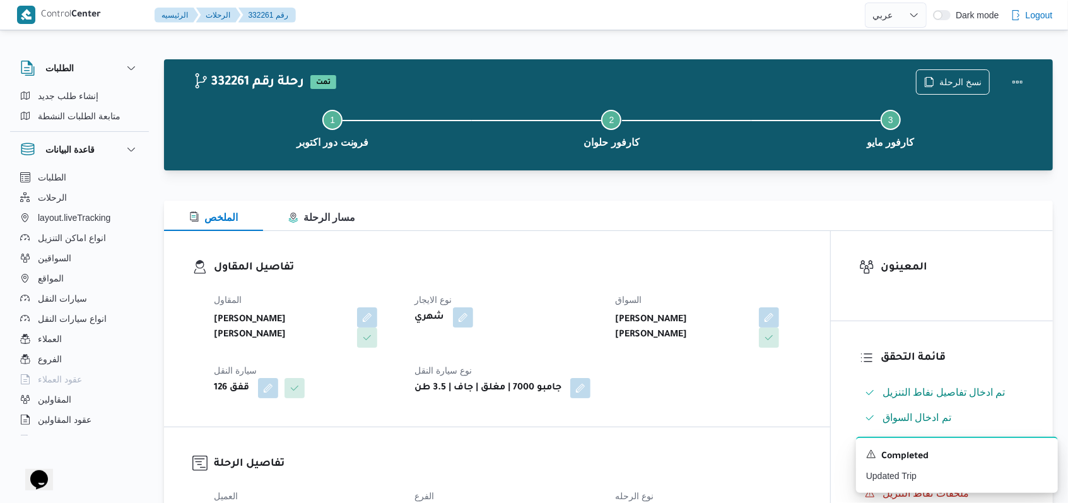
select select "ar"
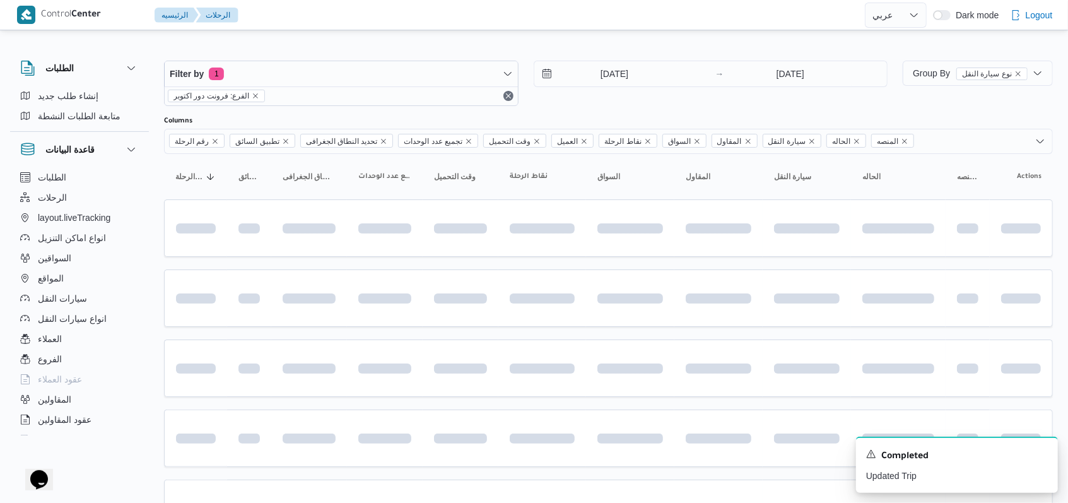
scroll to position [336, 0]
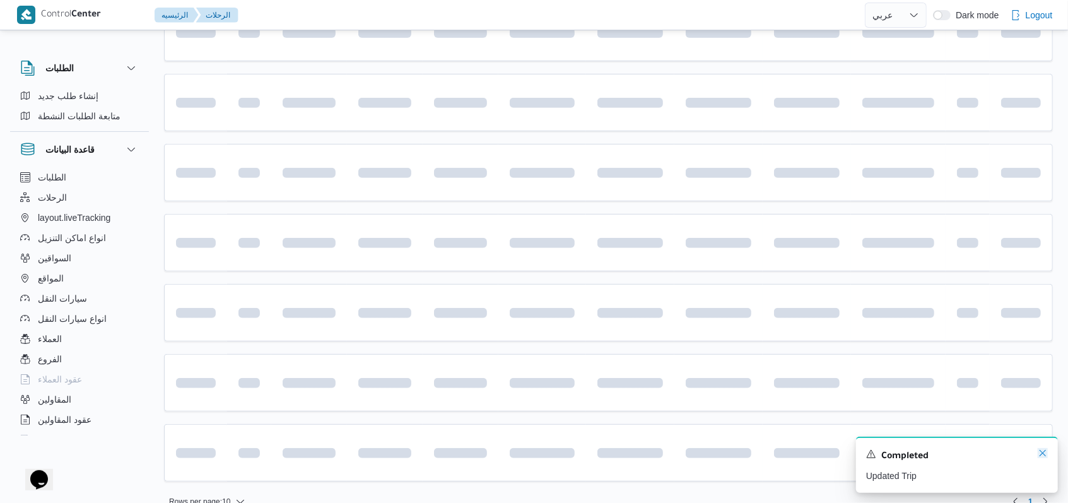
click at [1046, 457] on icon "Dismiss toast" at bounding box center [1043, 453] width 10 height 10
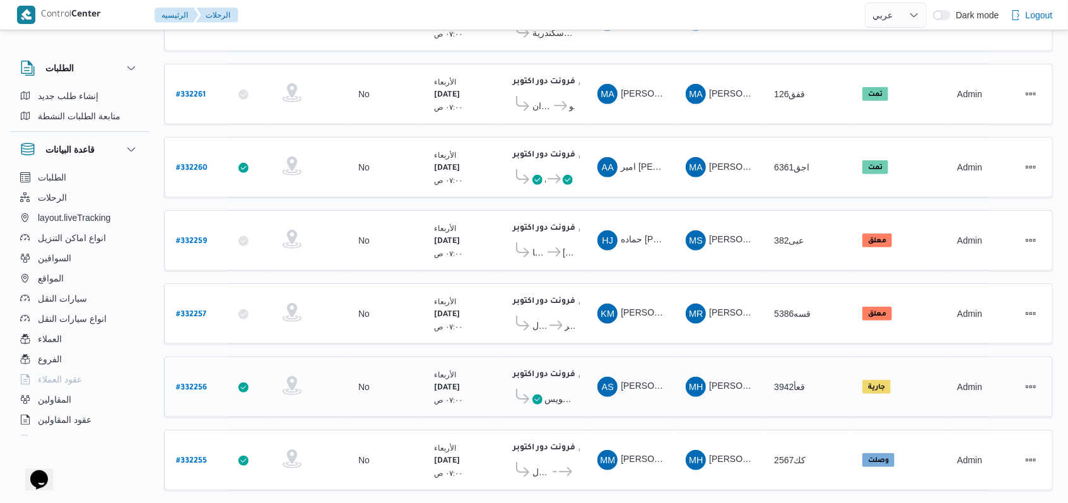
scroll to position [420, 0]
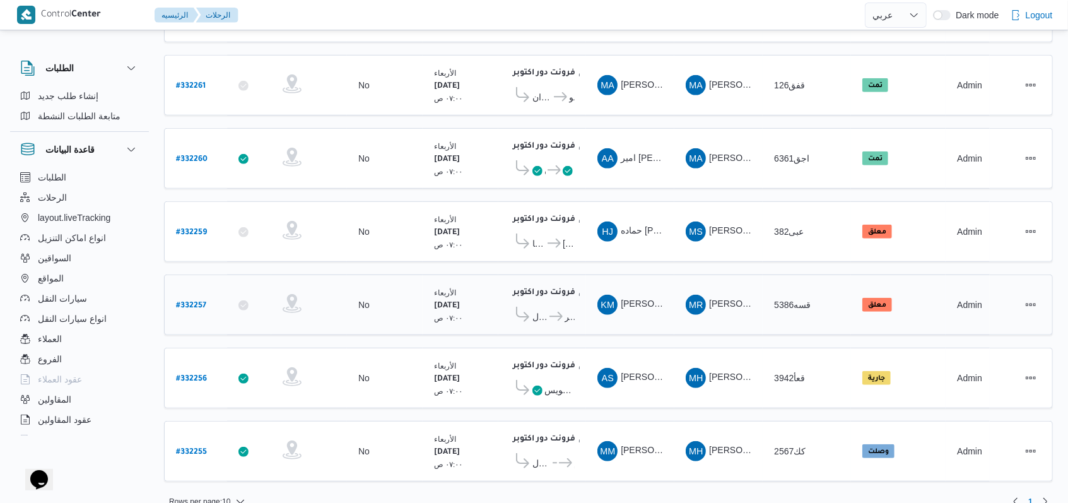
click at [527, 307] on icon at bounding box center [522, 314] width 13 height 15
click at [541, 309] on span "كارفور طيبه مول" at bounding box center [540, 316] width 15 height 15
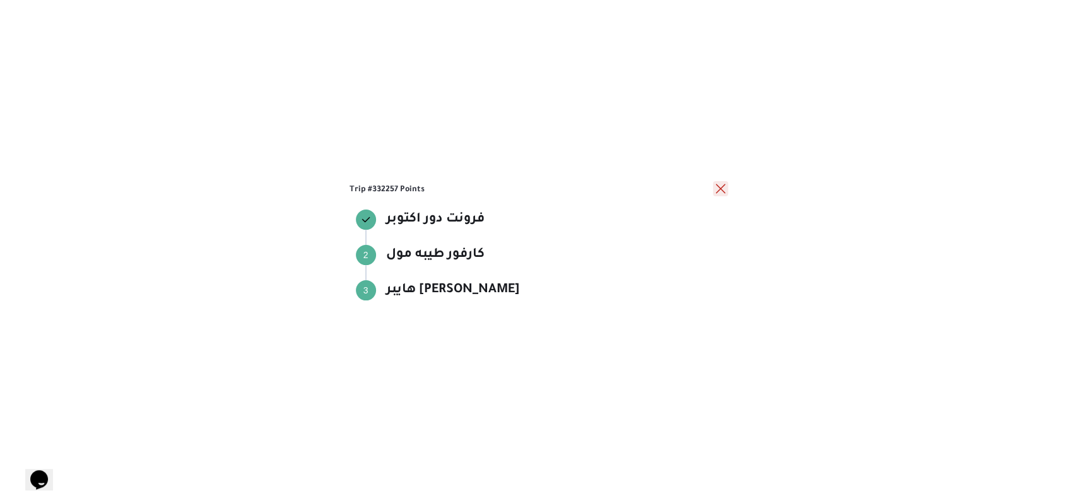
click at [717, 186] on button "close" at bounding box center [720, 188] width 15 height 15
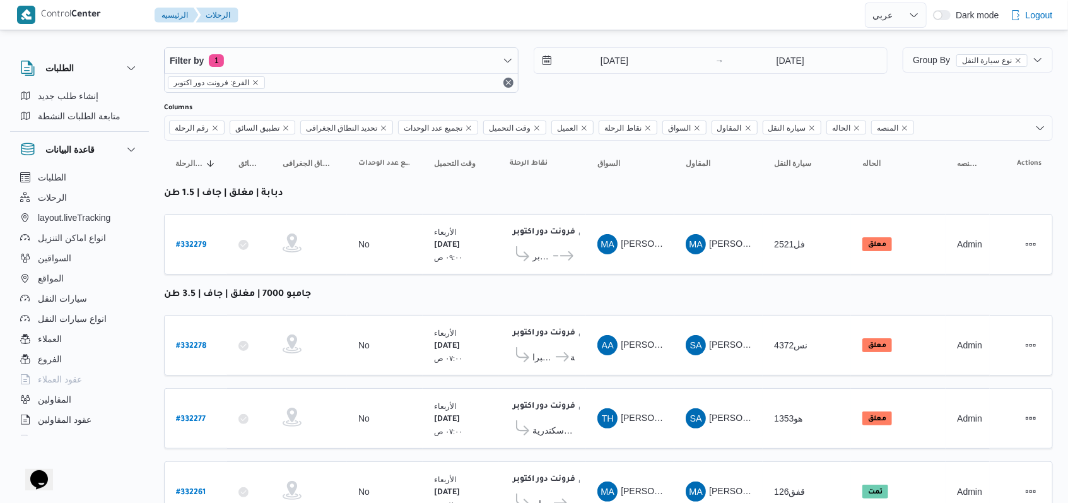
scroll to position [168, 0]
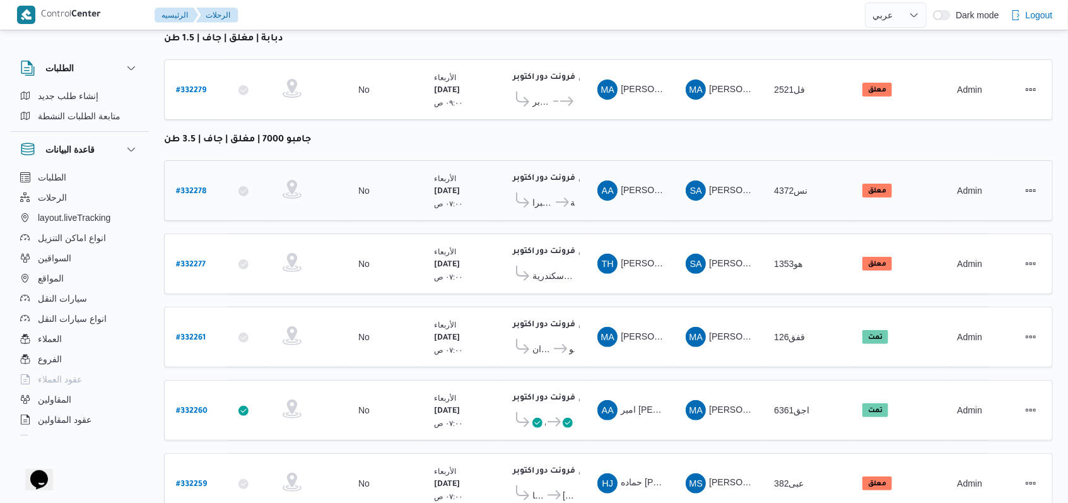
click at [538, 195] on span "كارفور شيكولانى - شبرا" at bounding box center [543, 202] width 21 height 15
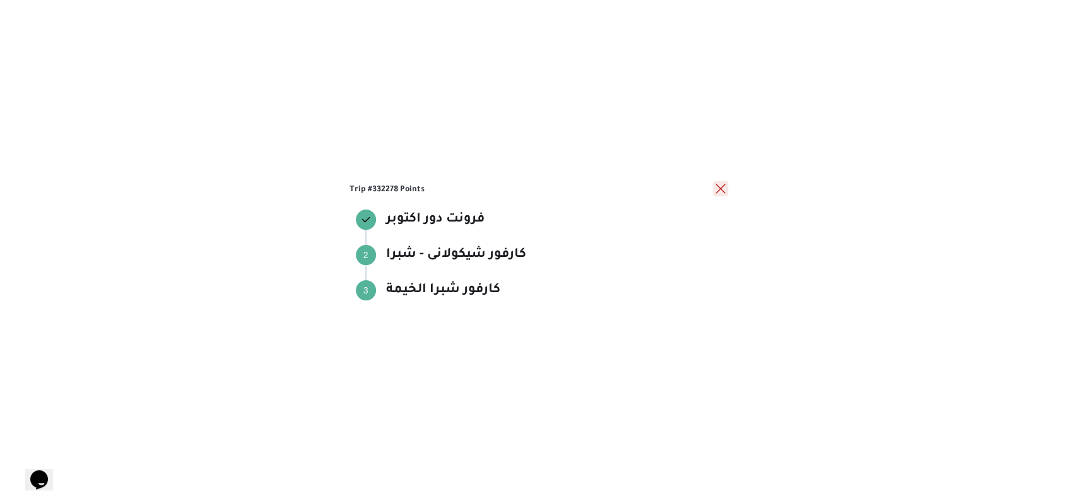
click at [717, 192] on button "close" at bounding box center [720, 188] width 15 height 15
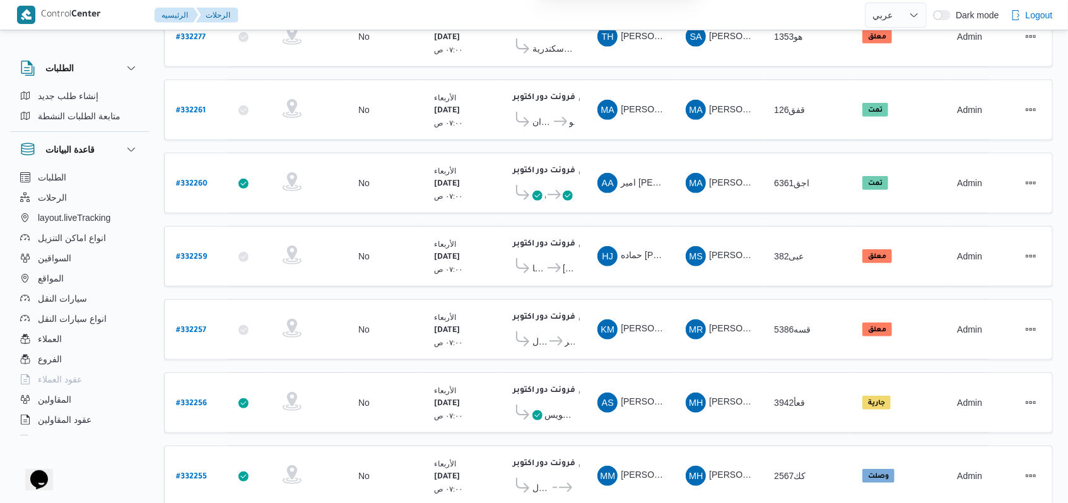
scroll to position [420, 0]
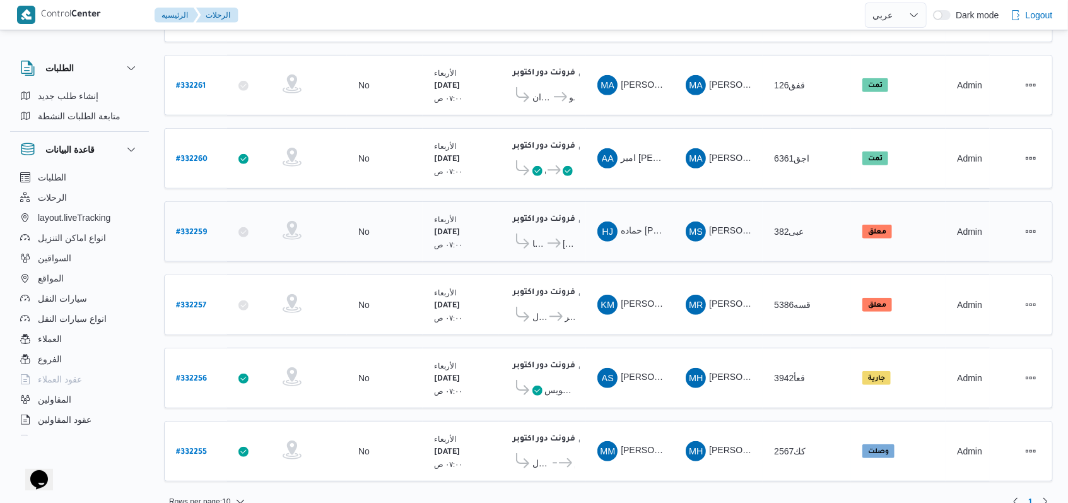
click at [565, 236] on span "كارفور بيراميدز مول" at bounding box center [569, 243] width 12 height 15
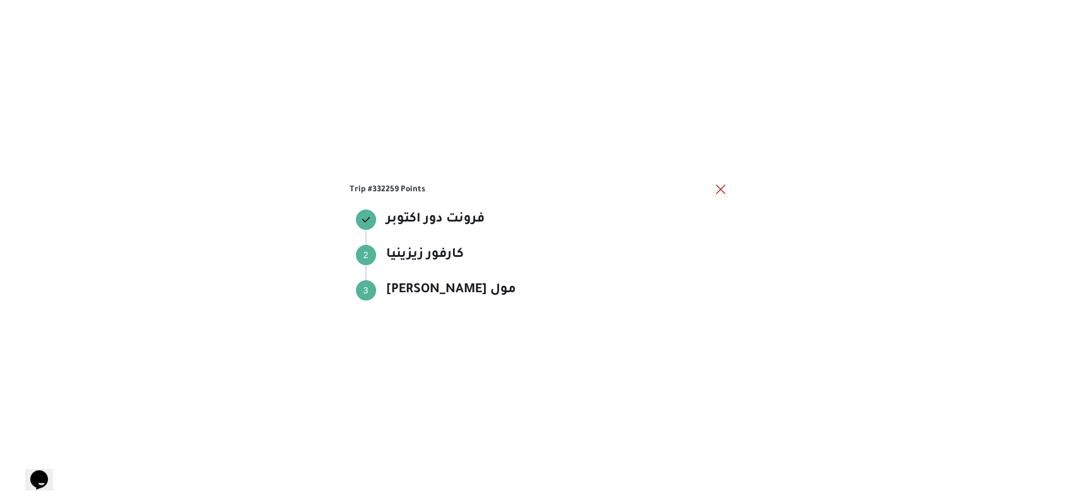
click at [717, 198] on div "Trip #332259 Points فرونت دور اكتوبر فرونت دور اكتوبر Step 2 2 كارفور زيزينيا ك…" at bounding box center [539, 252] width 379 height 140
click at [726, 188] on button "close" at bounding box center [720, 188] width 15 height 15
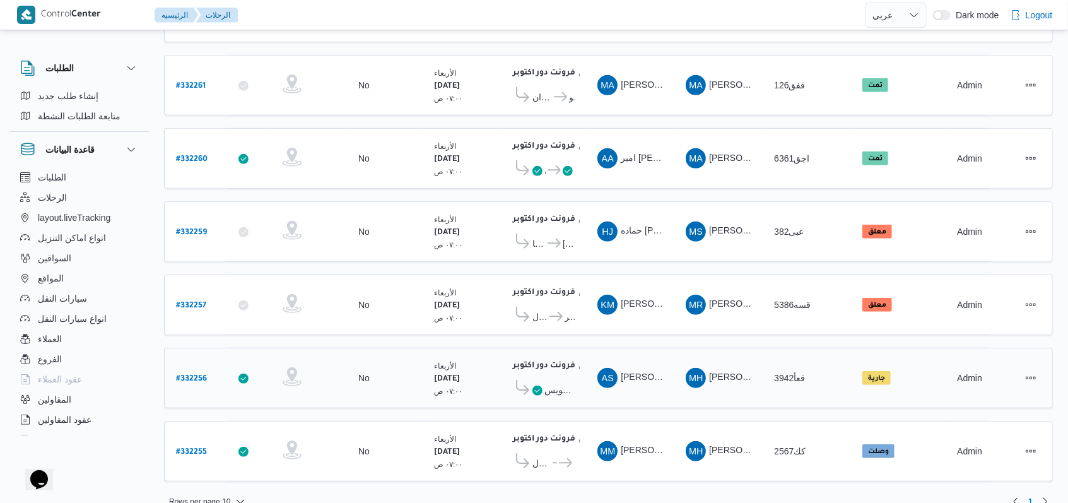
click at [192, 370] on link "# 332256" at bounding box center [191, 378] width 31 height 17
select select "ar"
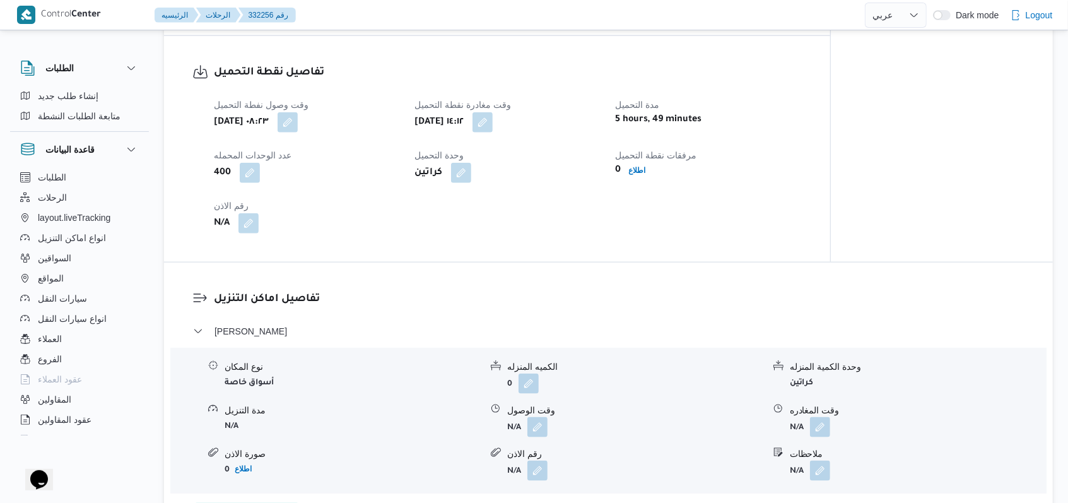
scroll to position [841, 0]
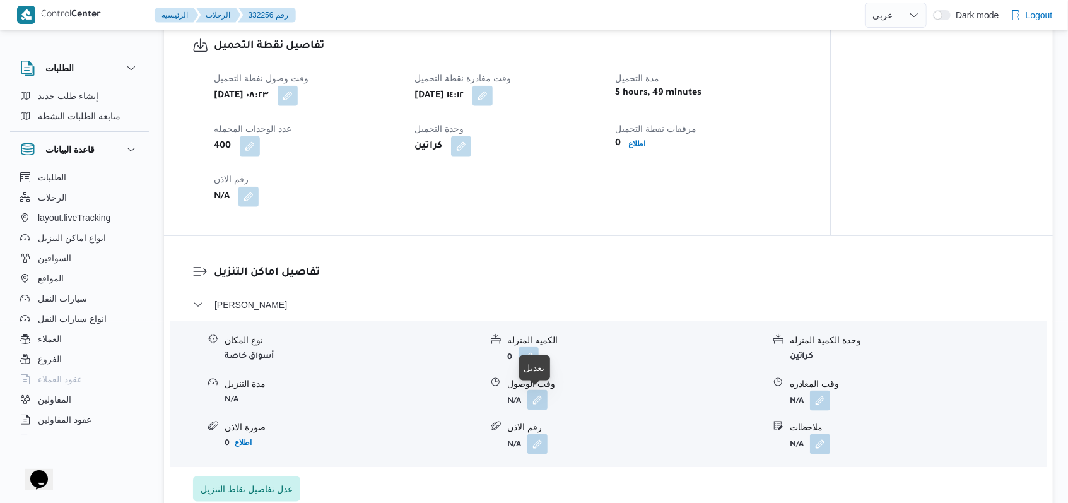
click at [537, 394] on button "button" at bounding box center [538, 400] width 20 height 20
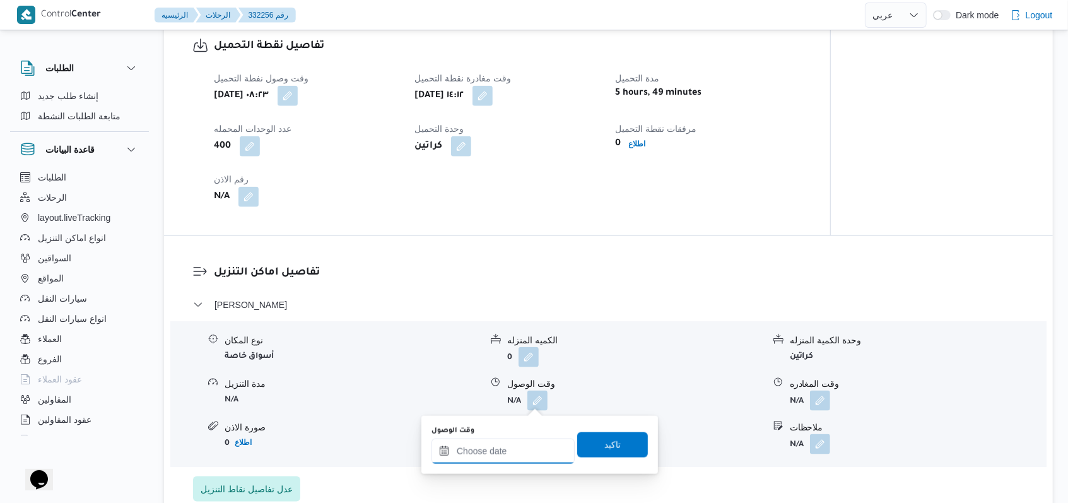
click at [505, 440] on div at bounding box center [503, 451] width 143 height 25
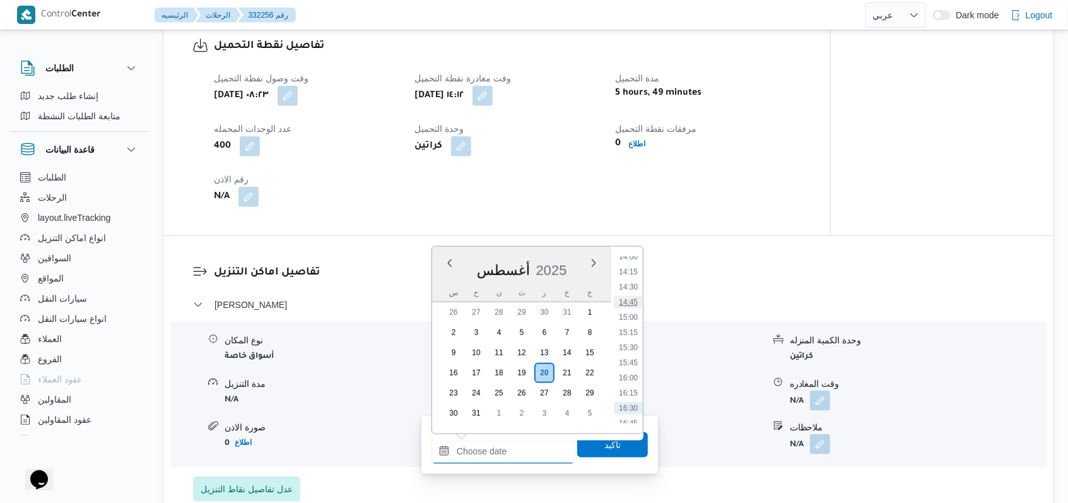
scroll to position [828, 0]
click at [493, 93] on button "button" at bounding box center [483, 95] width 20 height 20
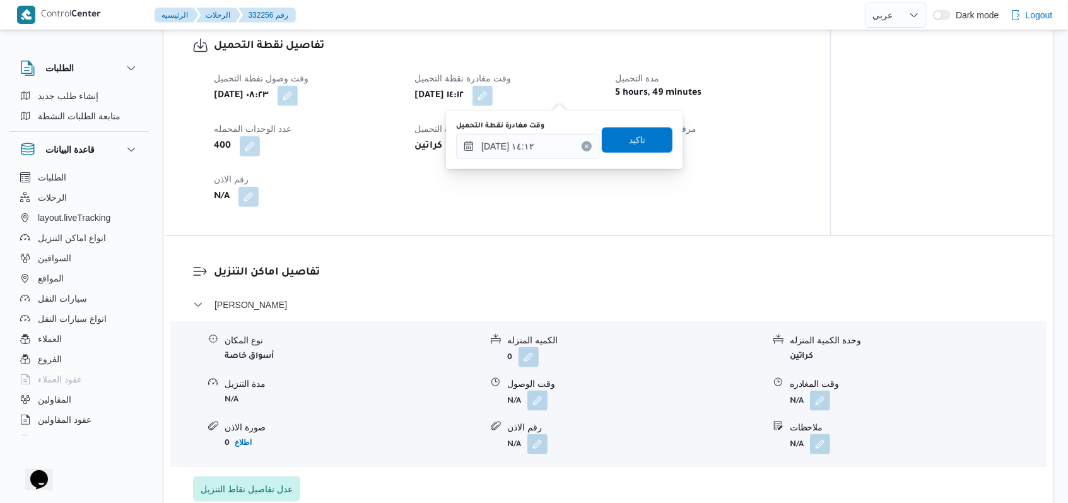
click at [540, 131] on div "وقت مغادرة نقطة التحميل ٢٠/٠٨/٢٠٢٥ ١٤:١٢" at bounding box center [527, 140] width 143 height 38
click at [562, 148] on input "٢٠/٠٨/٢٠٢٥ ١٤:١٢" at bounding box center [527, 146] width 143 height 25
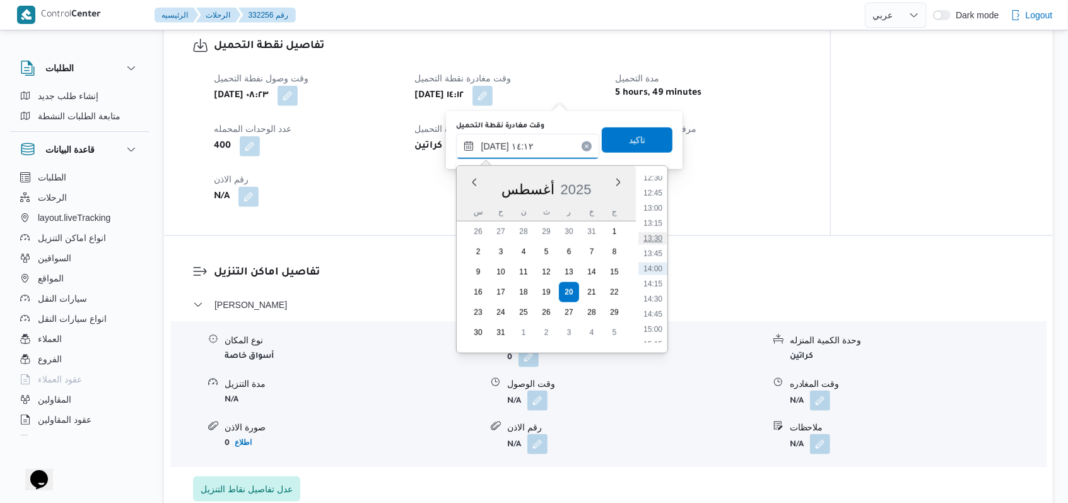
scroll to position [593, 0]
click at [657, 194] on li "10:00" at bounding box center [653, 195] width 29 height 13
type input "٢٠/٠٨/٢٠٢٥ ١٠:٠٠"
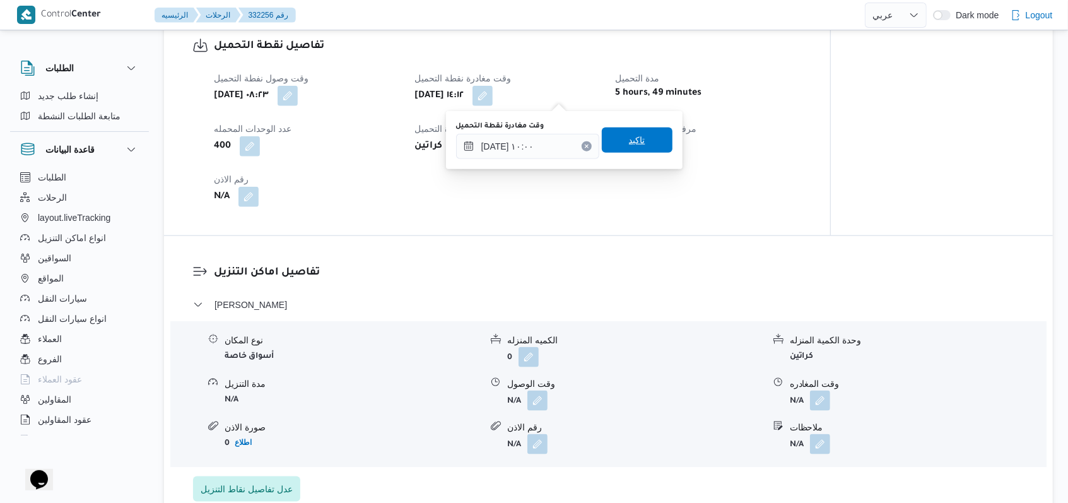
click at [656, 152] on span "تاكيد" at bounding box center [637, 139] width 71 height 25
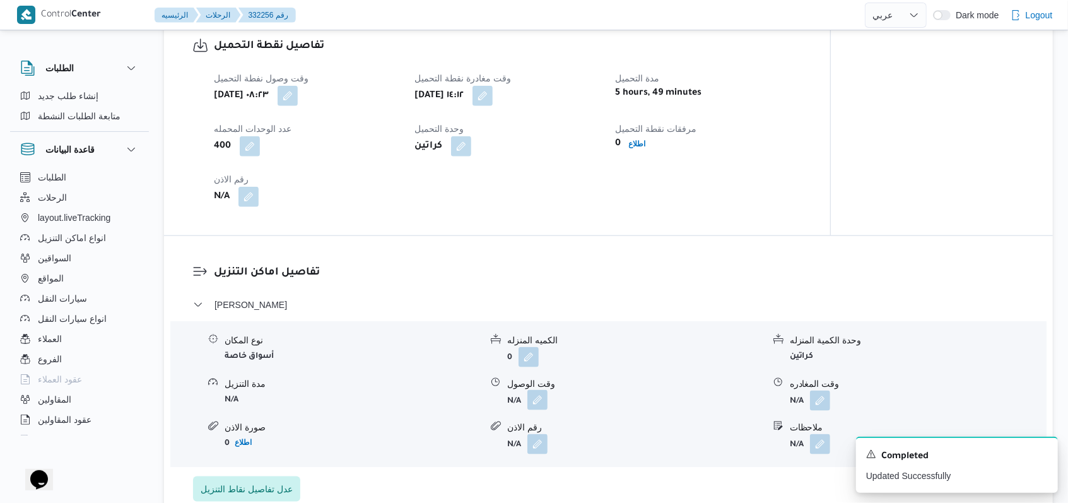
click at [540, 402] on button "button" at bounding box center [538, 400] width 20 height 20
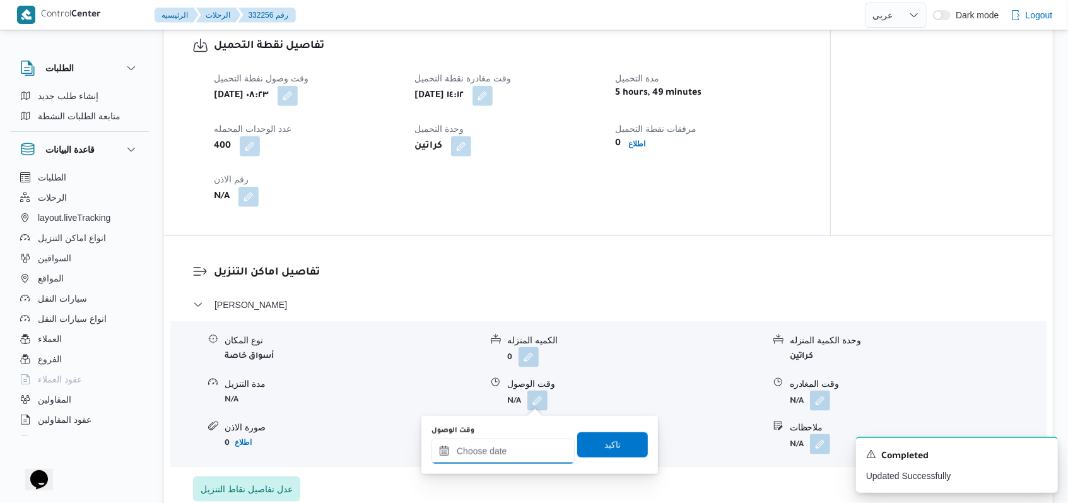
click at [518, 454] on input "وقت الوصول" at bounding box center [503, 451] width 143 height 25
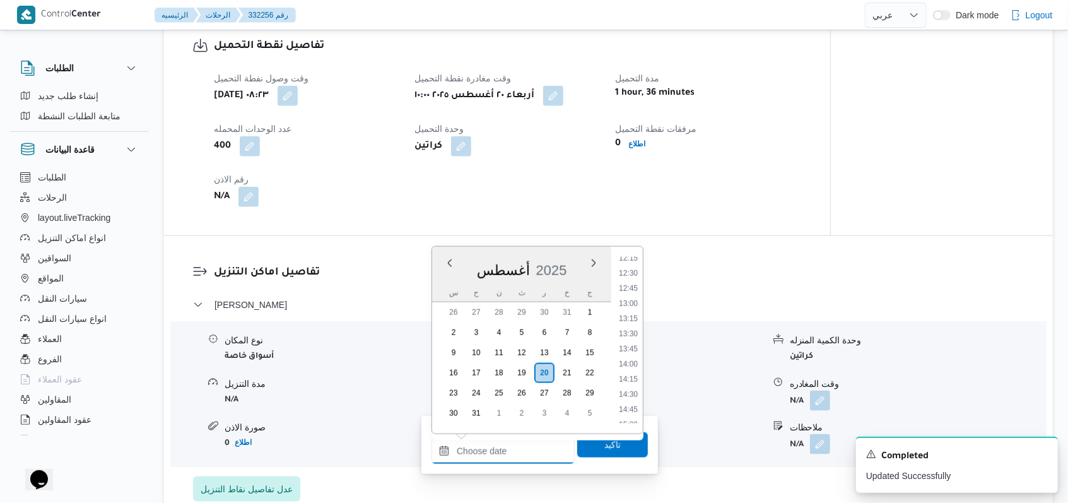
scroll to position [745, 0]
click at [632, 336] on li "13:30" at bounding box center [628, 336] width 29 height 13
type input "٢٠/٠٨/٢٠٢٥ ١٣:٣٠"
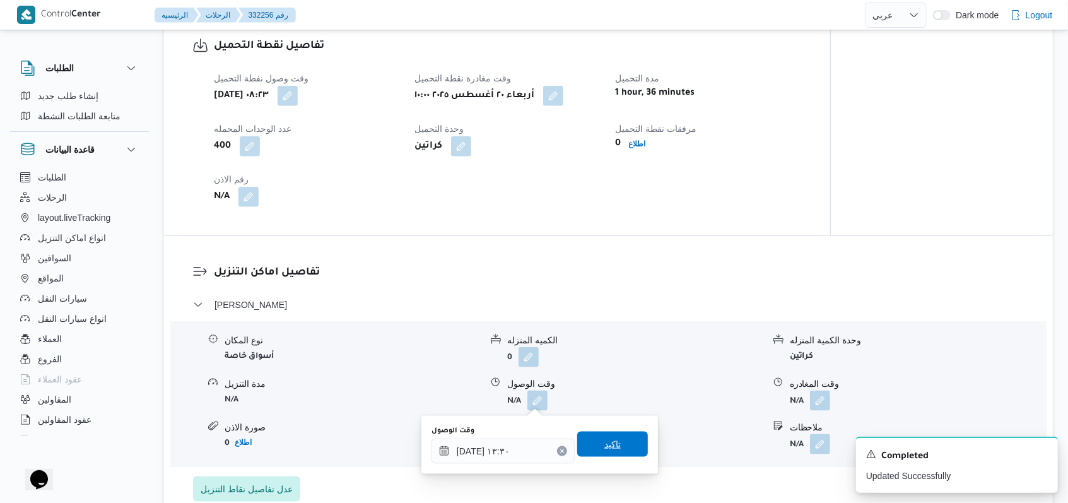
click at [608, 451] on span "تاكيد" at bounding box center [612, 444] width 16 height 15
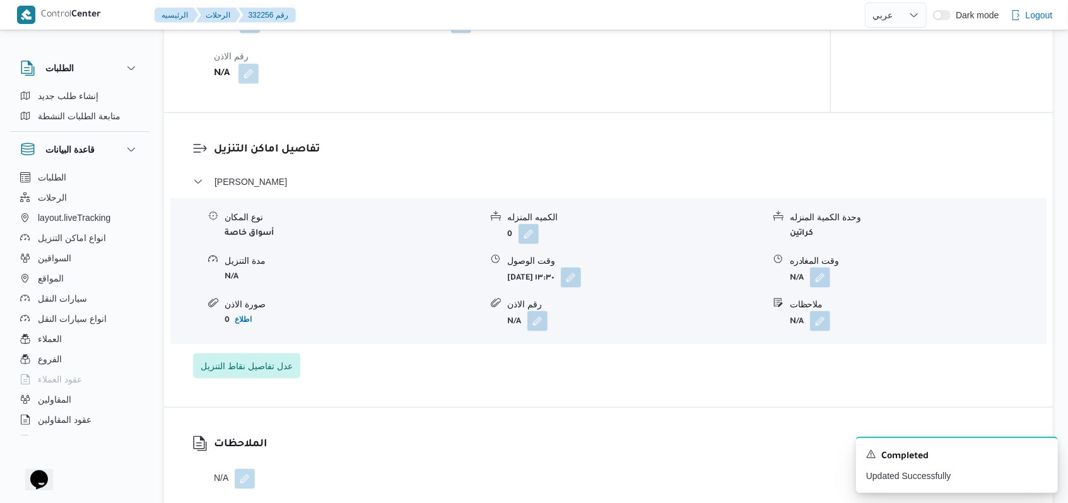
scroll to position [1010, 0]
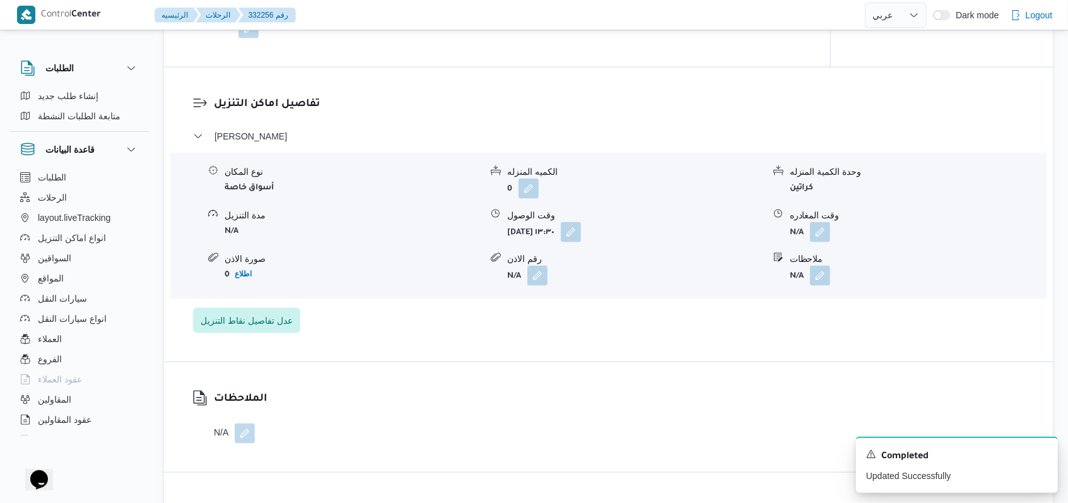
select select "ar"
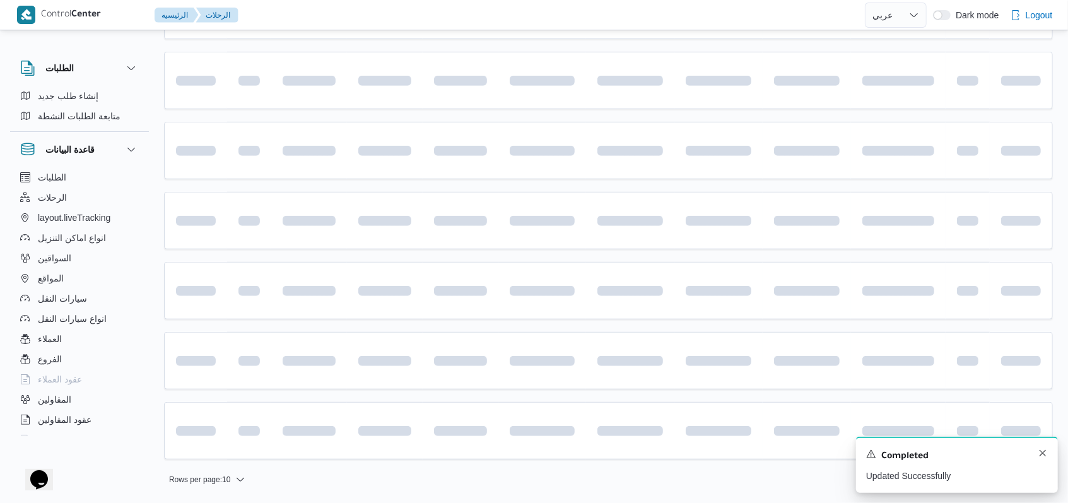
scroll to position [353, 0]
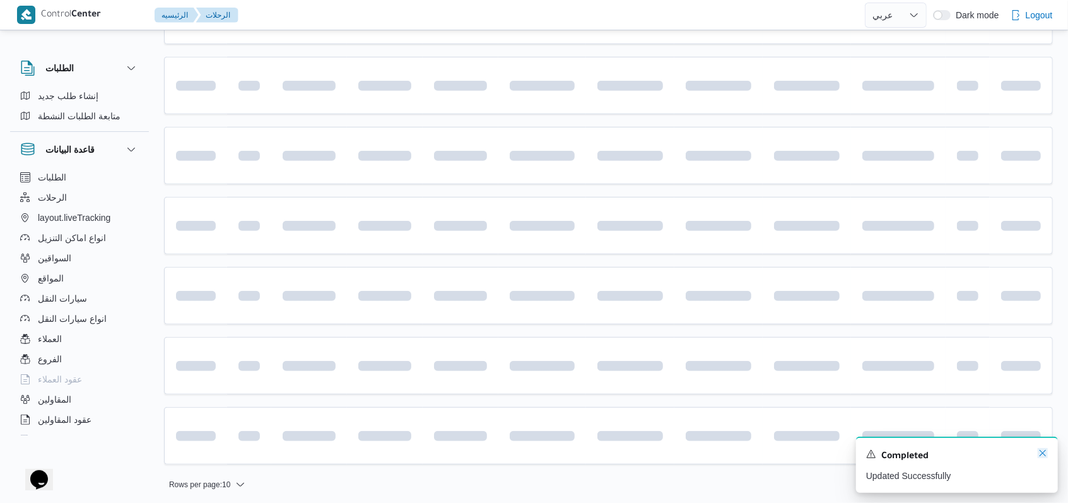
click at [1042, 456] on icon "Dismiss toast" at bounding box center [1043, 453] width 10 height 10
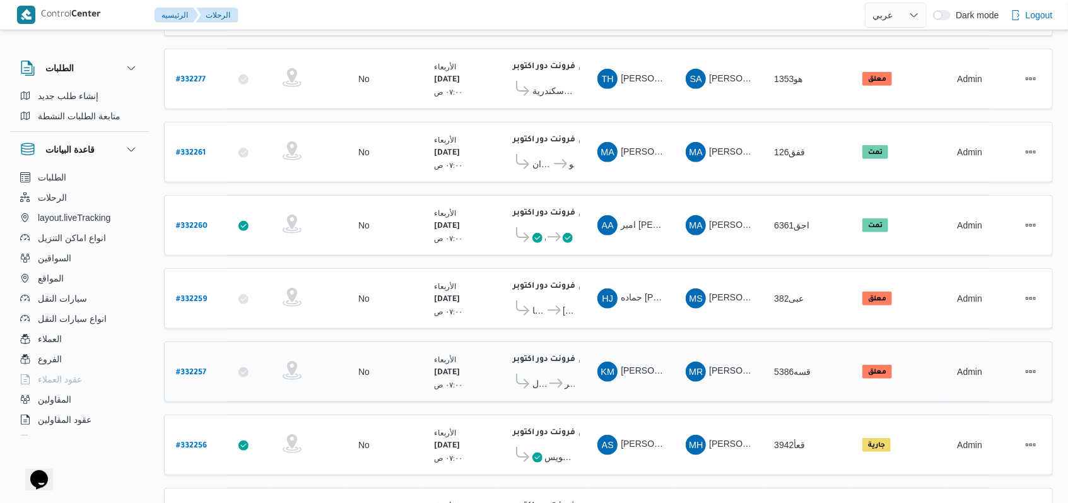
scroll to position [0, 0]
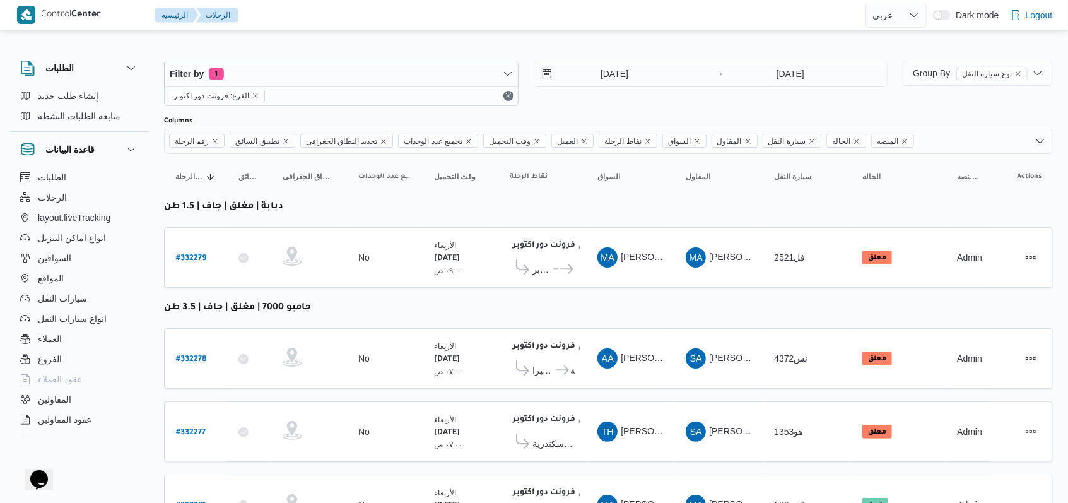
click at [551, 270] on span "..." at bounding box center [554, 269] width 7 height 15
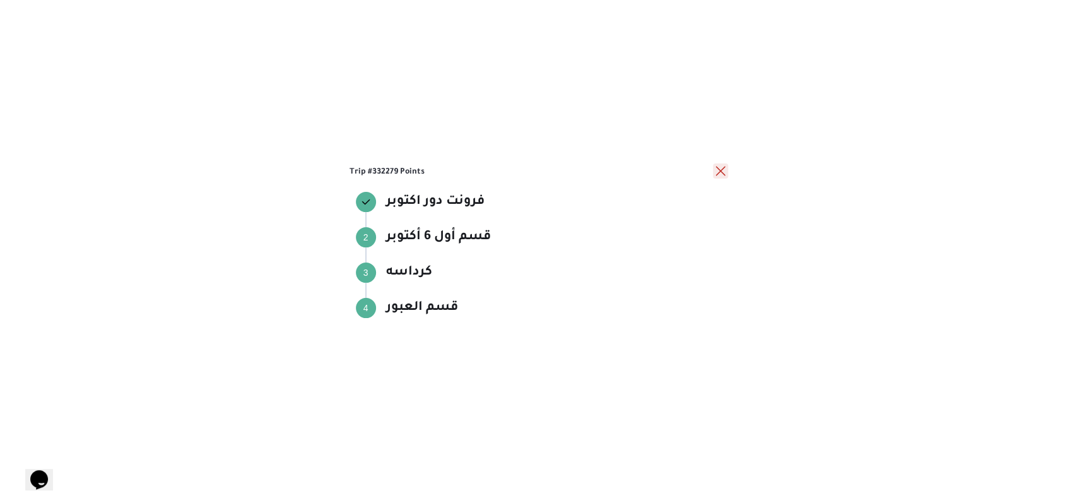
click at [721, 175] on button "close" at bounding box center [720, 170] width 15 height 15
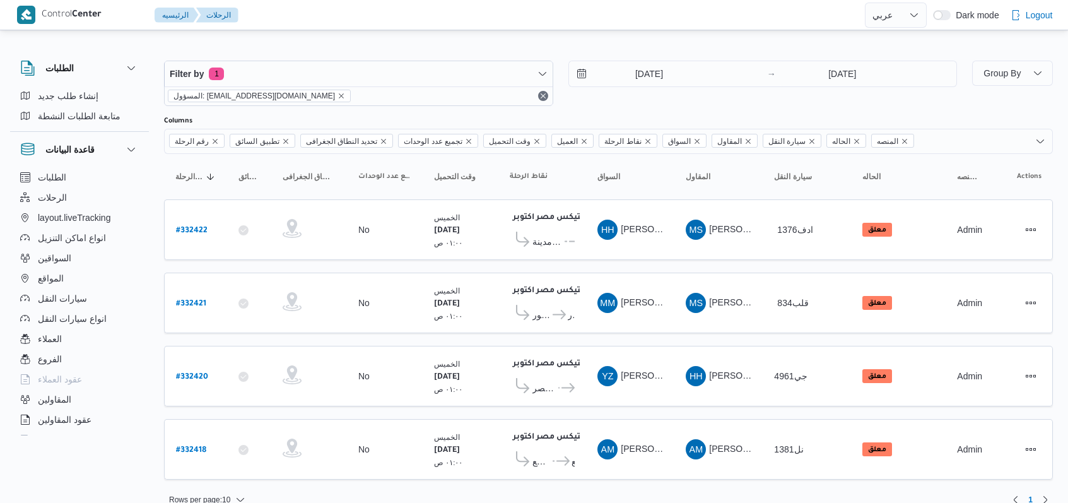
select select "ar"
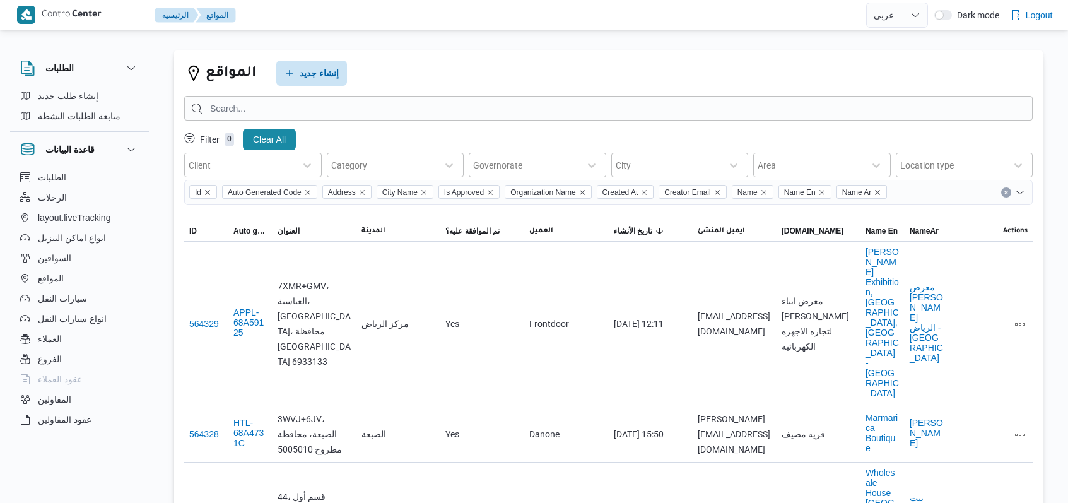
select select "ar"
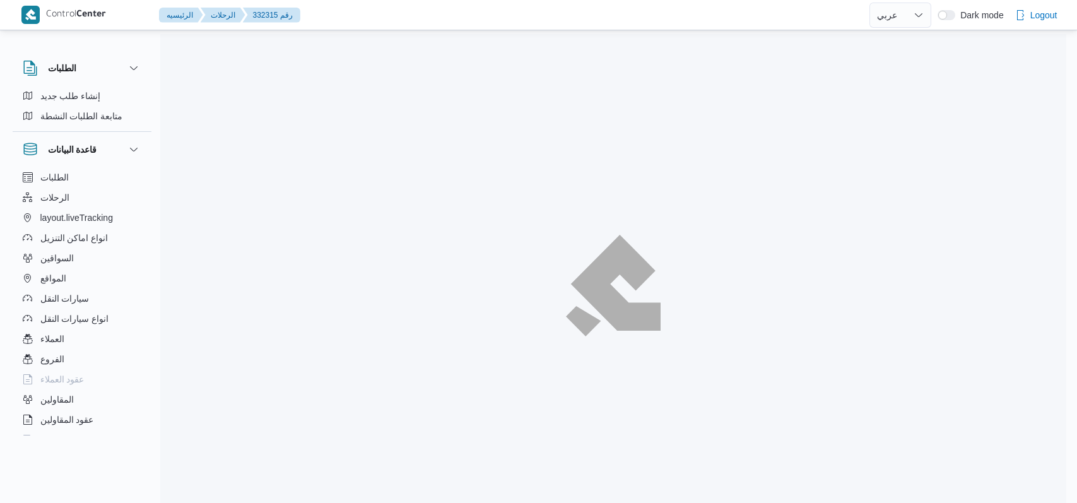
select select "ar"
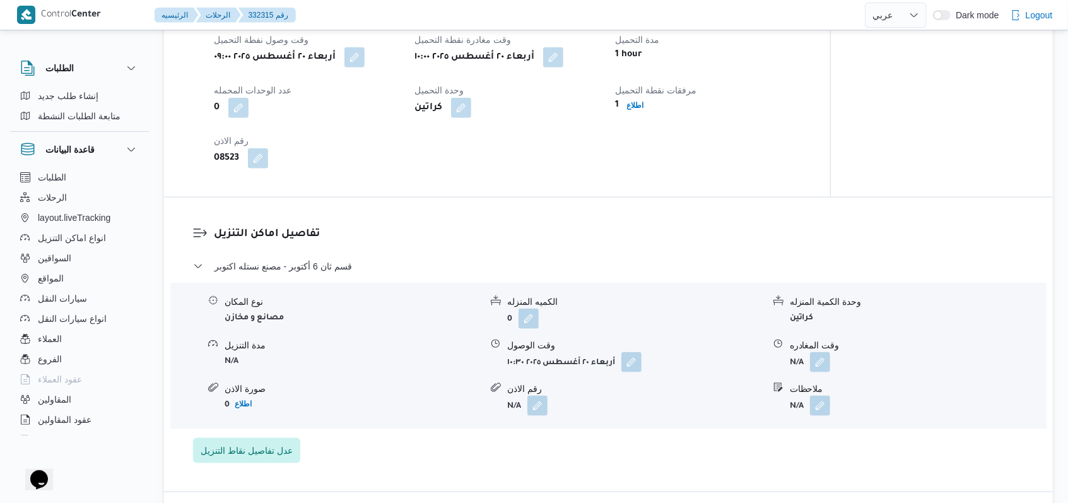
scroll to position [841, 0]
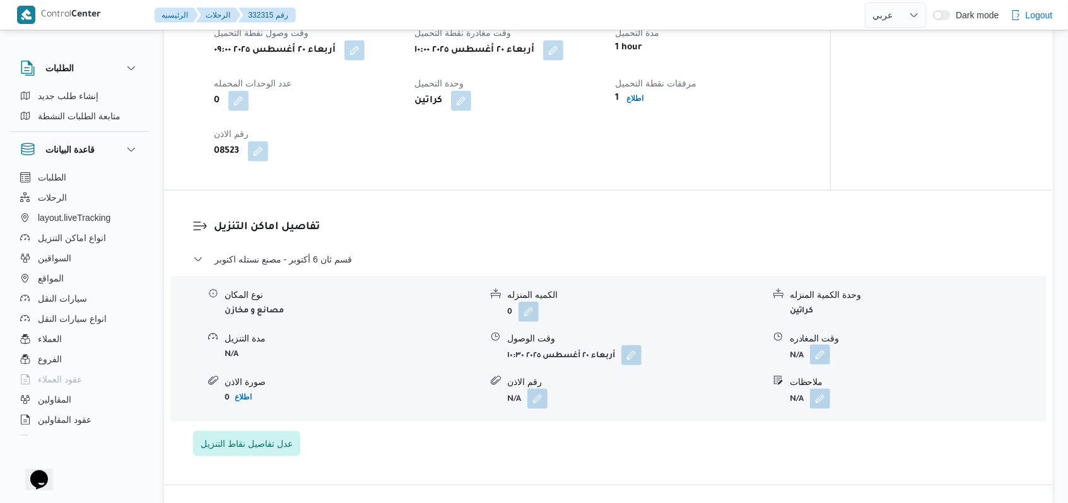
click at [827, 345] on button "button" at bounding box center [820, 355] width 20 height 20
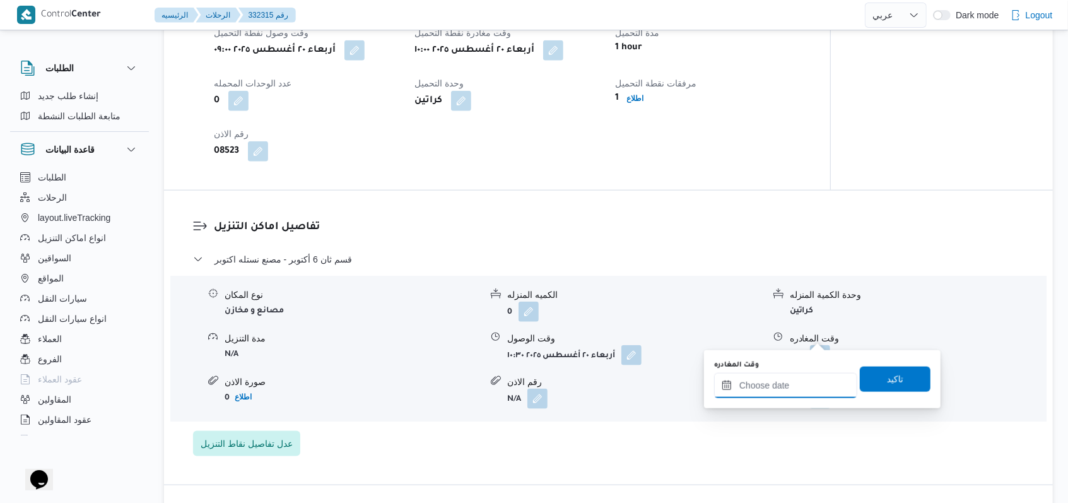
click at [787, 381] on input "وقت المغادره" at bounding box center [785, 385] width 143 height 25
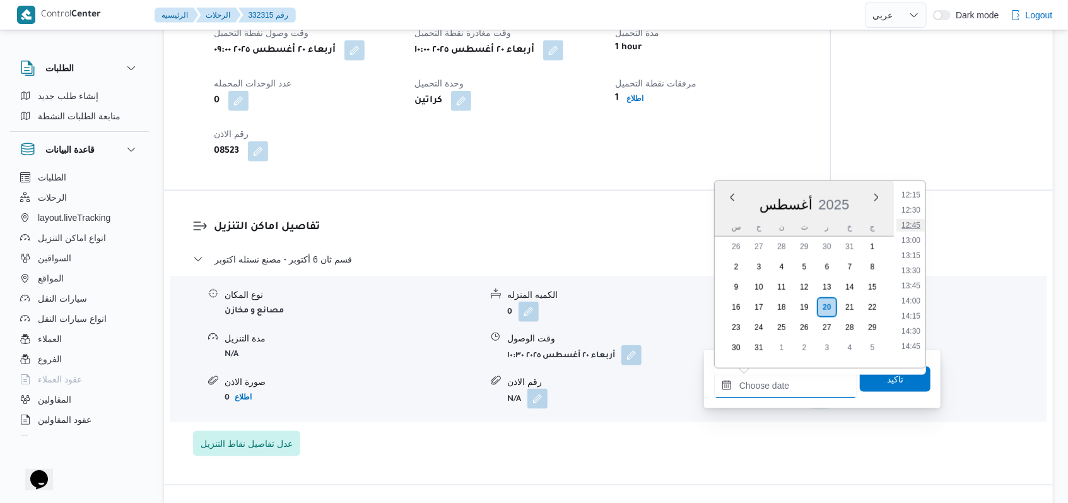
scroll to position [661, 0]
click at [915, 265] on li "12:00" at bounding box center [911, 263] width 29 height 13
type input "[DATE] ١٢:٠٠"
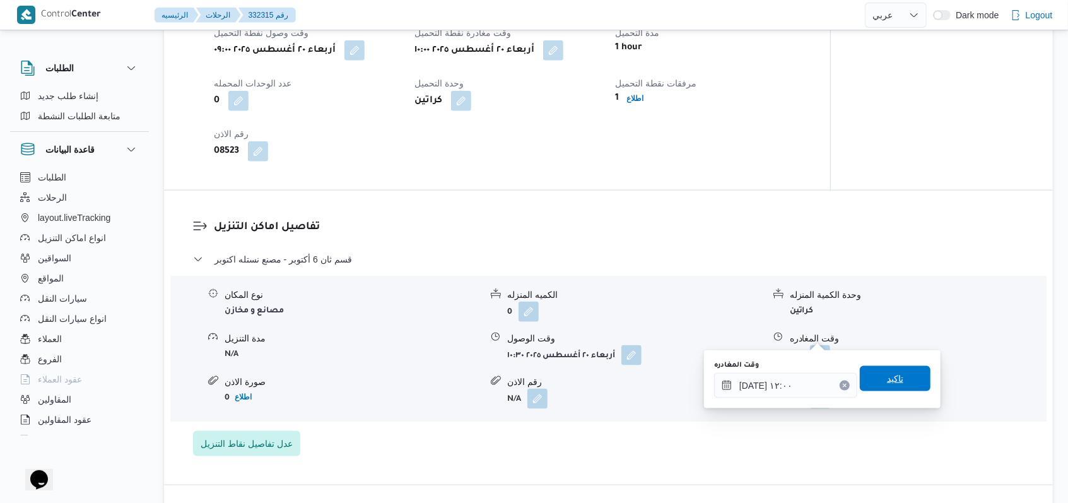
click at [873, 384] on span "تاكيد" at bounding box center [895, 378] width 71 height 25
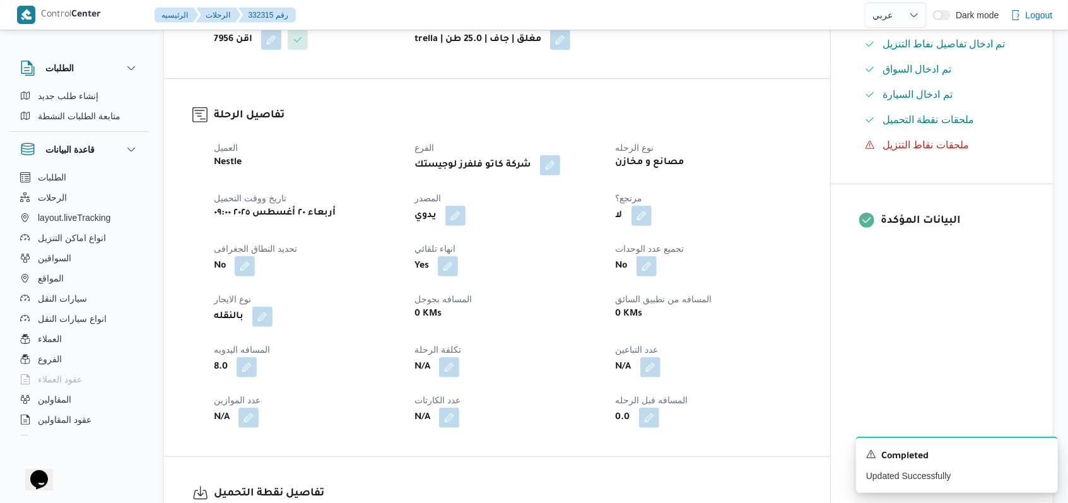
scroll to position [0, 0]
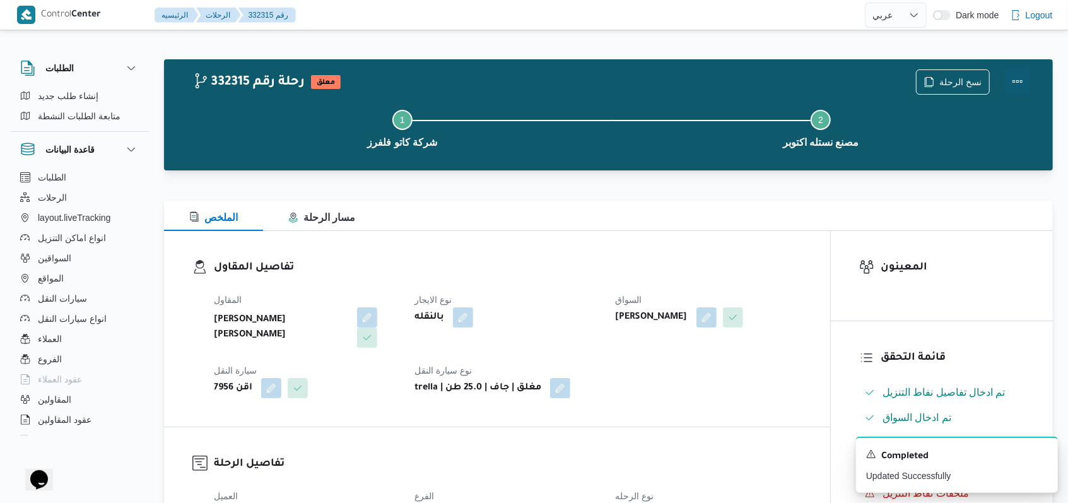
click at [1022, 78] on button "Actions" at bounding box center [1017, 81] width 25 height 25
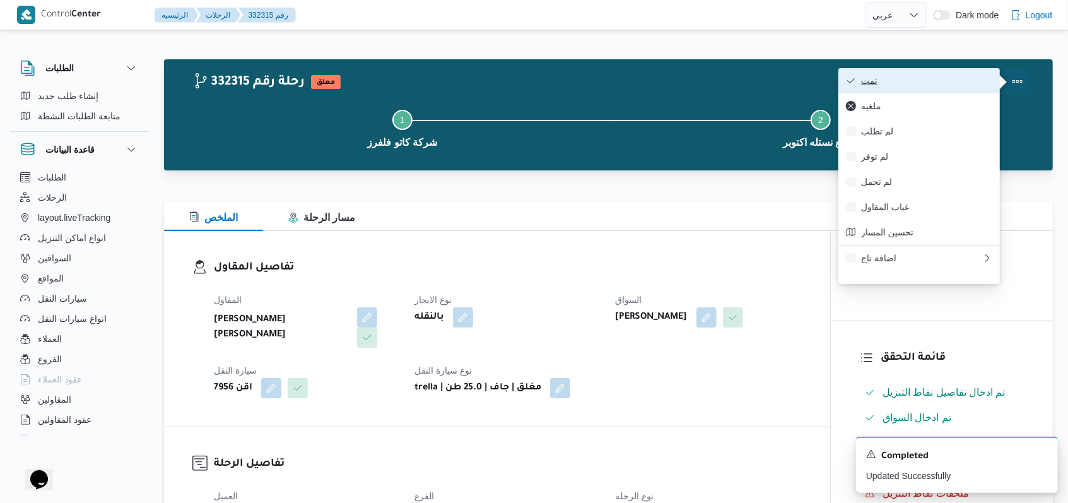
click at [981, 80] on span "تمت" at bounding box center [926, 81] width 131 height 10
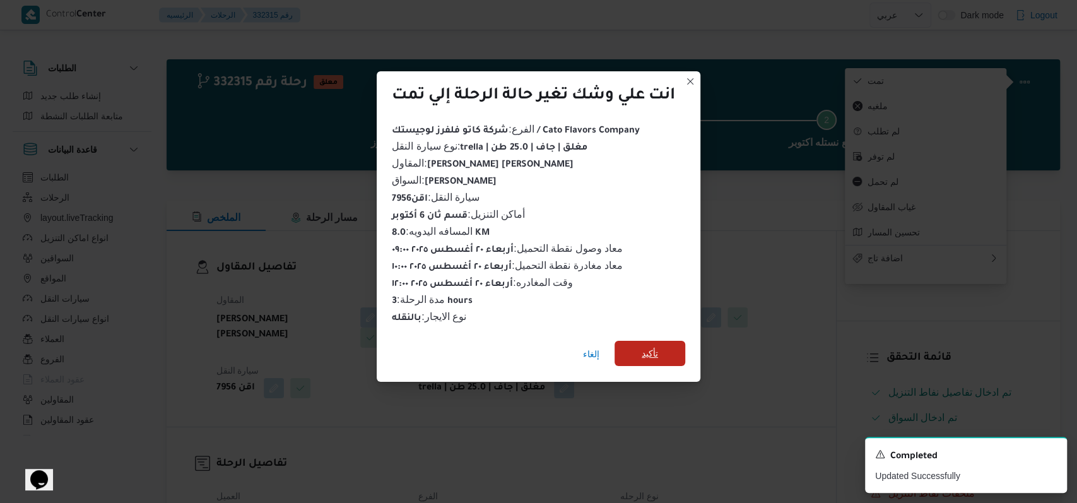
click at [649, 346] on span "تأكيد" at bounding box center [650, 353] width 16 height 15
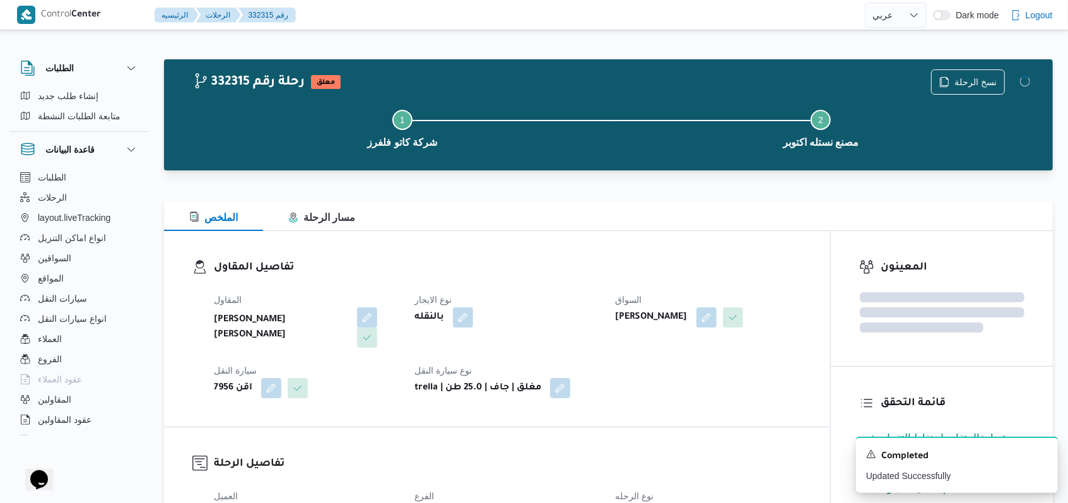
click at [530, 295] on dt "نوع الايجار" at bounding box center [508, 299] width 186 height 15
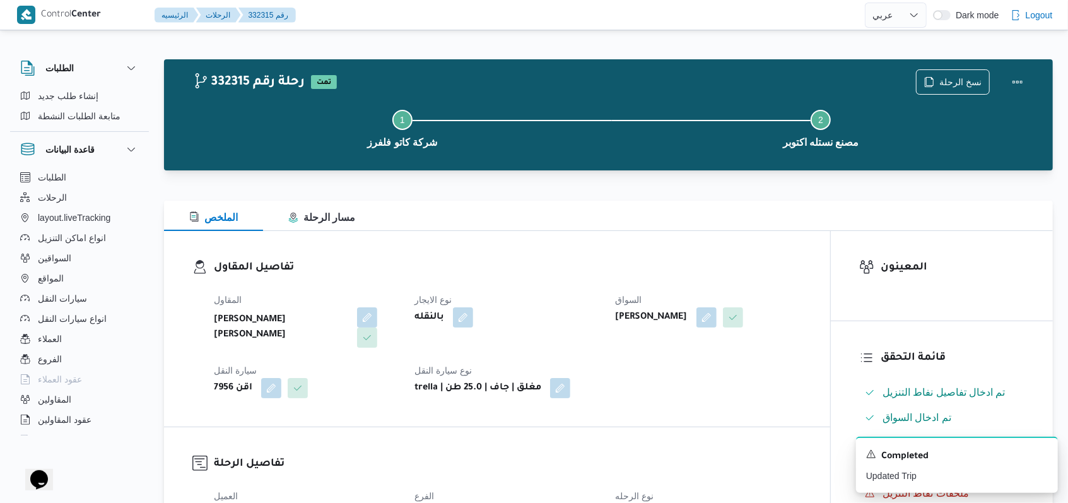
select select "ar"
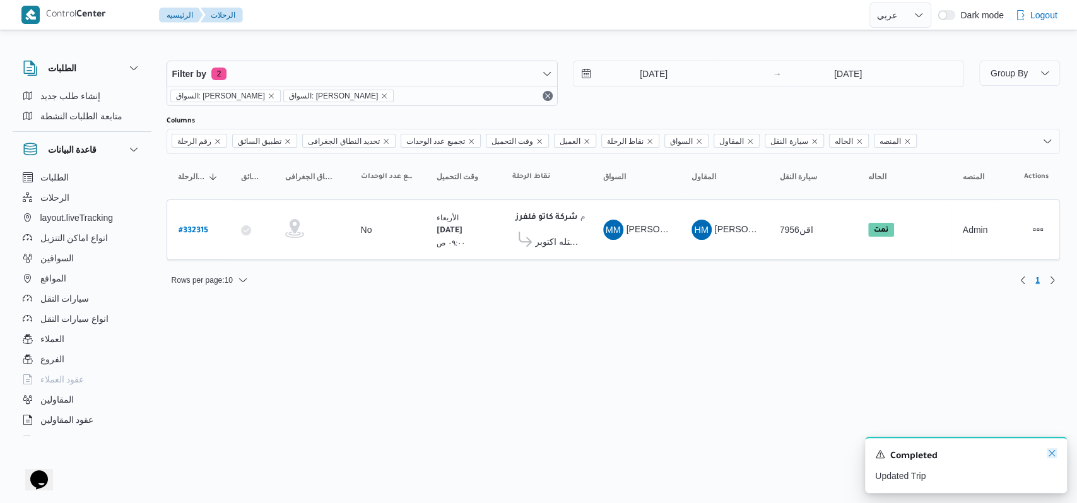
click at [1054, 456] on icon "Dismiss toast" at bounding box center [1052, 453] width 6 height 6
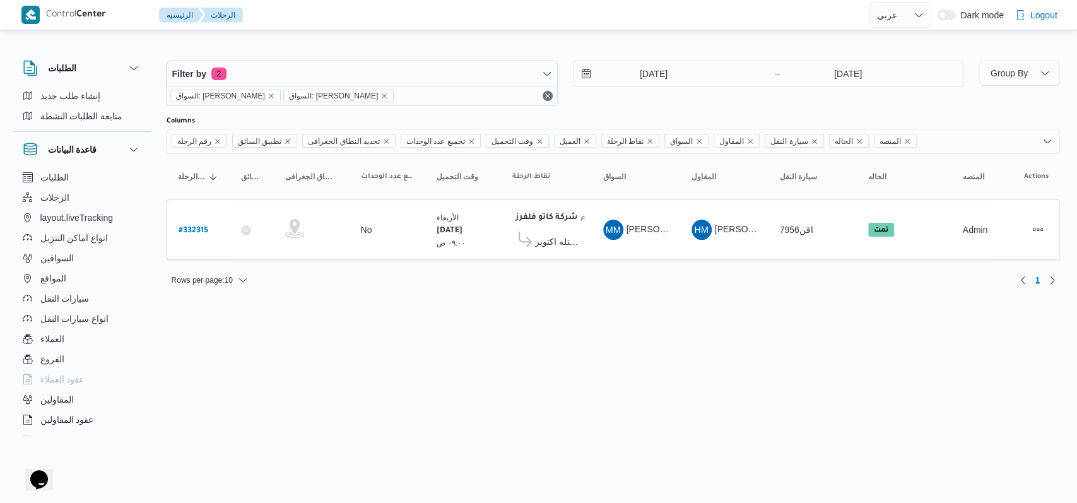
click at [767, 369] on html "Control Center الرئيسيه الرحلات English عربي Dark mode Logout الطلبات إنشاء طلب…" at bounding box center [538, 251] width 1077 height 503
click at [187, 232] on b "# 332315" at bounding box center [194, 231] width 30 height 9
select select "ar"
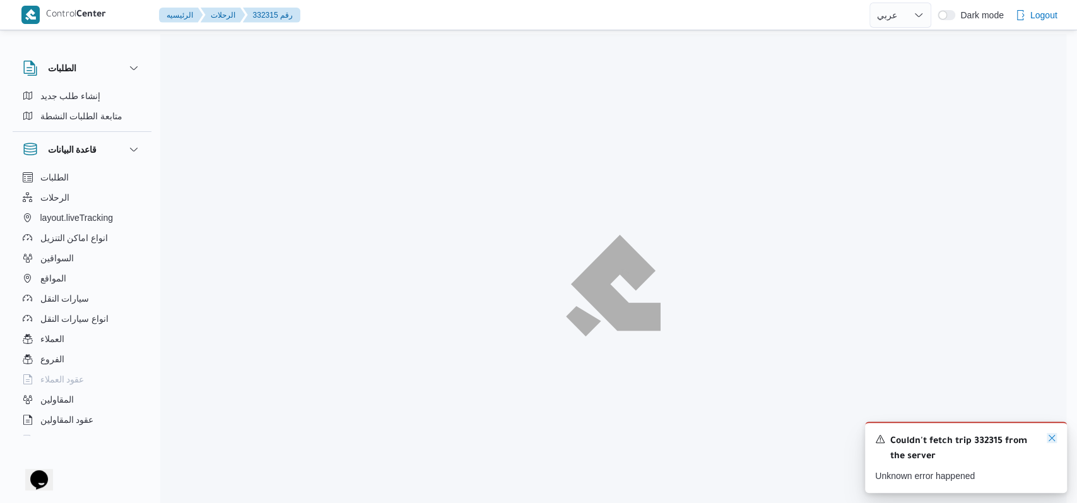
click at [1052, 437] on icon "Dismiss toast" at bounding box center [1052, 438] width 10 height 10
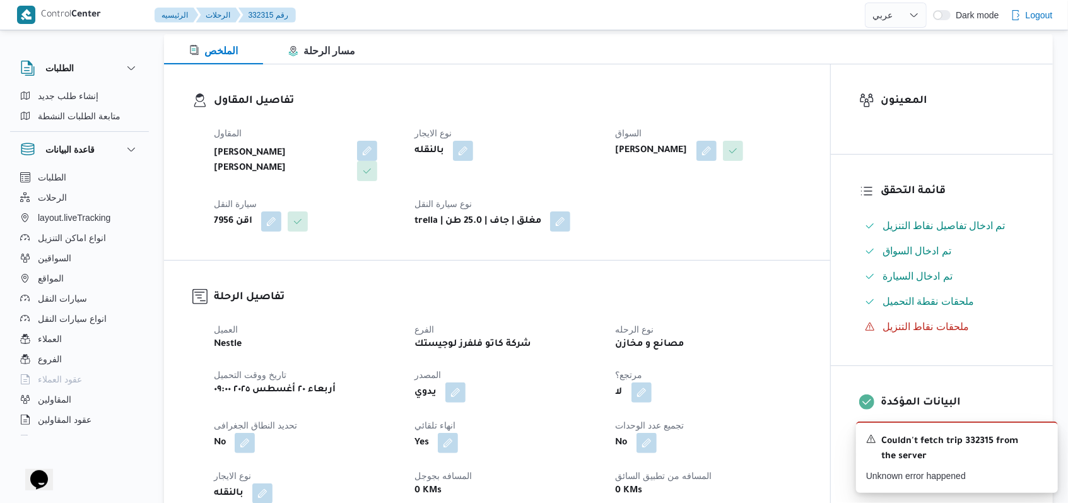
scroll to position [420, 0]
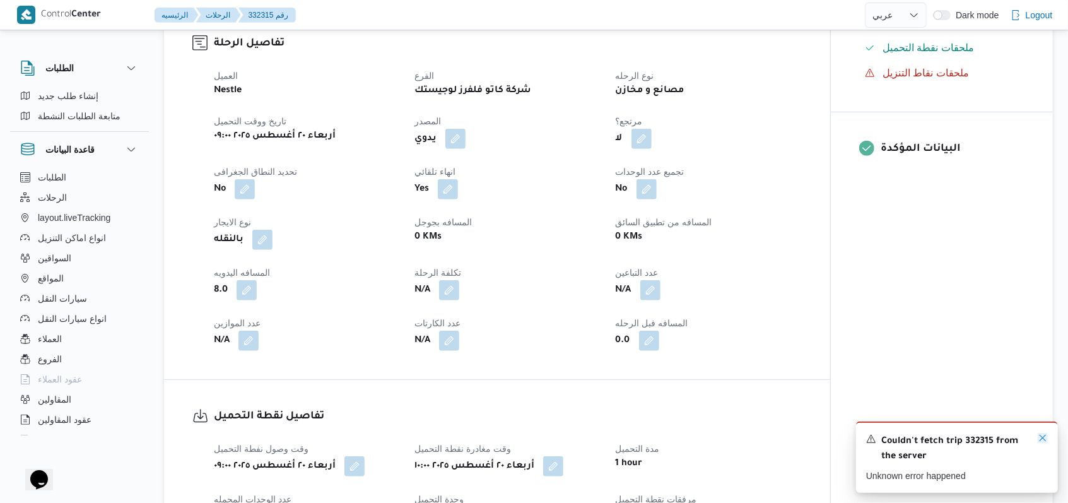
click at [1042, 440] on icon "Dismiss toast" at bounding box center [1043, 438] width 6 height 6
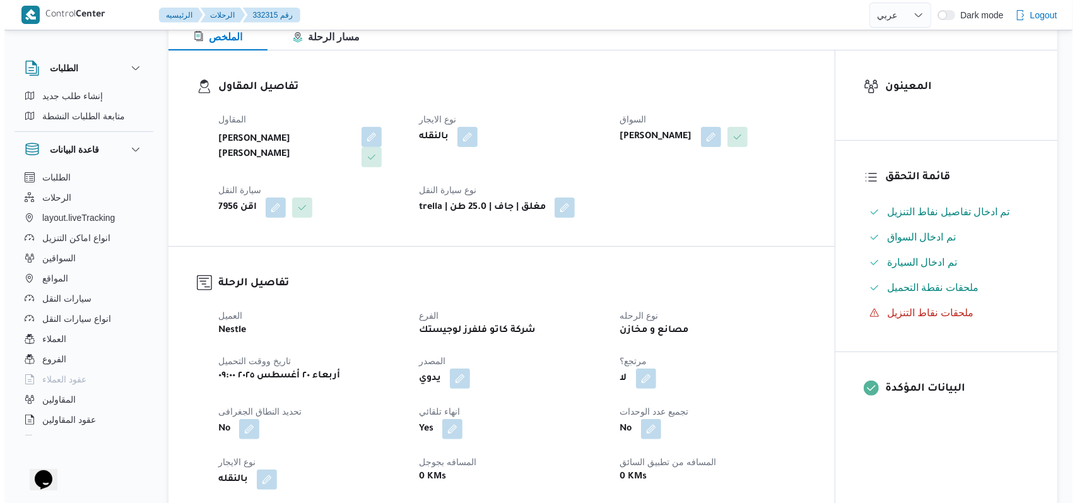
scroll to position [0, 0]
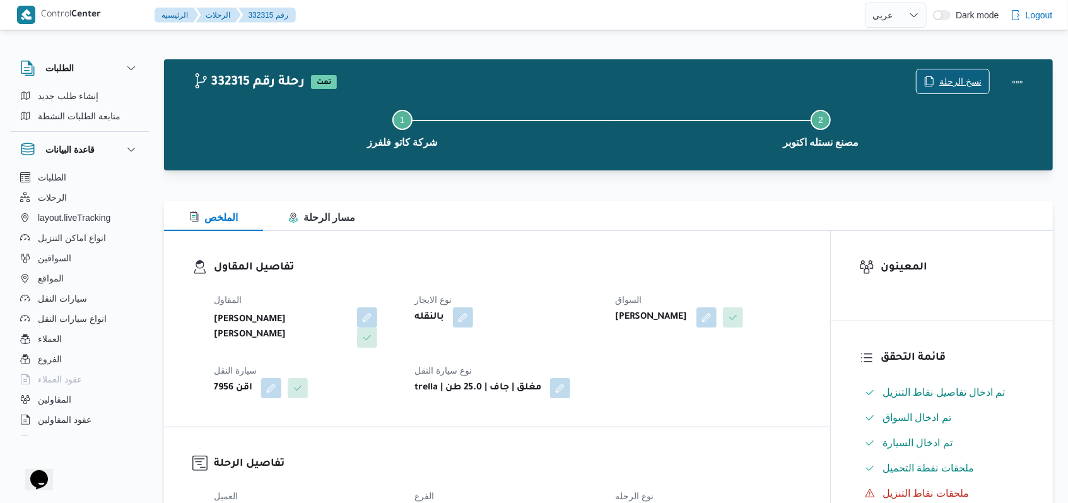
click at [940, 84] on span "نسخ الرحلة" at bounding box center [953, 81] width 73 height 24
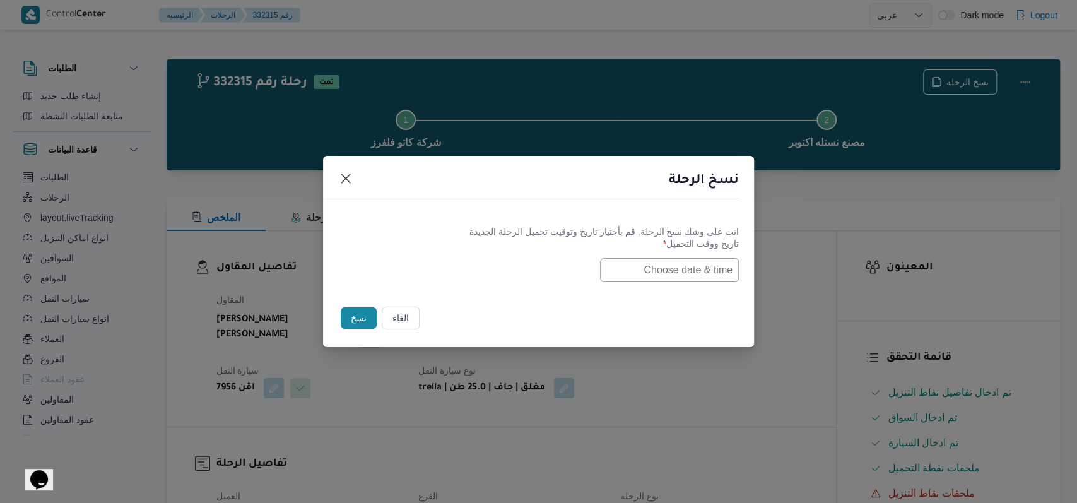
click at [682, 273] on input "text" at bounding box center [669, 270] width 139 height 24
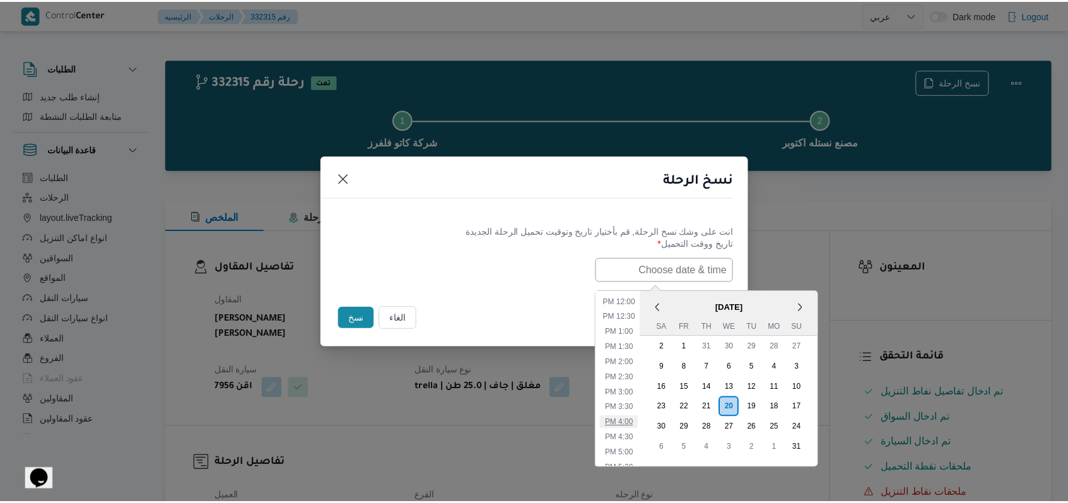
scroll to position [334, 0]
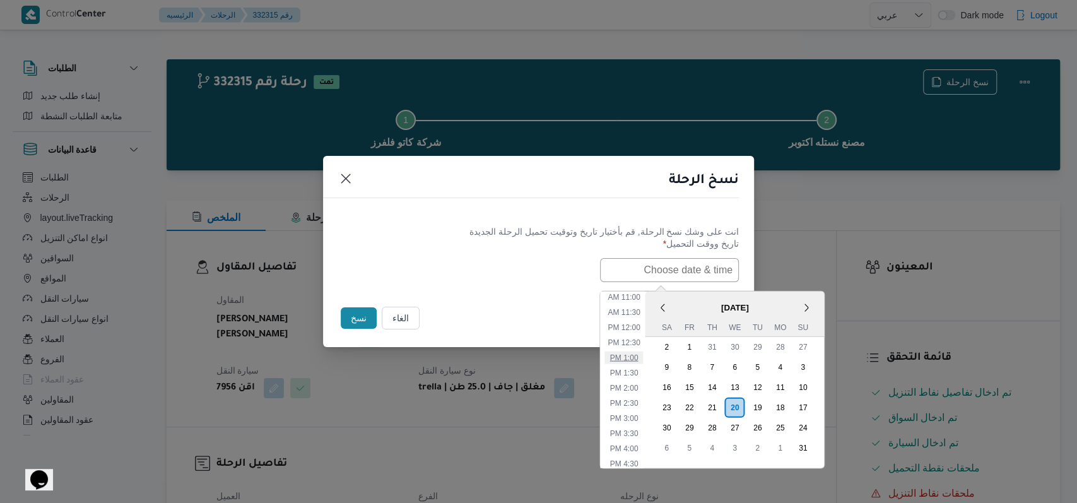
click at [634, 355] on li "1:00 PM" at bounding box center [624, 357] width 38 height 13
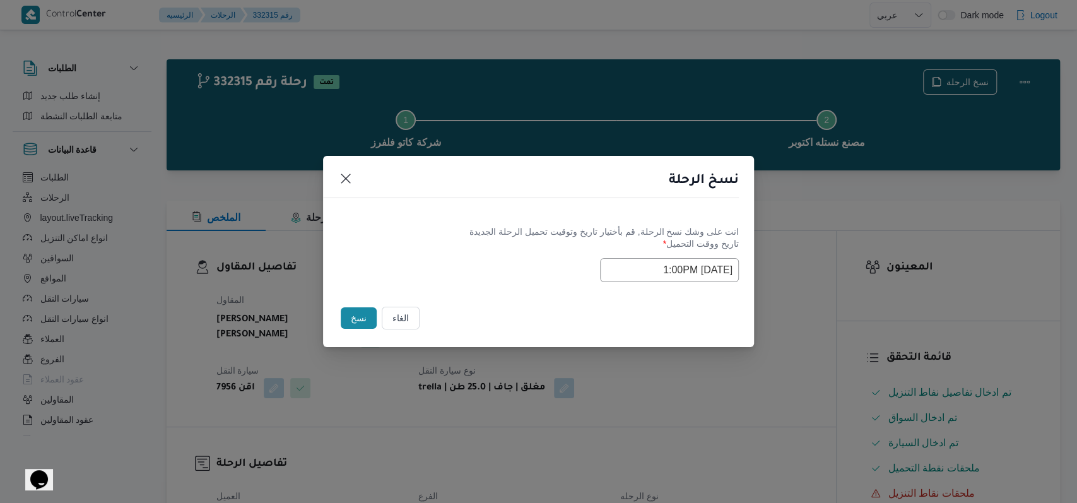
type input "[DATE] 1:00PM"
click at [475, 262] on div "Selected date: [DATE] 1:00 PM [DATE] 1:00PM" at bounding box center [538, 270] width 401 height 24
click at [379, 264] on div "Selected date: [DATE] 1:00 PM [DATE] 1:00PM" at bounding box center [538, 270] width 401 height 24
click at [360, 319] on button "نسخ" at bounding box center [359, 317] width 36 height 21
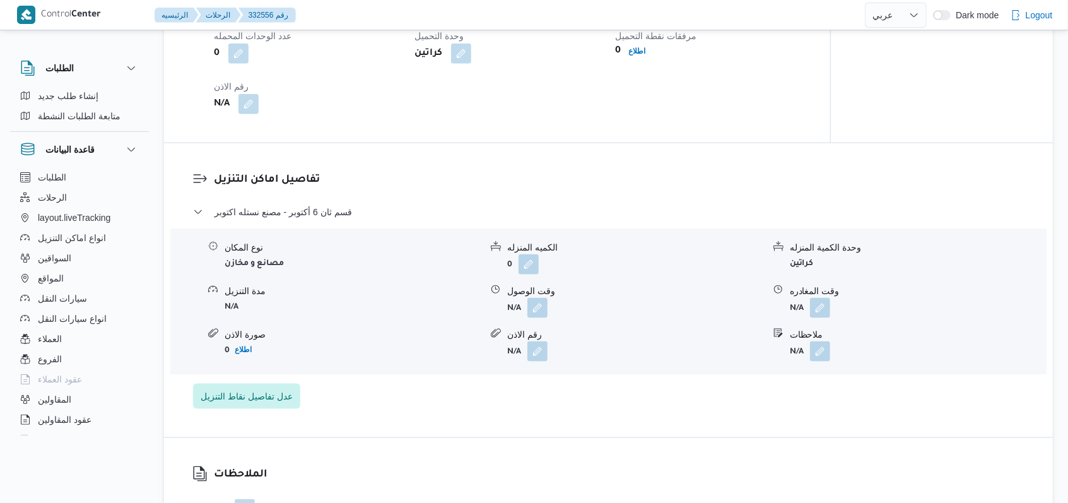
scroll to position [925, 0]
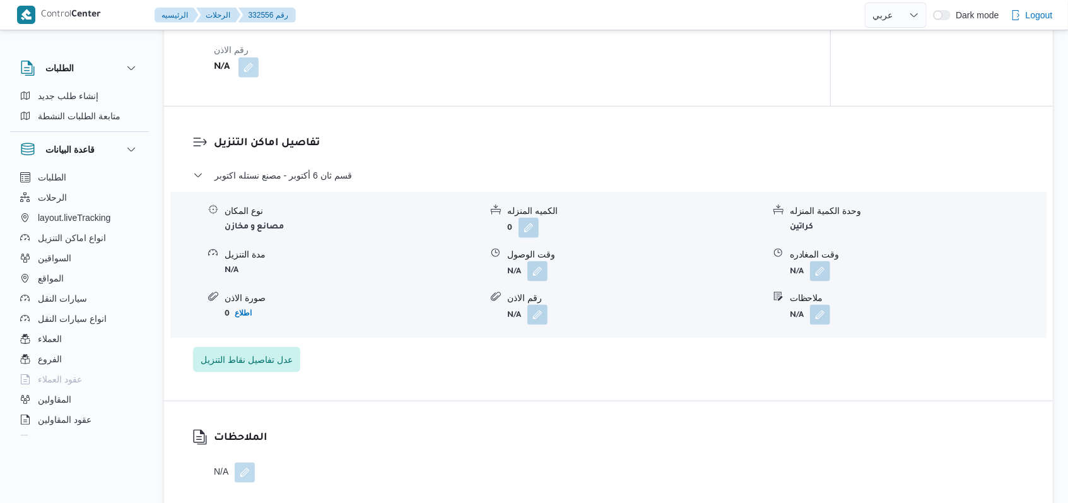
click at [583, 135] on h3 "تفاصيل اماكن التنزيل" at bounding box center [619, 143] width 811 height 17
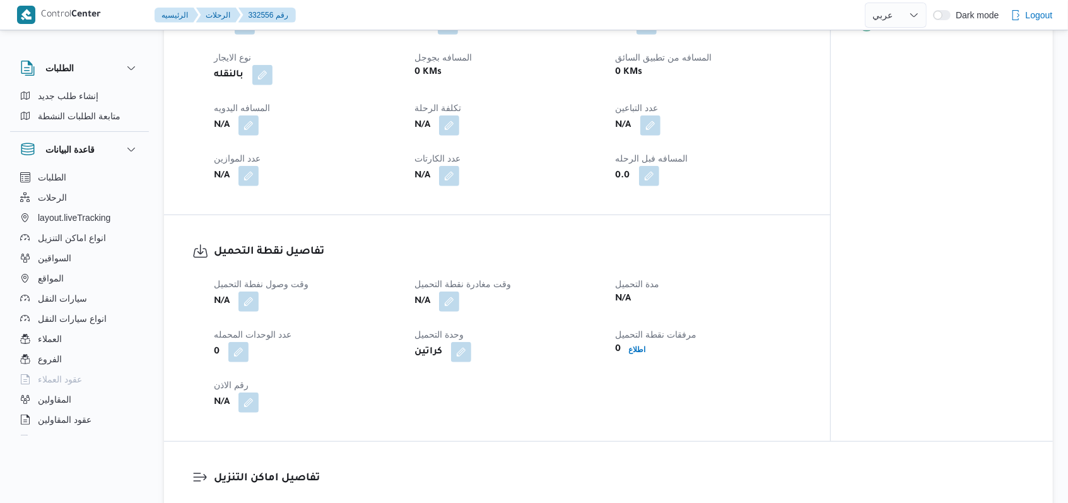
scroll to position [589, 0]
click at [253, 292] on button "button" at bounding box center [249, 302] width 20 height 20
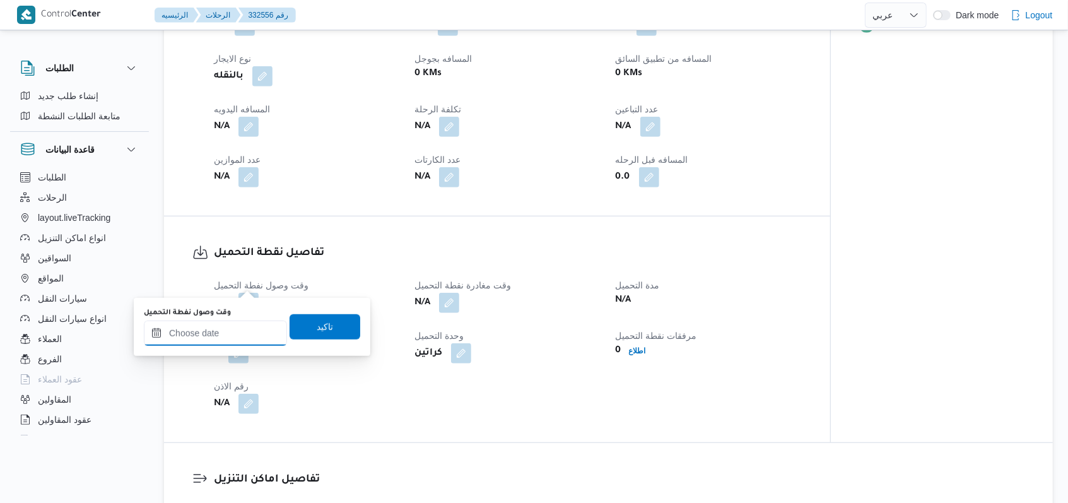
click at [225, 333] on input "وقت وصول نفطة التحميل" at bounding box center [215, 333] width 143 height 25
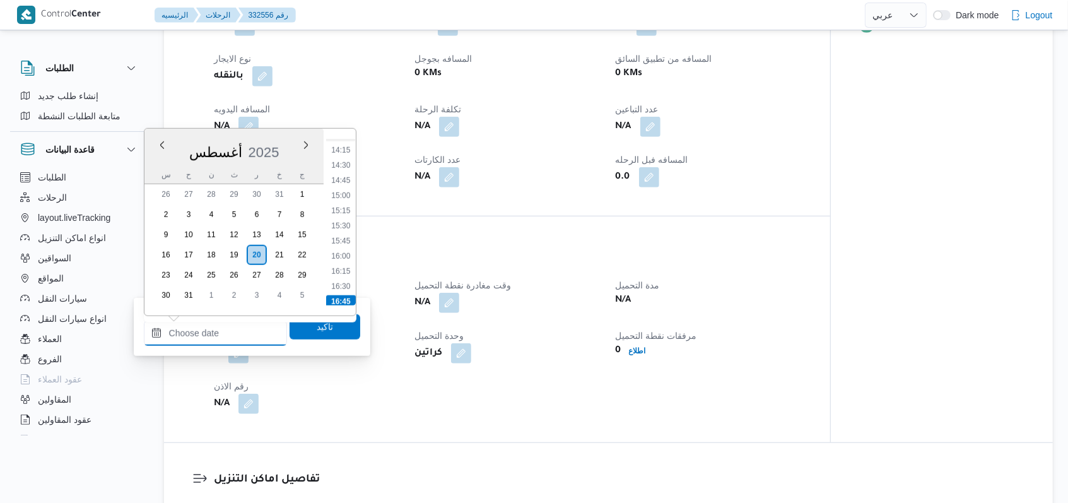
scroll to position [760, 0]
click at [348, 174] on li "13:00" at bounding box center [340, 173] width 29 height 13
type input "[DATE] ١٣:٠٠"
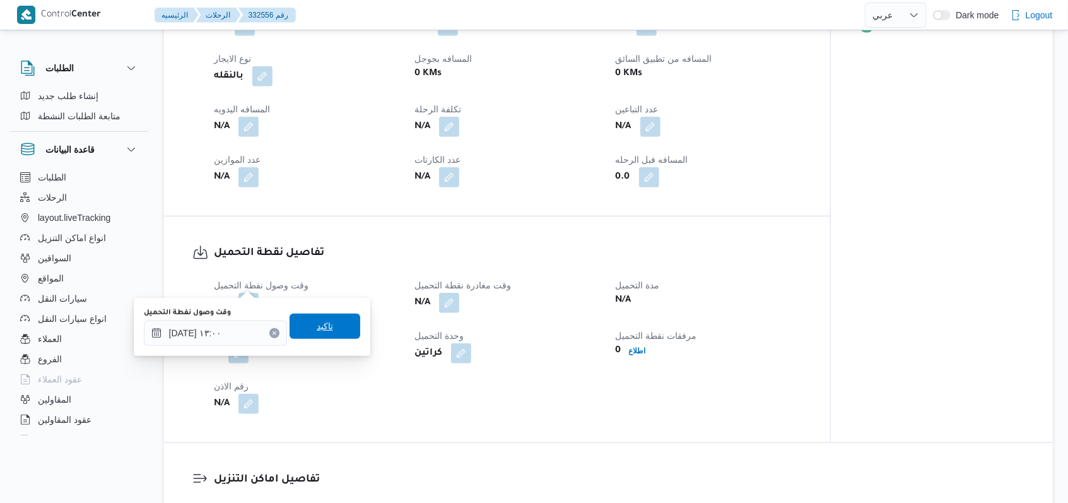
click at [330, 333] on span "تاكيد" at bounding box center [325, 326] width 71 height 25
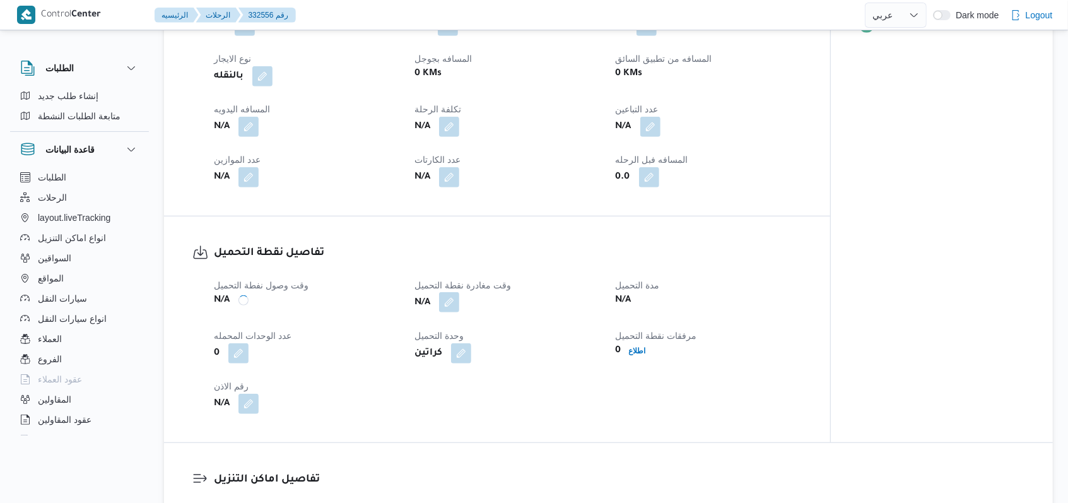
click at [450, 292] on button "button" at bounding box center [449, 302] width 20 height 20
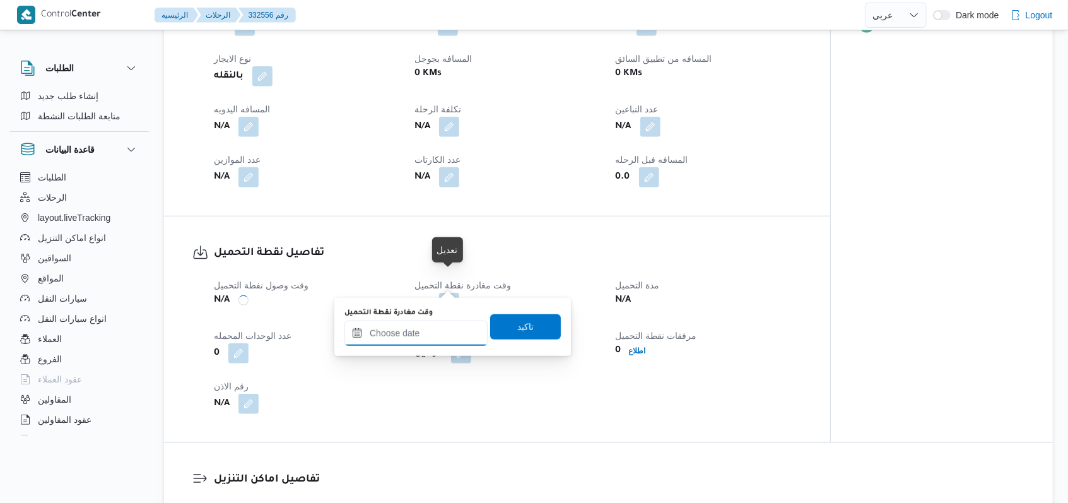
click at [427, 341] on input "وقت مغادرة نقطة التحميل" at bounding box center [416, 333] width 143 height 25
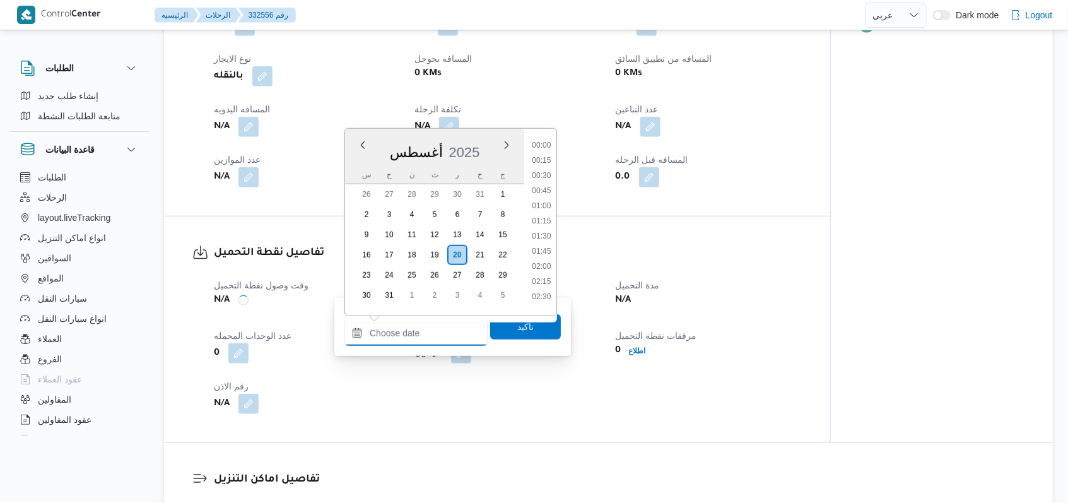
scroll to position [928, 0]
click at [553, 219] on li "16:30" at bounding box center [541, 216] width 29 height 13
type input "[DATE] ١٦:٣٠"
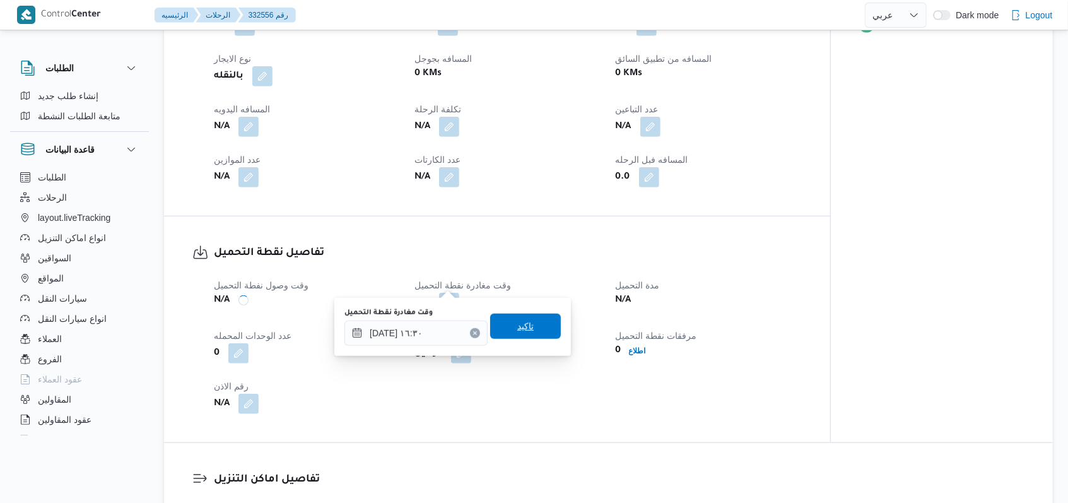
click at [518, 335] on span "تاكيد" at bounding box center [525, 326] width 71 height 25
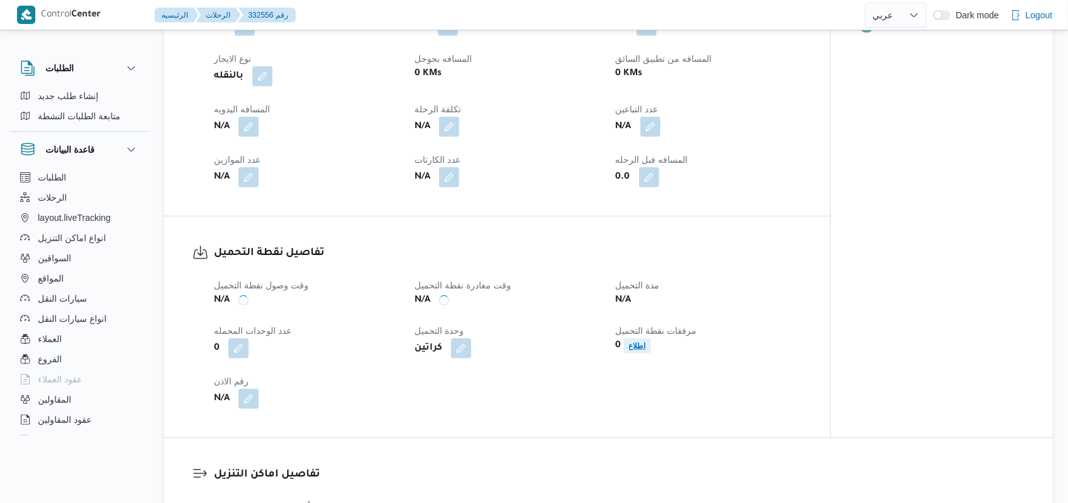
click at [634, 341] on b "اطلاع" at bounding box center [637, 345] width 17 height 9
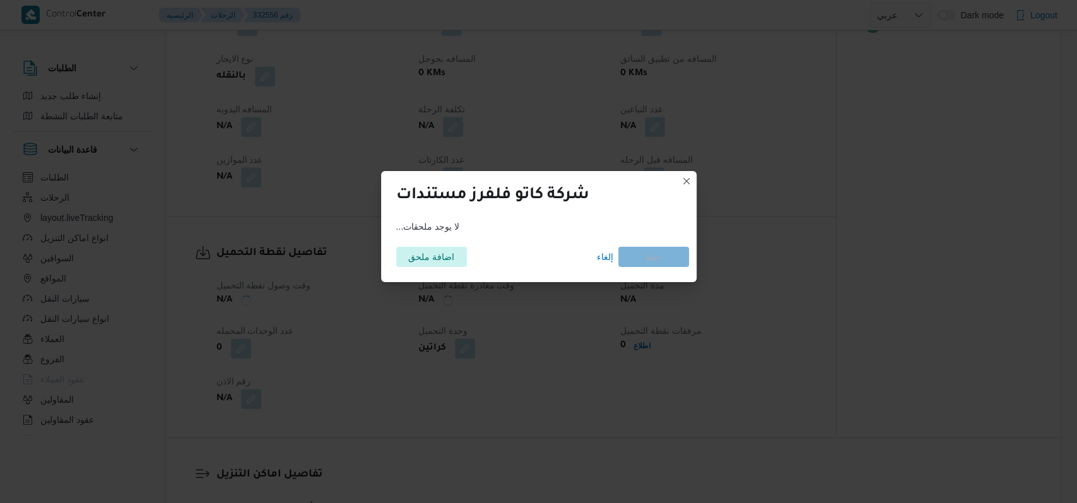
click at [433, 244] on div "اضافة ملحق إلغاء حفظ" at bounding box center [539, 256] width 300 height 35
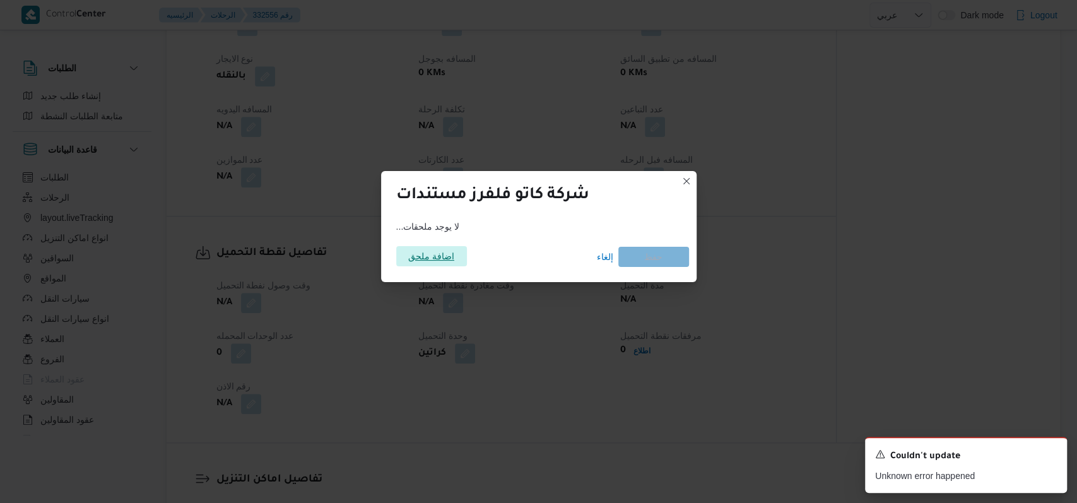
click at [430, 259] on span "اضافة ملحق" at bounding box center [431, 256] width 46 height 20
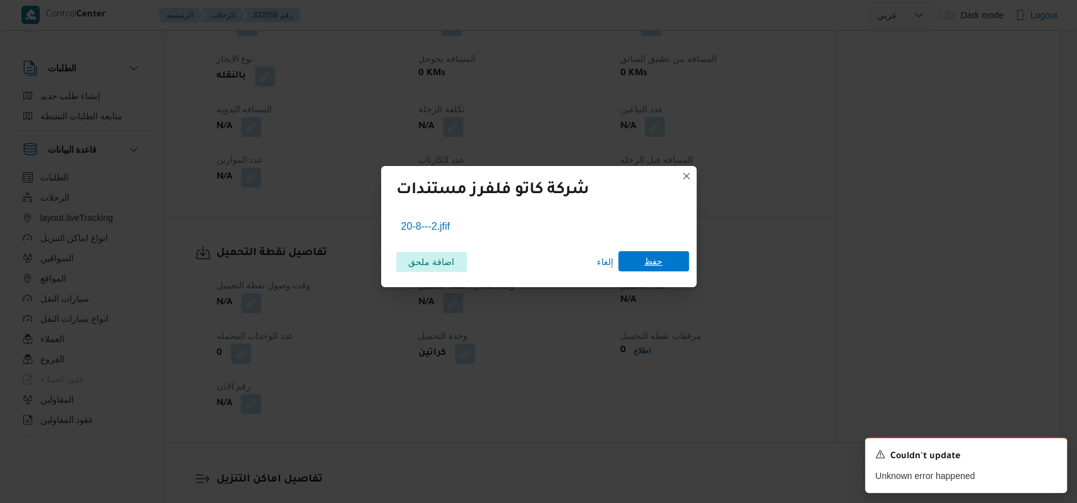
click at [662, 270] on span "حفظ" at bounding box center [653, 261] width 71 height 20
click at [1050, 457] on icon "Dismiss toast" at bounding box center [1052, 453] width 10 height 10
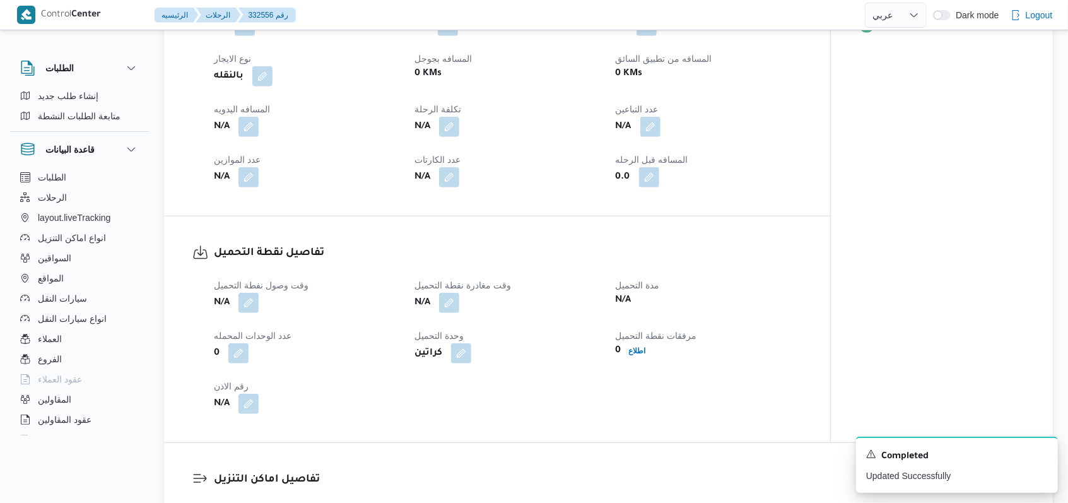
click at [533, 293] on div "N/A" at bounding box center [507, 303] width 188 height 23
click at [251, 116] on button "button" at bounding box center [249, 126] width 20 height 20
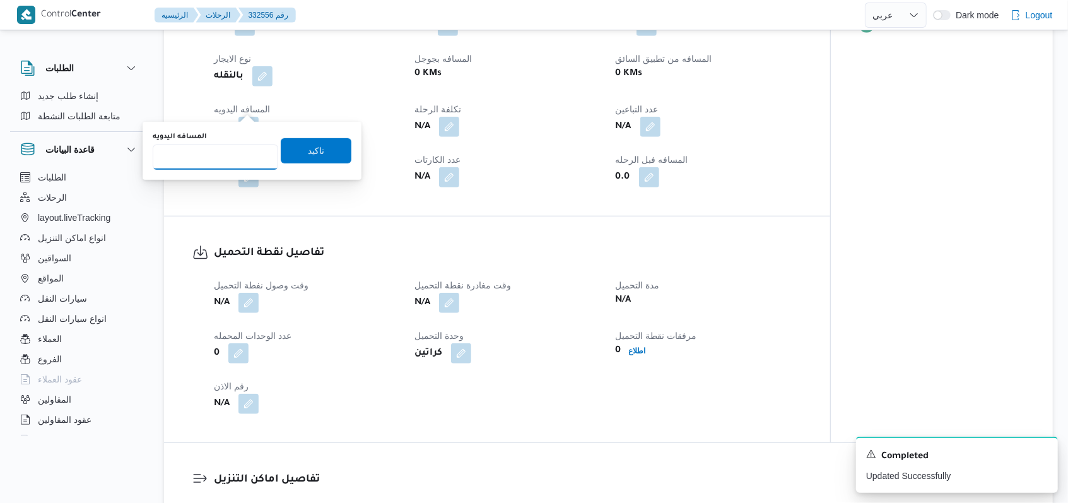
click at [227, 148] on input "المسافه اليدويه" at bounding box center [216, 156] width 126 height 25
type input "8"
click at [310, 154] on span "تاكيد" at bounding box center [316, 150] width 16 height 15
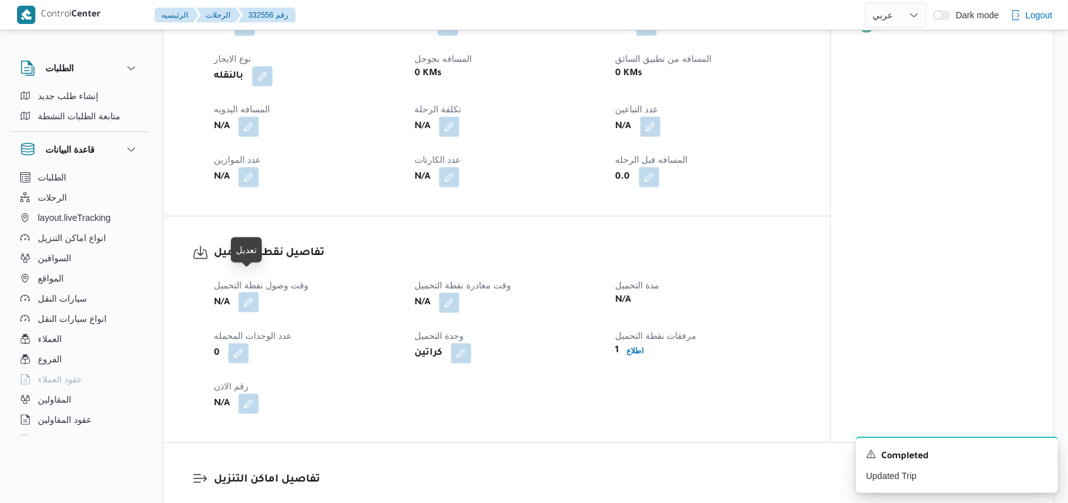
click at [244, 292] on button "button" at bounding box center [249, 302] width 20 height 20
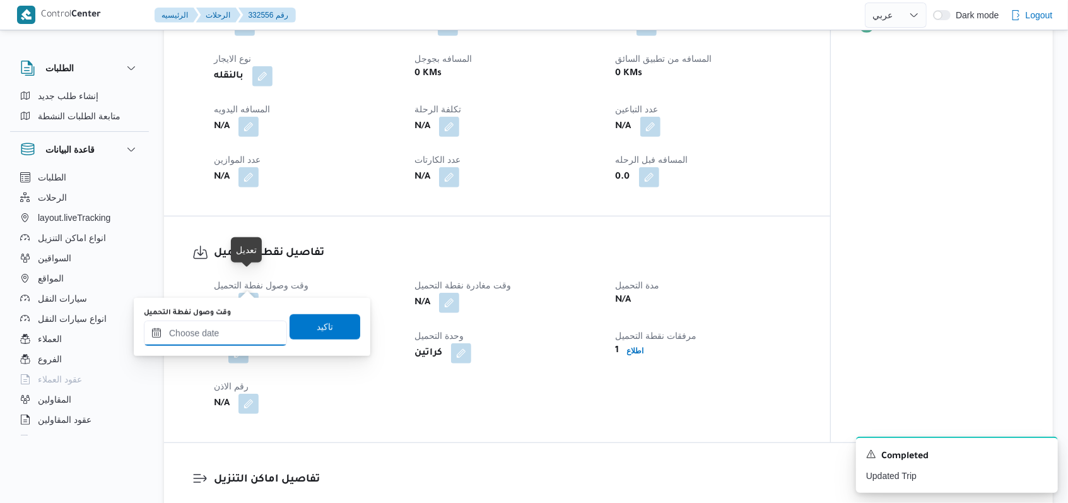
click at [237, 343] on input "وقت وصول نفطة التحميل" at bounding box center [215, 333] width 143 height 25
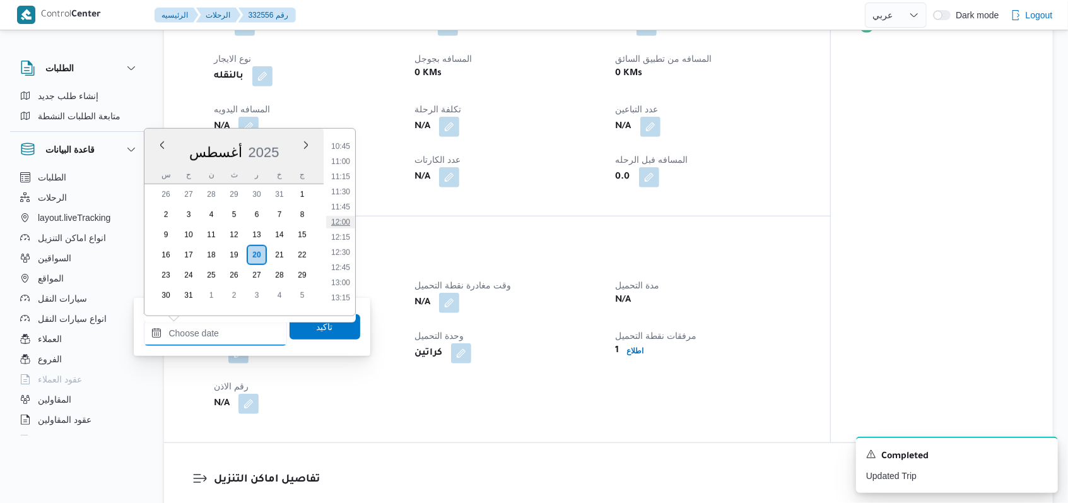
scroll to position [676, 0]
click at [345, 261] on li "13:00" at bounding box center [340, 257] width 29 height 13
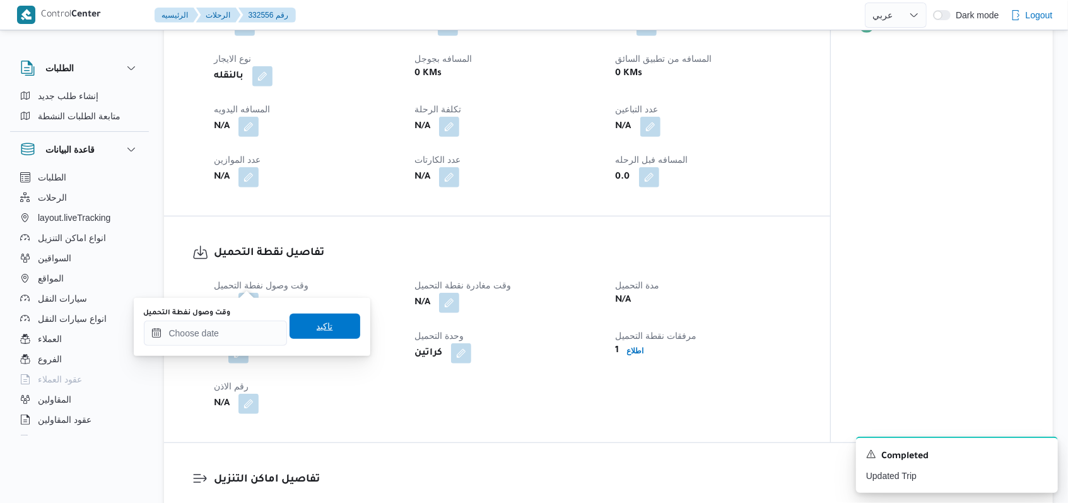
click at [329, 325] on span "تاكيد" at bounding box center [325, 326] width 71 height 25
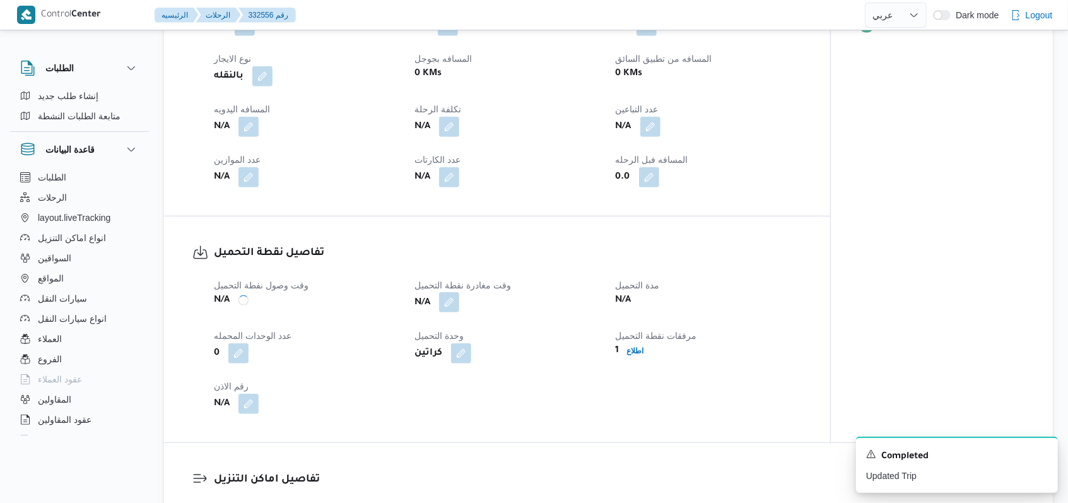
click at [447, 292] on button "button" at bounding box center [449, 302] width 20 height 20
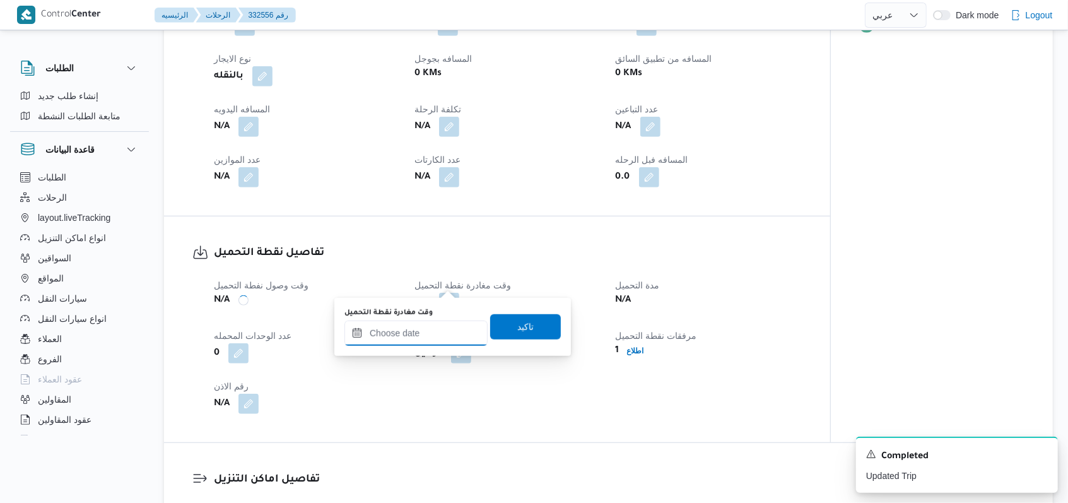
click at [423, 333] on input "وقت مغادرة نقطة التحميل" at bounding box center [416, 333] width 143 height 25
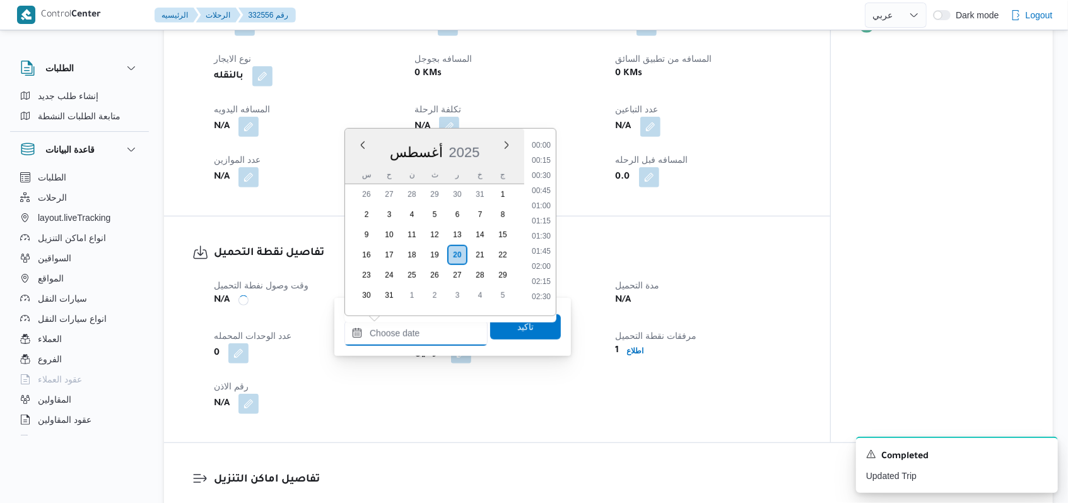
scroll to position [928, 0]
click at [545, 217] on li "16:30" at bounding box center [541, 216] width 29 height 13
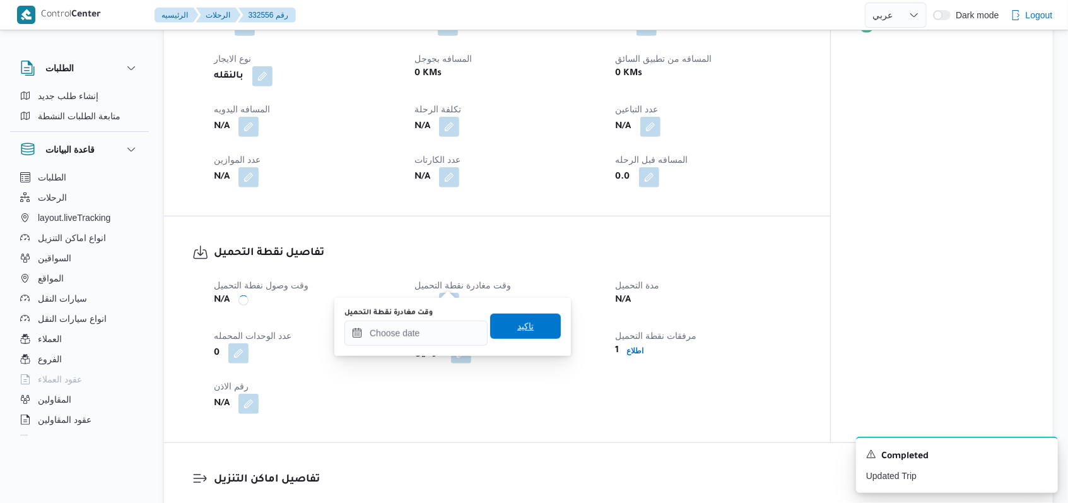
click at [521, 335] on span "تاكيد" at bounding box center [525, 326] width 71 height 25
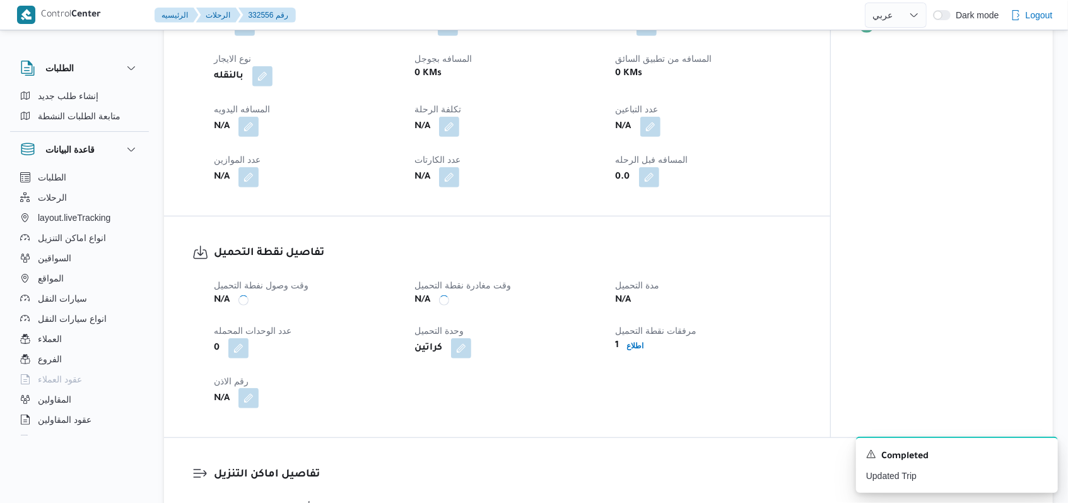
click at [249, 388] on button "button" at bounding box center [249, 398] width 20 height 20
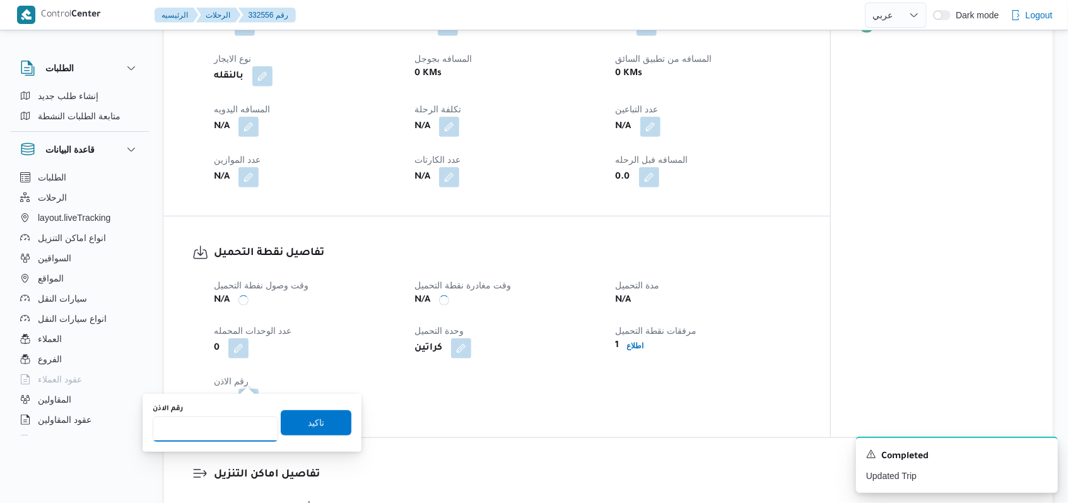
click at [227, 434] on input "رقم الاذن" at bounding box center [216, 428] width 126 height 25
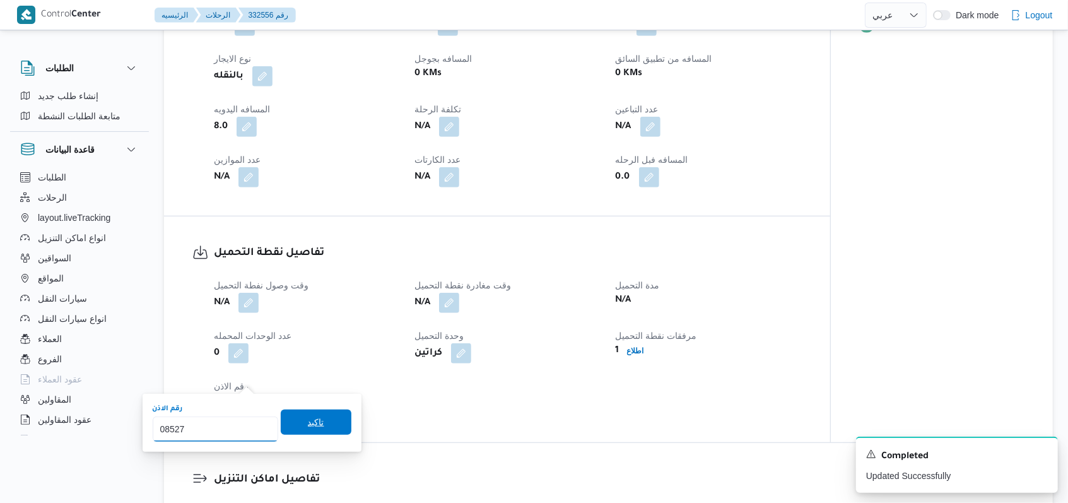
type input "08527"
click at [316, 425] on span "تاكيد" at bounding box center [316, 422] width 71 height 25
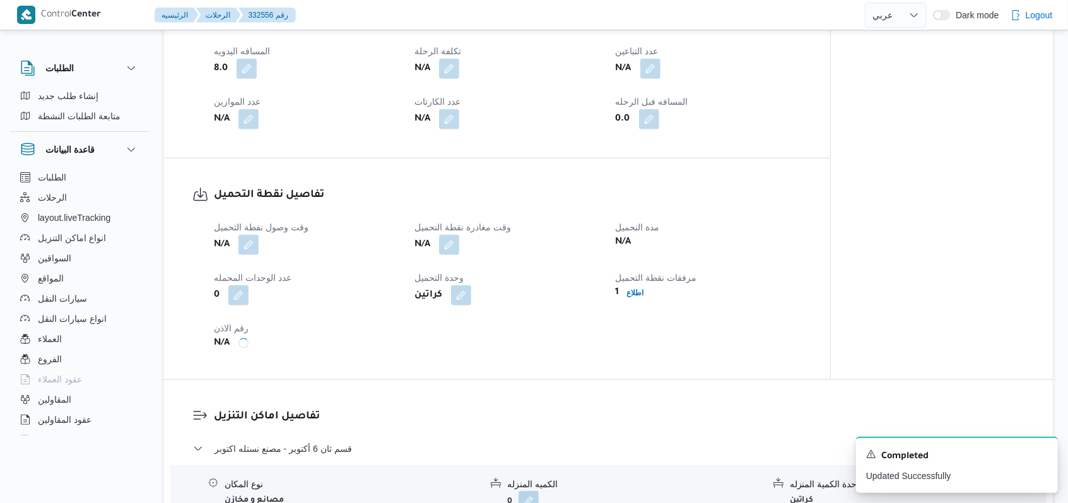
scroll to position [673, 0]
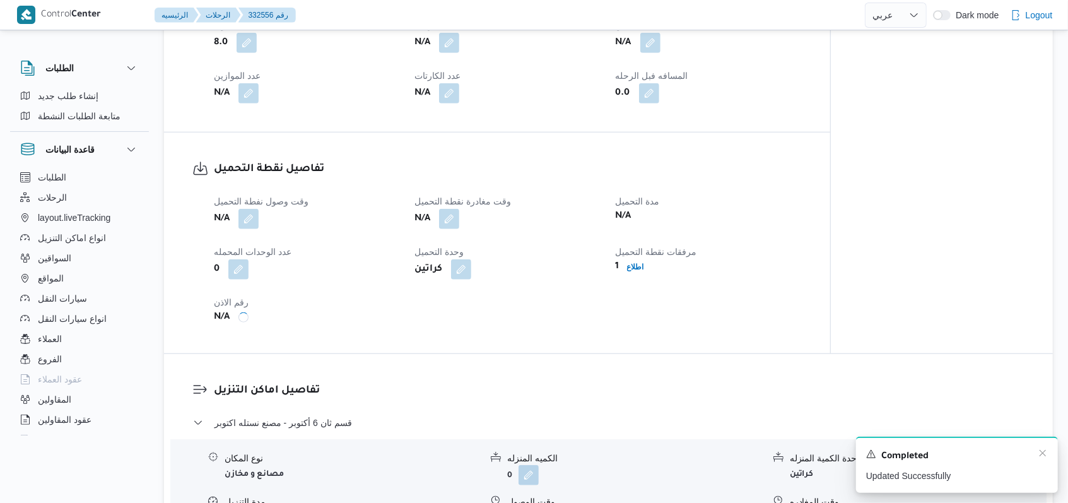
click at [1040, 459] on div "Completed" at bounding box center [957, 456] width 182 height 16
click at [1044, 454] on icon "Dismiss toast" at bounding box center [1043, 453] width 10 height 10
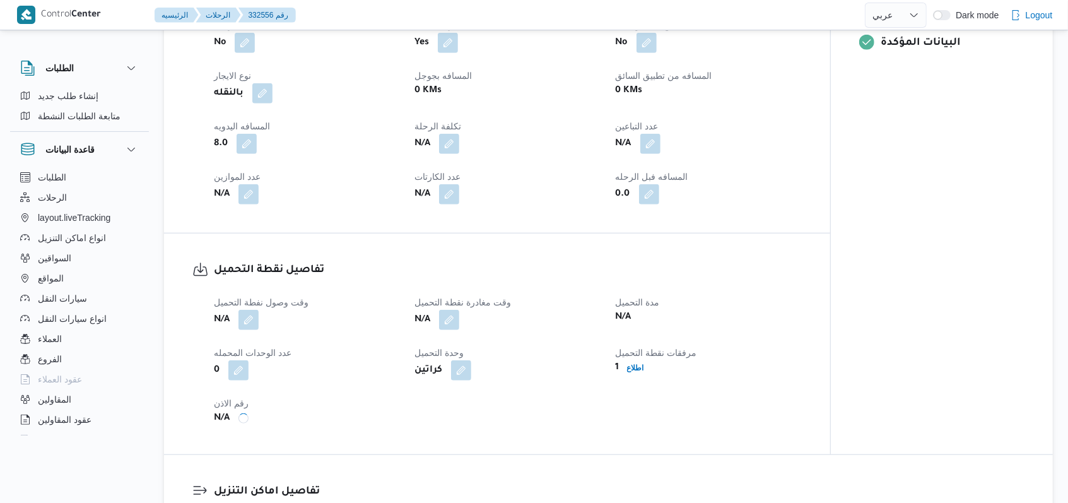
scroll to position [757, 0]
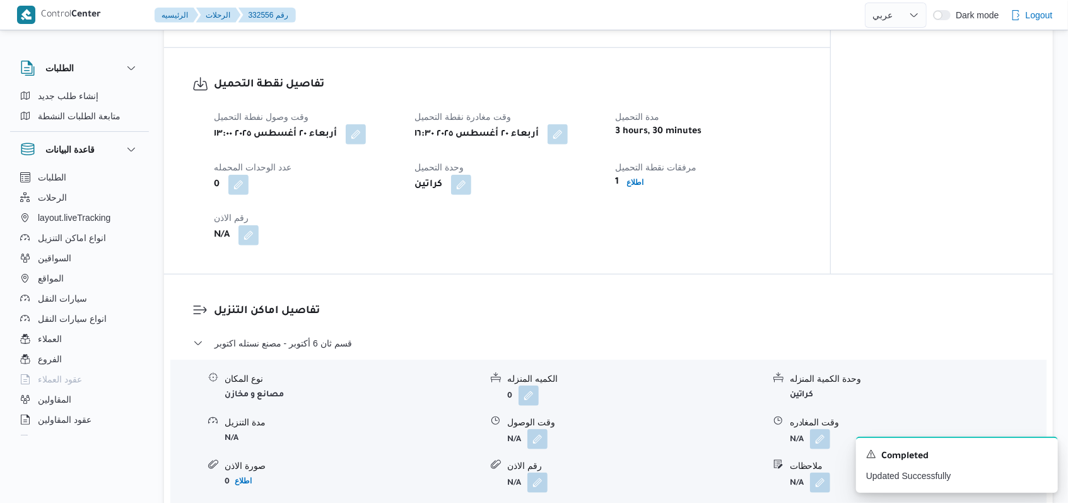
click at [701, 303] on h3 "تفاصيل اماكن التنزيل" at bounding box center [619, 311] width 811 height 17
click at [1041, 455] on icon "Dismiss toast" at bounding box center [1043, 453] width 10 height 10
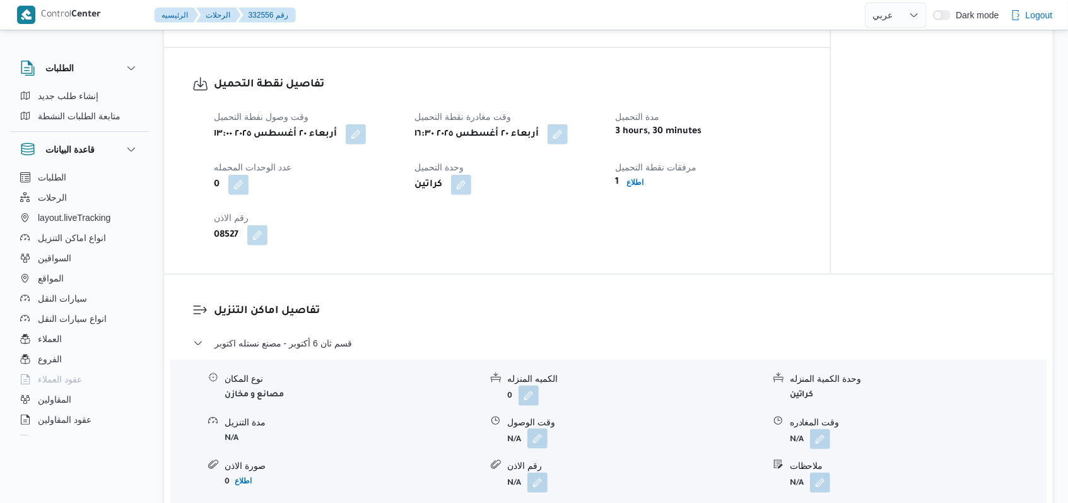
click at [540, 428] on button "button" at bounding box center [538, 438] width 20 height 20
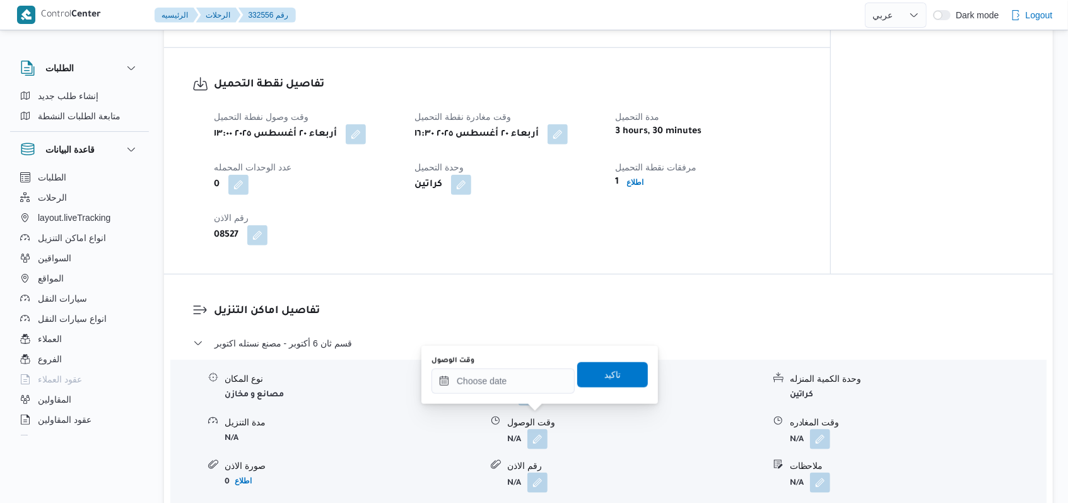
click at [500, 463] on div at bounding box center [496, 475] width 10 height 33
click at [510, 416] on div "وقت الوصول" at bounding box center [635, 422] width 256 height 13
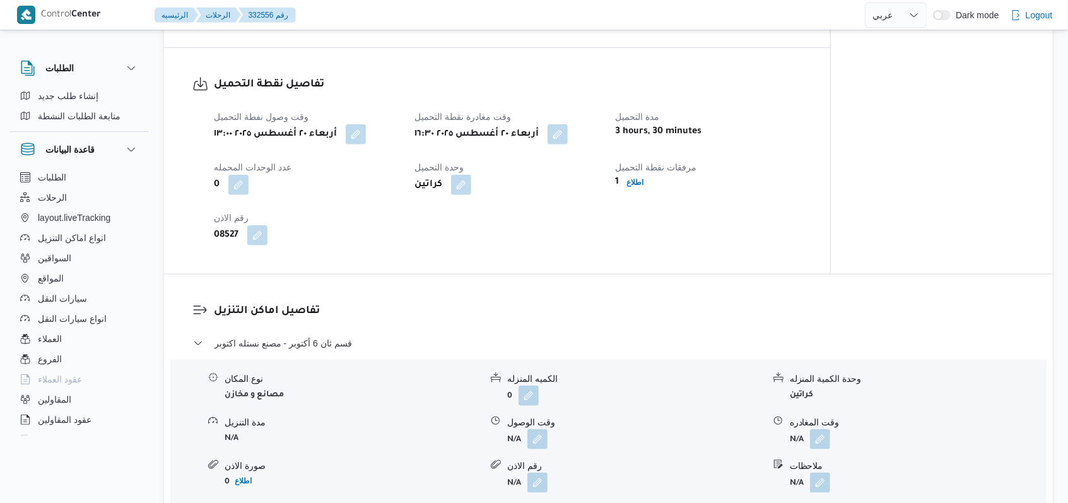
click at [510, 416] on div "وقت الوصول" at bounding box center [635, 422] width 256 height 13
click at [529, 428] on button "button" at bounding box center [538, 438] width 20 height 20
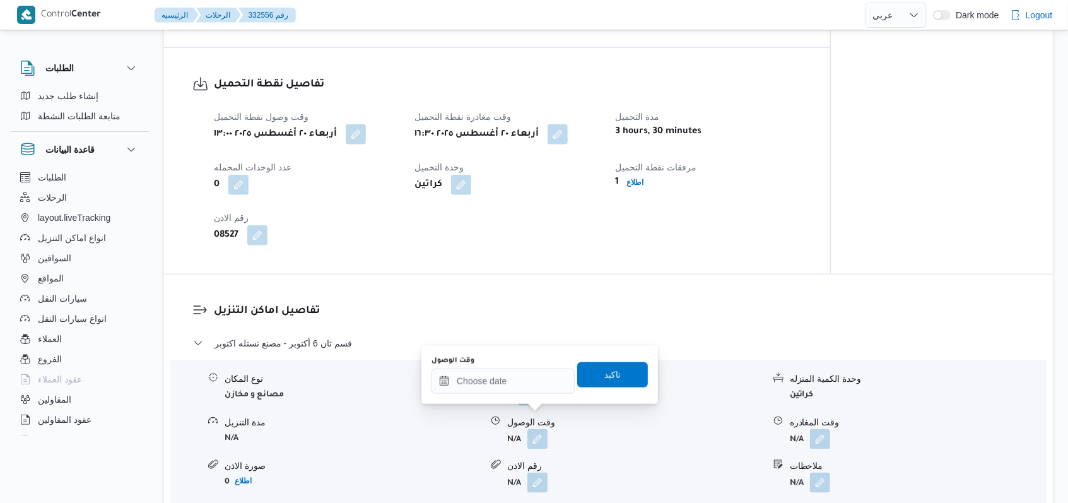
click at [506, 416] on div "وقت الوصول N/A" at bounding box center [627, 432] width 273 height 33
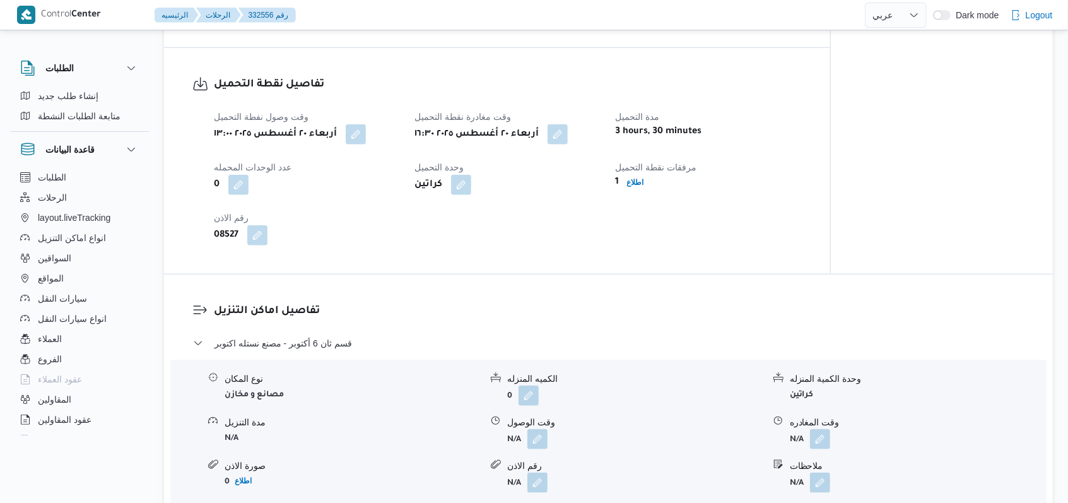
click at [506, 416] on div "وقت الوصول N/A" at bounding box center [627, 432] width 273 height 33
click at [527, 429] on span at bounding box center [534, 439] width 27 height 20
click at [530, 428] on button "button" at bounding box center [538, 438] width 20 height 20
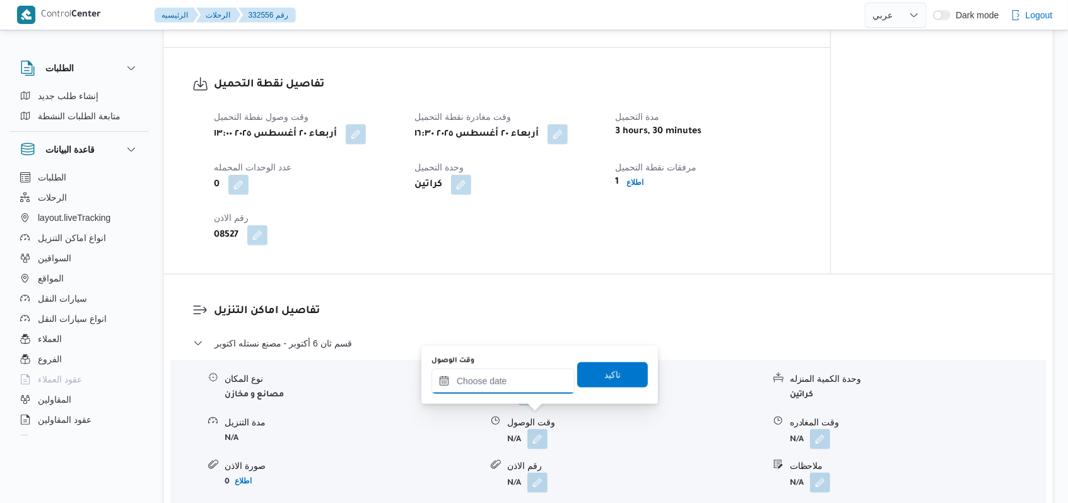
click at [516, 388] on input "وقت الوصول" at bounding box center [503, 381] width 143 height 25
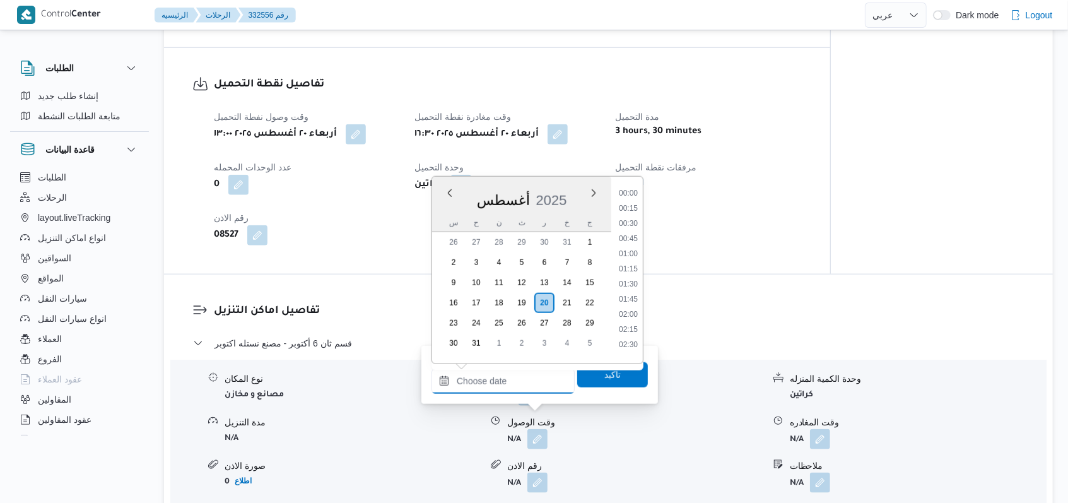
scroll to position [928, 0]
click at [626, 292] on li "17:00" at bounding box center [628, 294] width 29 height 13
type input "[DATE] ١٧:٠٠"
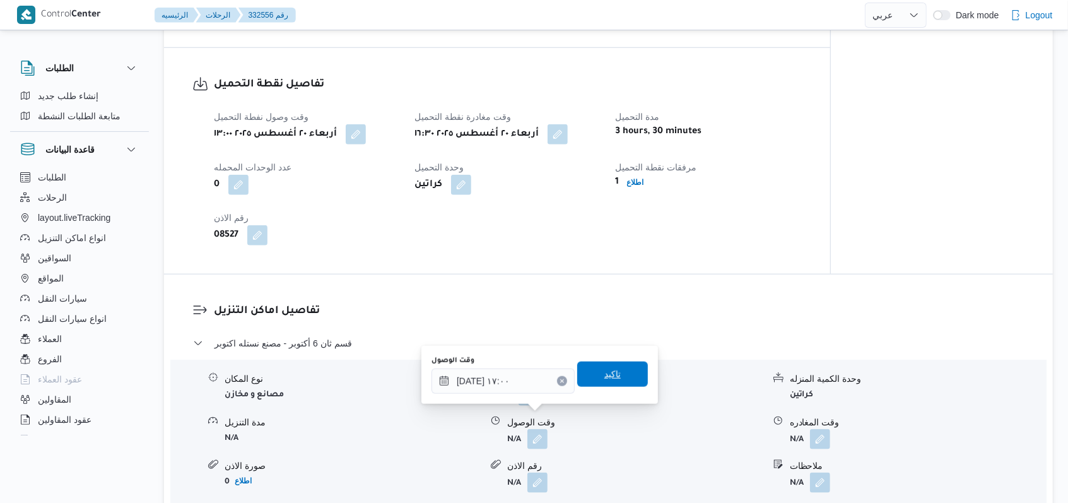
click at [584, 367] on span "تاكيد" at bounding box center [612, 374] width 71 height 25
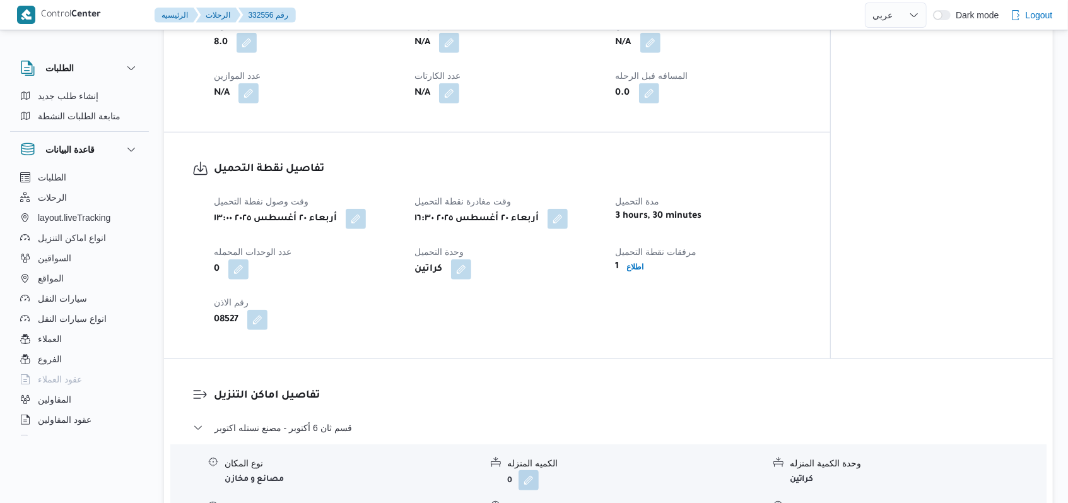
scroll to position [757, 0]
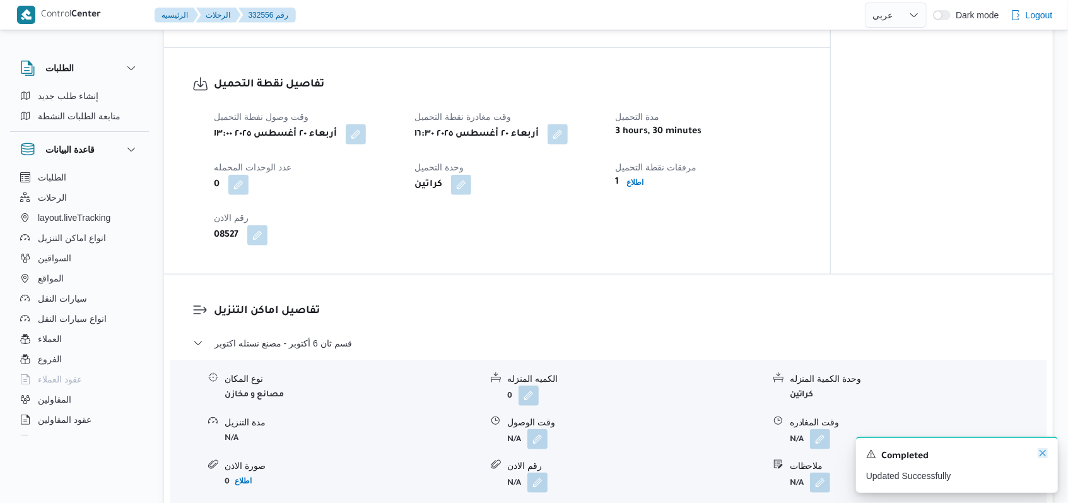
click at [1040, 454] on icon "Dismiss toast" at bounding box center [1043, 453] width 10 height 10
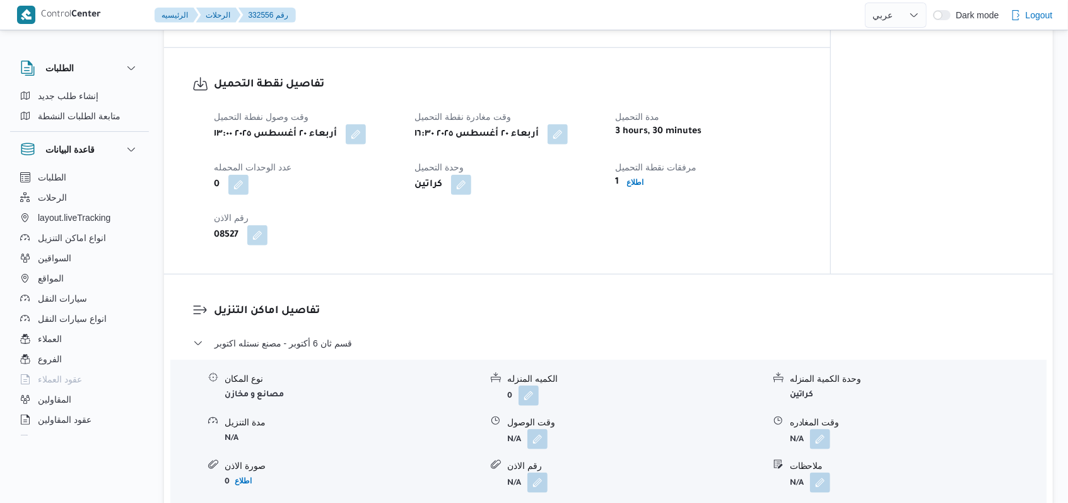
select select "ar"
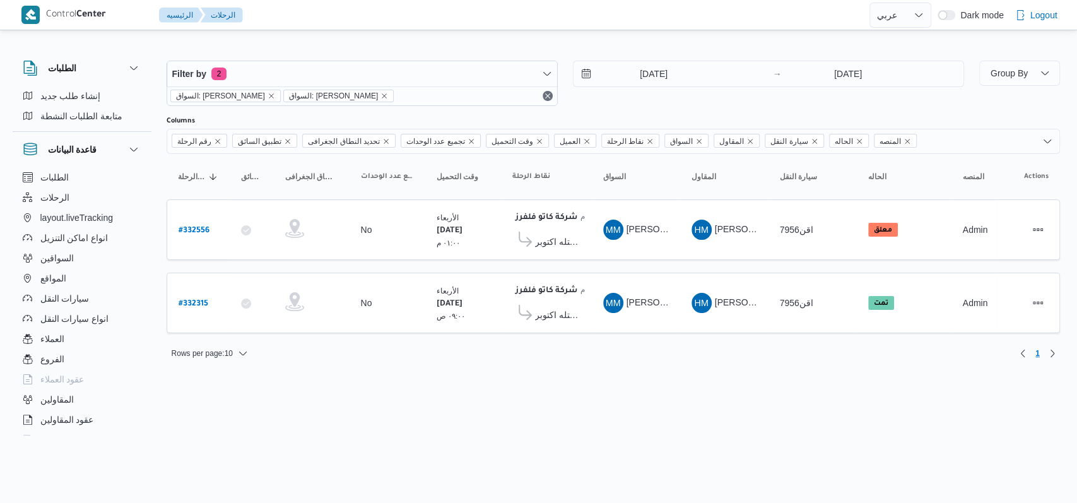
click at [659, 355] on div "Rows per page : 10 1" at bounding box center [613, 353] width 909 height 30
